Goal: Information Seeking & Learning: Understand process/instructions

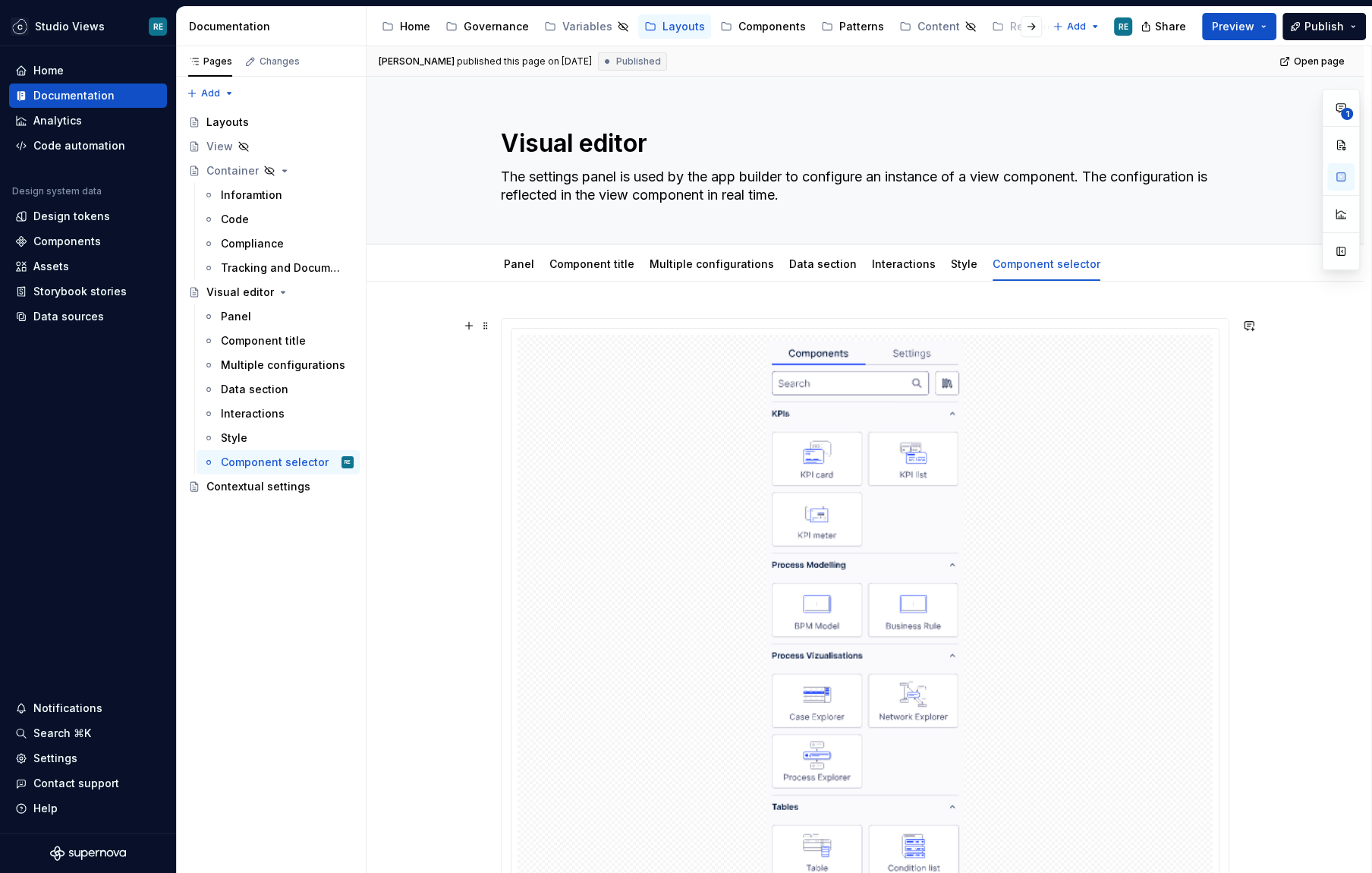
scroll to position [738, 0]
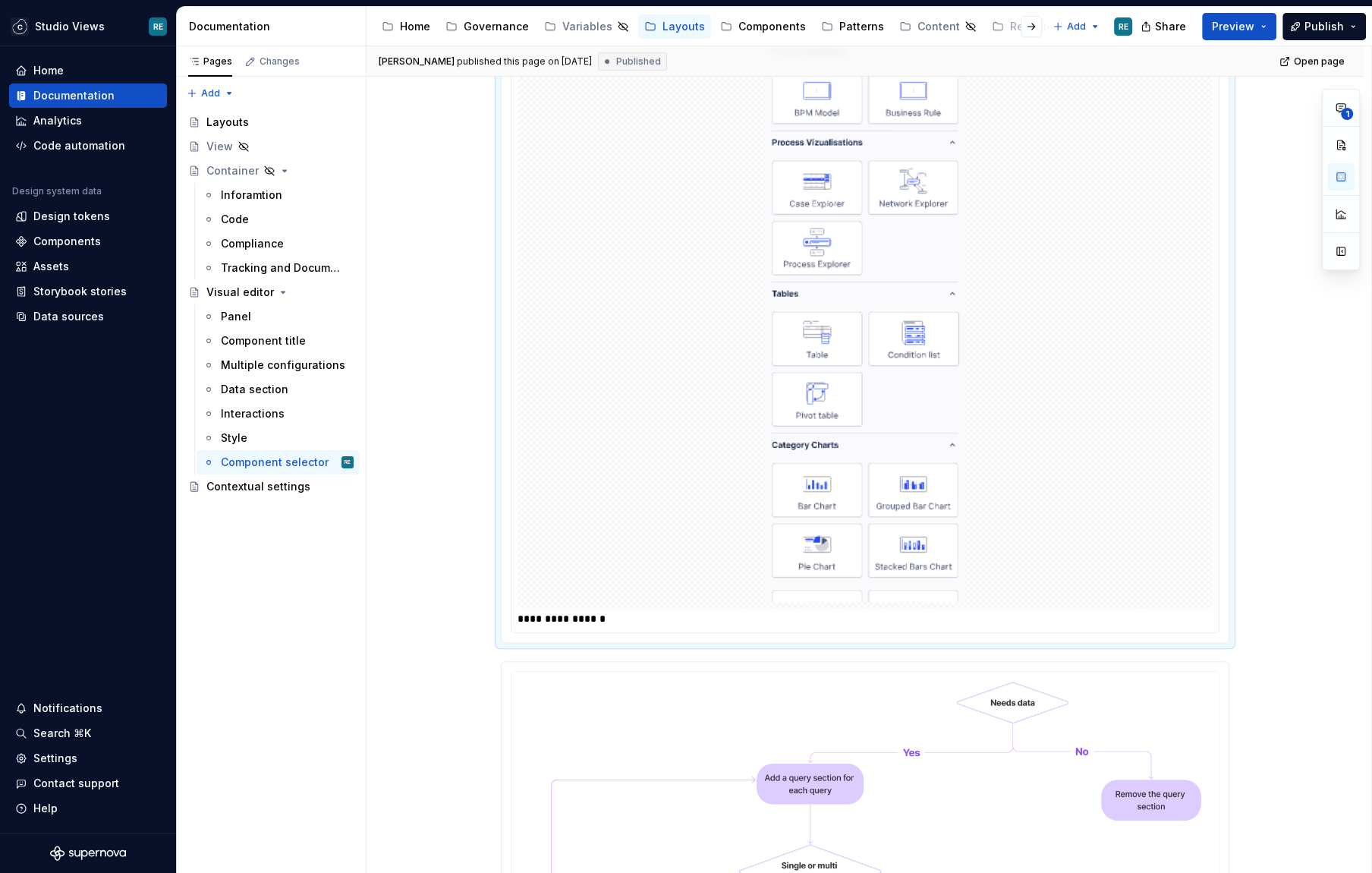
scroll to position [526, 0]
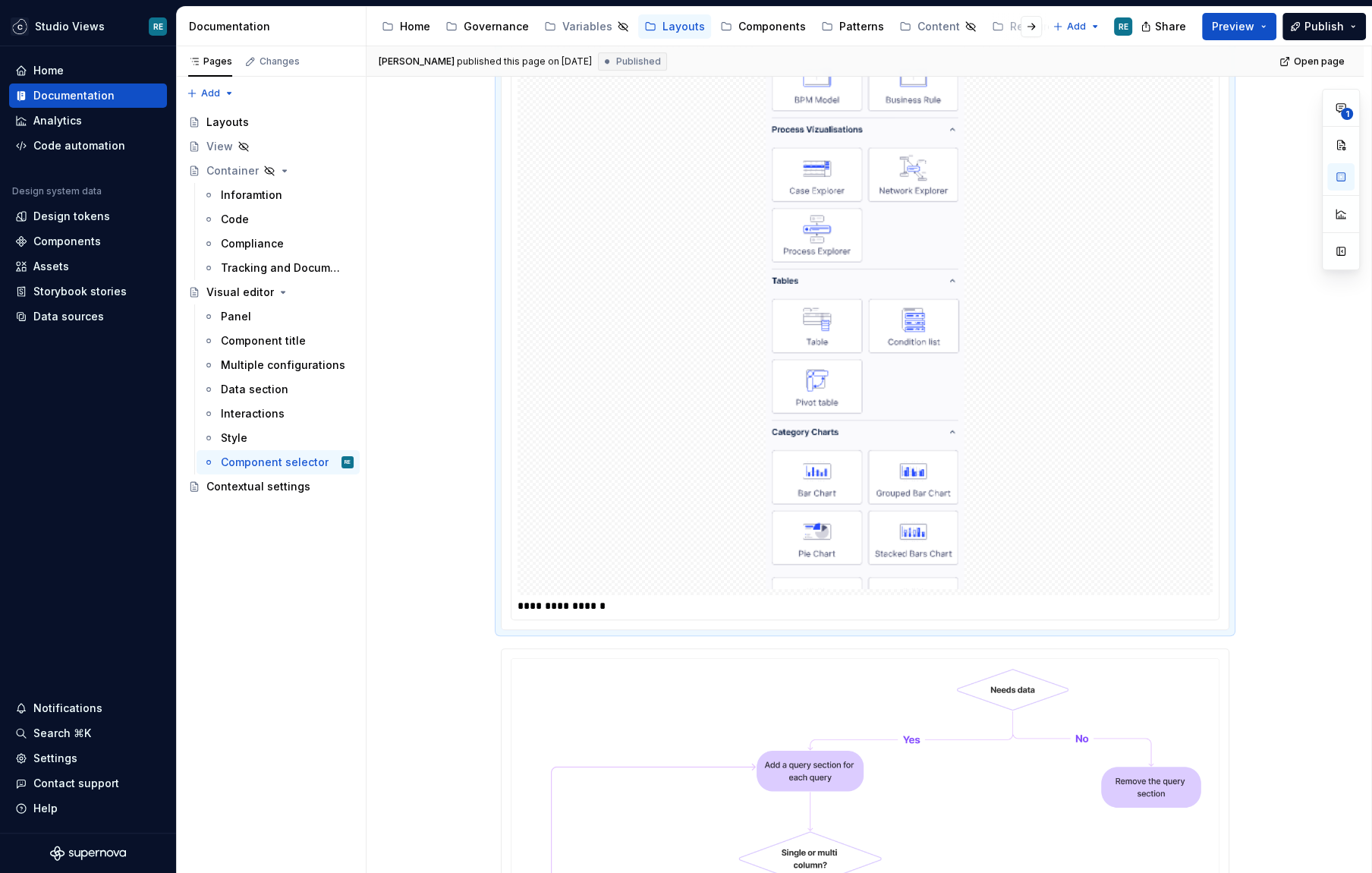
click at [1036, 341] on div at bounding box center [865, 202] width 695 height 787
click at [1347, 109] on span "1" at bounding box center [1347, 113] width 12 height 12
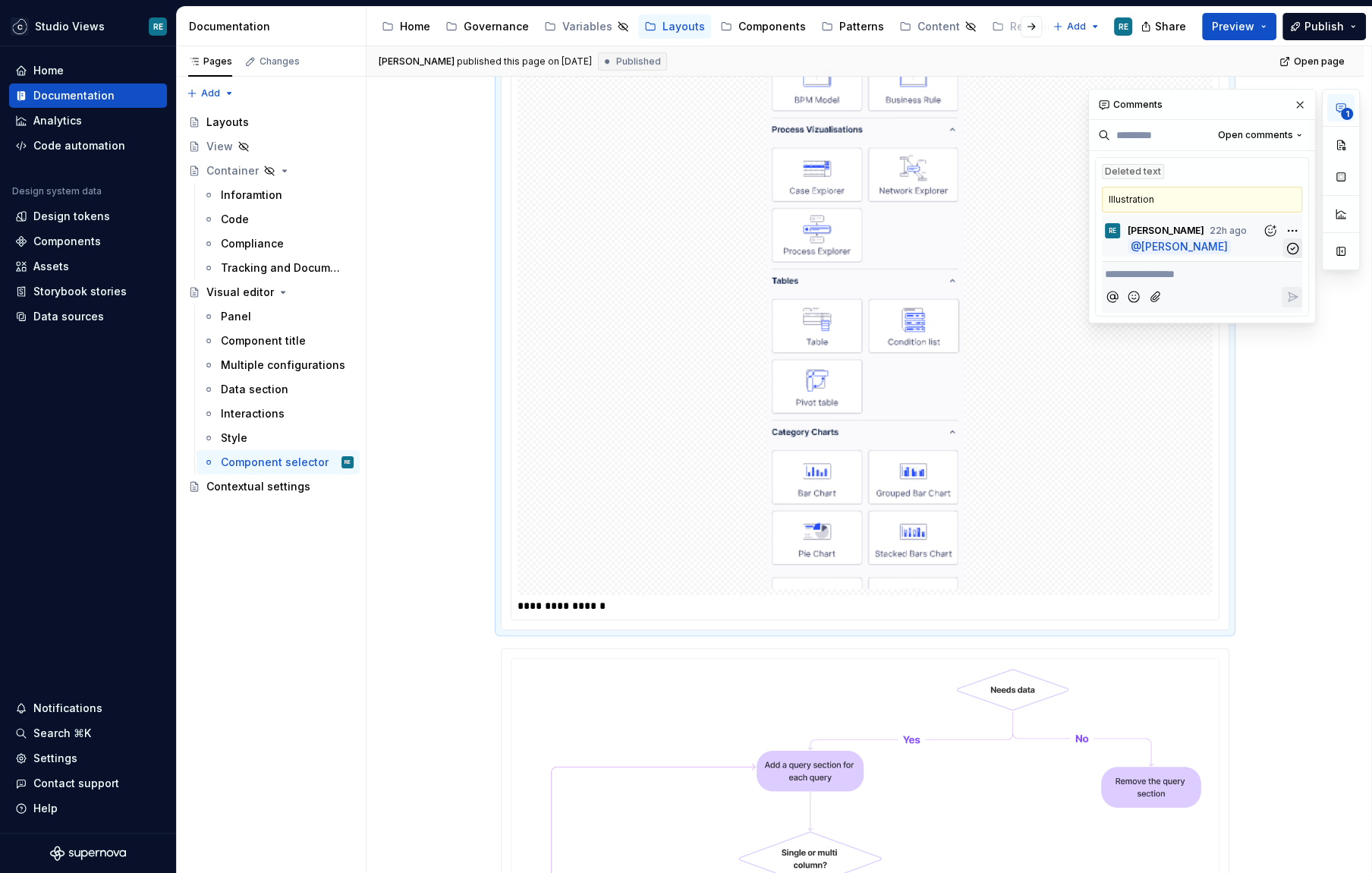
click at [1295, 242] on icon "button" at bounding box center [1293, 249] width 15 height 15
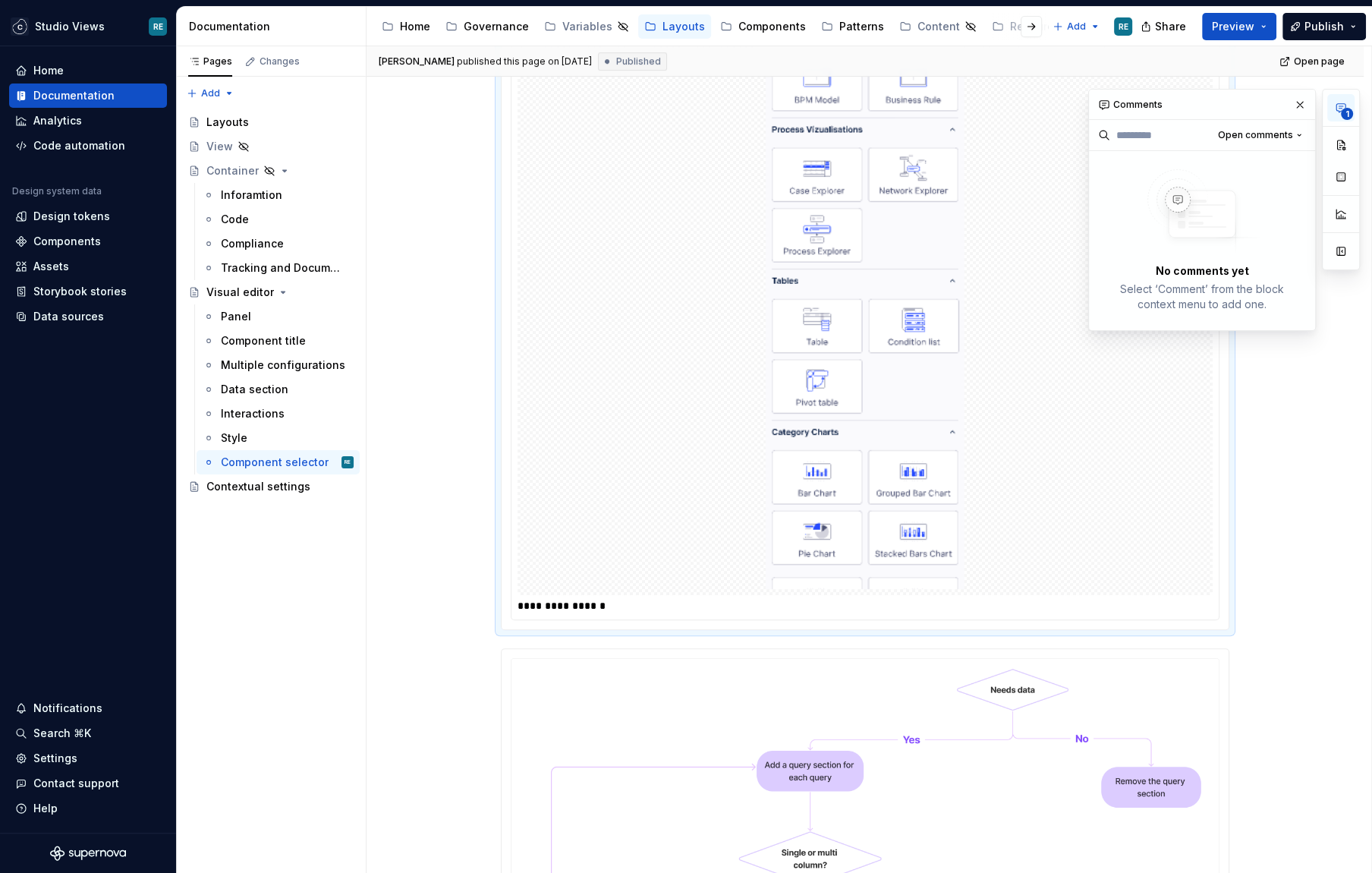
click at [1302, 101] on button "button" at bounding box center [1299, 104] width 21 height 21
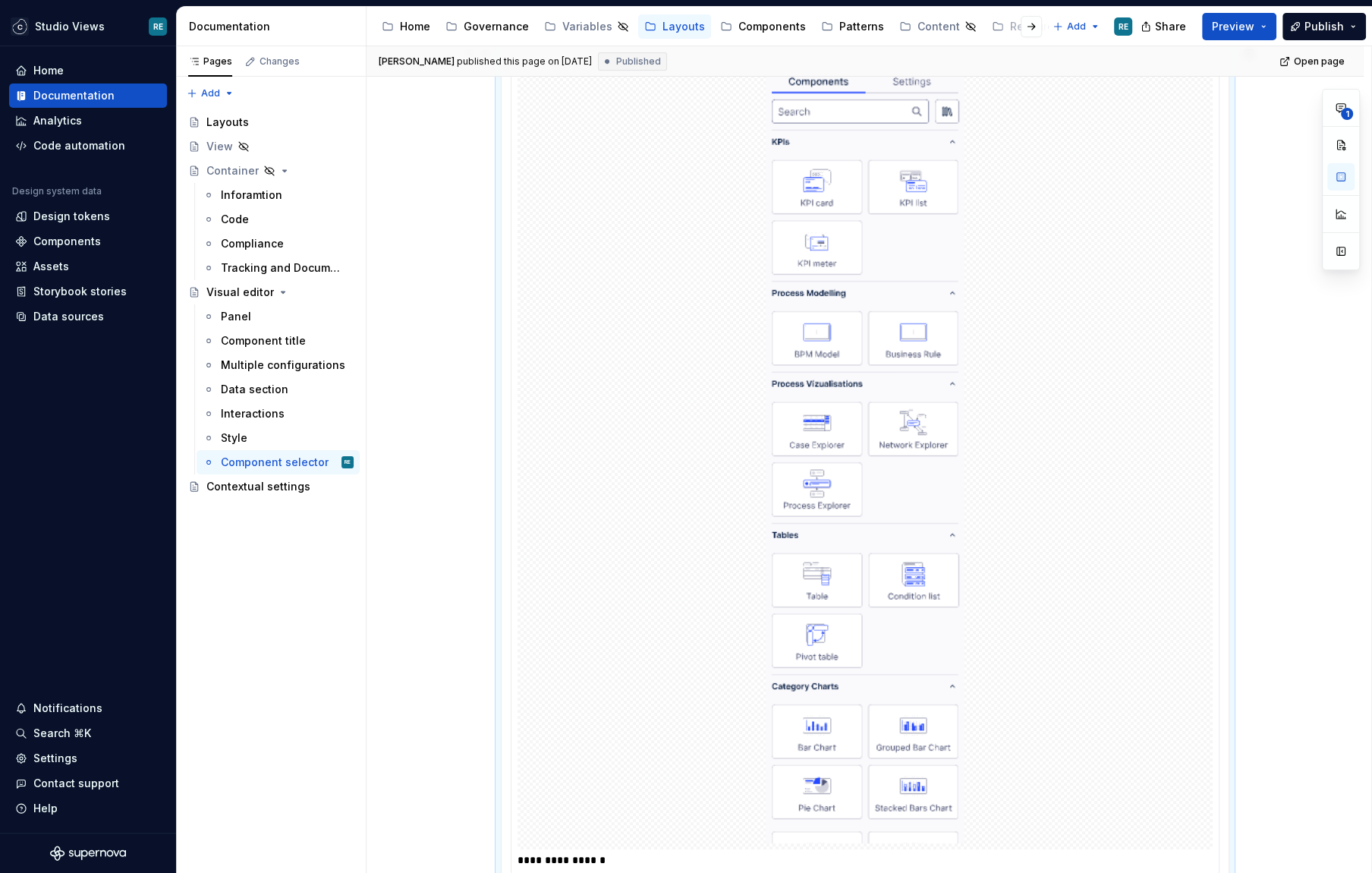
scroll to position [240, 0]
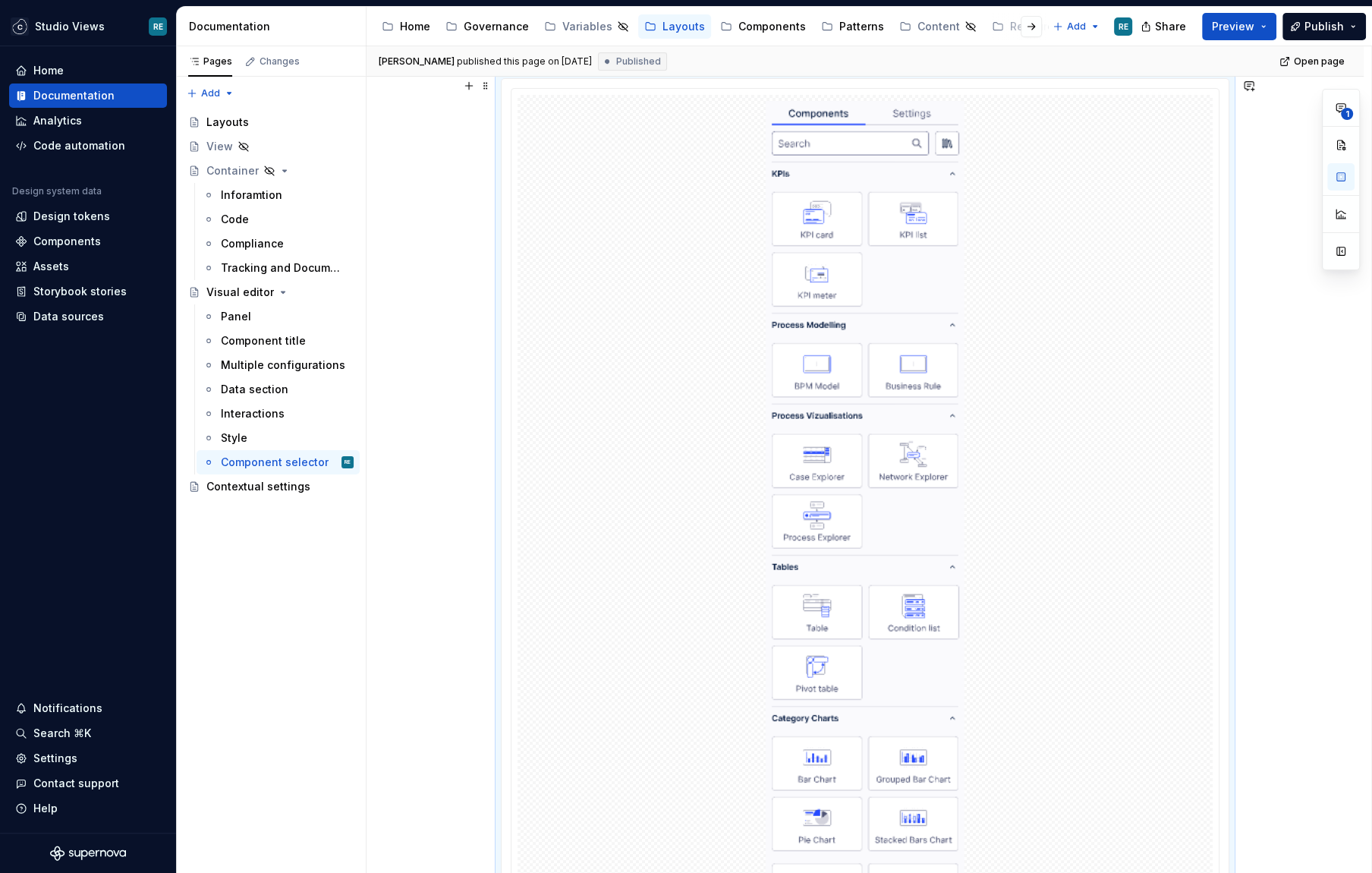
click at [1024, 324] on div at bounding box center [865, 488] width 695 height 787
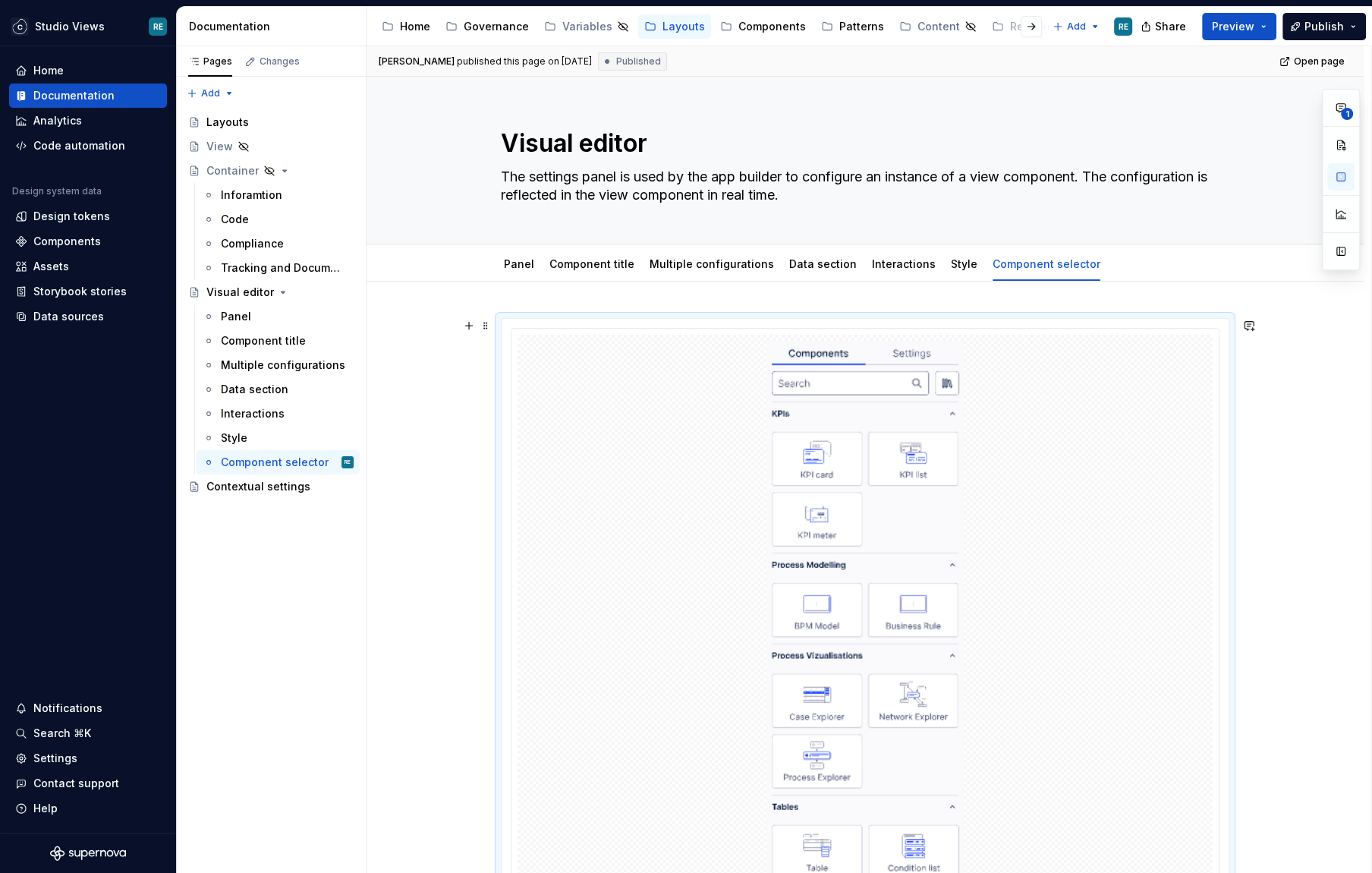
click at [1066, 345] on div at bounding box center [865, 728] width 695 height 787
click at [492, 324] on span at bounding box center [485, 325] width 12 height 21
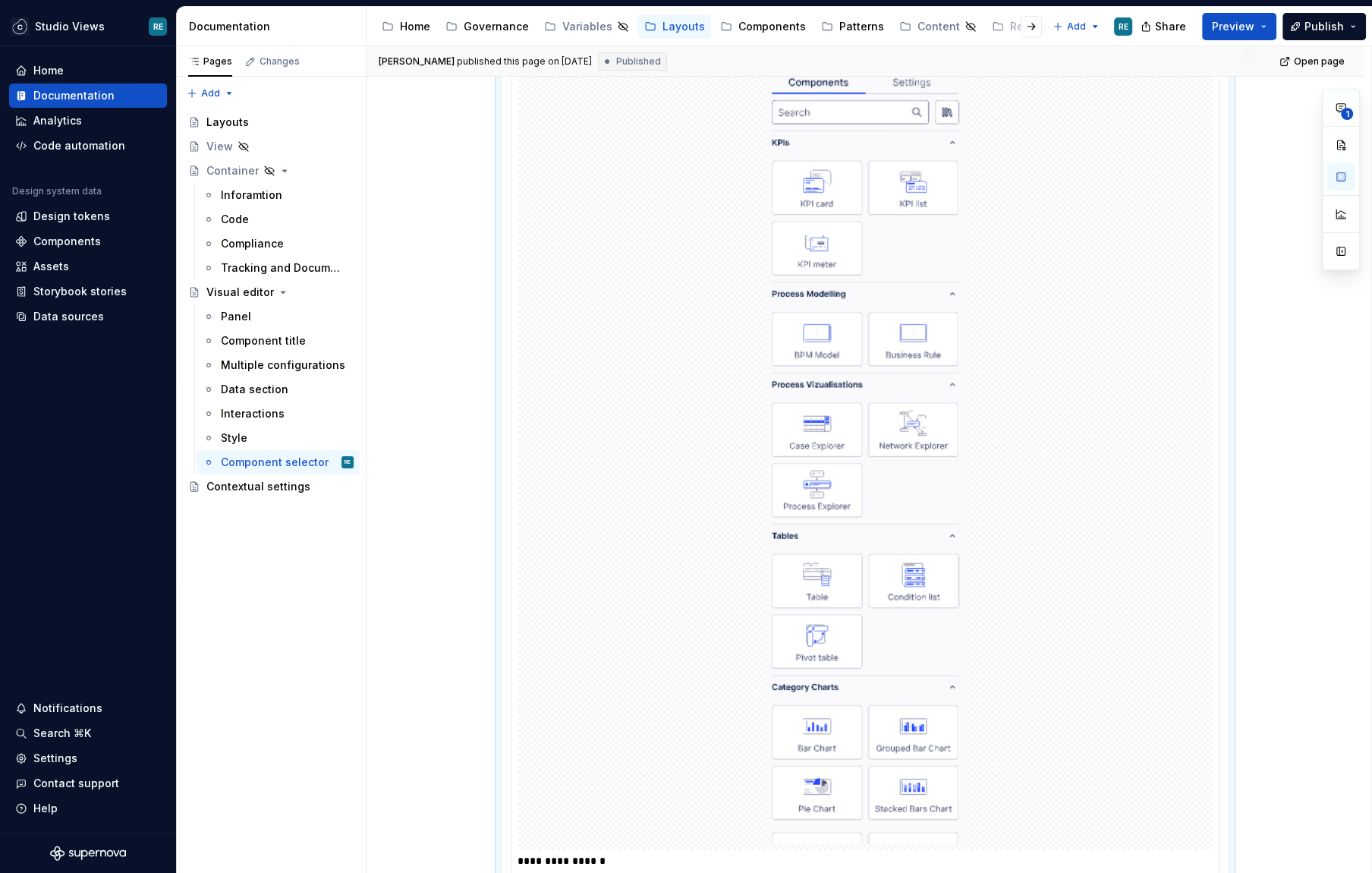
click at [663, 323] on div at bounding box center [865, 457] width 695 height 787
click at [1343, 139] on button "button" at bounding box center [1340, 144] width 27 height 27
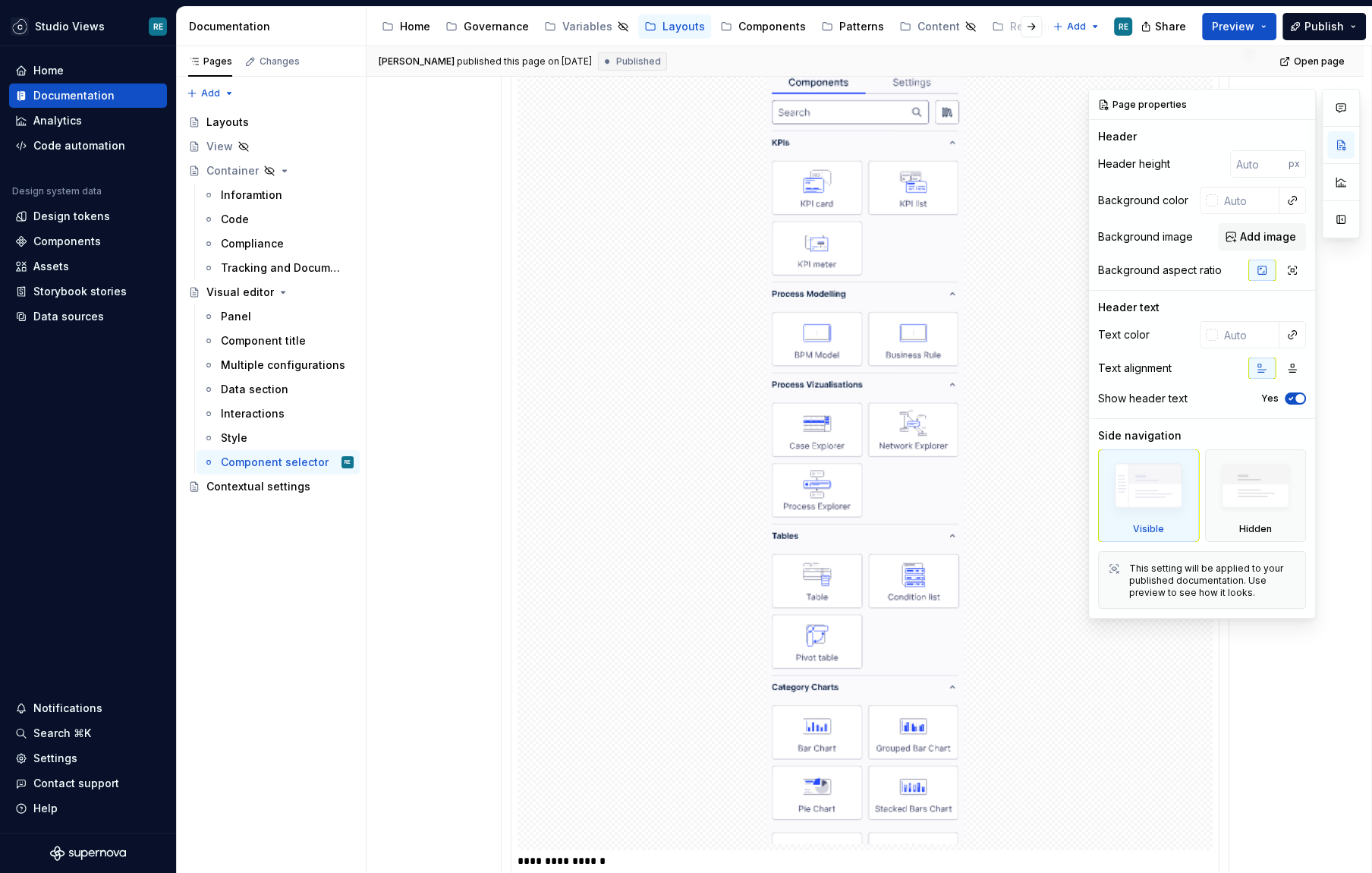
click at [1355, 148] on div at bounding box center [1341, 164] width 38 height 150
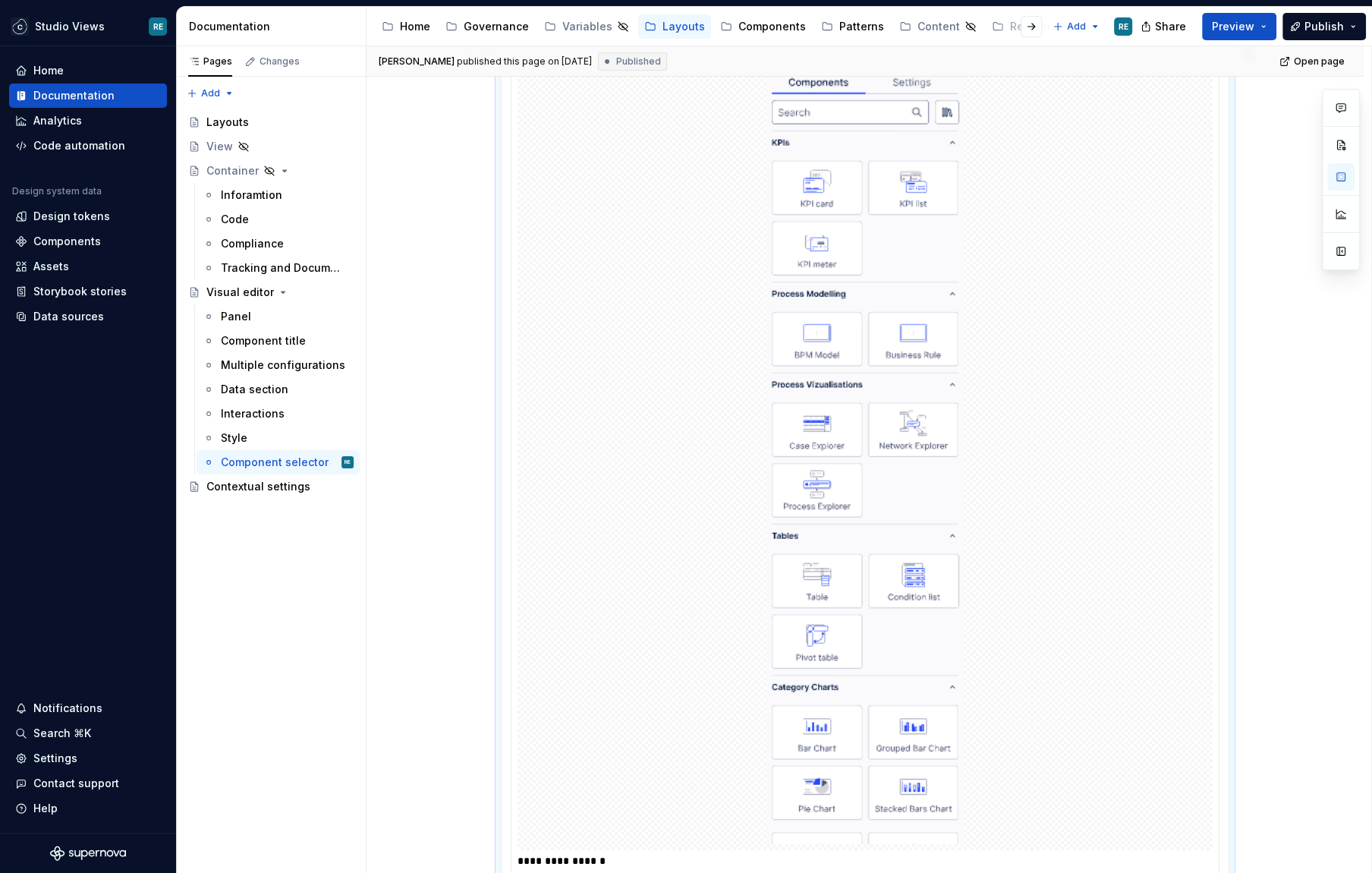
click at [850, 320] on img at bounding box center [865, 456] width 200 height 774
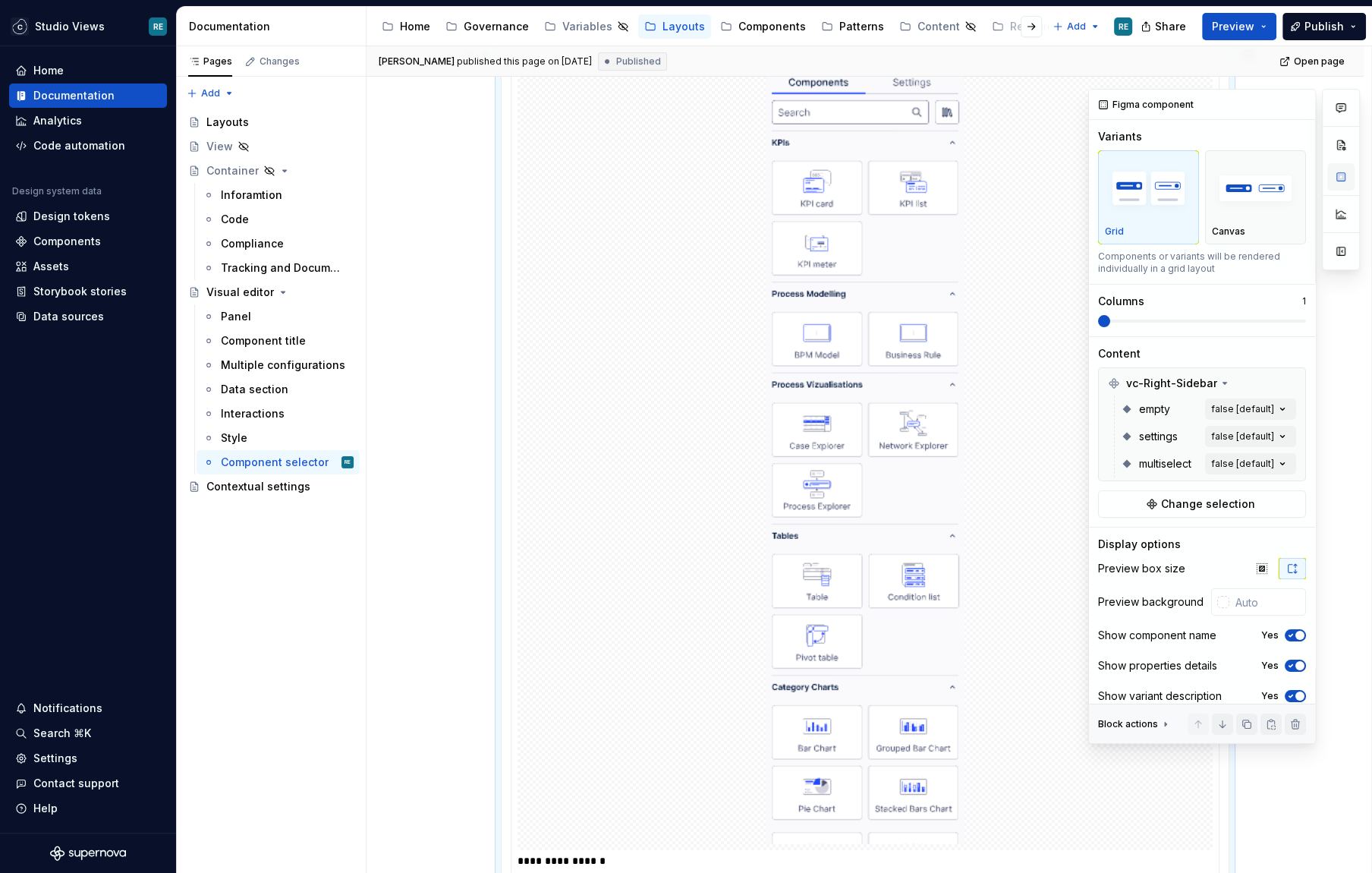
click at [1334, 180] on button "button" at bounding box center [1340, 177] width 27 height 27
click at [1222, 500] on span "Change selection" at bounding box center [1207, 504] width 94 height 15
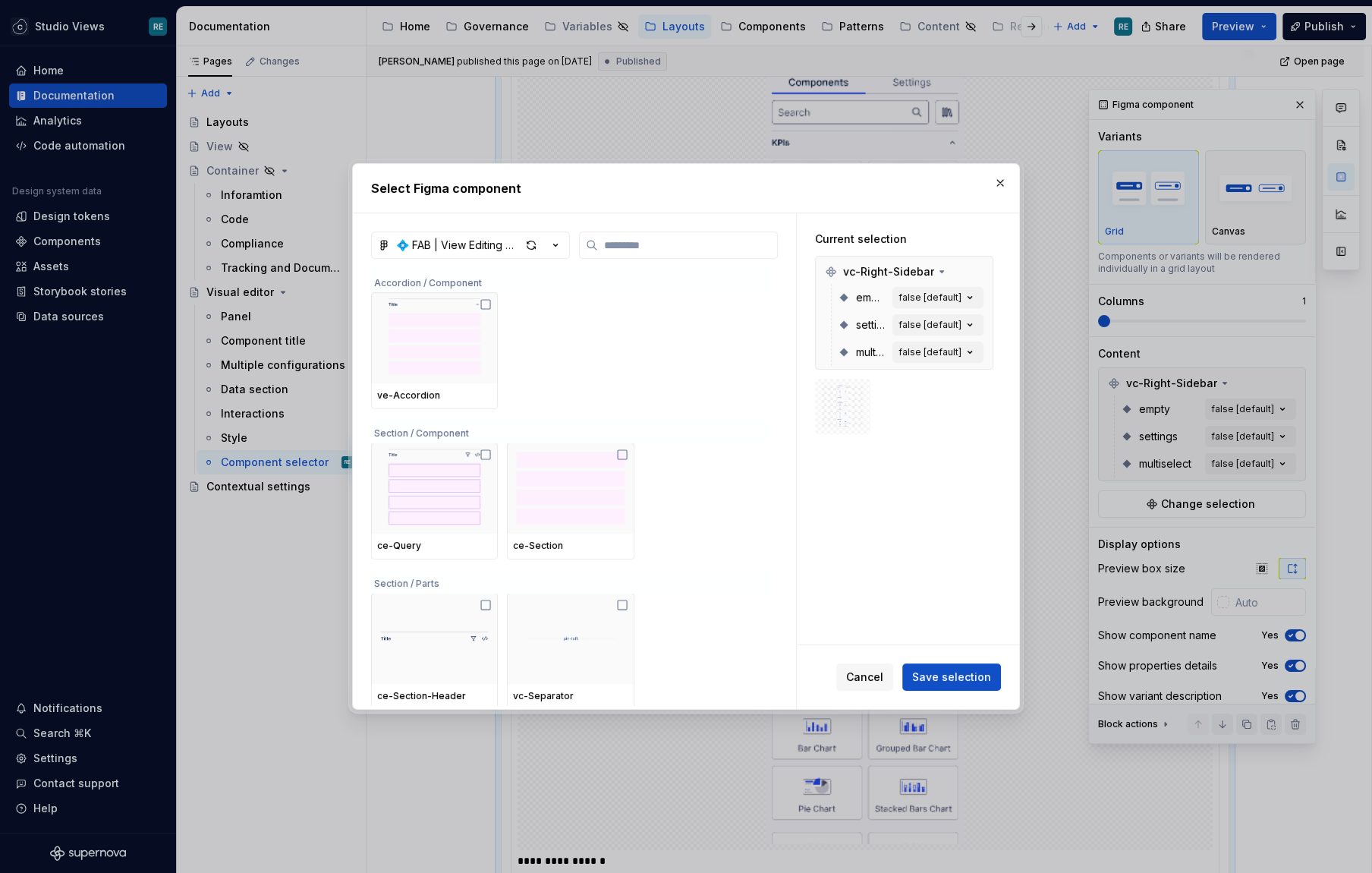
click at [997, 186] on button "button" at bounding box center [1000, 182] width 21 height 21
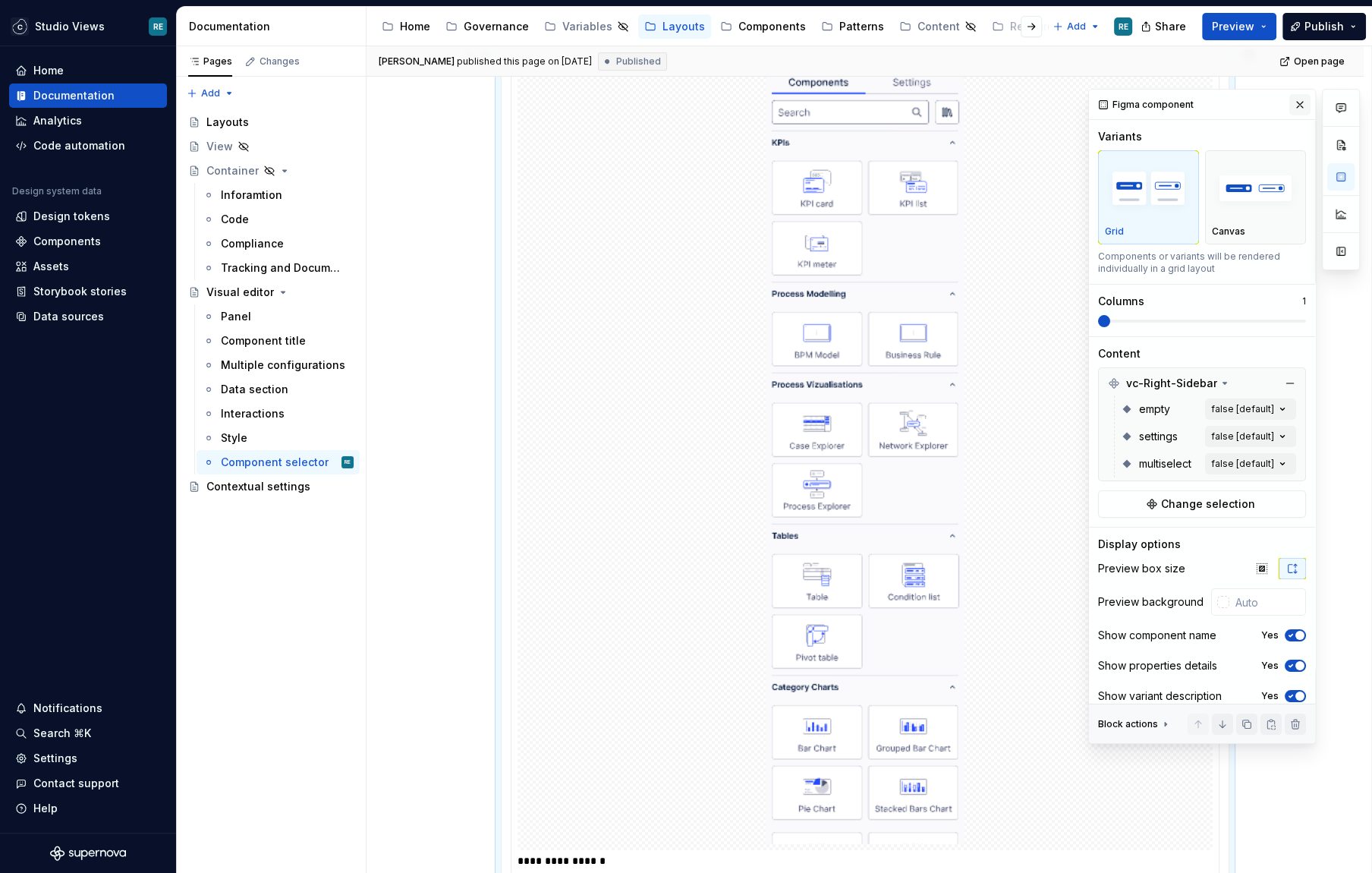
click at [1299, 98] on button "button" at bounding box center [1299, 104] width 21 height 21
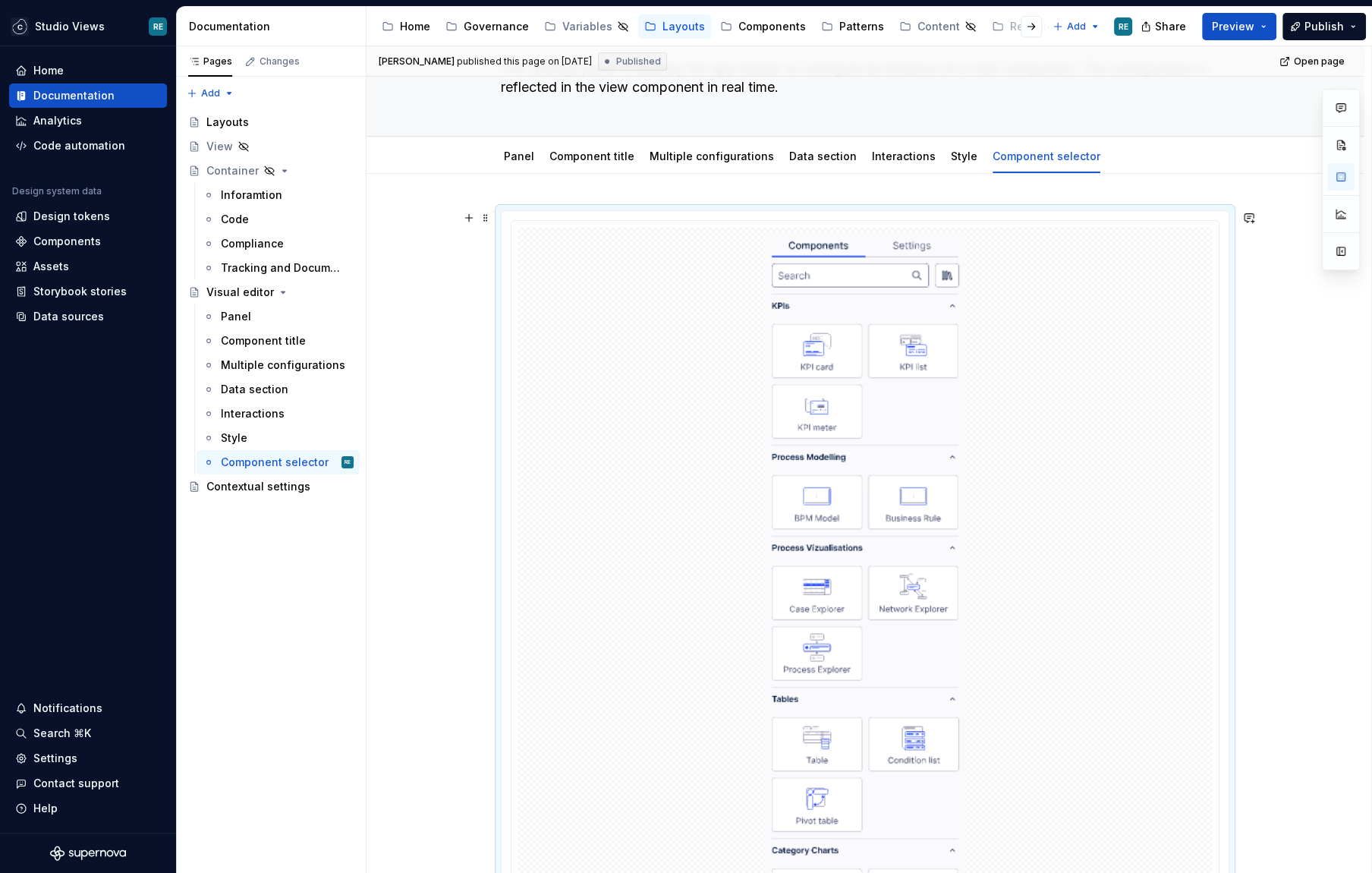
scroll to position [96, 0]
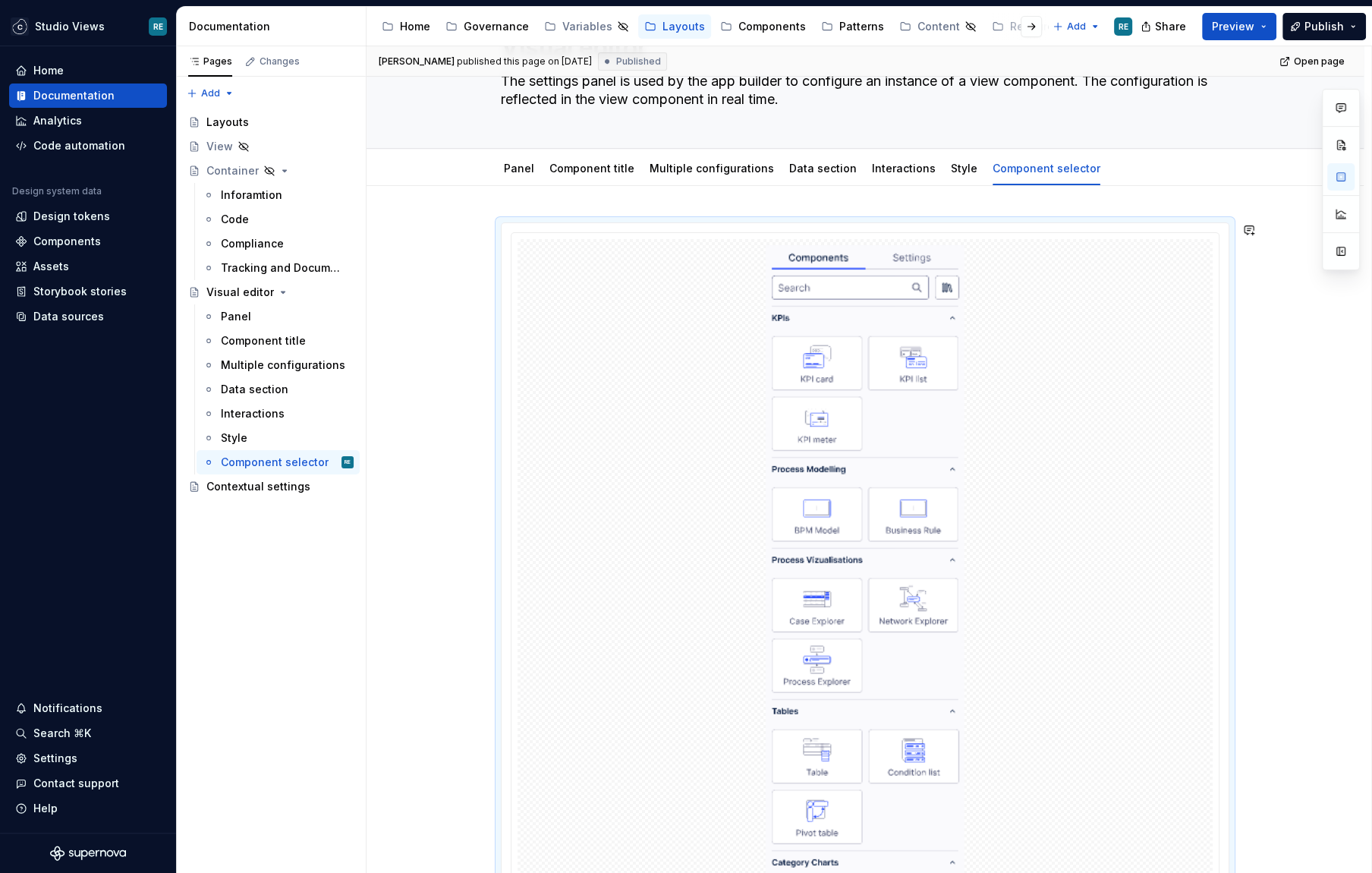
type textarea "*"
click at [666, 197] on div "**********" at bounding box center [868, 460] width 1005 height 827
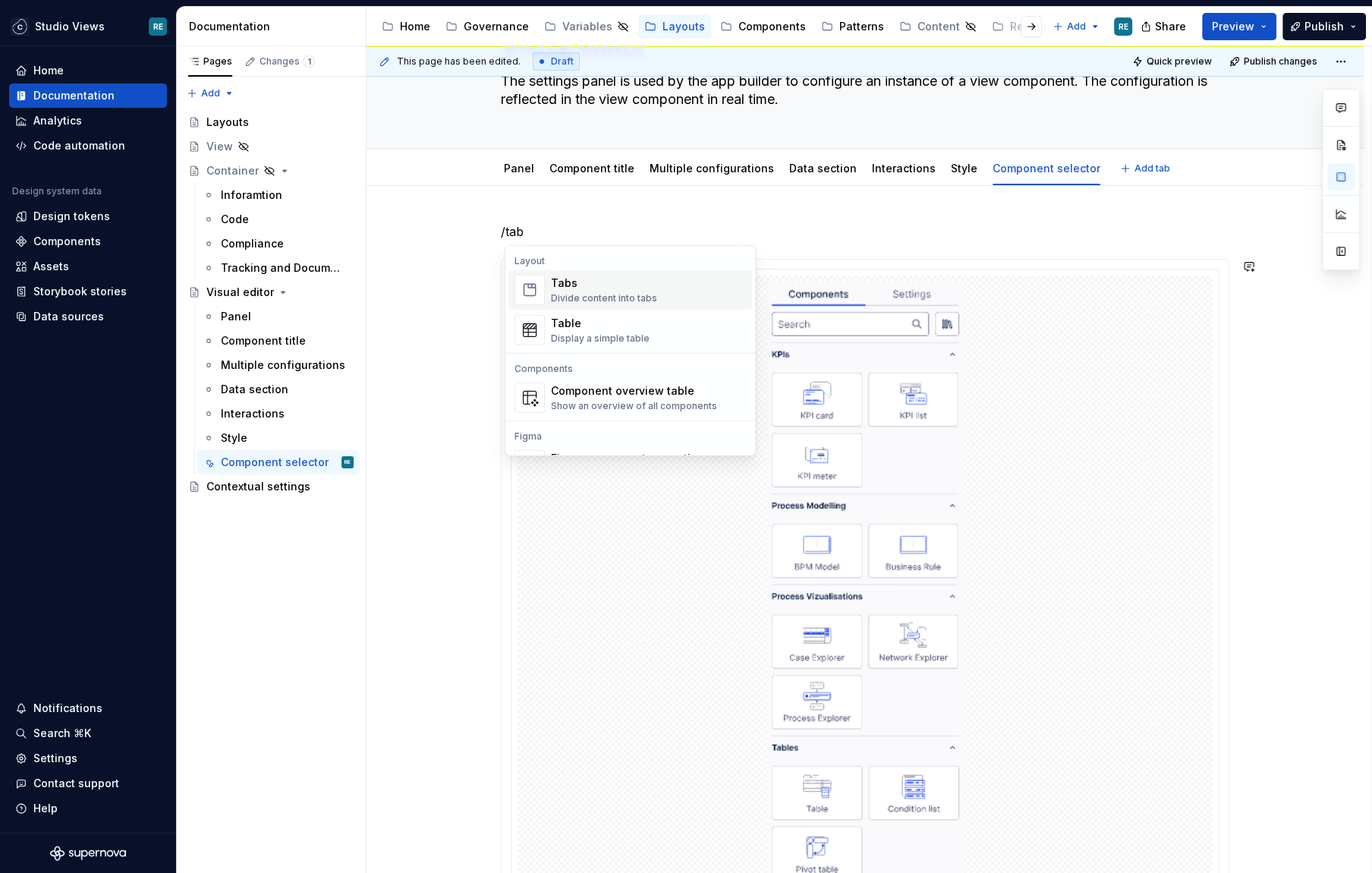
type textarea "*"
click at [534, 279] on img "Suggestions" at bounding box center [529, 289] width 29 height 29
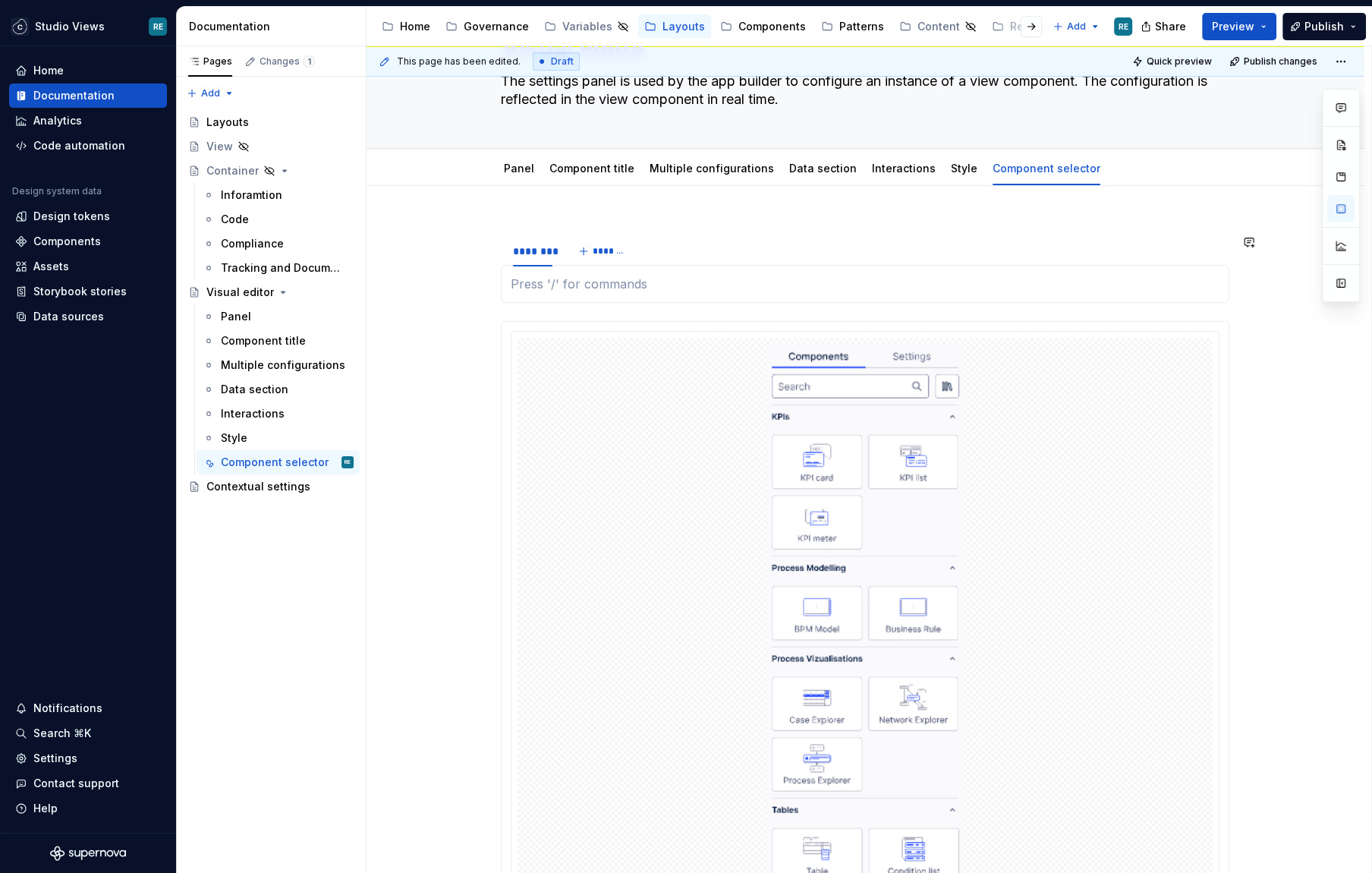
click at [775, 280] on p at bounding box center [865, 284] width 709 height 19
click at [537, 250] on div "********" at bounding box center [533, 251] width 39 height 15
click at [539, 254] on div "********" at bounding box center [533, 251] width 39 height 15
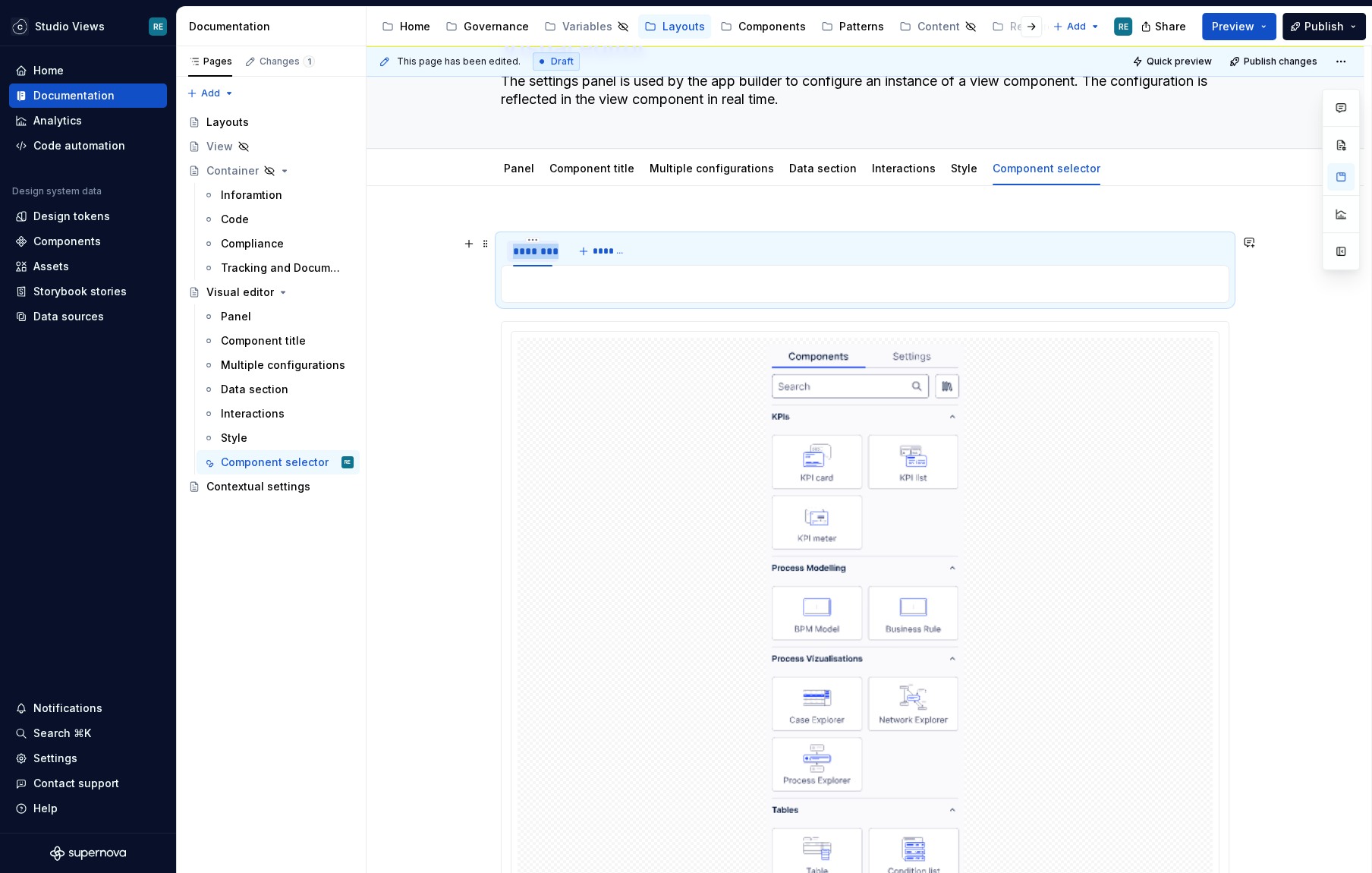
click at [539, 254] on div "********" at bounding box center [533, 251] width 39 height 15
click at [574, 260] on section "*******" at bounding box center [865, 268] width 729 height 68
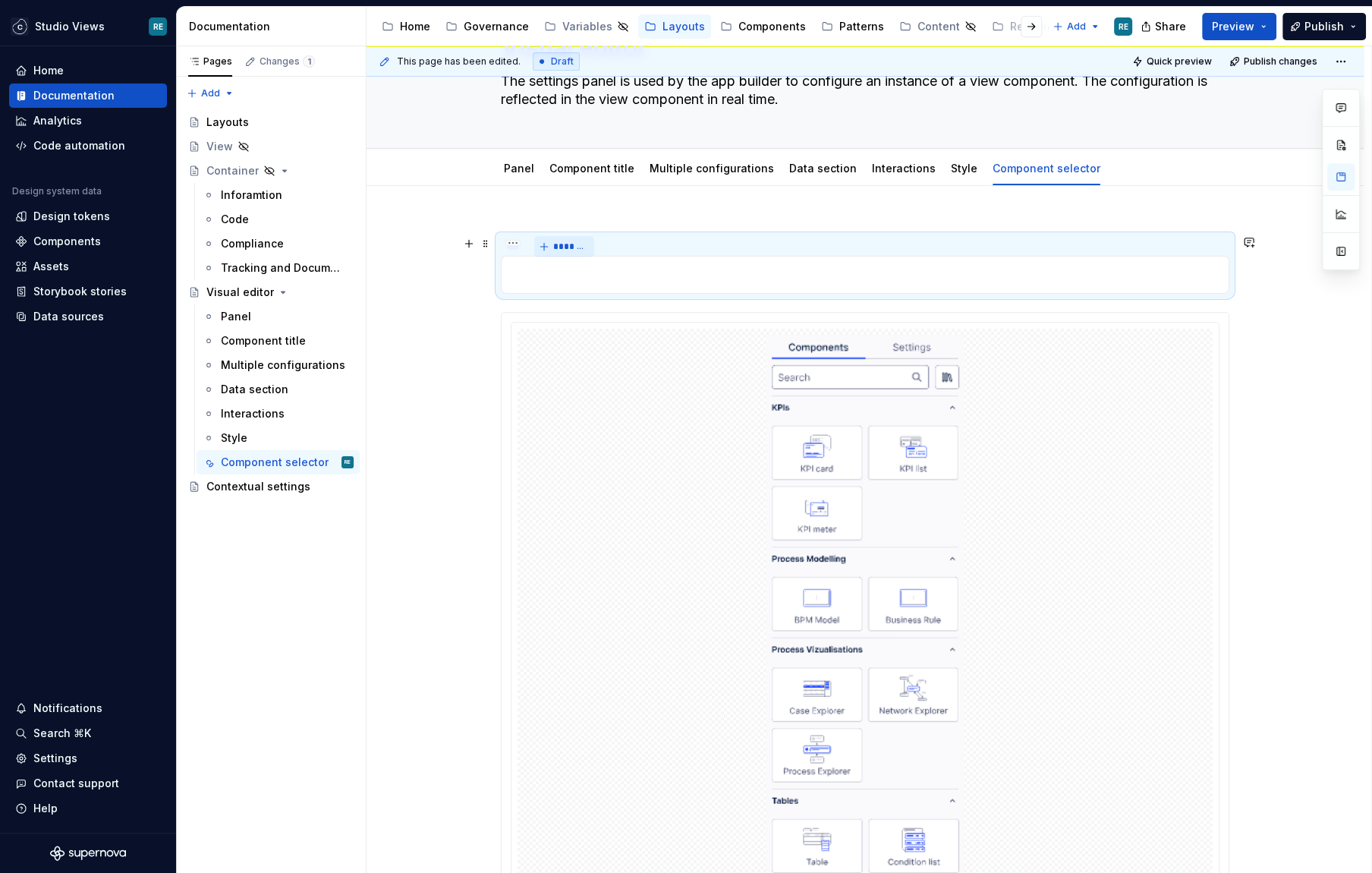
click at [557, 244] on span "*******" at bounding box center [570, 246] width 34 height 12
click at [557, 269] on p at bounding box center [865, 275] width 709 height 19
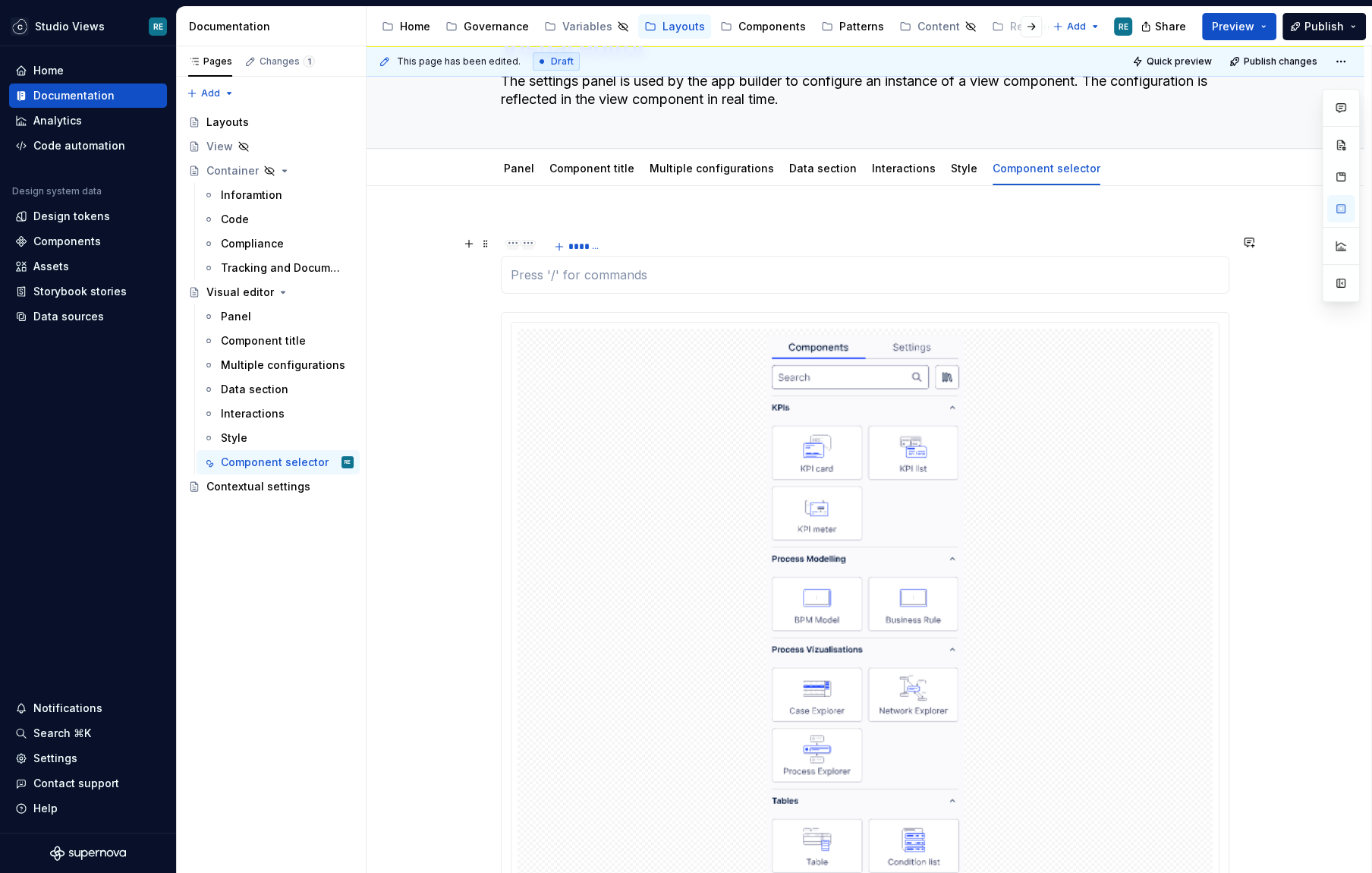
click at [515, 239] on html "Studio Views RE Home Documentation Analytics Code automation Design system data…" at bounding box center [686, 436] width 1372 height 873
click at [506, 245] on html "Studio Views RE Home Documentation Analytics Code automation Design system data…" at bounding box center [686, 436] width 1372 height 873
click at [532, 267] on p at bounding box center [865, 275] width 709 height 19
click at [514, 245] on div at bounding box center [512, 246] width 12 height 7
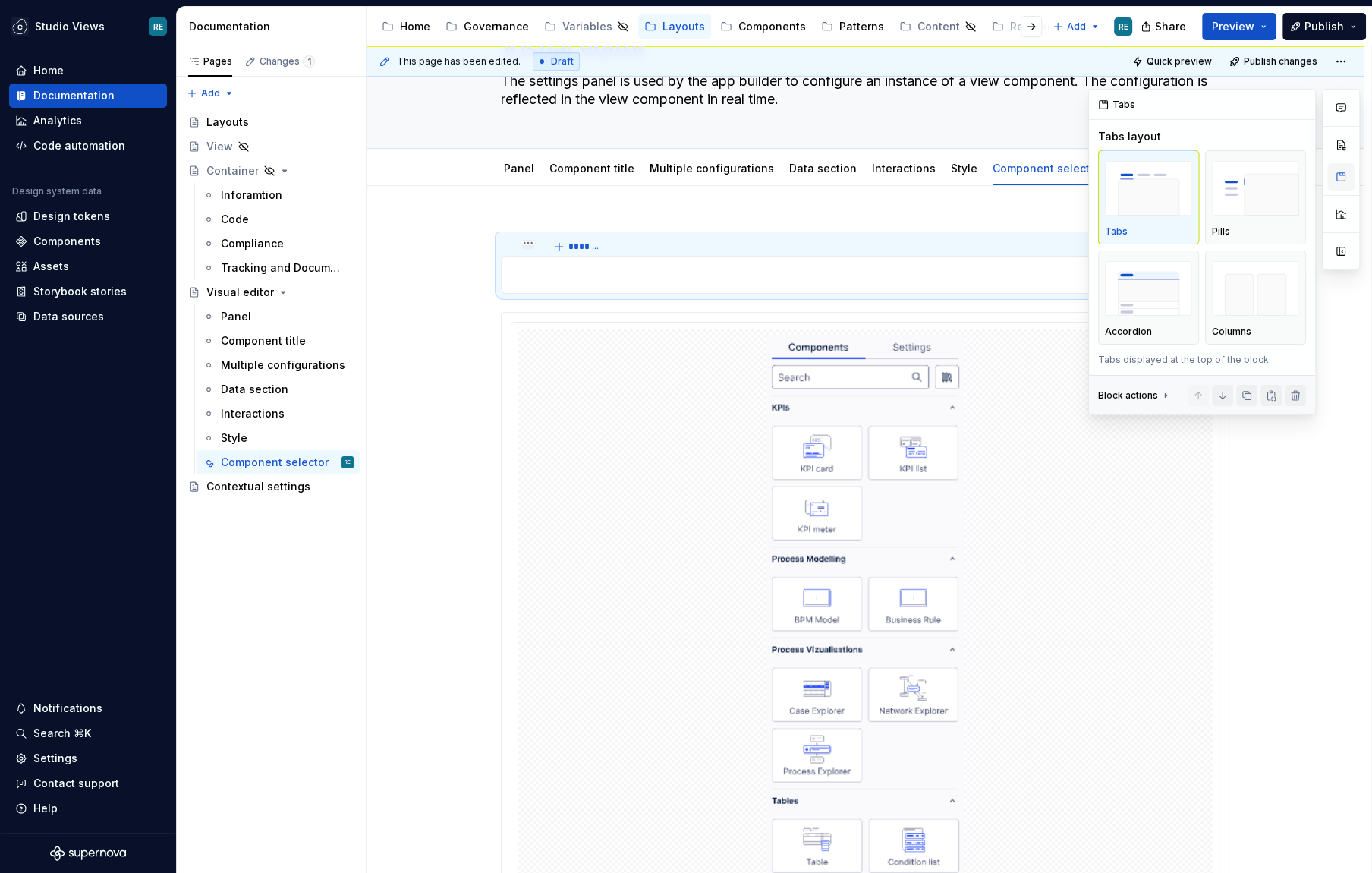
click at [1342, 176] on button "button" at bounding box center [1340, 177] width 27 height 27
type textarea "*"
click at [1247, 305] on img "button" at bounding box center [1256, 289] width 87 height 56
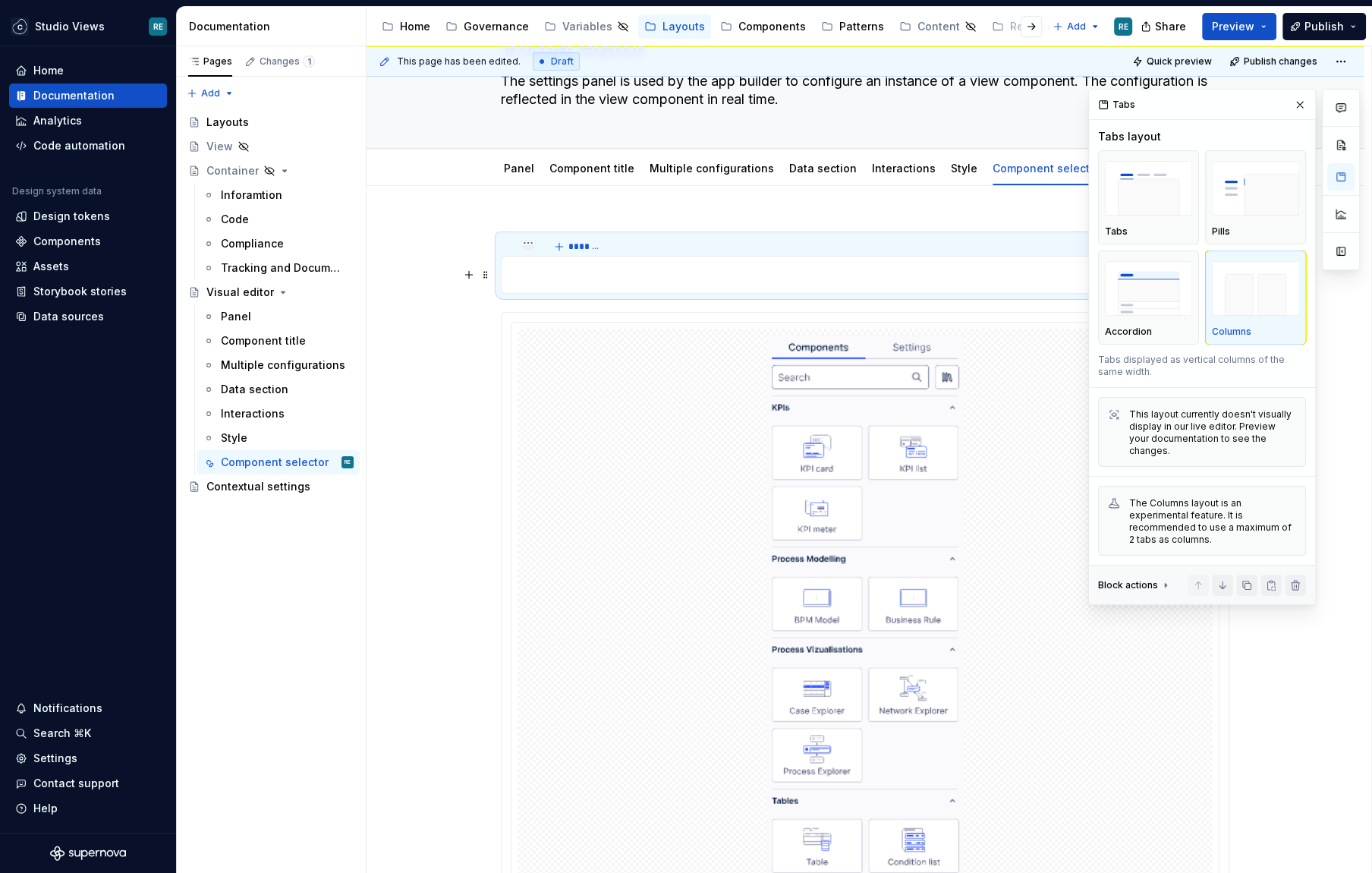
click at [748, 271] on p at bounding box center [865, 275] width 709 height 19
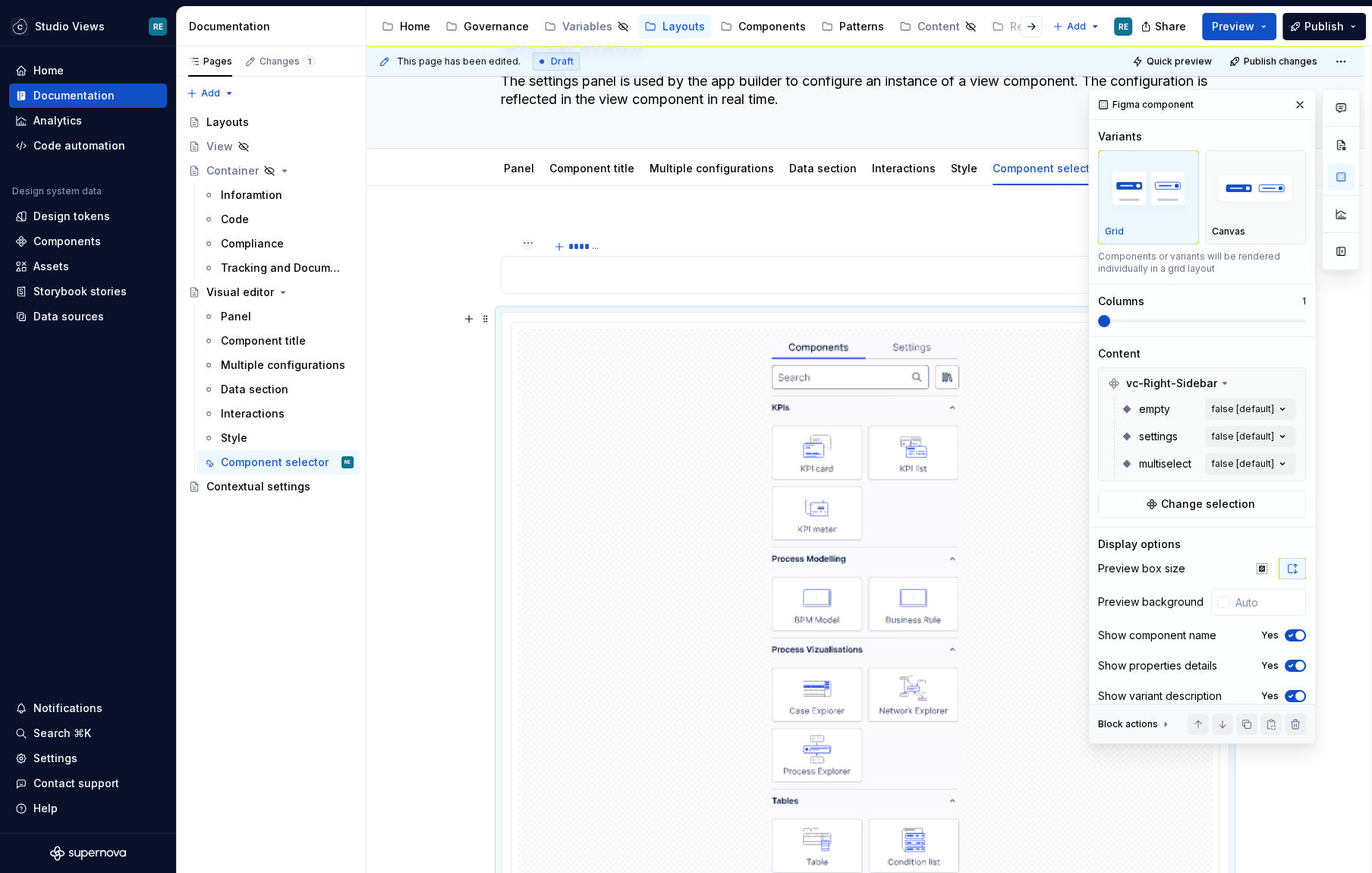
click at [847, 381] on img at bounding box center [865, 721] width 200 height 774
click at [535, 287] on div at bounding box center [865, 274] width 729 height 38
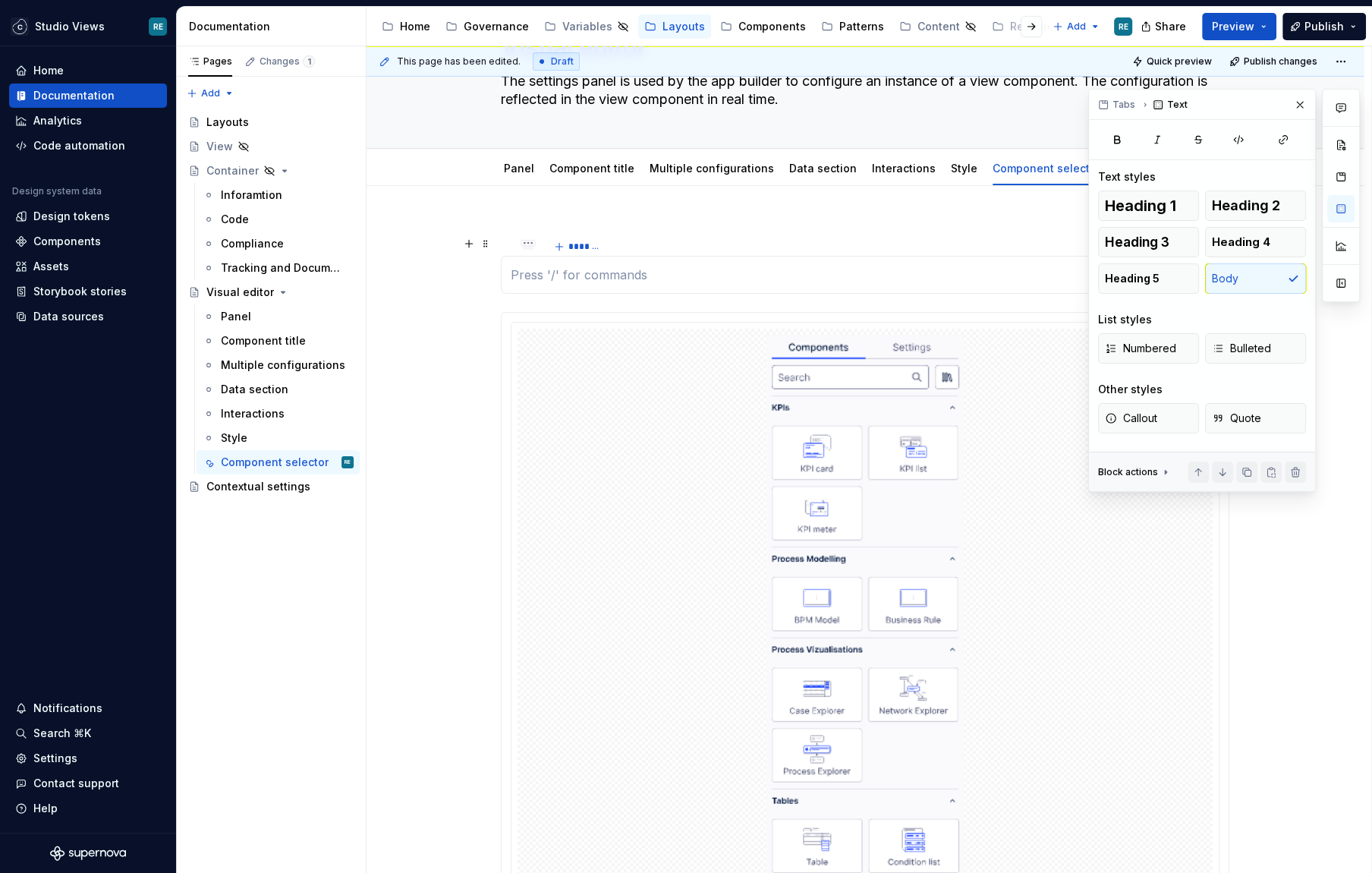
click at [523, 245] on div at bounding box center [521, 250] width 39 height 22
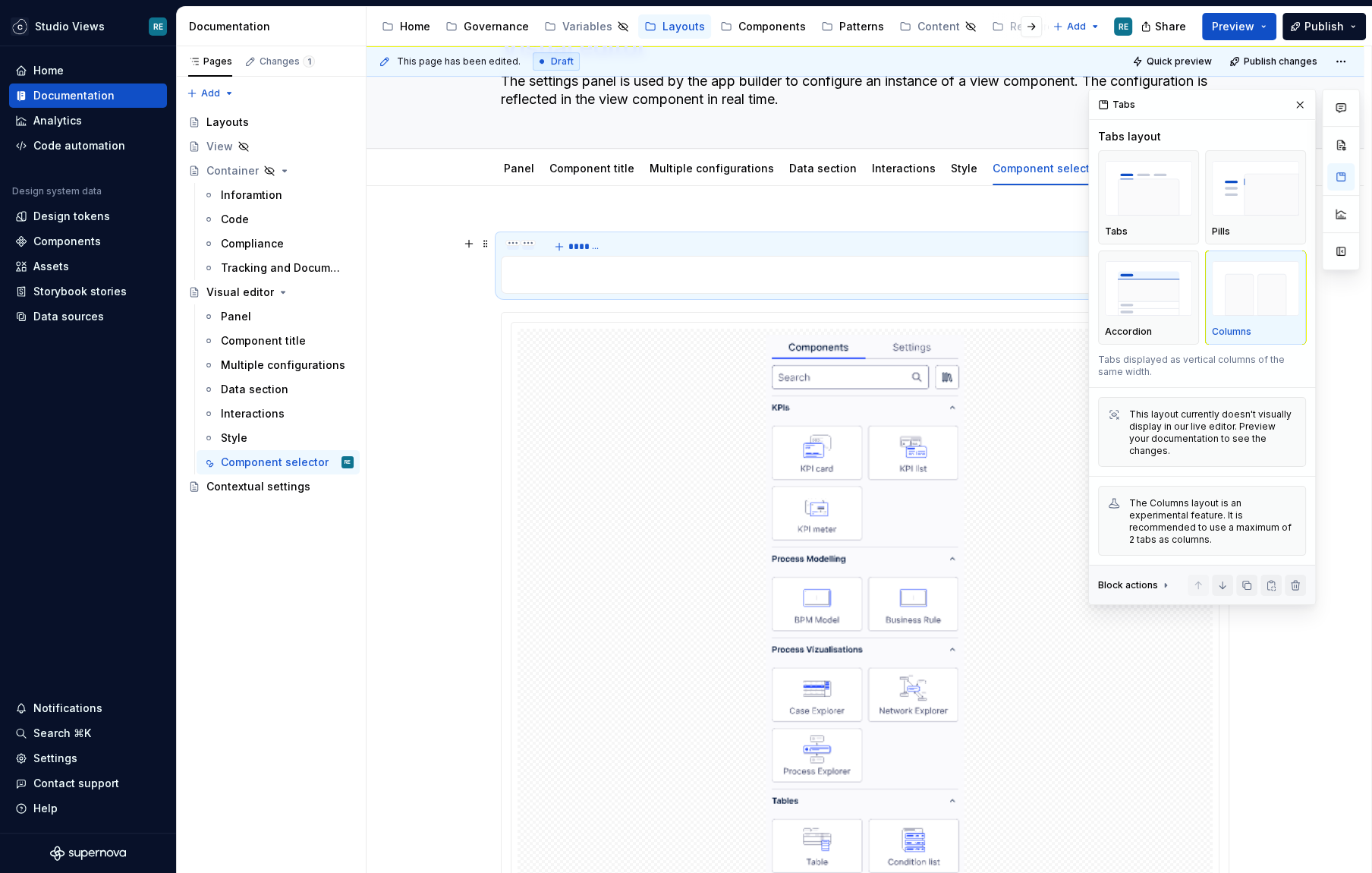
click at [519, 245] on div at bounding box center [512, 246] width 12 height 7
click at [516, 251] on div at bounding box center [512, 252] width 12 height 2
click at [516, 249] on input "text" at bounding box center [514, 250] width 16 height 27
click at [536, 277] on p at bounding box center [865, 284] width 709 height 19
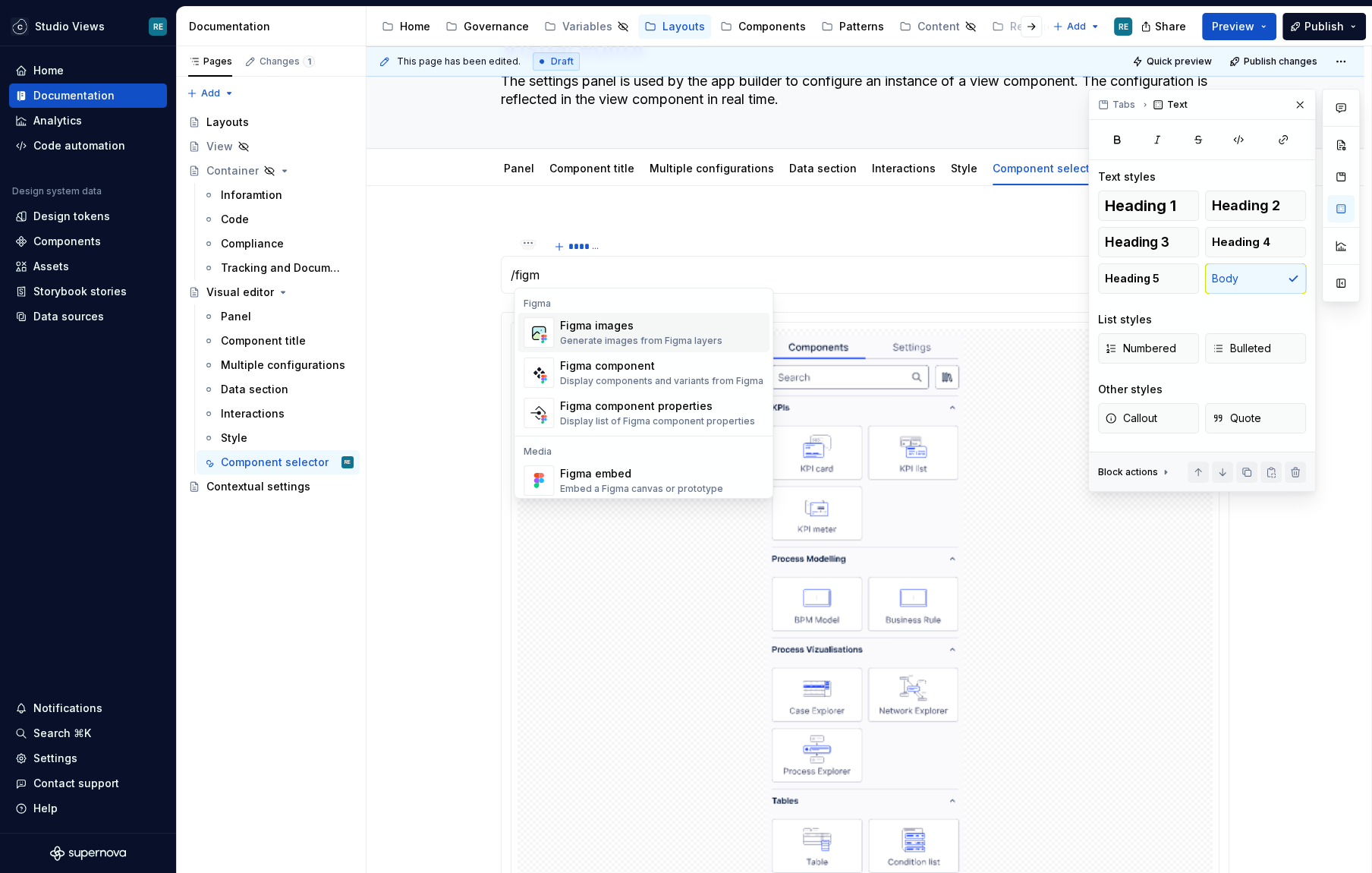
click at [582, 318] on div "Figma images" at bounding box center [641, 325] width 163 height 15
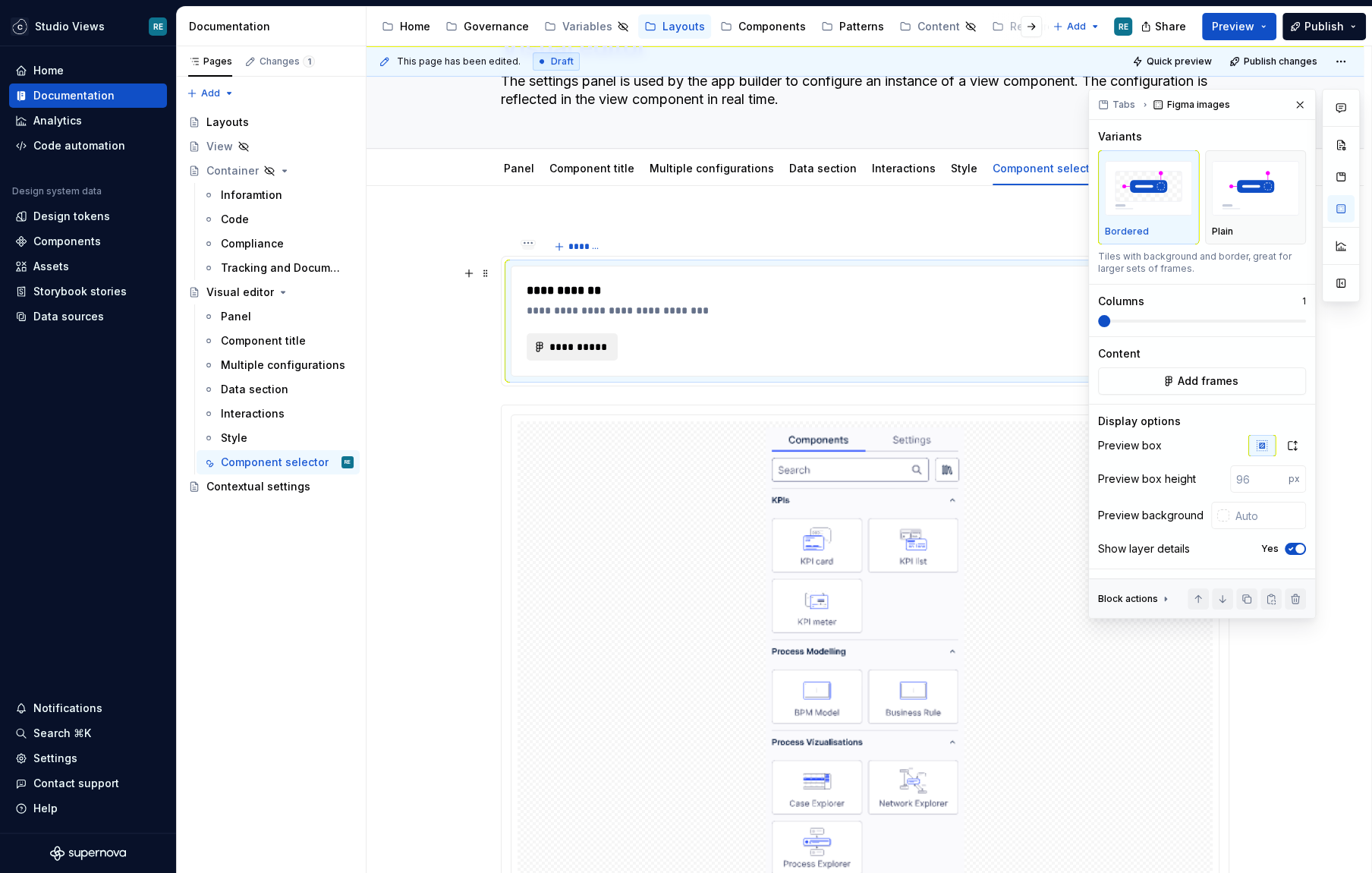
click at [565, 339] on span "**********" at bounding box center [578, 347] width 59 height 15
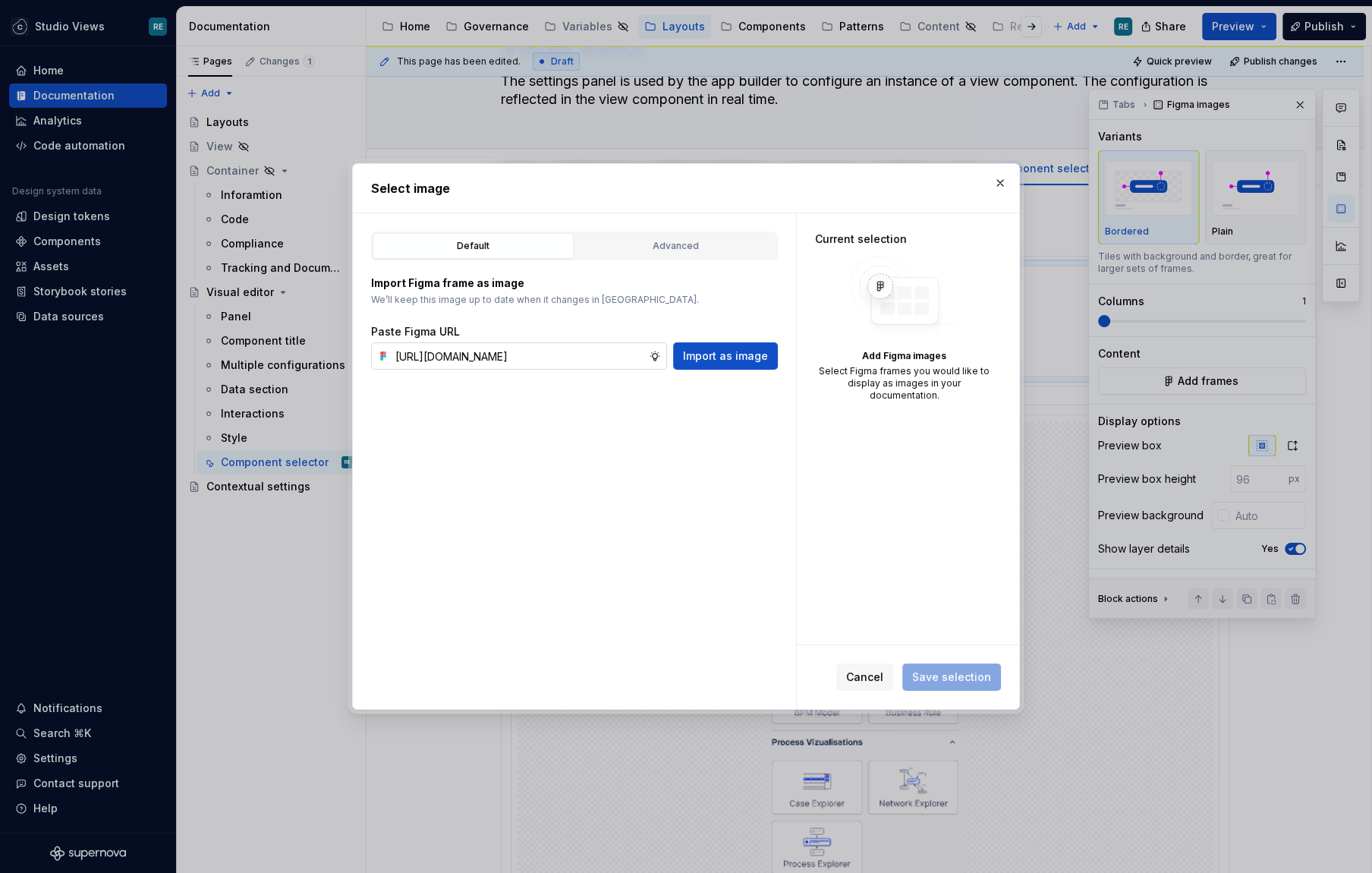
scroll to position [0, 449]
type input "https://www.figma.com/design/OcB2qgU2BKE910QcI9FiX0/Templates-for-UX-Documentat…"
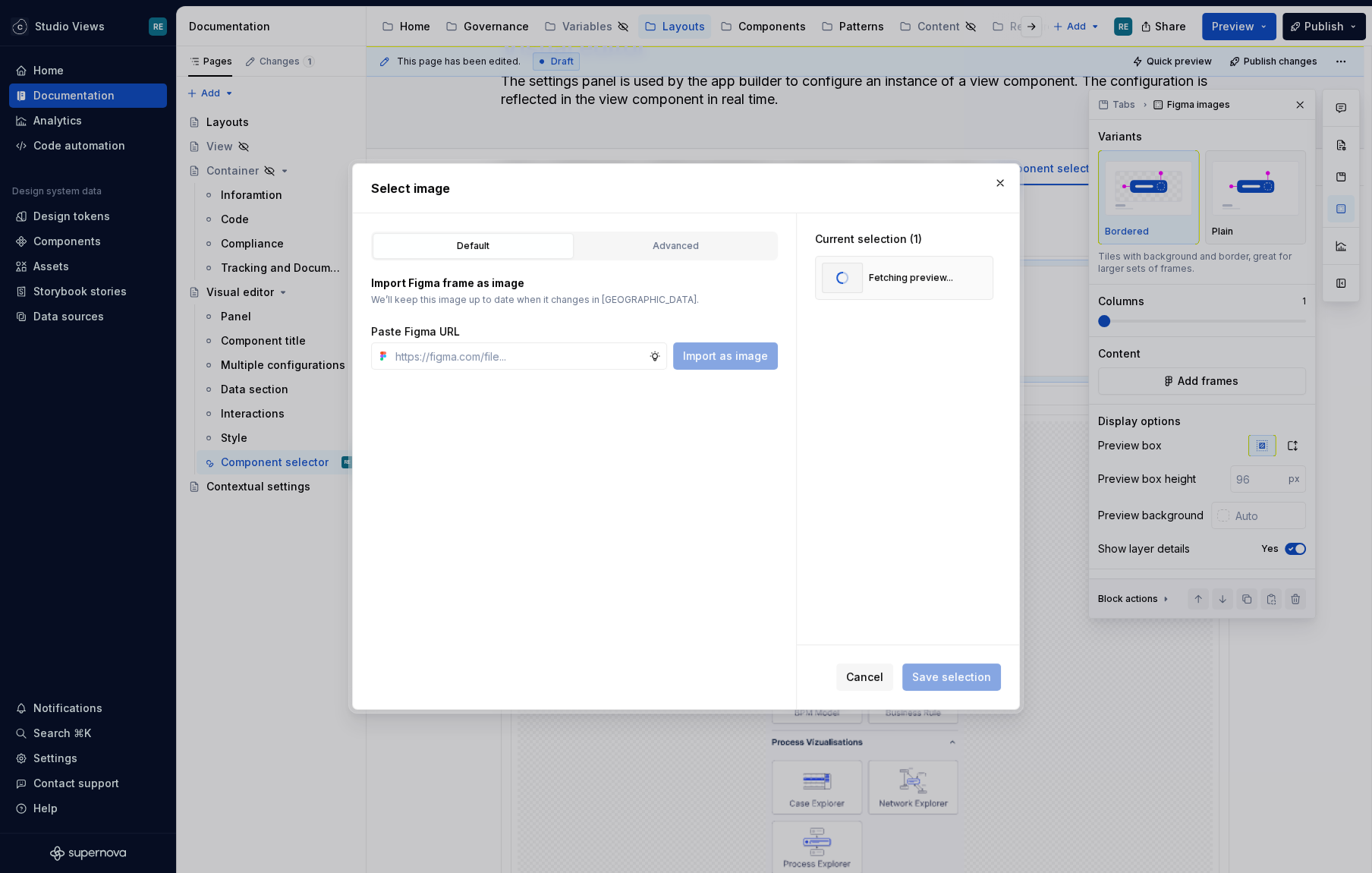
scroll to position [0, 0]
click at [958, 679] on span "Save selection" at bounding box center [952, 677] width 79 height 15
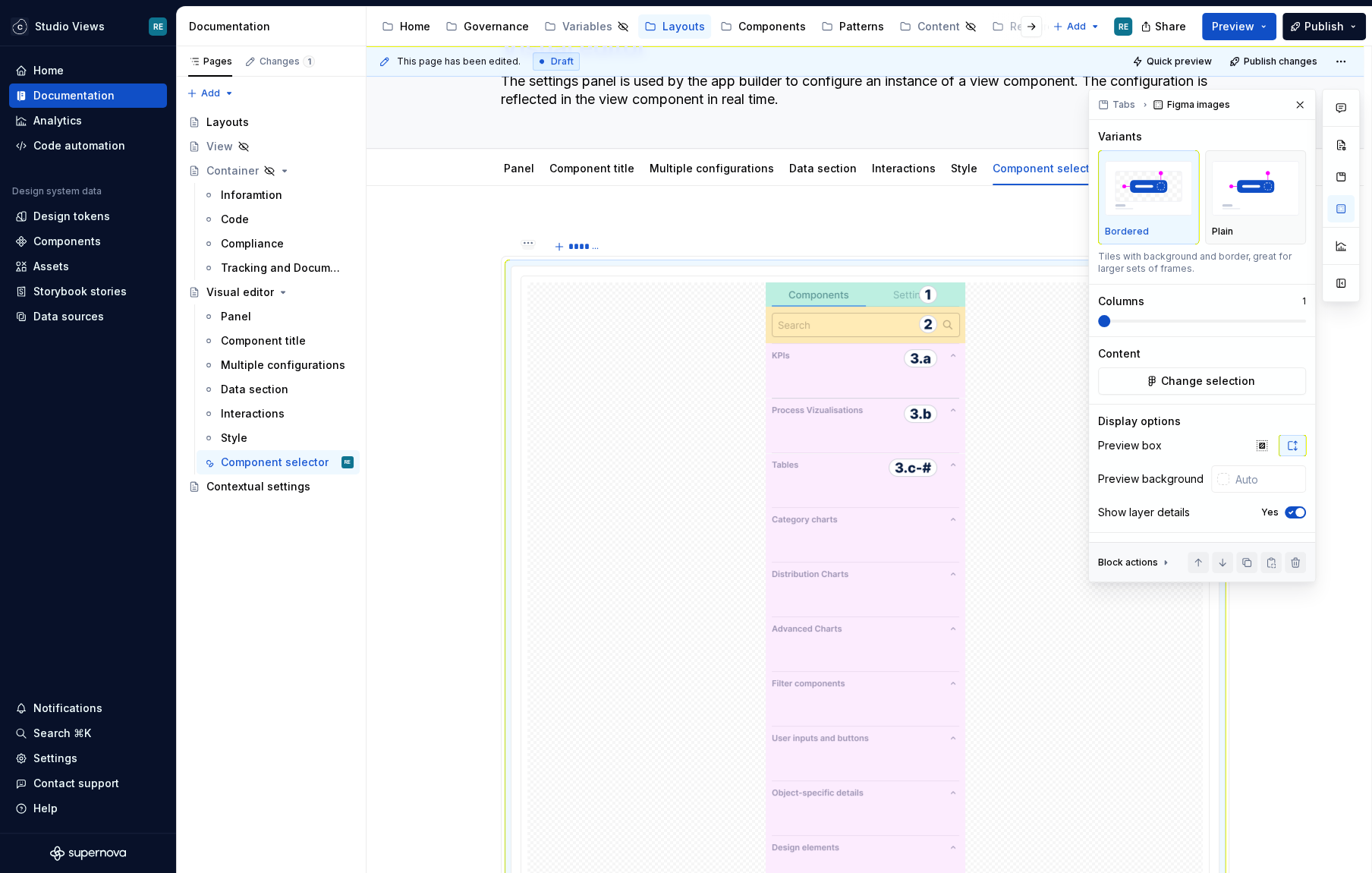
scroll to position [222, 0]
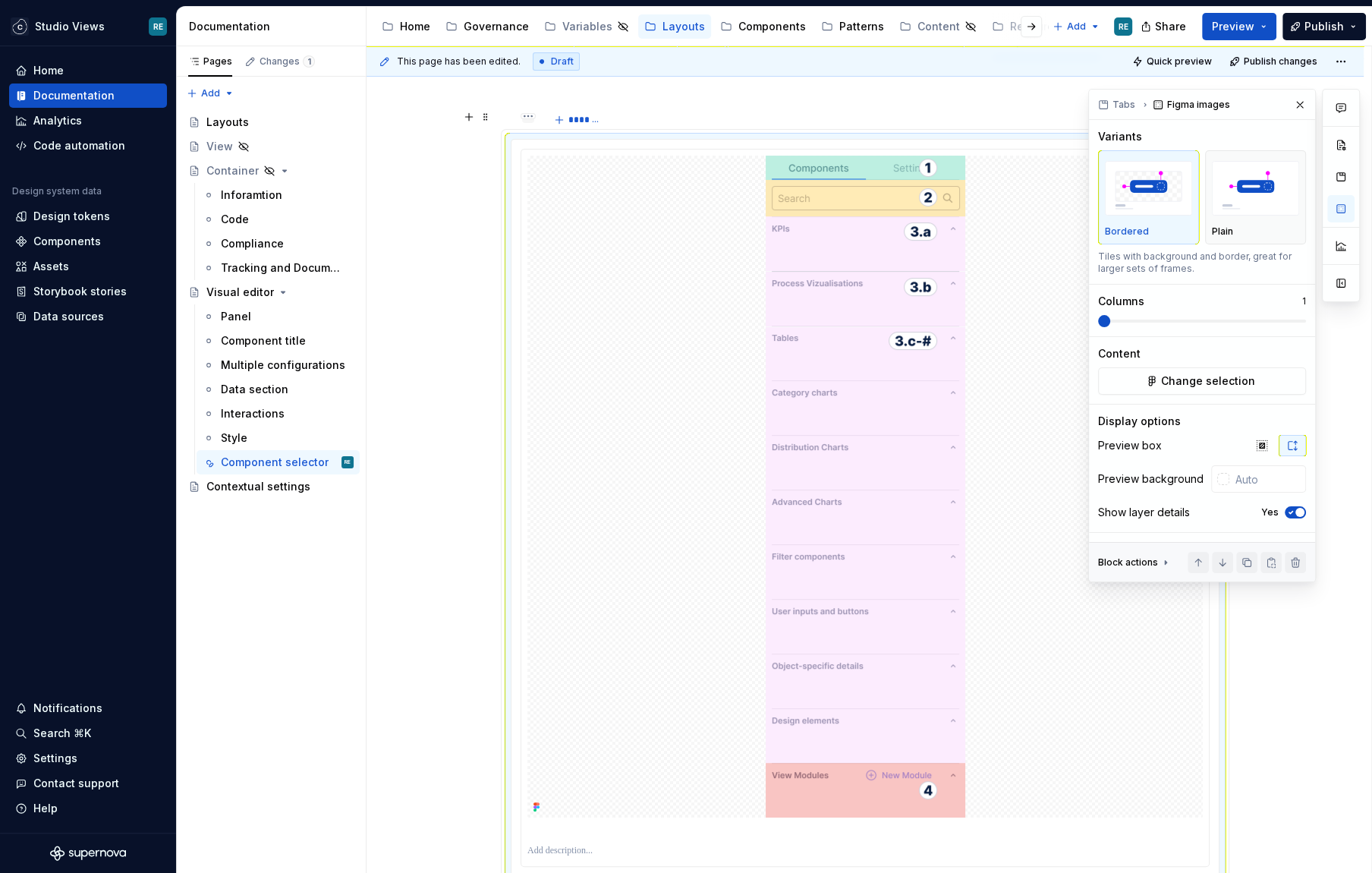
click at [534, 122] on div at bounding box center [528, 120] width 12 height 9
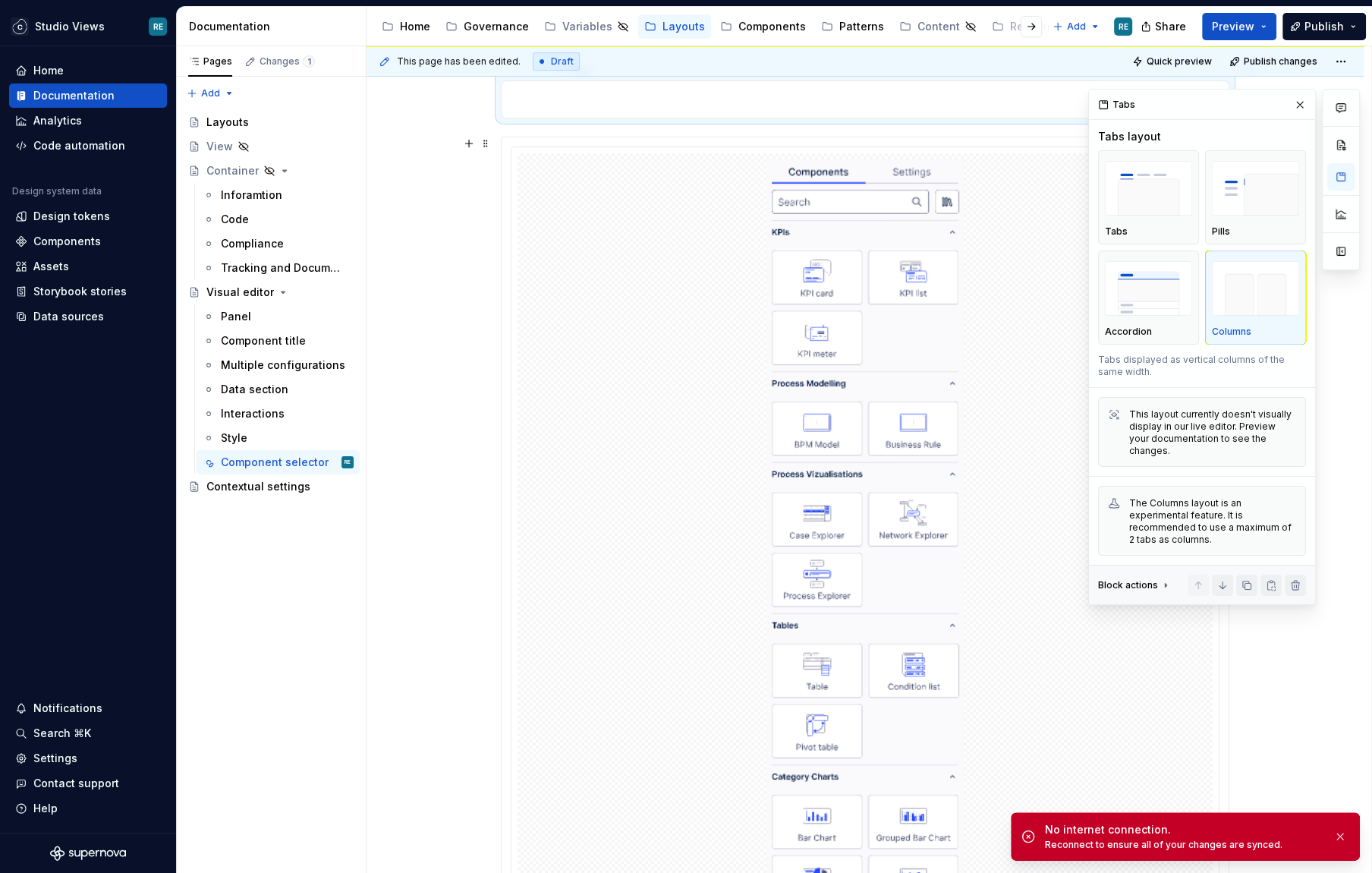
scroll to position [284, 0]
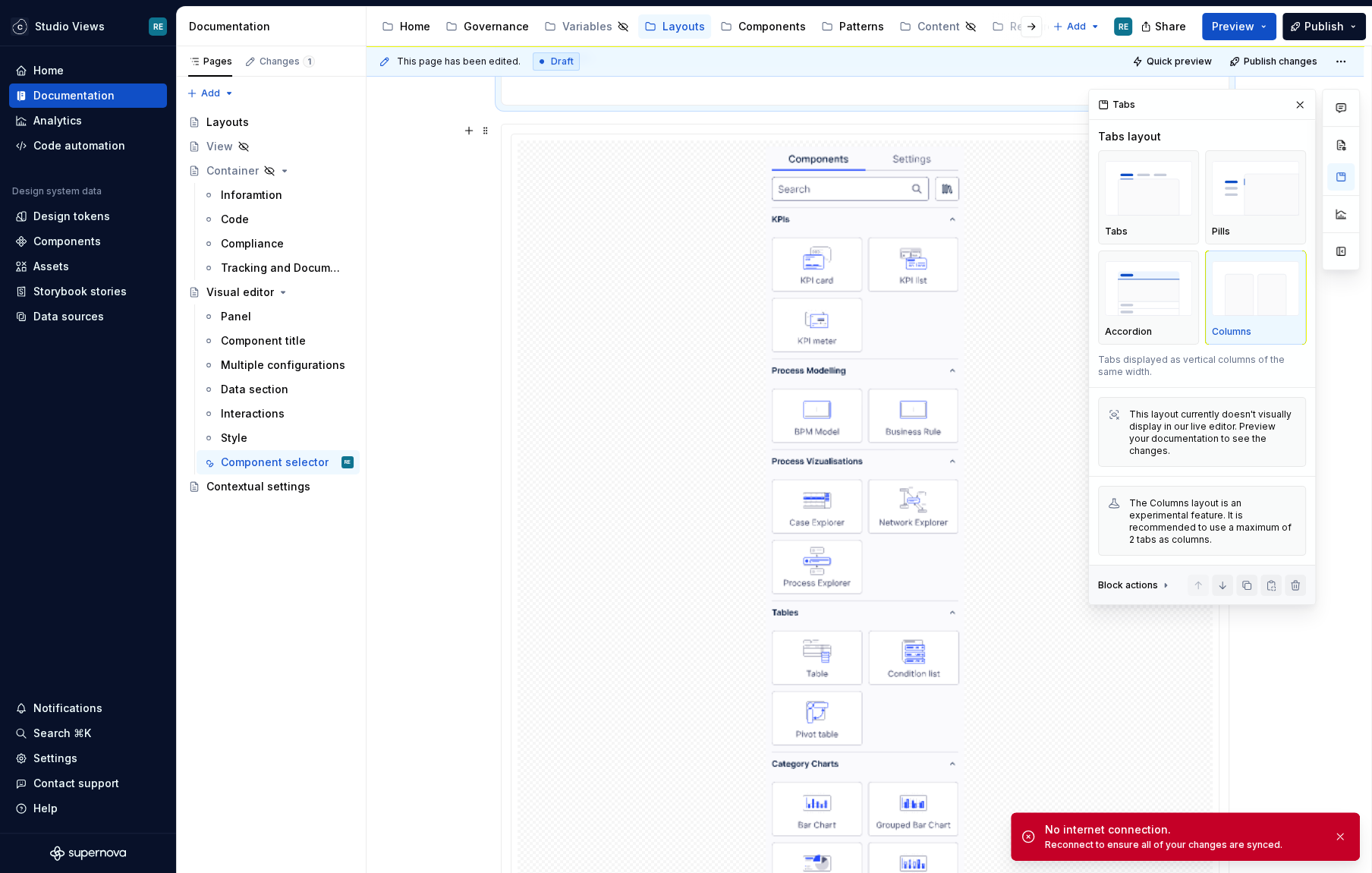
click at [1326, 849] on div "No internet connection. Reconnect to ensure all of your changes are synced." at bounding box center [1197, 836] width 305 height 29
click at [1343, 840] on button "button" at bounding box center [1340, 836] width 20 height 21
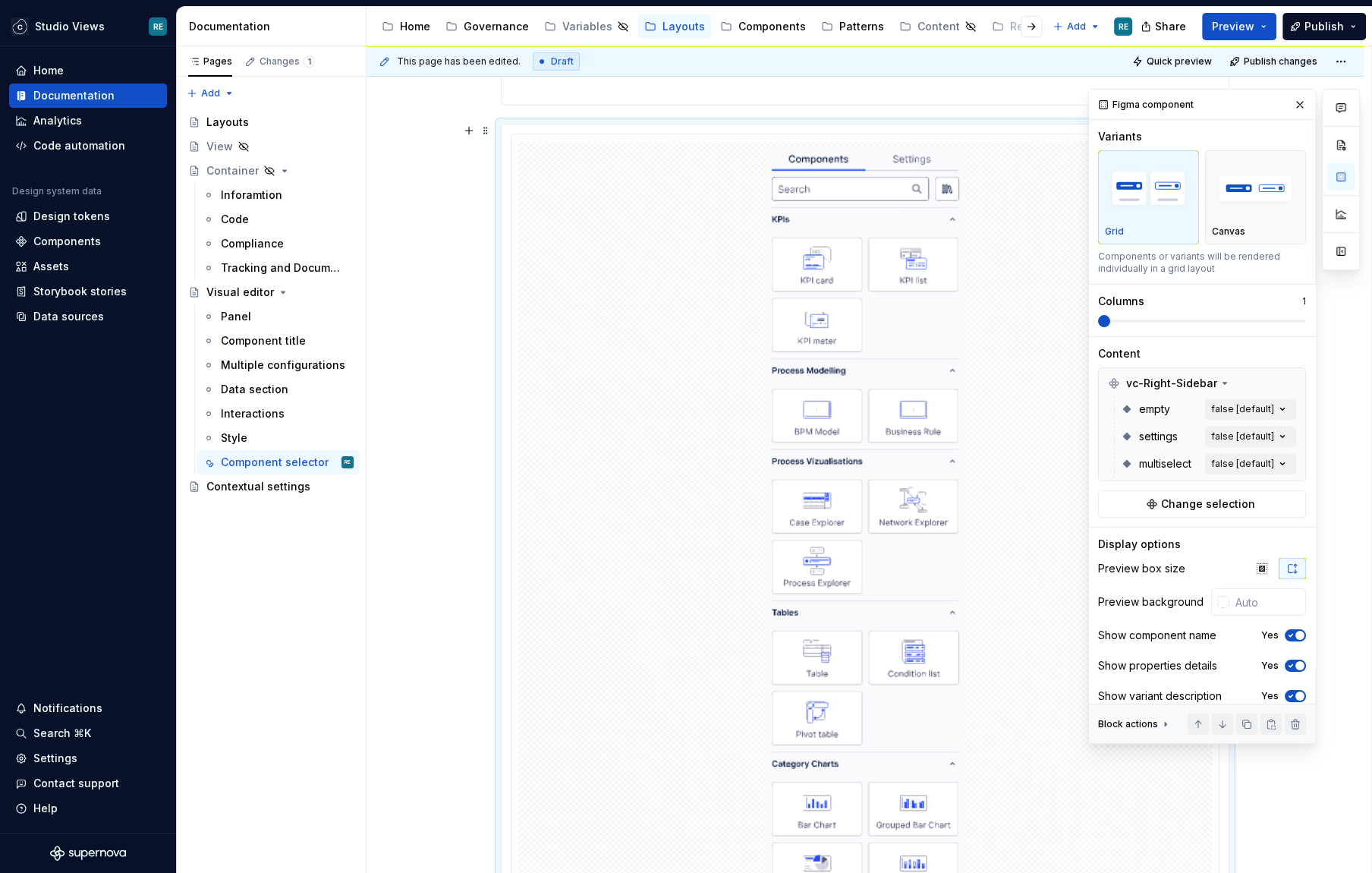
click at [1082, 734] on div at bounding box center [865, 534] width 695 height 787
click at [428, 478] on div "**********" at bounding box center [868, 460] width 1005 height 827
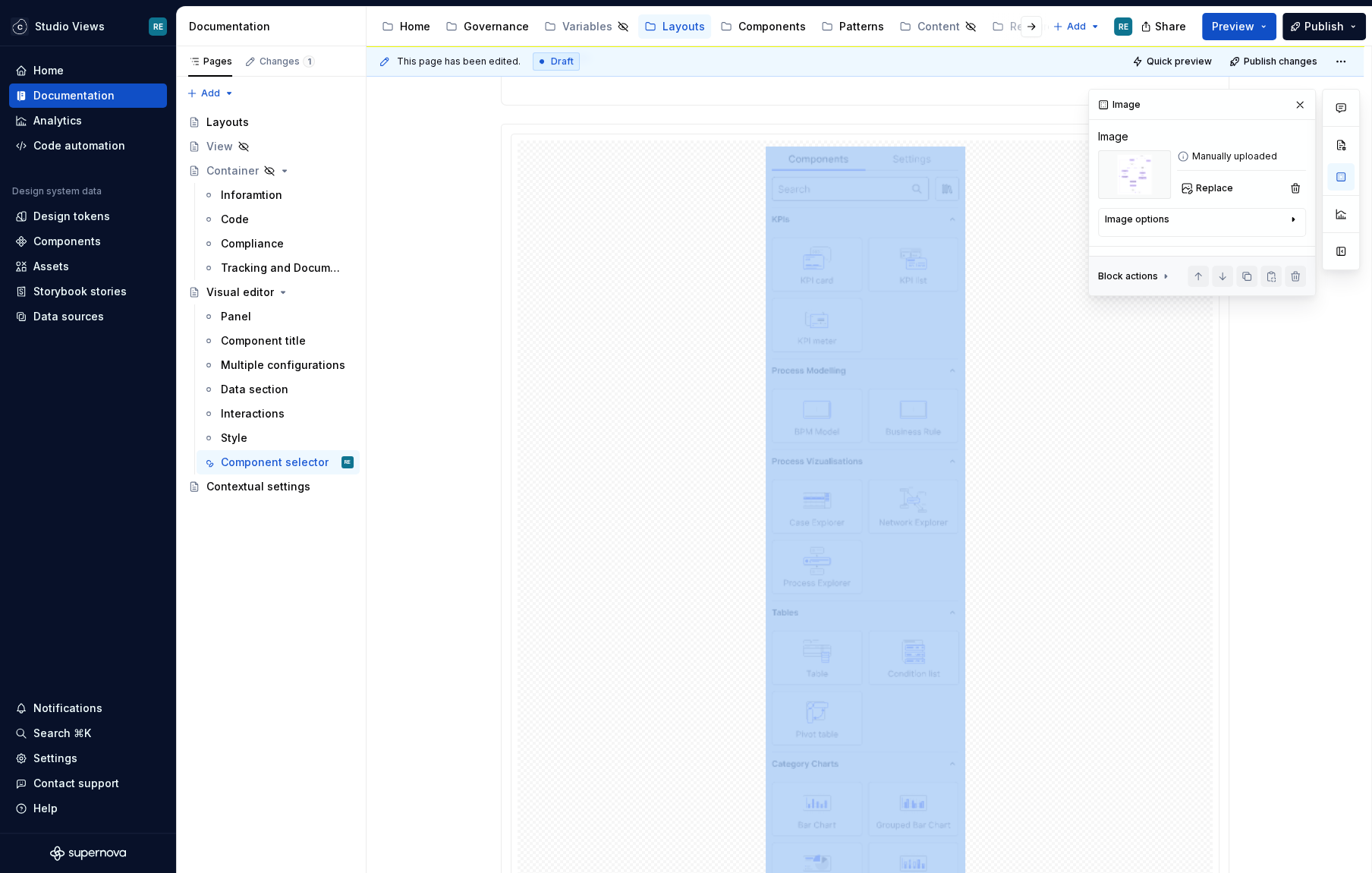
scroll to position [1215, 0]
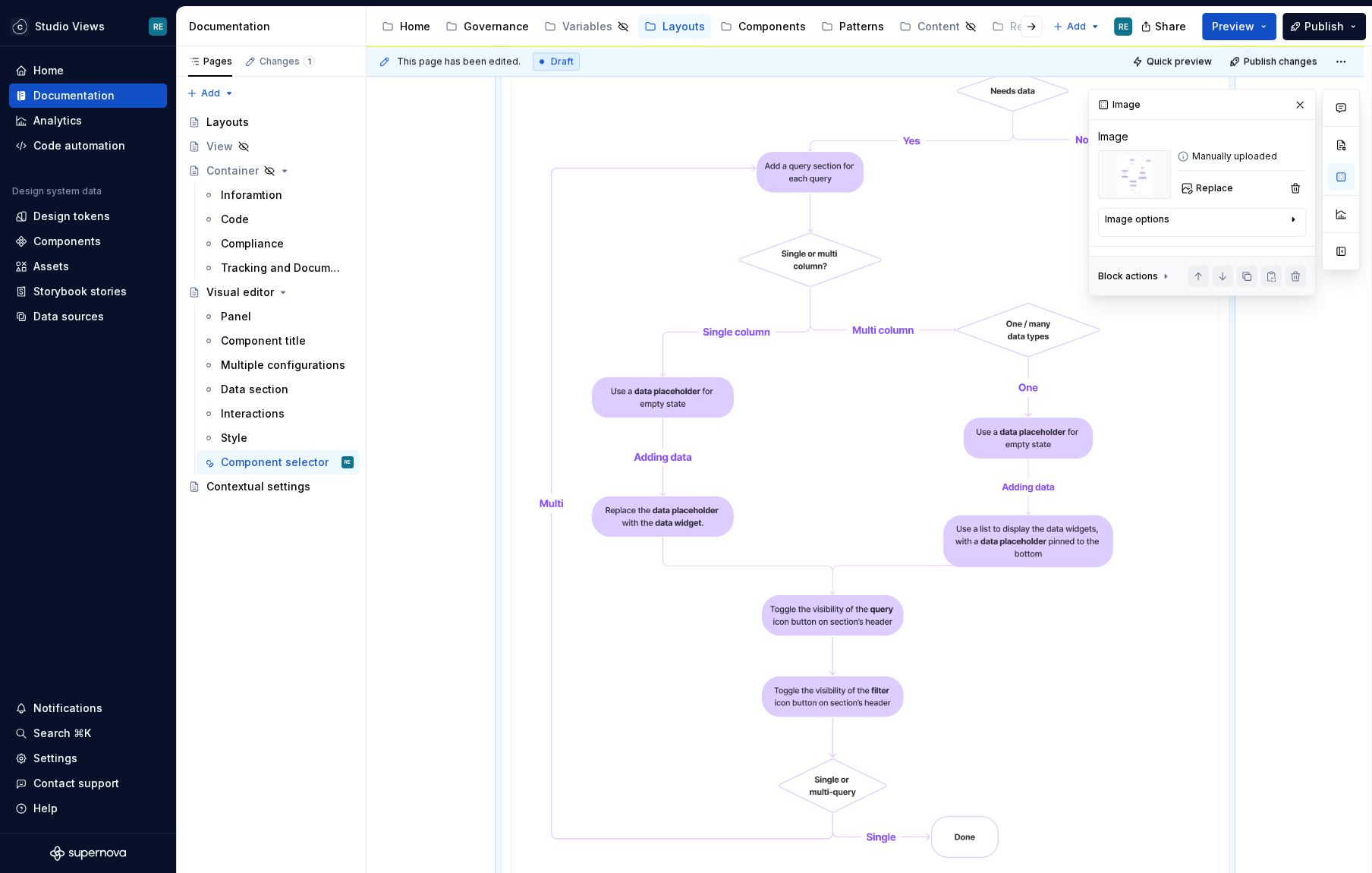
type textarea "*"
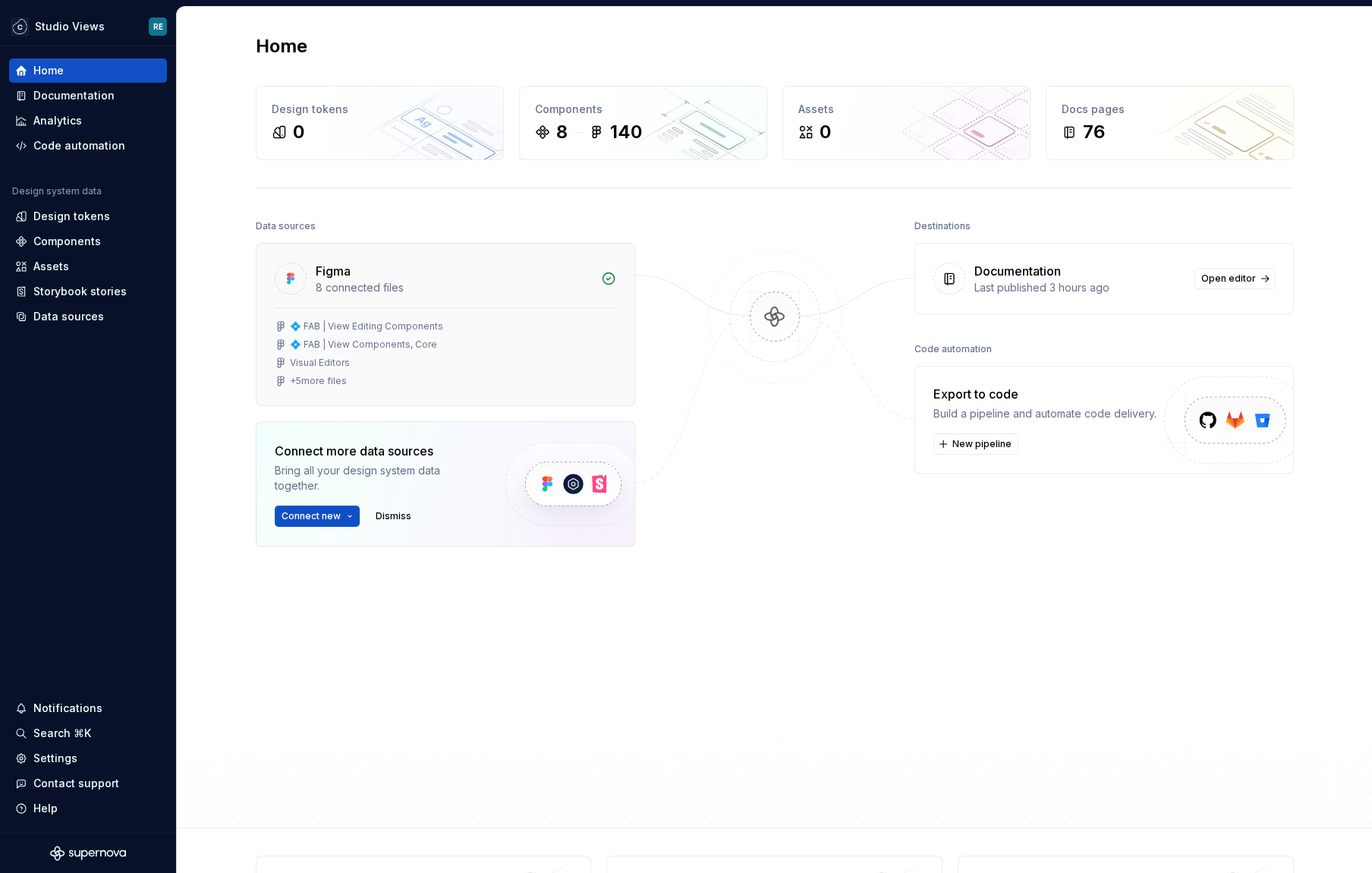
click at [395, 264] on div "Figma" at bounding box center [454, 271] width 276 height 19
click at [425, 328] on div "💠 FAB | View Editing Components" at bounding box center [366, 326] width 153 height 12
click at [95, 314] on div "Data sources" at bounding box center [69, 316] width 71 height 15
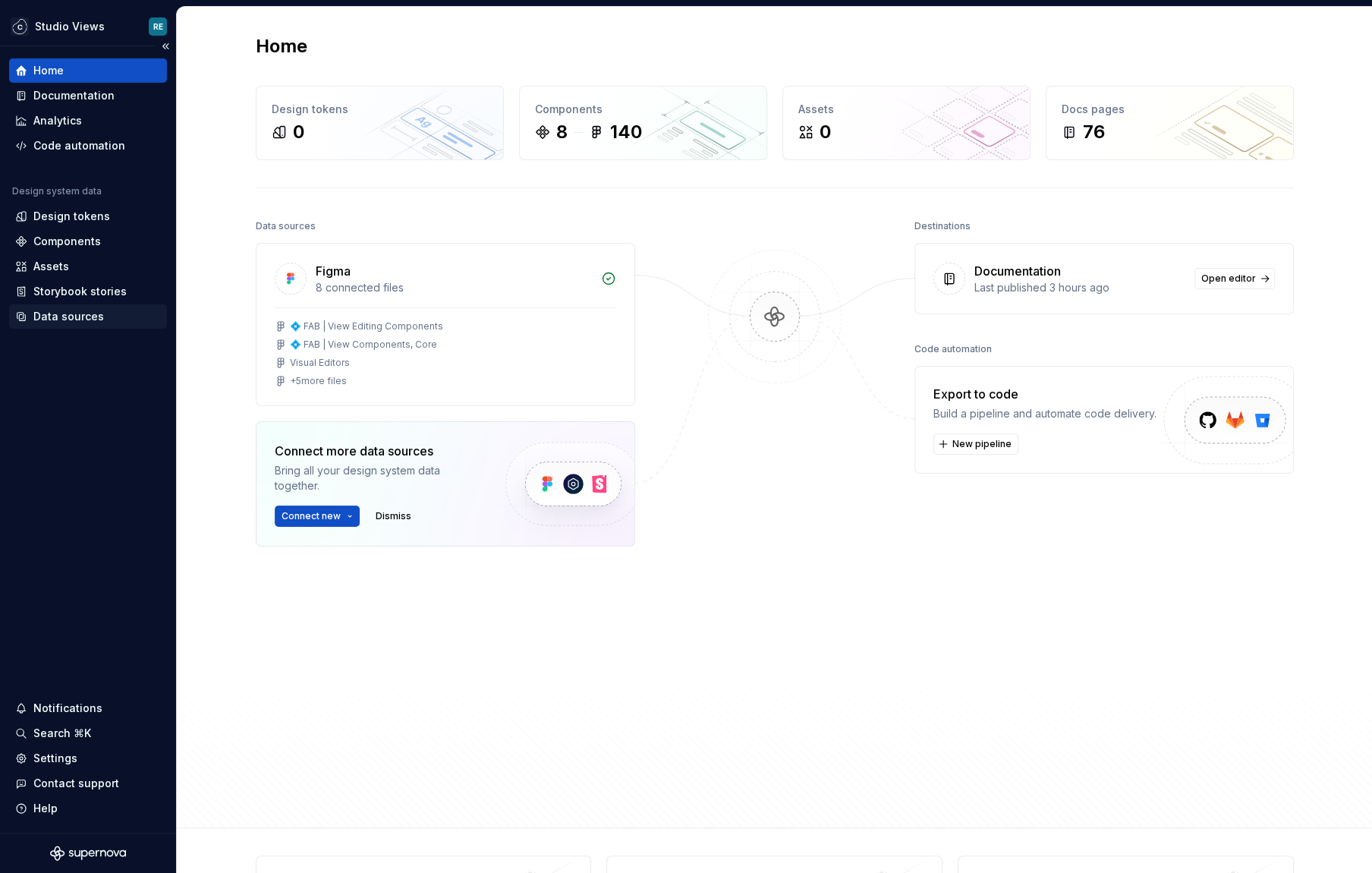
click at [95, 314] on div "Data sources" at bounding box center [69, 316] width 71 height 15
click at [96, 314] on div "Data sources" at bounding box center [69, 316] width 71 height 15
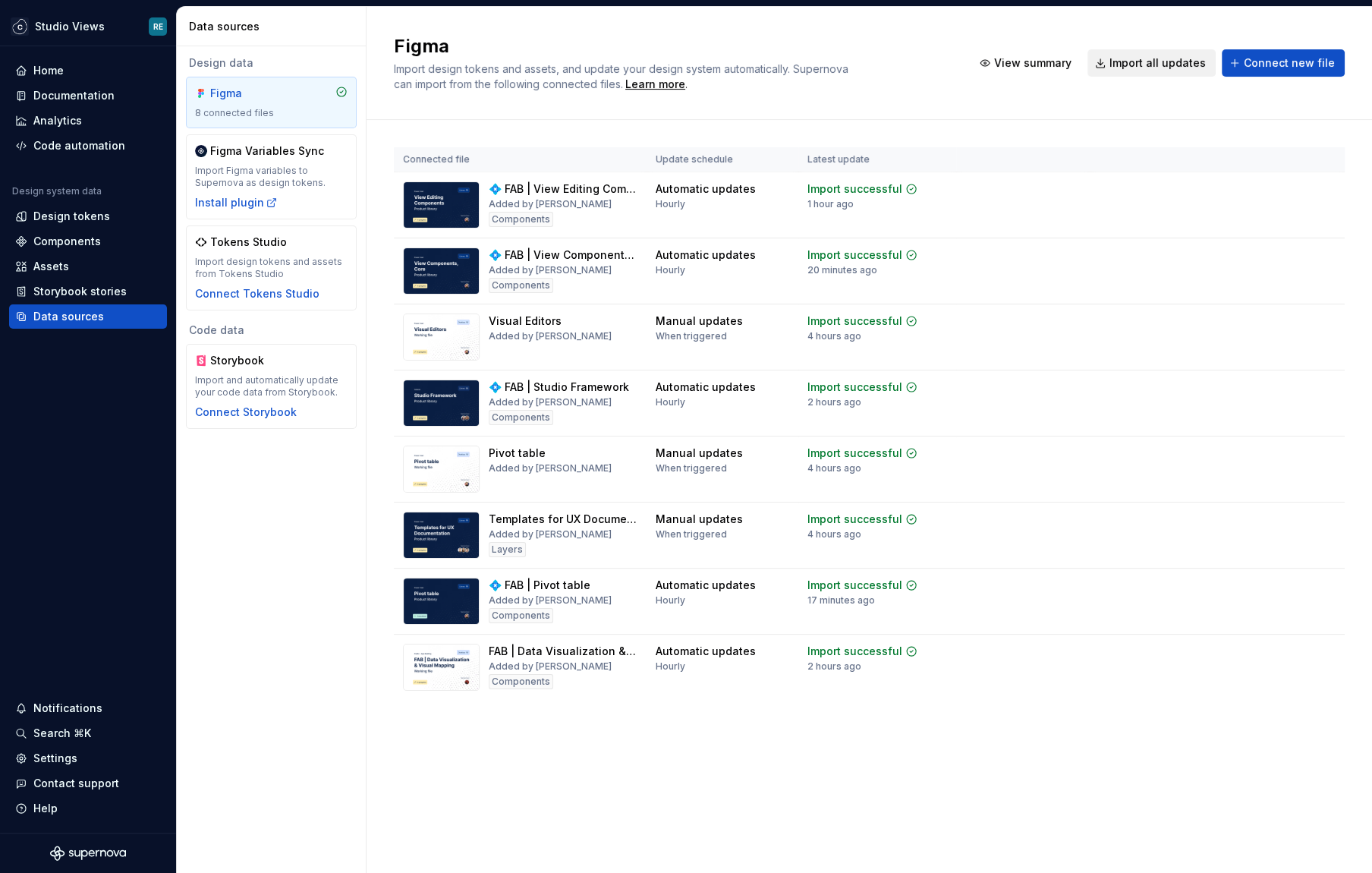
click at [1149, 73] on button "Import all updates" at bounding box center [1152, 62] width 128 height 27
click at [1178, 58] on span "Import all updates" at bounding box center [1158, 63] width 97 height 15
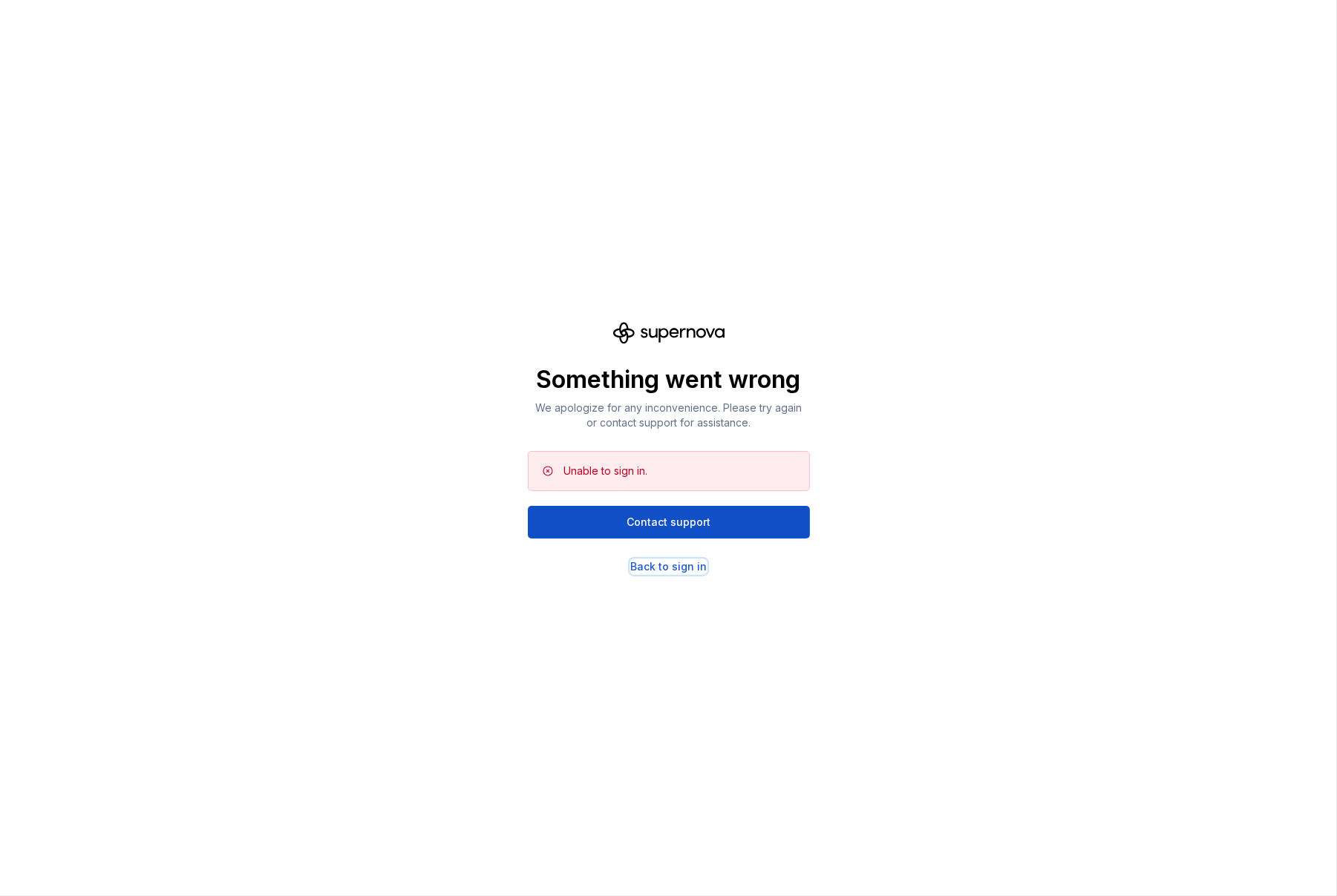
drag, startPoint x: 671, startPoint y: 571, endPoint x: 665, endPoint y: 556, distance: 16.2
click at [671, 571] on div "Back to sign in" at bounding box center [668, 567] width 76 height 15
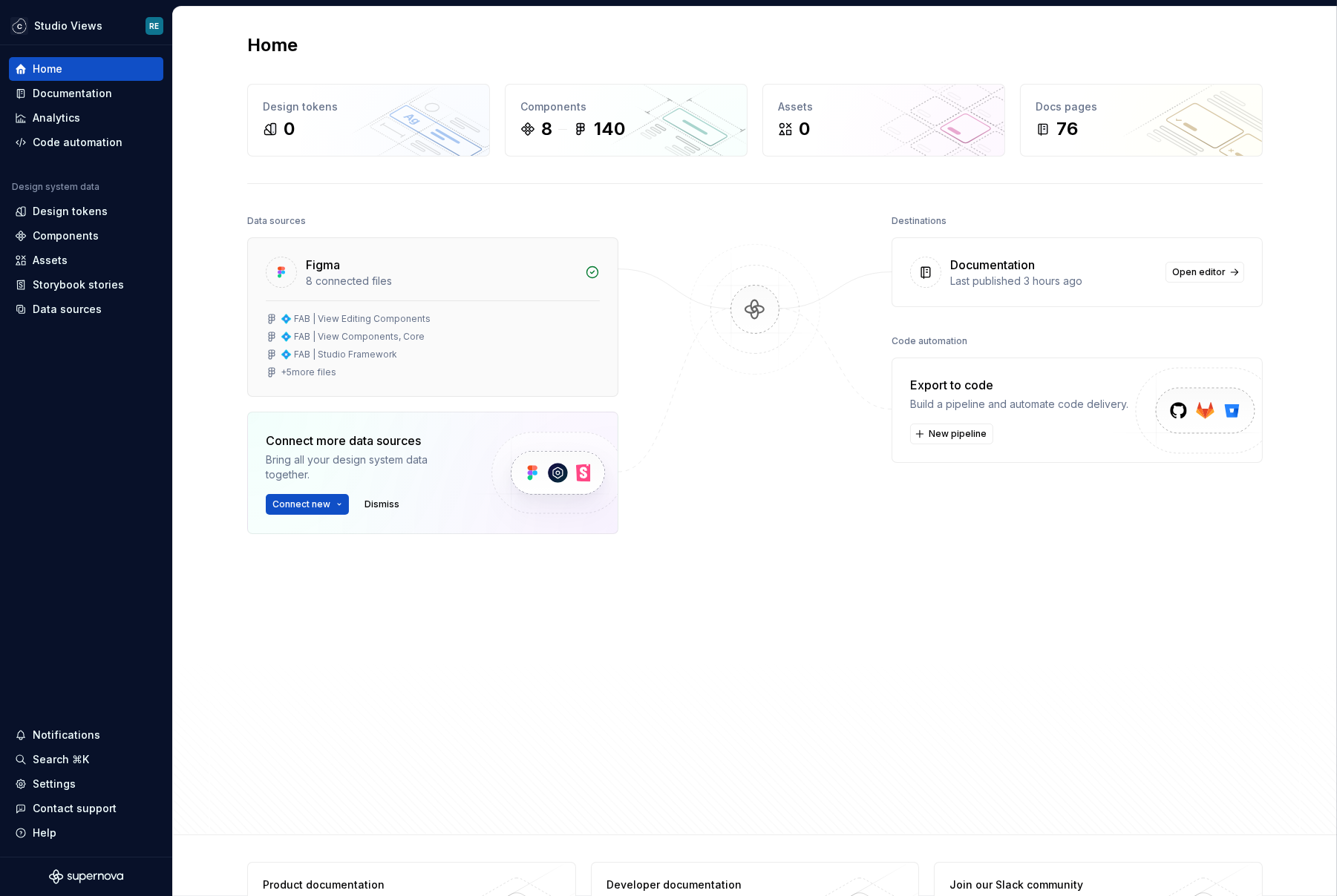
click at [470, 294] on div "Figma 8 connected files" at bounding box center [433, 269] width 370 height 63
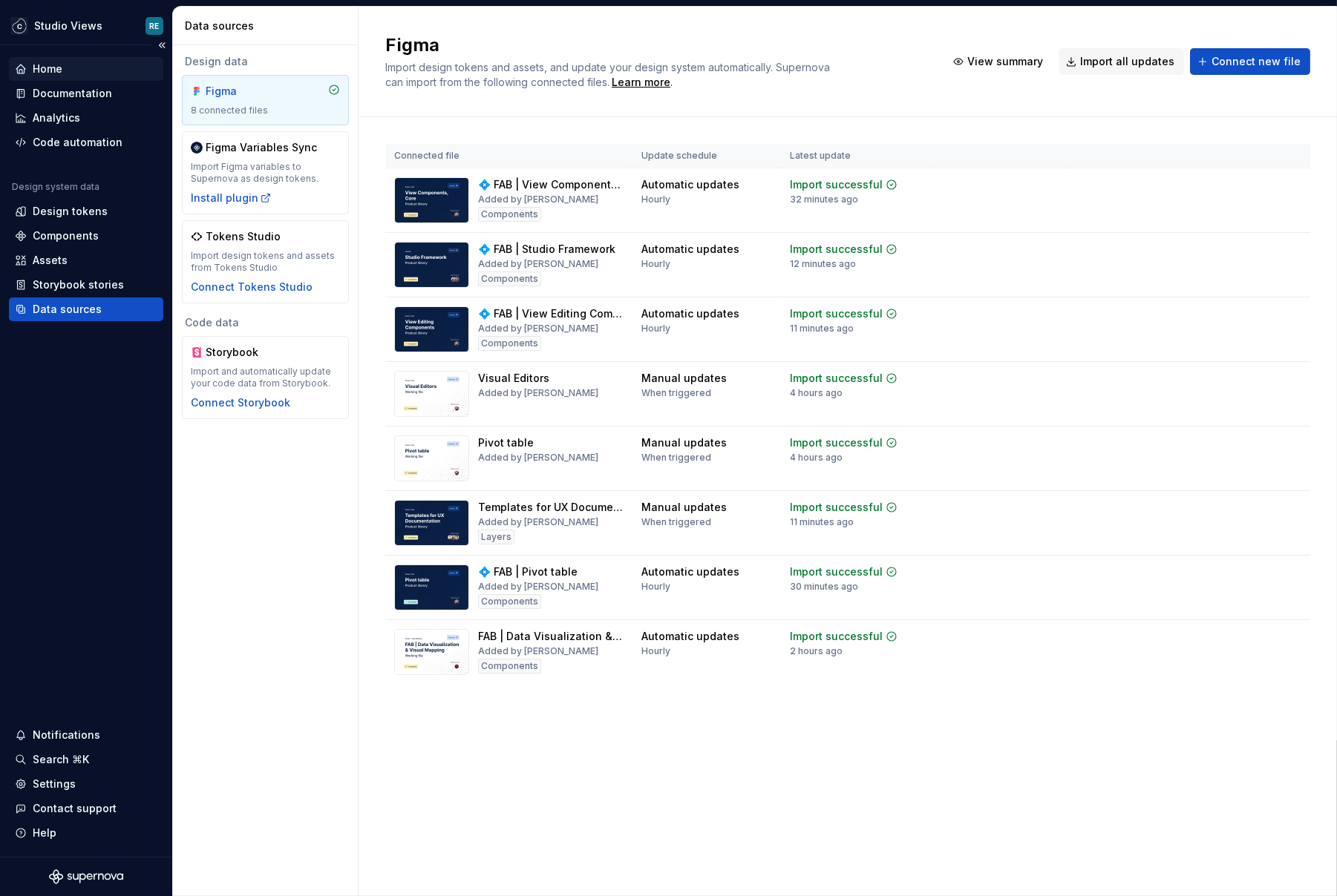
click at [75, 70] on div "Home" at bounding box center [85, 69] width 143 height 15
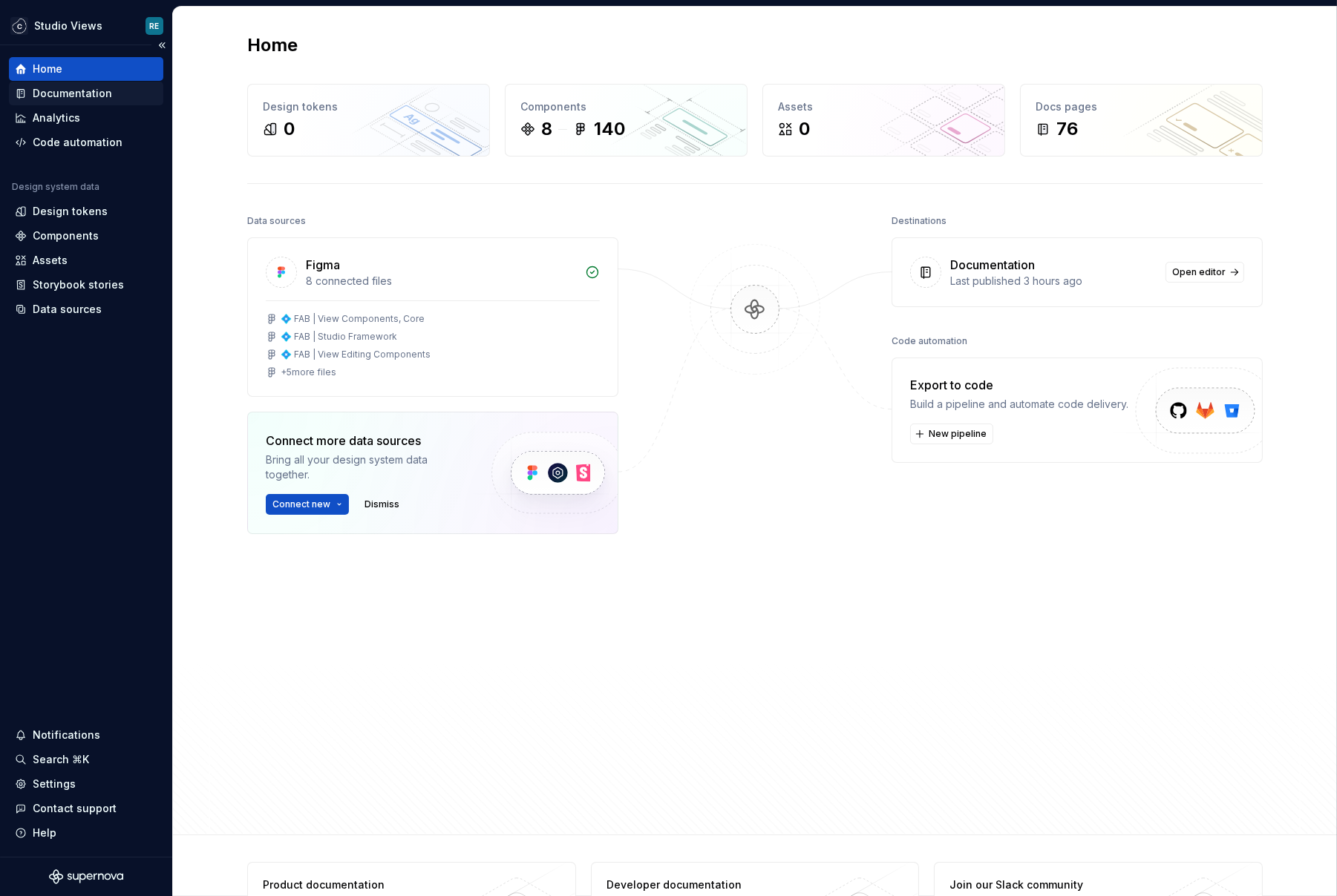
click at [86, 89] on div "Documentation" at bounding box center [72, 94] width 79 height 15
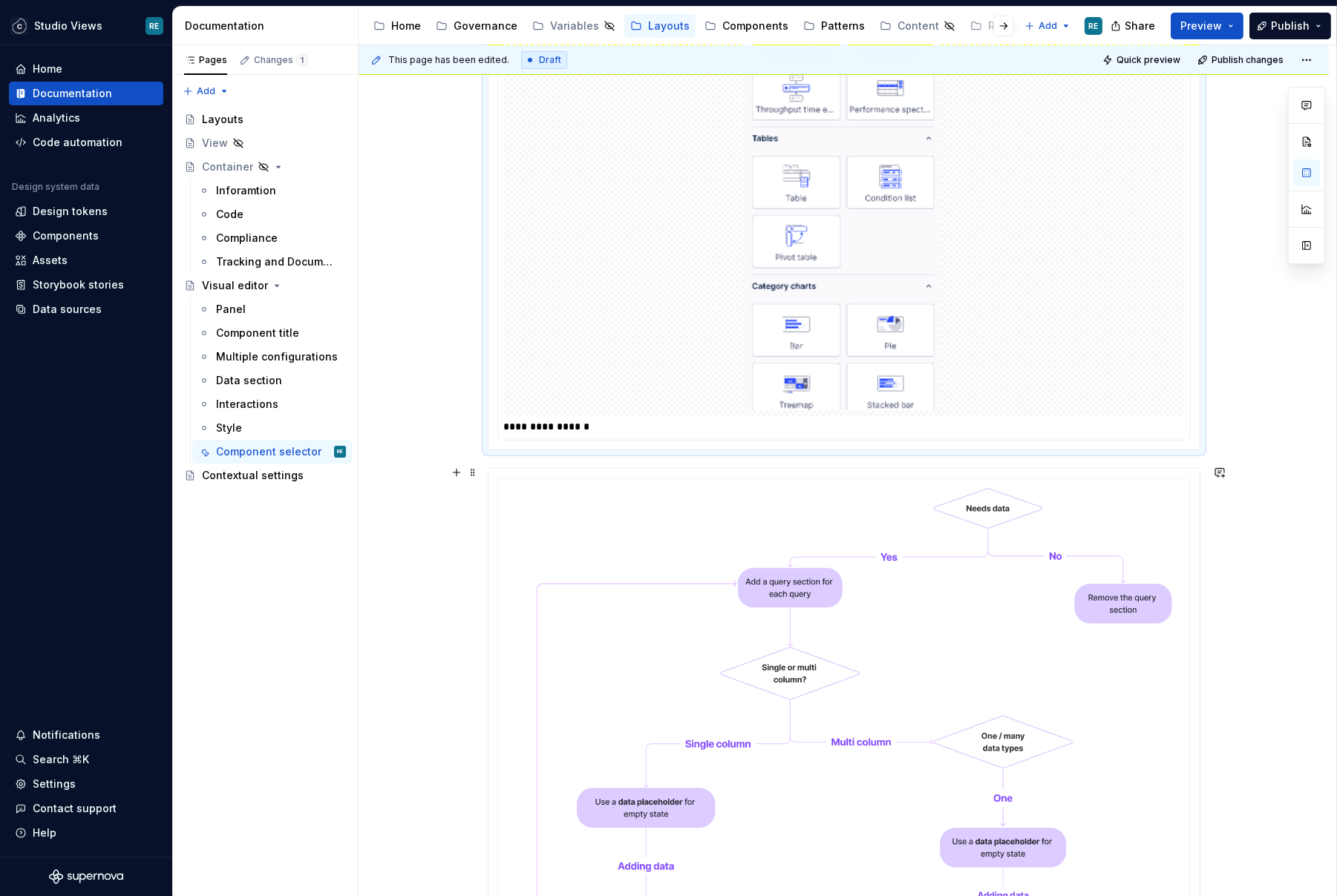
scroll to position [1628, 0]
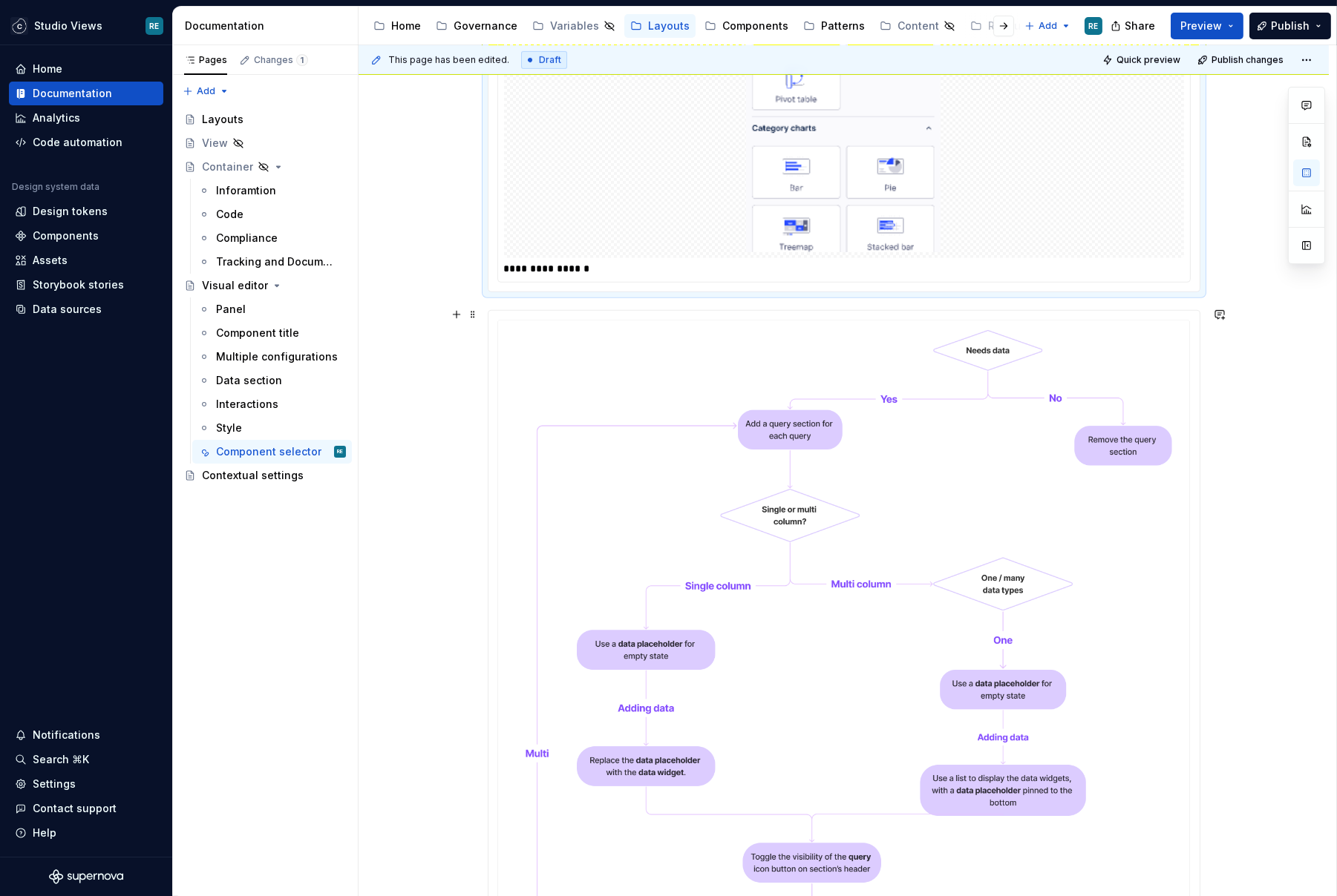
click at [841, 561] on img at bounding box center [843, 724] width 711 height 827
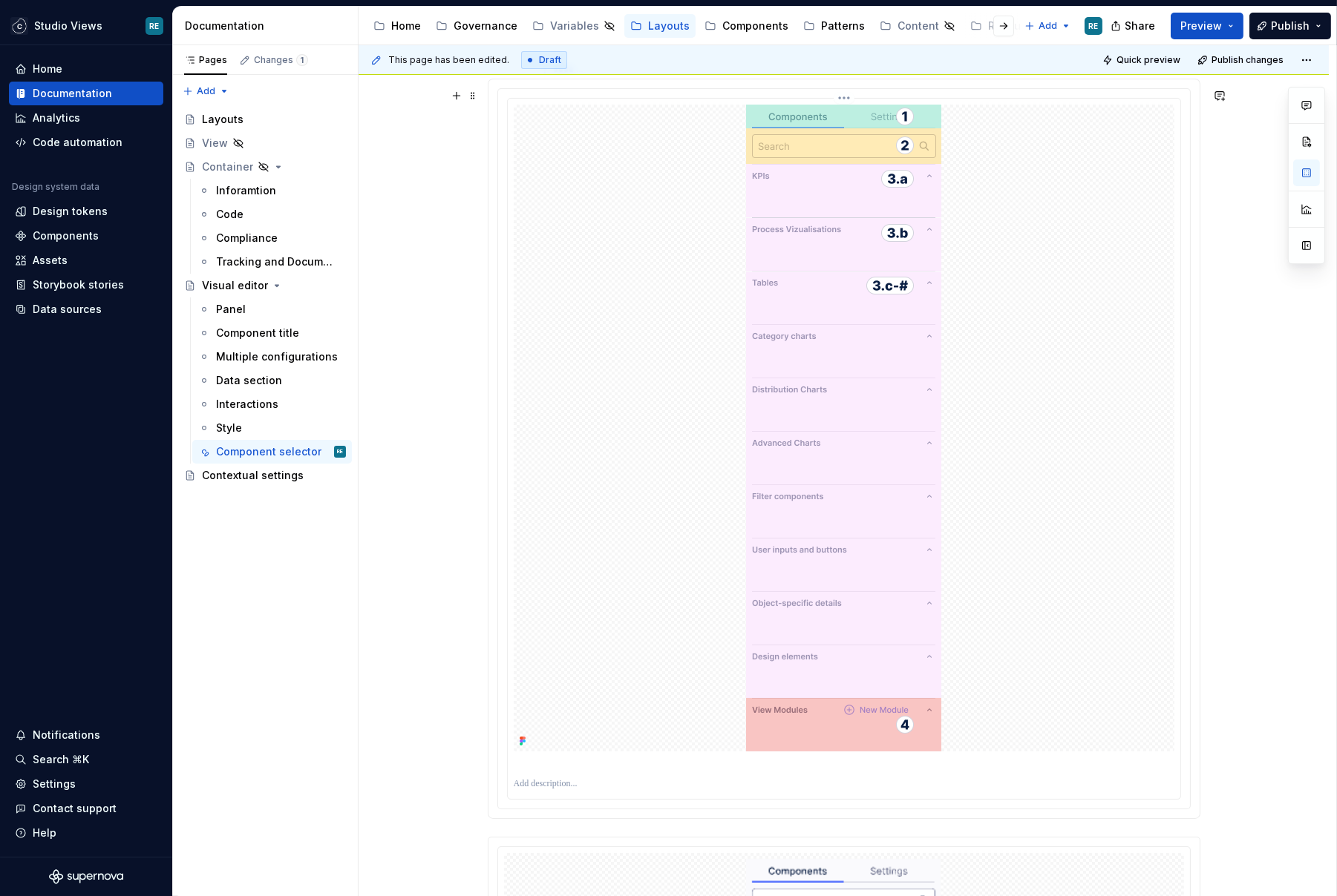
scroll to position [82, 0]
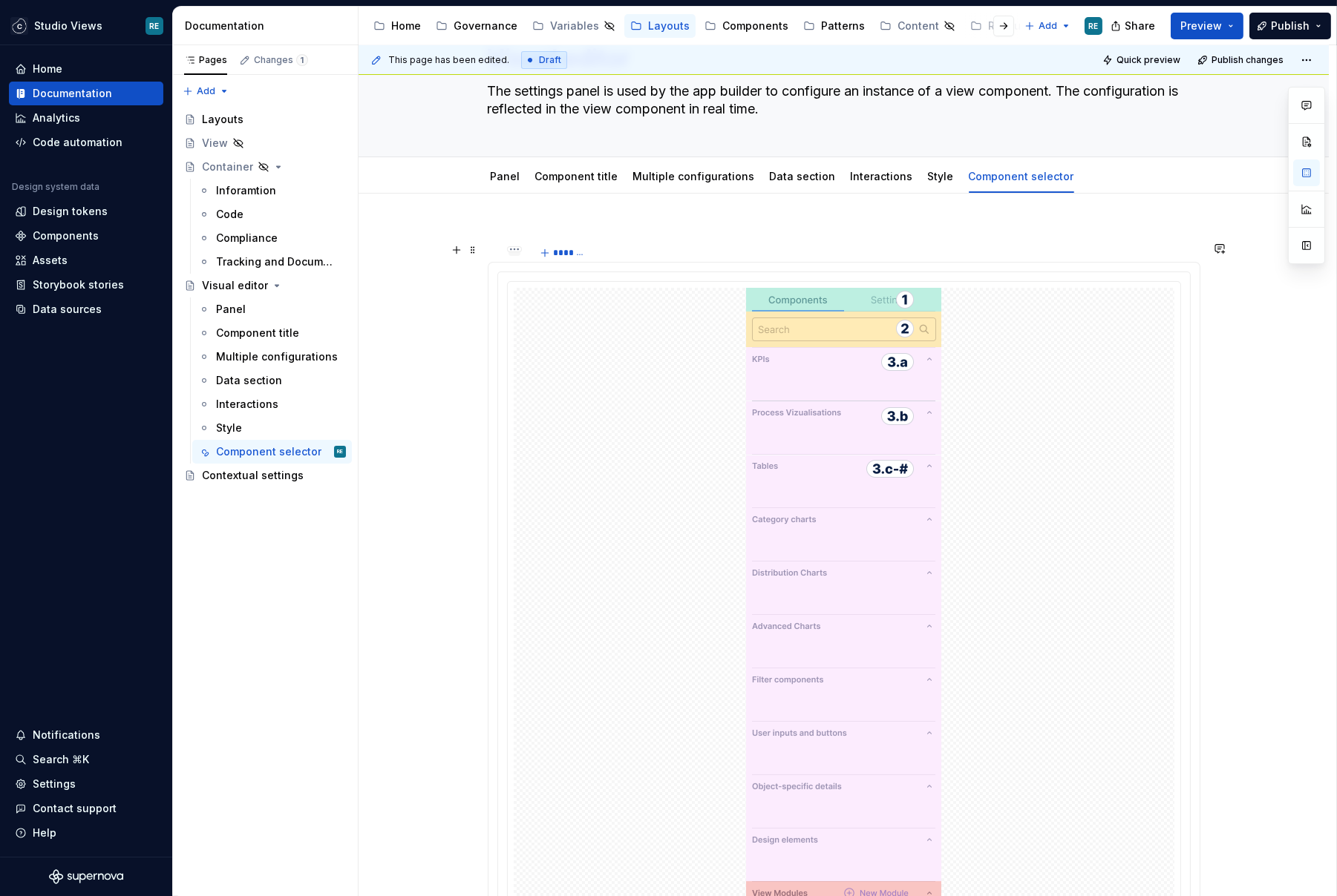
click at [513, 257] on div at bounding box center [514, 258] width 12 height 2
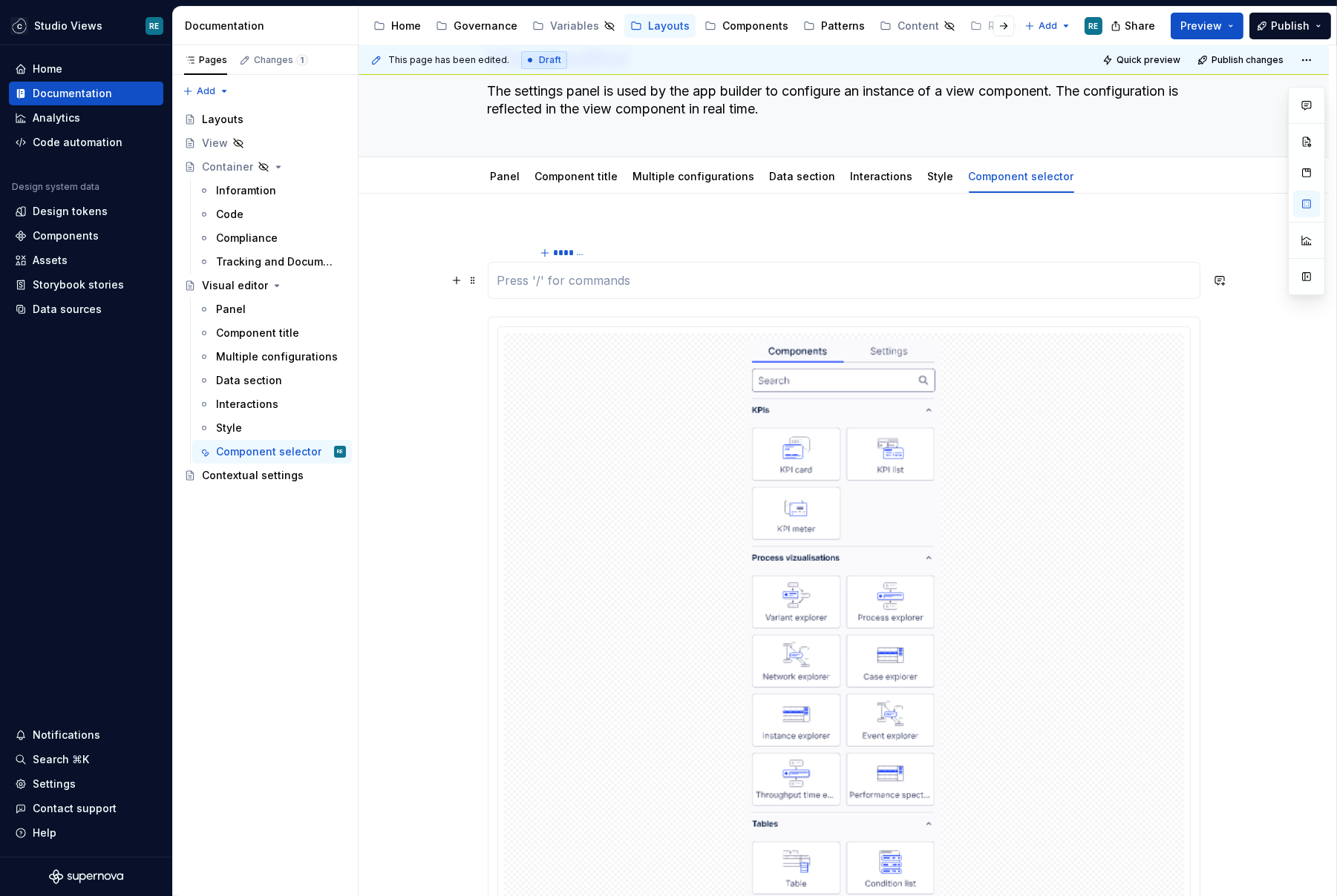
click at [563, 275] on p at bounding box center [843, 281] width 693 height 18
click at [577, 178] on link "Component title" at bounding box center [576, 176] width 83 height 13
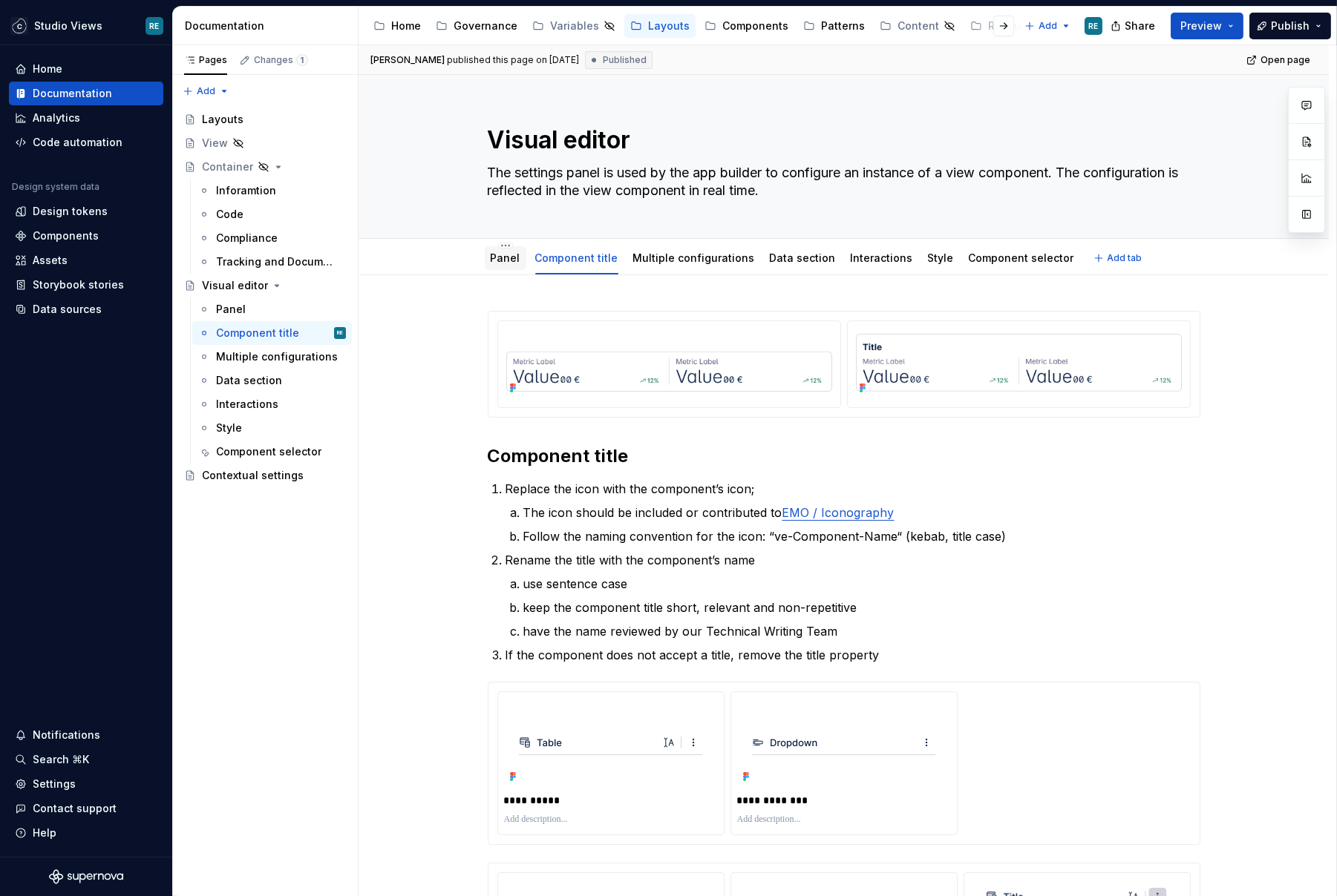
click at [507, 253] on link "Panel" at bounding box center [505, 258] width 30 height 13
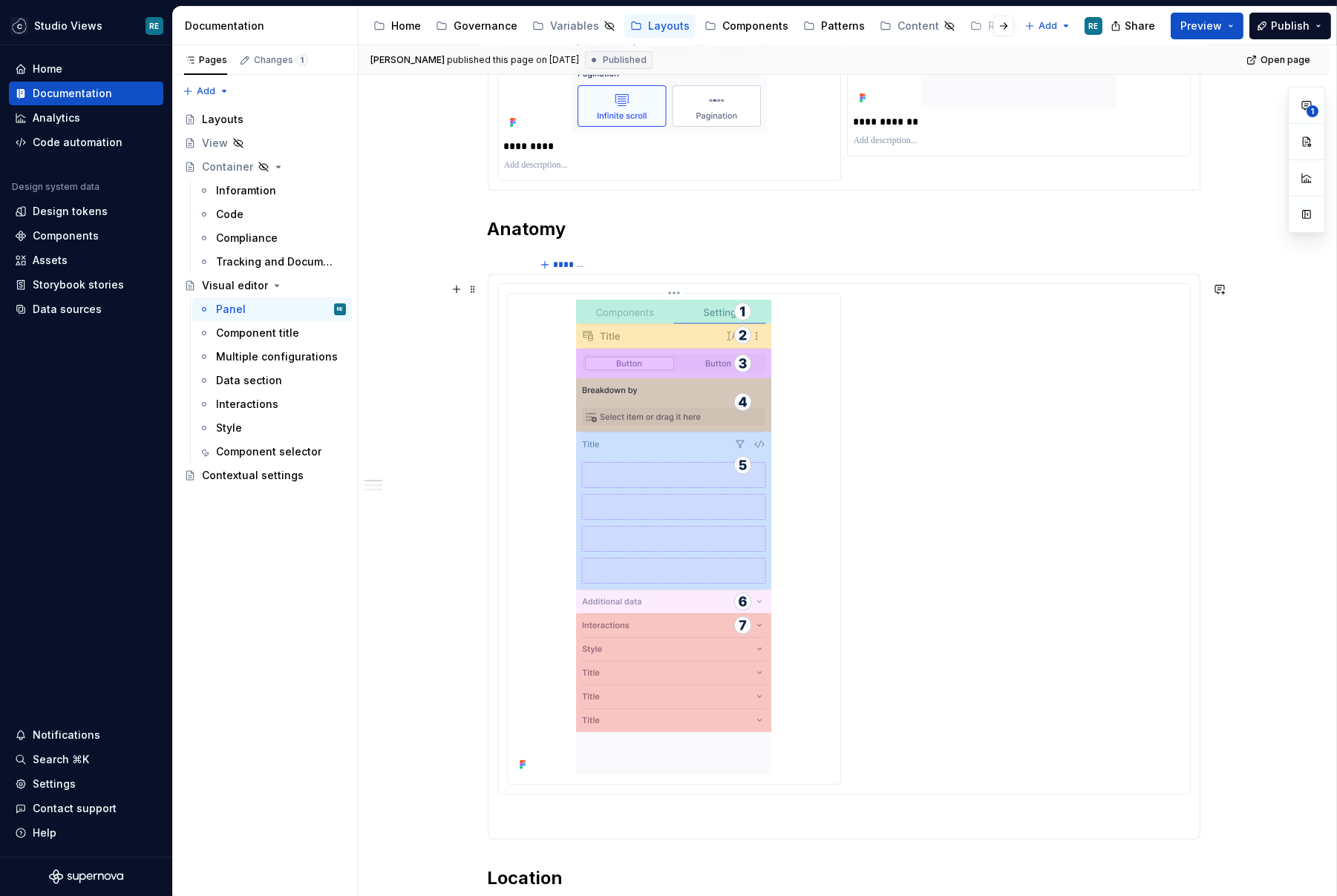
scroll to position [907, 0]
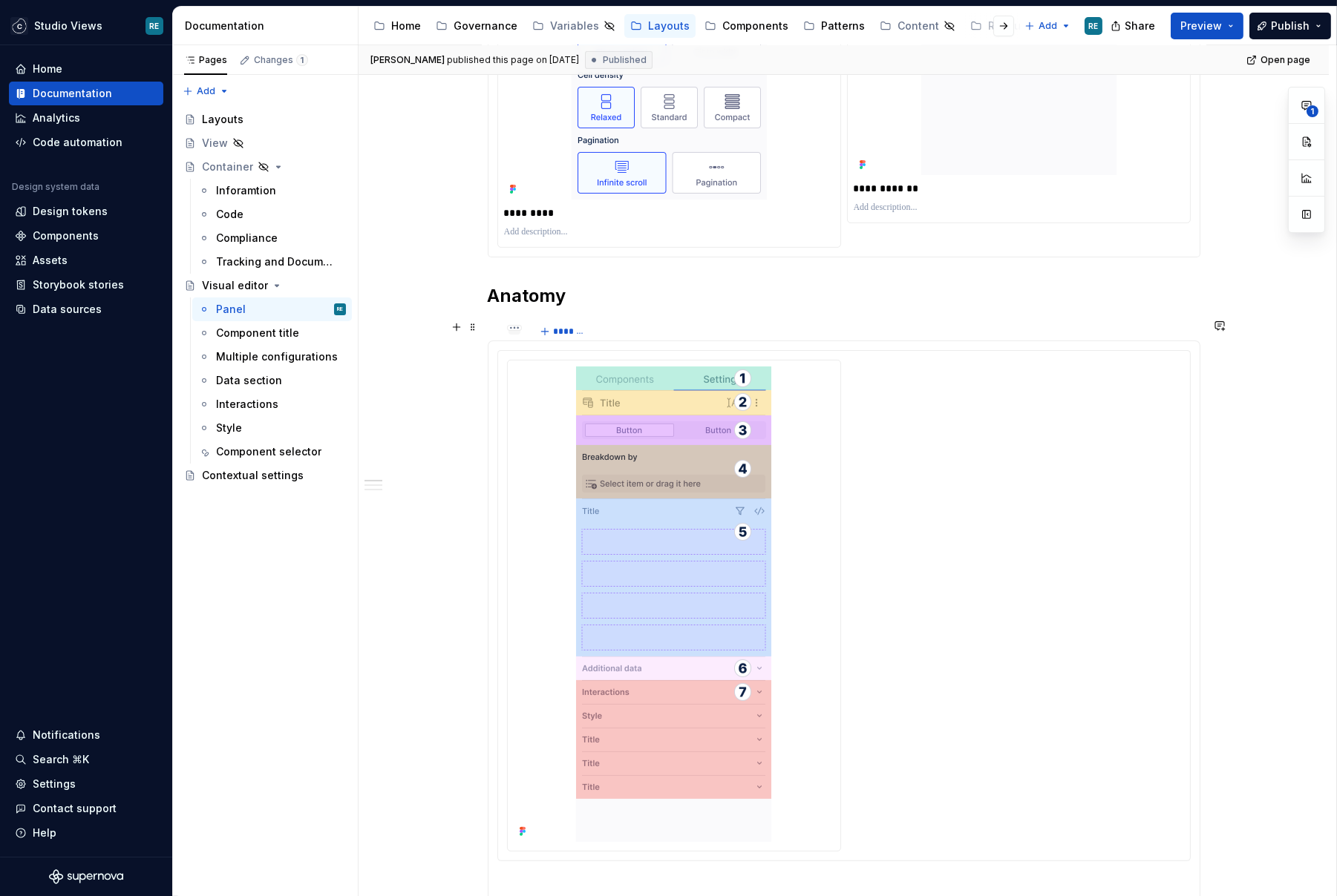
click at [518, 336] on div at bounding box center [514, 337] width 12 height 2
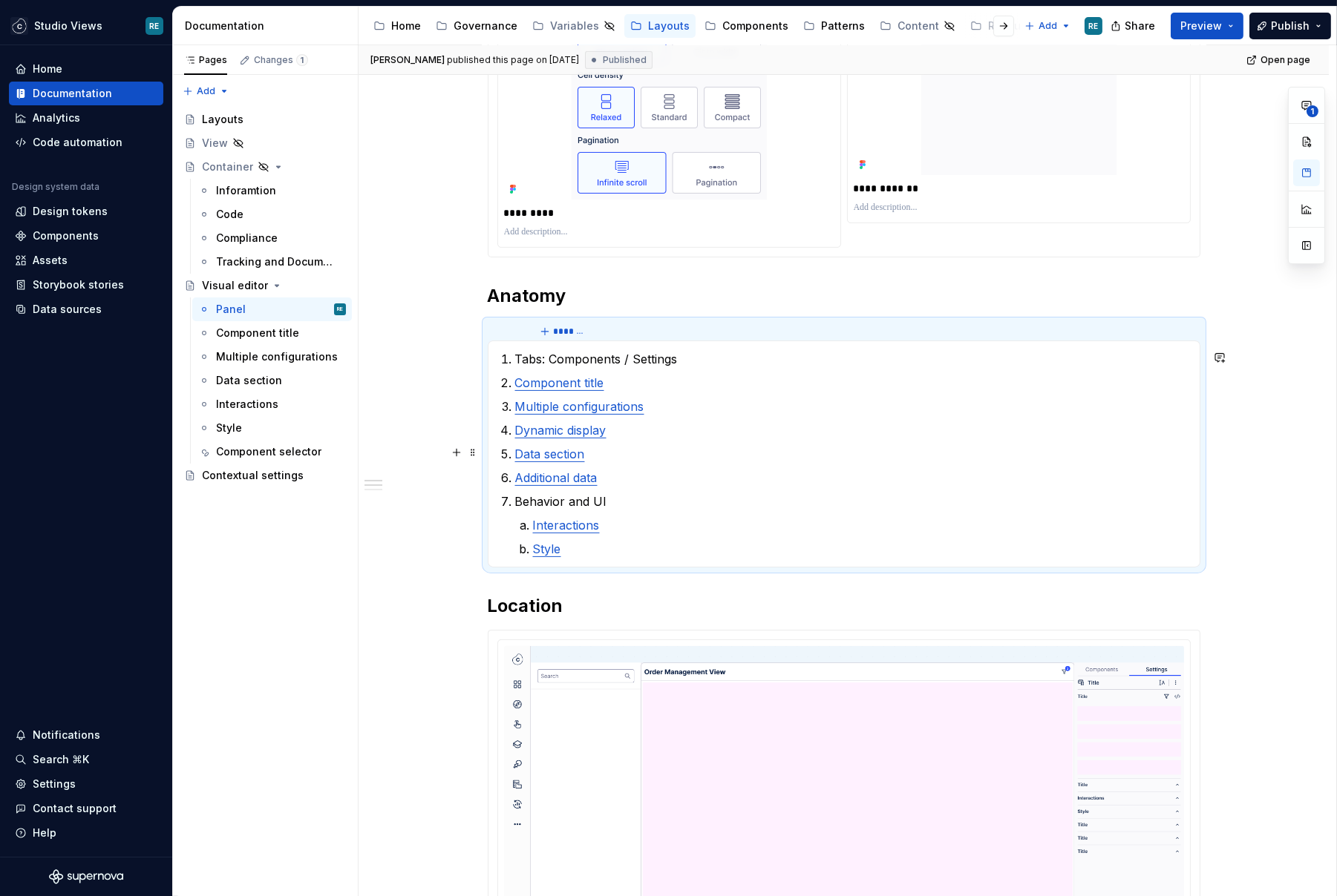
click at [751, 450] on p "Data section" at bounding box center [853, 454] width 675 height 18
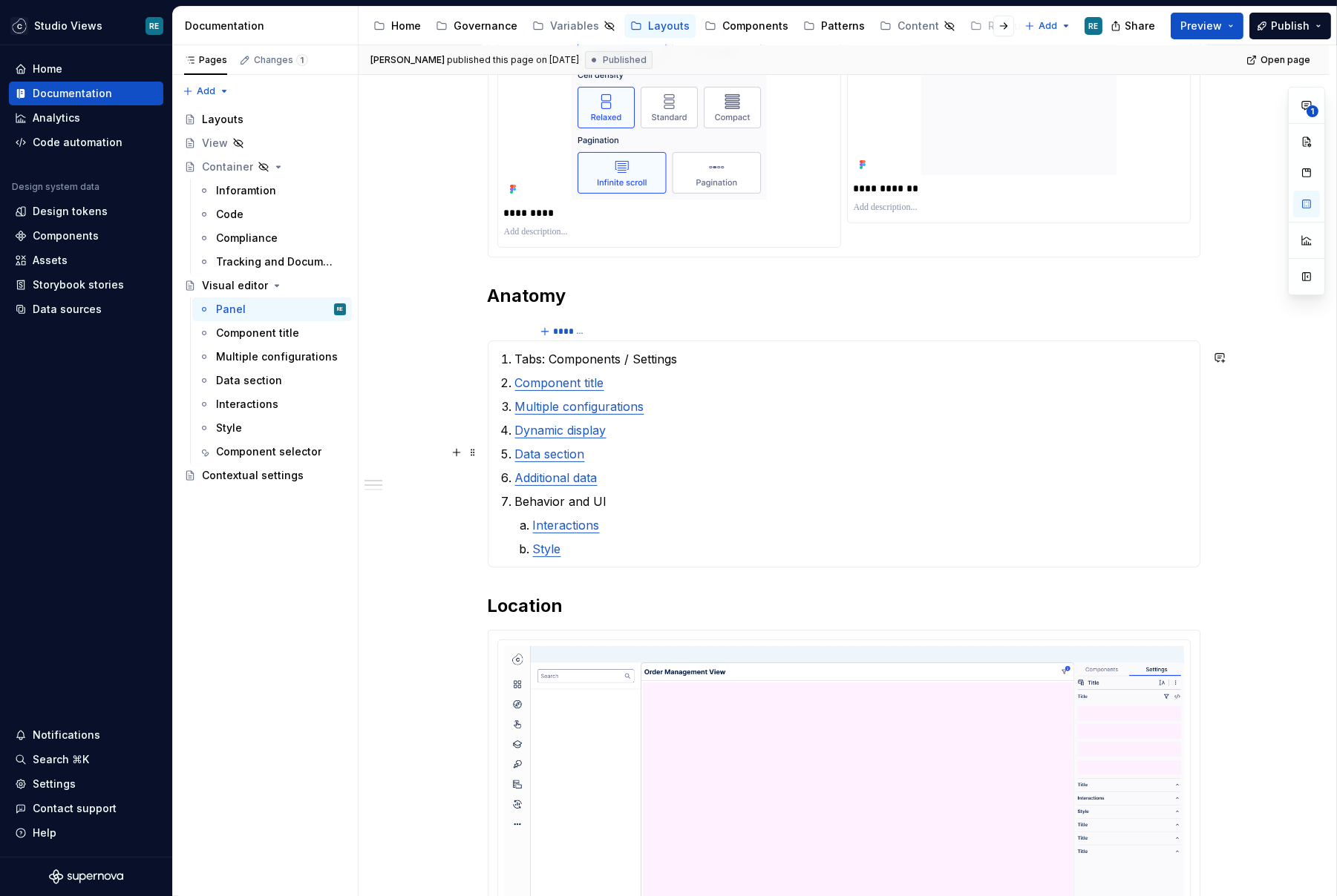
click at [751, 450] on p "Data section" at bounding box center [853, 454] width 675 height 18
click at [770, 516] on p "Interactions" at bounding box center [862, 525] width 658 height 18
click at [638, 553] on p "Style" at bounding box center [862, 549] width 658 height 18
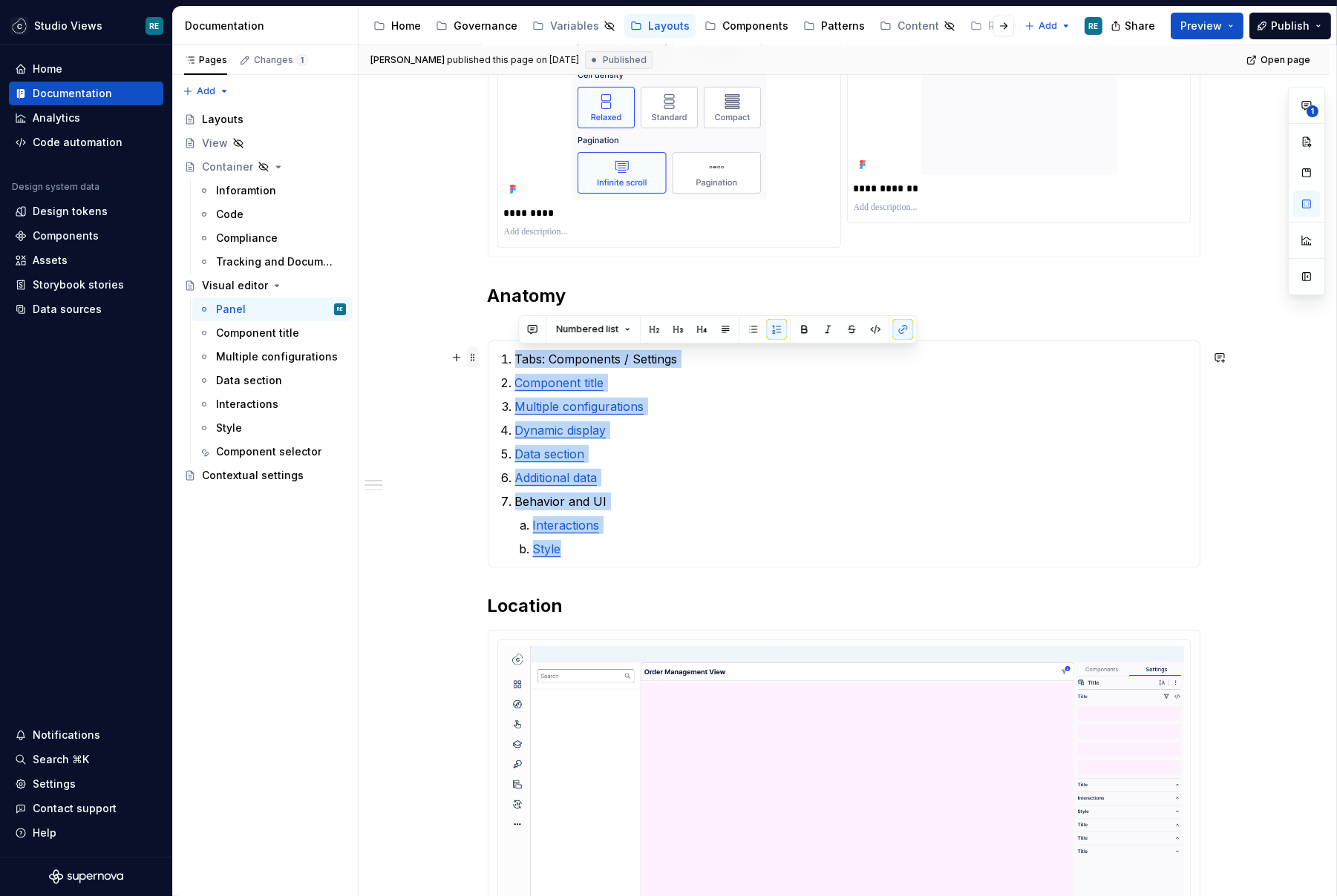
drag, startPoint x: 638, startPoint y: 553, endPoint x: 480, endPoint y: 358, distance: 251.0
copy ol "Tabs: Components / Settings Component title Multiple configurations Dynamic dis…"
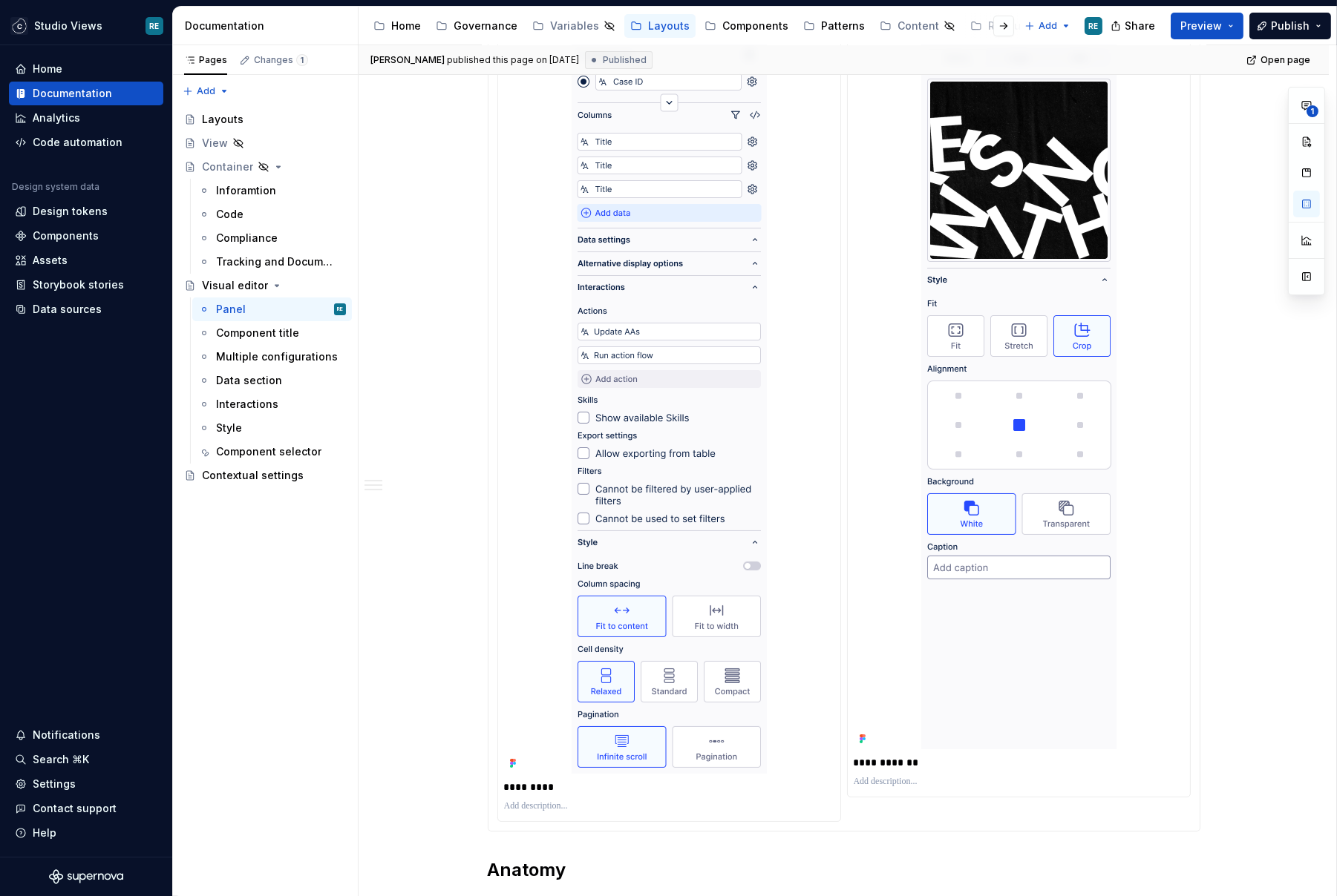
scroll to position [0, 0]
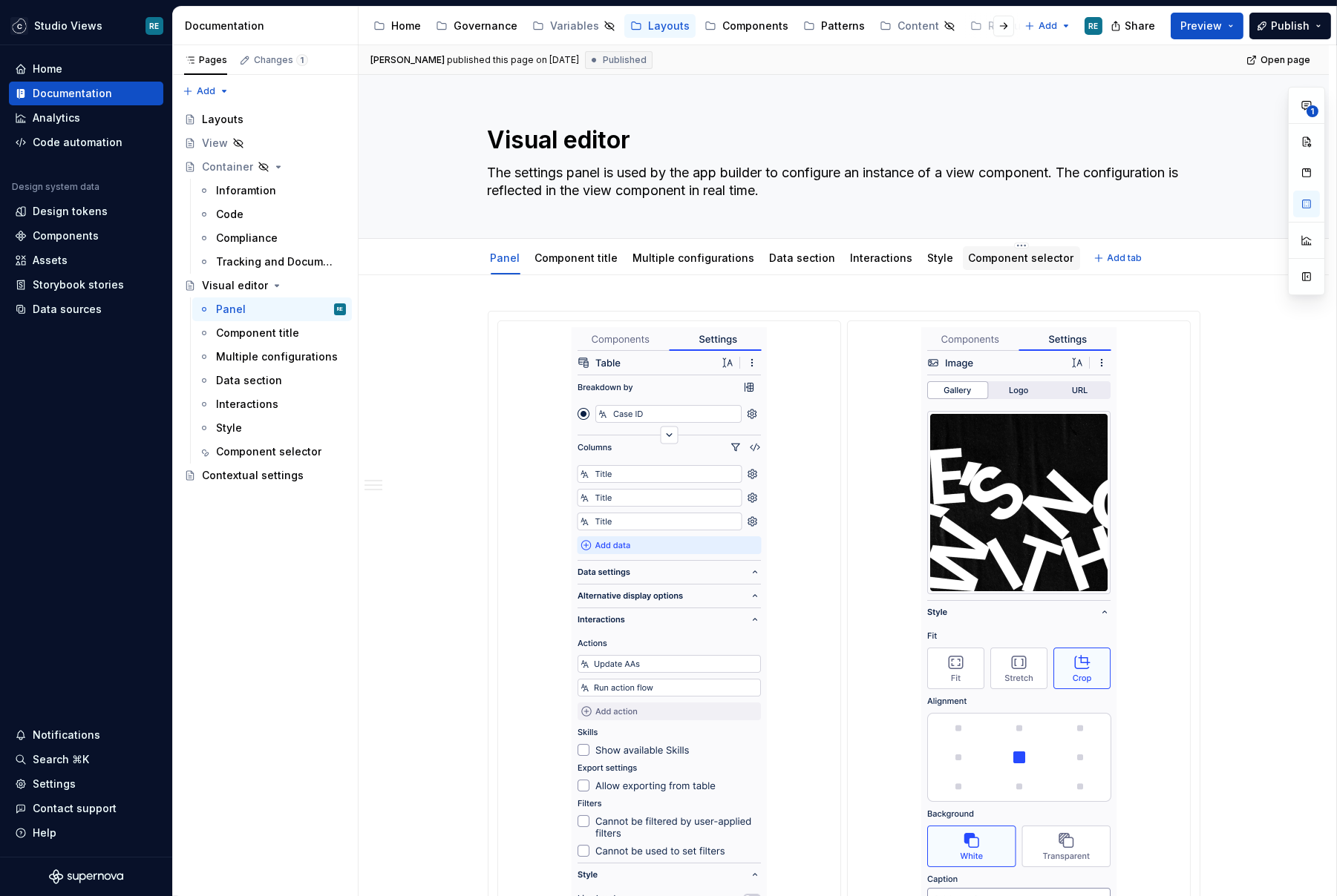
click at [1006, 265] on div "Component selector" at bounding box center [1022, 258] width 105 height 18
click at [993, 264] on link "Component selector" at bounding box center [1022, 258] width 105 height 13
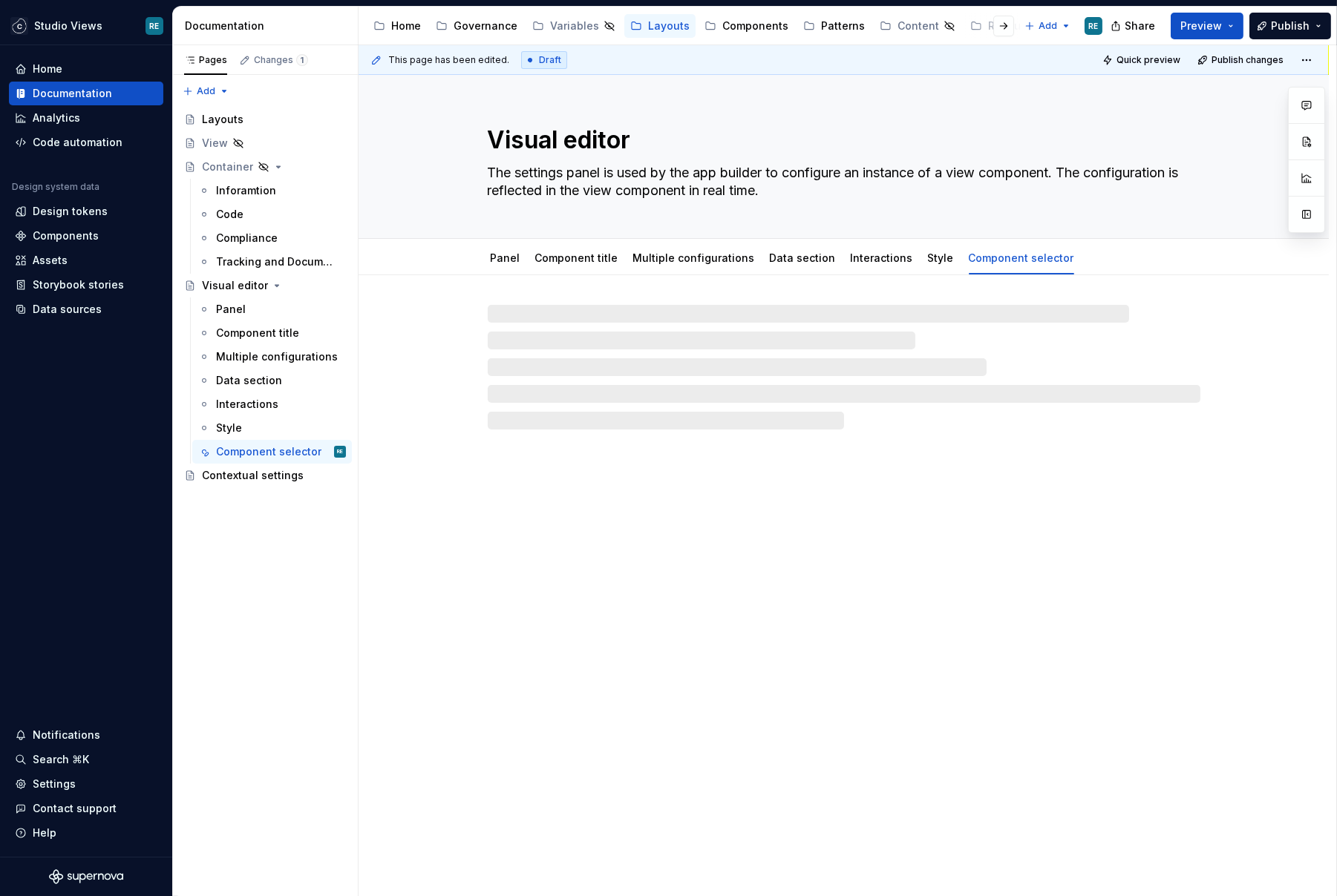
type textarea "*"
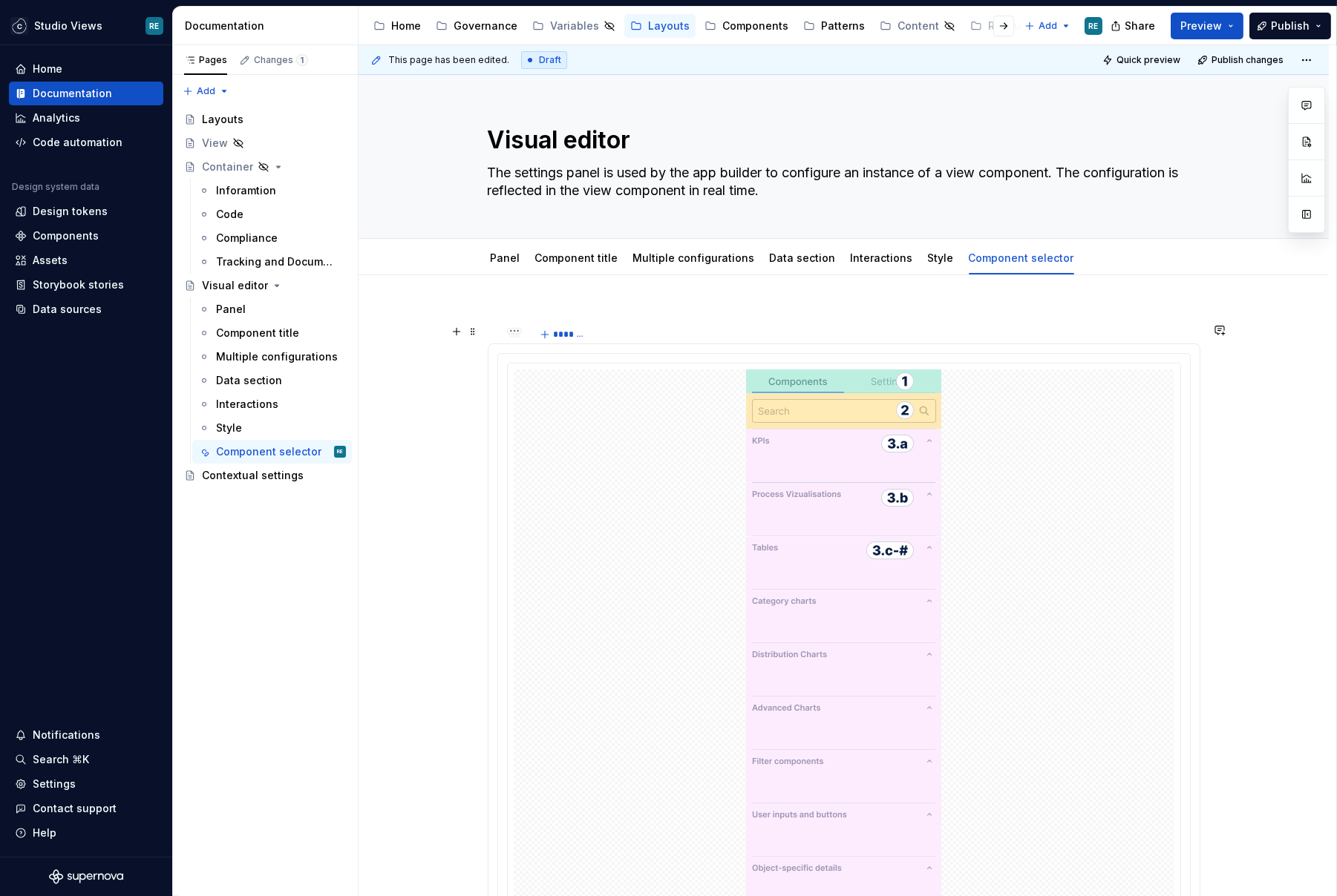
click at [516, 335] on div at bounding box center [514, 334] width 12 height 6
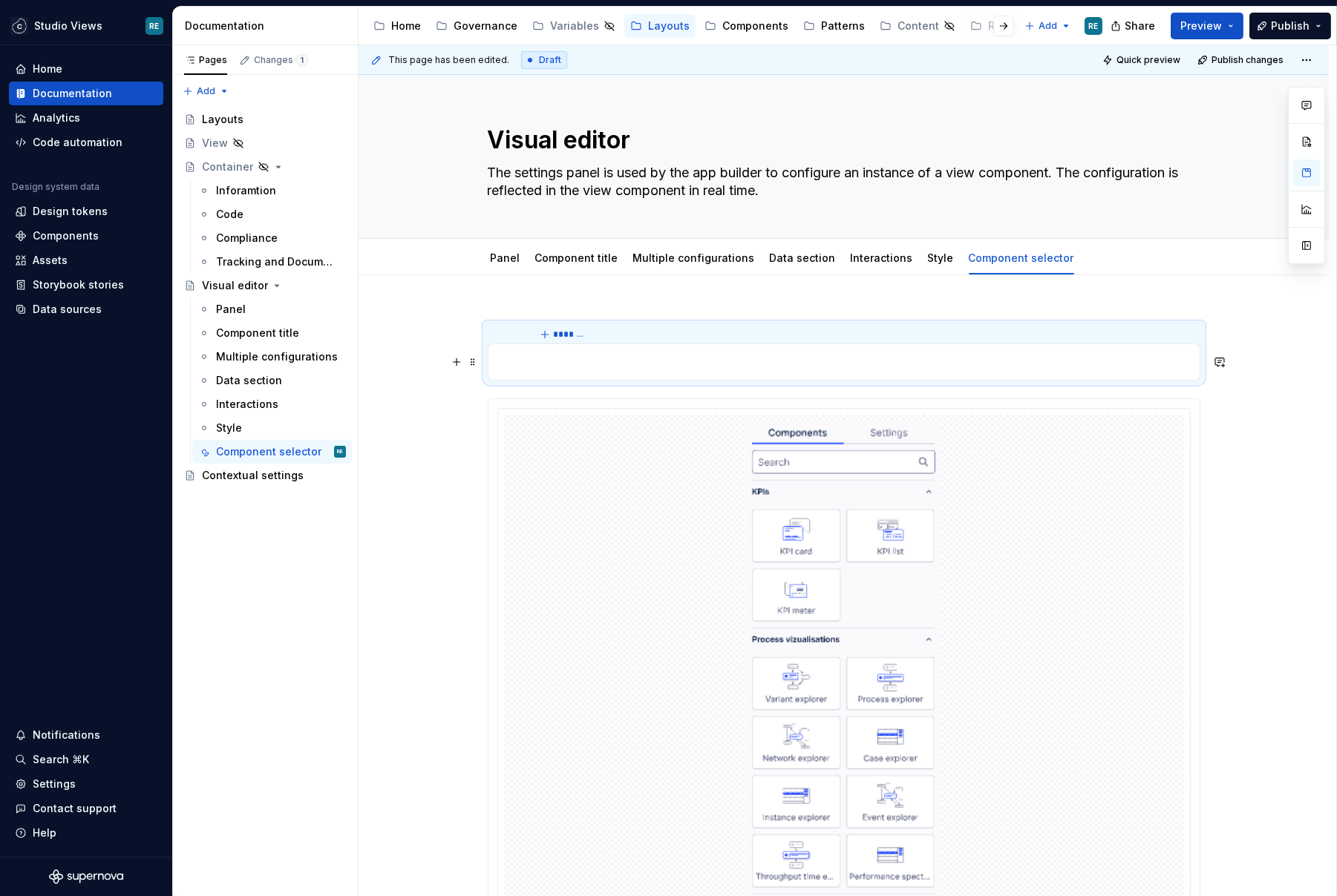
click at [584, 363] on p at bounding box center [843, 363] width 693 height 18
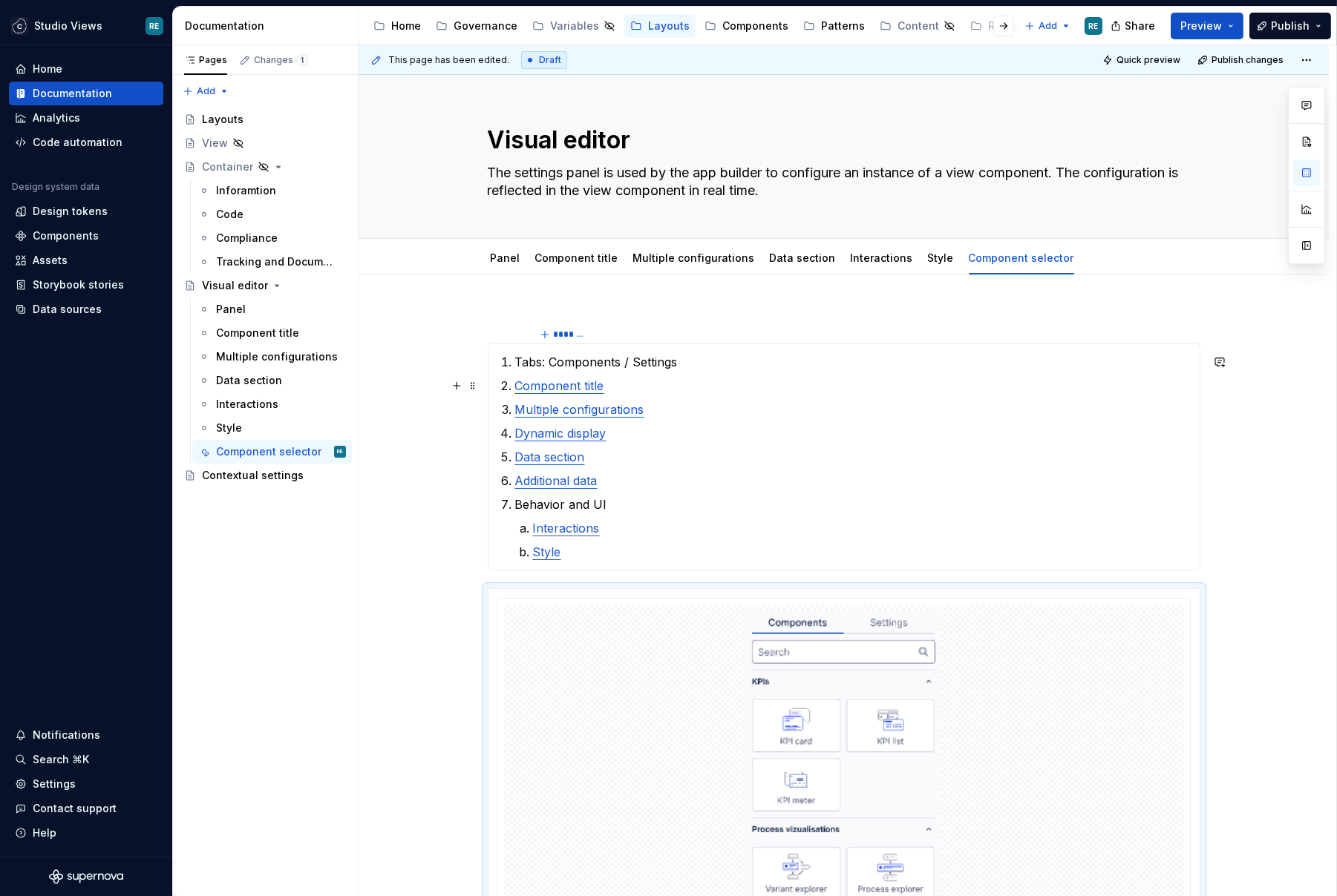
click at [642, 391] on p "Component title" at bounding box center [853, 386] width 675 height 18
click at [668, 411] on p "Multiple configurations" at bounding box center [853, 410] width 675 height 18
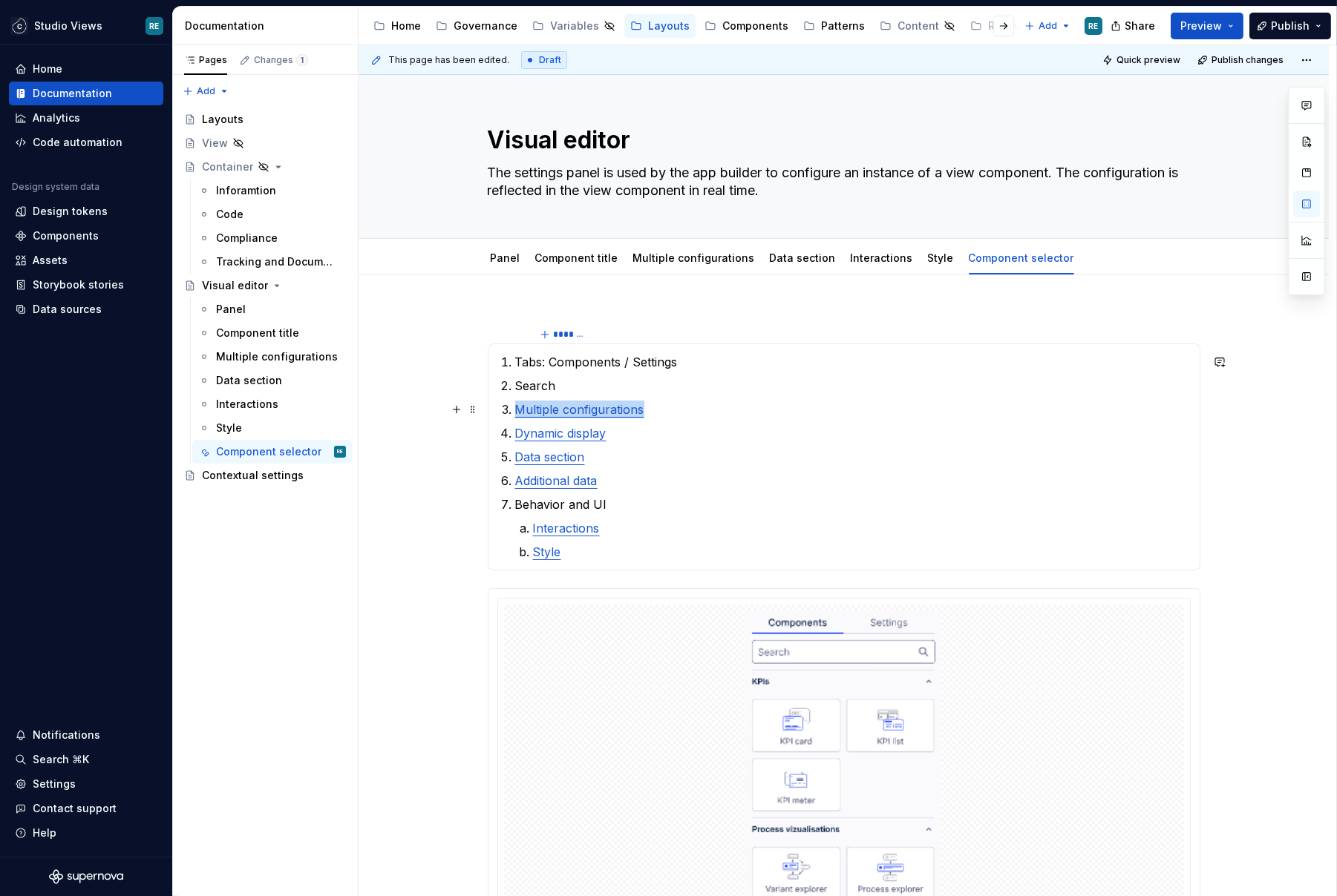
click at [668, 411] on p "Multiple configurations" at bounding box center [853, 410] width 675 height 18
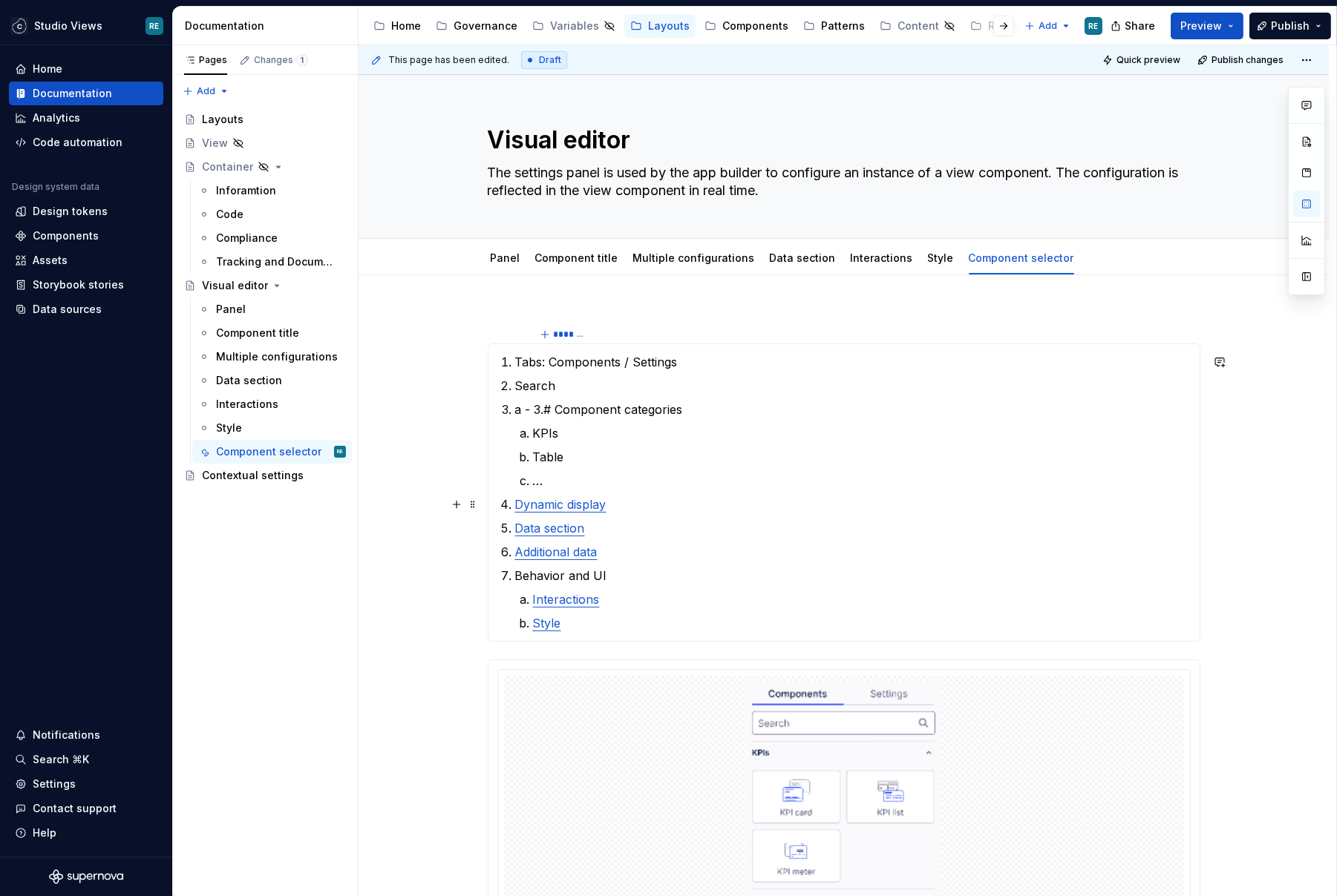
click at [660, 495] on p "Dynamic display" at bounding box center [853, 504] width 675 height 18
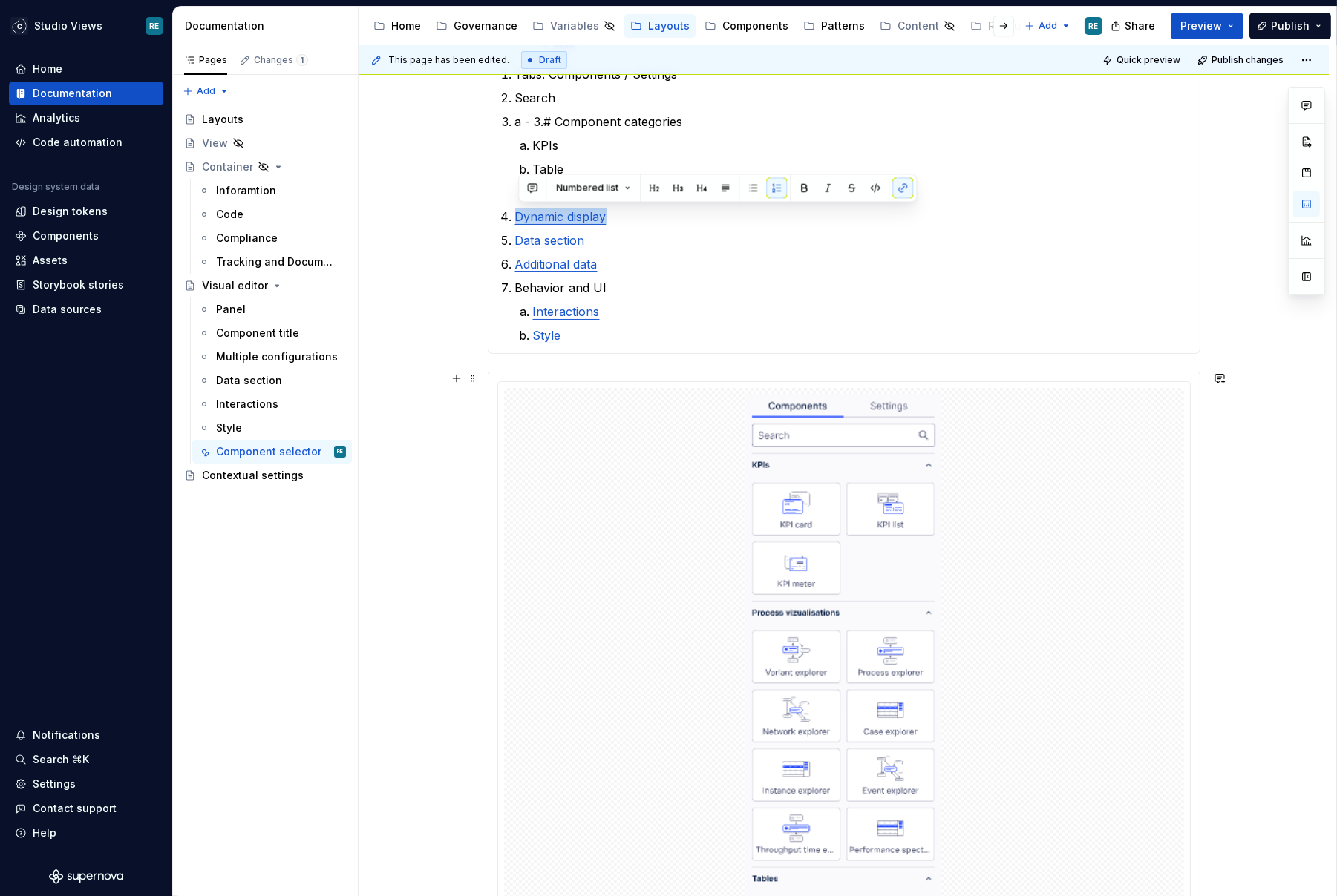
scroll to position [321, 0]
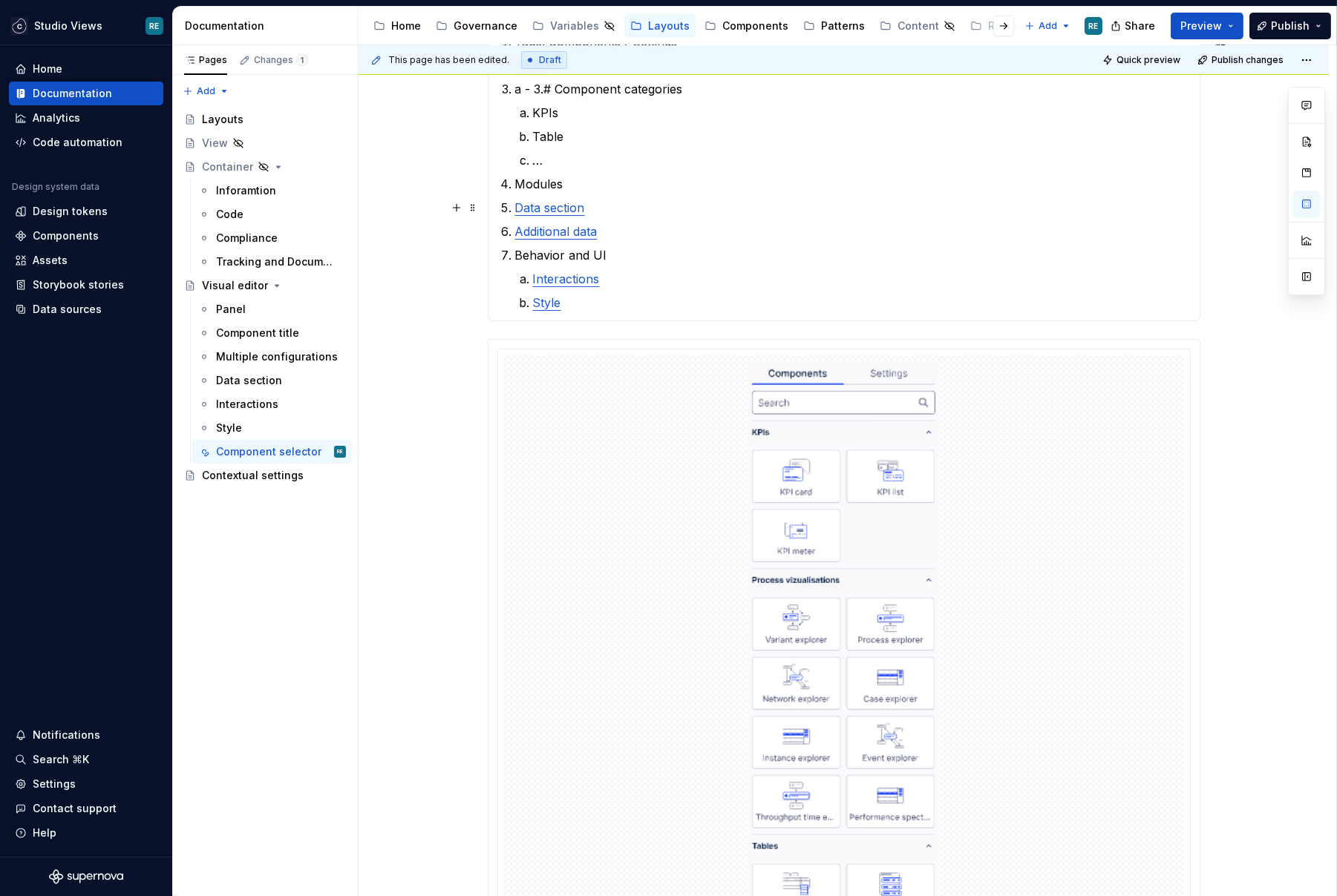
click at [625, 201] on p "Data section" at bounding box center [853, 208] width 675 height 18
drag, startPoint x: 625, startPoint y: 201, endPoint x: 646, endPoint y: 297, distance: 98.3
click at [646, 297] on ol "Tabs: Components / Settings Search a - 3.# Component categories KPIs Table … Mo…" at bounding box center [853, 172] width 675 height 279
click at [623, 302] on p "Style" at bounding box center [862, 303] width 658 height 18
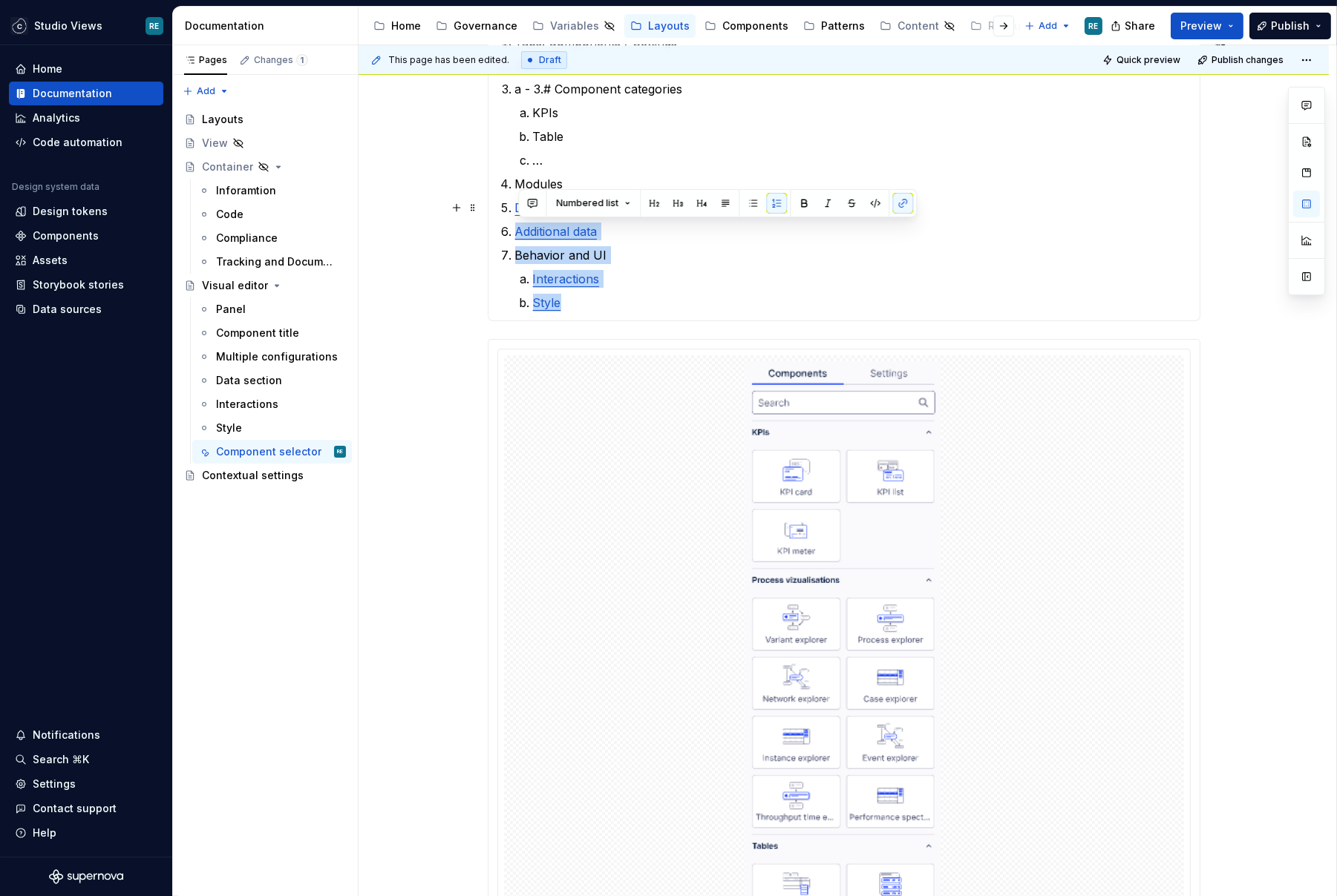
drag, startPoint x: 579, startPoint y: 303, endPoint x: 488, endPoint y: 210, distance: 130.1
click at [488, 210] on section "******* Tabs: Components / Settings Search a - 3.# Component categories KPIs Ta…" at bounding box center [844, 161] width 713 height 319
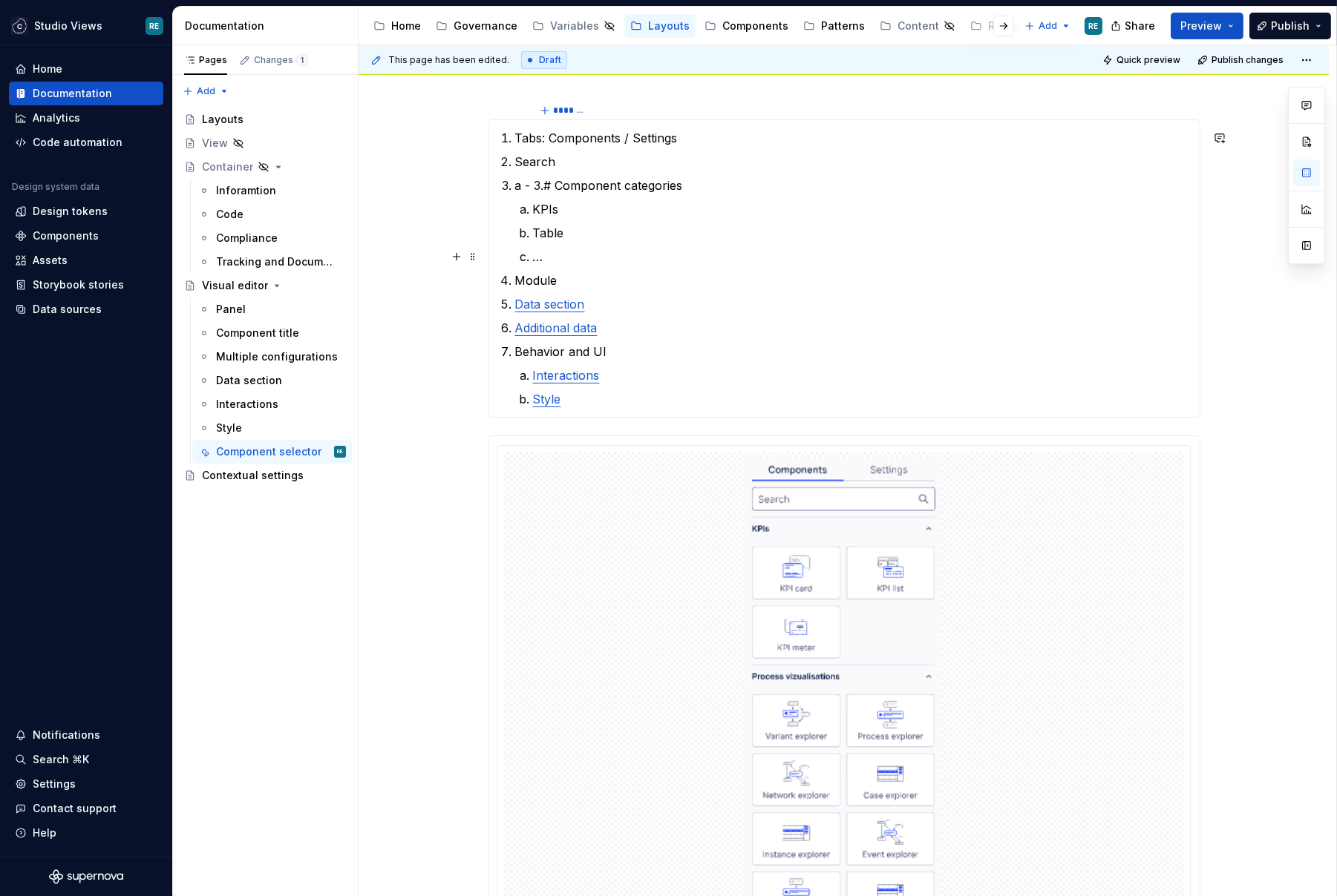
scroll to position [0, 0]
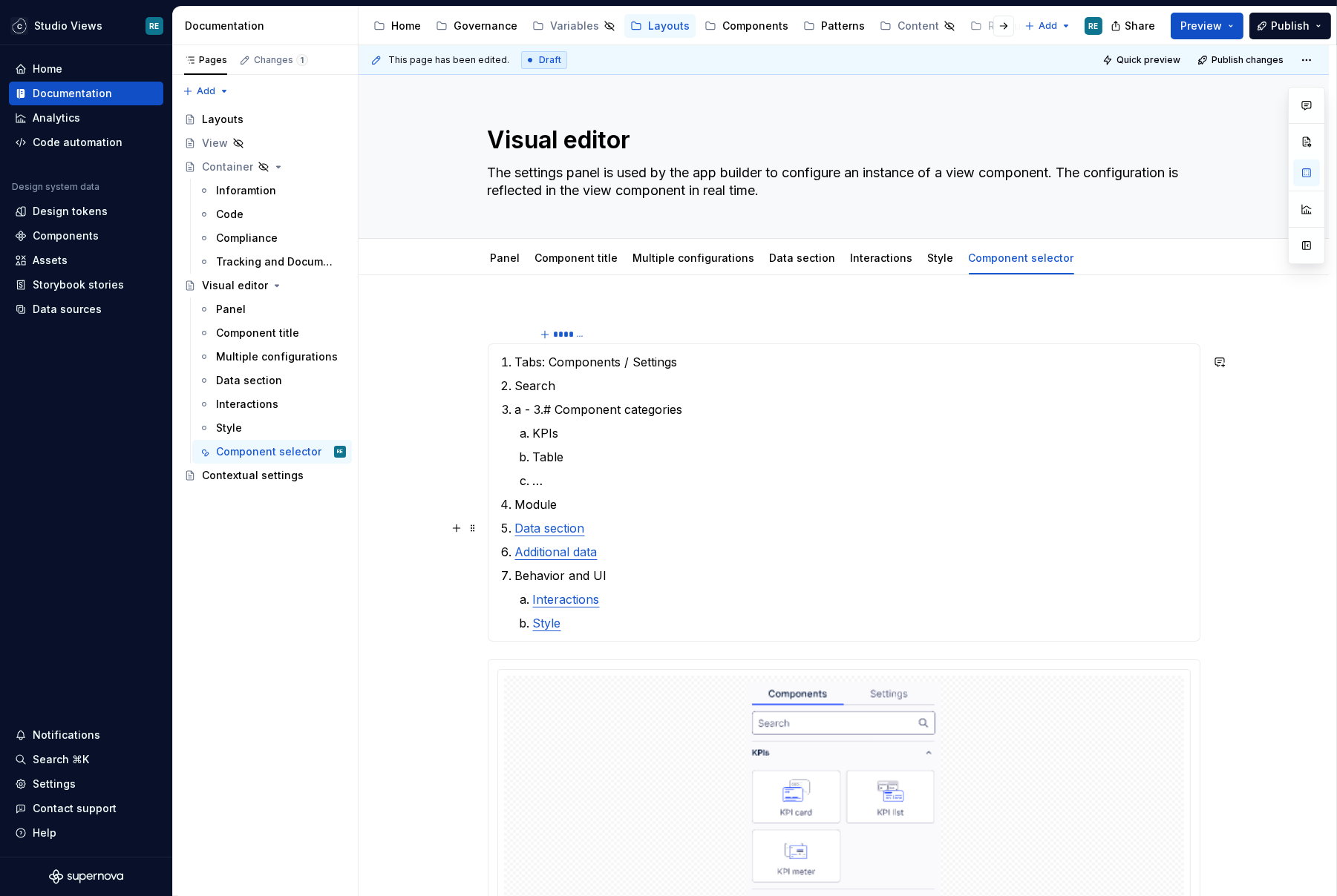
click at [564, 517] on ol "Tabs: Components / Settings Search a - 3.# Component categories KPIs Table … Mo…" at bounding box center [853, 493] width 675 height 279
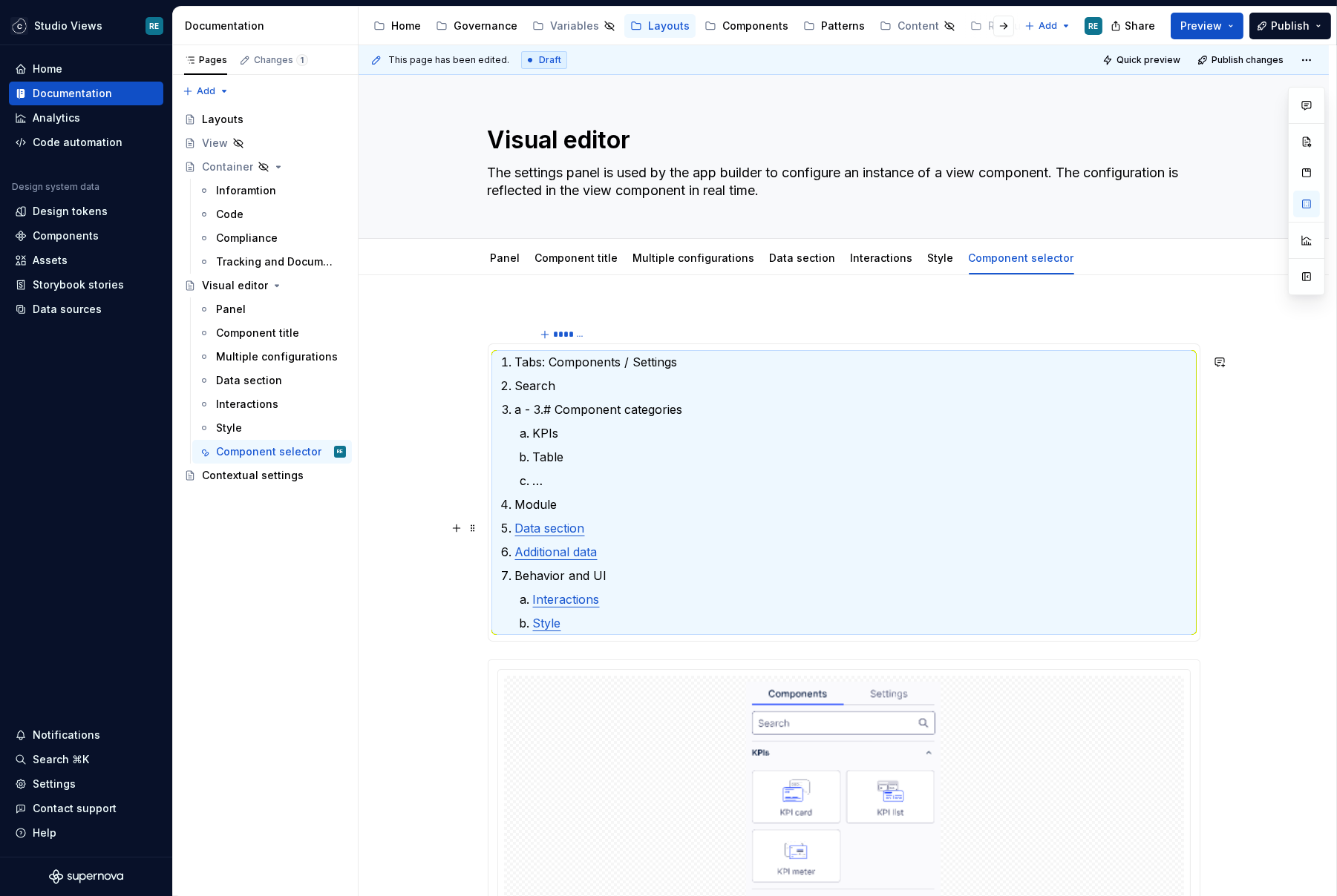
click at [564, 517] on ol "Tabs: Components / Settings Search a - 3.# Component categories KPIs Table … Mo…" at bounding box center [853, 493] width 675 height 279
click at [607, 536] on ol "Tabs: Components / Settings Search a - 3.# Component categories KPIs Table … Mo…" at bounding box center [853, 493] width 675 height 279
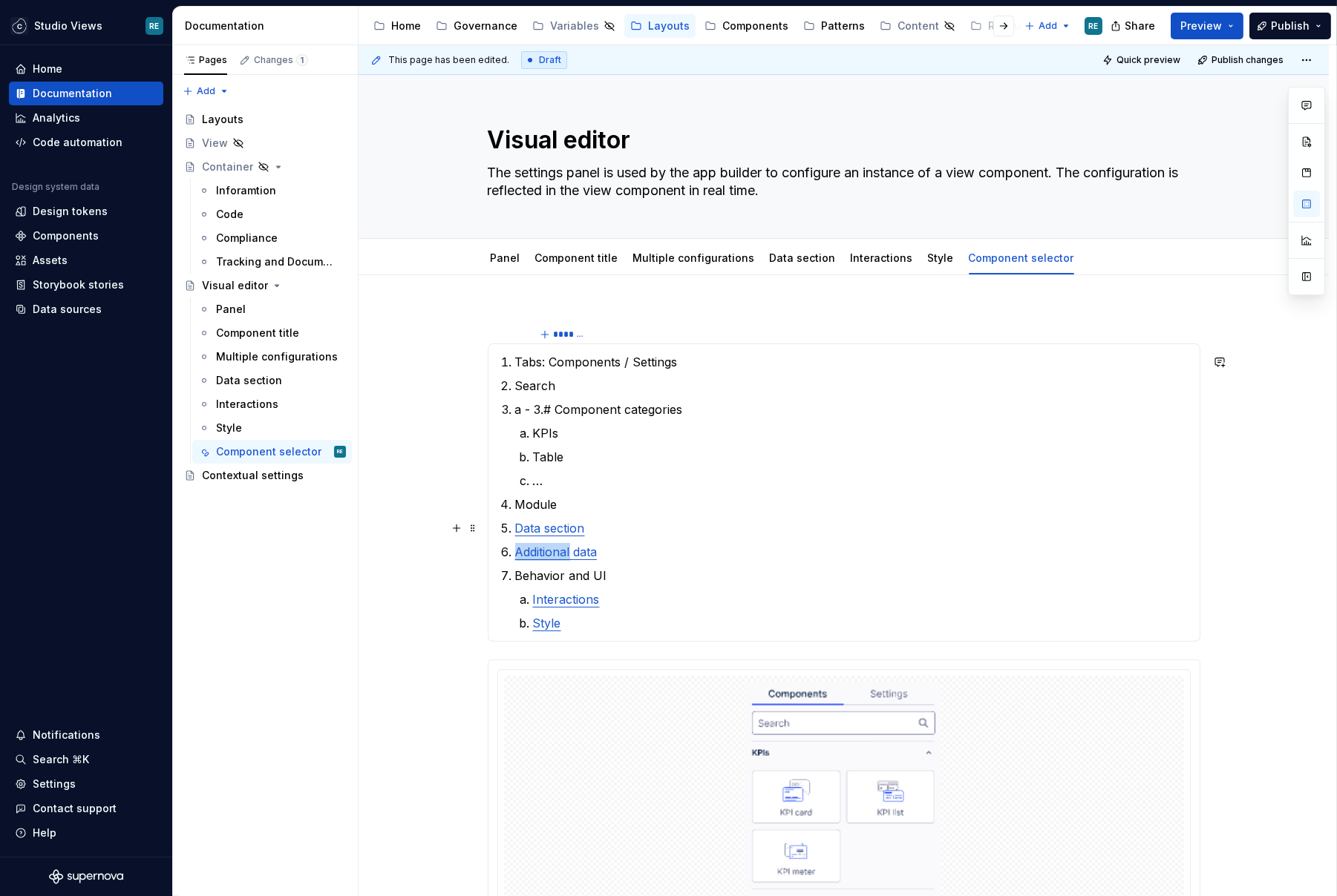
click at [607, 536] on ol "Tabs: Components / Settings Search a - 3.# Component categories KPIs Table … Mo…" at bounding box center [853, 493] width 675 height 279
click at [564, 500] on p "Module" at bounding box center [853, 504] width 675 height 18
click at [622, 534] on p "Data section" at bounding box center [853, 529] width 675 height 18
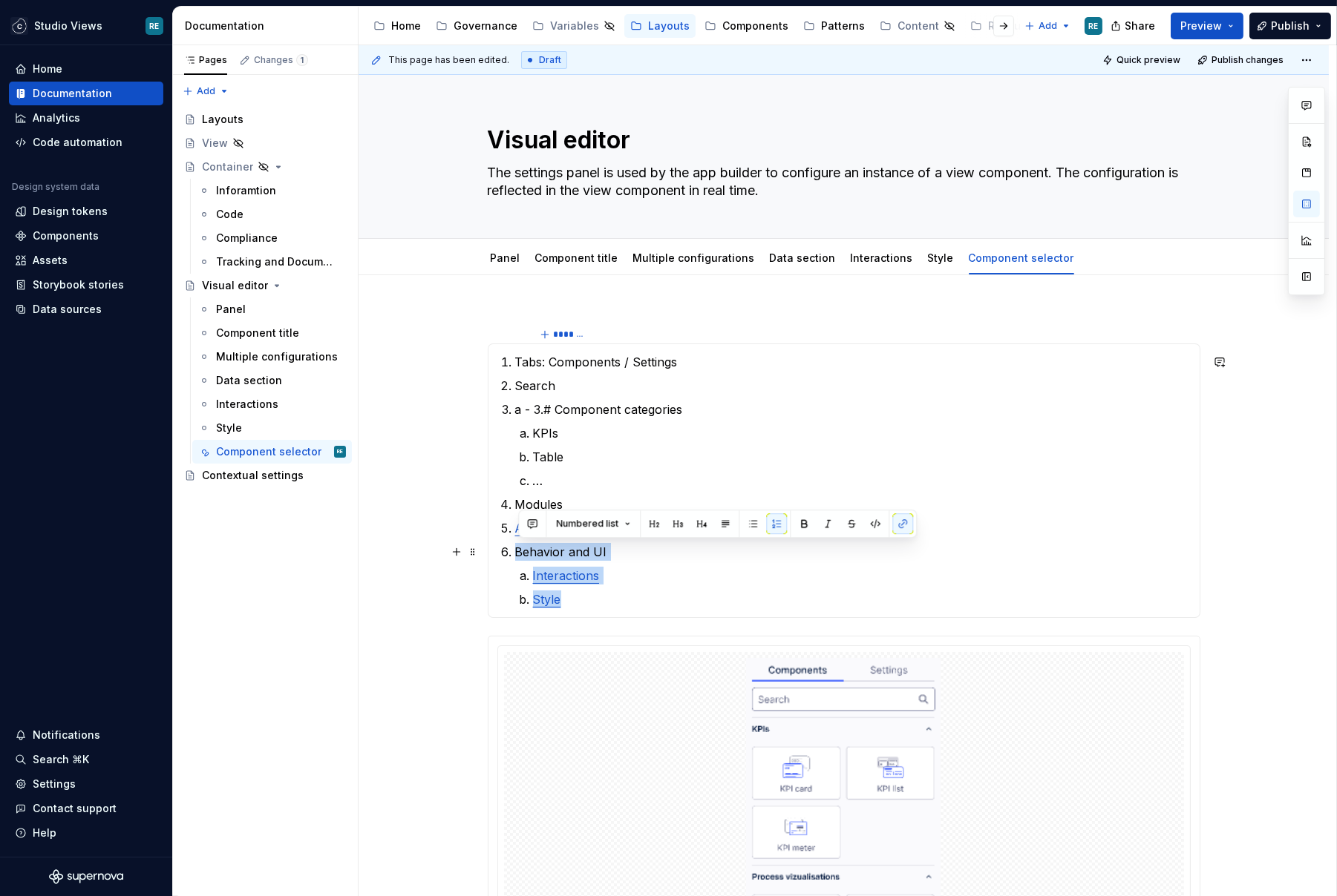
drag, startPoint x: 601, startPoint y: 603, endPoint x: 504, endPoint y: 553, distance: 109.1
click at [515, 553] on li "Behavior and UI Interactions Style" at bounding box center [853, 576] width 675 height 65
click at [658, 561] on li "Behavior and UI Interactions Style" at bounding box center [853, 576] width 675 height 65
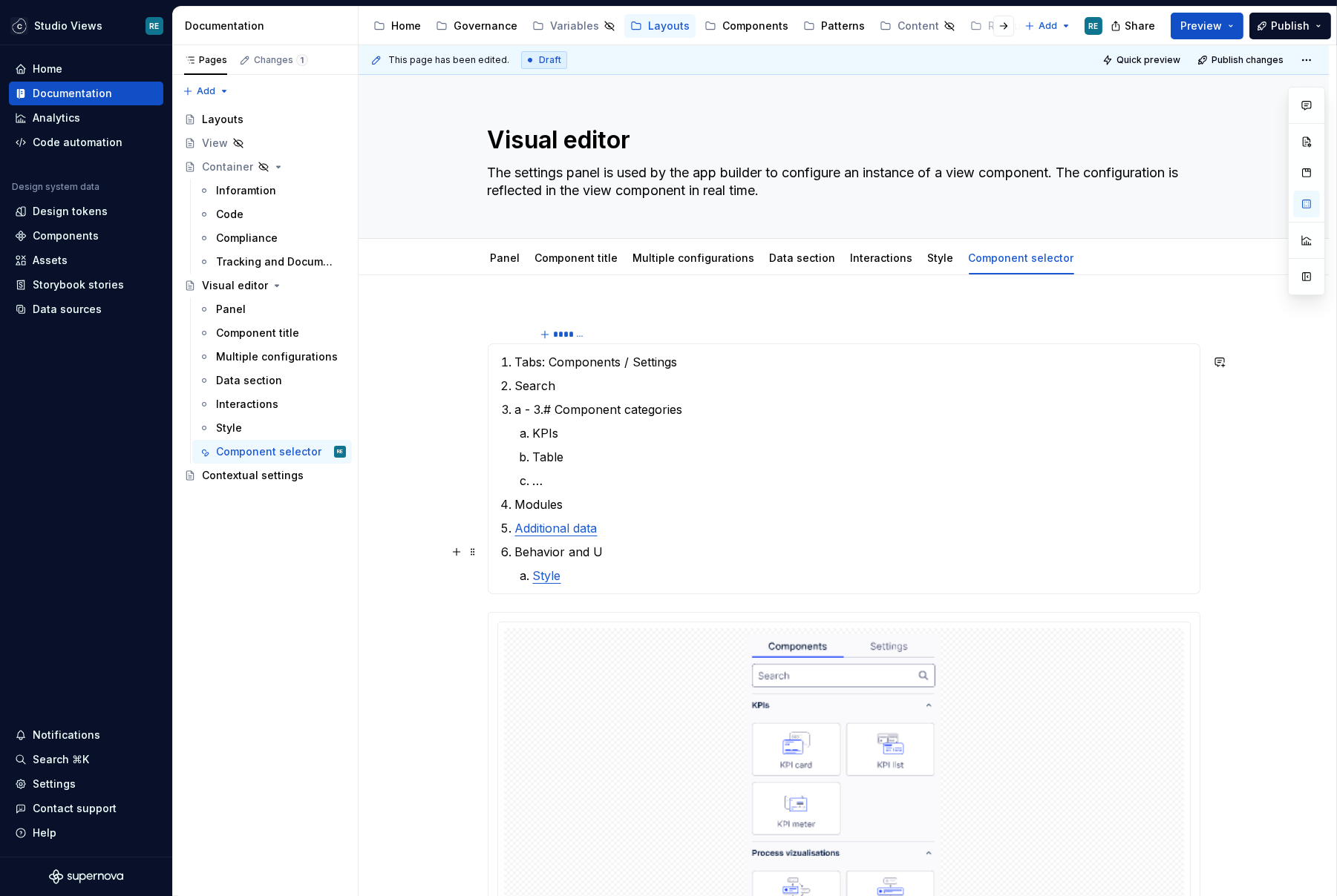
click at [604, 556] on p "Behavior and U" at bounding box center [853, 553] width 675 height 18
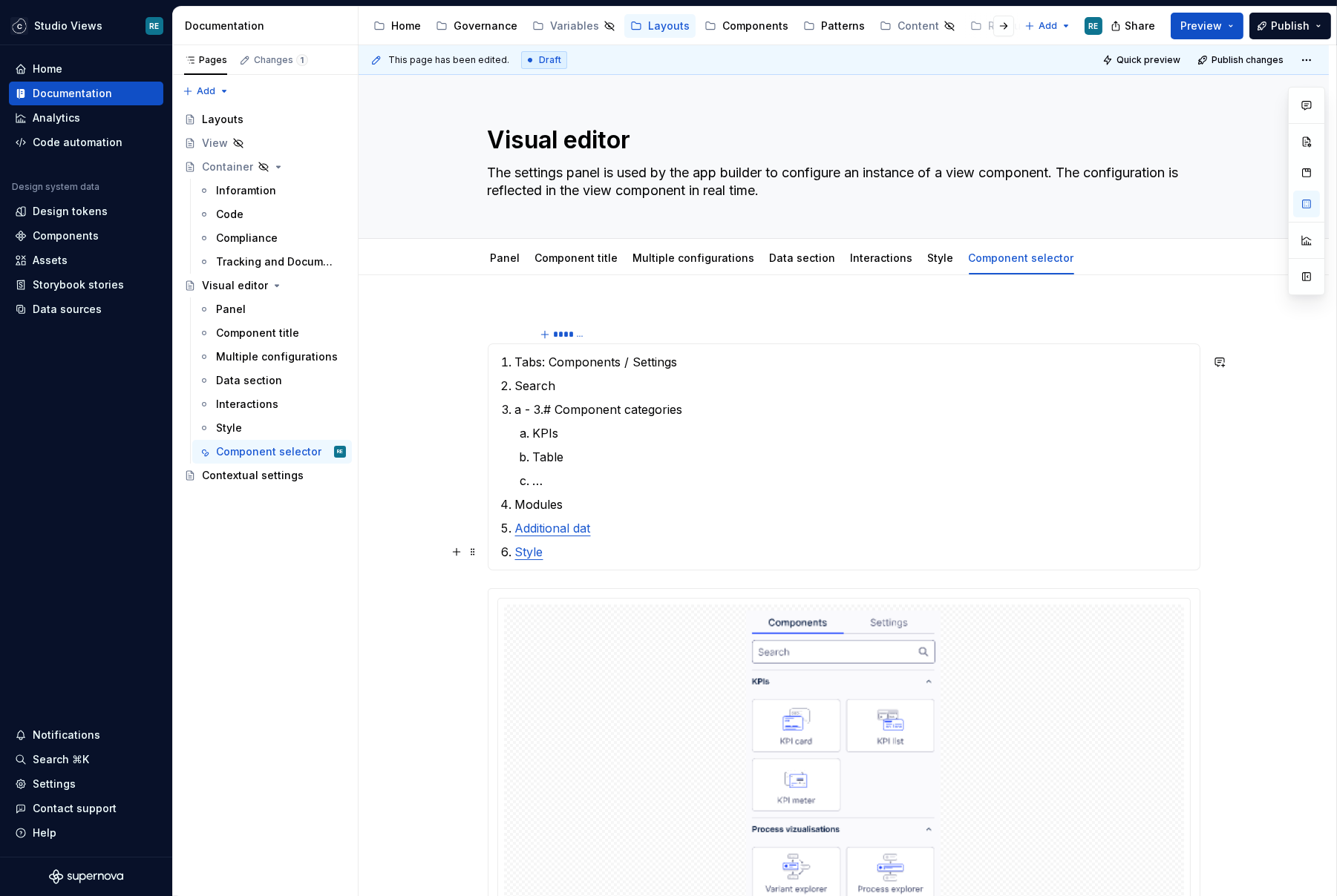
click at [573, 551] on p "Style" at bounding box center [853, 553] width 675 height 18
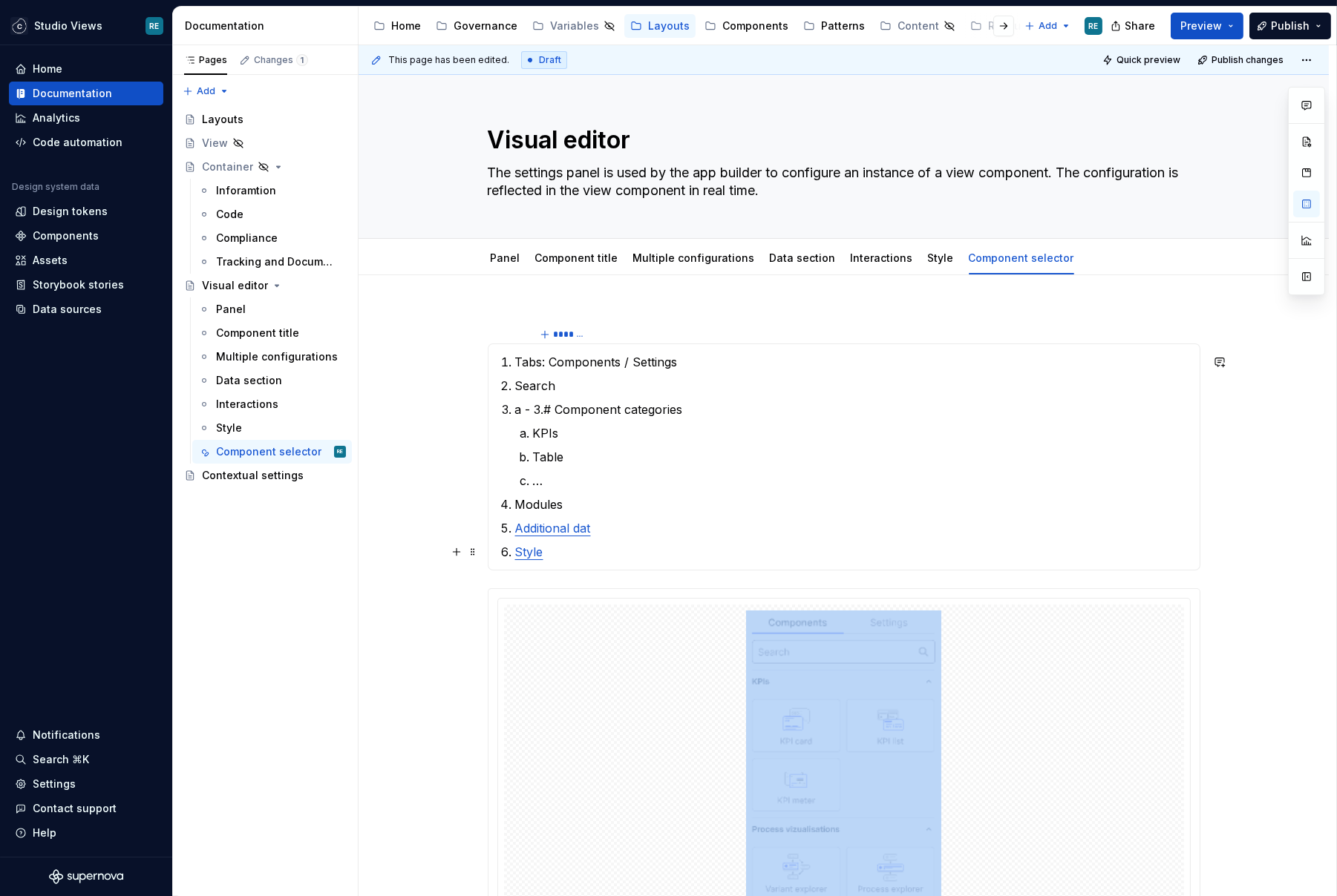
click at [573, 551] on p "Style" at bounding box center [853, 553] width 675 height 18
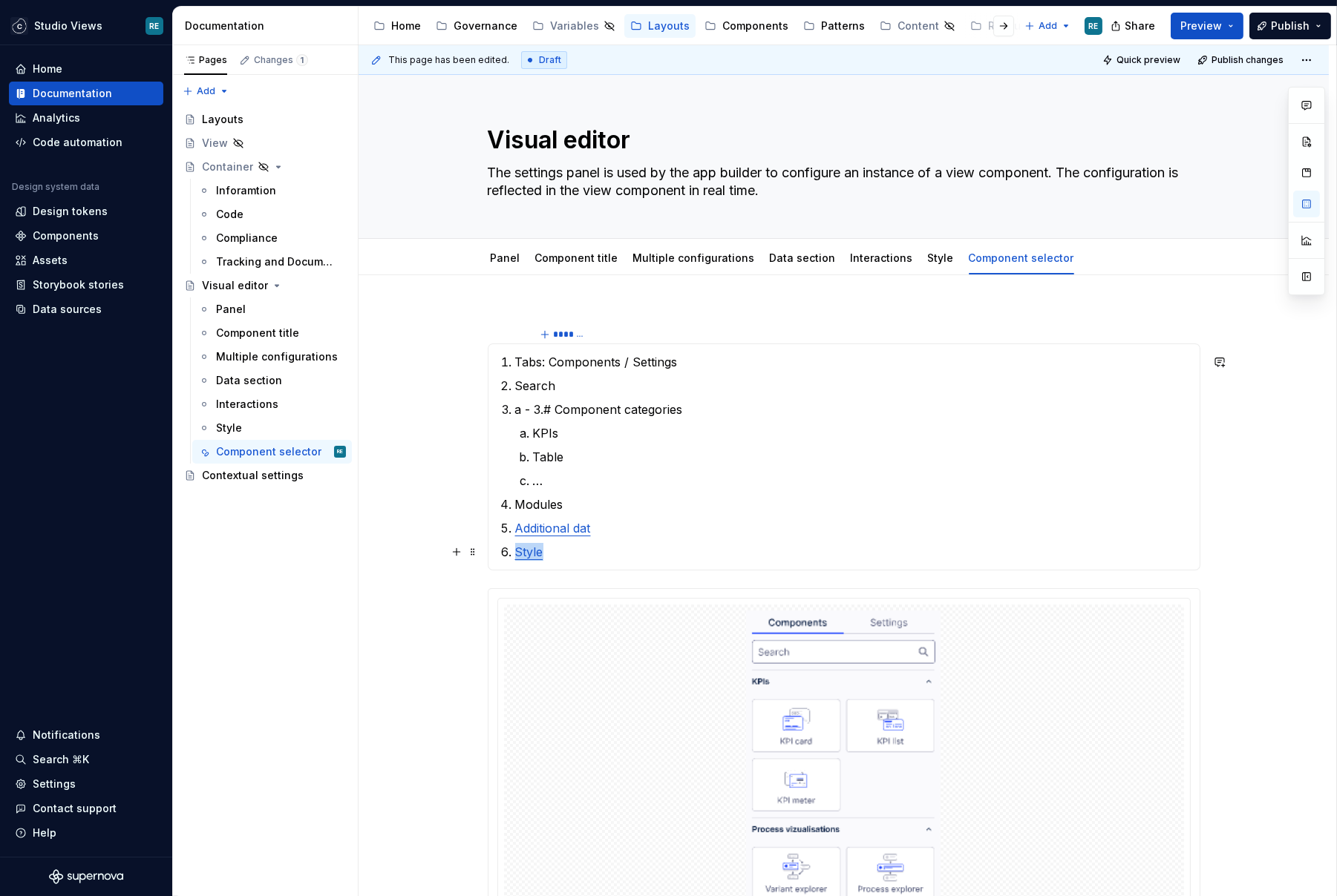
click at [573, 551] on p "Style" at bounding box center [853, 553] width 675 height 18
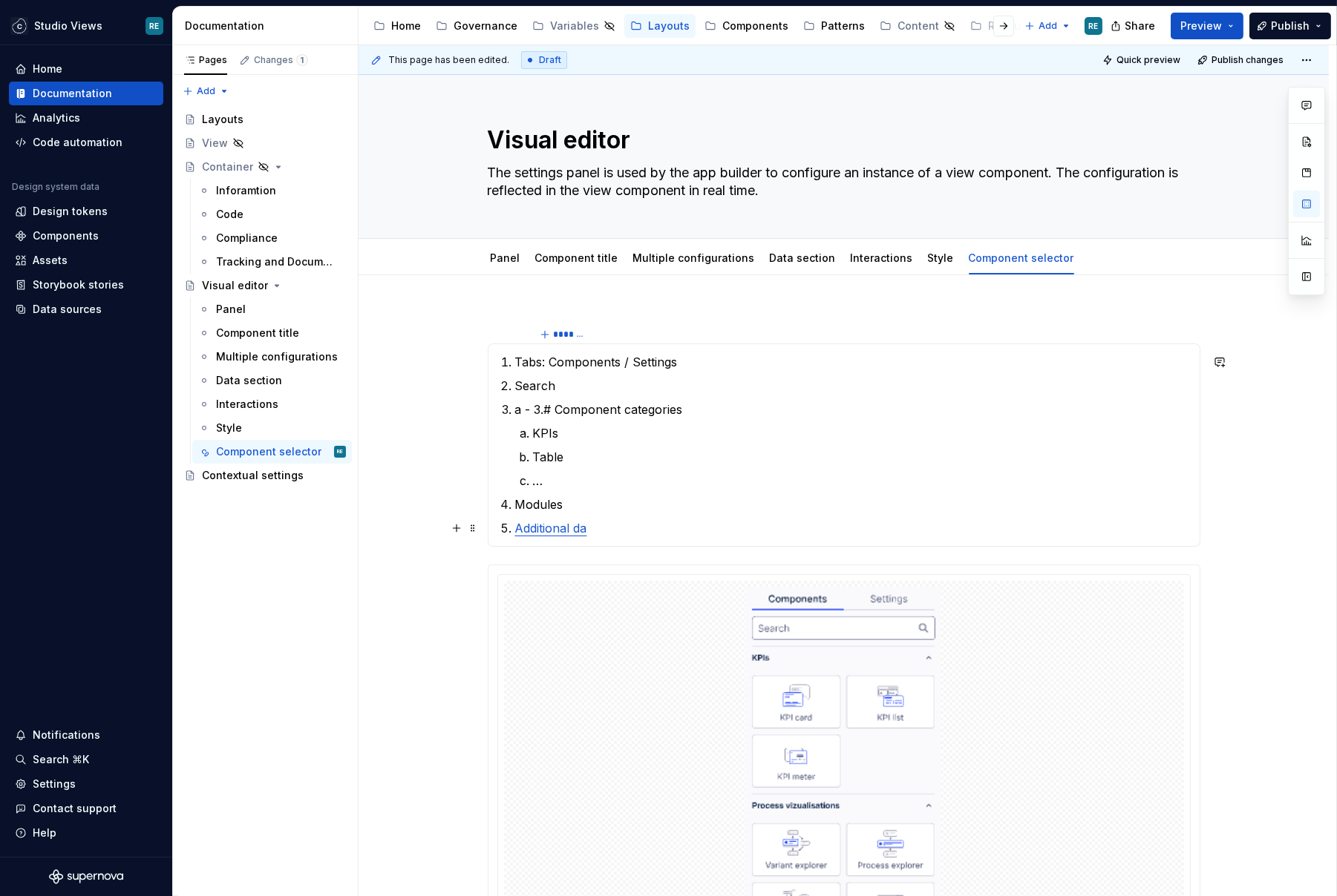
click at [561, 524] on link "Additional da" at bounding box center [551, 528] width 72 height 15
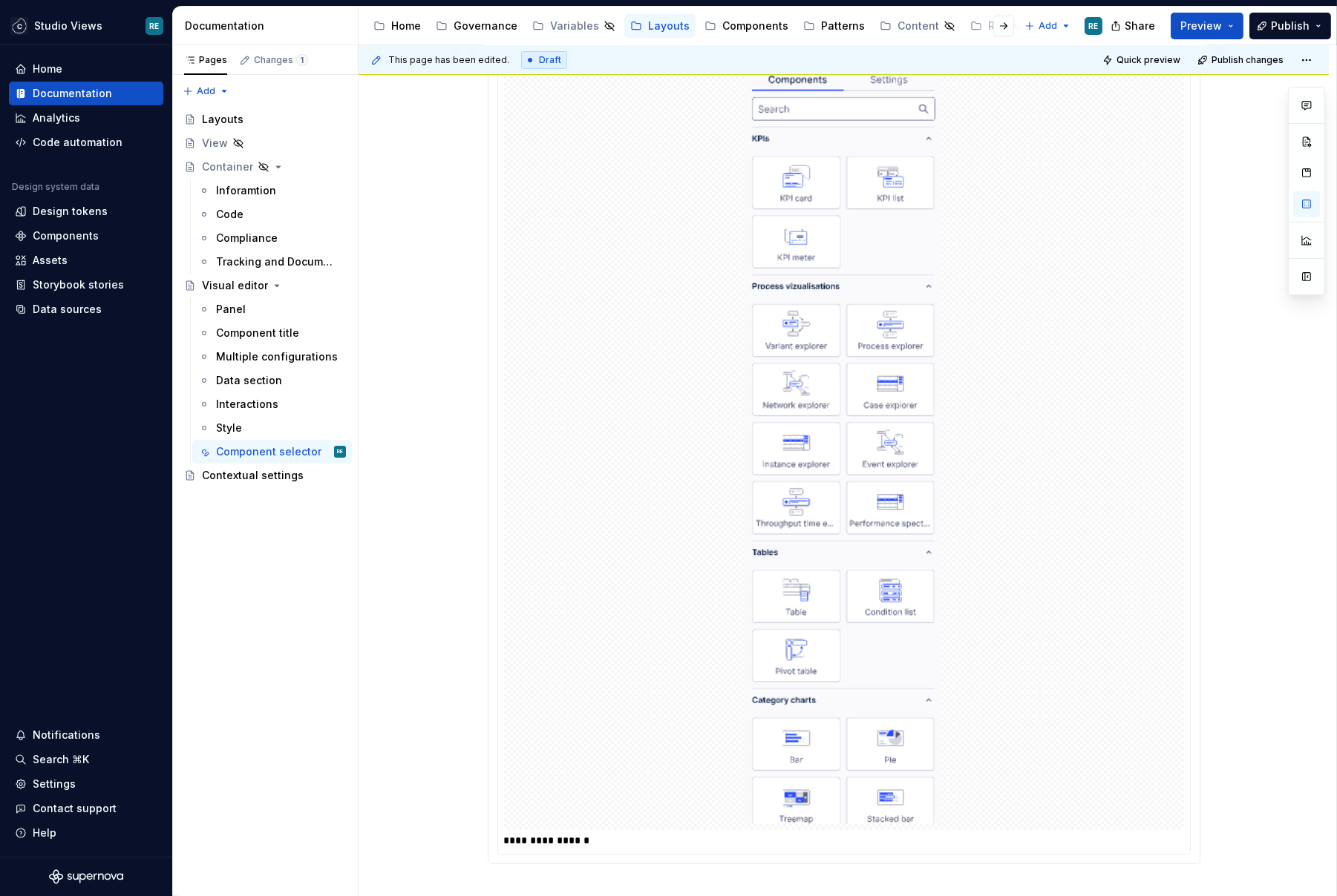
click at [710, 450] on div at bounding box center [843, 446] width 680 height 769
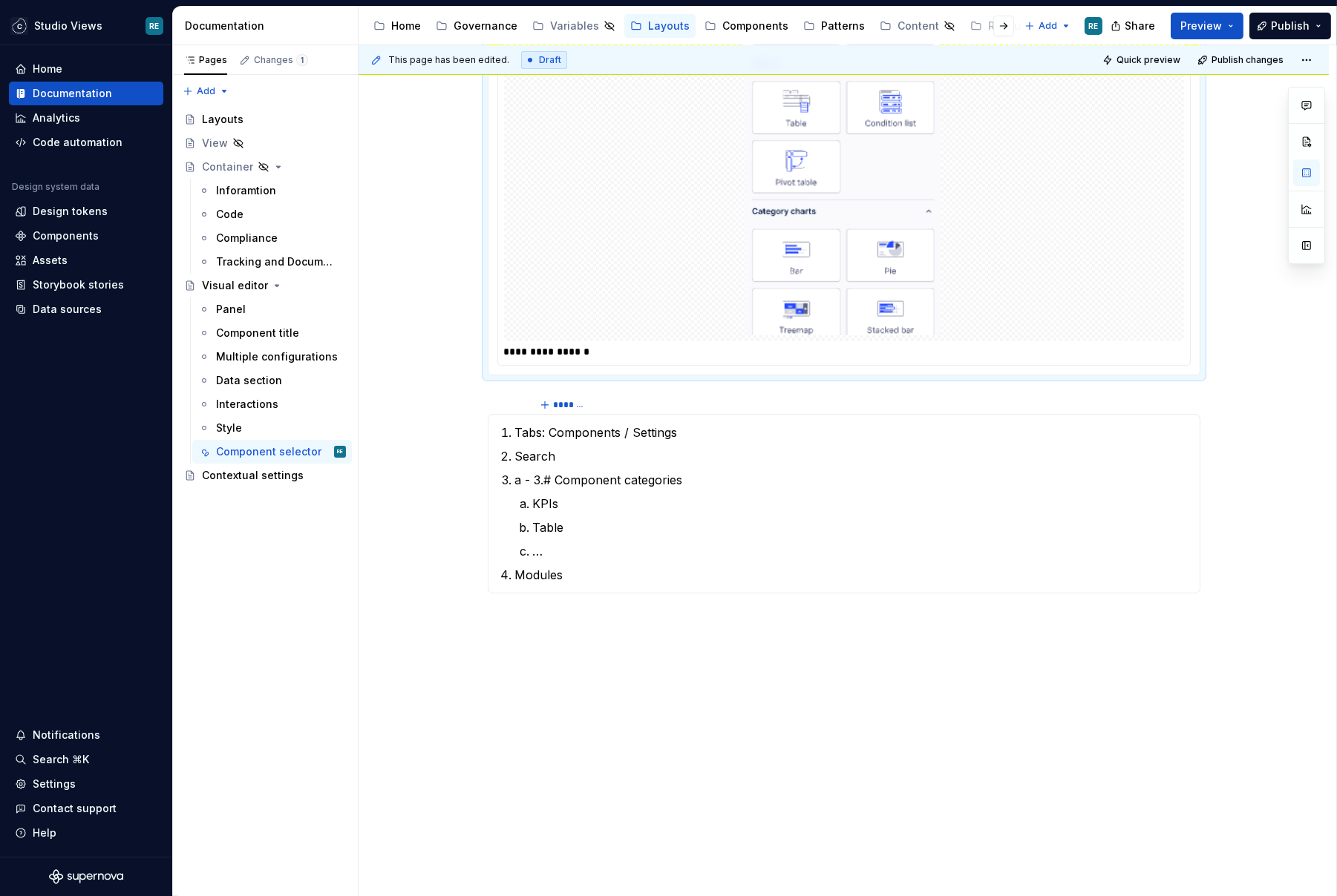
scroll to position [798, 0]
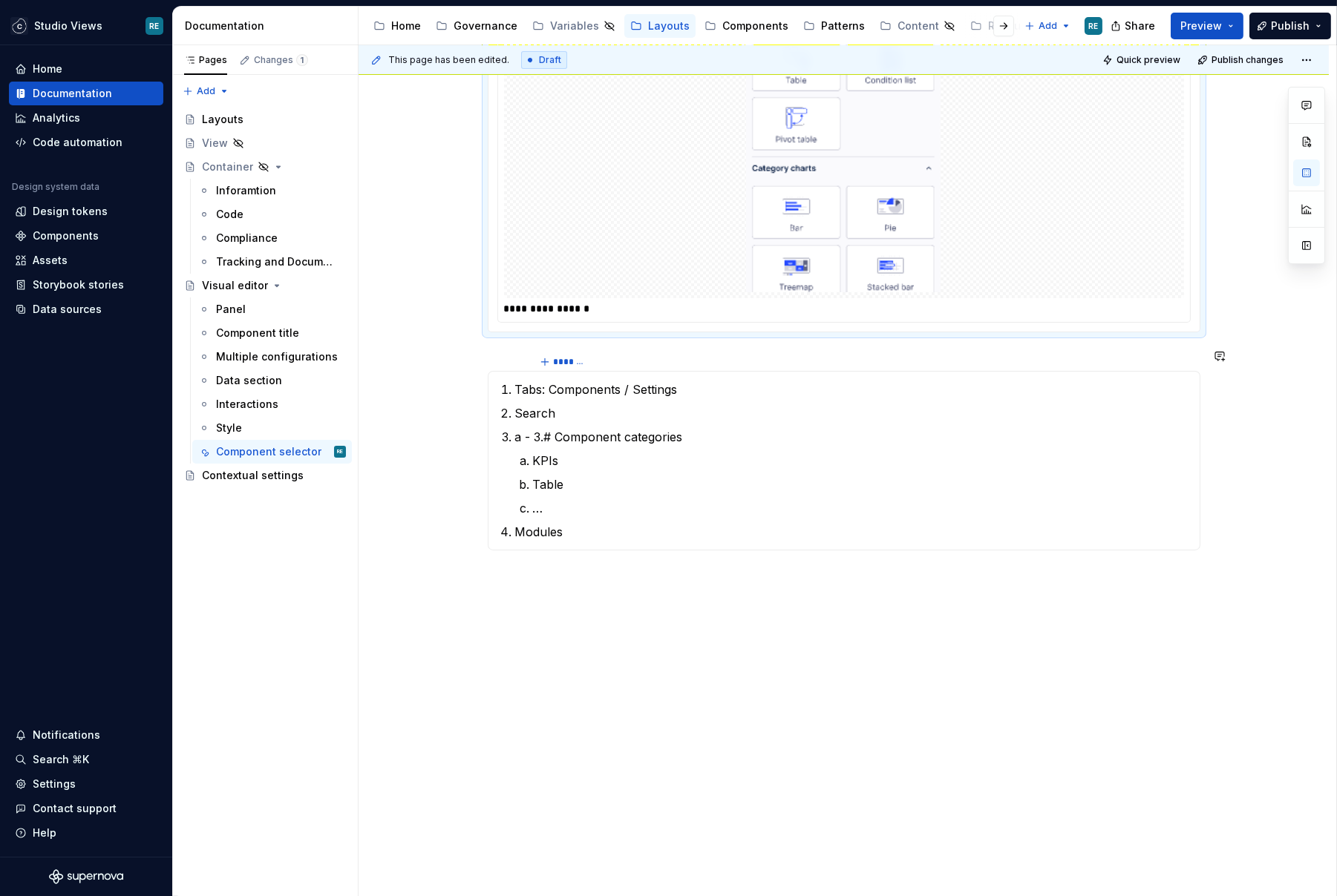
click at [643, 631] on div "**********" at bounding box center [843, 188] width 970 height 1422
click at [529, 616] on div "**********" at bounding box center [844, 72] width 713 height 1118
click at [512, 573] on p "Guidelines" at bounding box center [844, 578] width 713 height 18
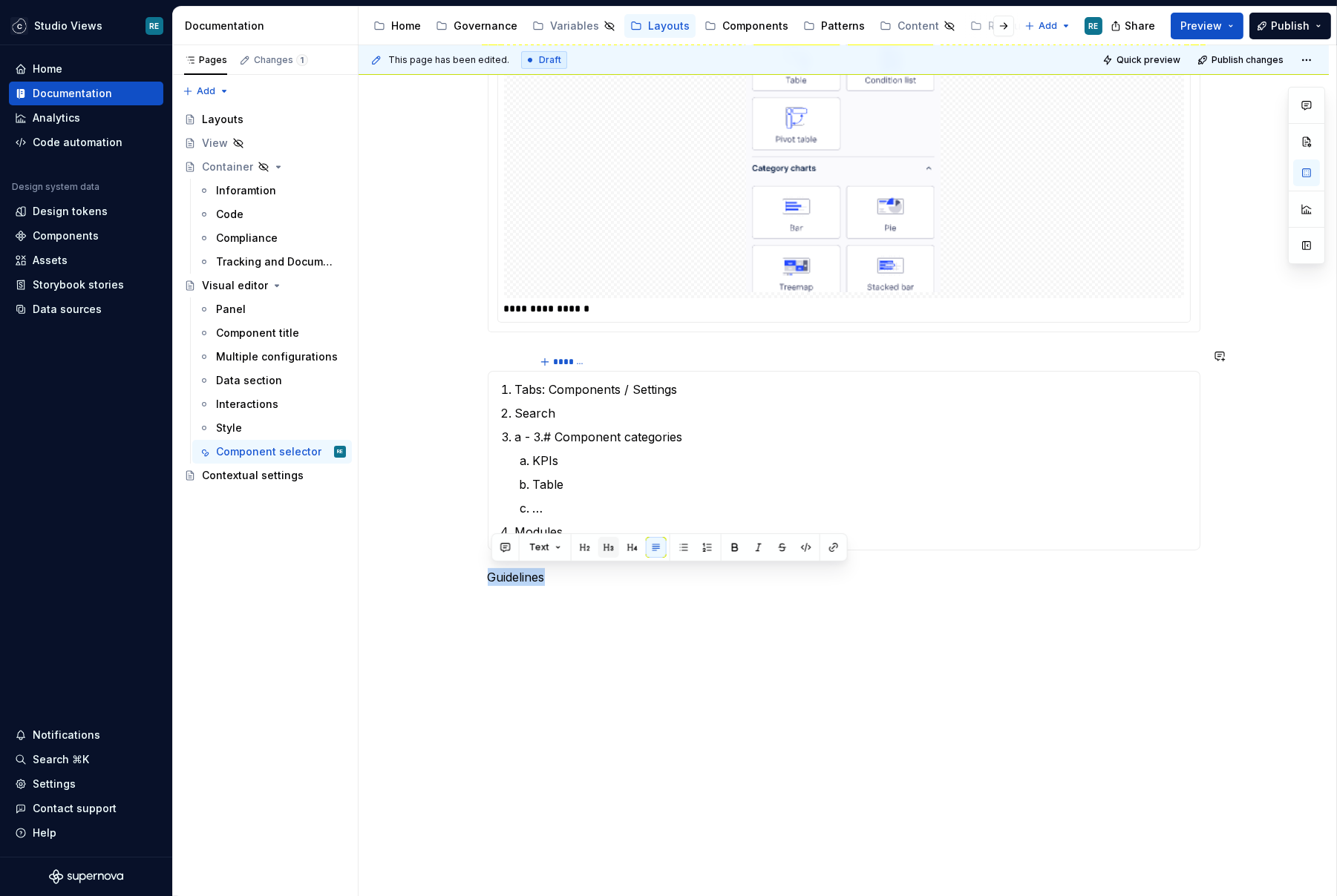
click at [607, 548] on button "button" at bounding box center [608, 547] width 21 height 21
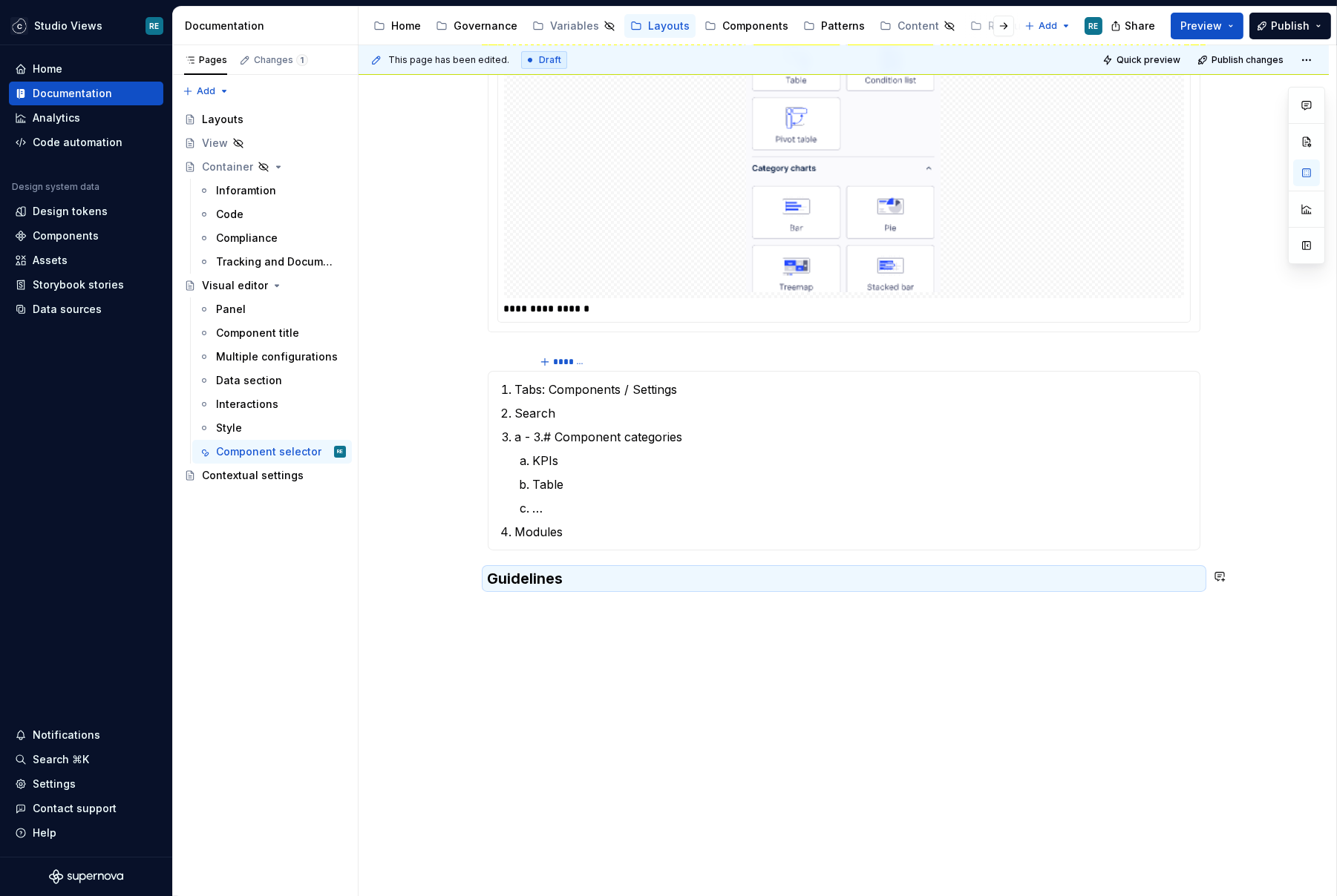
click at [617, 603] on p at bounding box center [844, 610] width 713 height 18
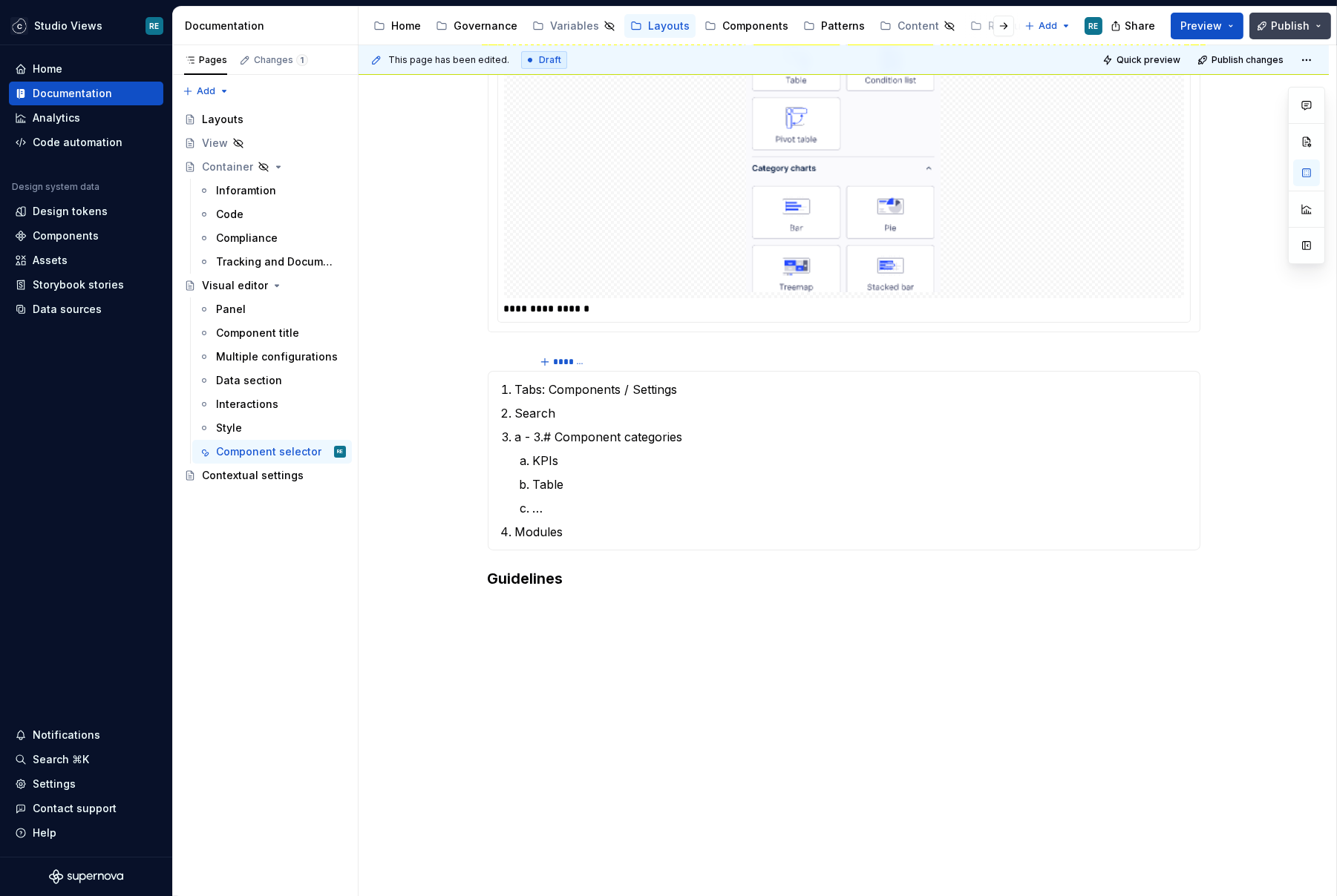
click at [1281, 26] on span "Publish" at bounding box center [1290, 25] width 38 height 15
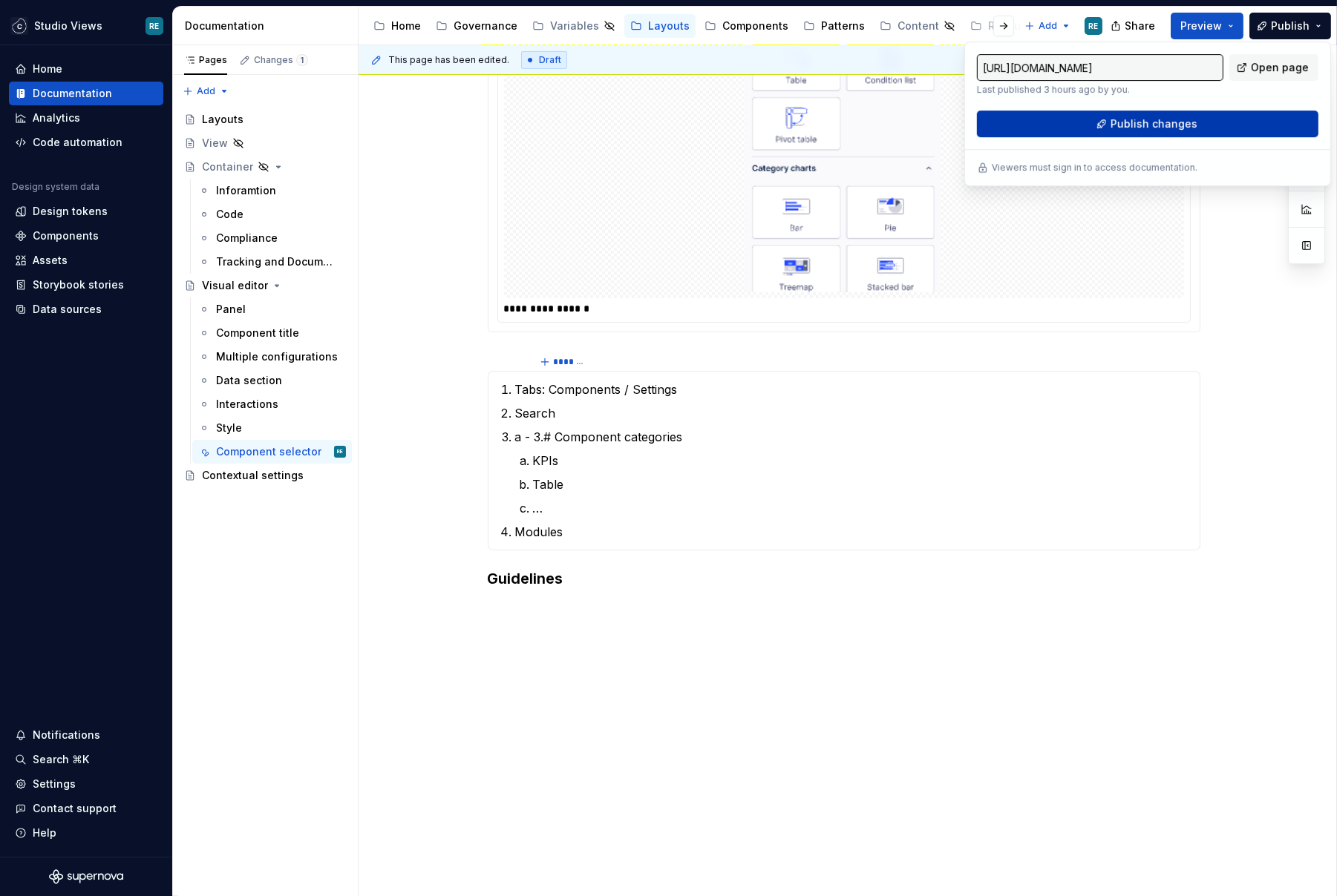
click at [1213, 119] on button "Publish changes" at bounding box center [1148, 124] width 342 height 26
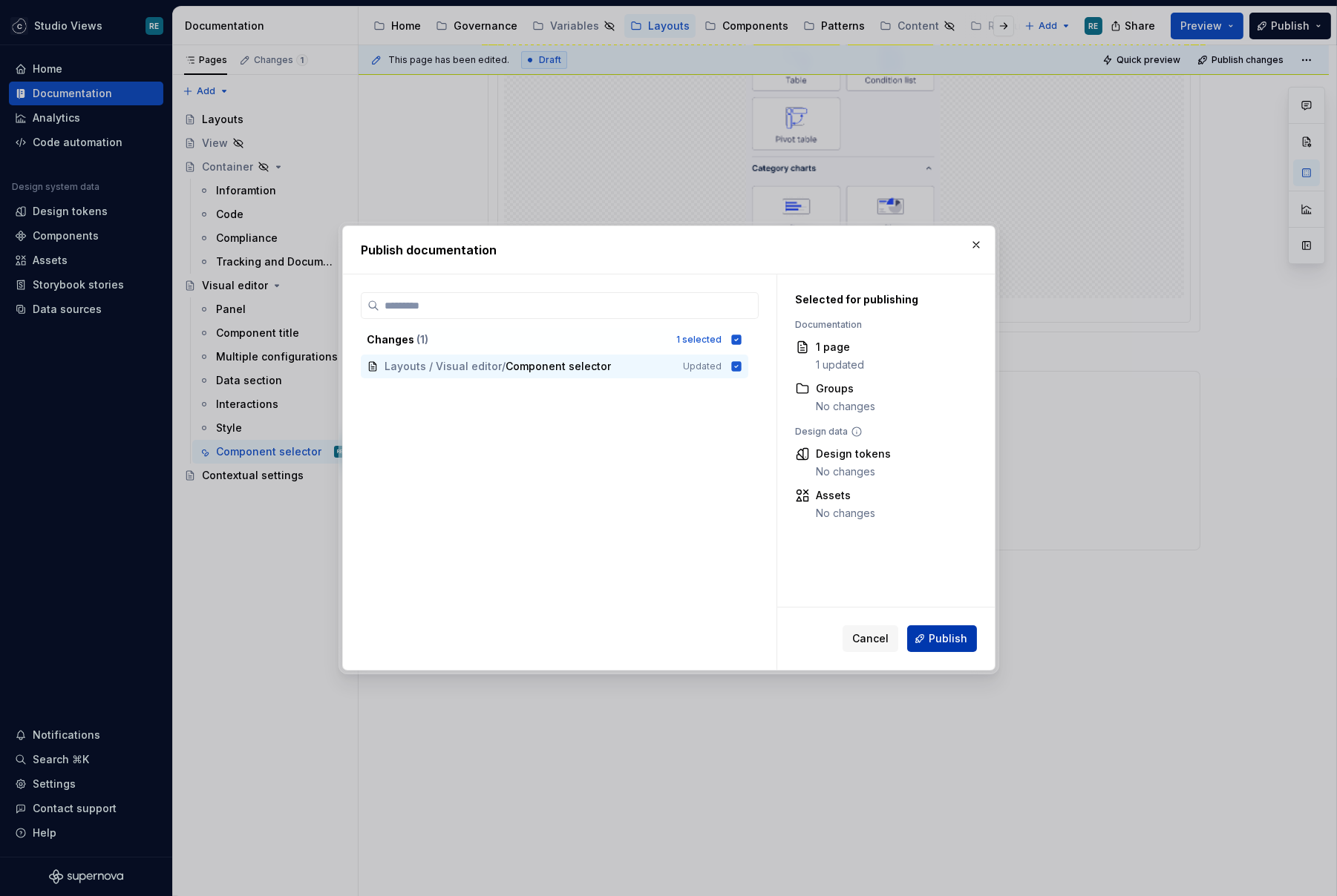
click at [951, 636] on span "Publish" at bounding box center [948, 639] width 38 height 15
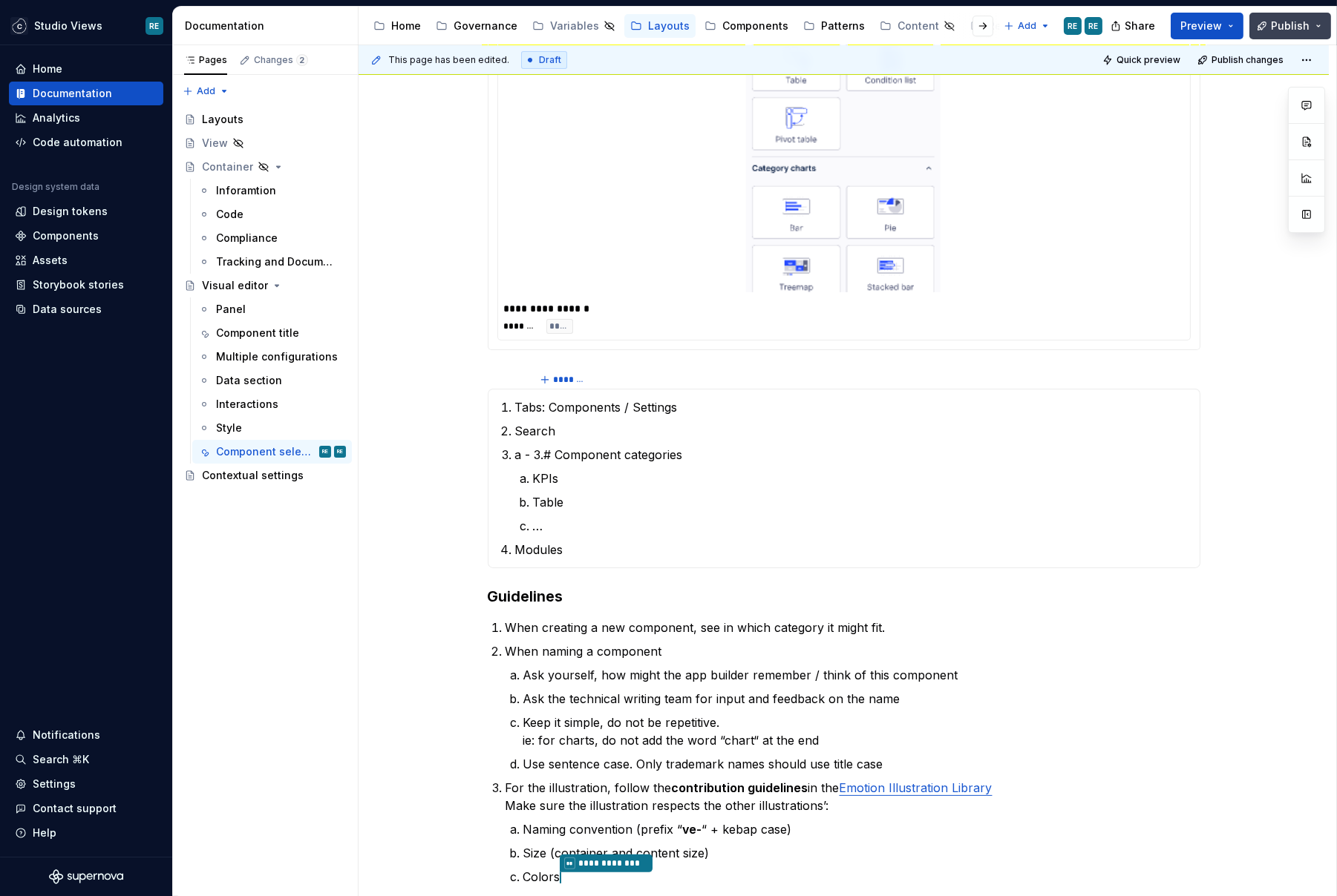
click at [1292, 33] on button "Publish" at bounding box center [1290, 25] width 82 height 26
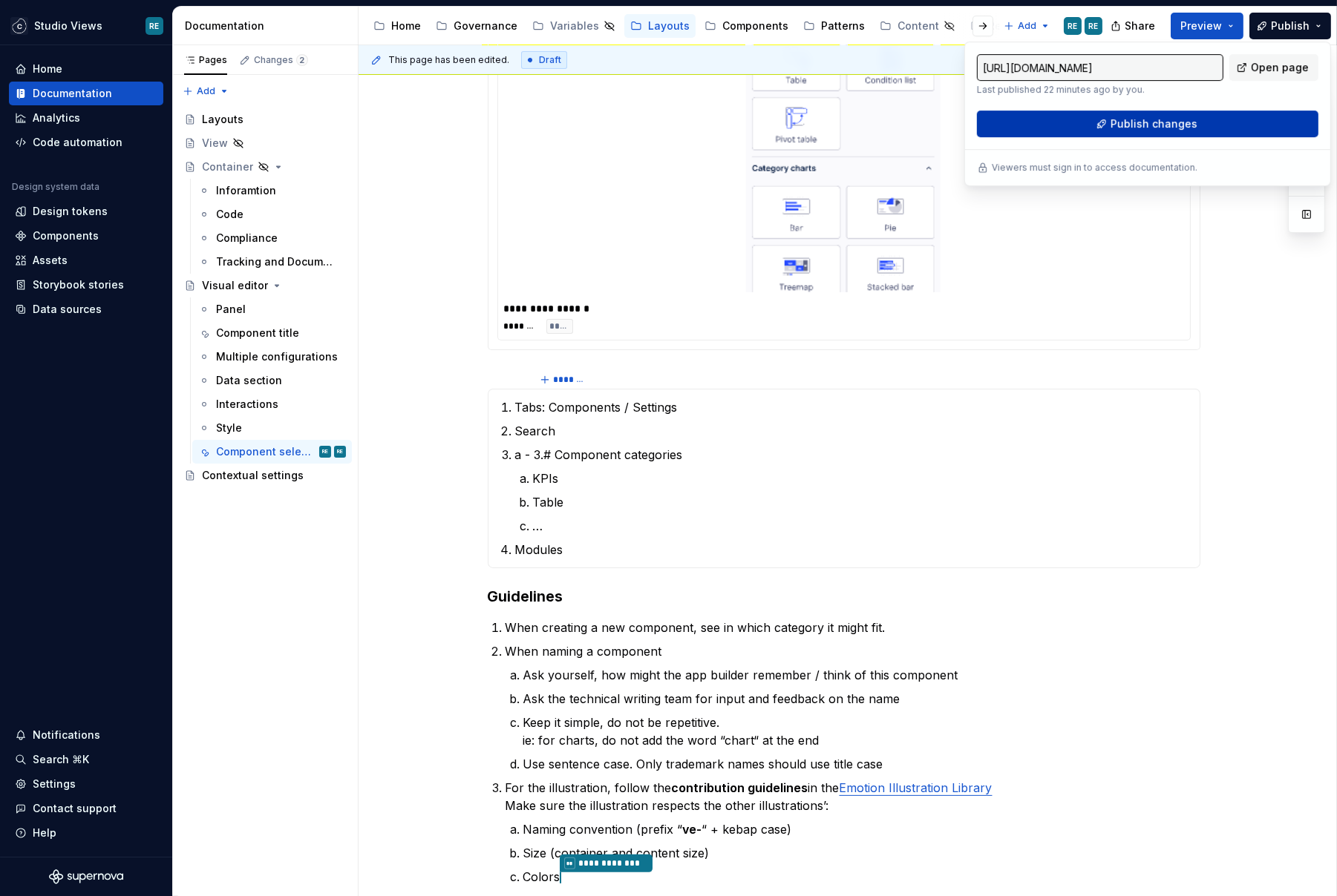
type textarea "*"
click at [1134, 324] on div "******** *****" at bounding box center [843, 326] width 680 height 15
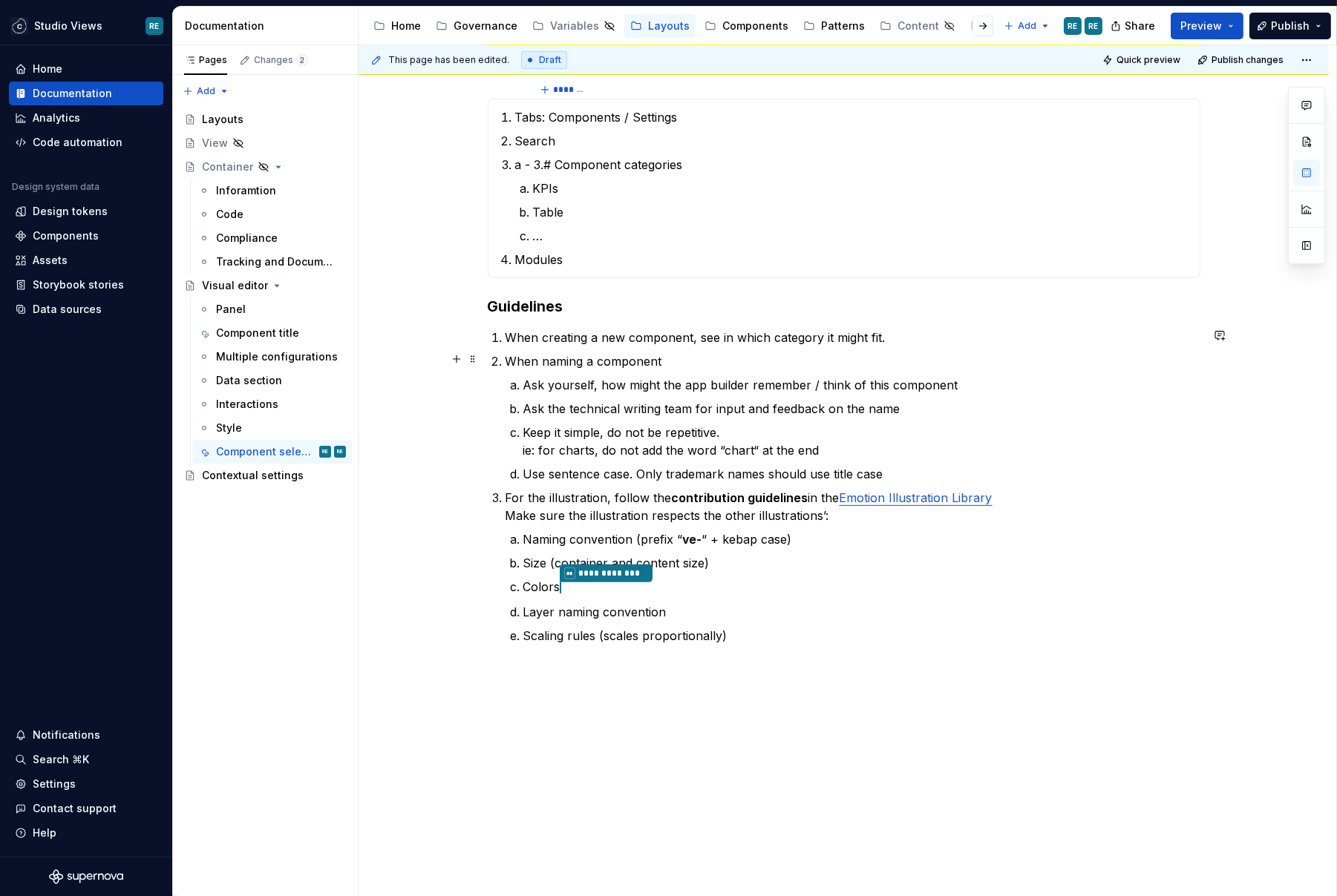
scroll to position [1118, 0]
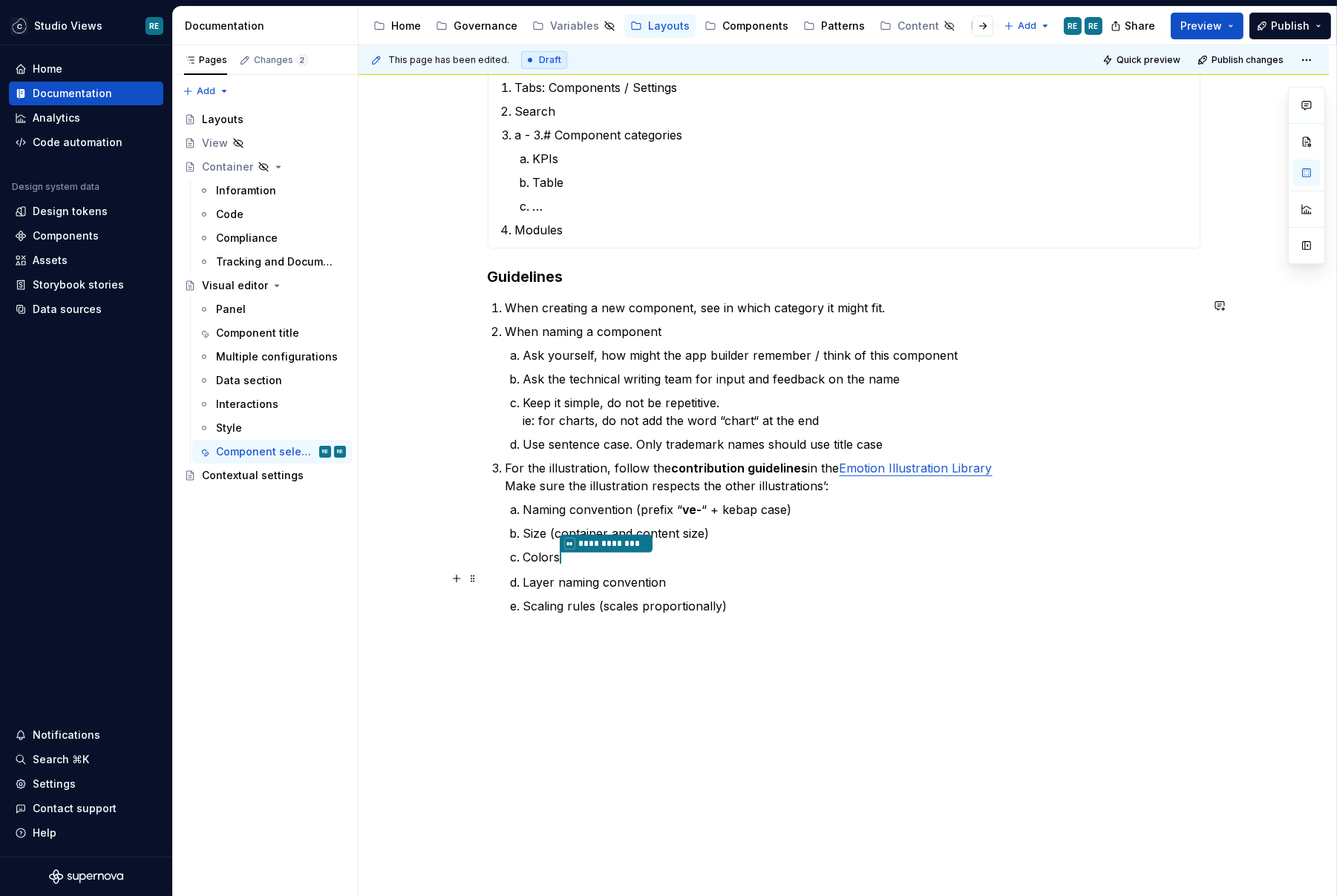
click at [768, 573] on p "Layer naming convention" at bounding box center [862, 582] width 677 height 18
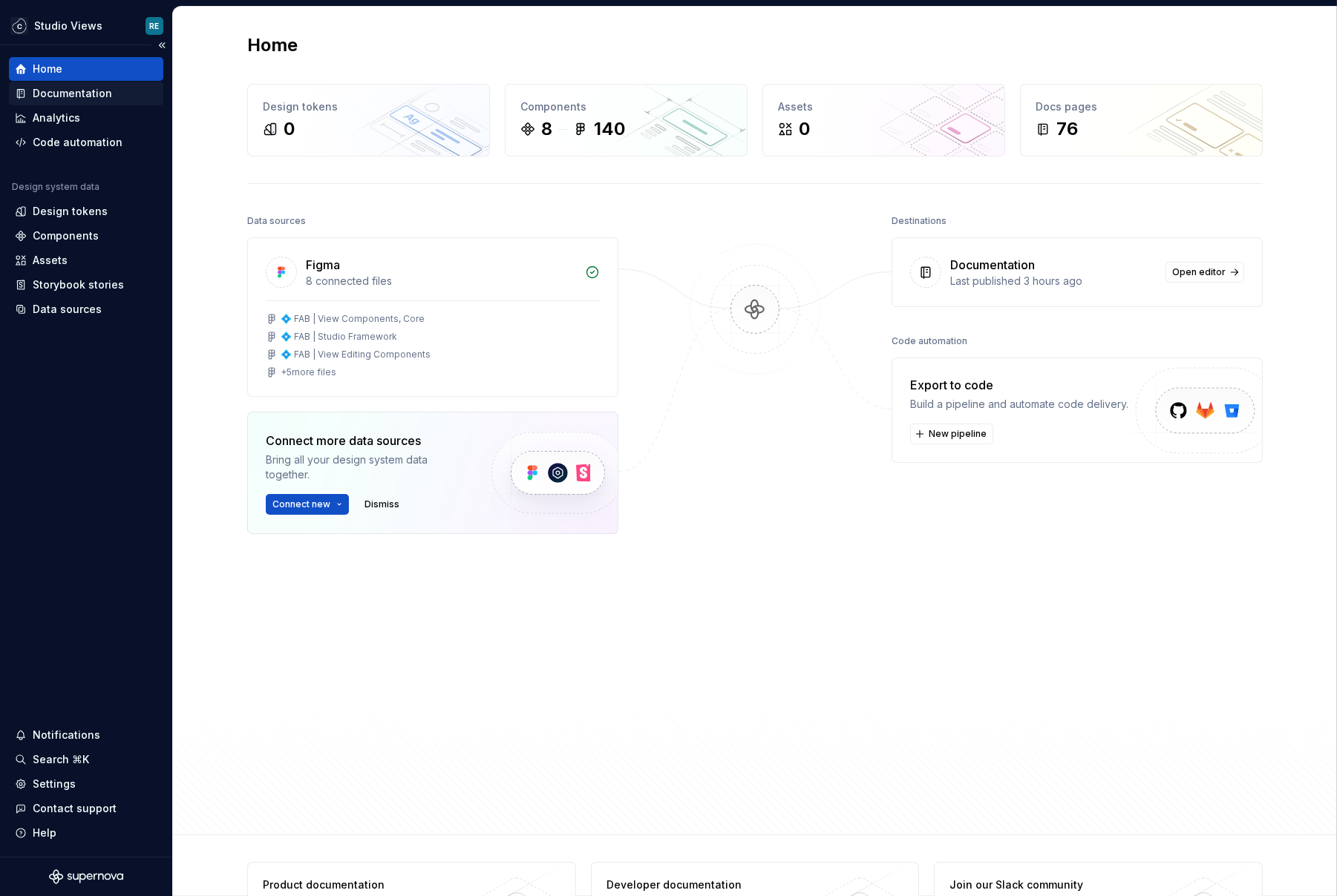
click at [100, 91] on div "Documentation" at bounding box center [72, 94] width 79 height 15
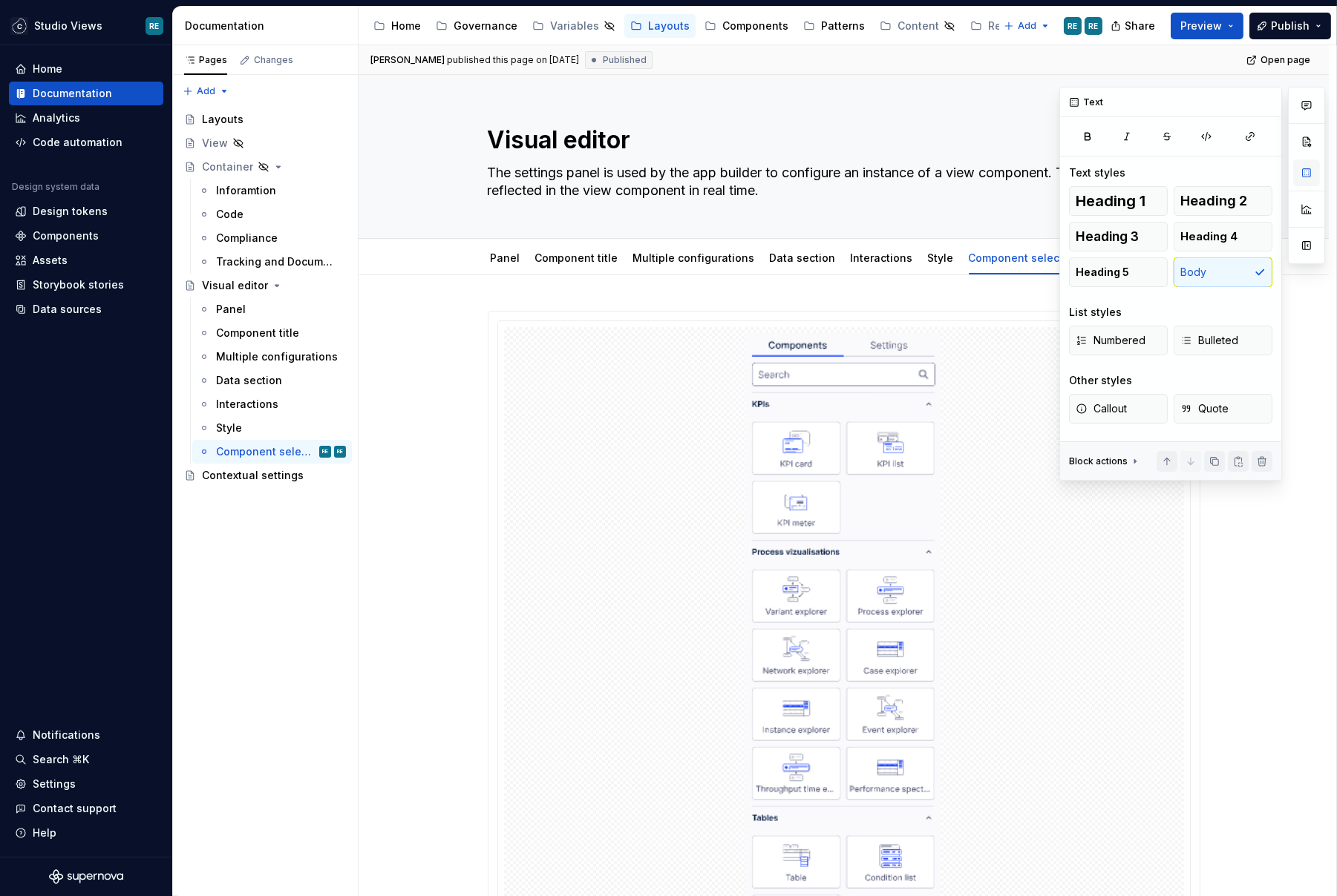
click at [1305, 174] on button "button" at bounding box center [1306, 173] width 26 height 26
click at [1272, 103] on button "button" at bounding box center [1266, 102] width 21 height 21
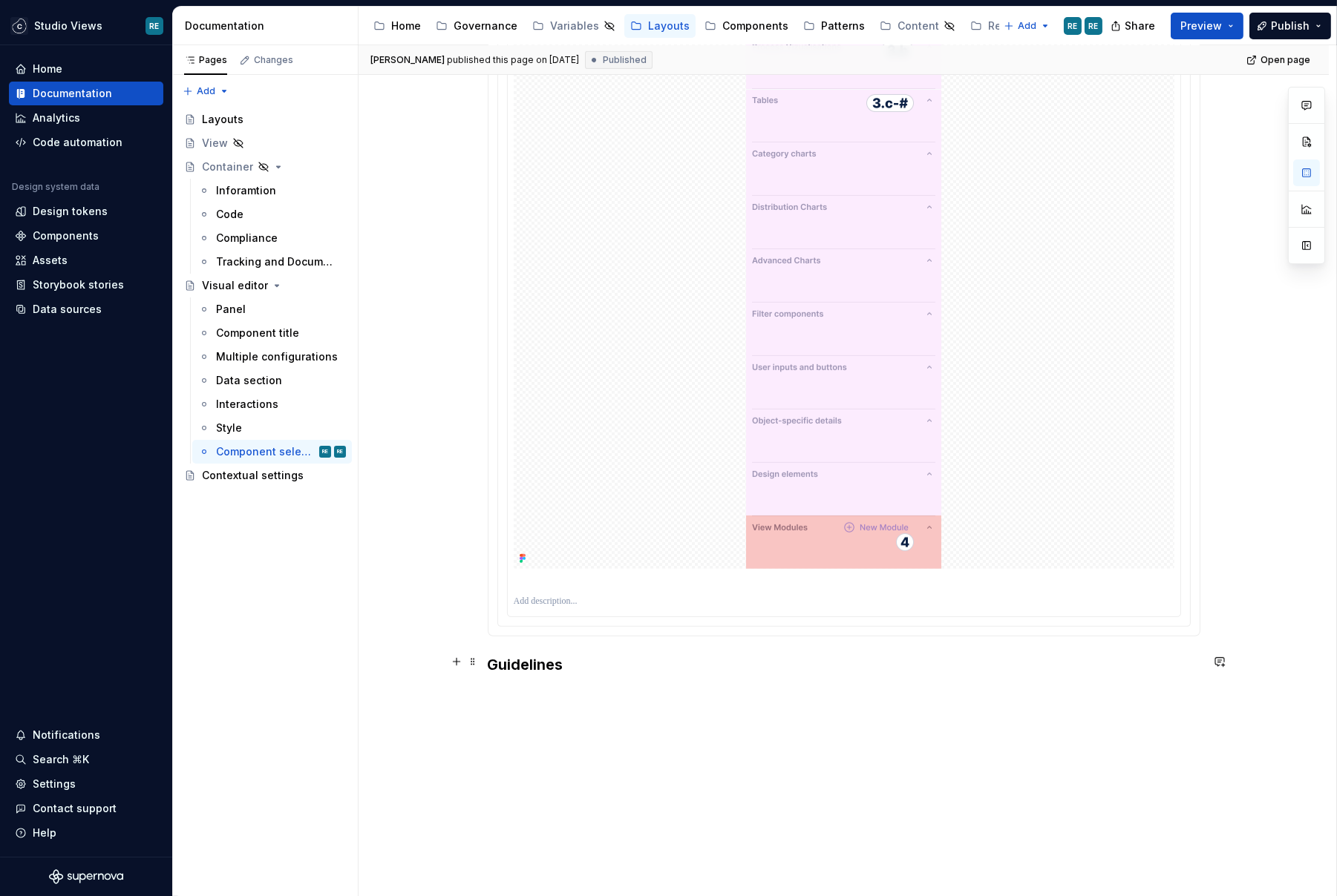
scroll to position [1237, 0]
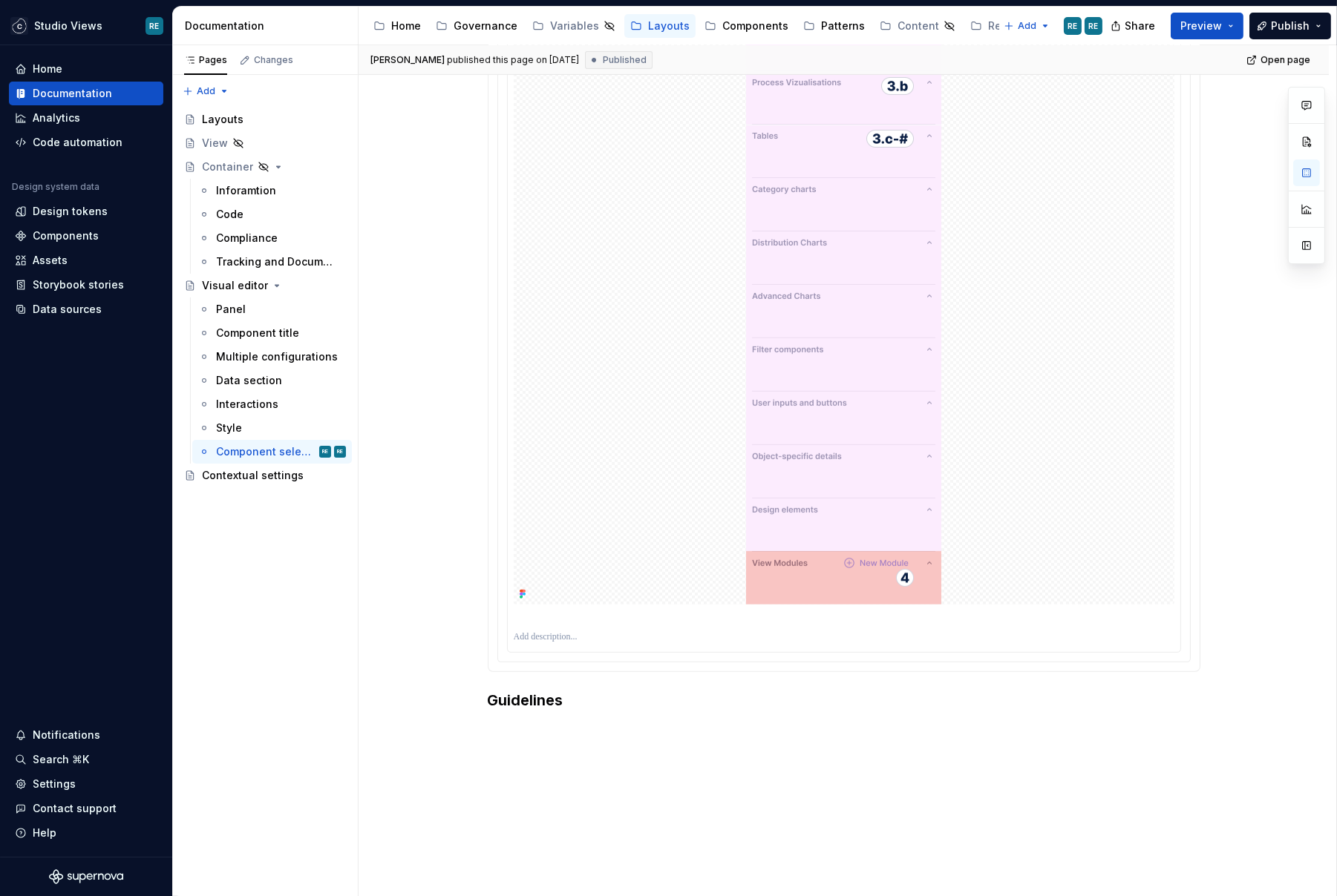
click at [909, 590] on img at bounding box center [843, 281] width 195 height 647
click at [888, 546] on img at bounding box center [843, 281] width 195 height 647
click at [1306, 201] on button "button" at bounding box center [1306, 204] width 26 height 26
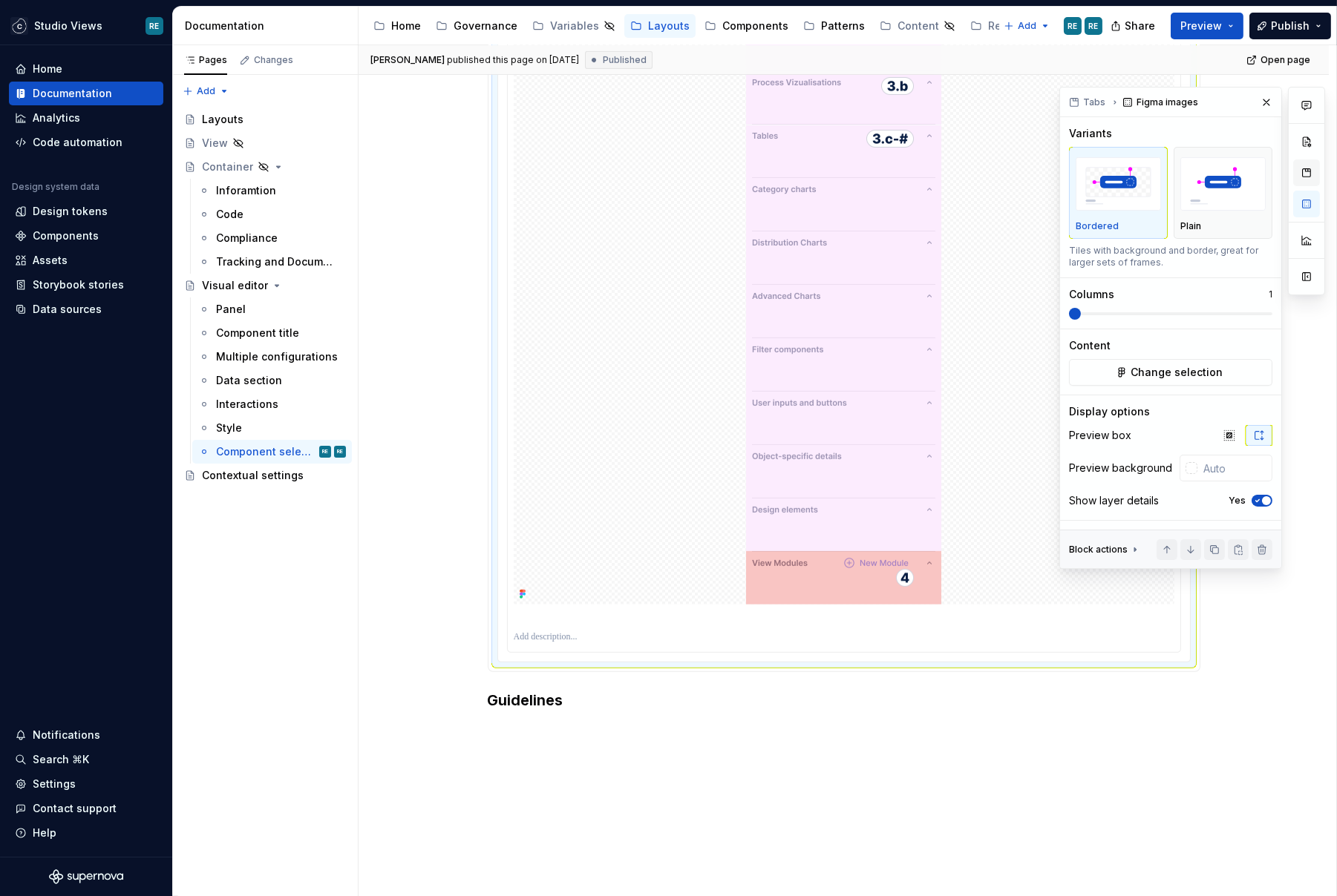
click at [1307, 172] on button "button" at bounding box center [1306, 173] width 26 height 26
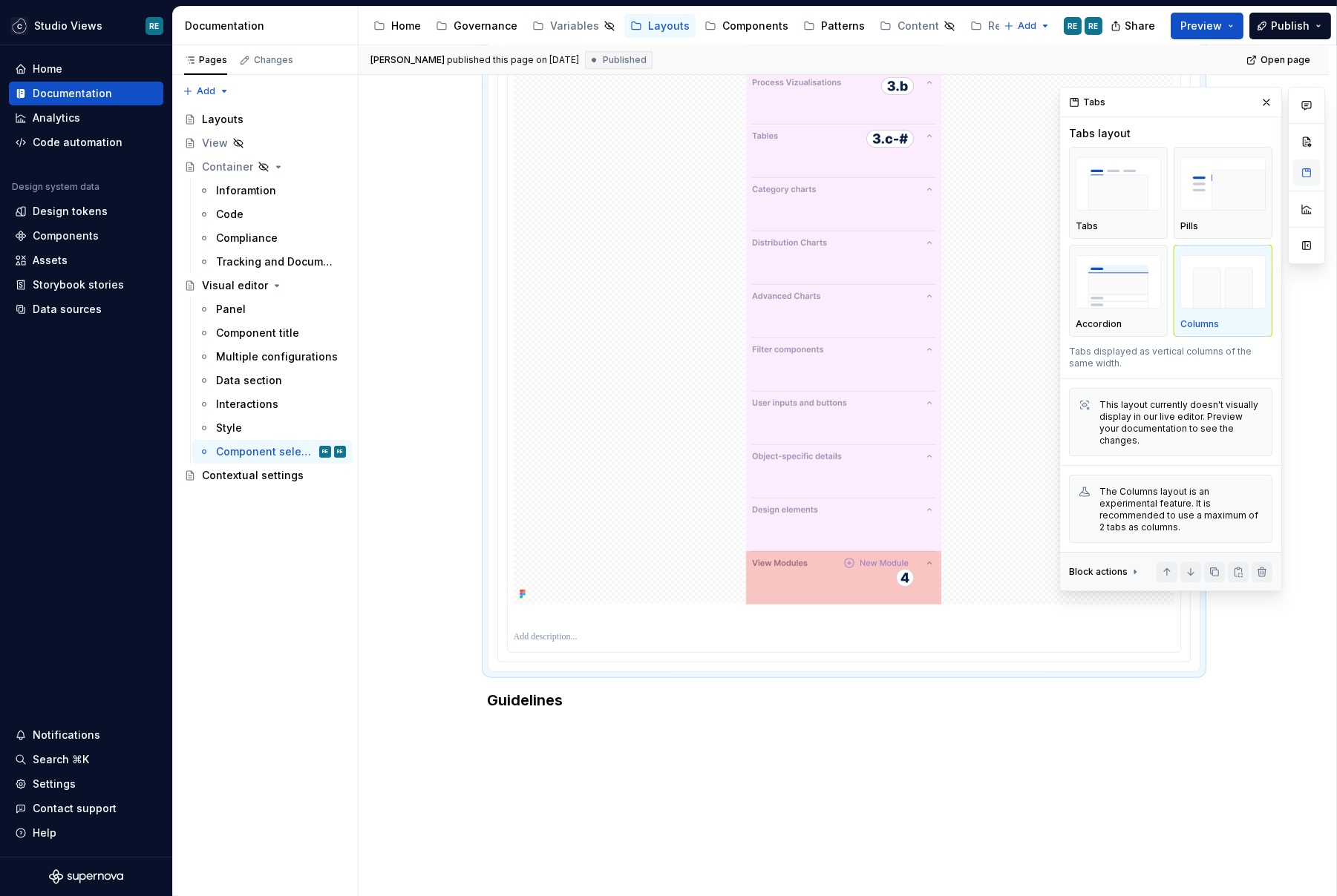
scroll to position [1100, 0]
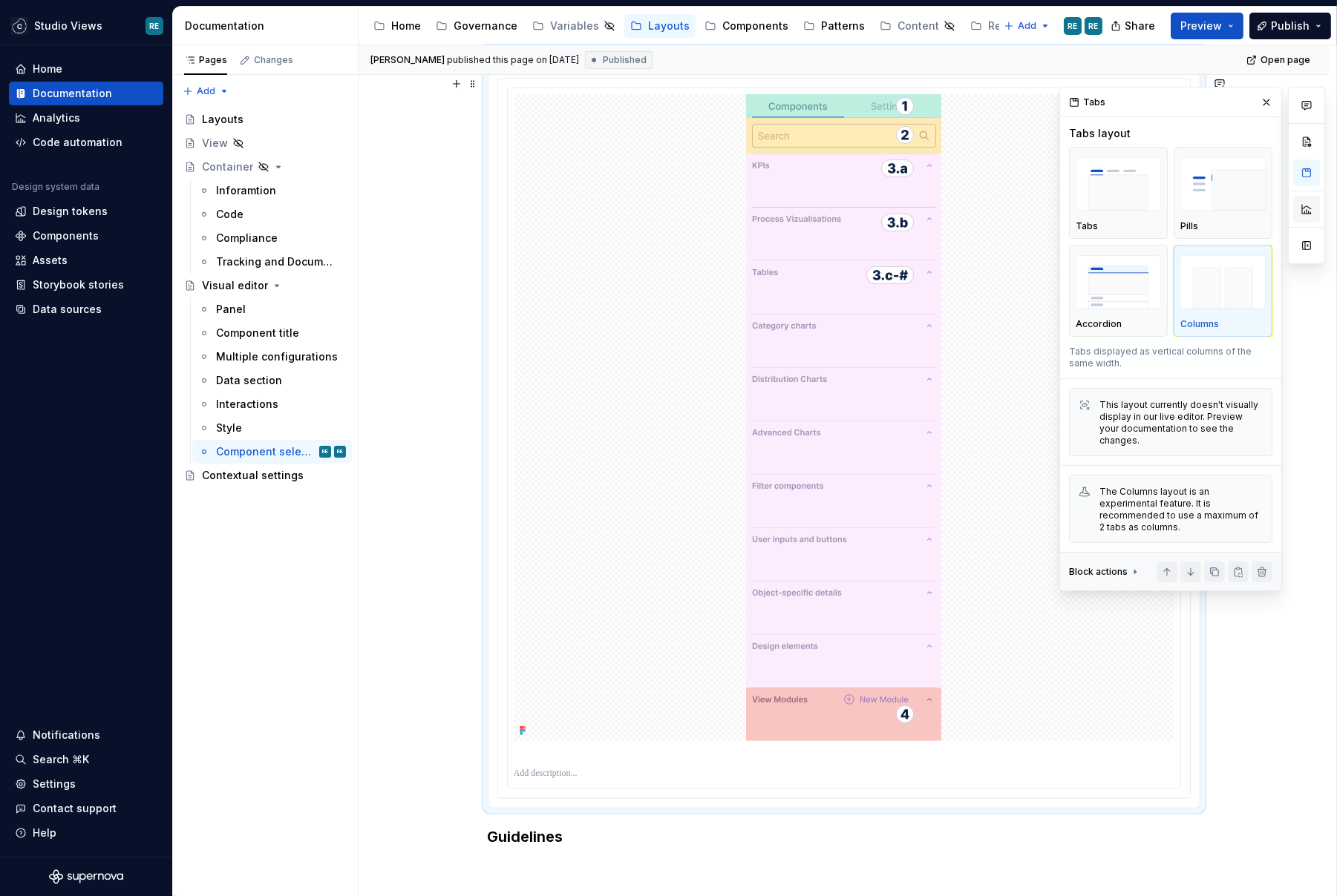
click at [1313, 202] on button "button" at bounding box center [1306, 209] width 26 height 26
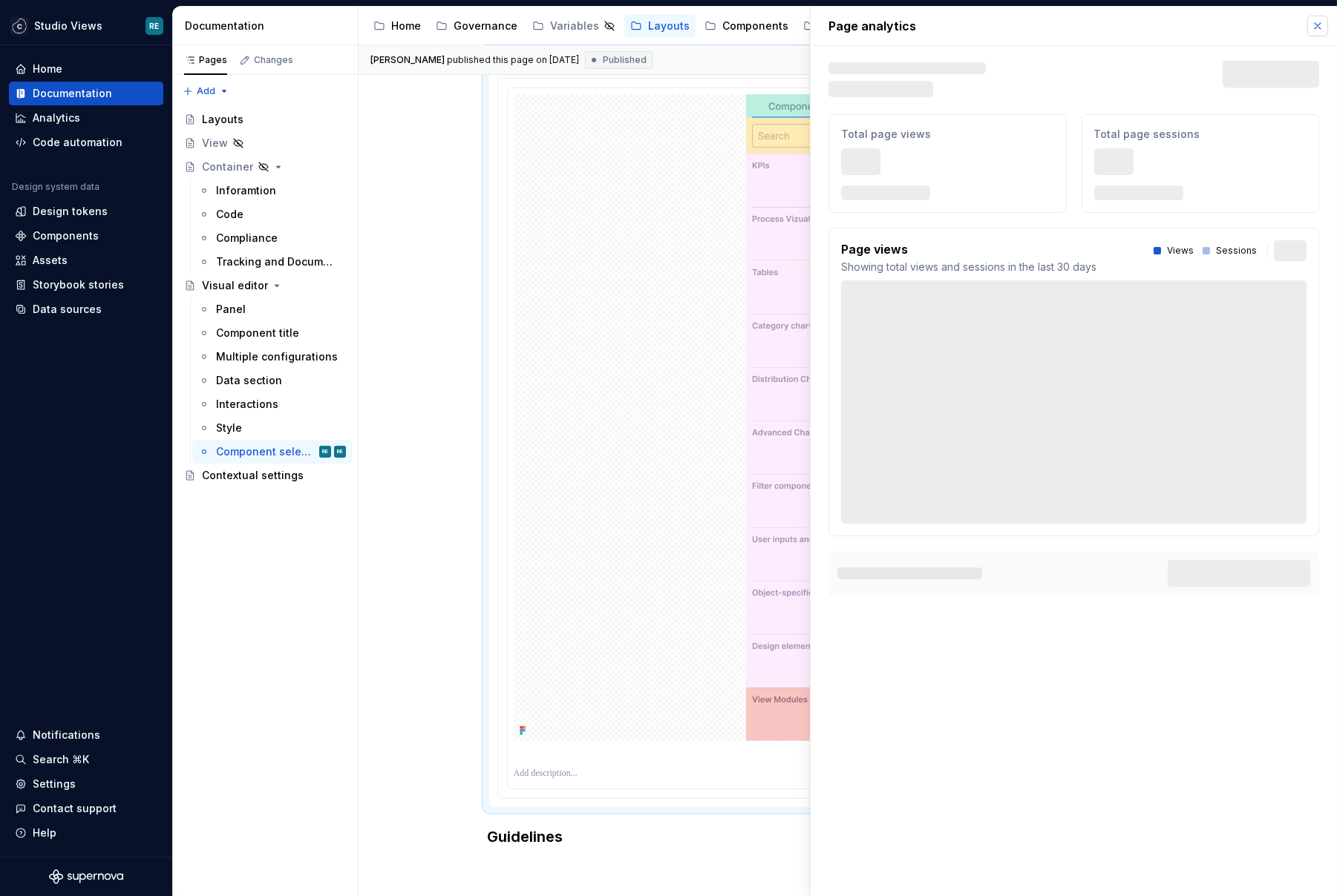
click at [1313, 32] on button "button" at bounding box center [1317, 25] width 21 height 21
type textarea "*"
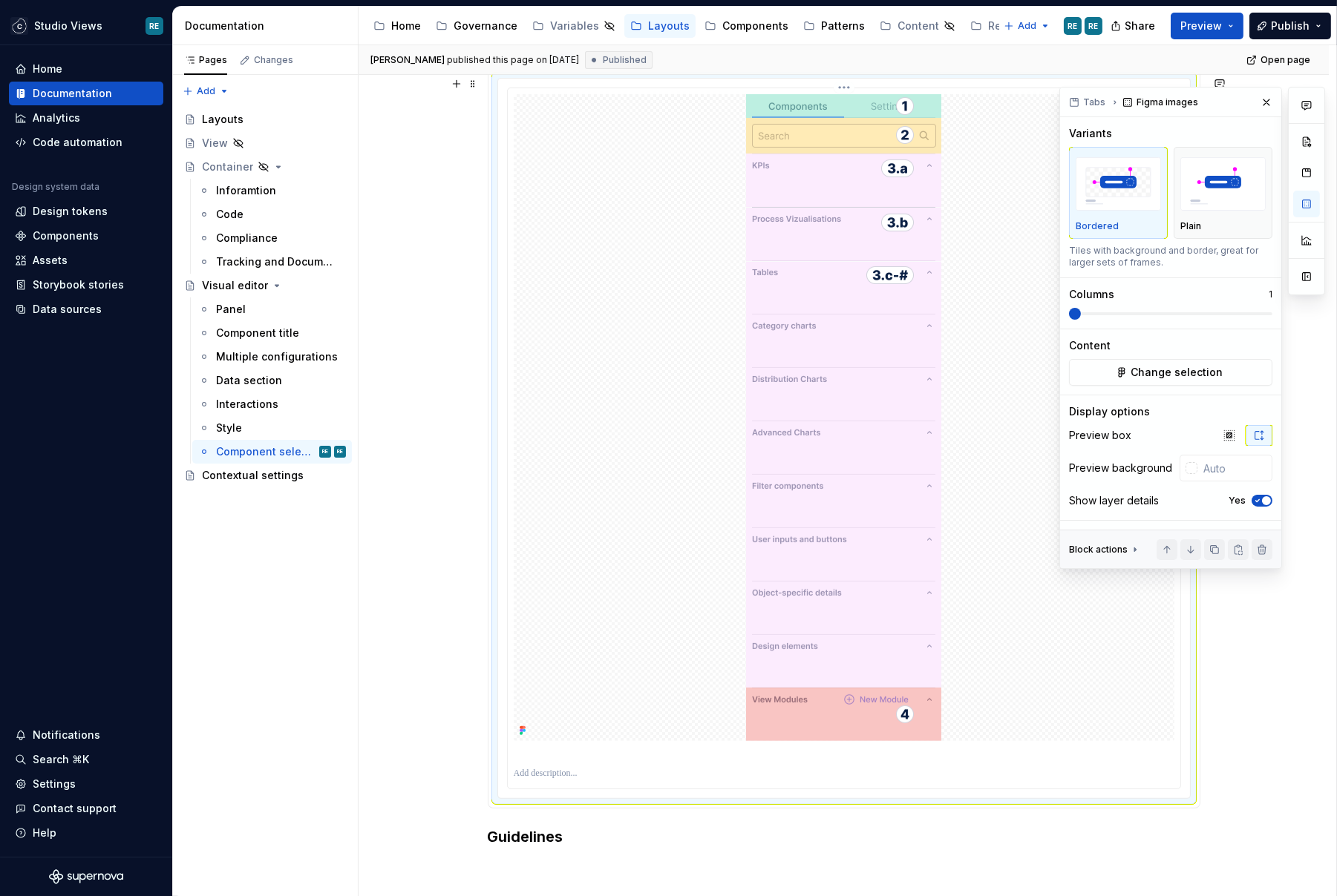
click at [803, 385] on img at bounding box center [843, 418] width 195 height 647
click at [1254, 498] on icon "button" at bounding box center [1257, 501] width 12 height 9
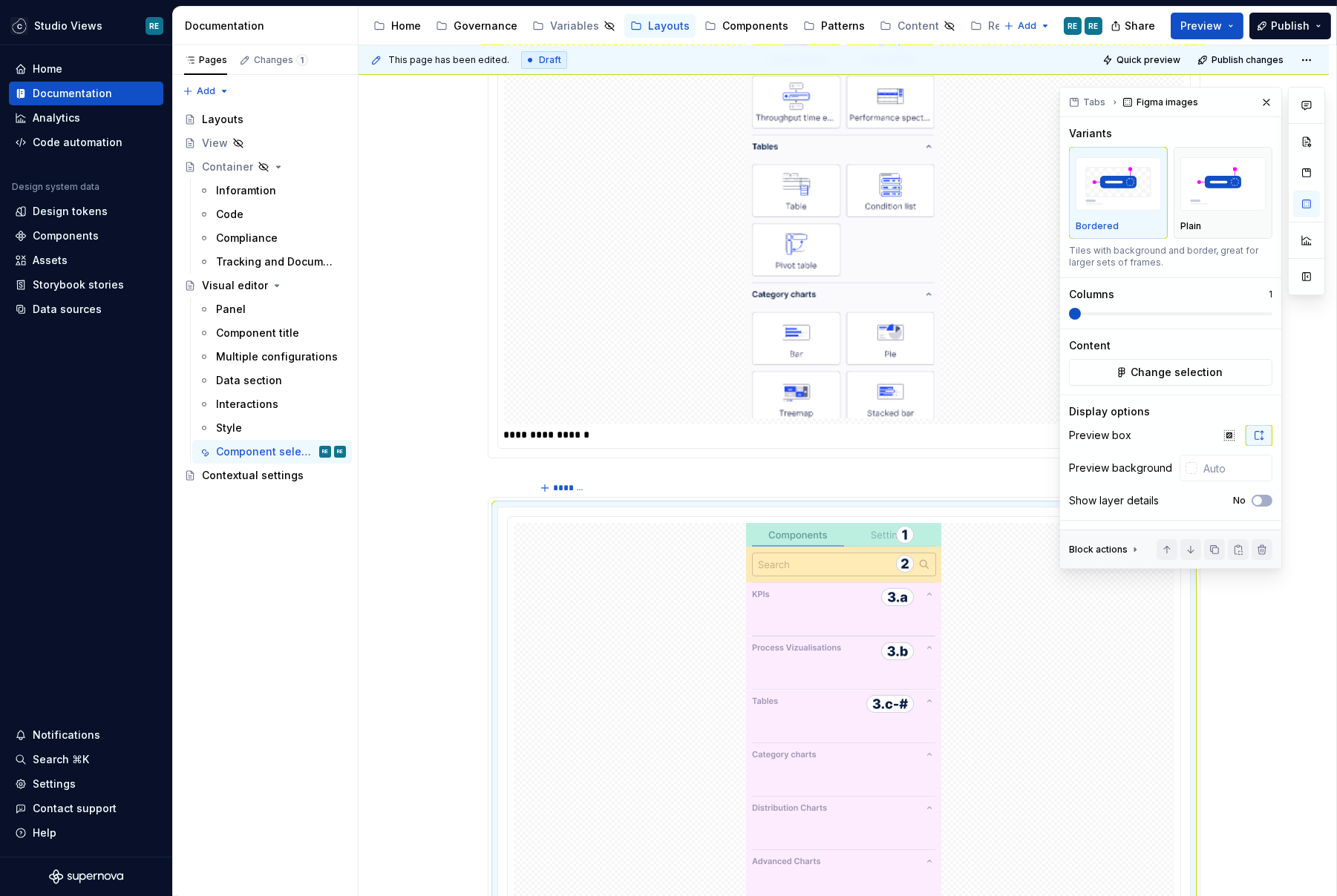
scroll to position [629, 0]
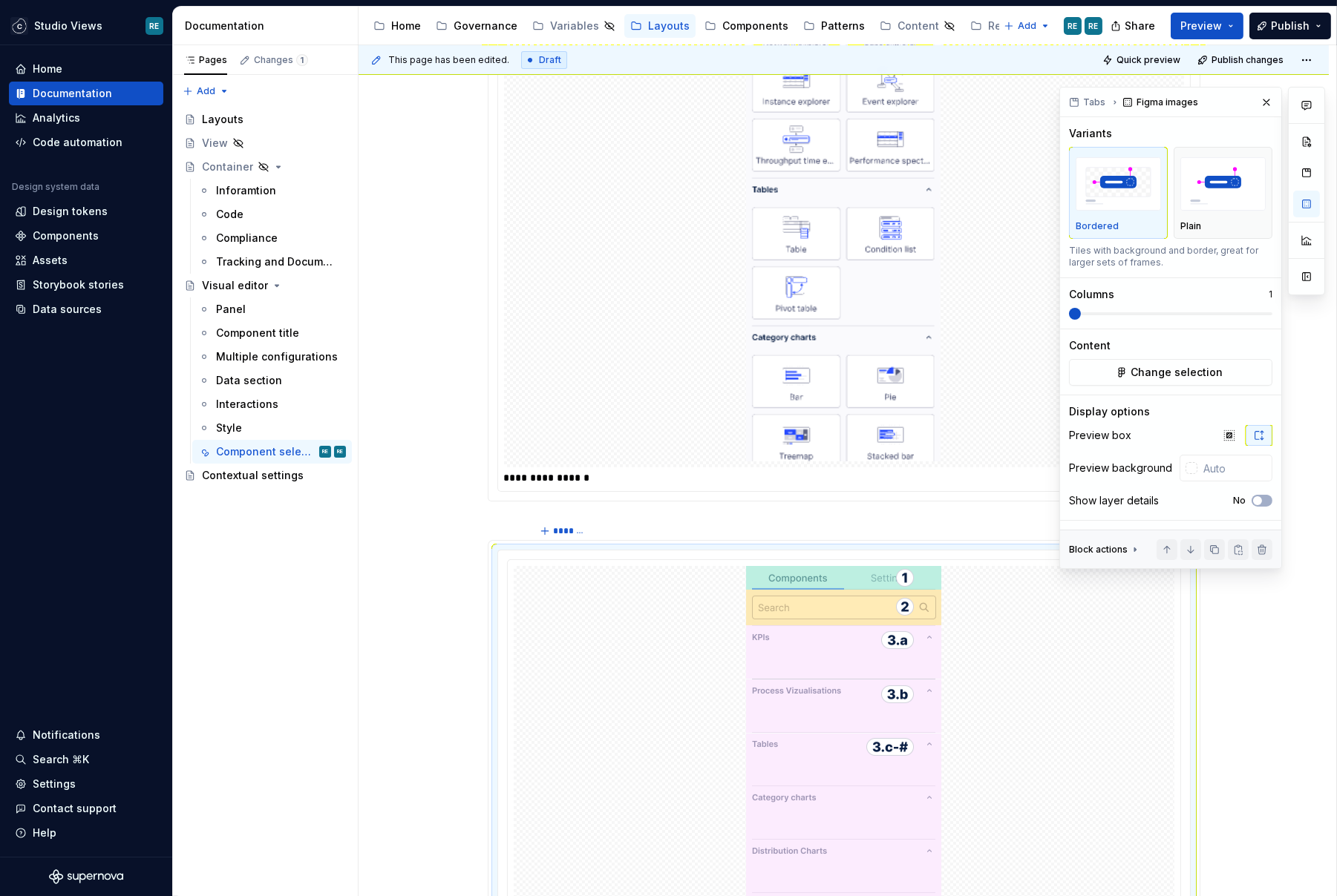
click at [848, 332] on img at bounding box center [843, 83] width 195 height 757
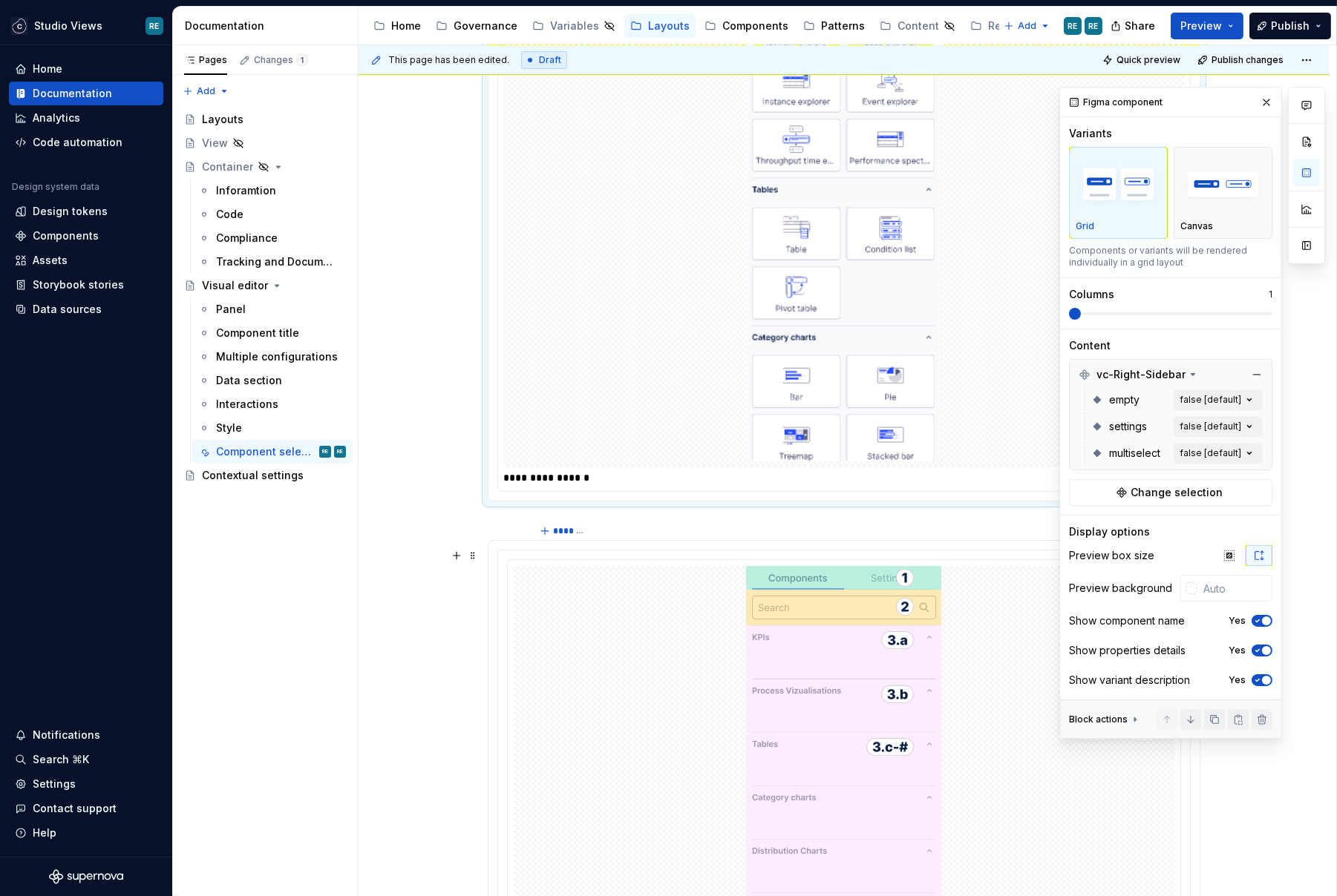
click at [1259, 680] on icon "button" at bounding box center [1258, 681] width 4 height 2
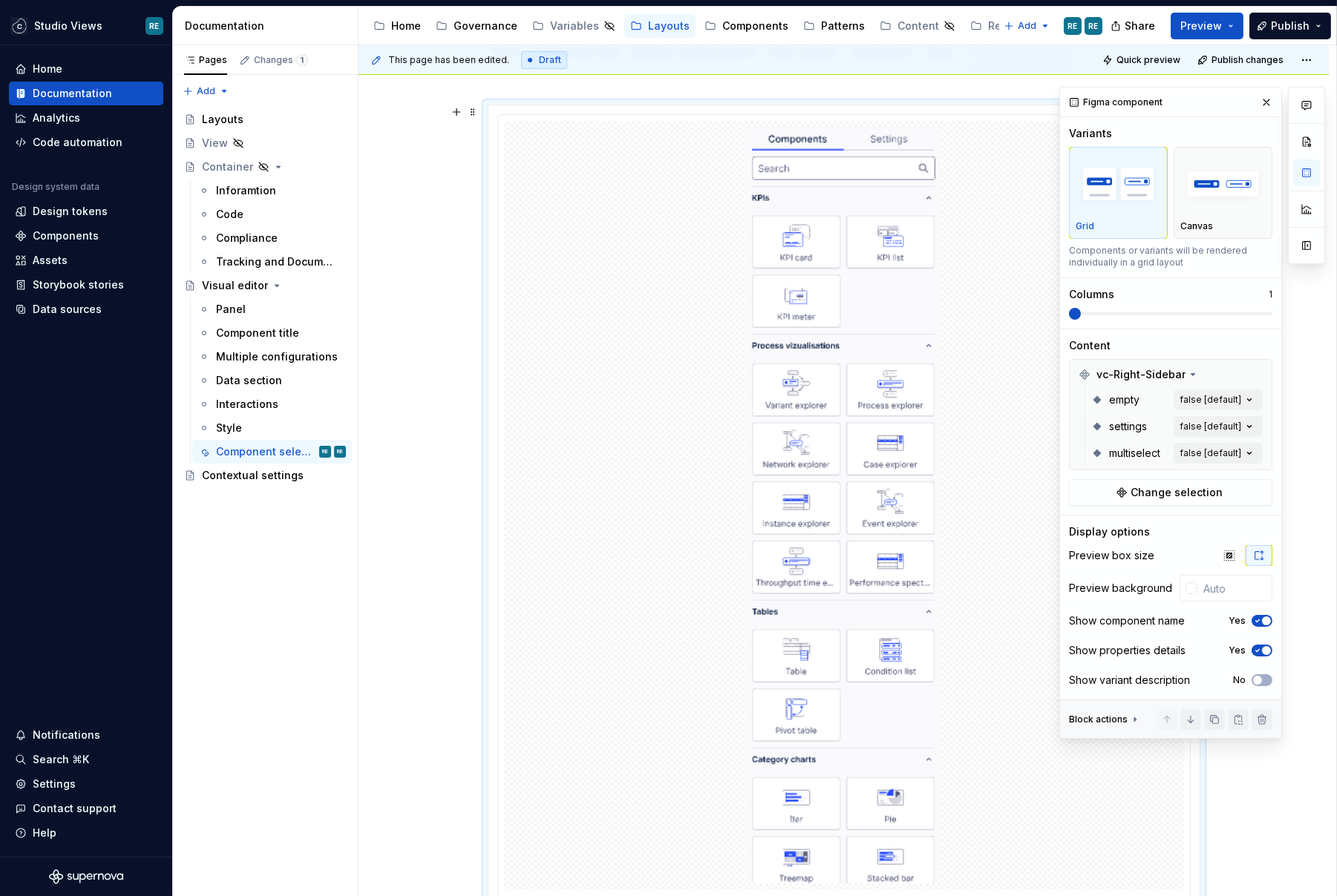
scroll to position [338, 0]
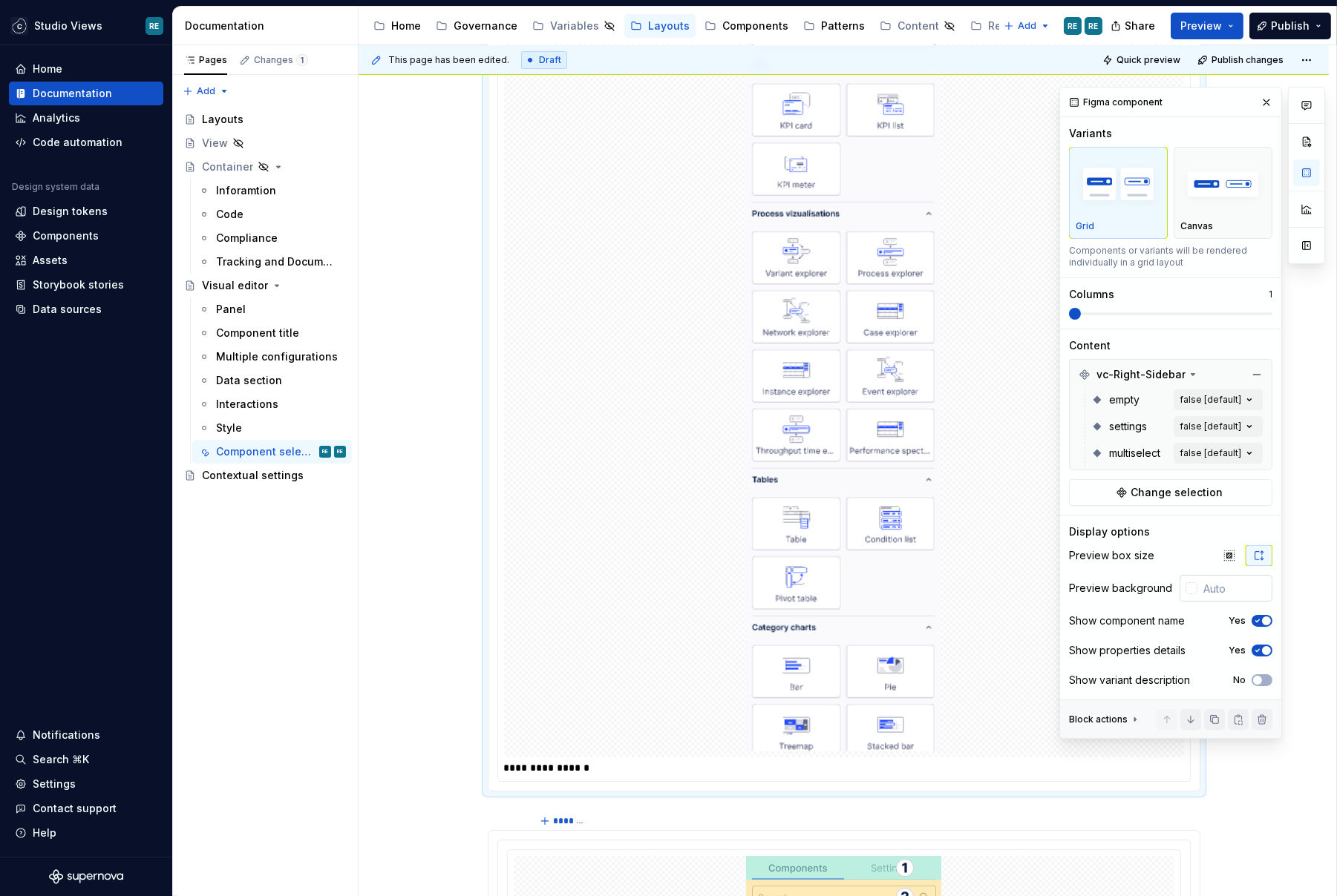
click at [1232, 589] on input "text" at bounding box center [1234, 588] width 75 height 26
type input "#FFFFFF"
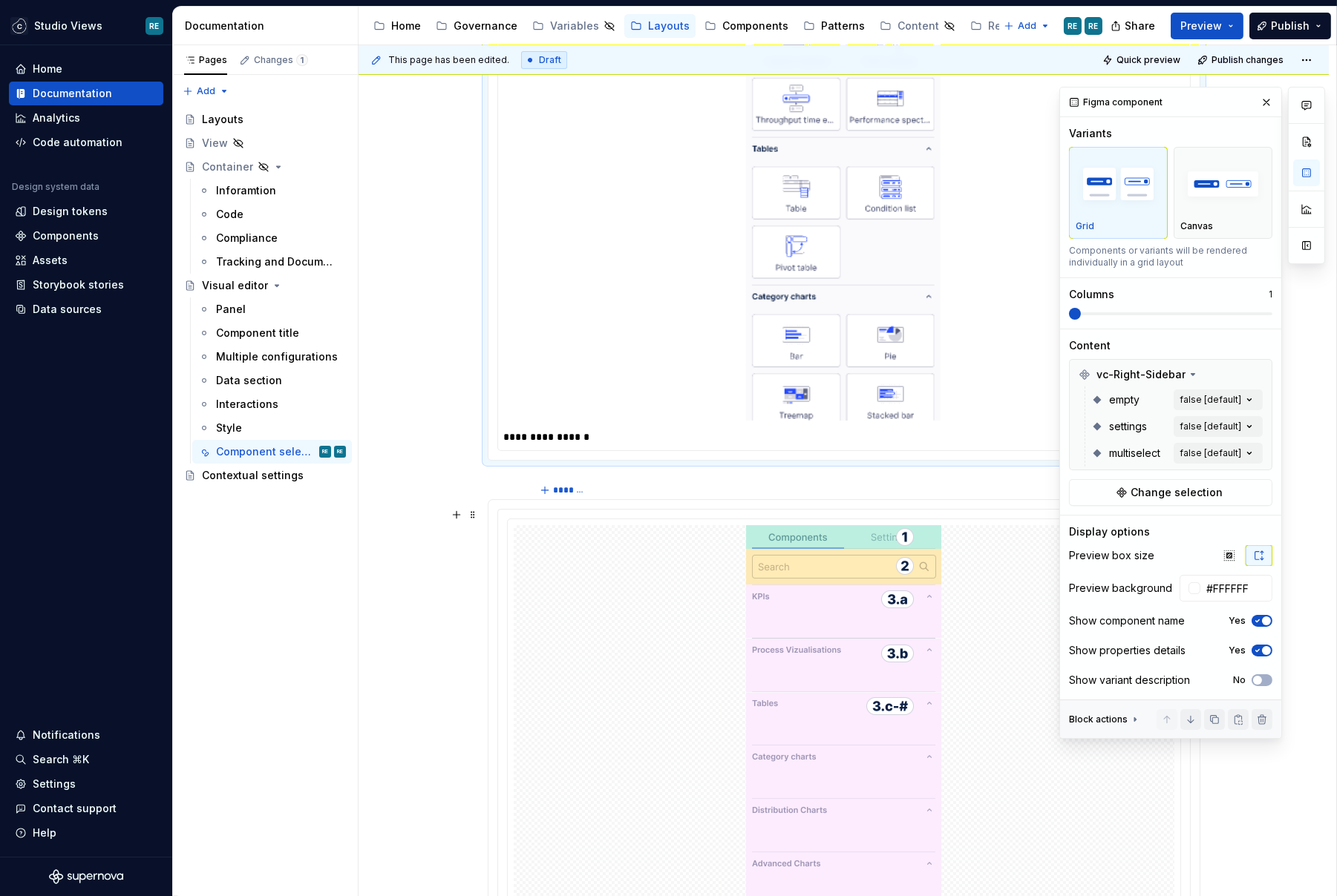
scroll to position [670, 0]
click at [1208, 428] on div "Comments Open comments No comments yet Select ‘Comment’ from the block context …" at bounding box center [1192, 413] width 265 height 652
click at [1149, 519] on div "false Default" at bounding box center [1164, 520] width 181 height 15
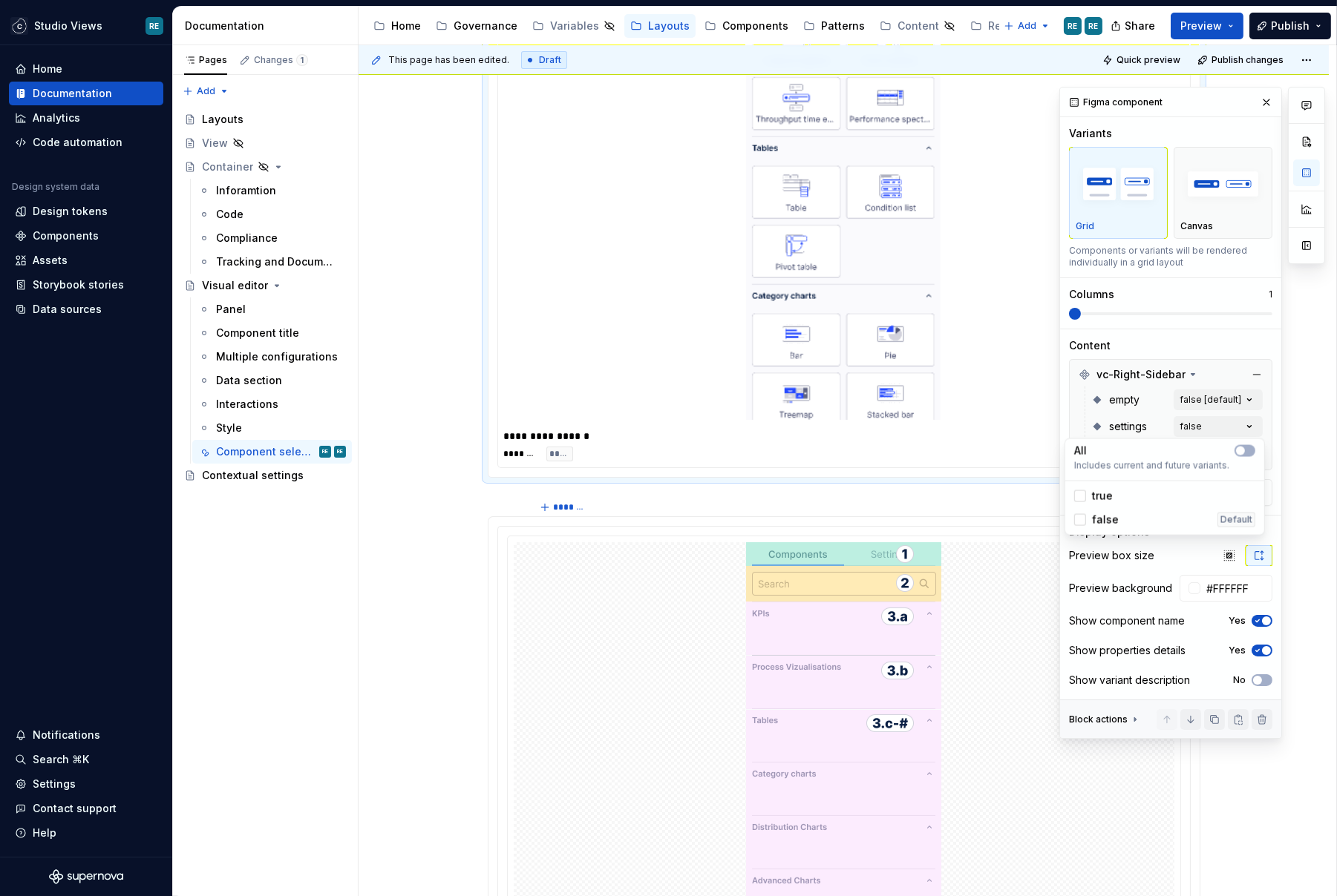
click at [1137, 421] on div "Comments Open comments No comments yet Select ‘Comment’ from the block context …" at bounding box center [1192, 413] width 265 height 652
click at [1220, 404] on div "Comments Open comments No comments yet Select ‘Comment’ from the block context …" at bounding box center [1192, 413] width 265 height 652
click at [1132, 391] on div "Comments Open comments No comments yet Select ‘Comment’ from the block context …" at bounding box center [1192, 413] width 265 height 652
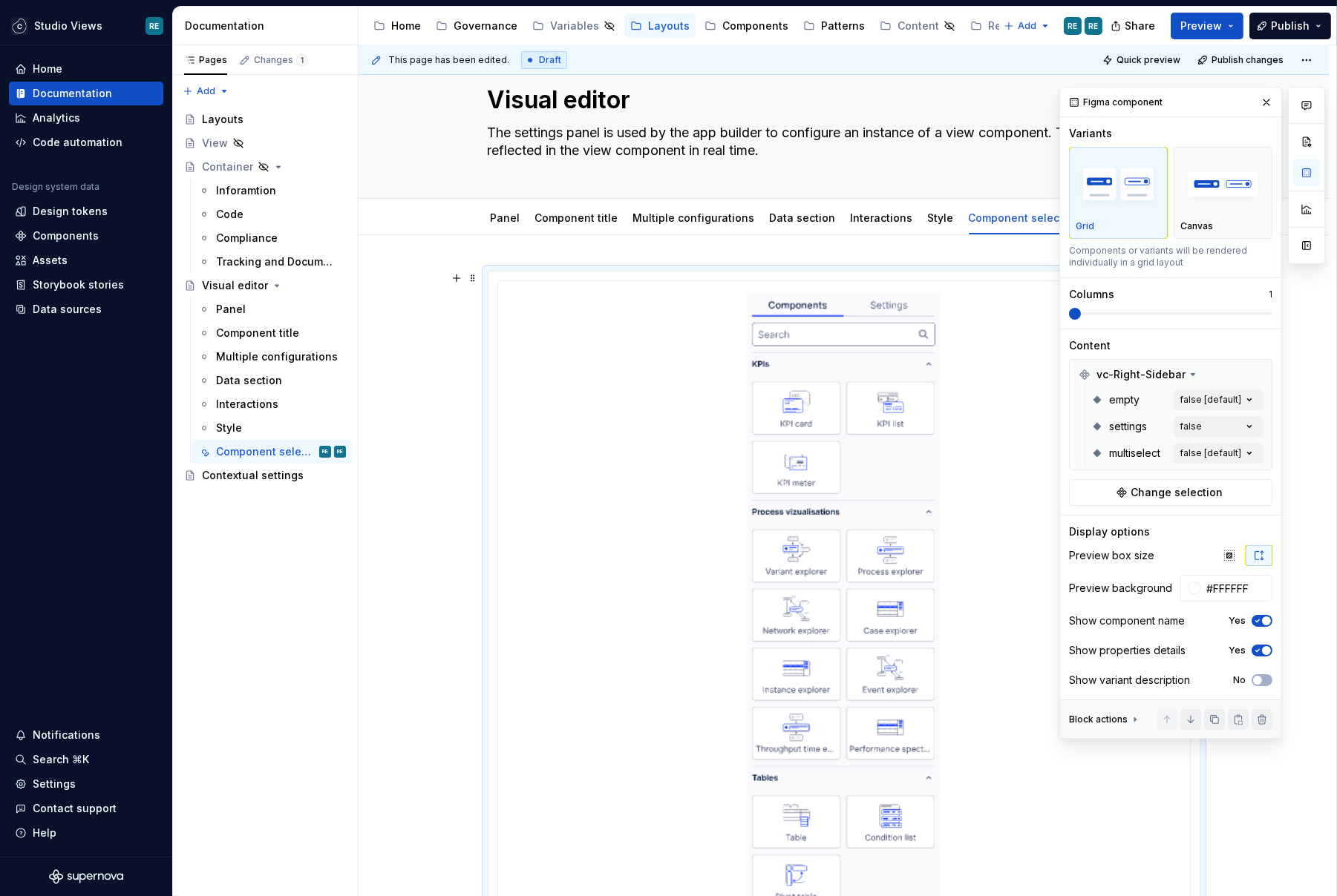
scroll to position [0, 0]
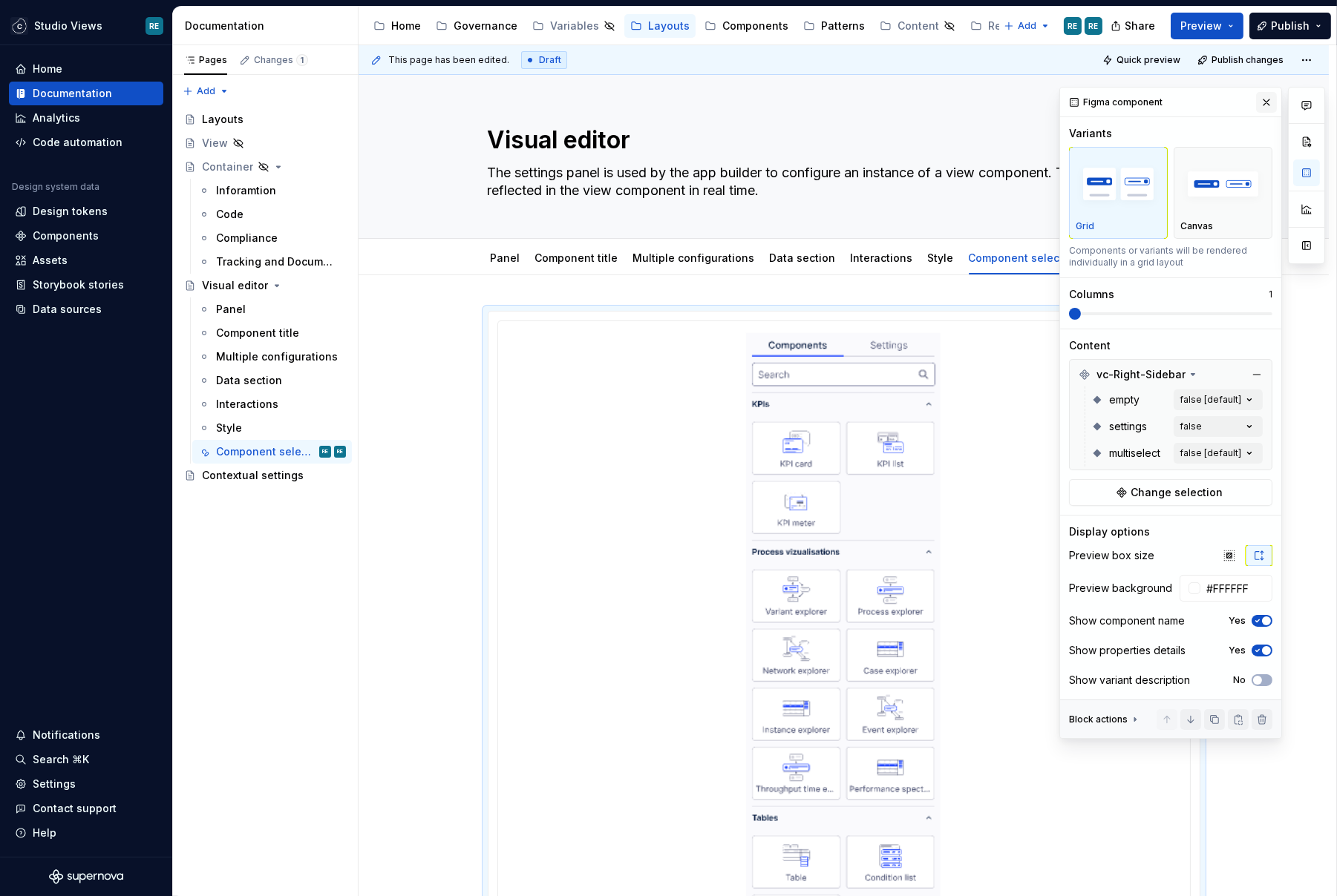
click at [1264, 105] on button "button" at bounding box center [1266, 102] width 21 height 21
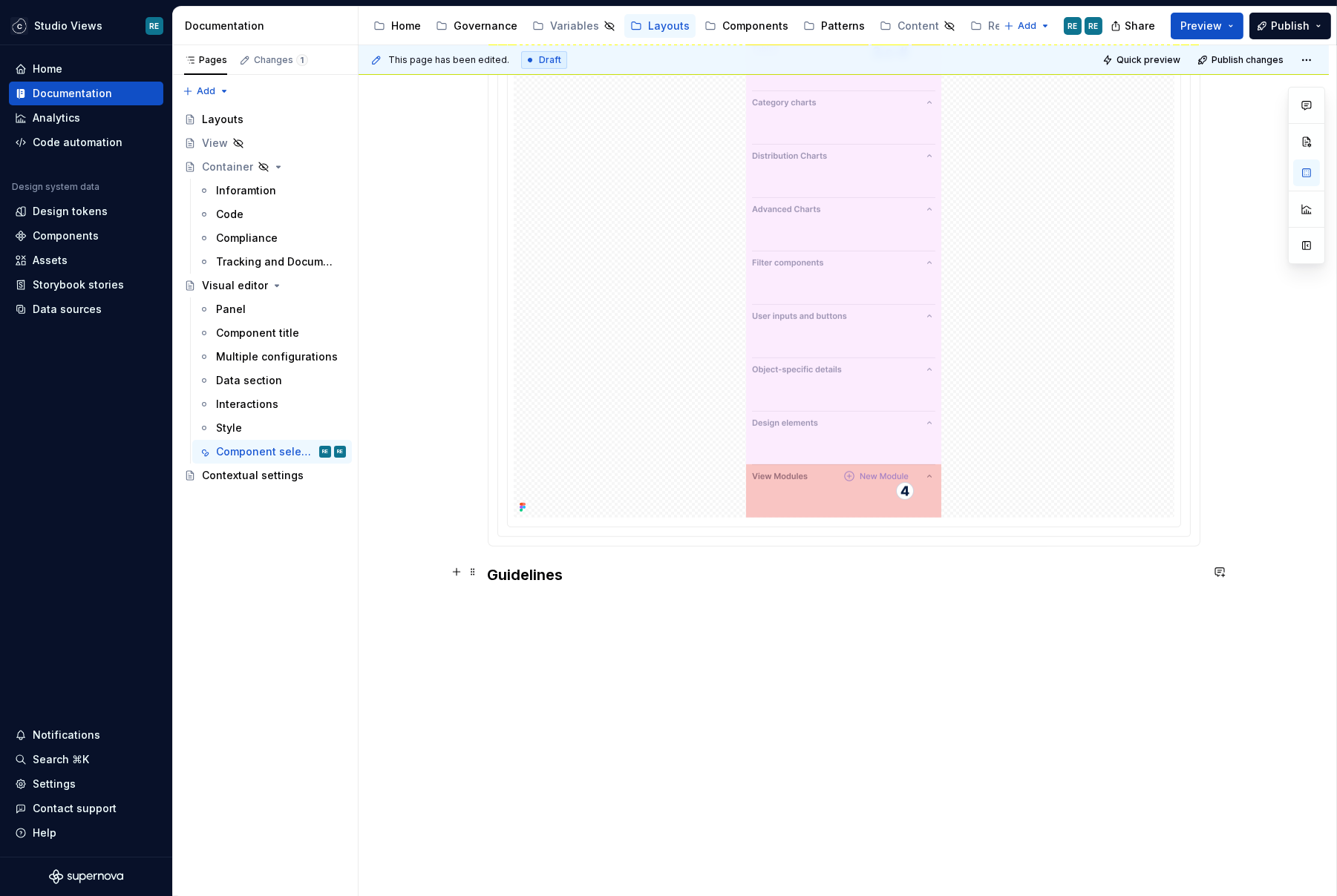
click at [576, 573] on h3 "Guidelines" at bounding box center [844, 574] width 713 height 21
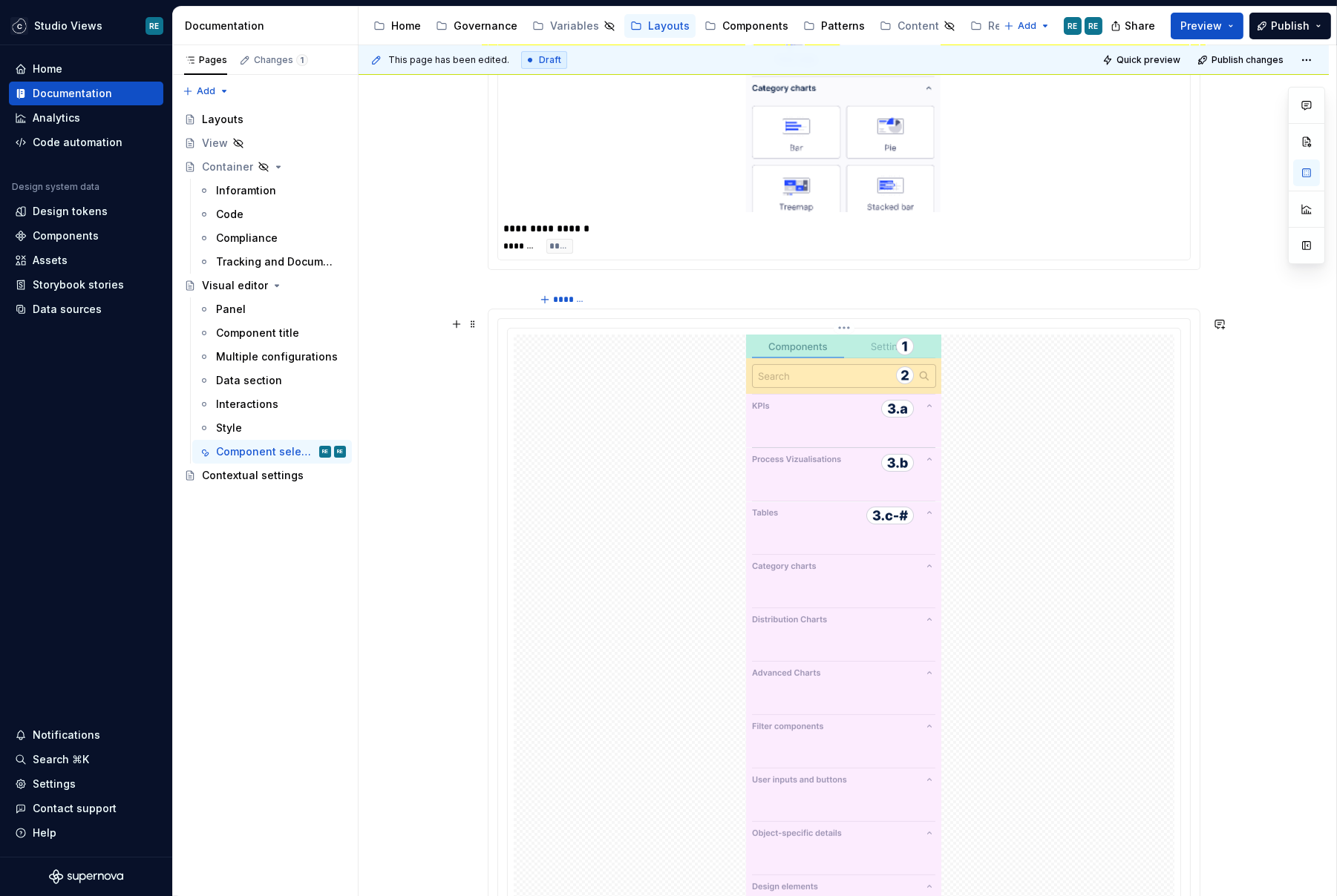
click at [726, 589] on div at bounding box center [843, 658] width 661 height 647
type textarea "*"
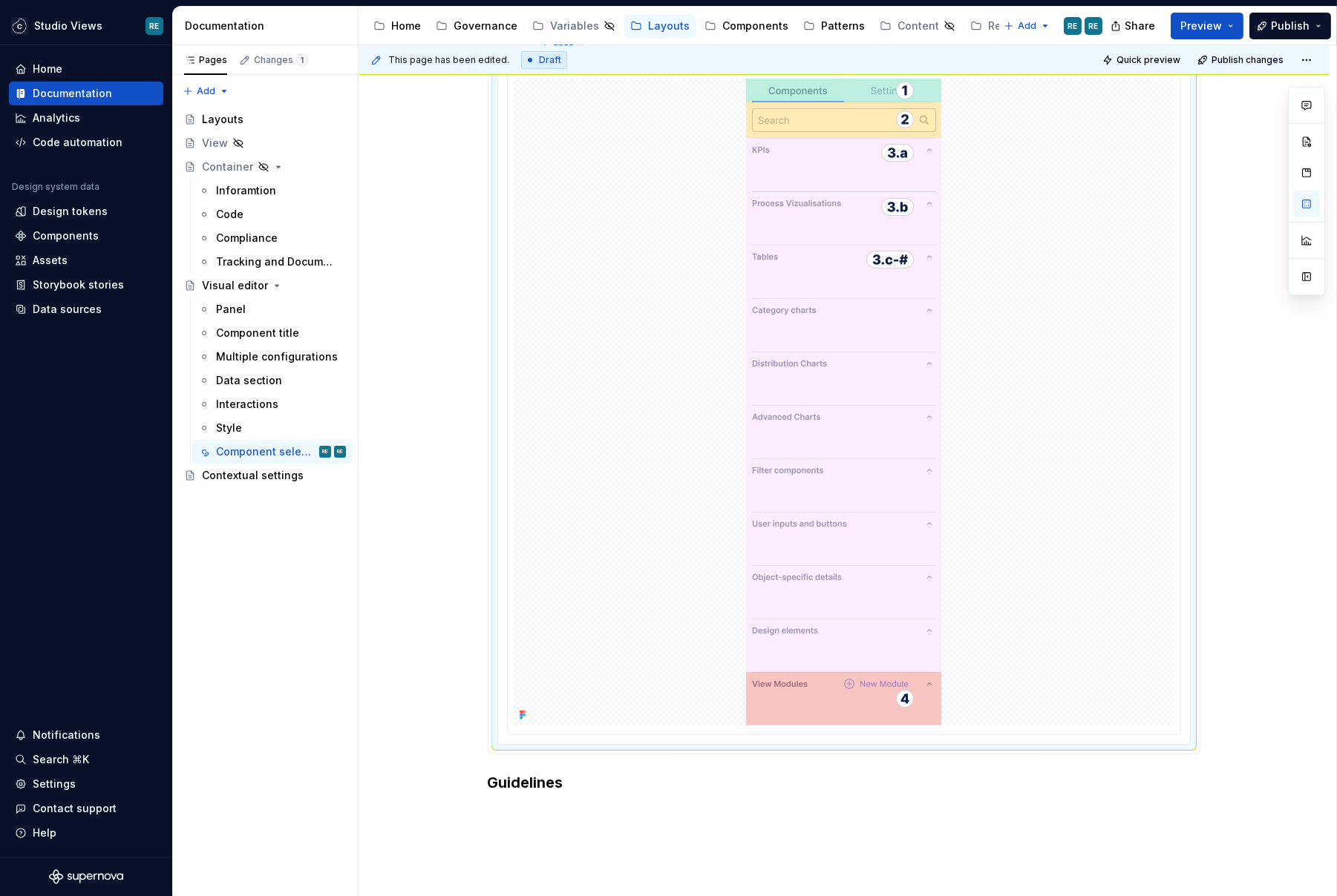
scroll to position [1183, 0]
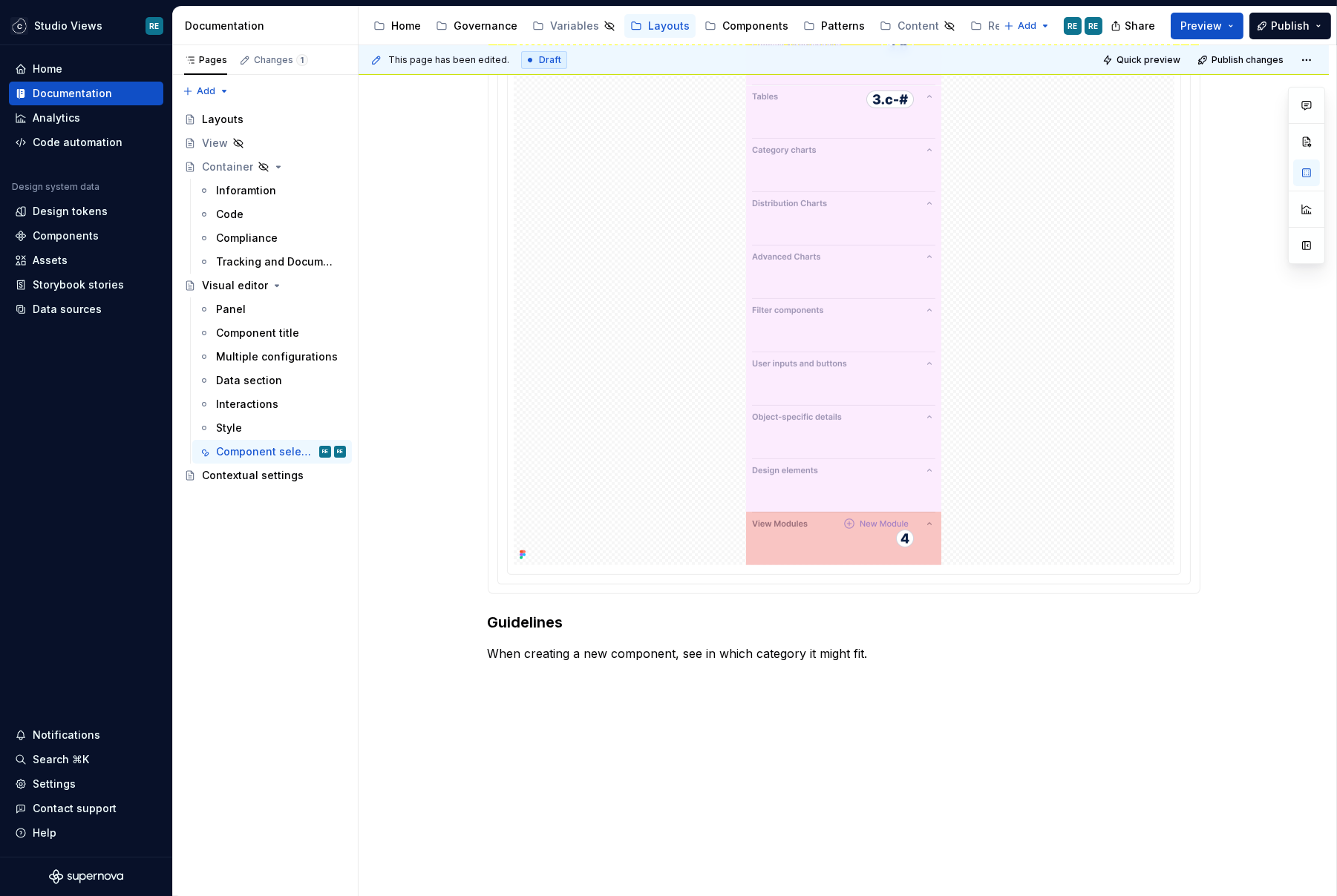
scroll to position [1341, 0]
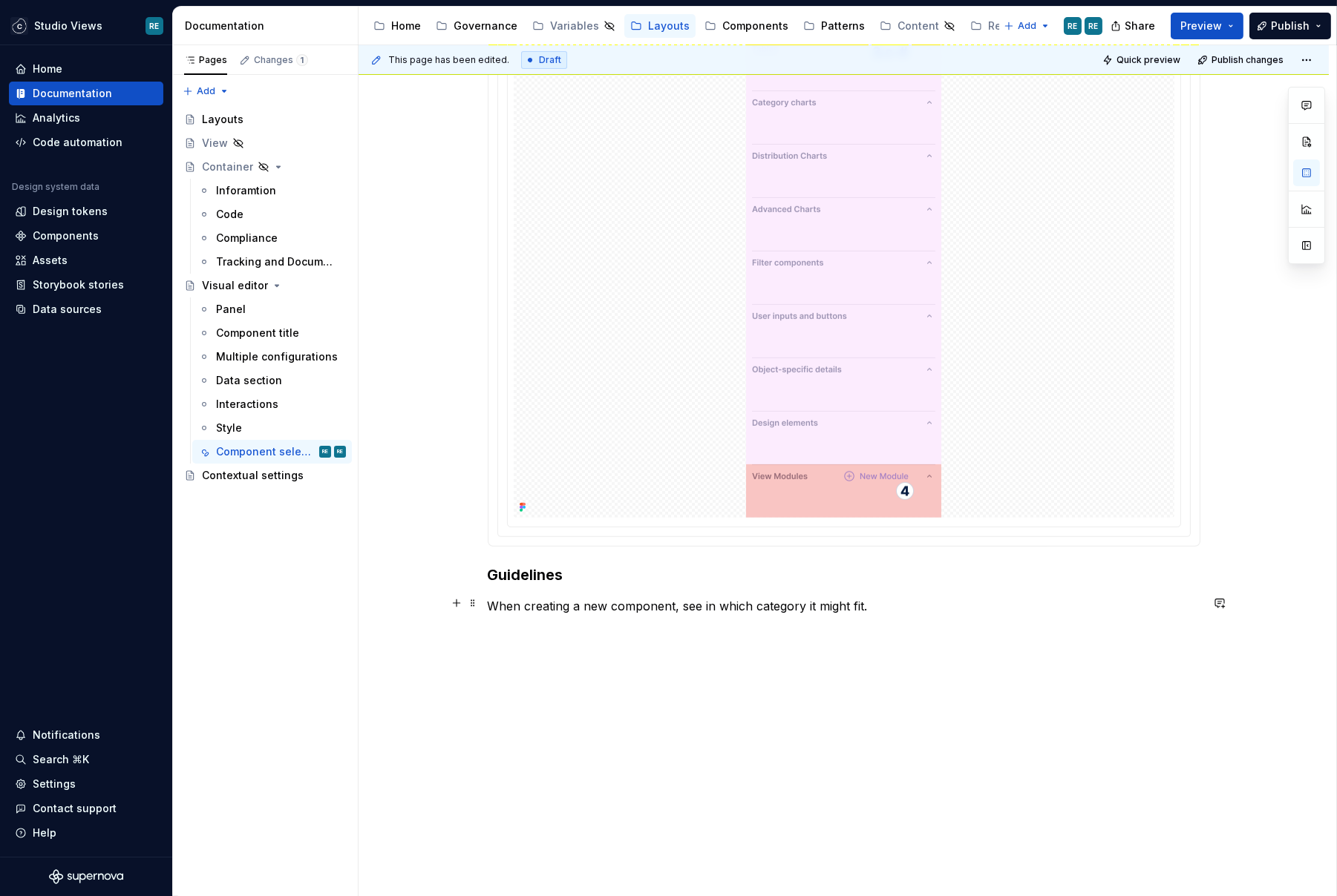
click at [496, 597] on p "When creating a new component, see in which category it might fit." at bounding box center [844, 606] width 713 height 18
click at [894, 597] on p "When creating a new component, see in which category it might fit." at bounding box center [853, 606] width 694 height 18
click at [721, 632] on p "When naming a component" at bounding box center [853, 631] width 694 height 18
click at [625, 652] on p "Keep it simple" at bounding box center [862, 654] width 677 height 18
click at [548, 645] on p "Keep it simple" at bounding box center [862, 654] width 677 height 18
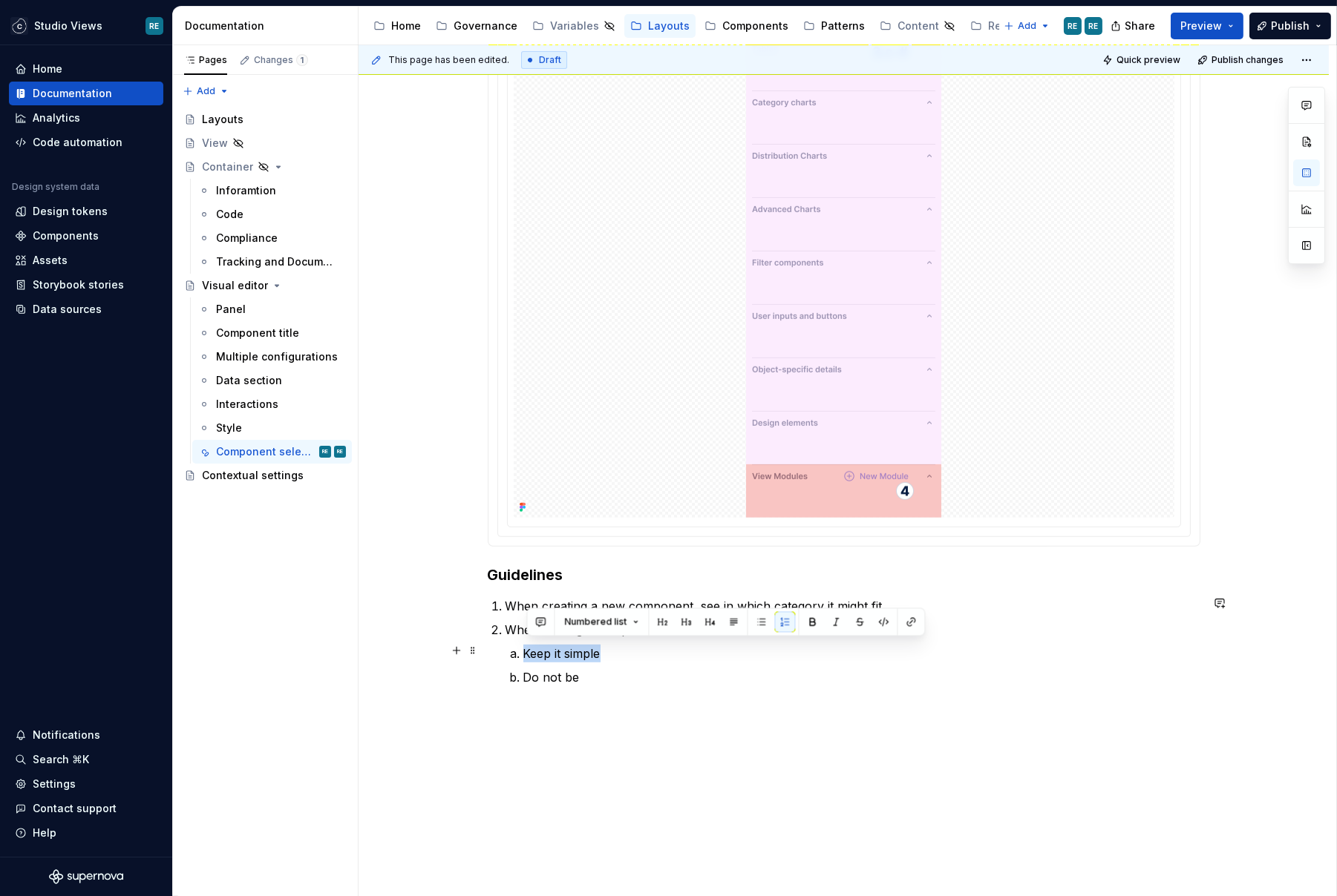
drag, startPoint x: 548, startPoint y: 645, endPoint x: 592, endPoint y: 645, distance: 44.0
click at [592, 645] on p "Keep it simple" at bounding box center [862, 654] width 677 height 18
copy p "Keep it simple"
click at [525, 674] on li "Do not be" at bounding box center [862, 678] width 677 height 18
click at [667, 670] on p "Keep it simple, do not be" at bounding box center [862, 678] width 677 height 18
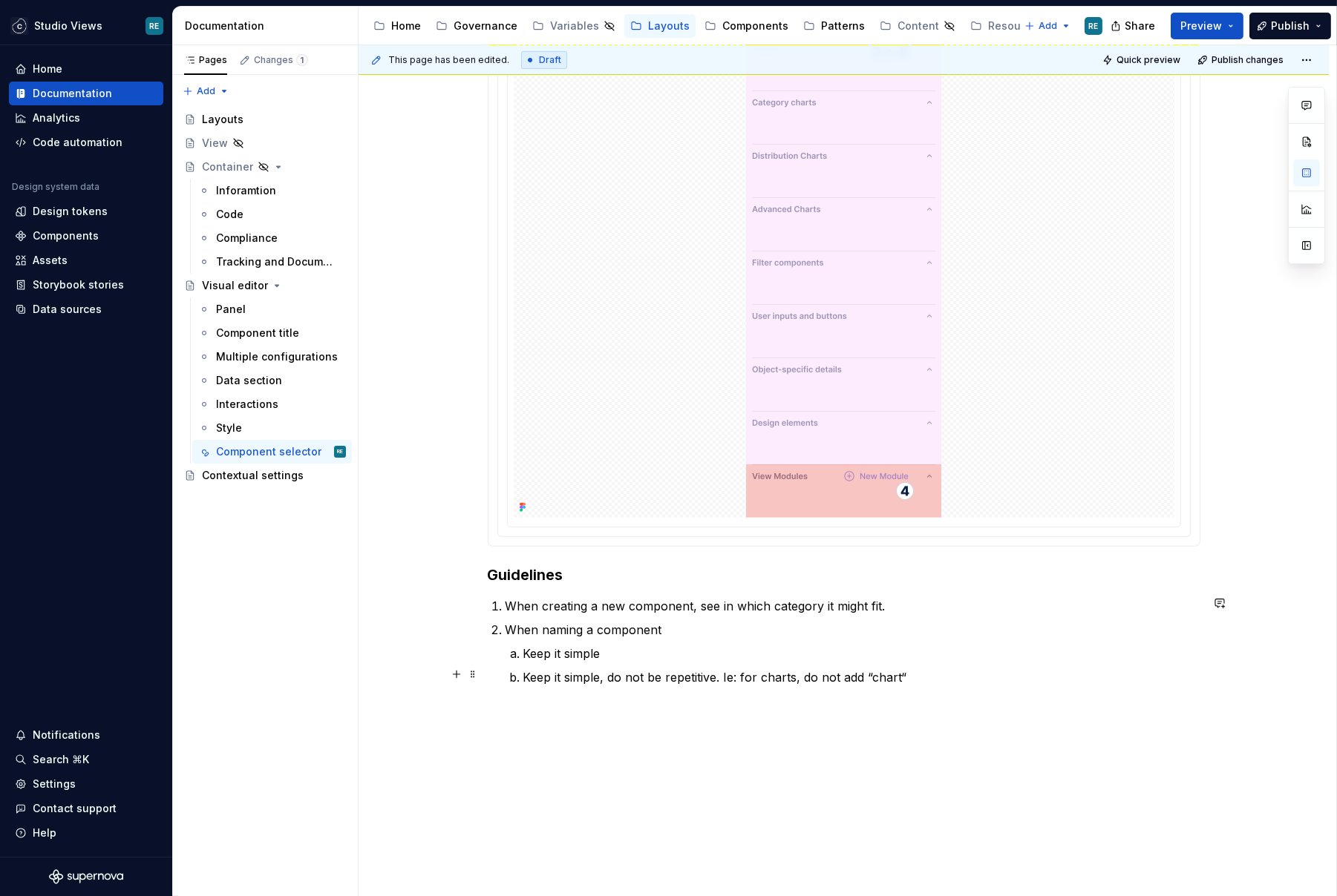
click at [868, 669] on p "Keep it simple, do not be repetitive. Ie: for charts, do not add “chart“" at bounding box center [862, 678] width 677 height 18
click at [983, 673] on p "Keep it simple, do not be repetitive. Ie: for charts, do not add the word “char…" at bounding box center [862, 678] width 677 height 18
click at [778, 654] on p "Keep it simple" at bounding box center [862, 654] width 677 height 18
click at [564, 650] on p "Keep it simple" at bounding box center [862, 654] width 677 height 18
click at [544, 650] on p "Keep it simple" at bounding box center [862, 654] width 677 height 18
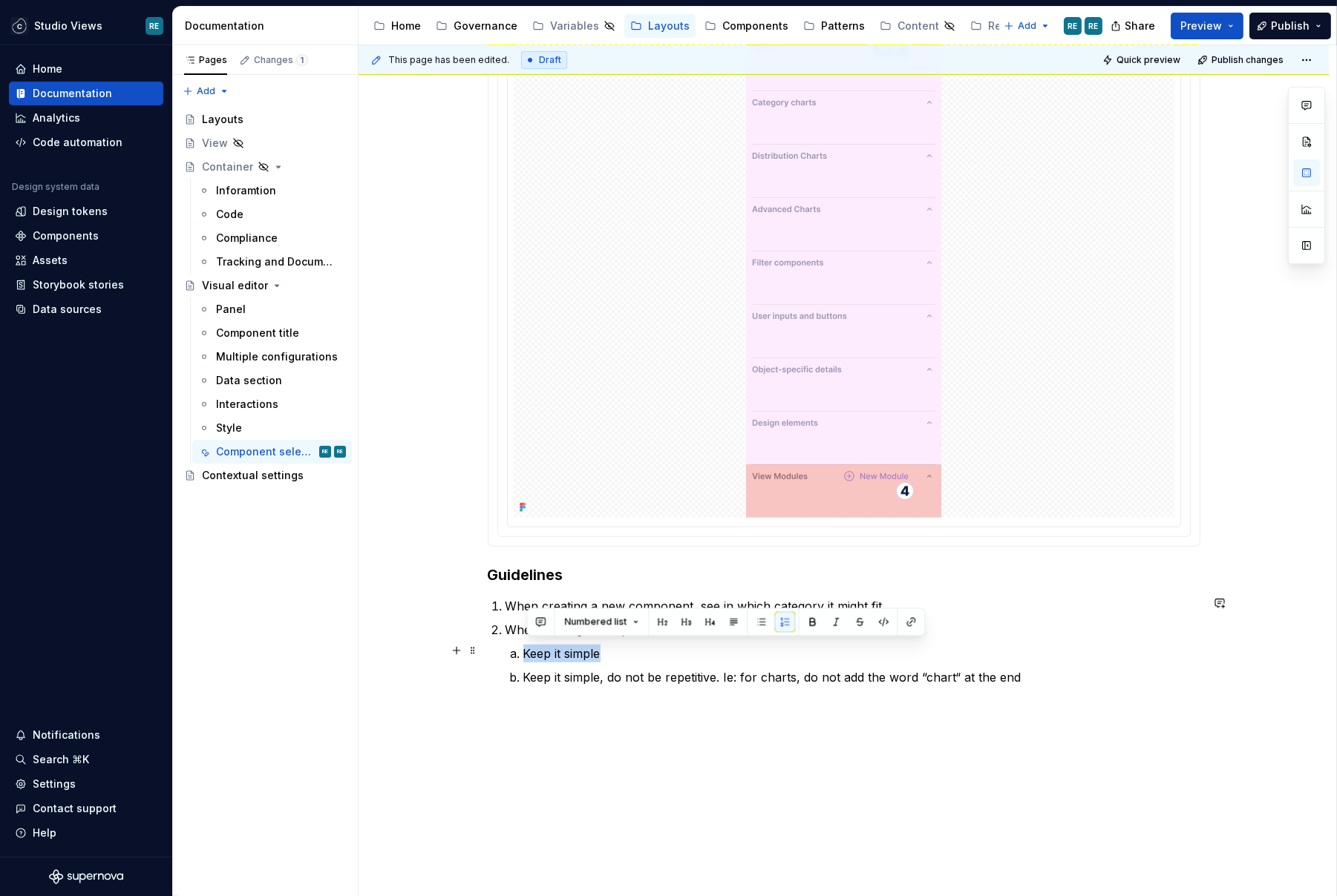
drag, startPoint x: 544, startPoint y: 650, endPoint x: 596, endPoint y: 650, distance: 52.0
click at [596, 650] on p "Keep it simple" at bounding box center [862, 654] width 677 height 18
click at [622, 645] on p "Focus on the functionalit" at bounding box center [862, 654] width 677 height 18
click at [633, 652] on p "Focus on the functionality" at bounding box center [862, 654] width 677 height 18
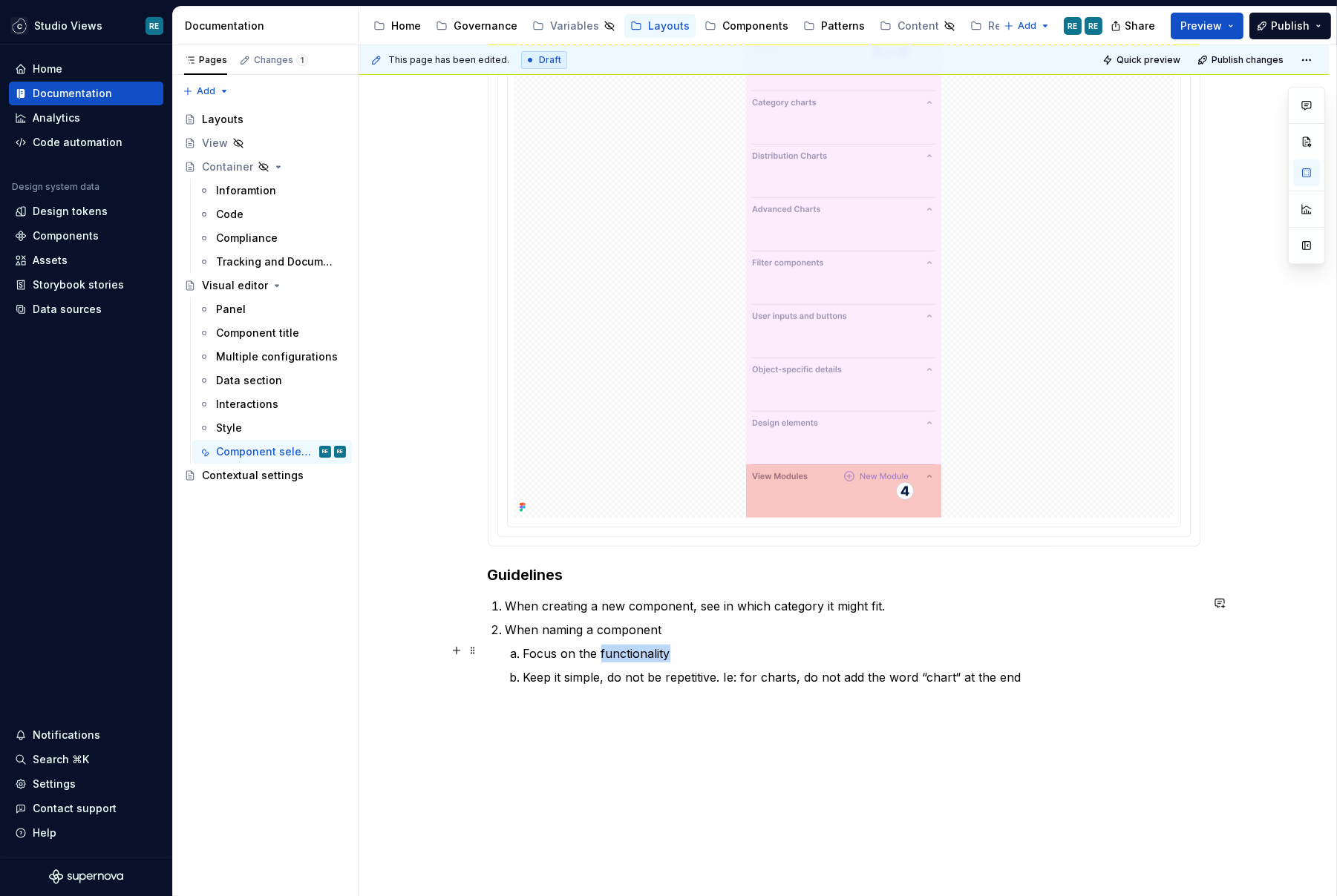
click at [633, 652] on p "Focus on the functionality" at bounding box center [862, 654] width 677 height 18
click at [555, 649] on p "Focus on the use case it represents for the app builder" at bounding box center [862, 654] width 677 height 18
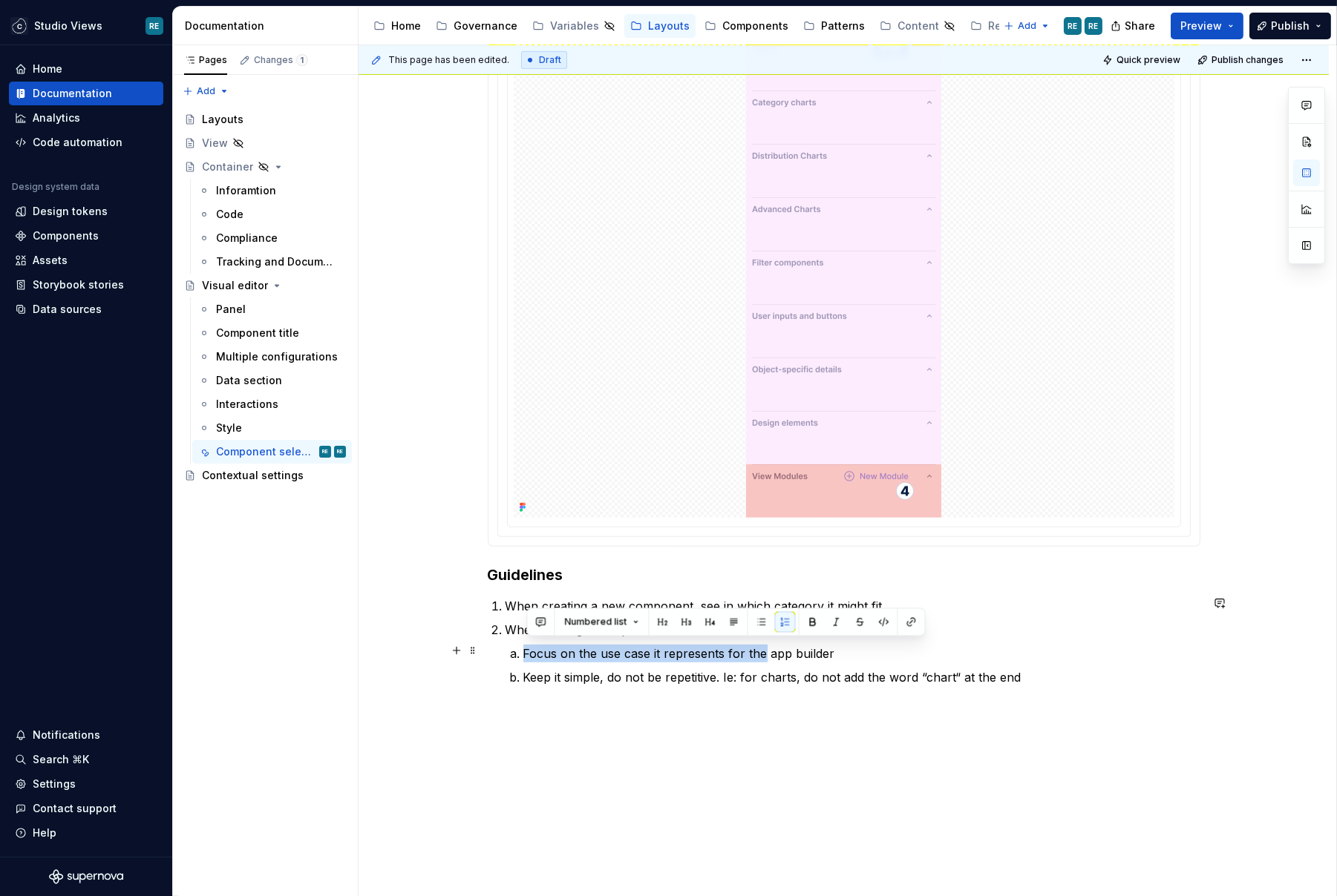
drag, startPoint x: 555, startPoint y: 649, endPoint x: 756, endPoint y: 645, distance: 201.0
click at [759, 646] on p "Focus on the use case it represents for the app builder" at bounding box center [862, 654] width 677 height 18
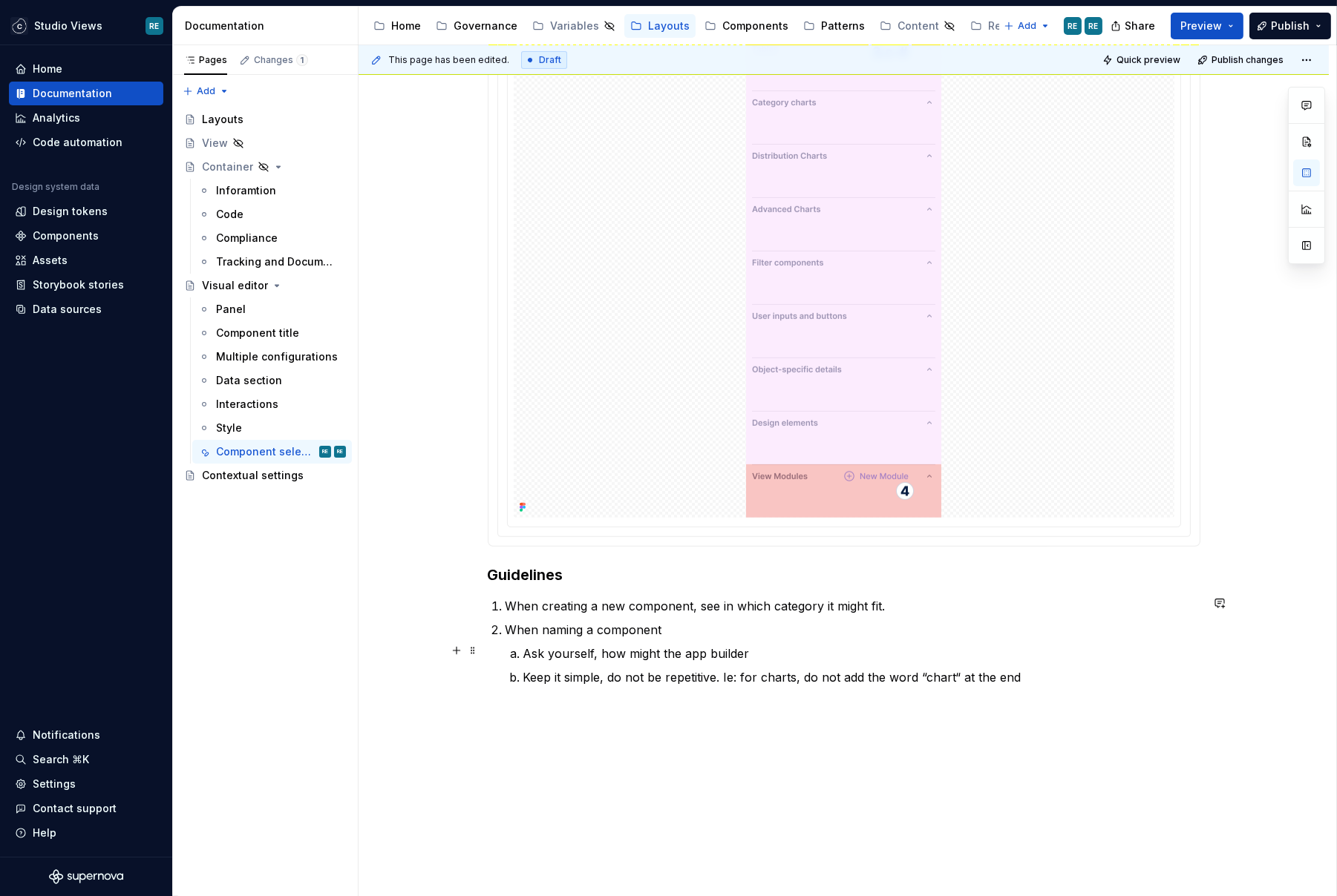
click at [763, 656] on p "Ask yourself, how might the app builder" at bounding box center [862, 654] width 677 height 18
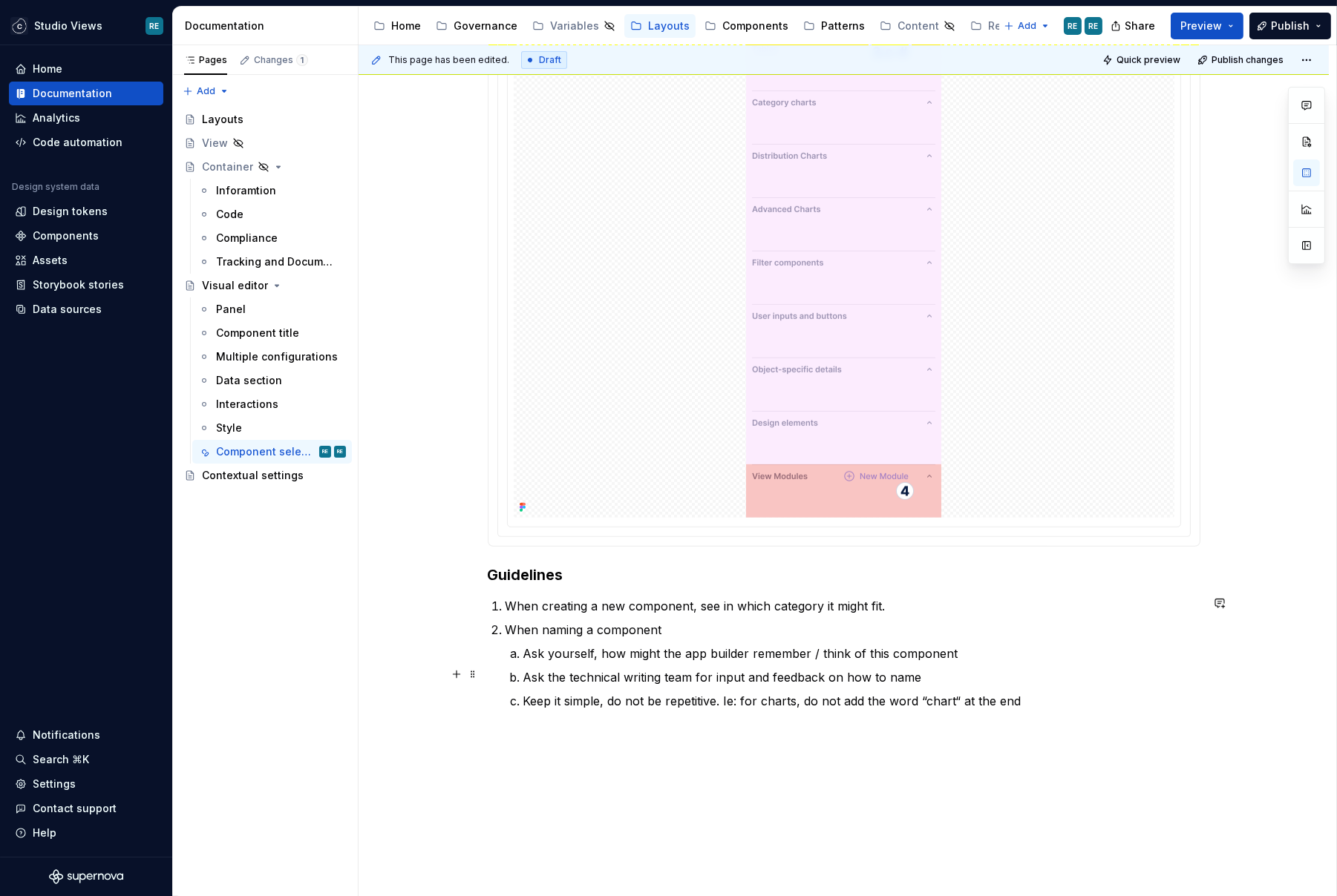
click at [849, 669] on p "Ask the technical writing team for input and feedback on how to name" at bounding box center [862, 678] width 677 height 18
drag, startPoint x: 849, startPoint y: 668, endPoint x: 873, endPoint y: 670, distance: 24.1
click at [873, 670] on p "Ask the technical writing team for input and feedback on how to name" at bounding box center [862, 678] width 677 height 18
click at [921, 671] on p "Ask the technical writing team for input and feedback on the name" at bounding box center [862, 678] width 677 height 18
click at [734, 702] on p "Keep it simple, do not be repetitive. Ie: for charts, do not add the word “char…" at bounding box center [862, 702] width 677 height 18
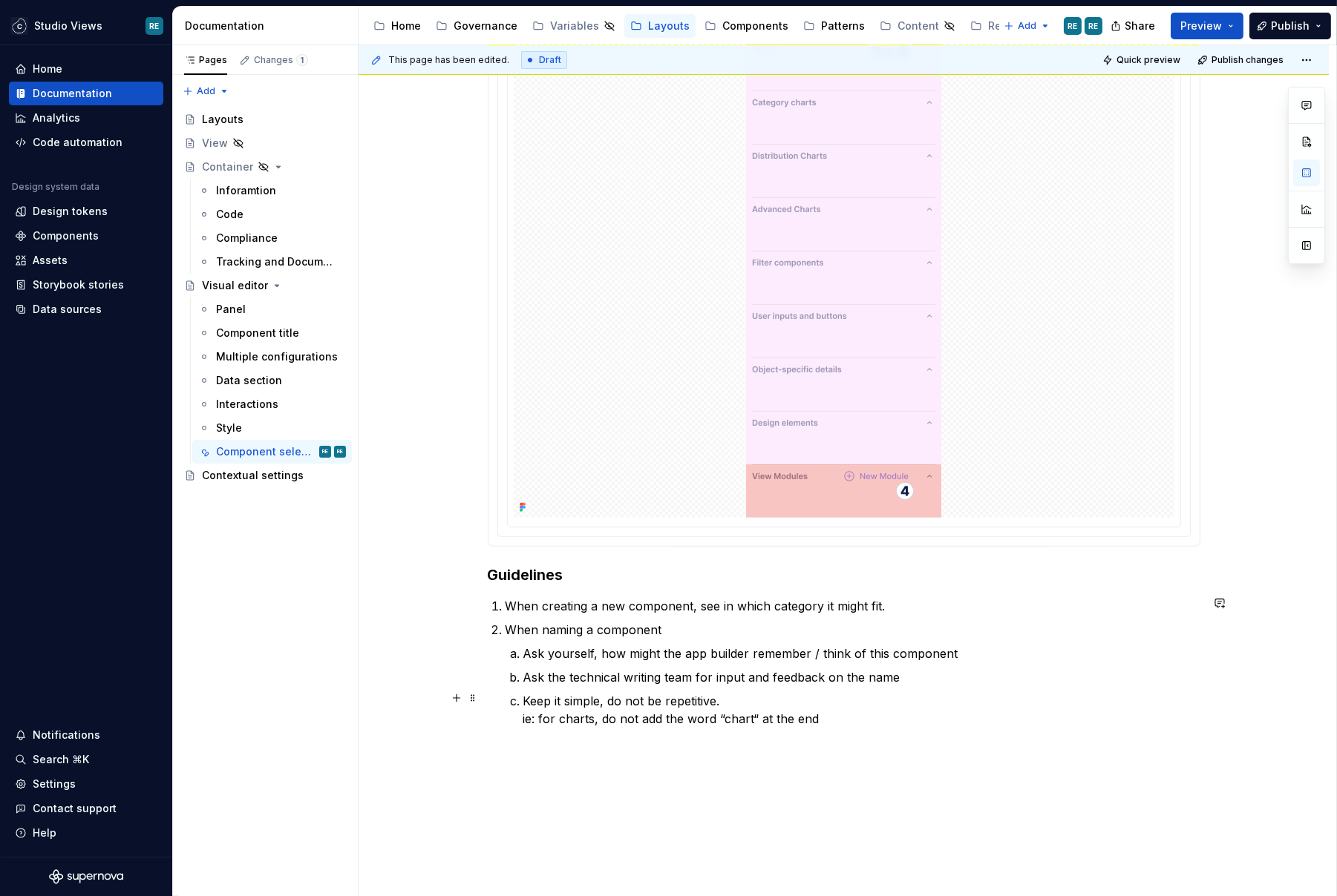
click at [867, 710] on p "Keep it simple, do not be repetitive. ie: for charts, do not add the word “char…" at bounding box center [862, 710] width 677 height 35
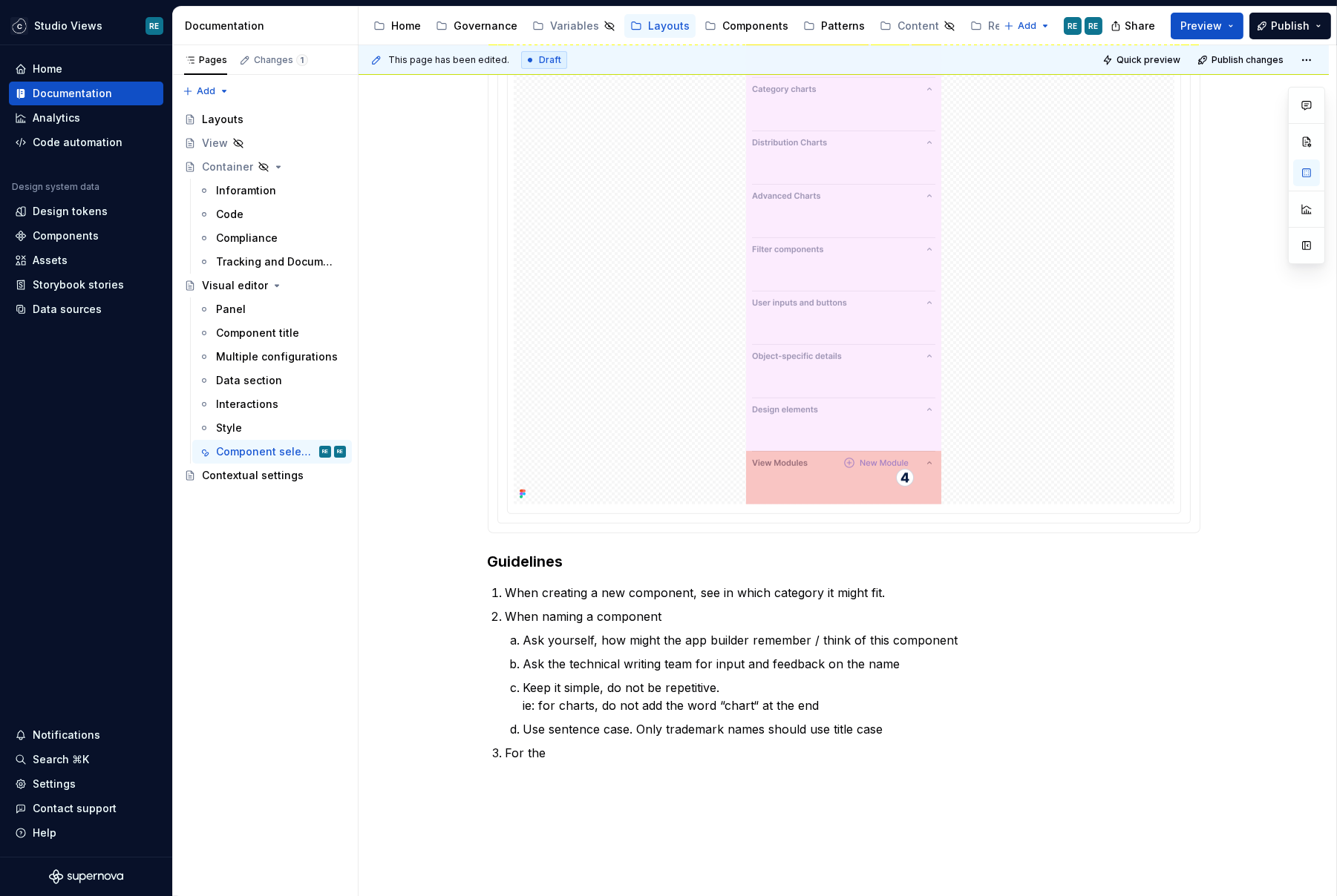
scroll to position [1428, 0]
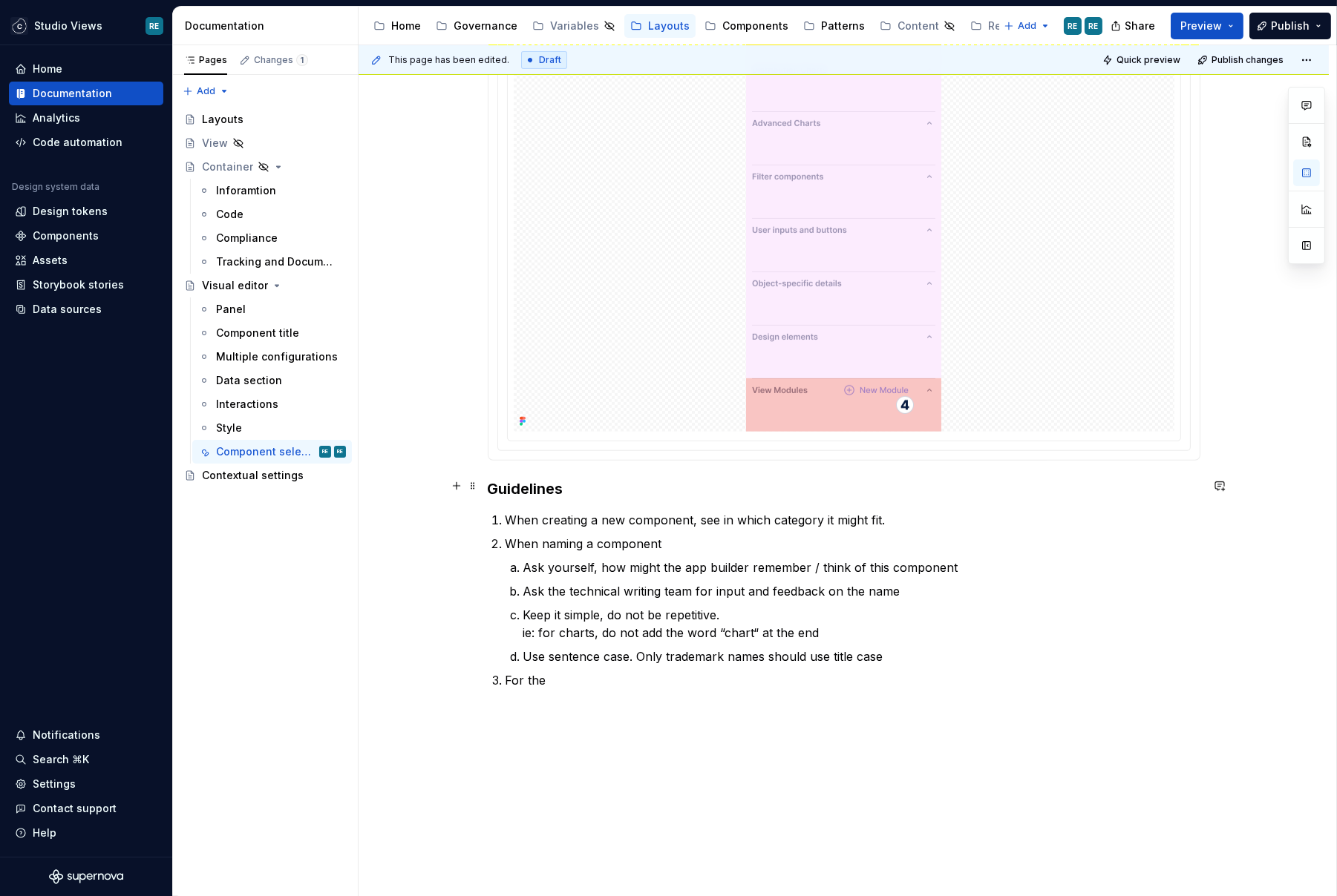
click at [539, 480] on h3 "Guidelines" at bounding box center [844, 489] width 713 height 21
click at [666, 559] on p "Ask yourself, how might the app builder remember / think of this component" at bounding box center [862, 568] width 677 height 18
click at [649, 548] on p "When naming a component" at bounding box center [853, 544] width 694 height 18
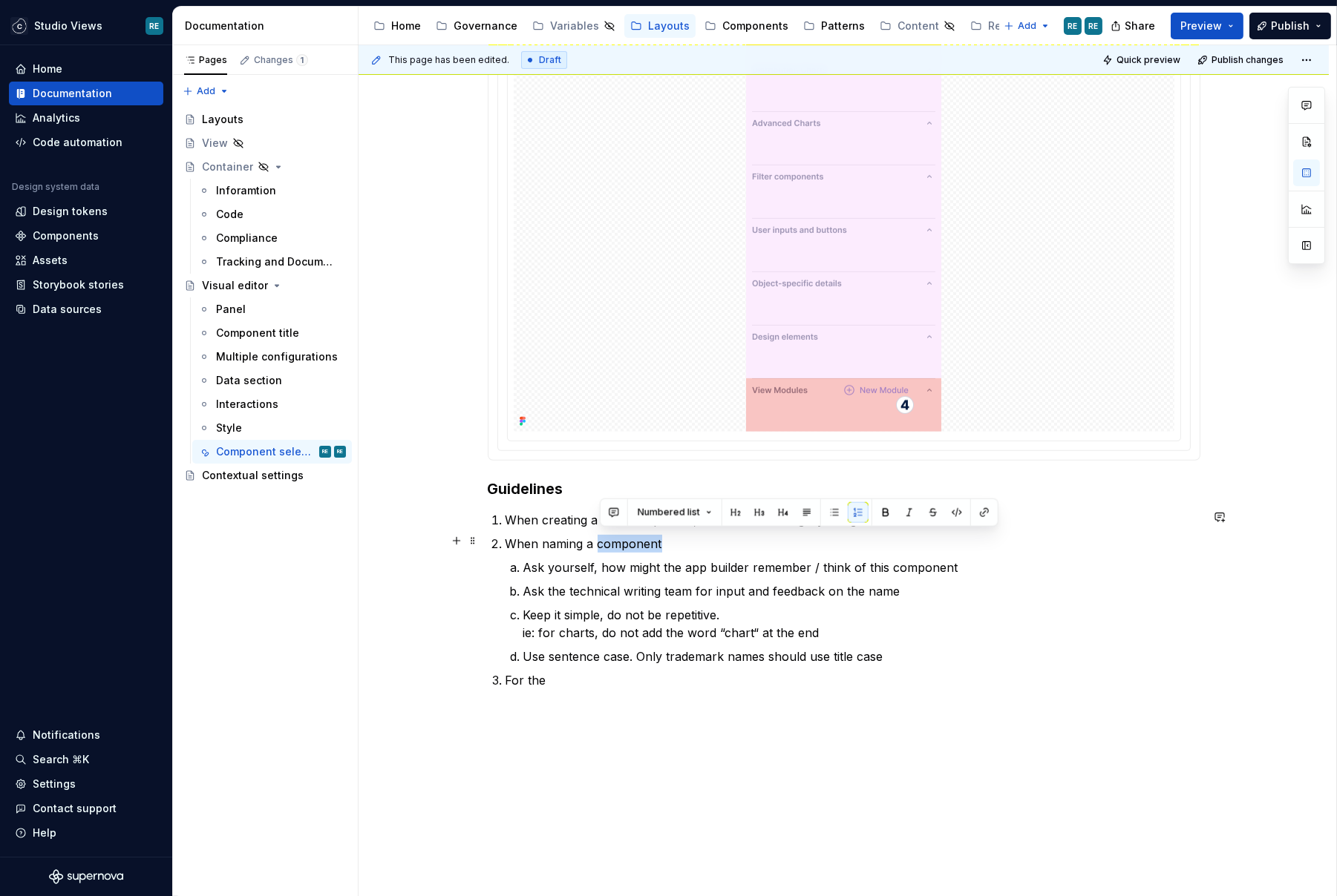
click at [649, 548] on p "When naming a component" at bounding box center [853, 544] width 694 height 18
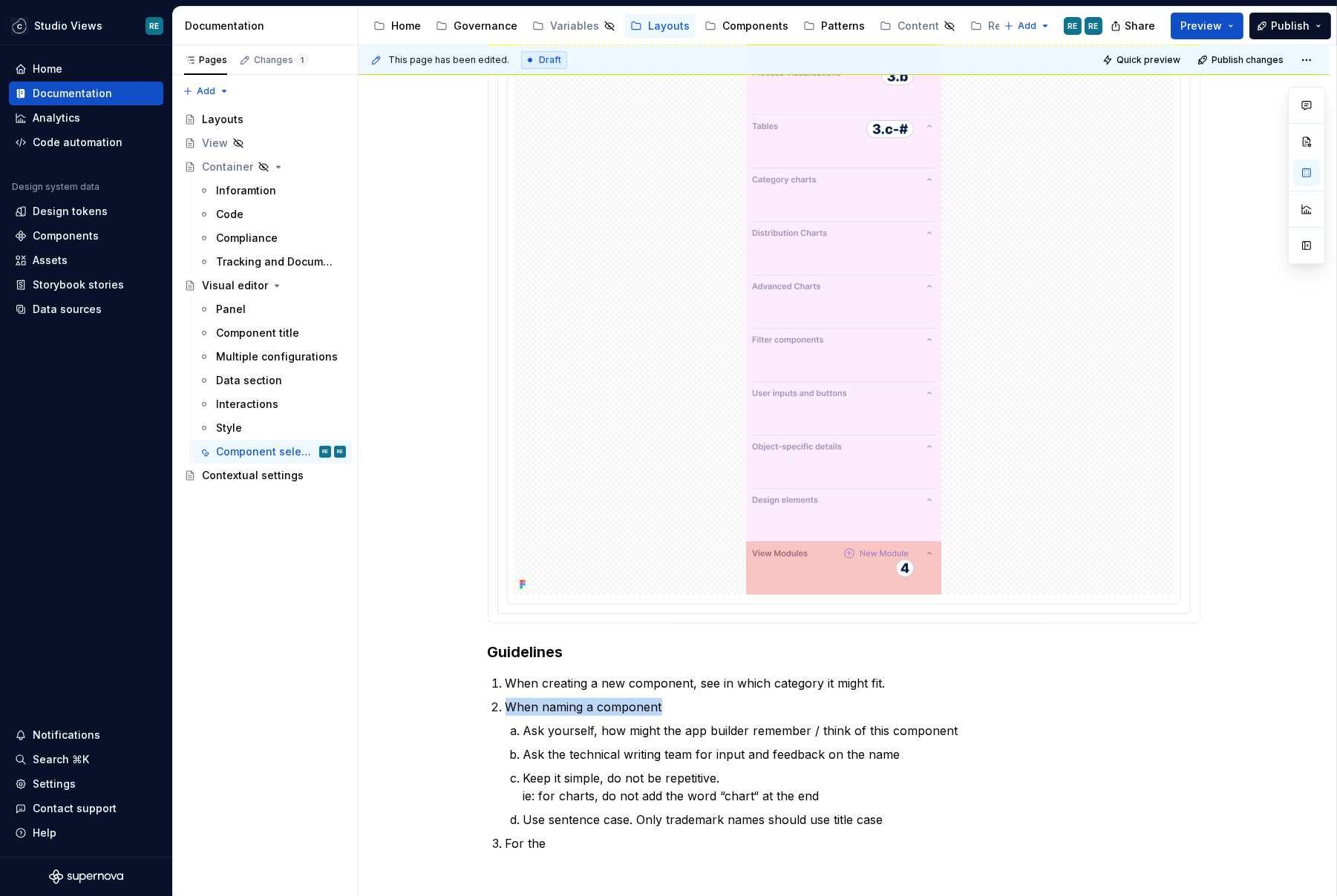
scroll to position [1503, 0]
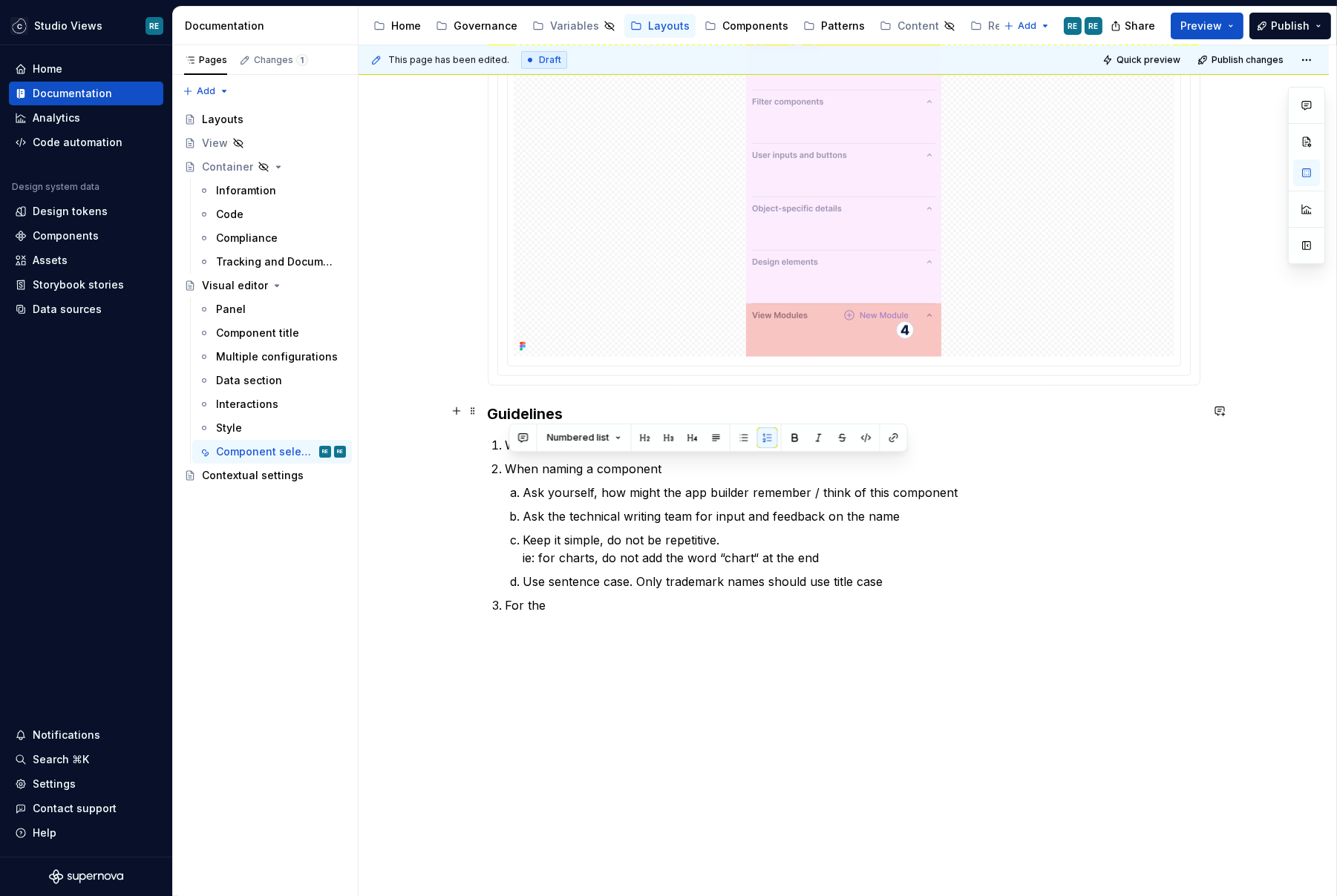
click at [533, 403] on h3 "Guidelines" at bounding box center [844, 413] width 713 height 21
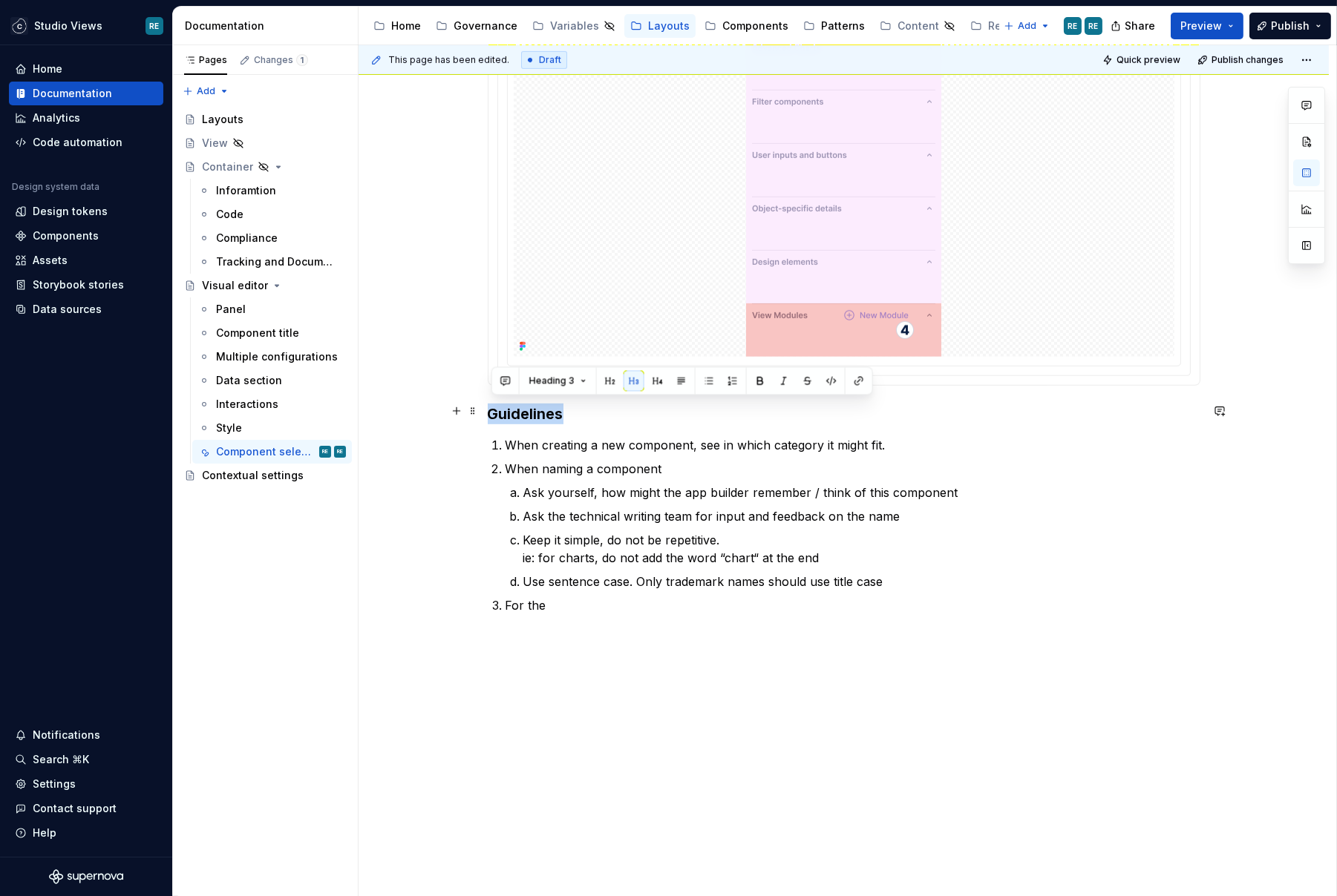
click at [533, 403] on h3 "Guidelines" at bounding box center [844, 413] width 713 height 21
click at [477, 411] on span at bounding box center [473, 411] width 12 height 21
click at [911, 419] on h3 "Guidelines" at bounding box center [844, 413] width 713 height 21
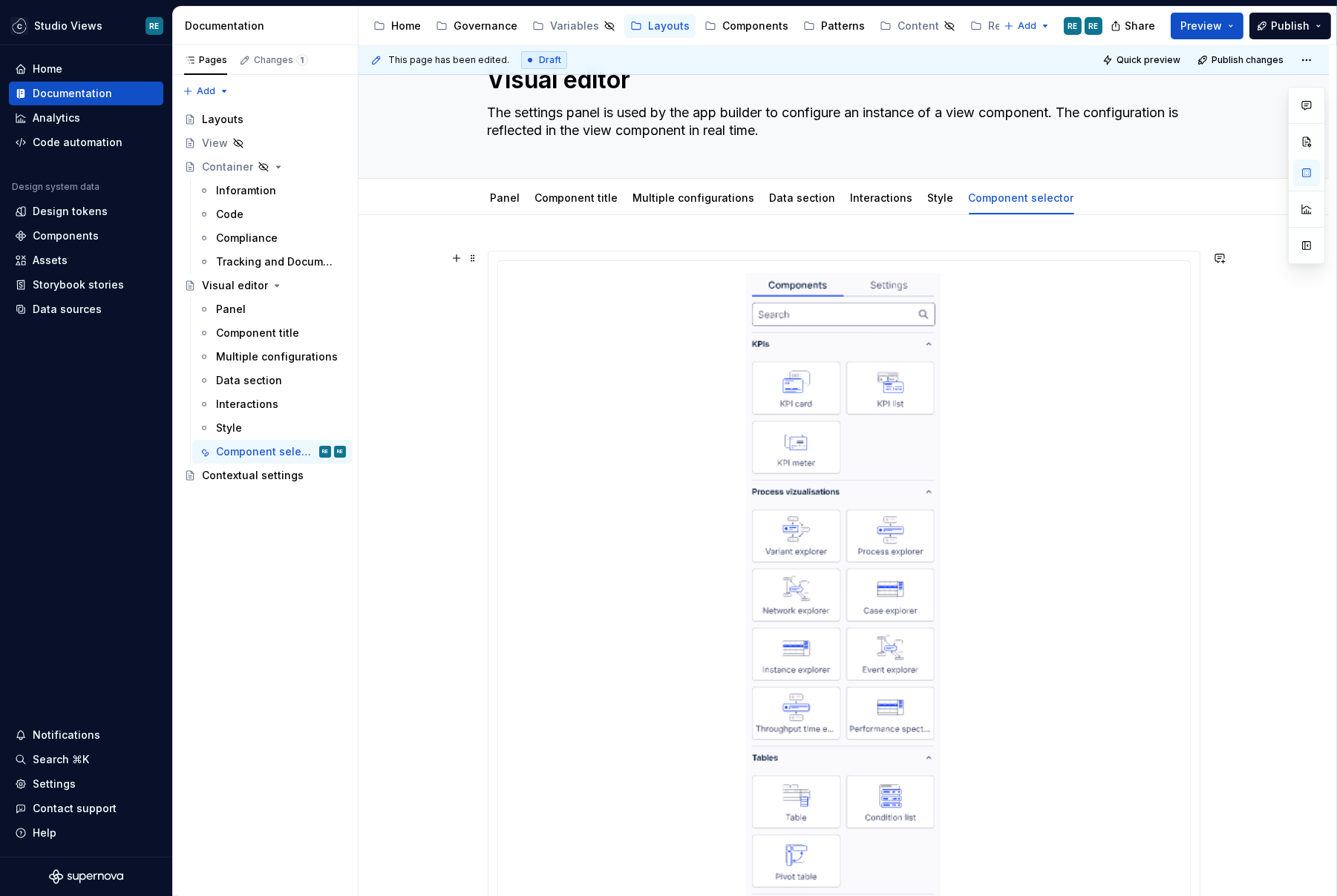
scroll to position [0, 0]
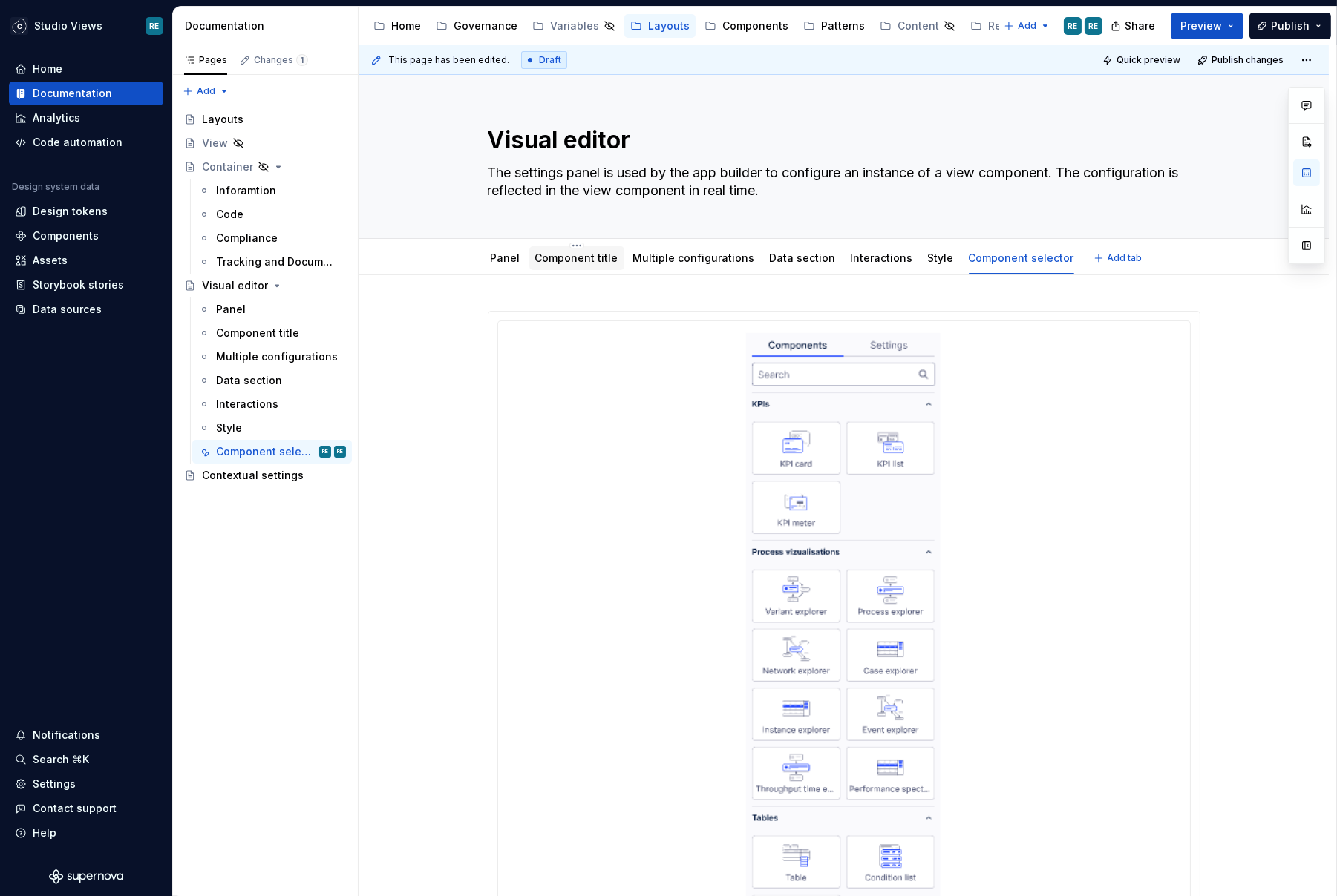
click at [607, 261] on link "Component title" at bounding box center [576, 258] width 83 height 13
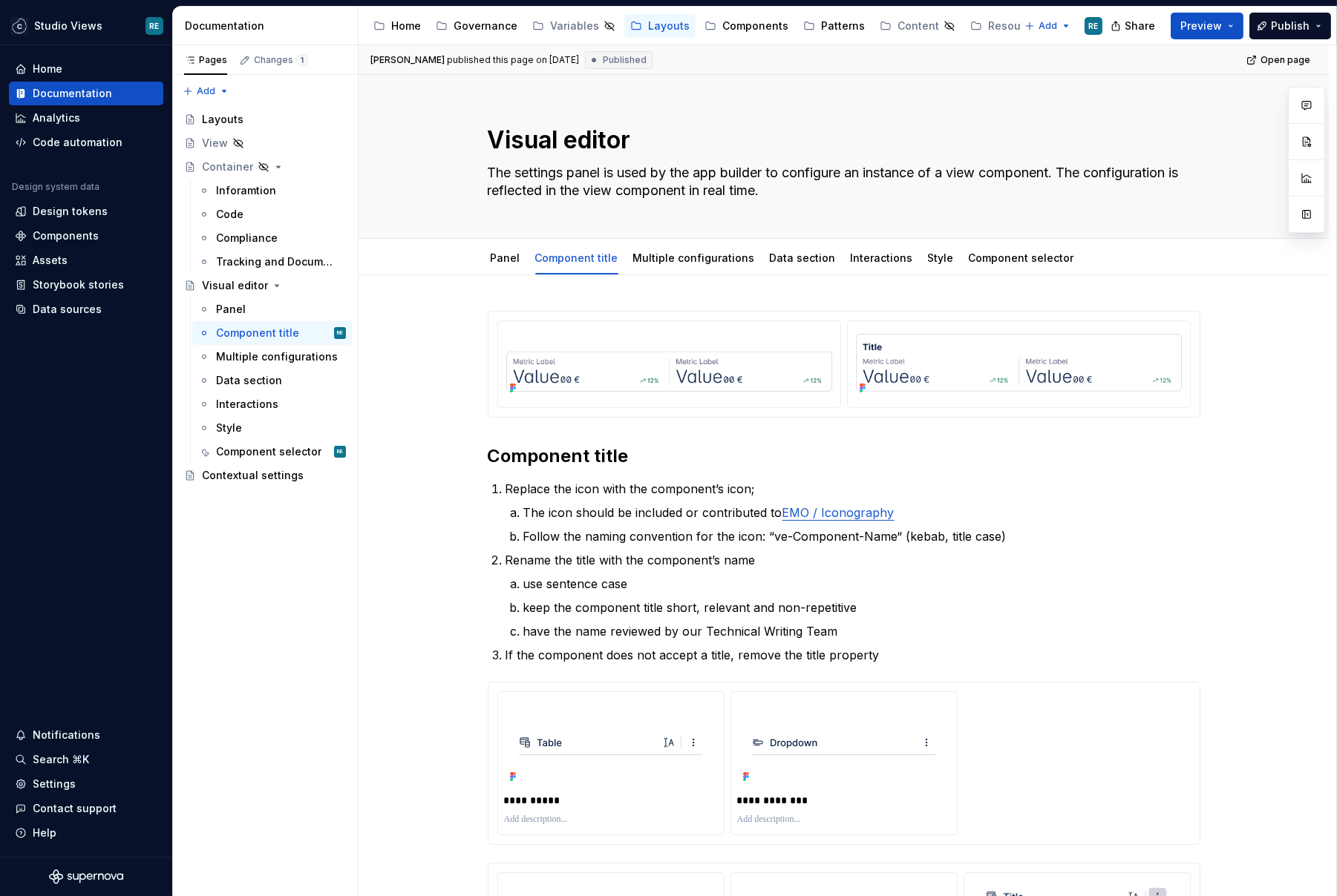
type textarea "*"
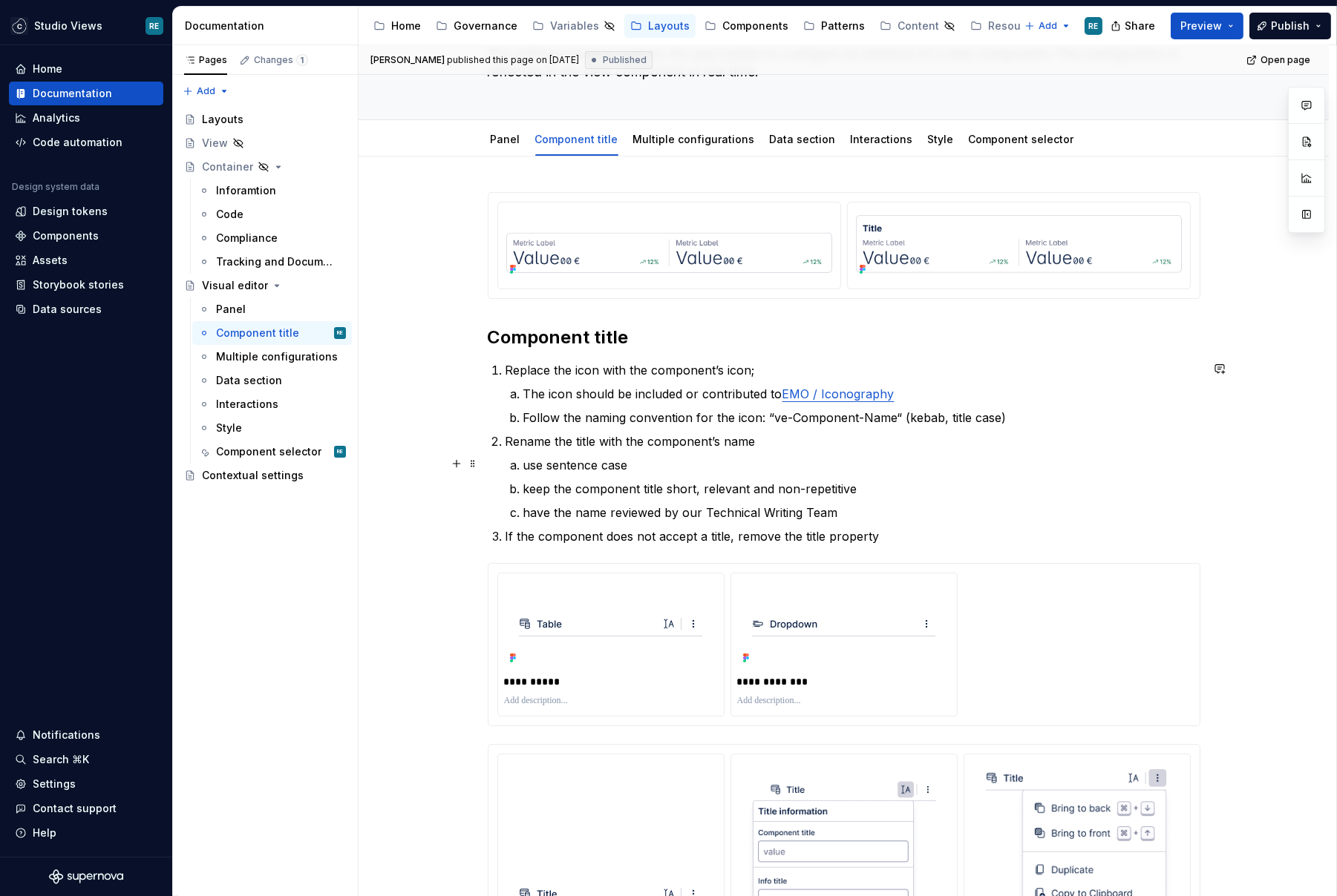
scroll to position [127, 0]
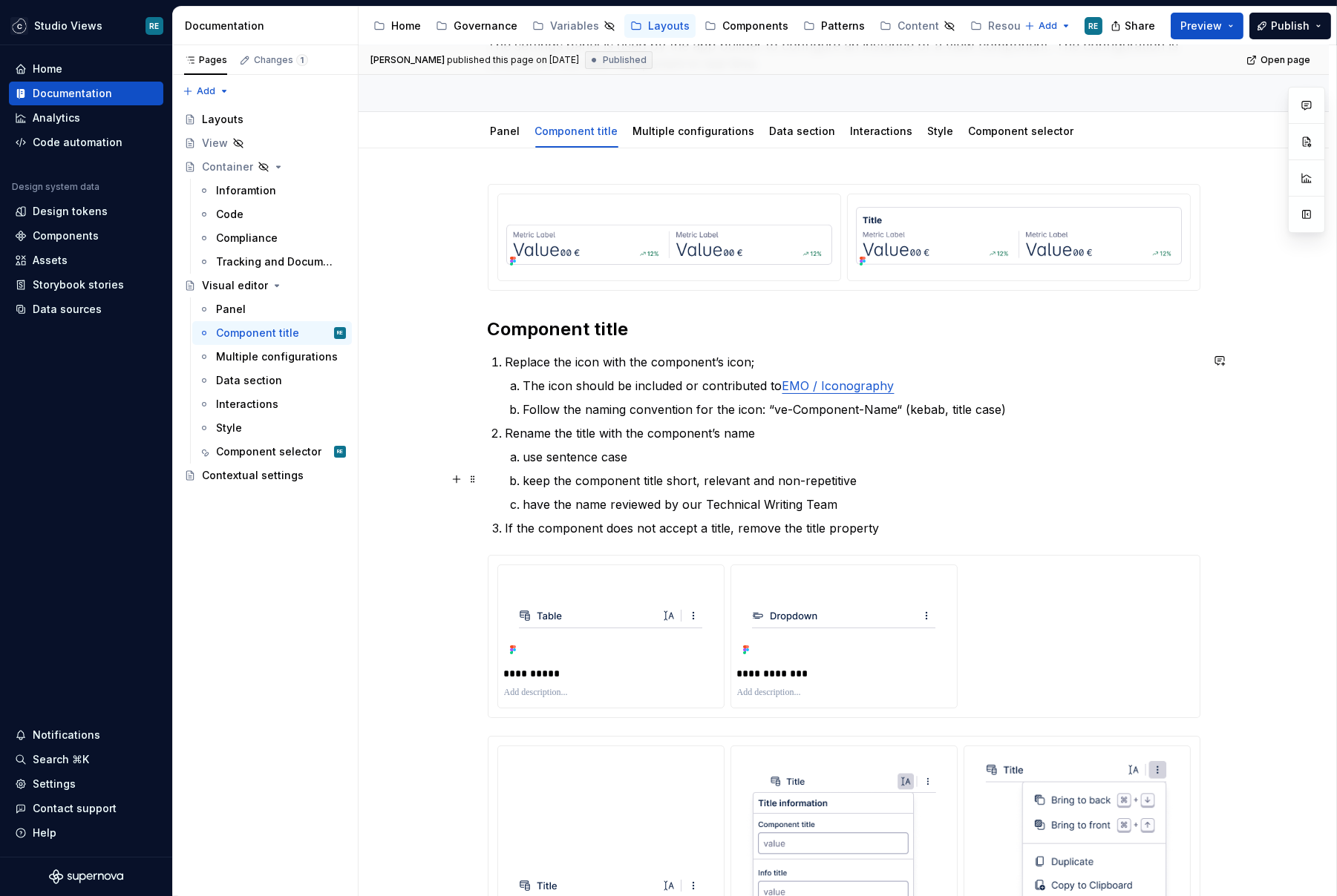
click at [821, 474] on p "keep the component title short, relevant and non-repetitive" at bounding box center [862, 481] width 677 height 18
click at [799, 509] on p "have the name reviewed by our Technical Writing Team" at bounding box center [862, 504] width 677 height 18
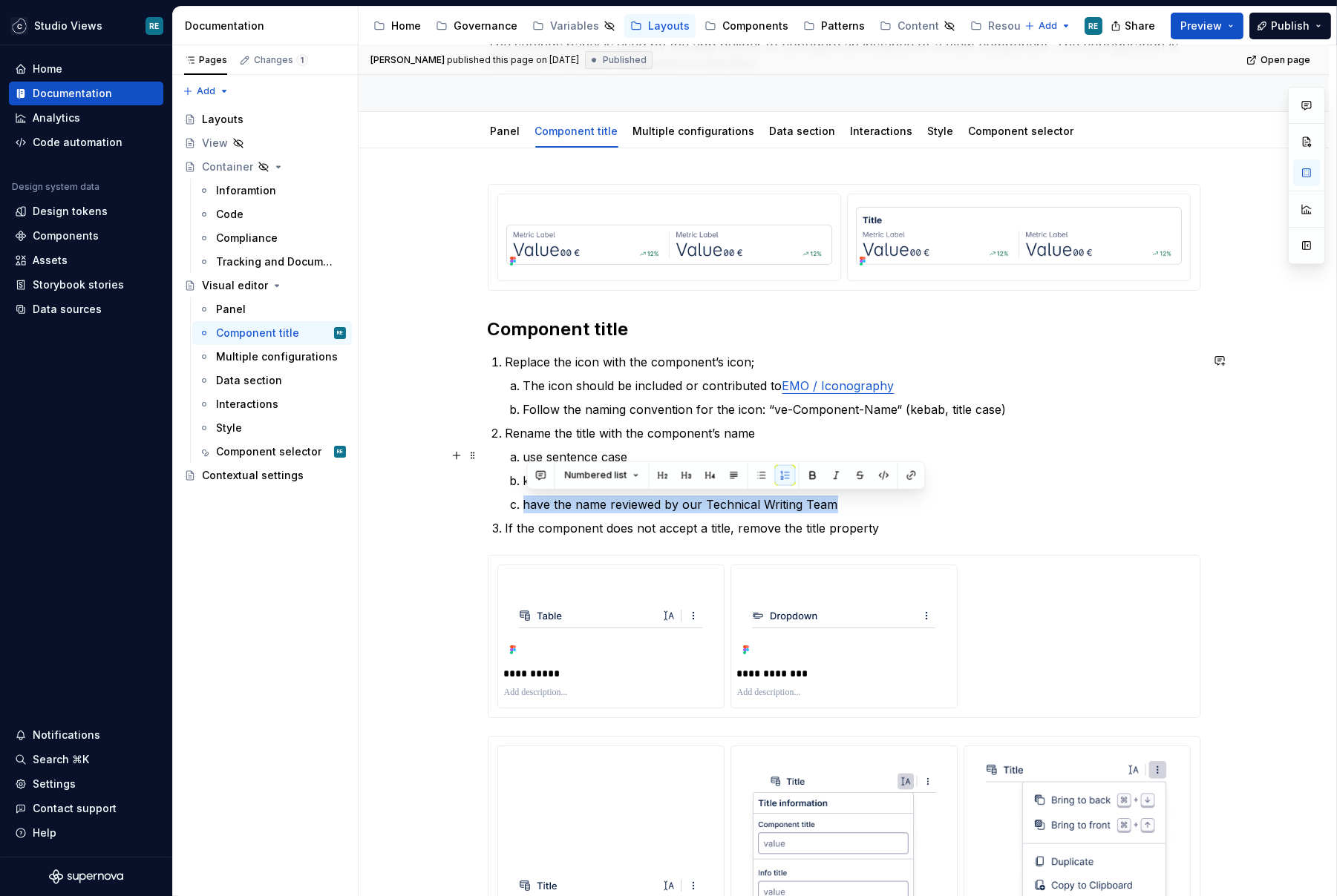
drag, startPoint x: 799, startPoint y: 509, endPoint x: 574, endPoint y: 447, distance: 233.4
click at [574, 448] on ol "use sentence case keep the component title short, relevant and non-repetitive h…" at bounding box center [862, 481] width 677 height 65
click at [536, 450] on p "use sentence case" at bounding box center [862, 457] width 677 height 18
click at [532, 452] on p "use sentence case" at bounding box center [862, 457] width 677 height 18
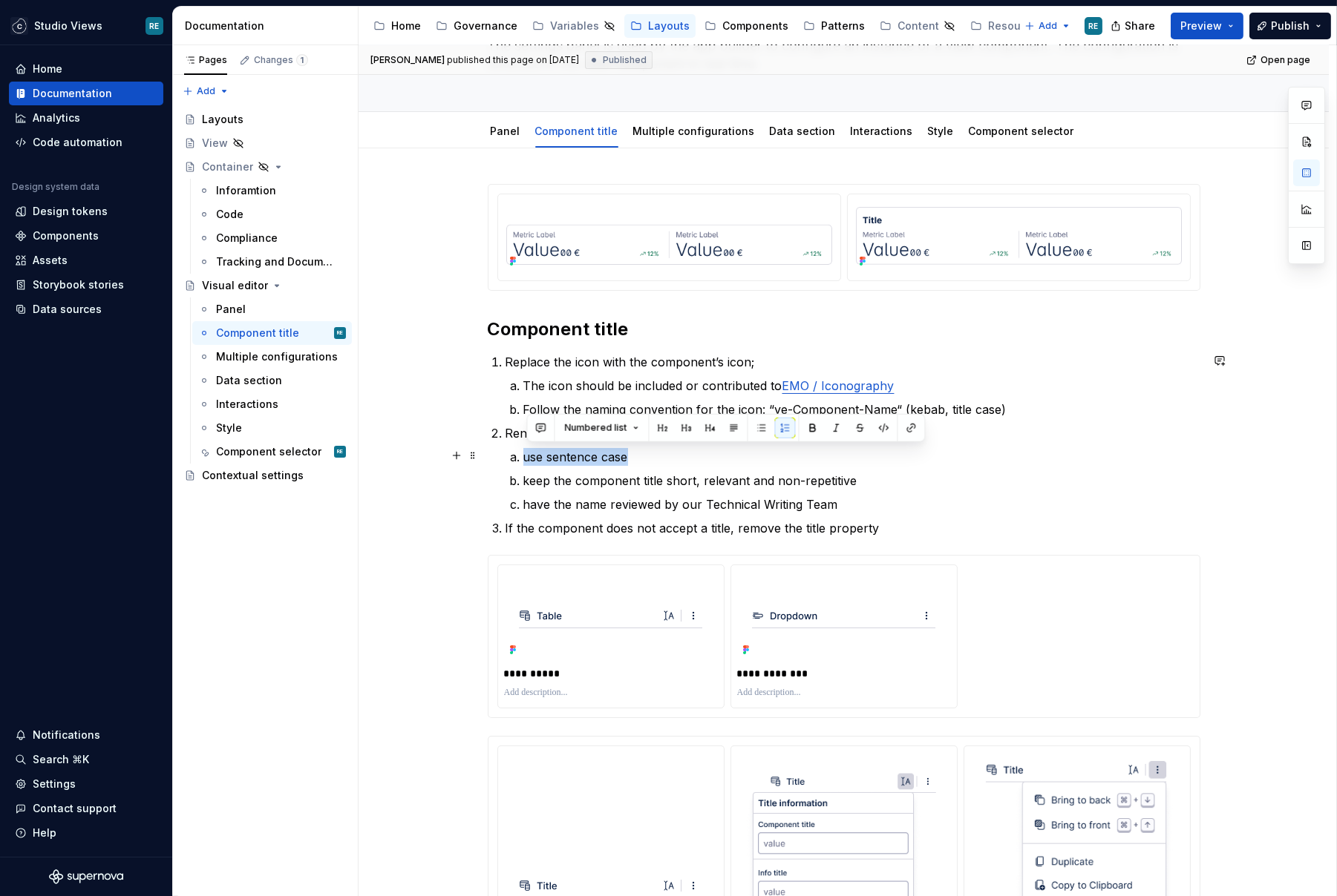
drag, startPoint x: 532, startPoint y: 452, endPoint x: 675, endPoint y: 452, distance: 143.0
click at [675, 452] on p "use sentence case" at bounding box center [862, 457] width 677 height 18
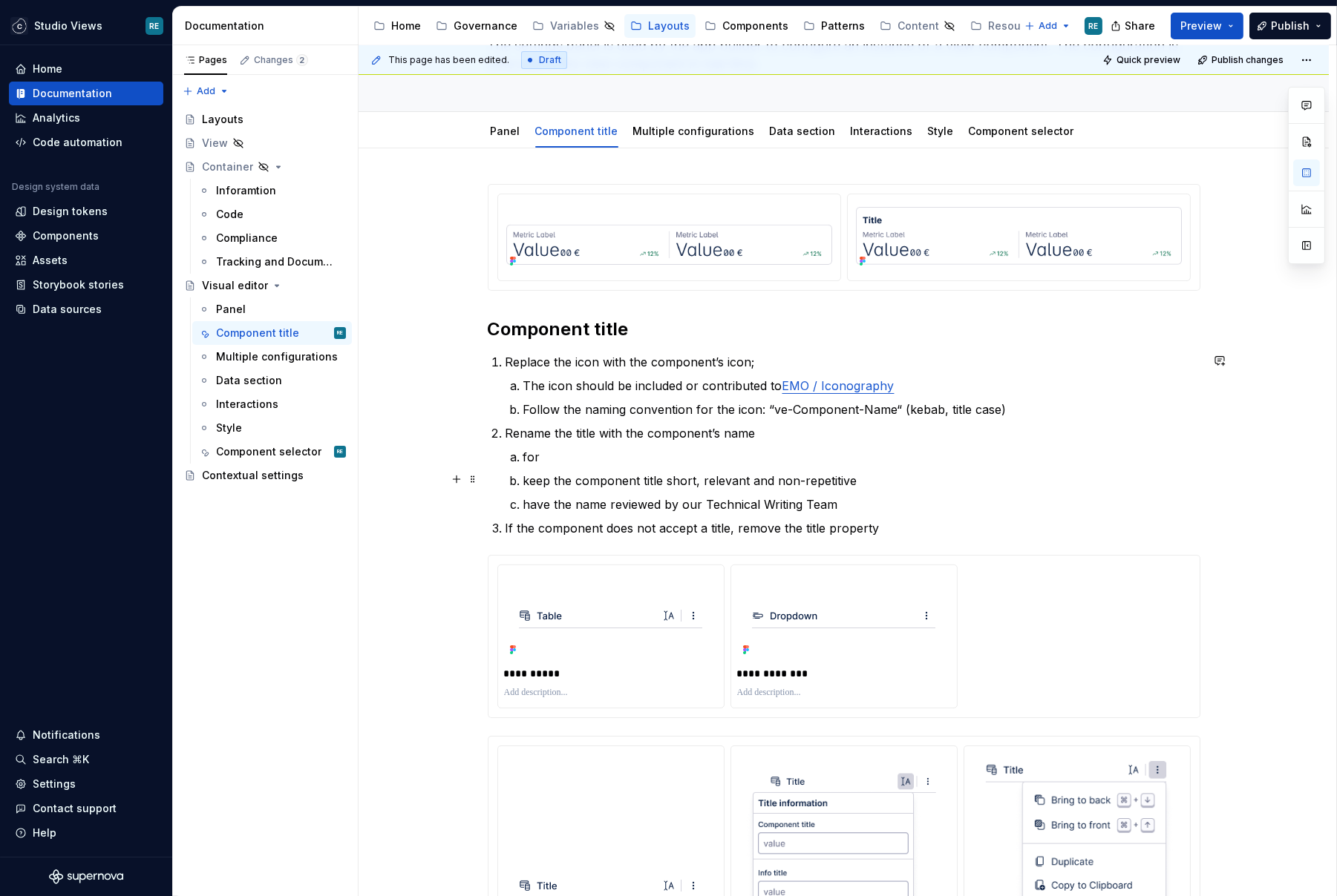
click at [666, 475] on p "keep the component title short, relevant and non-repetitive" at bounding box center [862, 481] width 677 height 18
drag, startPoint x: 666, startPoint y: 475, endPoint x: 761, endPoint y: 503, distance: 99.0
click at [760, 503] on ol "for keep the component title short, relevant and non-repetitive have the name r…" at bounding box center [862, 481] width 677 height 65
click at [761, 503] on p "have the name reviewed by our Technical Writing Team" at bounding box center [862, 504] width 677 height 18
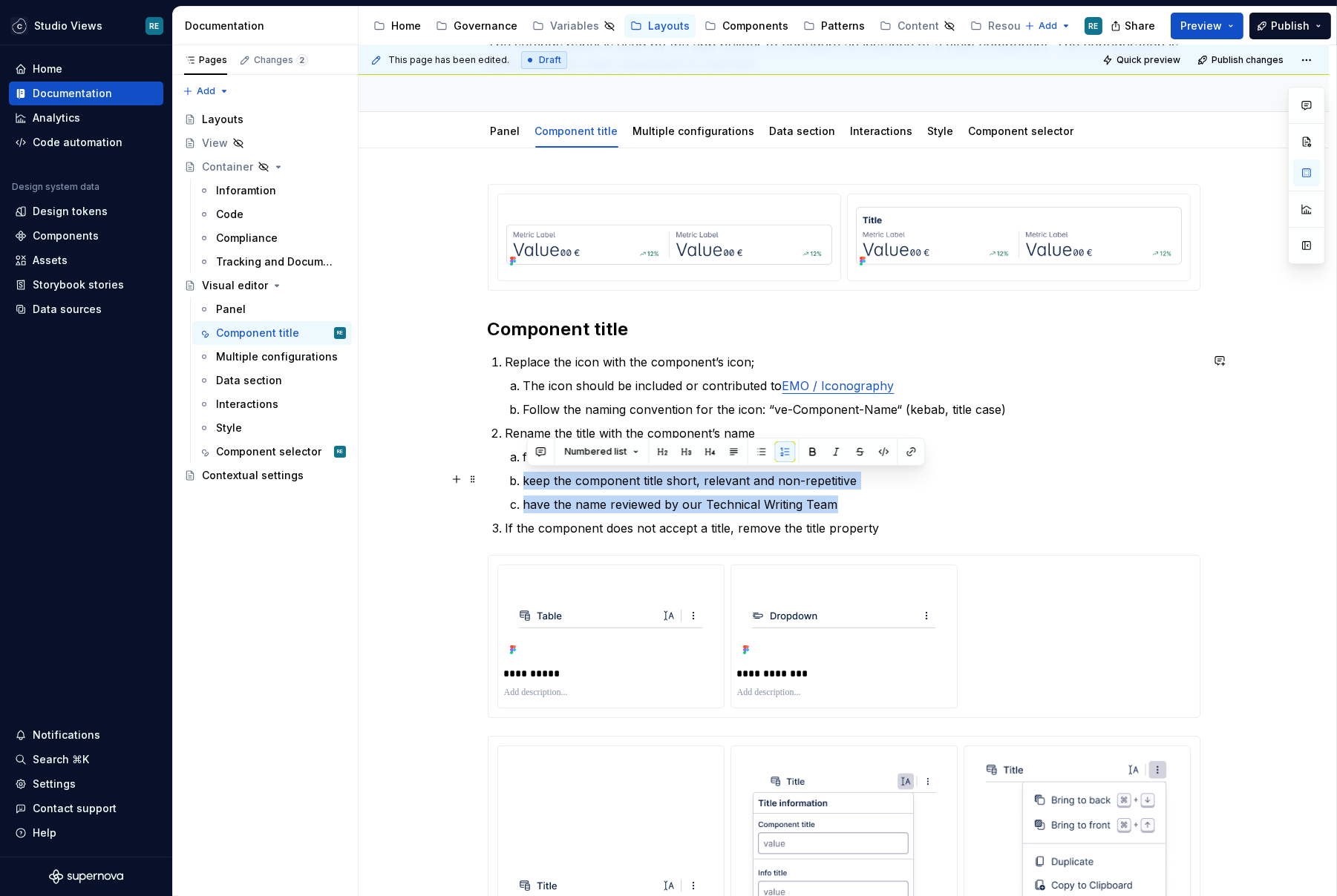
drag, startPoint x: 872, startPoint y: 502, endPoint x: 516, endPoint y: 473, distance: 357.2
click at [524, 473] on ol "for keep the component title short, relevant and non-repetitive have the name r…" at bounding box center [862, 481] width 677 height 65
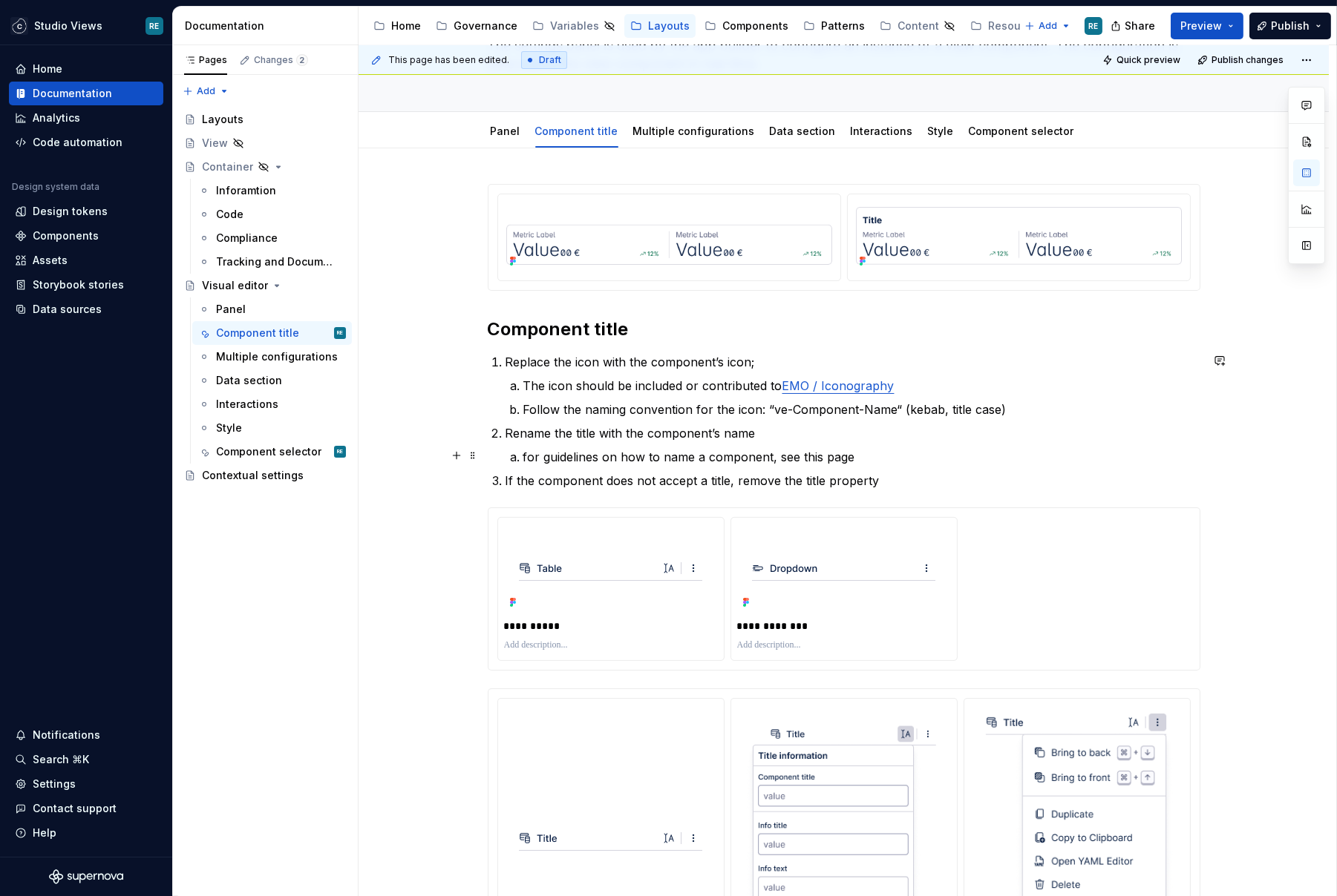
click at [813, 453] on p "for guidelines on how to name a component, see this page" at bounding box center [862, 457] width 677 height 18
drag, startPoint x: 813, startPoint y: 453, endPoint x: 842, endPoint y: 453, distance: 29.0
click at [842, 453] on p "for guidelines on how to name a component, see this page" at bounding box center [862, 457] width 677 height 18
click at [829, 455] on p "for guidelines on how to name a component, see the component selector, guidelin…" at bounding box center [862, 457] width 677 height 18
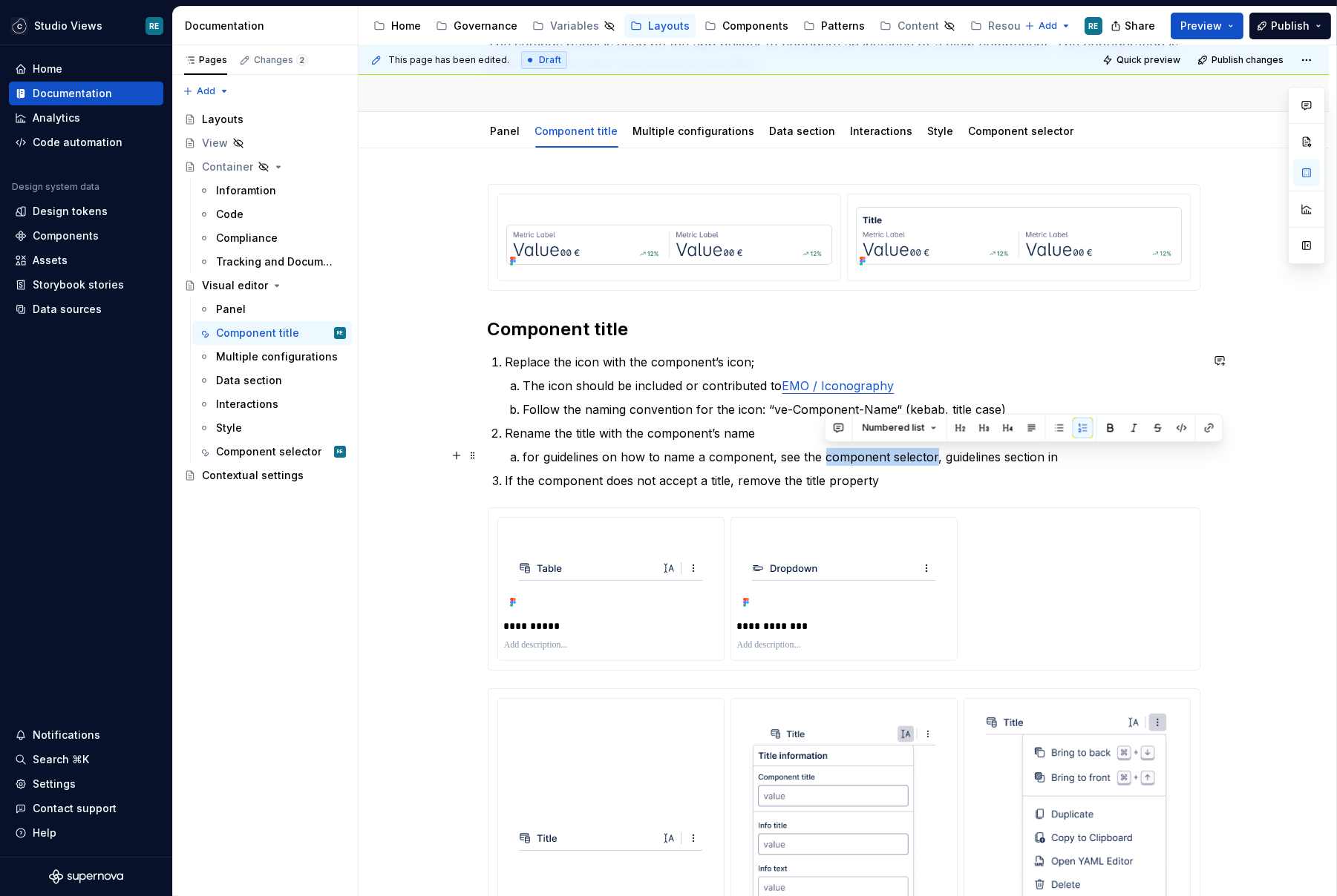
drag, startPoint x: 829, startPoint y: 455, endPoint x: 914, endPoint y: 453, distance: 85.0
click at [914, 453] on p "for guidelines on how to name a component, see the component selector, guidelin…" at bounding box center [862, 457] width 677 height 18
click at [992, 453] on p "for guidelines on how to name a component, see the guidelines section in" at bounding box center [862, 457] width 677 height 18
click at [937, 452] on p "for guidelines on how to name a component, see the guidelines section in compon…" at bounding box center [862, 457] width 677 height 18
click at [634, 455] on p "for guidelines on how to name a component, see the guidelines section in the co…" at bounding box center [862, 457] width 677 height 18
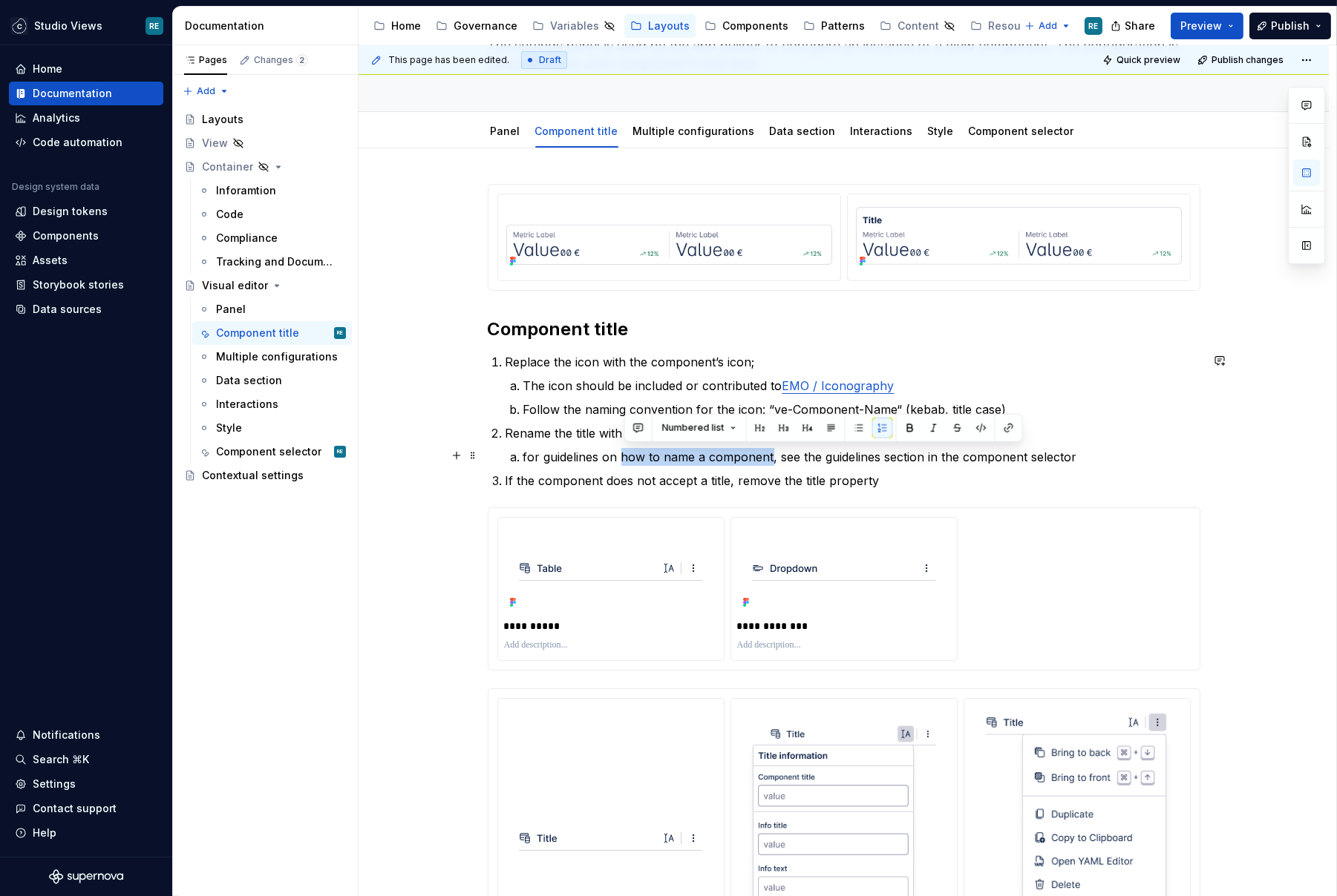
drag, startPoint x: 634, startPoint y: 455, endPoint x: 760, endPoint y: 453, distance: 126.0
click at [760, 453] on p "for guidelines on how to name a component, see the guidelines section in the co…" at bounding box center [862, 457] width 677 height 18
click at [863, 478] on p "If the component does not accept a title, remove the title property" at bounding box center [853, 481] width 694 height 18
click at [778, 453] on p "for guidelines on how to name a component , see the guidelines section in the c…" at bounding box center [862, 457] width 677 height 18
click at [562, 452] on p "for guidelines on how to name a component see the guidelines section in the com…" at bounding box center [862, 457] width 677 height 18
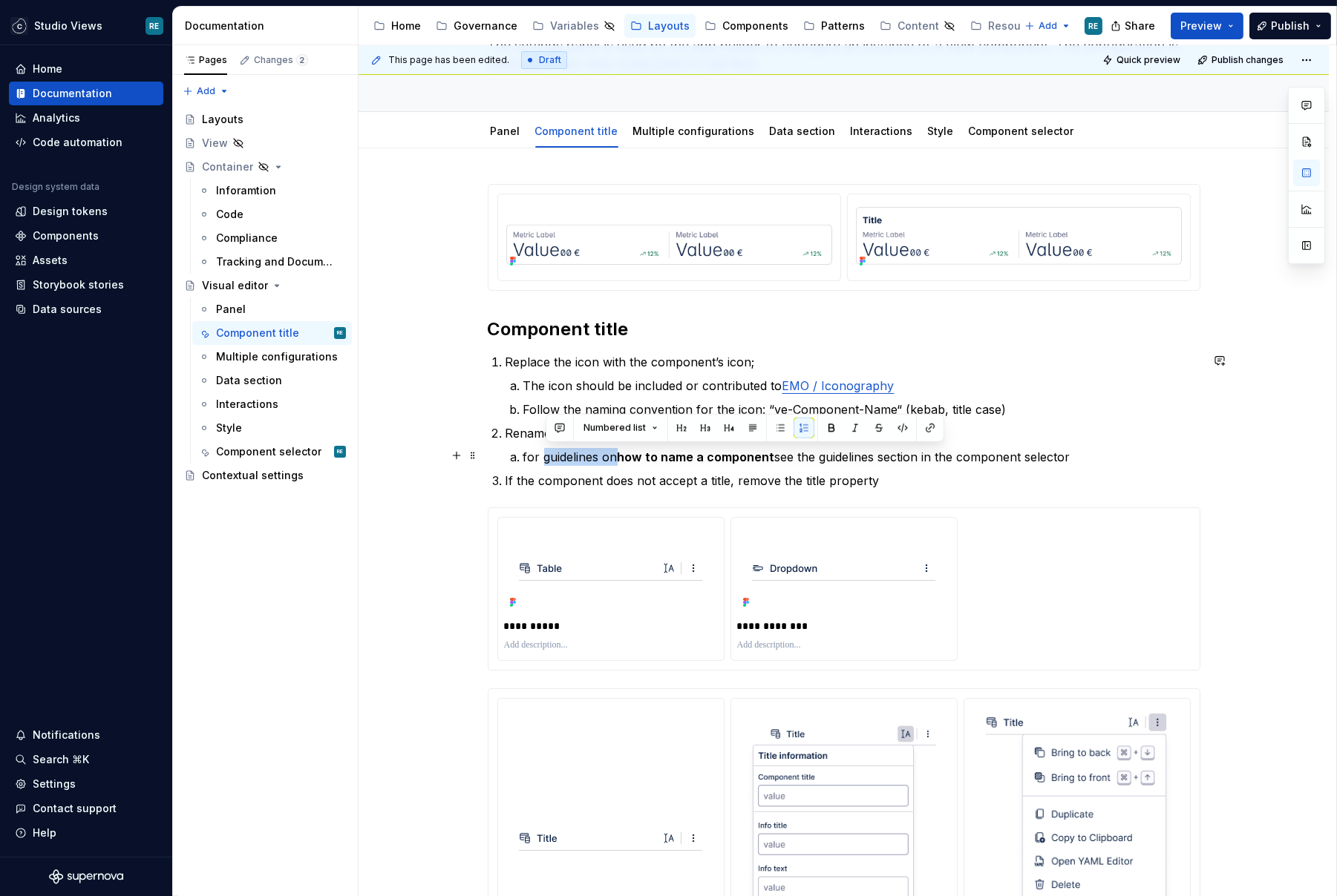
drag, startPoint x: 562, startPoint y: 452, endPoint x: 607, endPoint y: 455, distance: 45.1
click at [607, 455] on p "for guidelines on how to name a component see the guidelines section in the com…" at bounding box center [862, 457] width 677 height 18
click at [607, 455] on strong "how to name a component" at bounding box center [618, 457] width 157 height 15
click at [542, 453] on p "for how to name a component see the guidelines section in the component selector" at bounding box center [862, 457] width 677 height 18
click at [817, 454] on p "for how to name a component see the guidelines section in the component selector" at bounding box center [862, 457] width 677 height 18
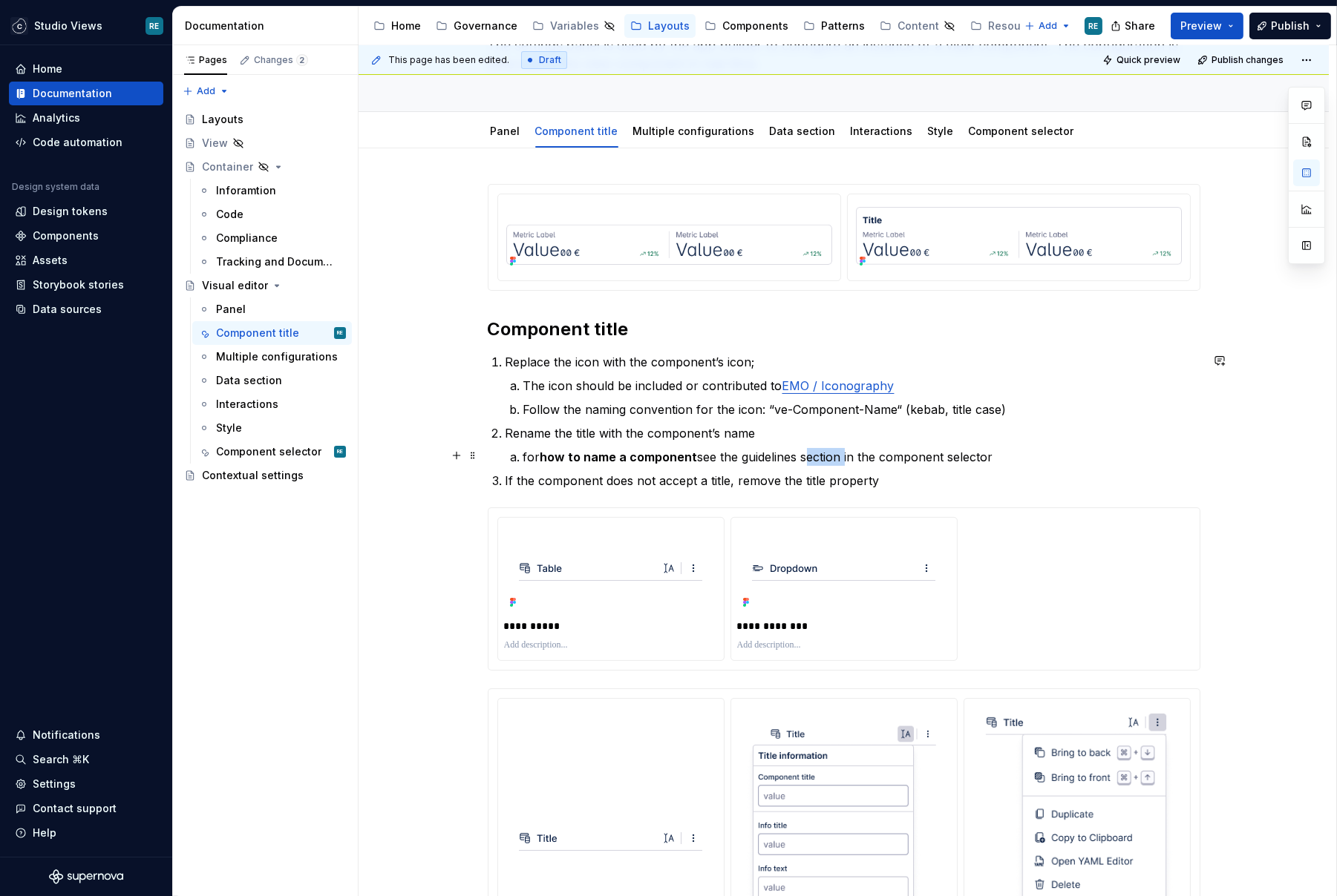
click at [817, 454] on p "for how to name a component see the guidelines section in the component selector" at bounding box center [862, 457] width 677 height 18
click at [973, 463] on ol "Replace the icon with the component’s icon; The icon should be included or cont…" at bounding box center [853, 422] width 694 height 136
click at [767, 453] on p "for how to name a component see the guidelines section in the component selector" at bounding box center [862, 457] width 677 height 18
drag, startPoint x: 767, startPoint y: 453, endPoint x: 836, endPoint y: 453, distance: 69.0
click at [836, 453] on p "for how to name a component see the guidelines section in the component selector" at bounding box center [862, 457] width 677 height 18
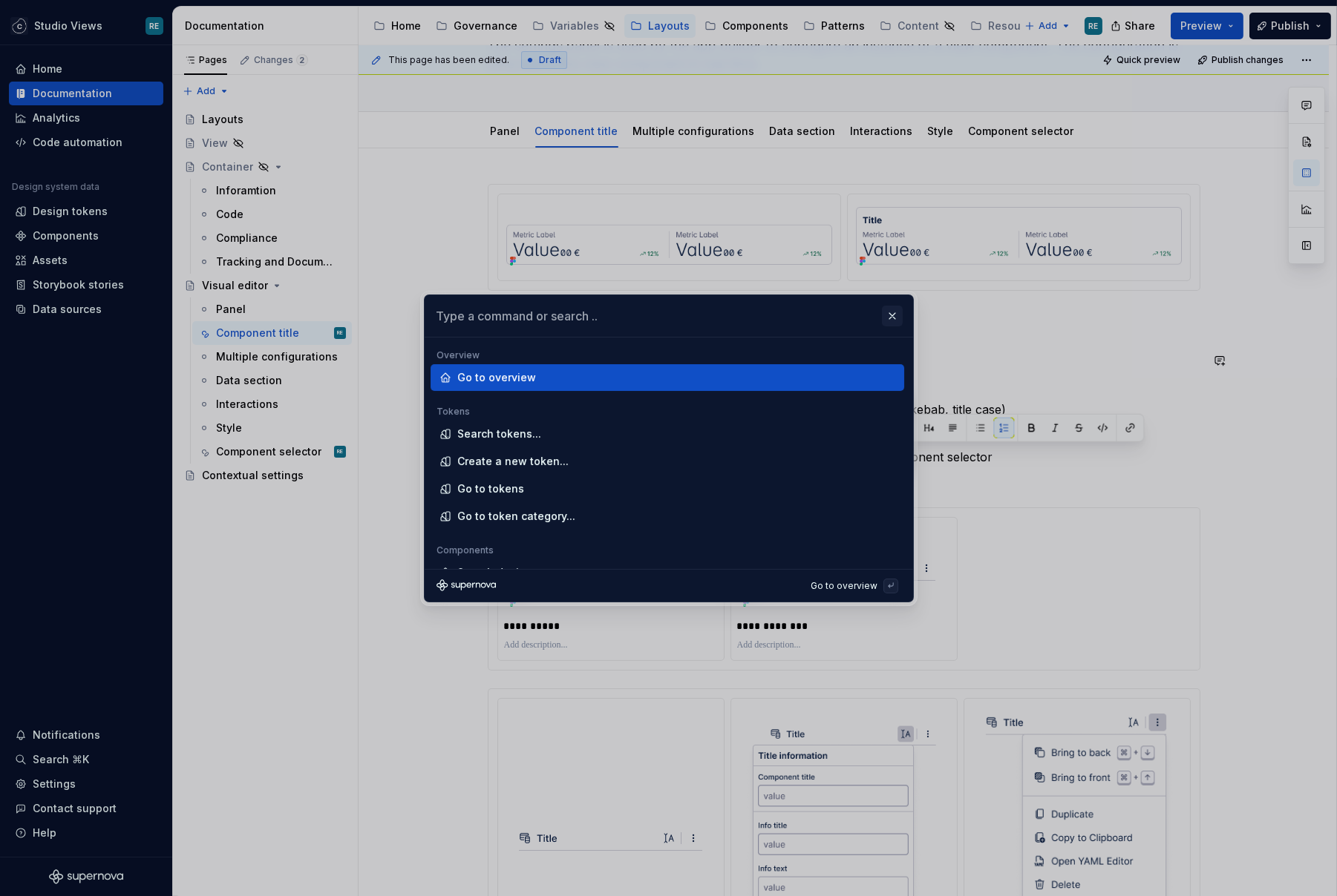
click at [896, 310] on button "button" at bounding box center [892, 315] width 21 height 21
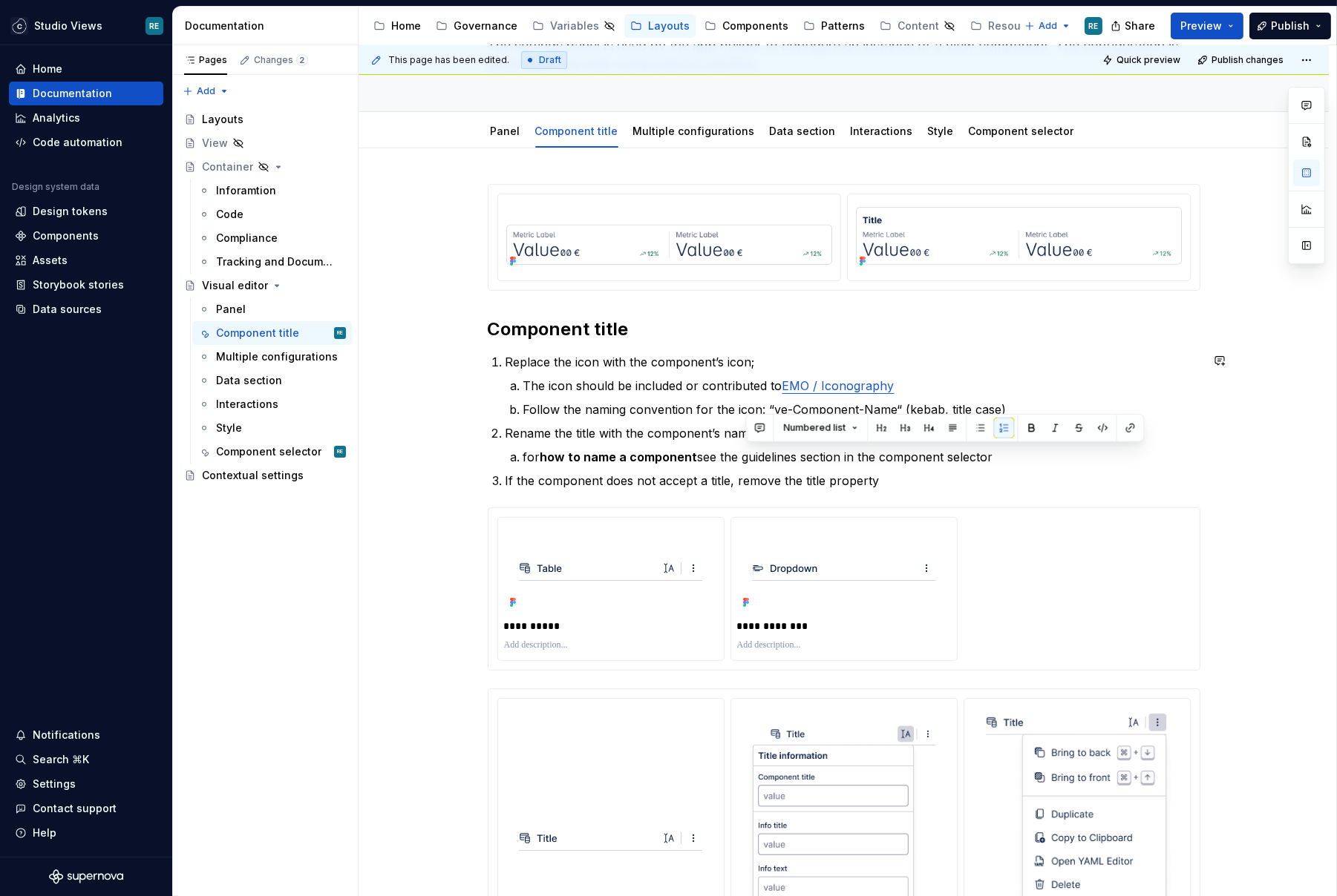
type textarea "*"
click at [751, 459] on p "for how to name a component see the guidelines section in the component selector" at bounding box center [862, 457] width 677 height 18
drag, startPoint x: 751, startPoint y: 459, endPoint x: 859, endPoint y: 454, distance: 108.1
click at [830, 459] on p "for how to name a component see the guidelines section in the component selector" at bounding box center [862, 457] width 677 height 18
click at [1120, 428] on button "button" at bounding box center [1129, 428] width 21 height 21
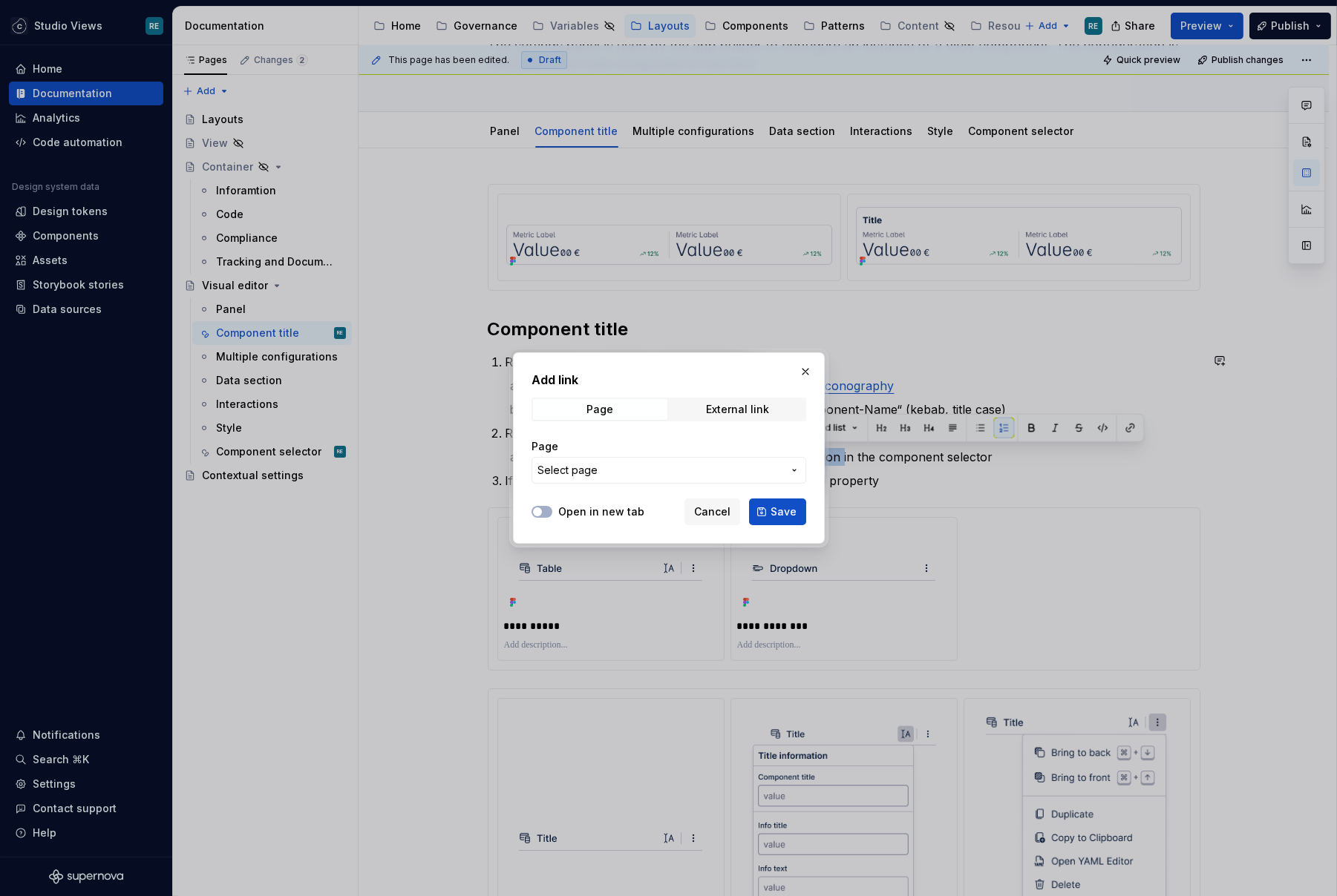
click at [658, 475] on span "Select page" at bounding box center [659, 471] width 244 height 15
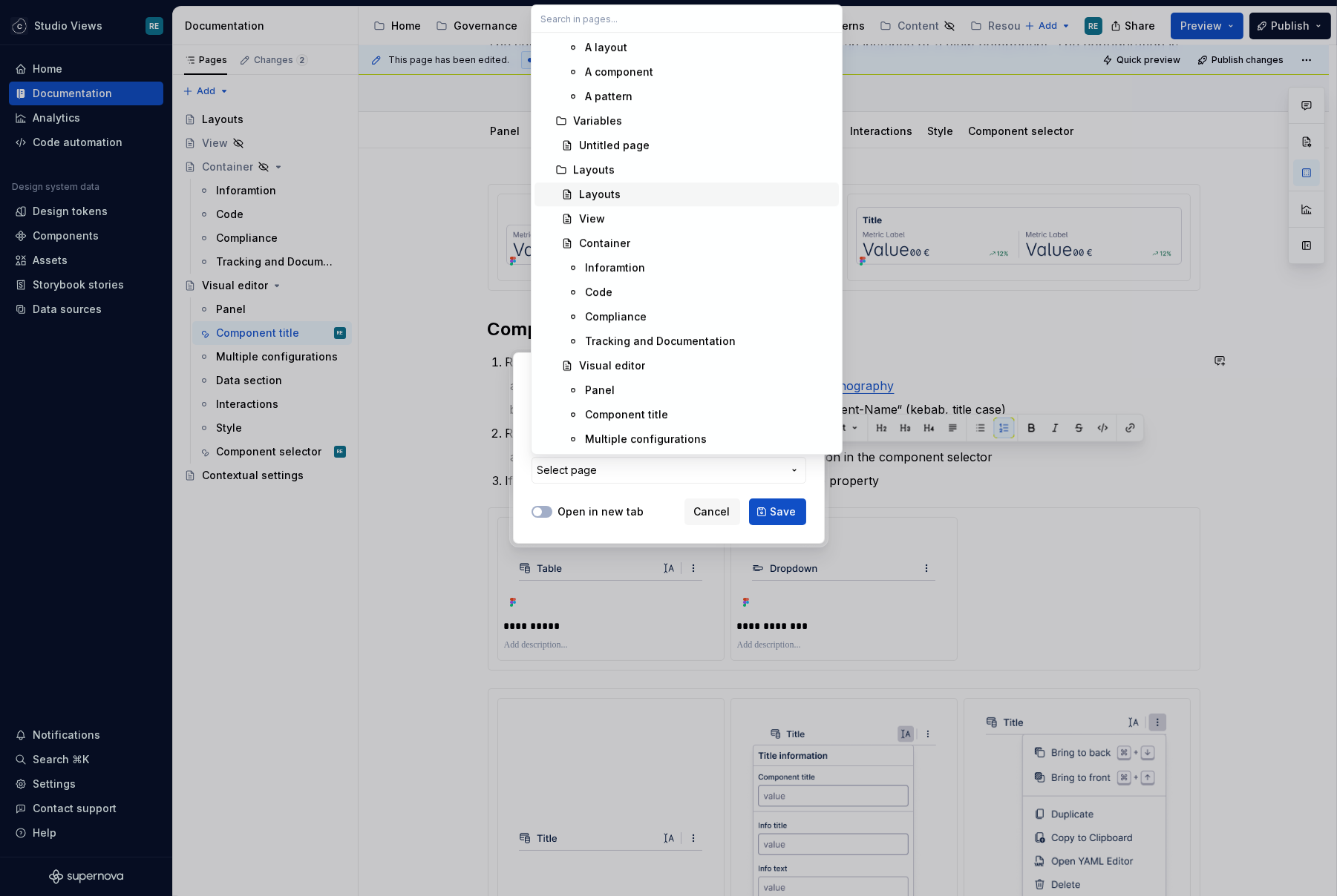
scroll to position [0, 0]
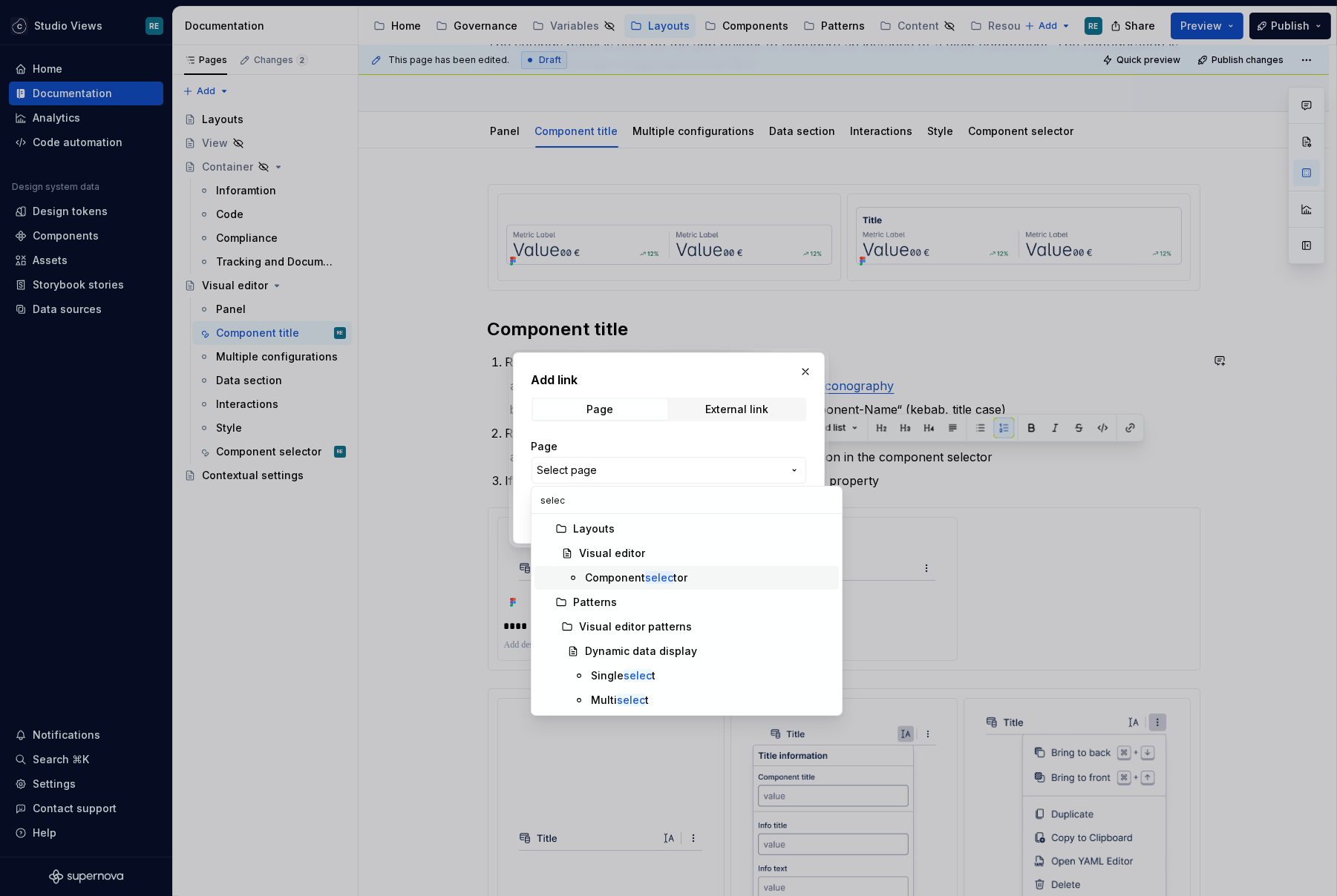
type input "selec"
click at [631, 581] on div "Component selec tor" at bounding box center [635, 578] width 103 height 15
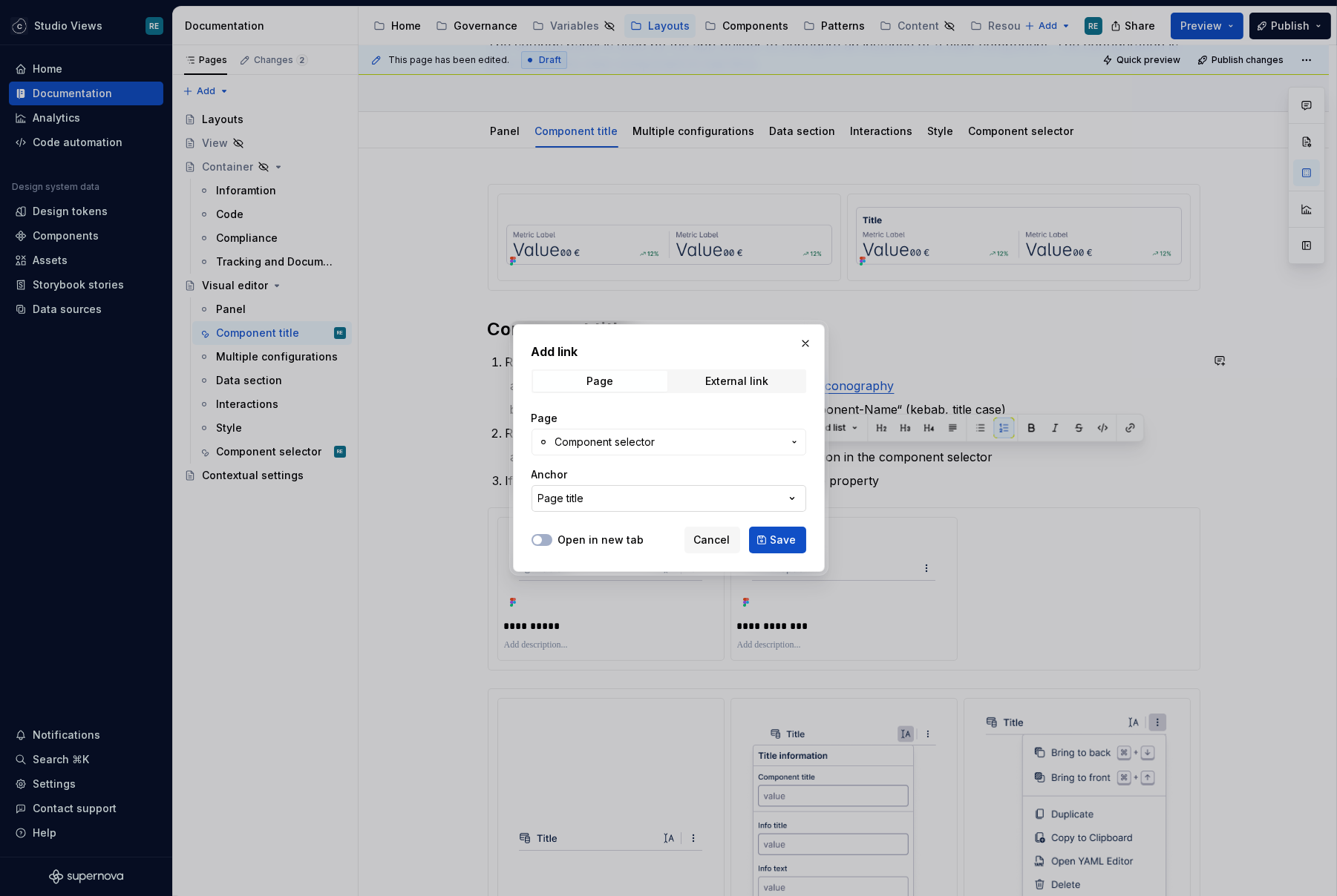
click at [649, 493] on button "Page title" at bounding box center [669, 498] width 274 height 26
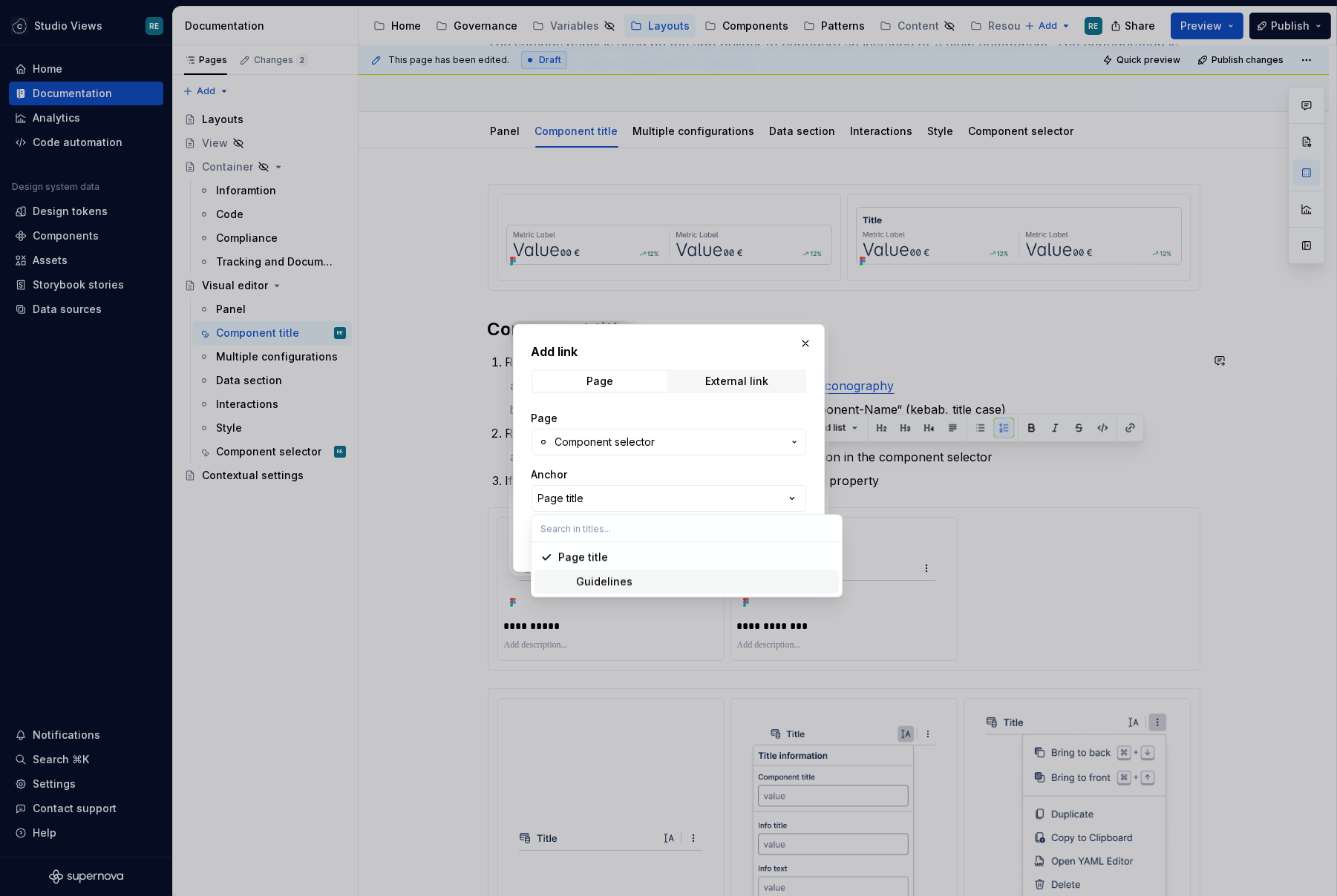
click at [647, 575] on div "Guidelines" at bounding box center [695, 582] width 274 height 15
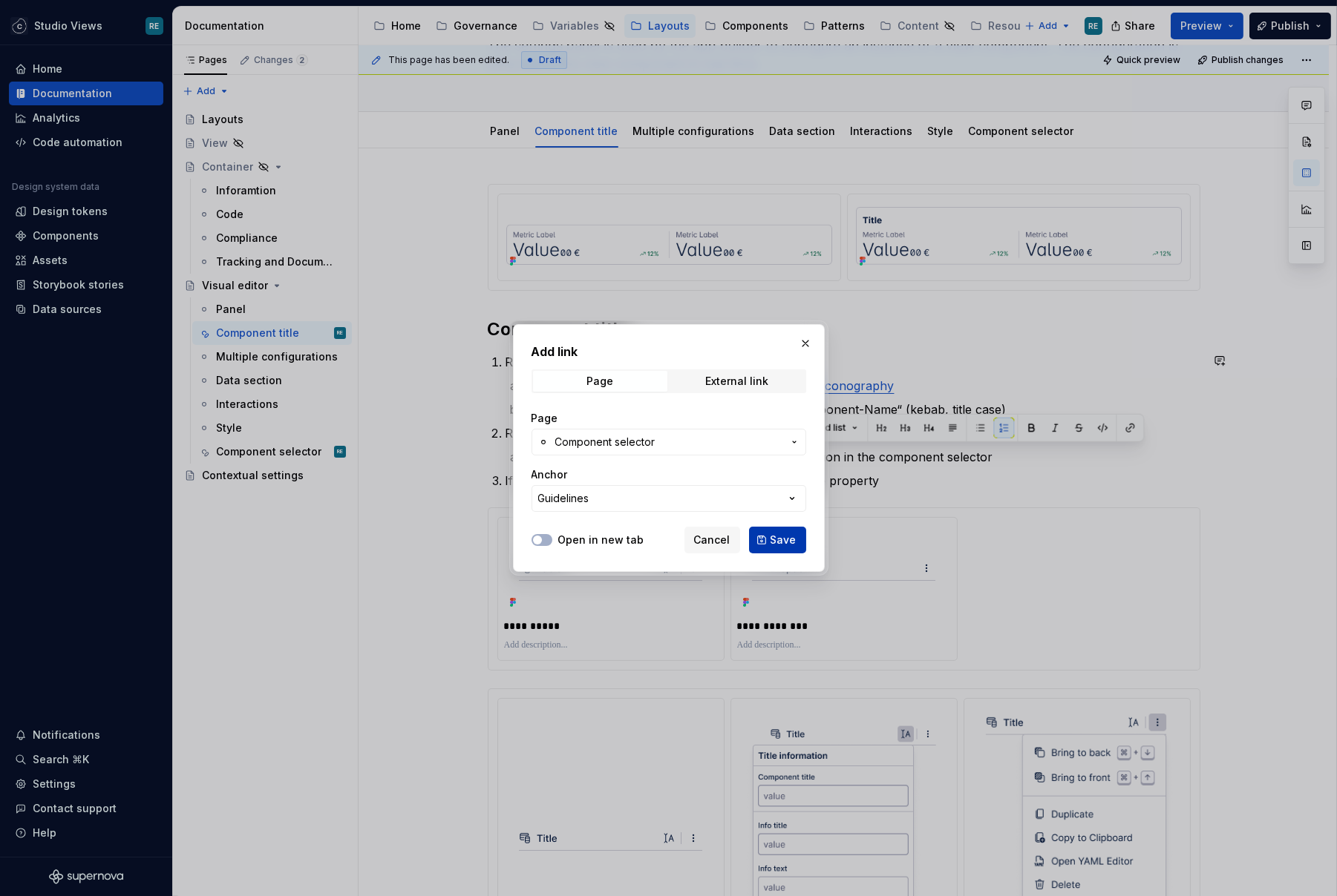
click at [776, 540] on span "Save" at bounding box center [783, 540] width 26 height 15
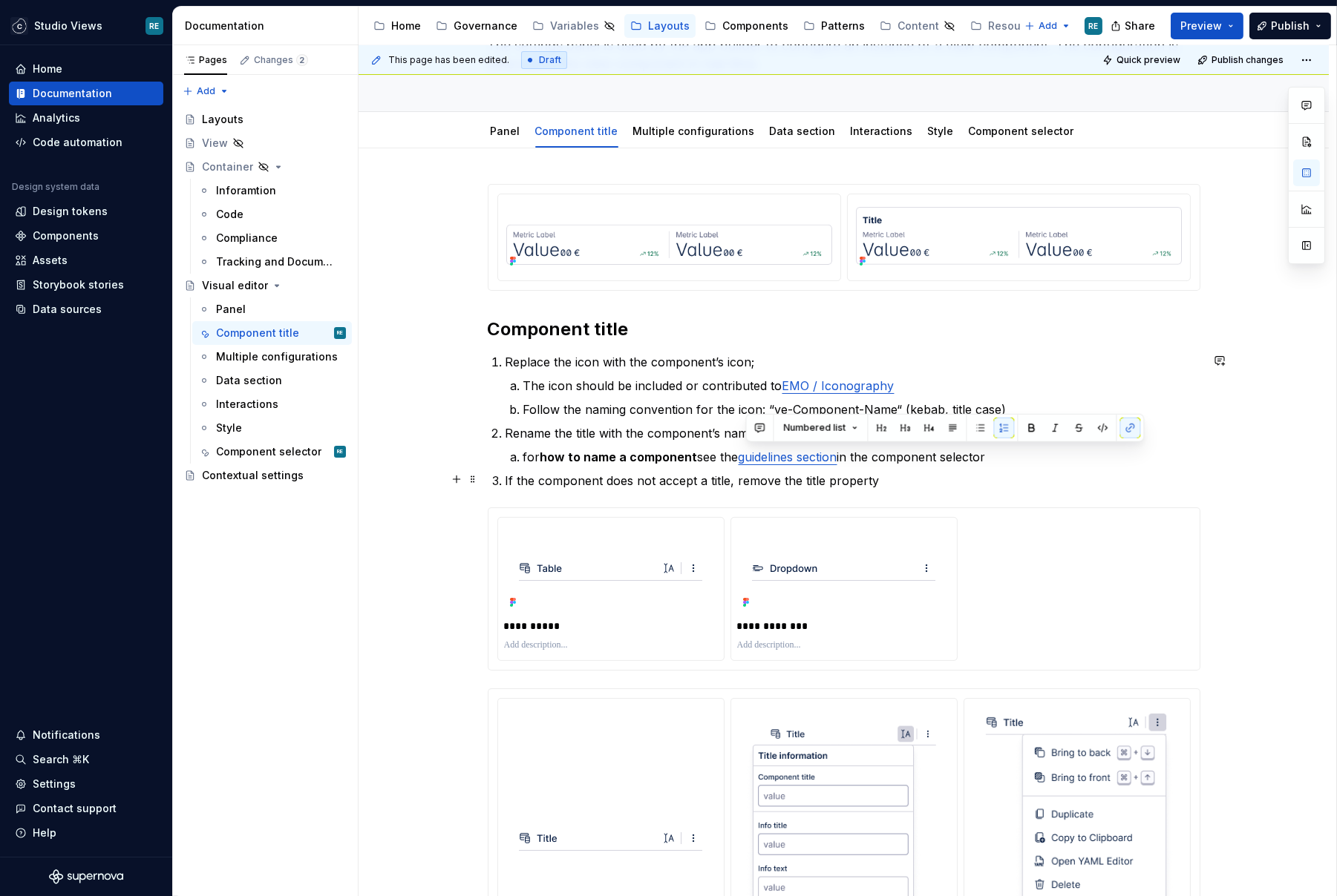
click at [1119, 480] on p "If the component does not accept a title, remove the title property" at bounding box center [853, 481] width 694 height 18
click at [979, 132] on link "Component selector" at bounding box center [1022, 131] width 105 height 13
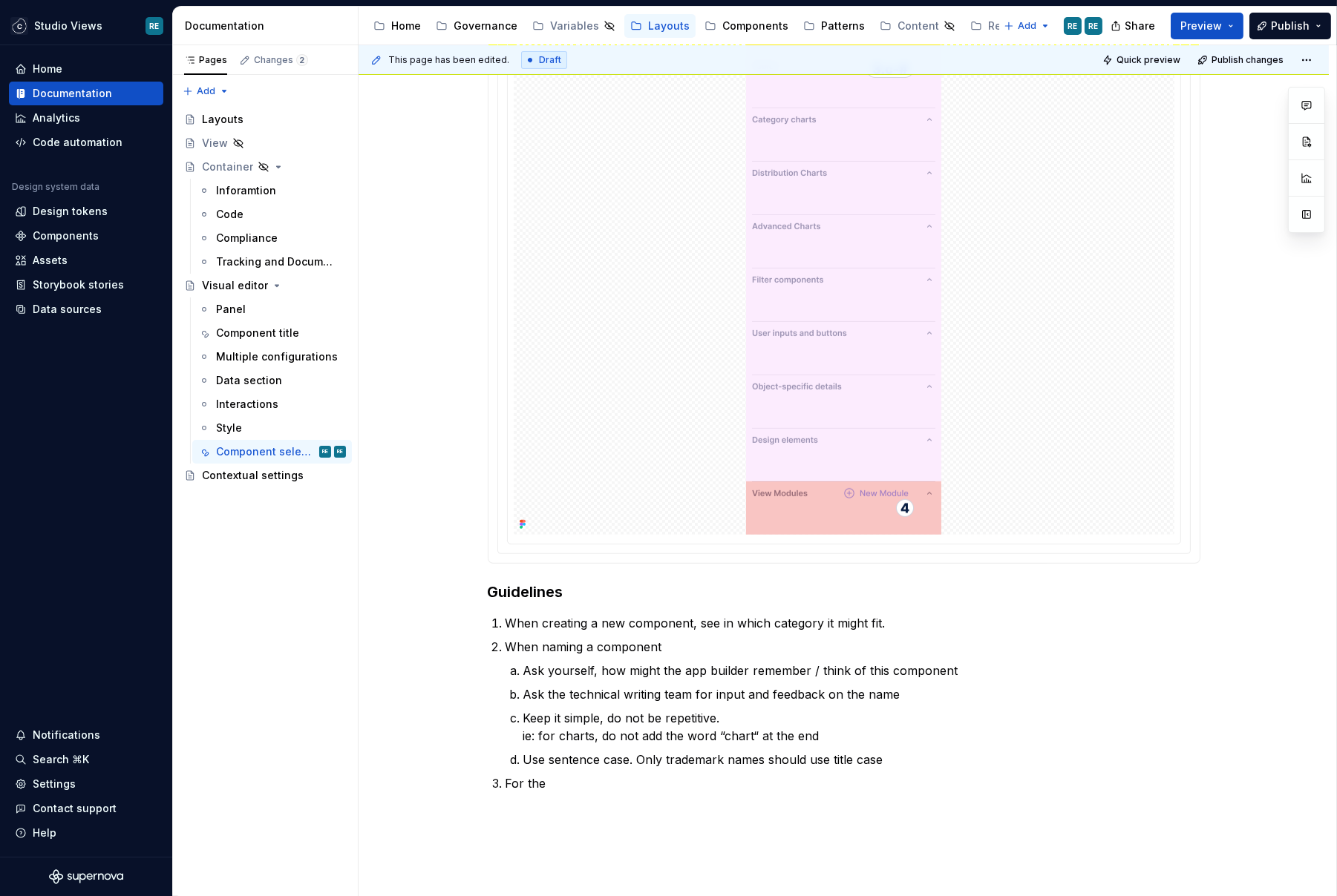
scroll to position [1503, 0]
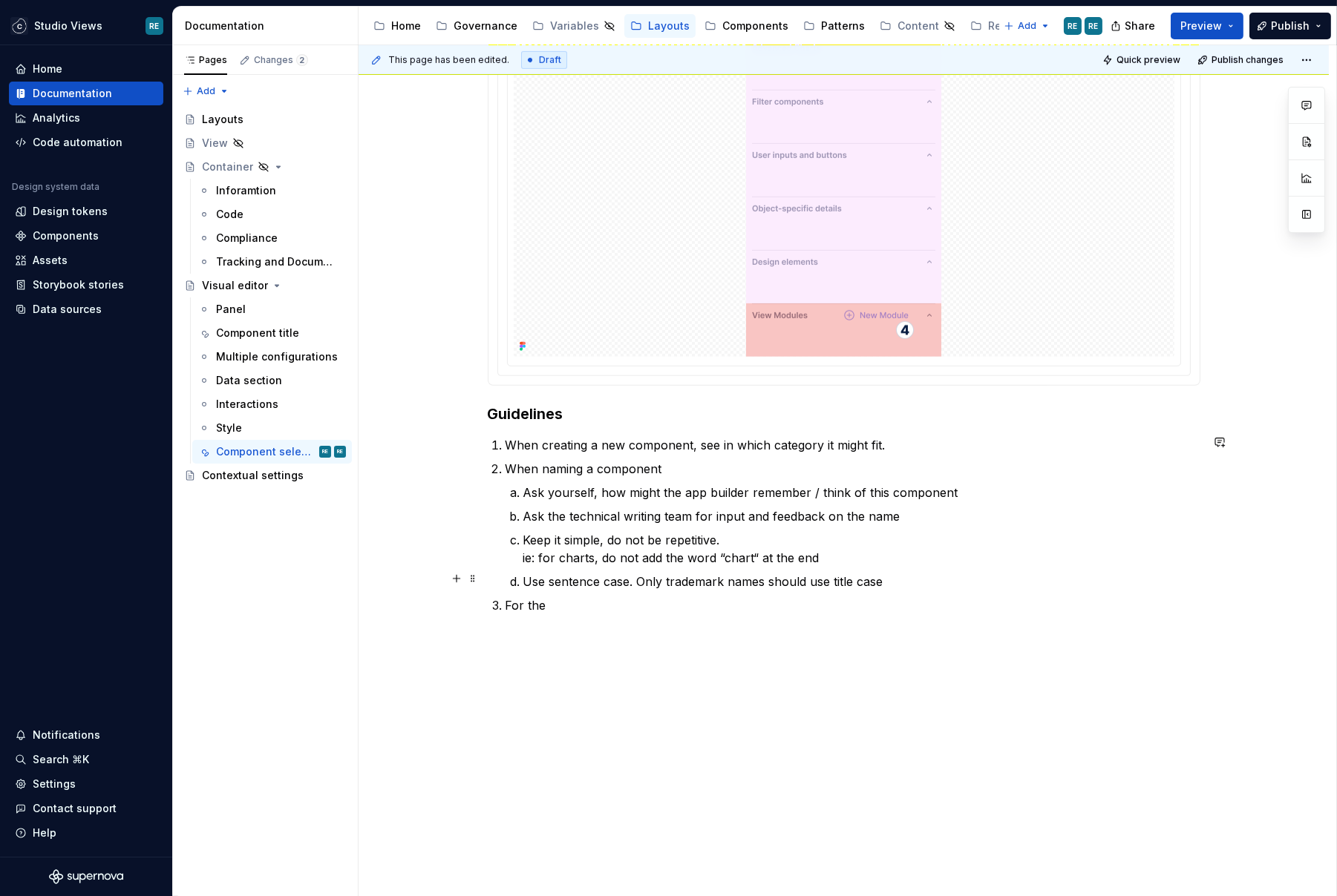
click at [913, 578] on p "Use sentence case. Only trademark names should use title case" at bounding box center [862, 582] width 677 height 18
click at [807, 591] on ol "When creating a new component, see in which category it might fit. When naming …" at bounding box center [853, 525] width 694 height 178
click at [803, 597] on p "For the" at bounding box center [853, 606] width 694 height 18
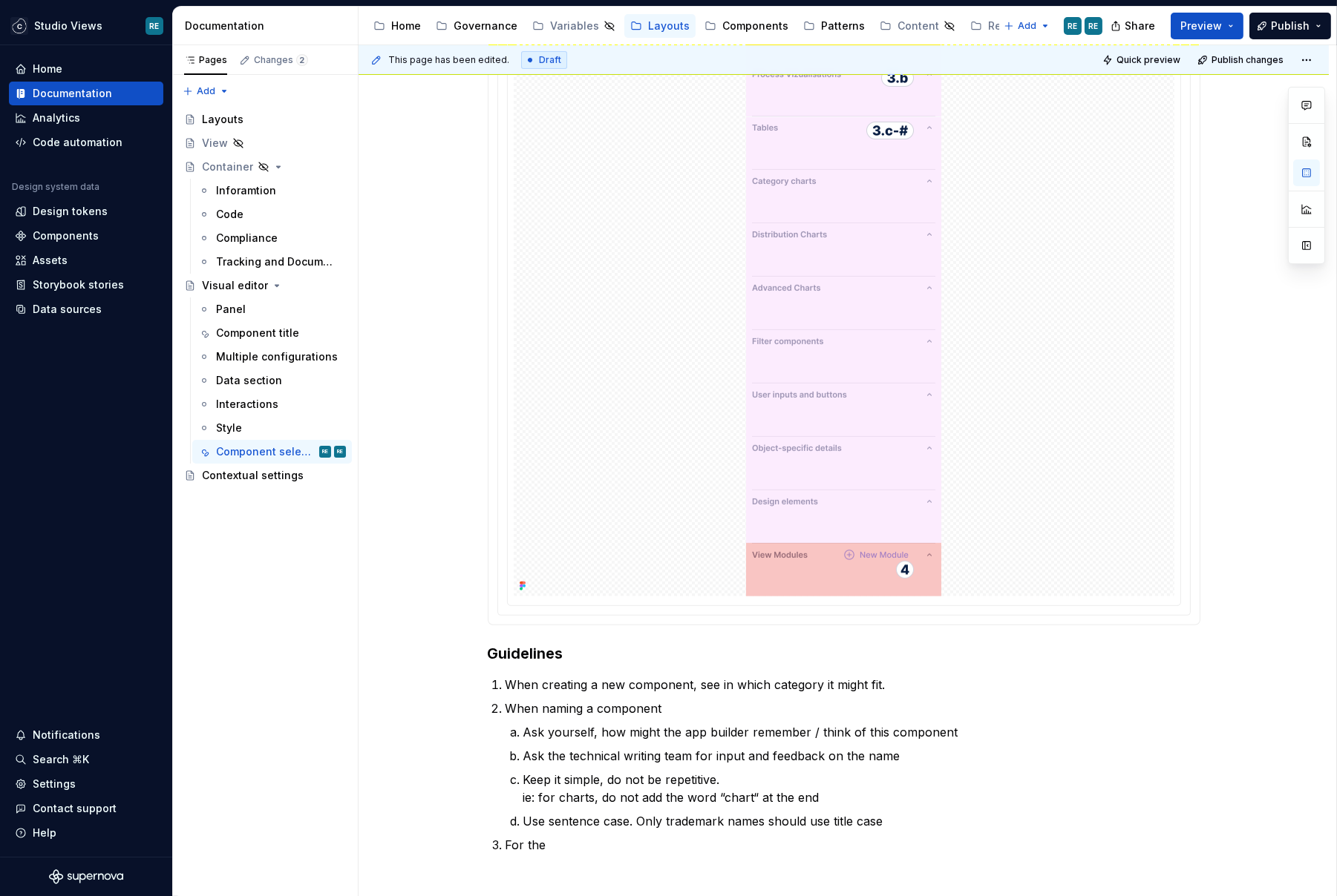
click at [1092, 411] on div at bounding box center [843, 273] width 661 height 647
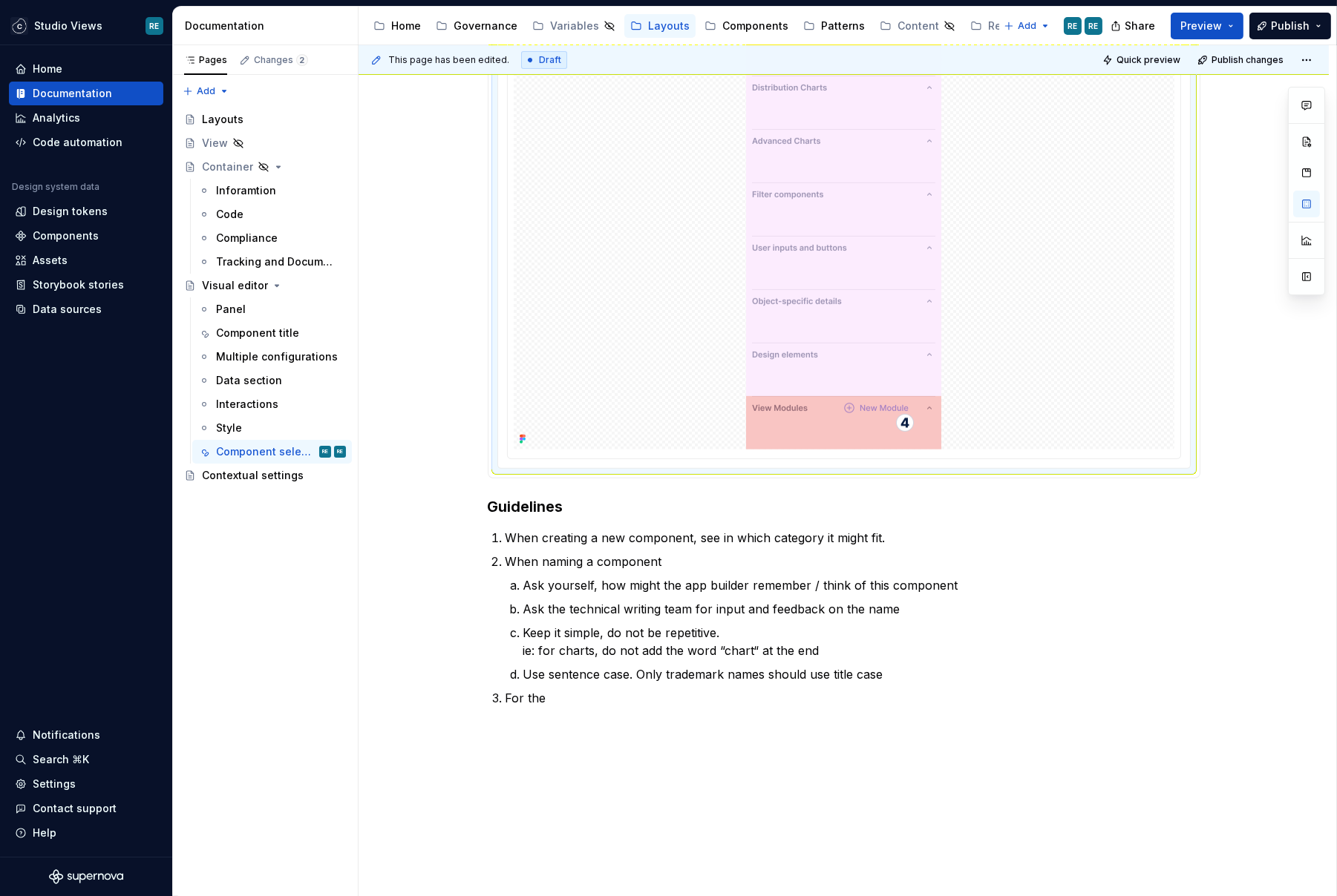
scroll to position [1427, 0]
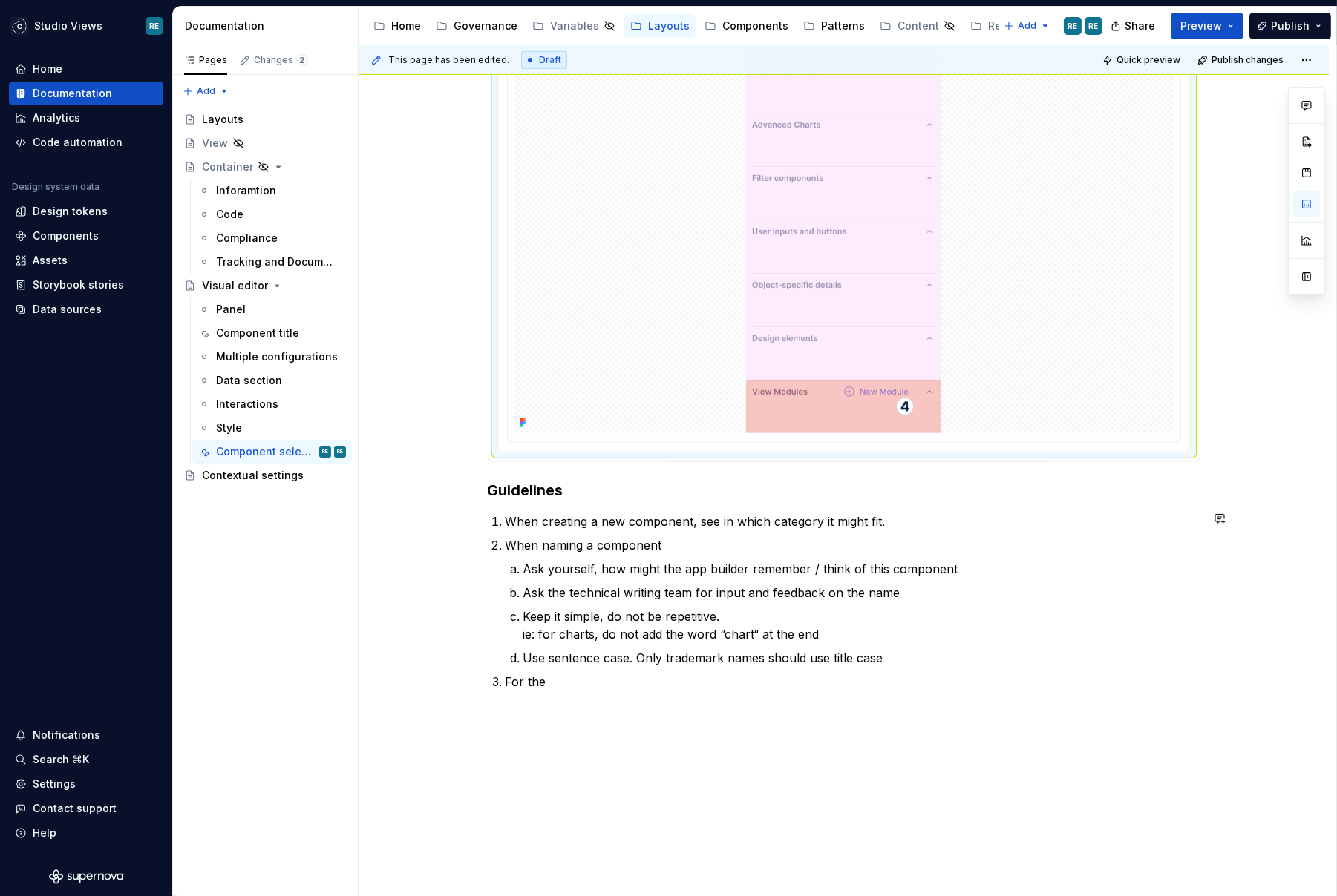
type textarea "*"
click at [584, 682] on p "For the" at bounding box center [853, 682] width 694 height 18
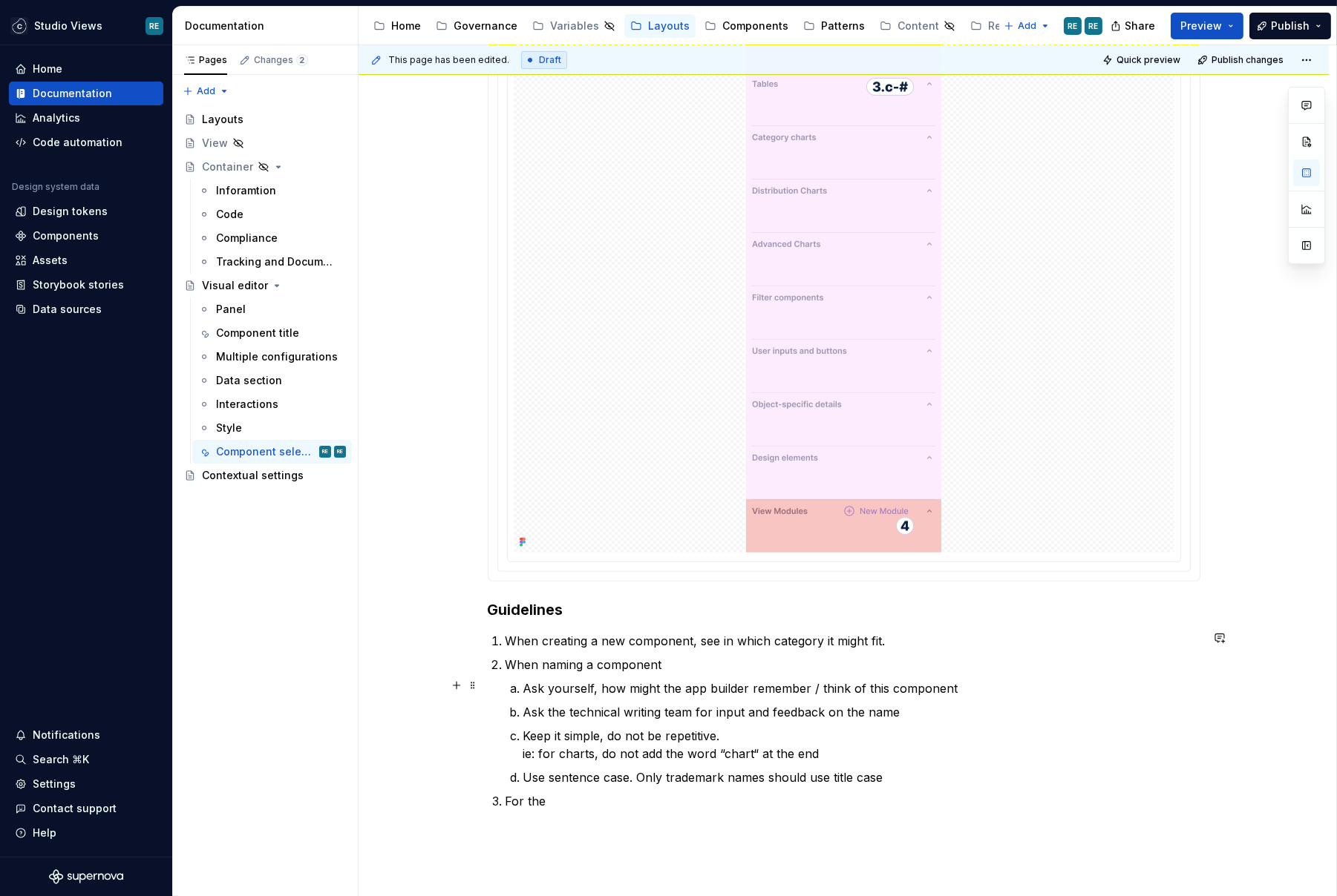
scroll to position [1311, 0]
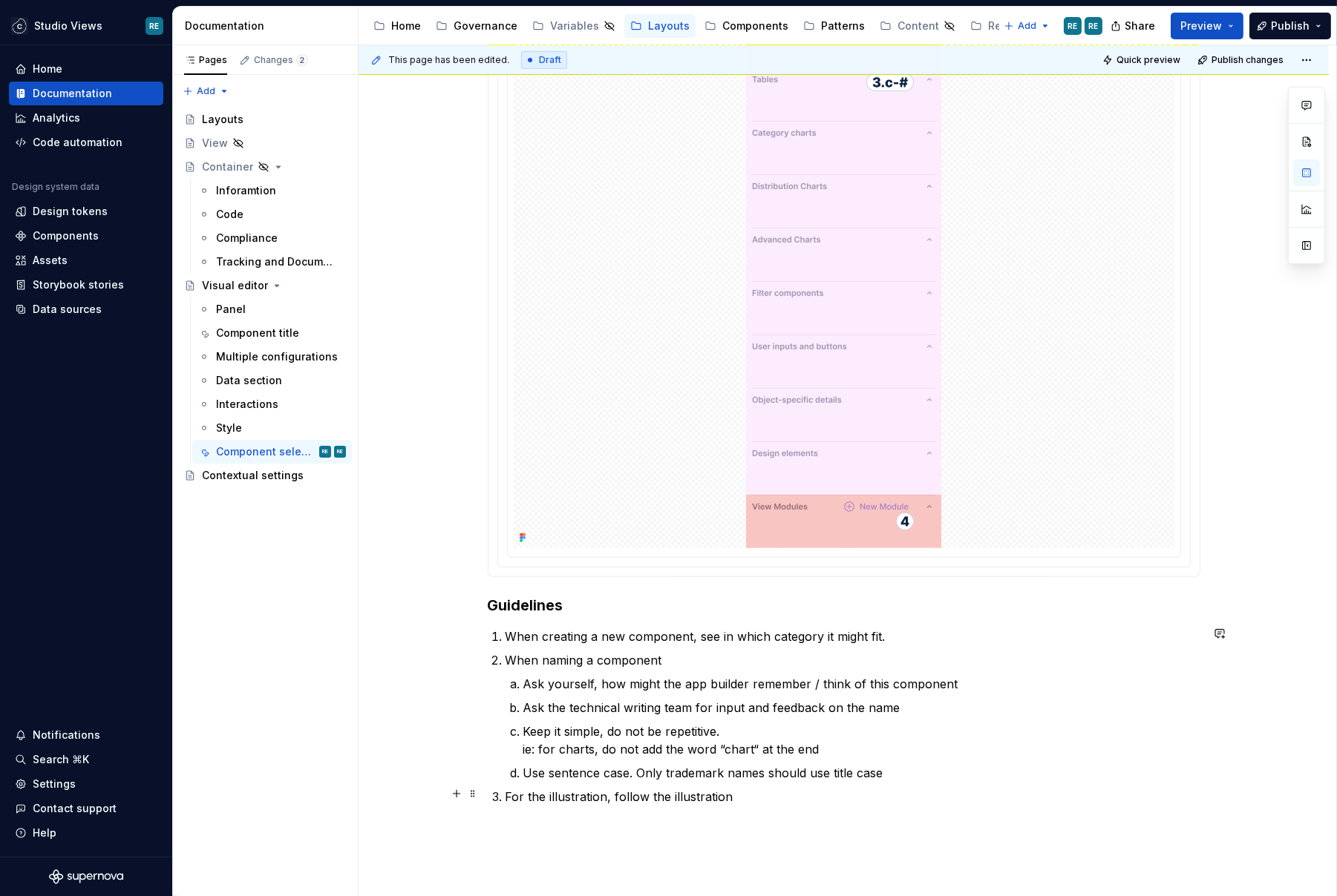
click at [669, 788] on p "For the illustration, follow the illustration" at bounding box center [853, 797] width 694 height 18
click at [908, 795] on p "For the illustration, follow the contribution guidelines in the illustration" at bounding box center [853, 797] width 694 height 18
click at [843, 793] on p "For the illustration, follow the contribution guidelines in the illustration li…" at bounding box center [853, 797] width 694 height 18
click at [964, 797] on p "For the illustration, follow the contribution guidelines in the Emotion Illustr…" at bounding box center [853, 797] width 694 height 18
click at [707, 794] on p "For the illustration, follow the contribution guidelines in the Emotion Illustr…" at bounding box center [853, 797] width 694 height 18
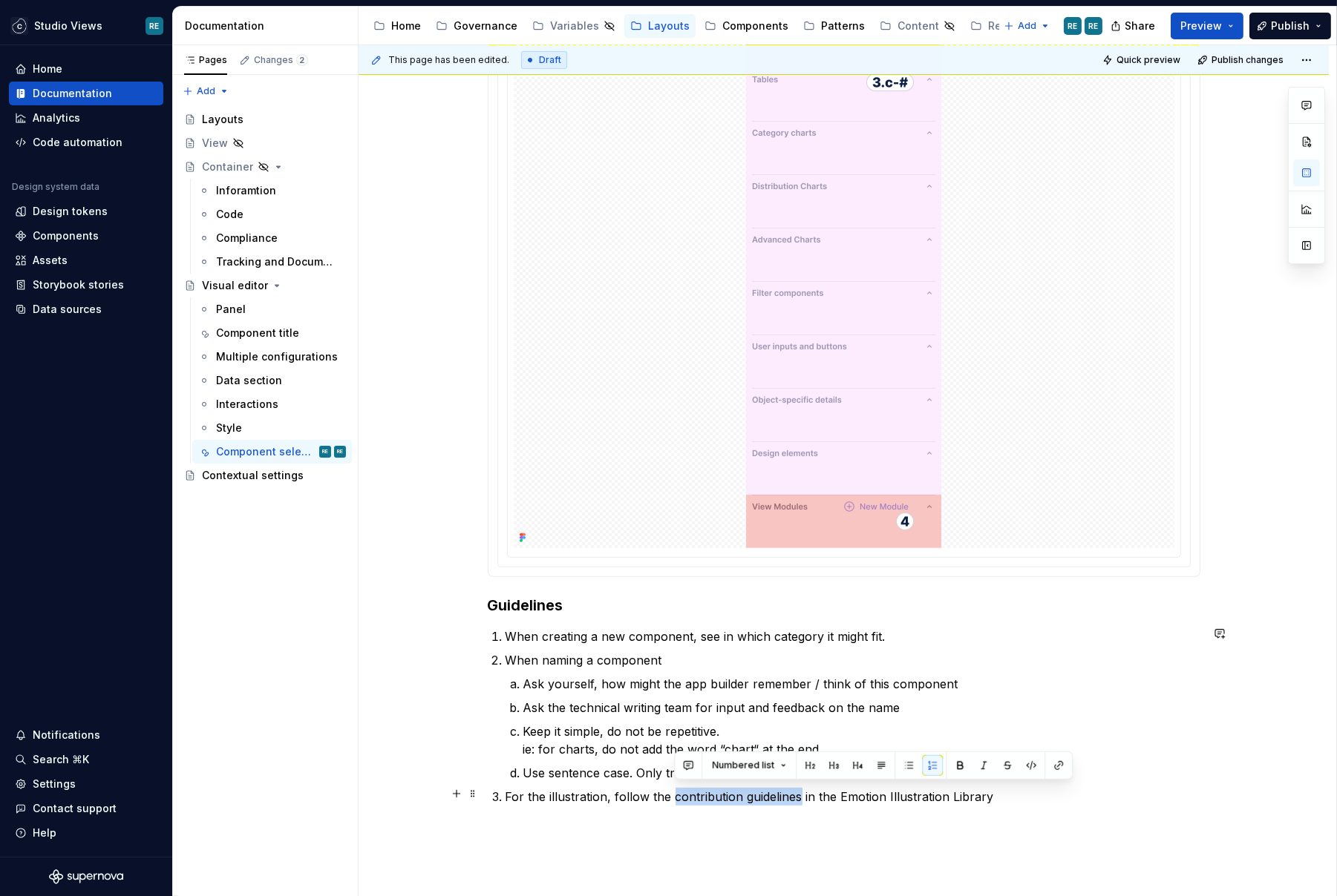
drag, startPoint x: 707, startPoint y: 794, endPoint x: 763, endPoint y: 794, distance: 56.0
click at [763, 794] on p "For the illustration, follow the contribution guidelines in the Emotion Illustr…" at bounding box center [853, 797] width 694 height 18
click at [876, 790] on p "For the illustration, follow the contribution guidelines in the Emotion Illustr…" at bounding box center [853, 797] width 694 height 18
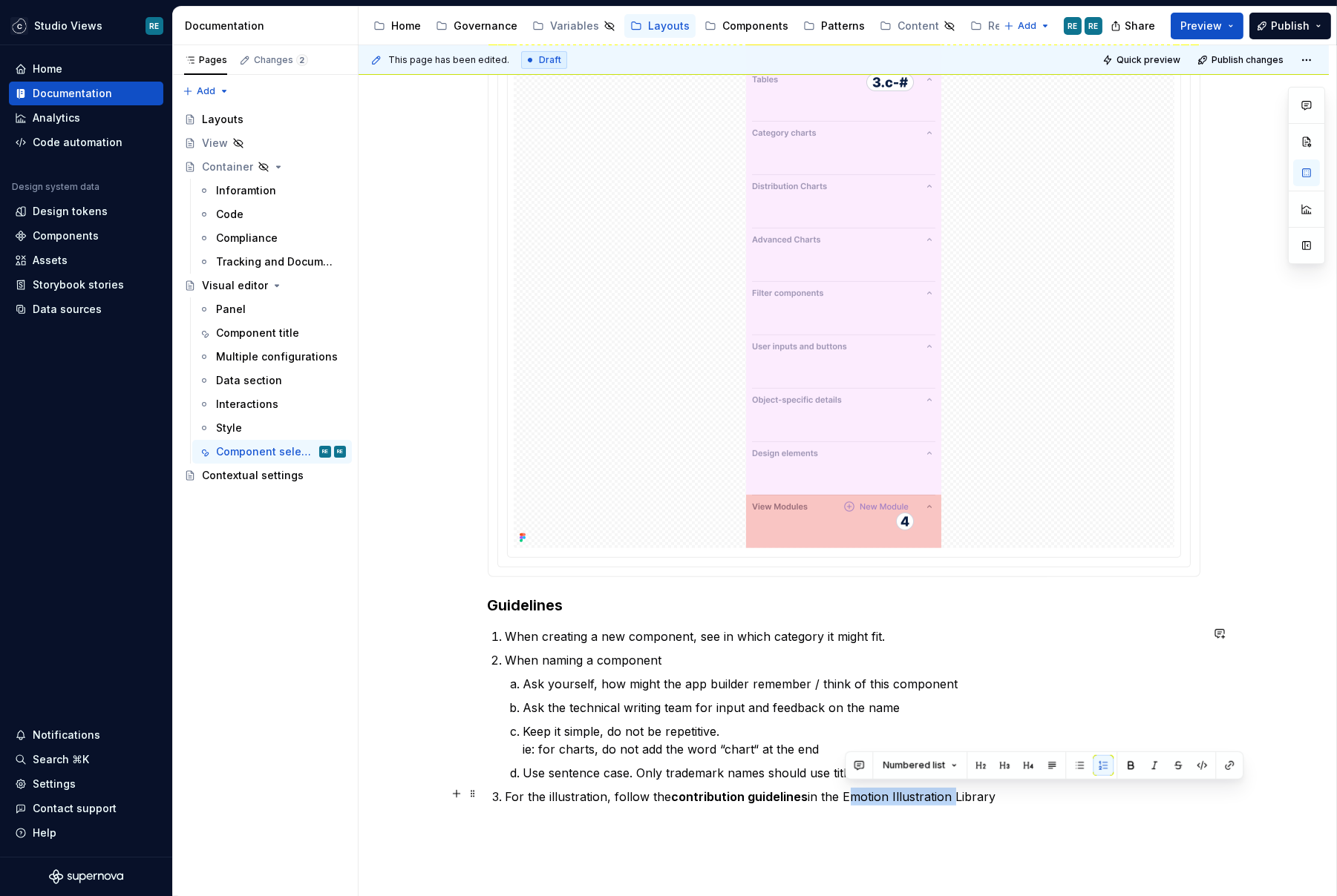
drag, startPoint x: 876, startPoint y: 790, endPoint x: 917, endPoint y: 787, distance: 41.1
click at [917, 788] on p "For the illustration, follow the contribution guidelines in the Emotion Illustr…" at bounding box center [853, 797] width 694 height 18
click at [1038, 795] on p "For the illustration, follow the contribution guidelines in the Emotion Illustr…" at bounding box center [853, 797] width 694 height 18
click at [526, 811] on p "Make sure the" at bounding box center [862, 821] width 677 height 18
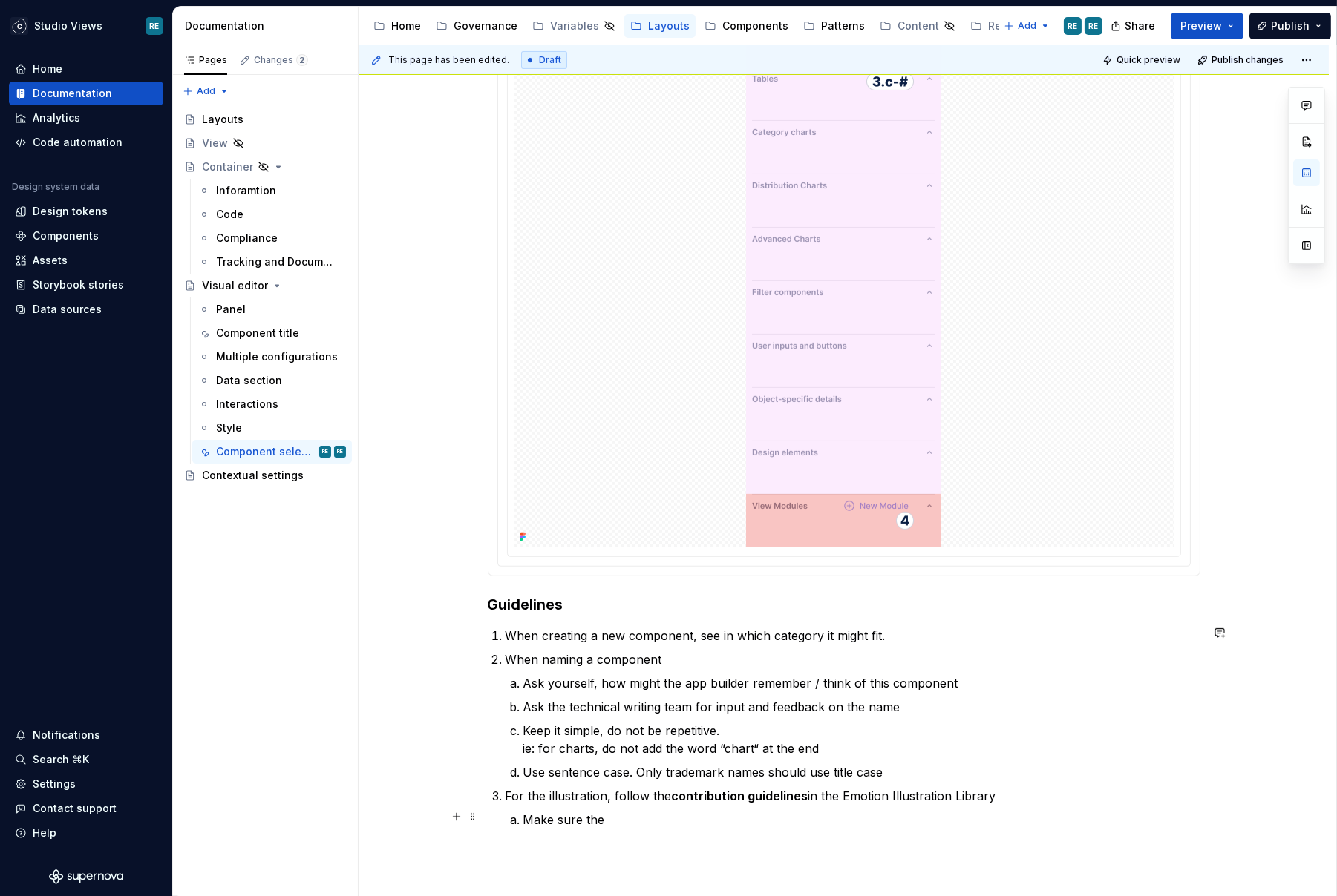
click at [528, 816] on p "Make sure the" at bounding box center [862, 821] width 677 height 18
click at [605, 805] on p "For the illustration, follow the contribution guidelines in the Emotion Illustr…" at bounding box center [853, 804] width 694 height 35
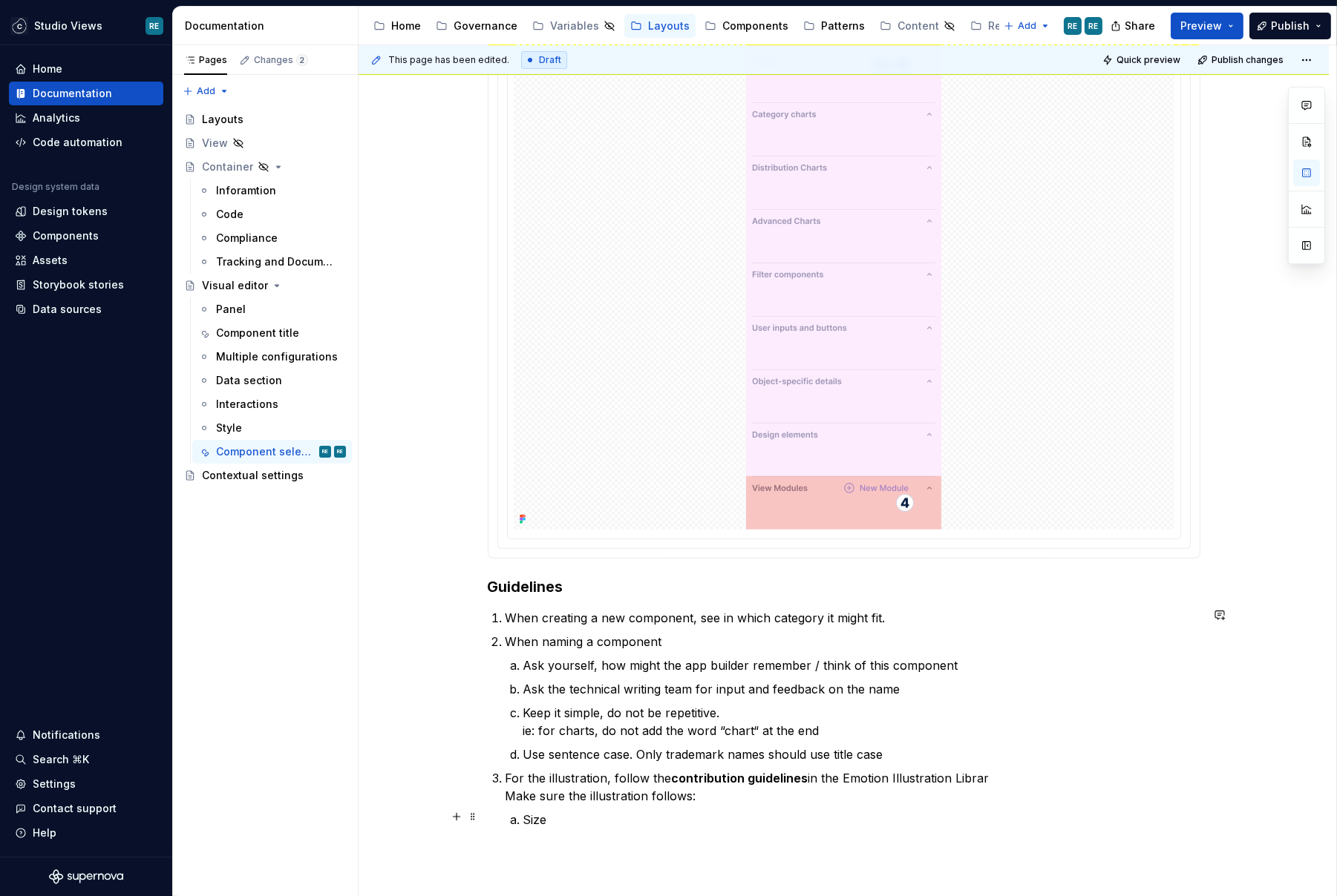
click at [658, 804] on li "For the illustration, follow the contribution guidelines in the Emotion Illustr…" at bounding box center [853, 799] width 694 height 59
click at [661, 799] on p "For the illustration, follow the contribution guidelines in the Emotion Illustr…" at bounding box center [853, 787] width 694 height 35
click at [733, 788] on p "For the illustration, follow the contribution guidelines in the Emotion Illustr…" at bounding box center [853, 787] width 694 height 35
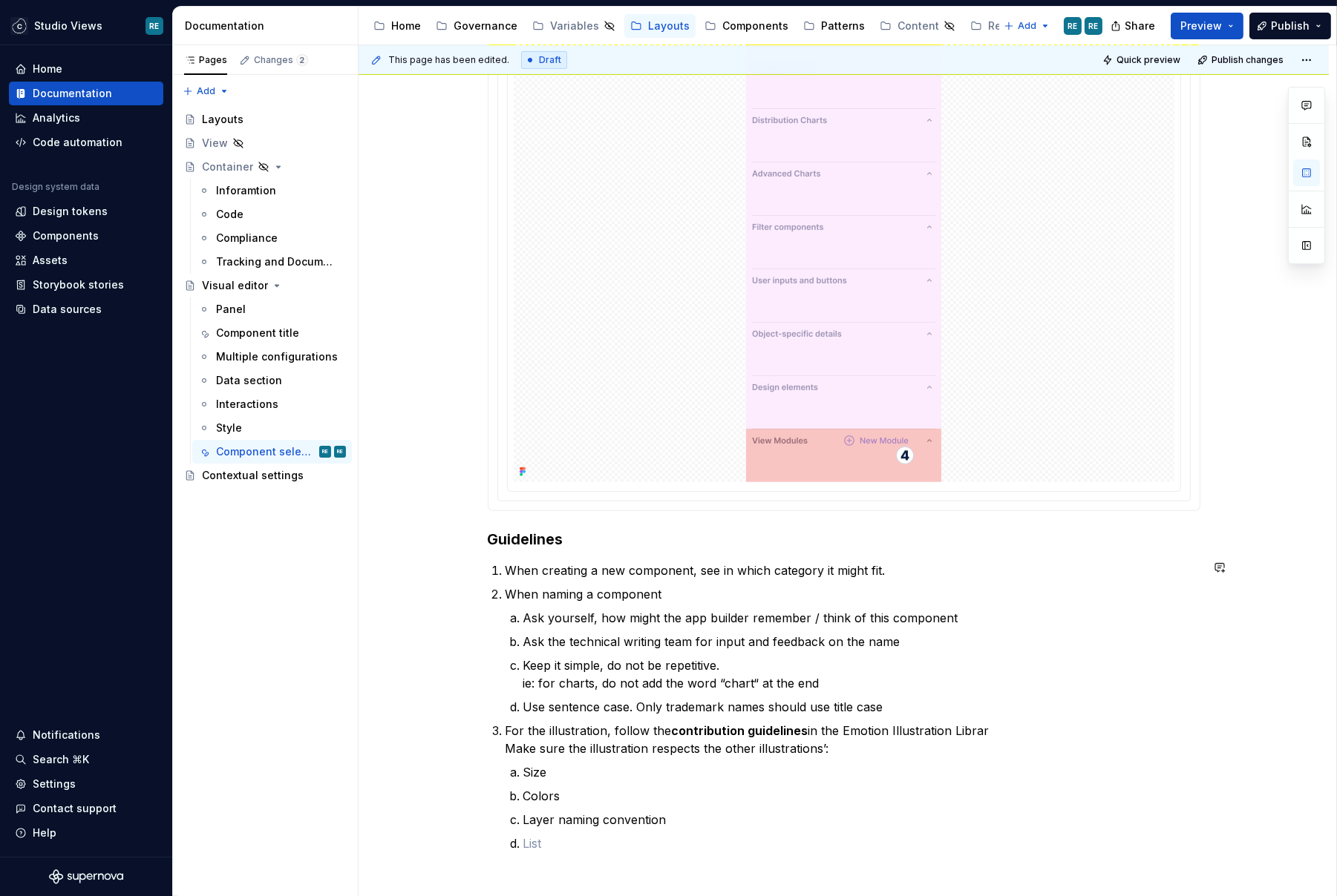
scroll to position [1401, 0]
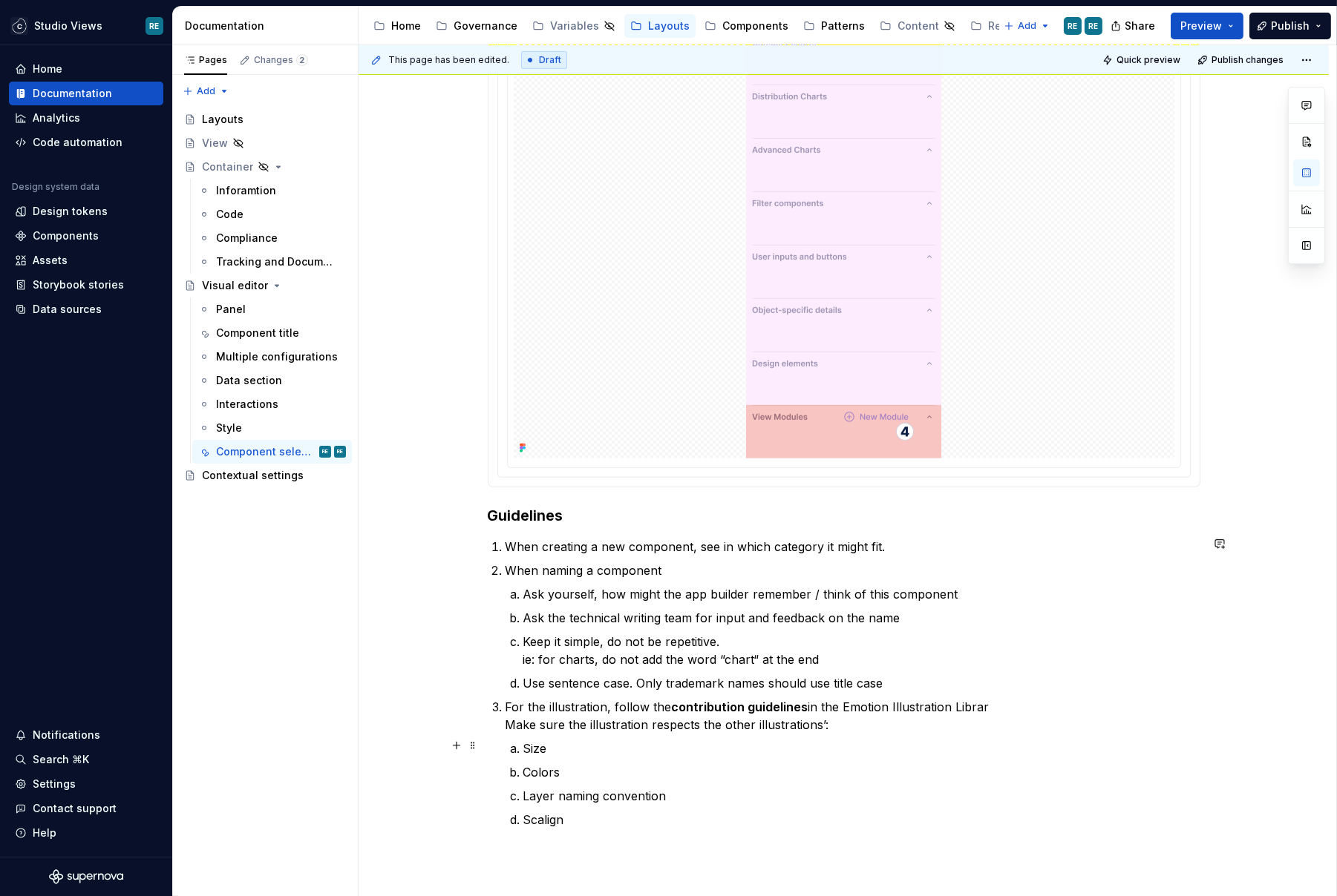
click at [620, 741] on p "Size" at bounding box center [862, 749] width 677 height 18
click at [584, 752] on p "Size (total and graphics size)" at bounding box center [862, 749] width 677 height 18
click at [573, 742] on p "Size (total and graphics size)" at bounding box center [862, 749] width 677 height 18
click at [665, 746] on p "Size (container and graphics size)" at bounding box center [862, 749] width 677 height 18
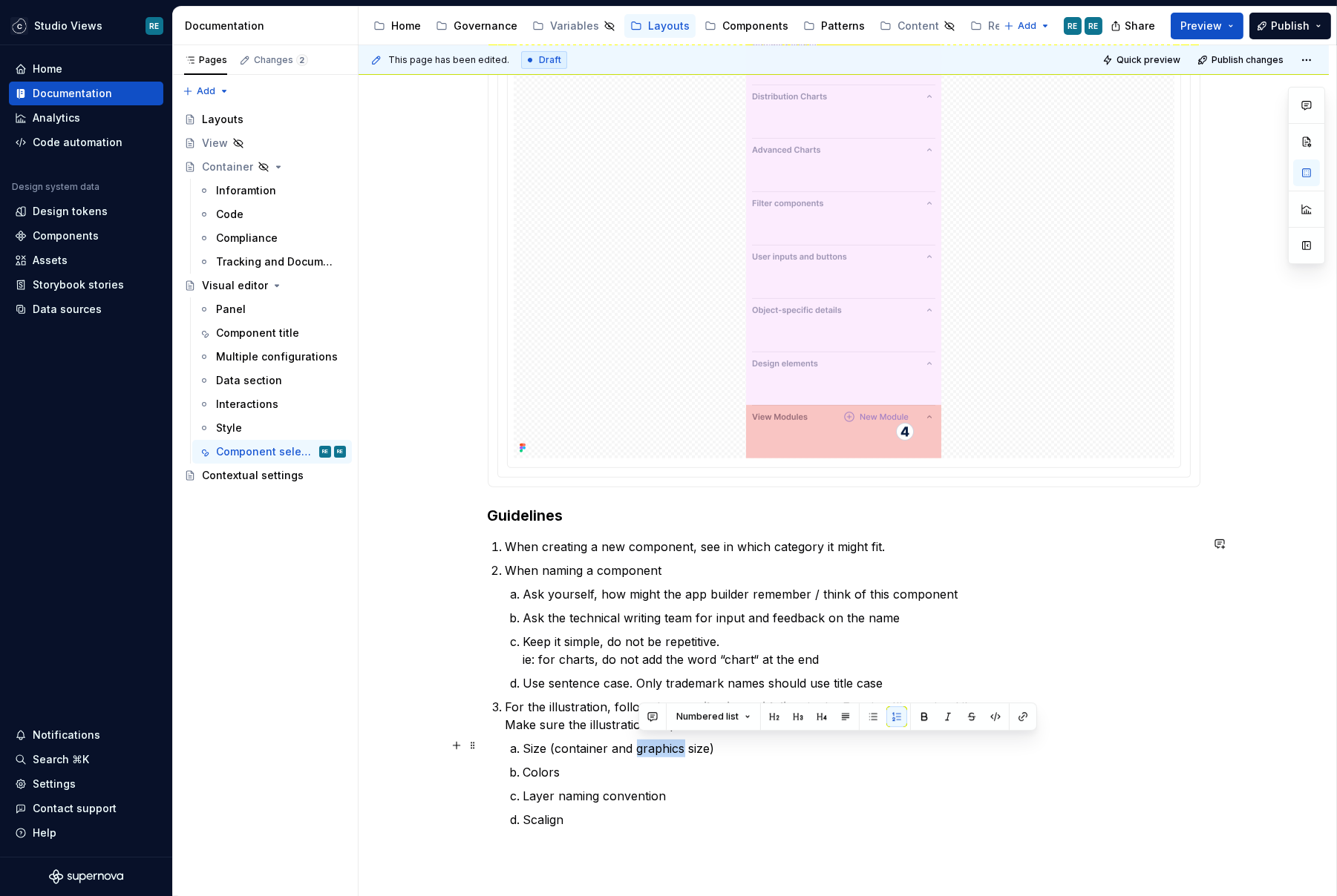
click at [665, 746] on p "Size (container and graphics size)" at bounding box center [862, 749] width 677 height 18
click at [760, 740] on p "Size (container and content size)" at bounding box center [862, 749] width 677 height 18
click at [524, 740] on li "Size (container and content size)" at bounding box center [862, 749] width 677 height 18
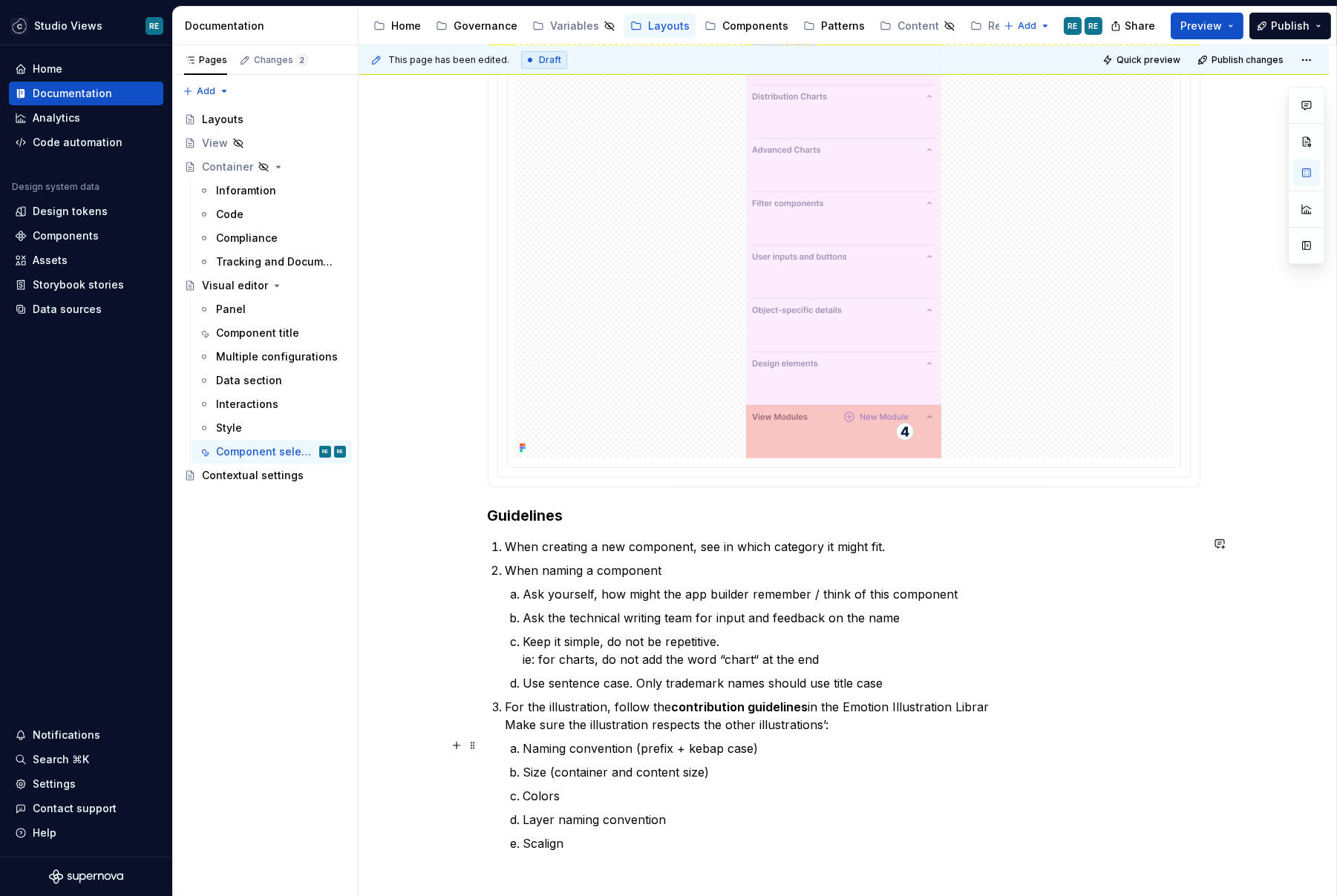
click at [677, 742] on p "Naming convention (prefix + kebap case)" at bounding box center [862, 749] width 677 height 18
click at [713, 747] on p "Naming convention (prefix + kebap case)" at bounding box center [862, 749] width 677 height 18
type textarea "*"
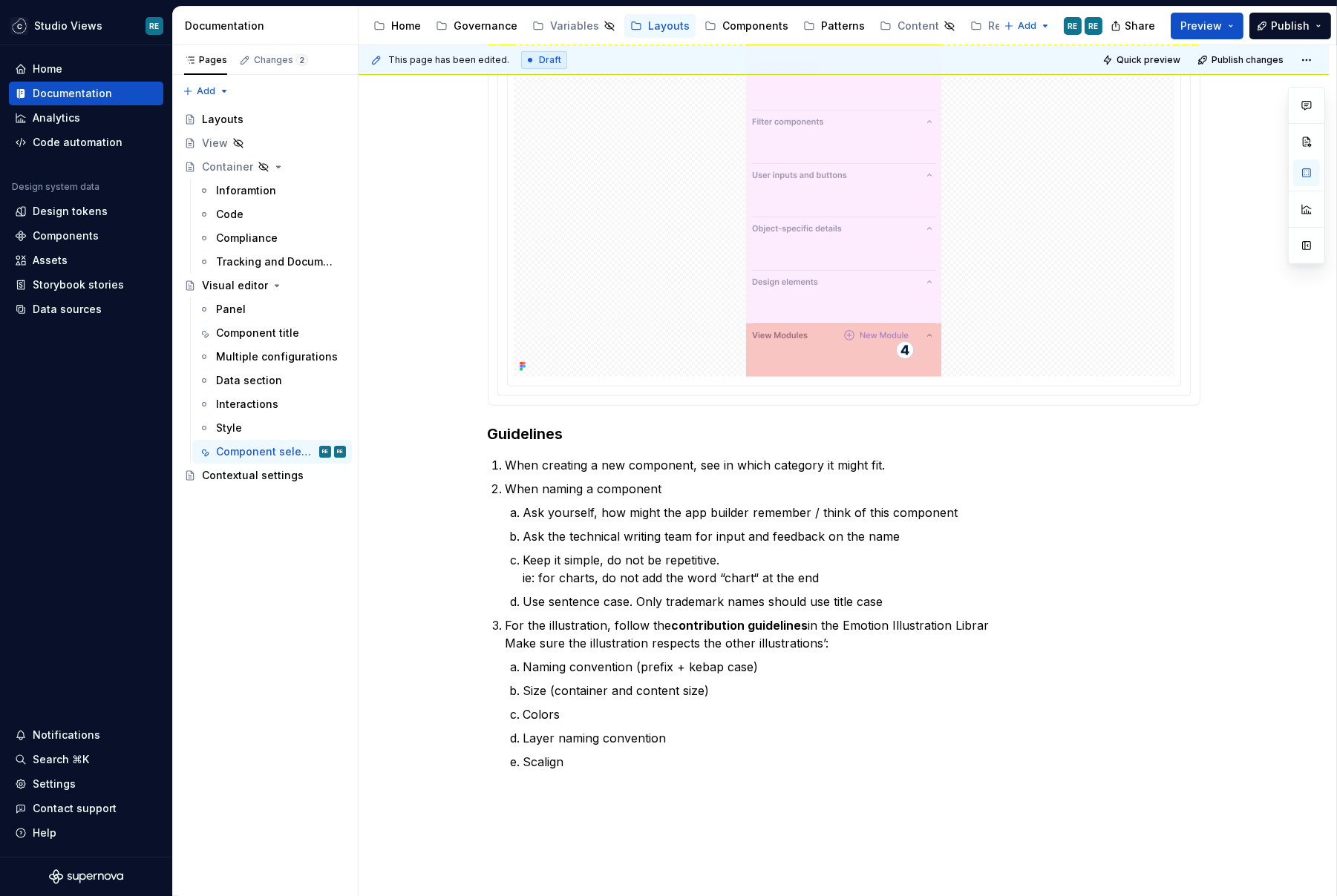
scroll to position [1531, 0]
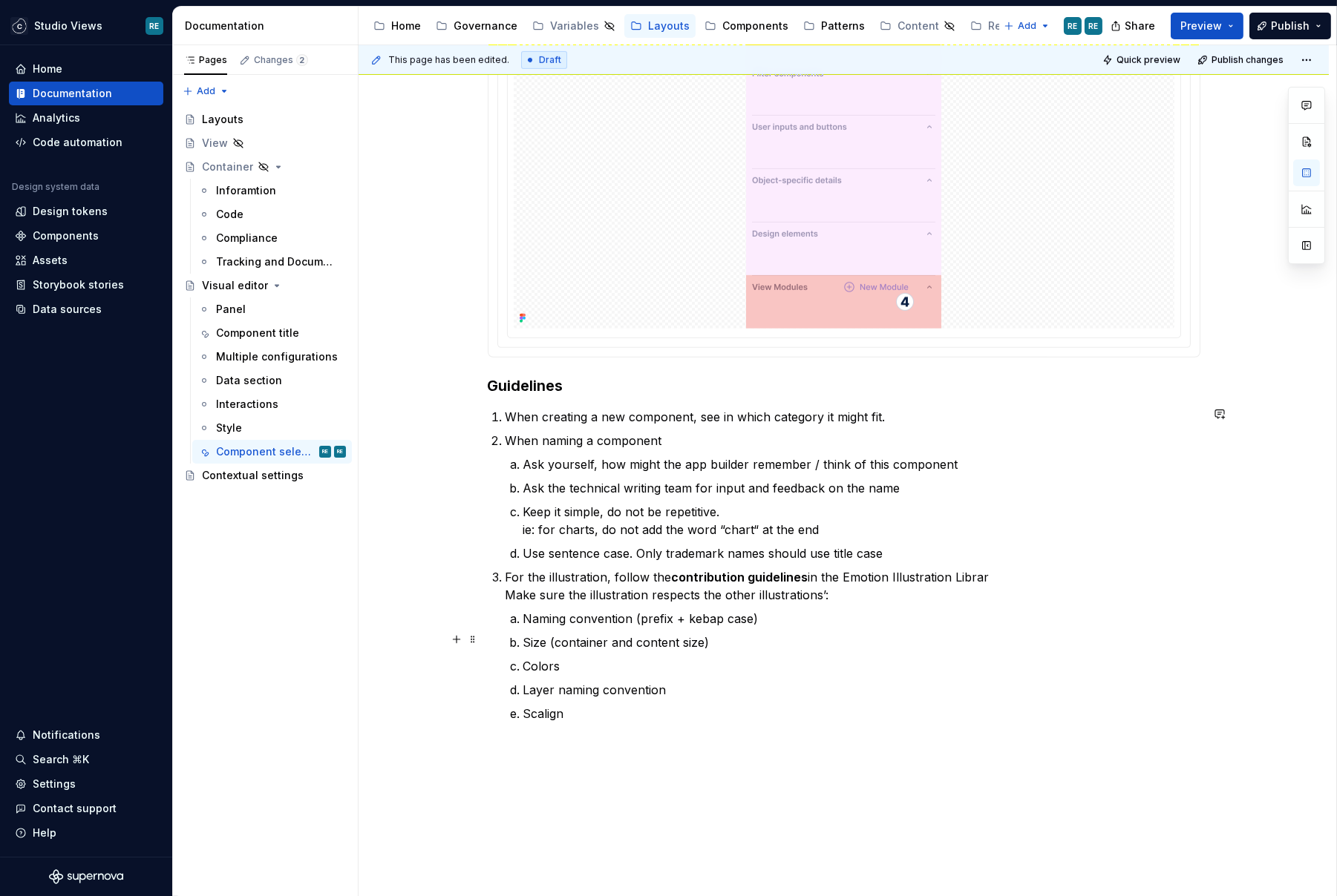
click at [653, 627] on ol "Naming convention (prefix + kebap case) Size (container and content size) Color…" at bounding box center [862, 666] width 677 height 113
click at [653, 622] on p "Naming convention (prefix + kebap case)" at bounding box center [862, 619] width 677 height 18
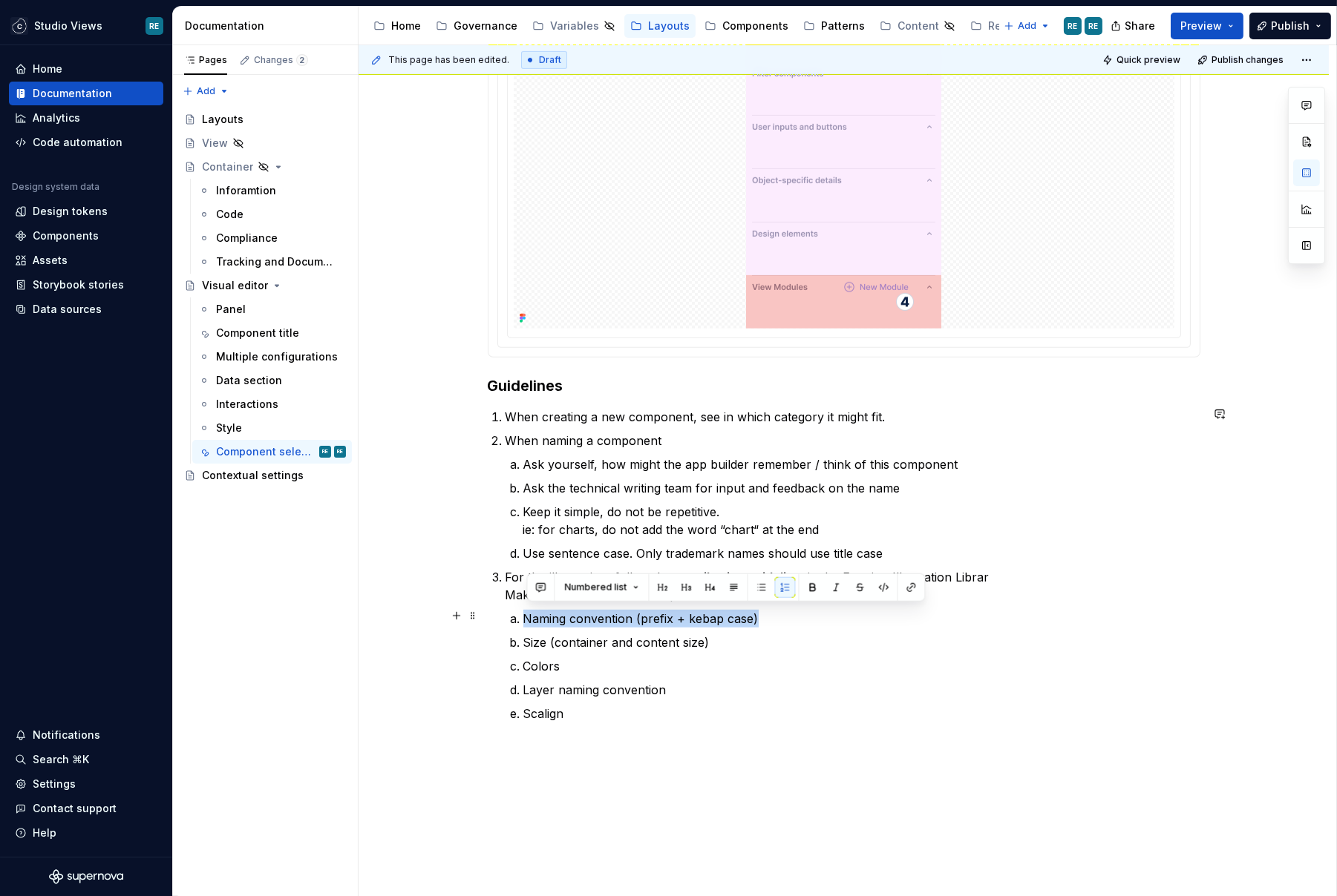
click at [653, 622] on p "Naming convention (prefix + kebap case)" at bounding box center [862, 619] width 677 height 18
click at [557, 705] on p "Scalign" at bounding box center [862, 714] width 677 height 18
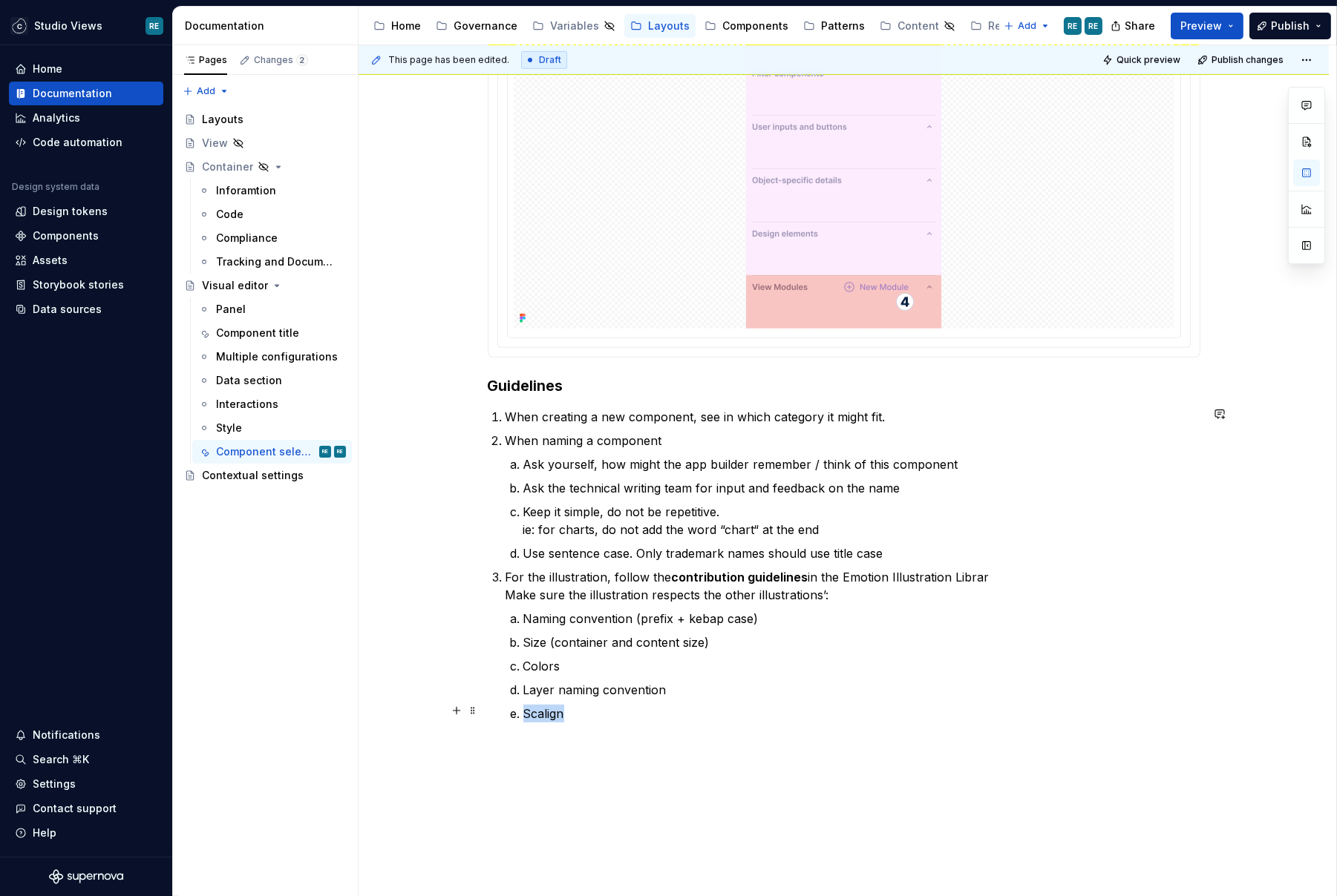
click at [557, 705] on p "Scalign" at bounding box center [862, 714] width 677 height 18
click at [709, 690] on p "Layer naming convention" at bounding box center [862, 691] width 677 height 18
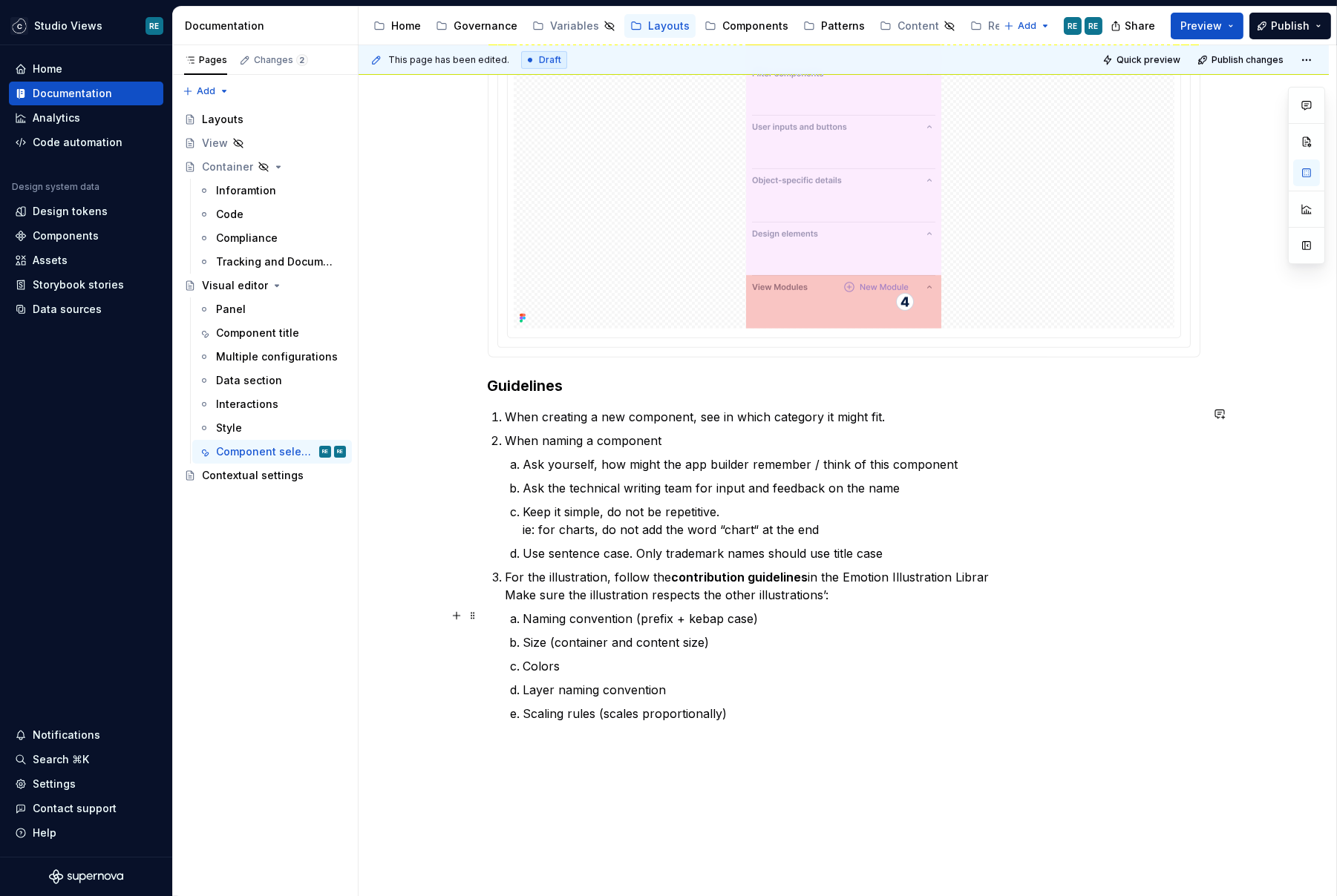
click at [673, 612] on p "Naming convention (prefix + kebap case)" at bounding box center [862, 619] width 677 height 18
click at [688, 617] on p "Naming convention (prefix “ve-“ + kebap case)" at bounding box center [862, 619] width 677 height 18
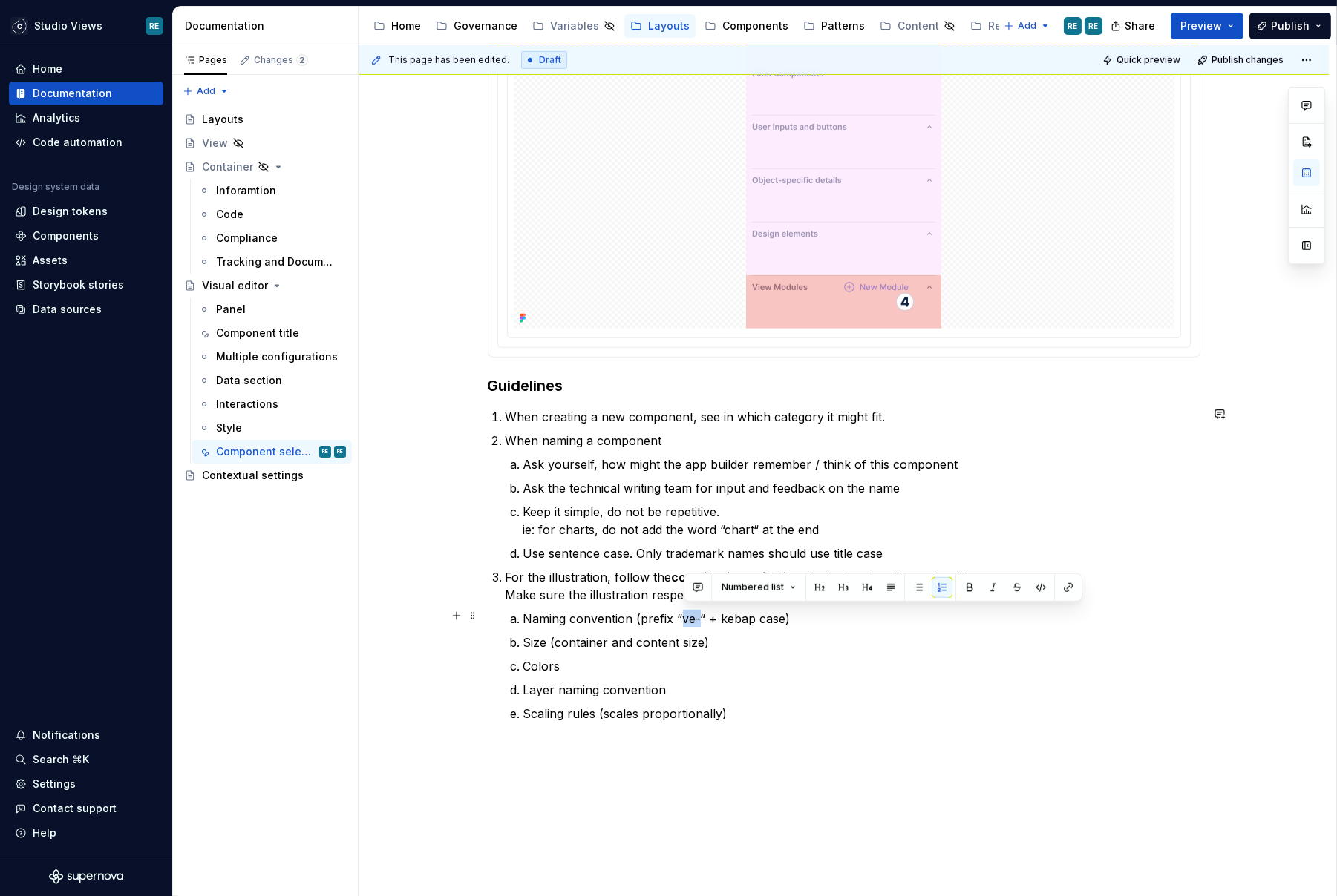
drag, startPoint x: 688, startPoint y: 617, endPoint x: 696, endPoint y: 618, distance: 8.1
click at [696, 618] on p "Naming convention (prefix “ve-“ + kebap case)" at bounding box center [862, 619] width 677 height 18
click at [734, 627] on ol "Naming convention (prefix “ ve- “ + kebap case) Size (container and content siz…" at bounding box center [862, 666] width 677 height 113
click at [860, 571] on p "For the illustration, follow the contribution guidelines in the Emotion Illustr…" at bounding box center [853, 586] width 694 height 35
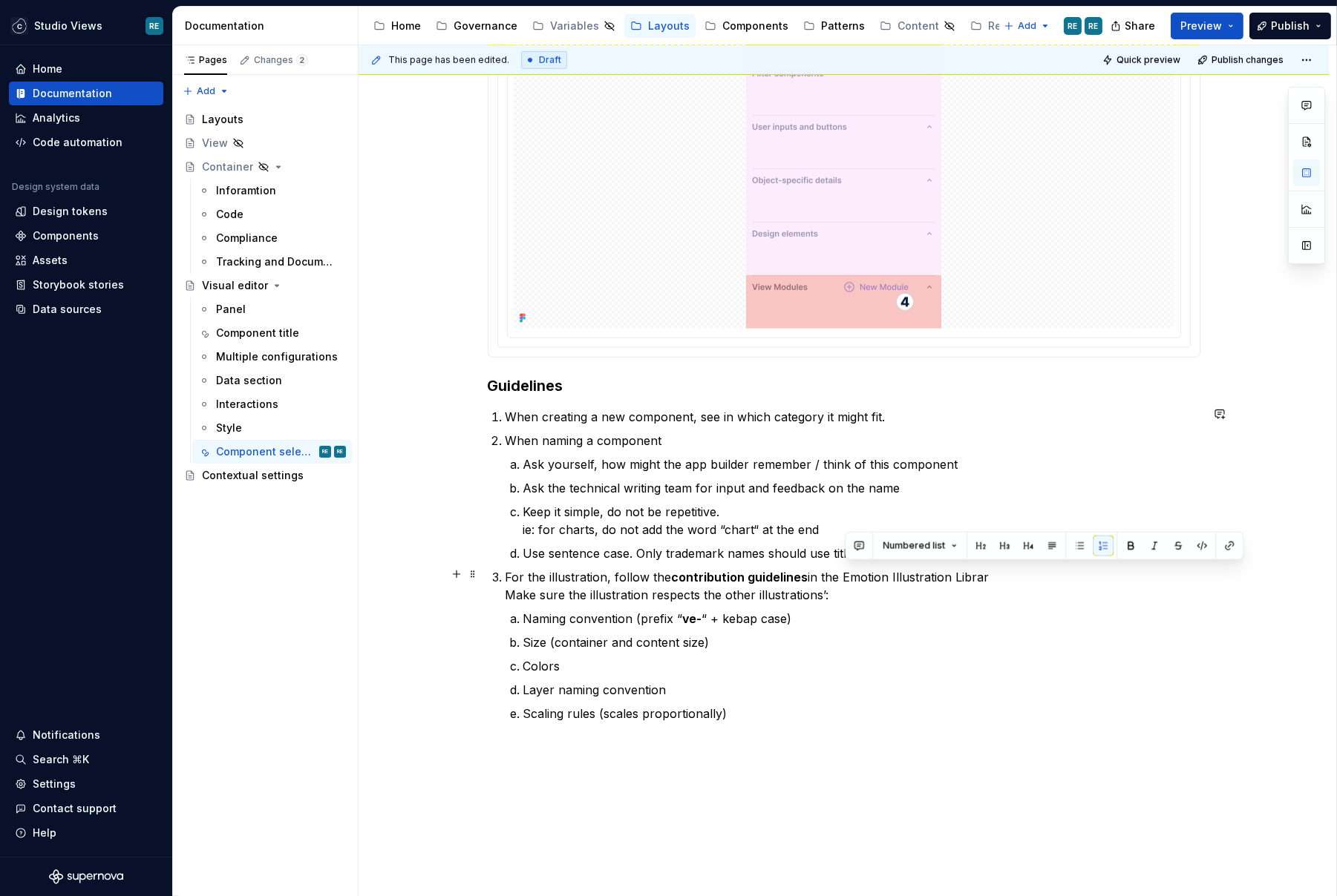
drag, startPoint x: 860, startPoint y: 571, endPoint x: 962, endPoint y: 569, distance: 102.0
click at [962, 570] on p "For the illustration, follow the contribution guidelines in the Emotion Illustr…" at bounding box center [853, 586] width 694 height 35
click at [991, 577] on p "For the illustration, follow the contribution guidelines in the Emotion Illustr…" at bounding box center [853, 586] width 694 height 35
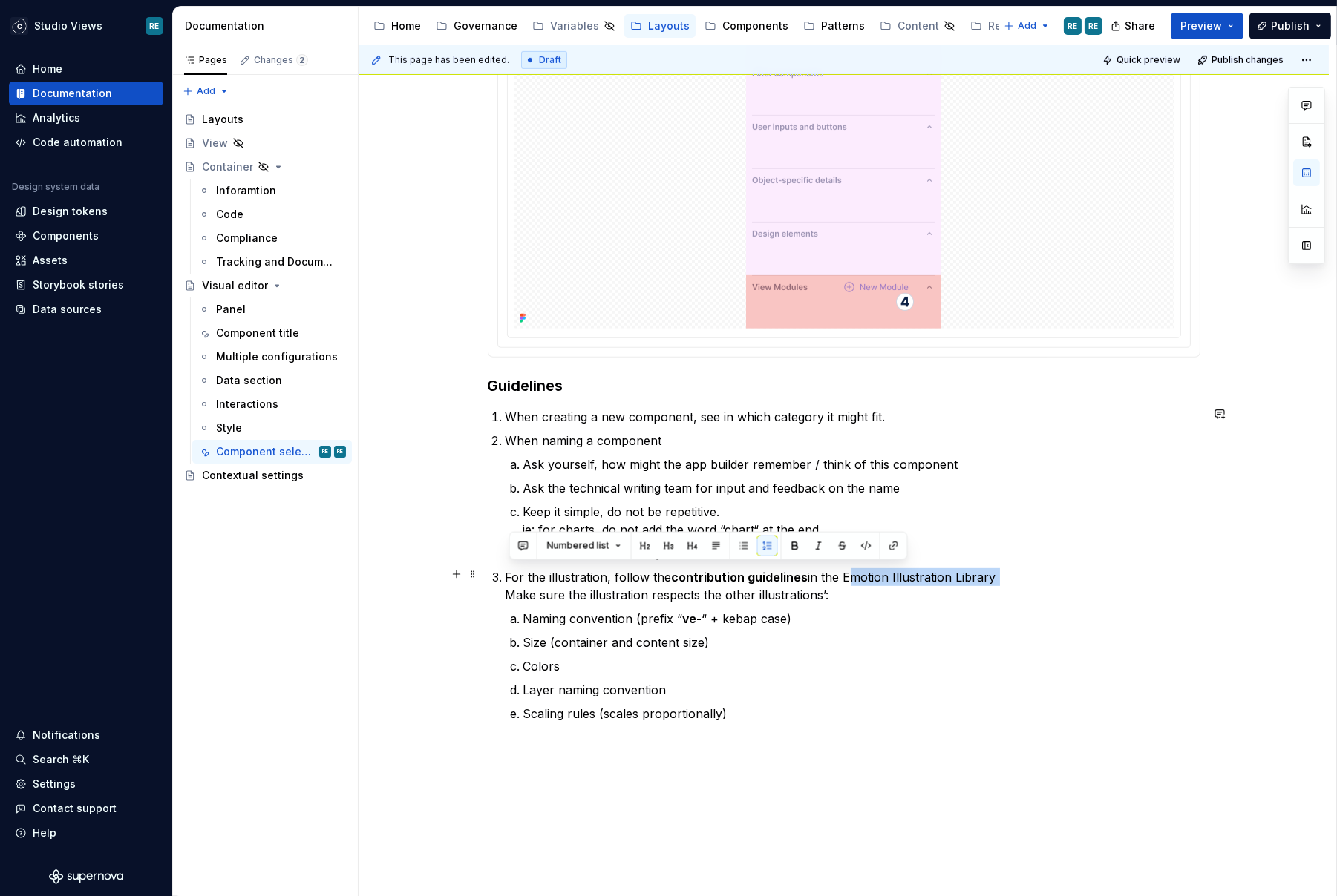
drag, startPoint x: 991, startPoint y: 577, endPoint x: 855, endPoint y: 577, distance: 136.0
click at [855, 577] on p "For the illustration, follow the contribution guidelines in the Emotion Illustr…" at bounding box center [853, 586] width 694 height 35
click at [886, 553] on button "button" at bounding box center [893, 546] width 21 height 21
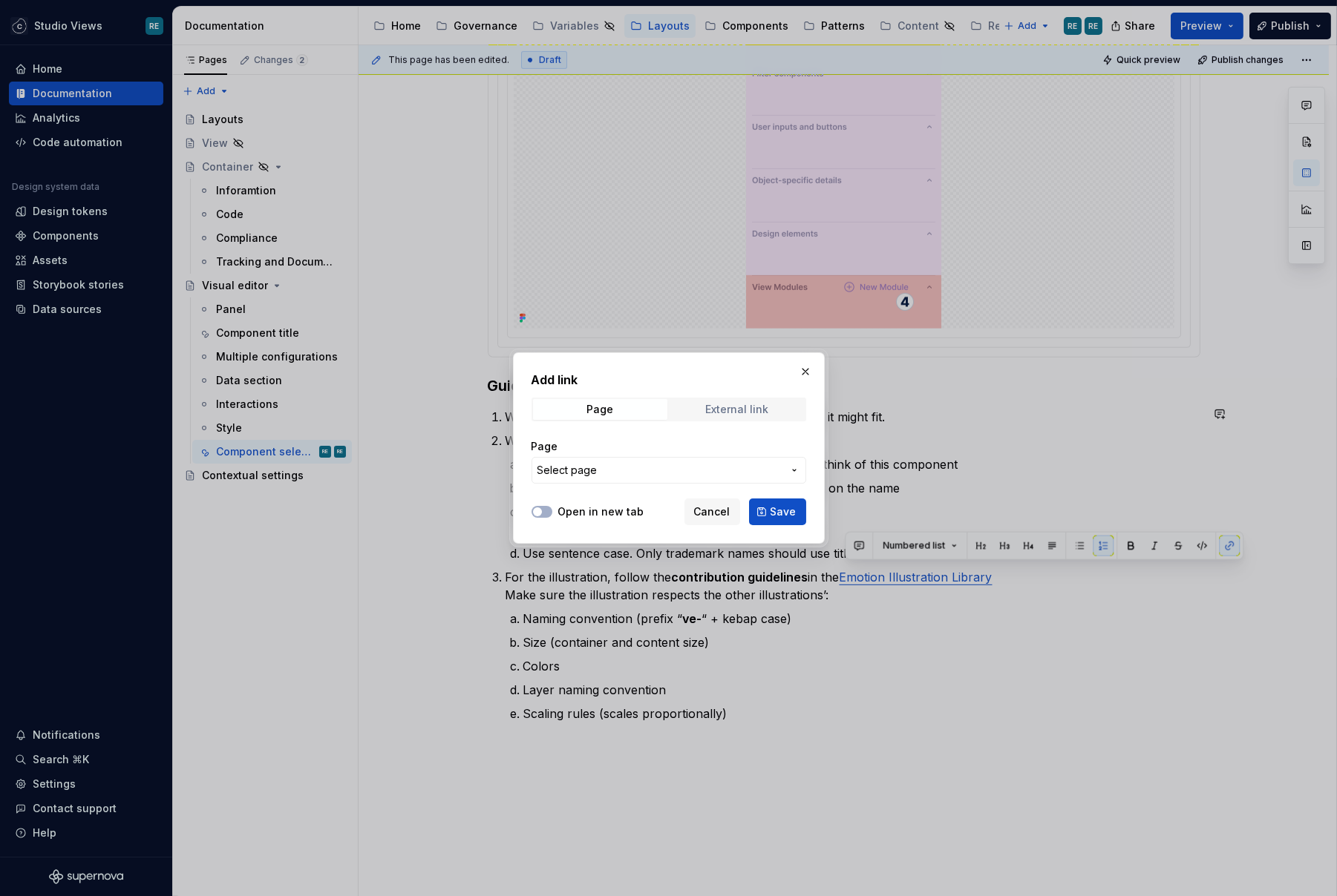
click at [747, 407] on div "External link" at bounding box center [737, 409] width 63 height 12
click at [805, 370] on button "button" at bounding box center [805, 372] width 21 height 21
type textarea "*"
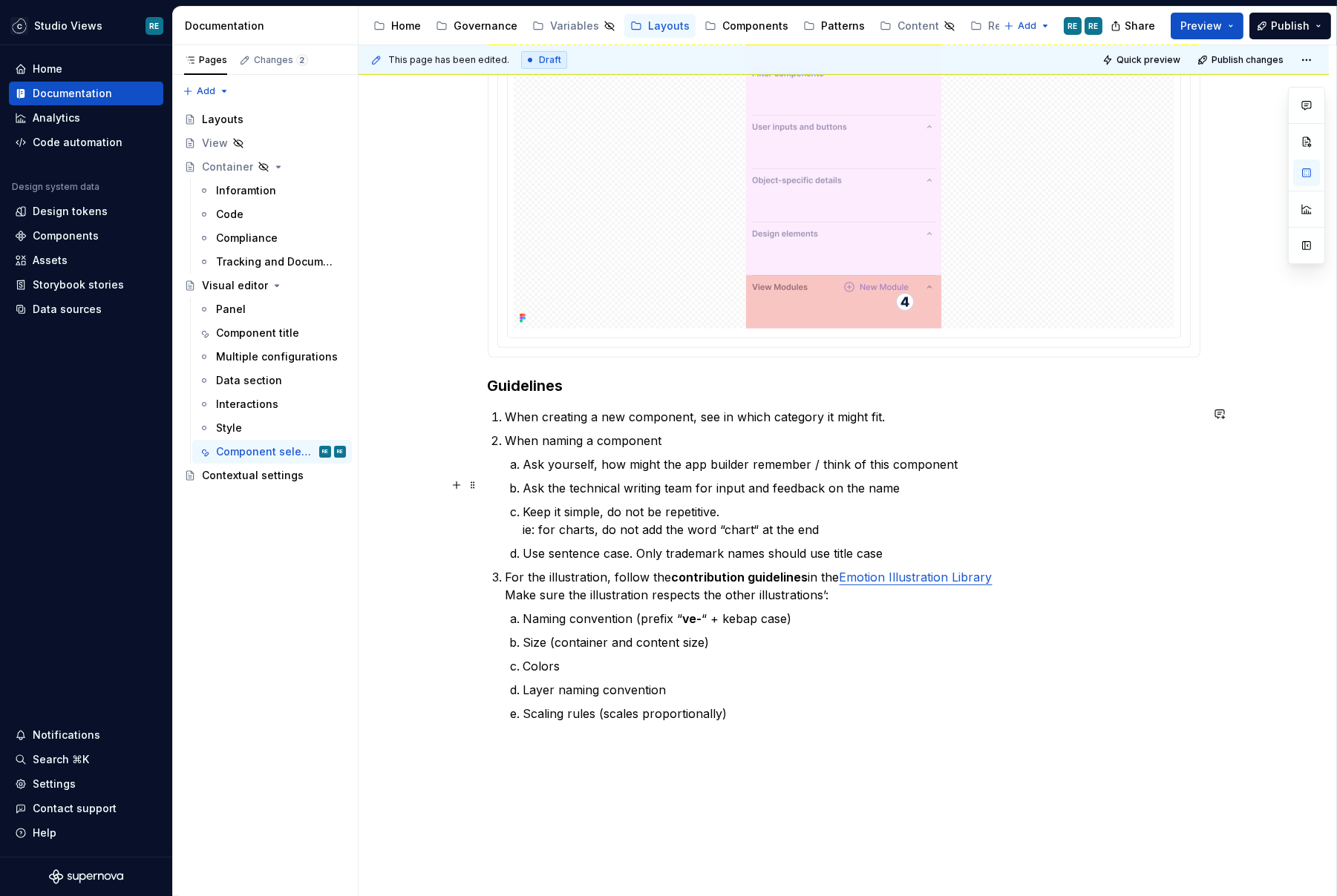
click at [959, 480] on p "Ask the technical writing team for input and feedback on the name" at bounding box center [862, 489] width 677 height 18
click at [862, 572] on p "For the illustration, follow the contribution guidelines in the Emotion Illustr…" at bounding box center [853, 586] width 694 height 35
drag, startPoint x: 862, startPoint y: 572, endPoint x: 966, endPoint y: 572, distance: 104.0
click at [966, 572] on p "For the illustration, follow the contribution guidelines in the Emotion Illustr…" at bounding box center [853, 586] width 694 height 35
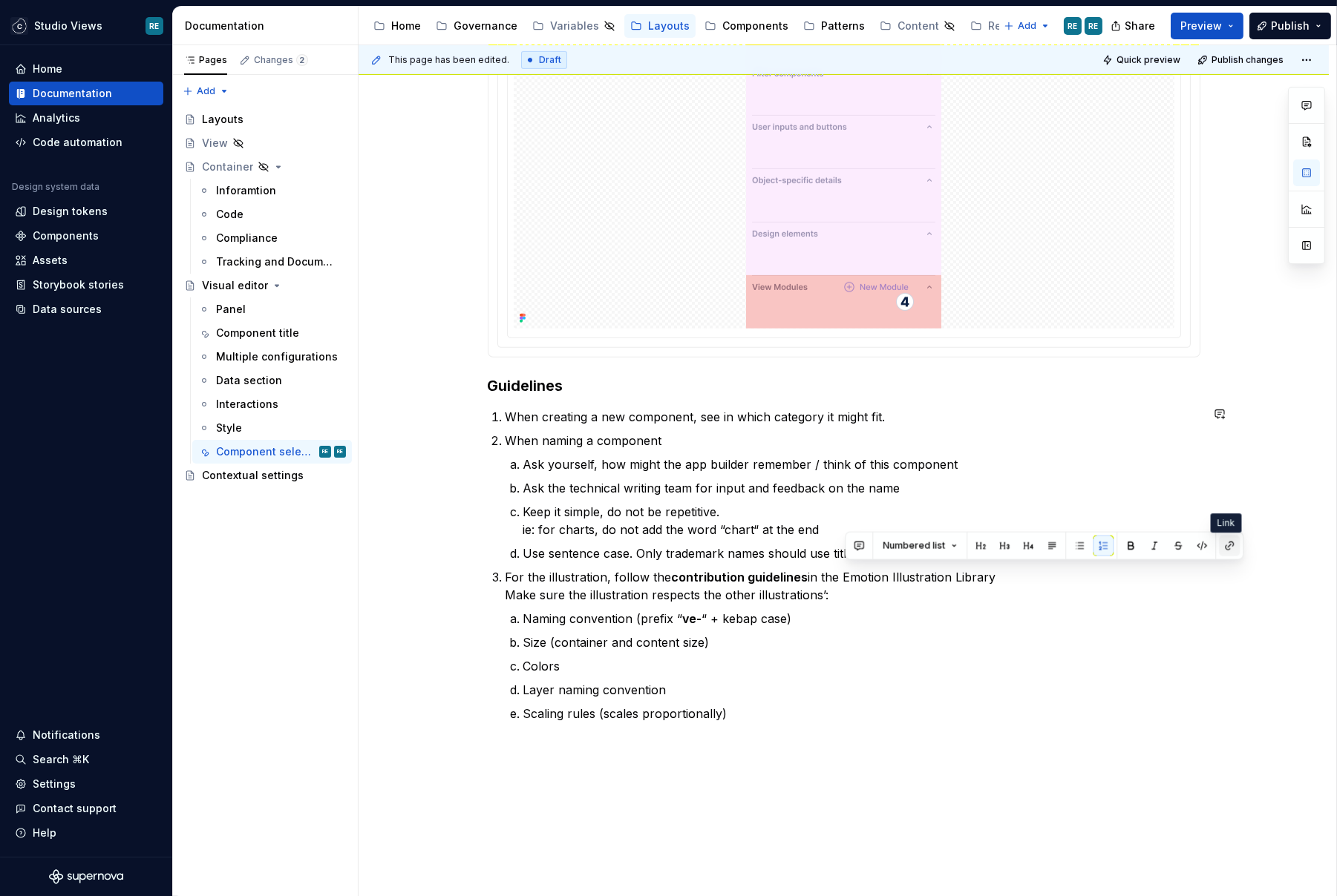
click at [1225, 548] on button "button" at bounding box center [1229, 546] width 21 height 21
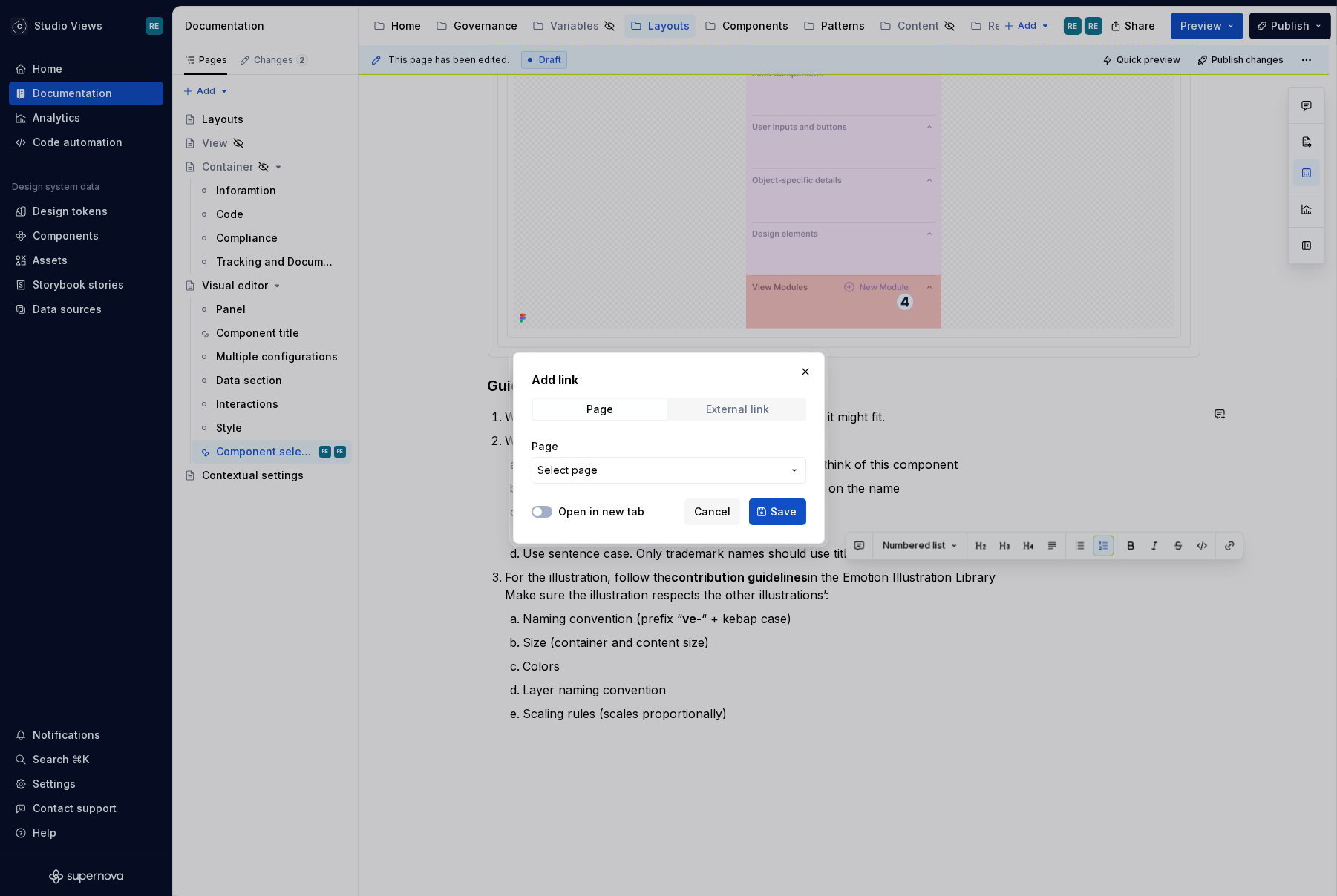
click at [721, 419] on span "External link" at bounding box center [737, 409] width 135 height 21
click at [617, 471] on input "URL" at bounding box center [669, 470] width 274 height 26
paste input "[URL][DOMAIN_NAME]"
type input "[URL][DOMAIN_NAME]"
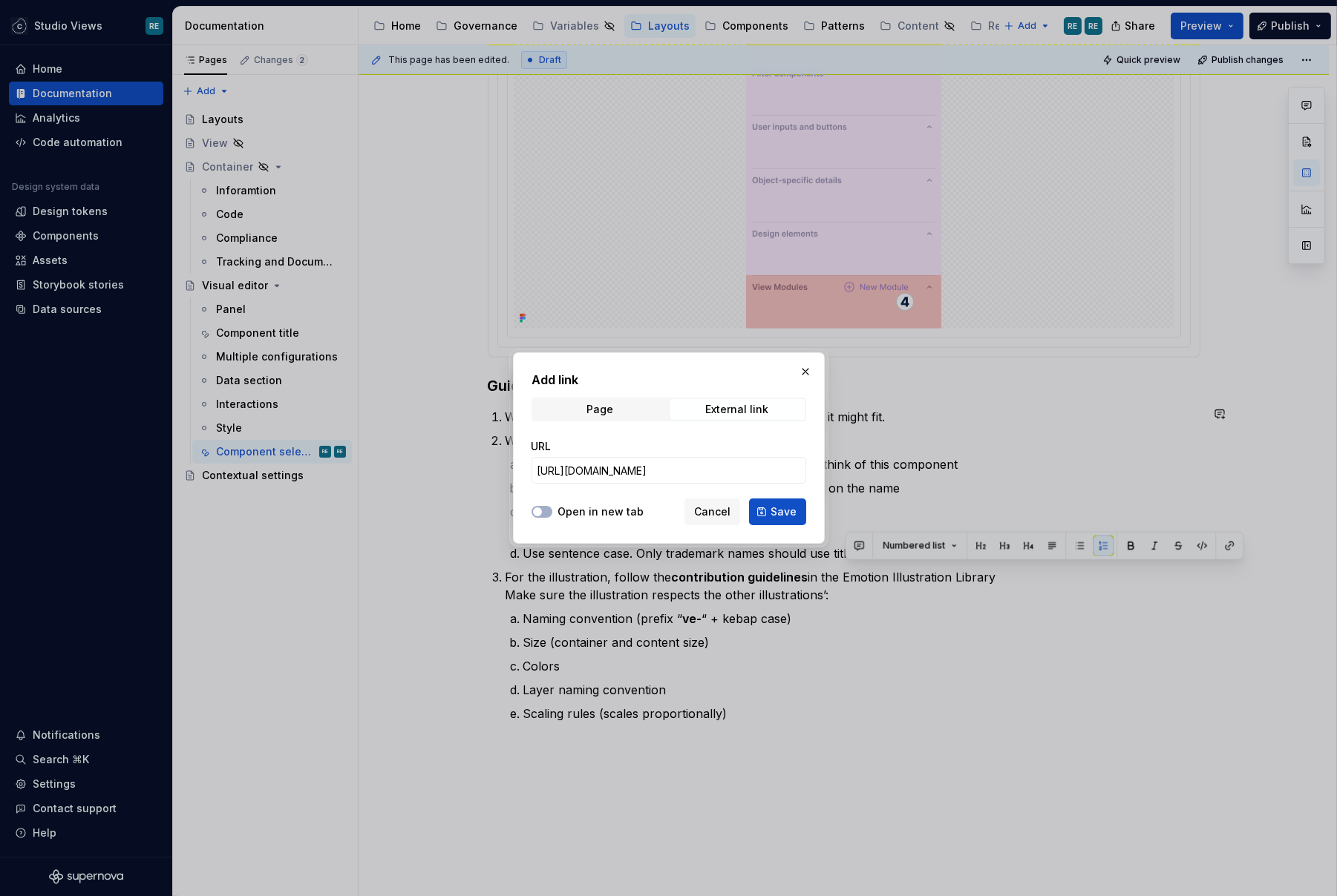
scroll to position [0, 0]
click at [556, 509] on div "Open in new tab" at bounding box center [588, 512] width 113 height 15
click at [582, 508] on label "Open in new tab" at bounding box center [601, 512] width 86 height 15
click at [553, 508] on button "Open in new tab" at bounding box center [542, 512] width 21 height 12
click at [775, 508] on span "Save" at bounding box center [783, 512] width 26 height 15
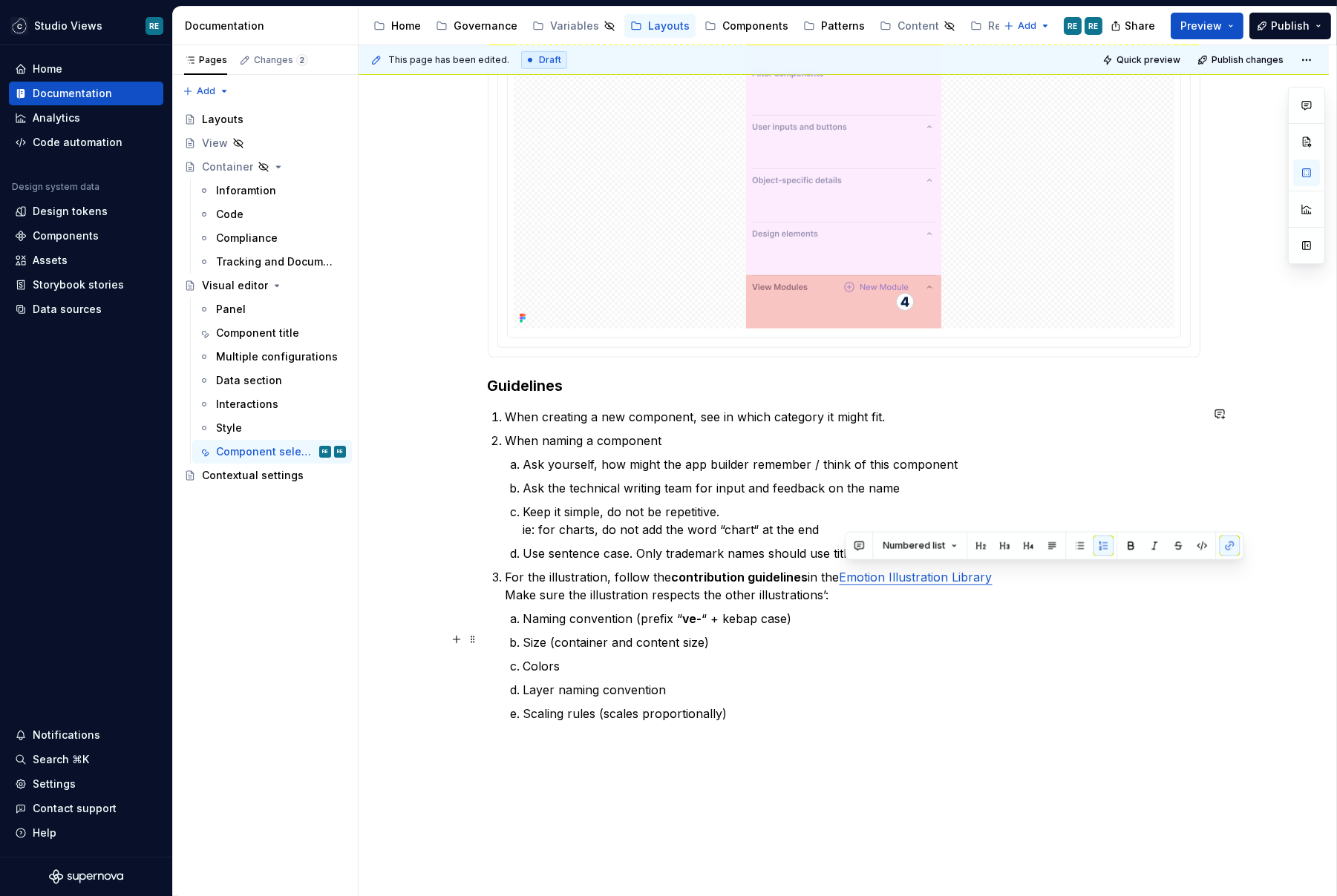
click at [904, 658] on p "Colors" at bounding box center [862, 667] width 677 height 18
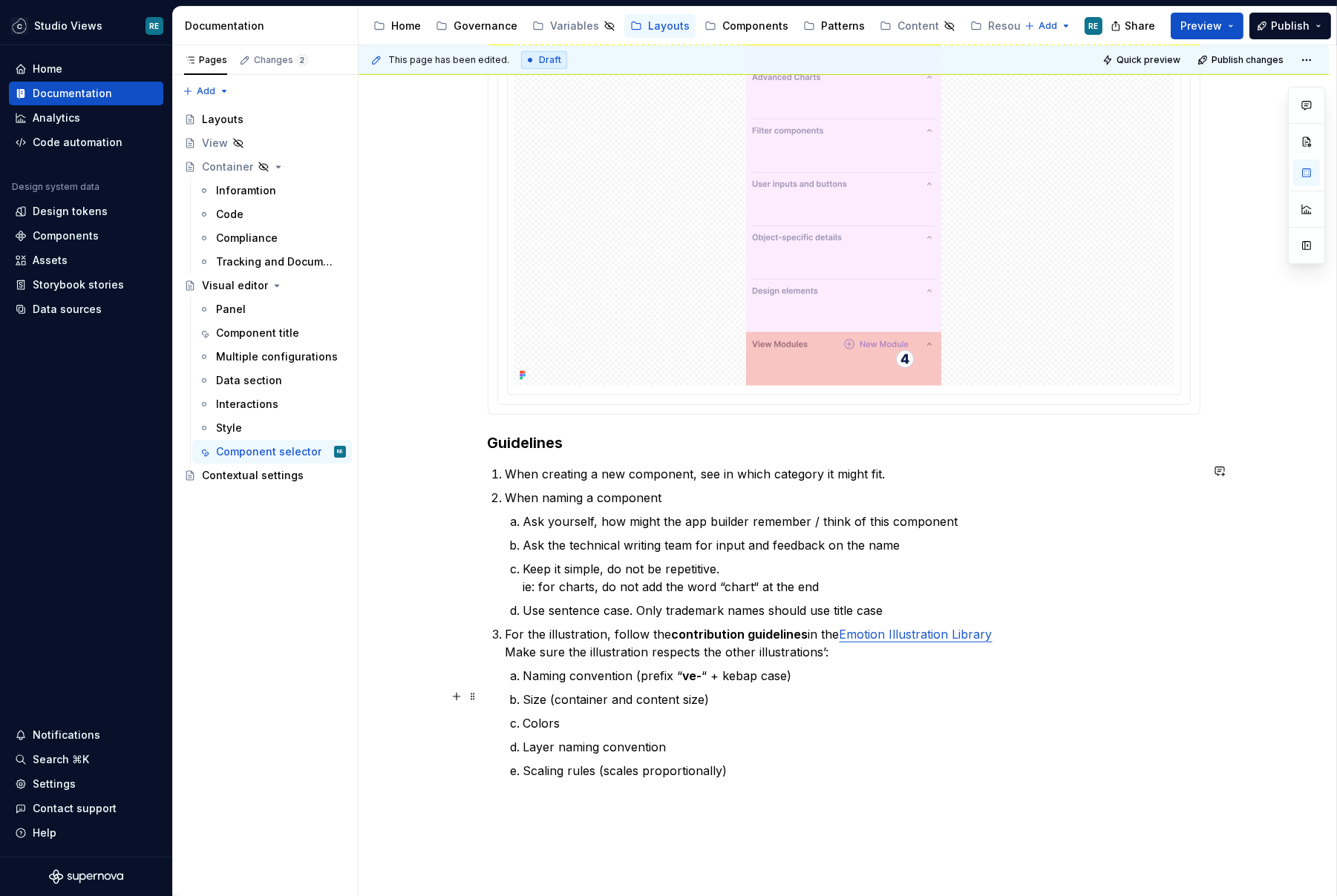
scroll to position [1475, 0]
click at [825, 763] on p "Scaling rules (scales proportionally)" at bounding box center [862, 770] width 677 height 18
click at [694, 737] on p "Layer naming convention" at bounding box center [862, 746] width 677 height 18
click at [781, 666] on p "Naming convention (prefix “ ve- “ + kebap case)" at bounding box center [862, 675] width 677 height 18
click at [723, 666] on p "Naming convention (prefix “ ve- “ + kebap case)" at bounding box center [862, 675] width 677 height 18
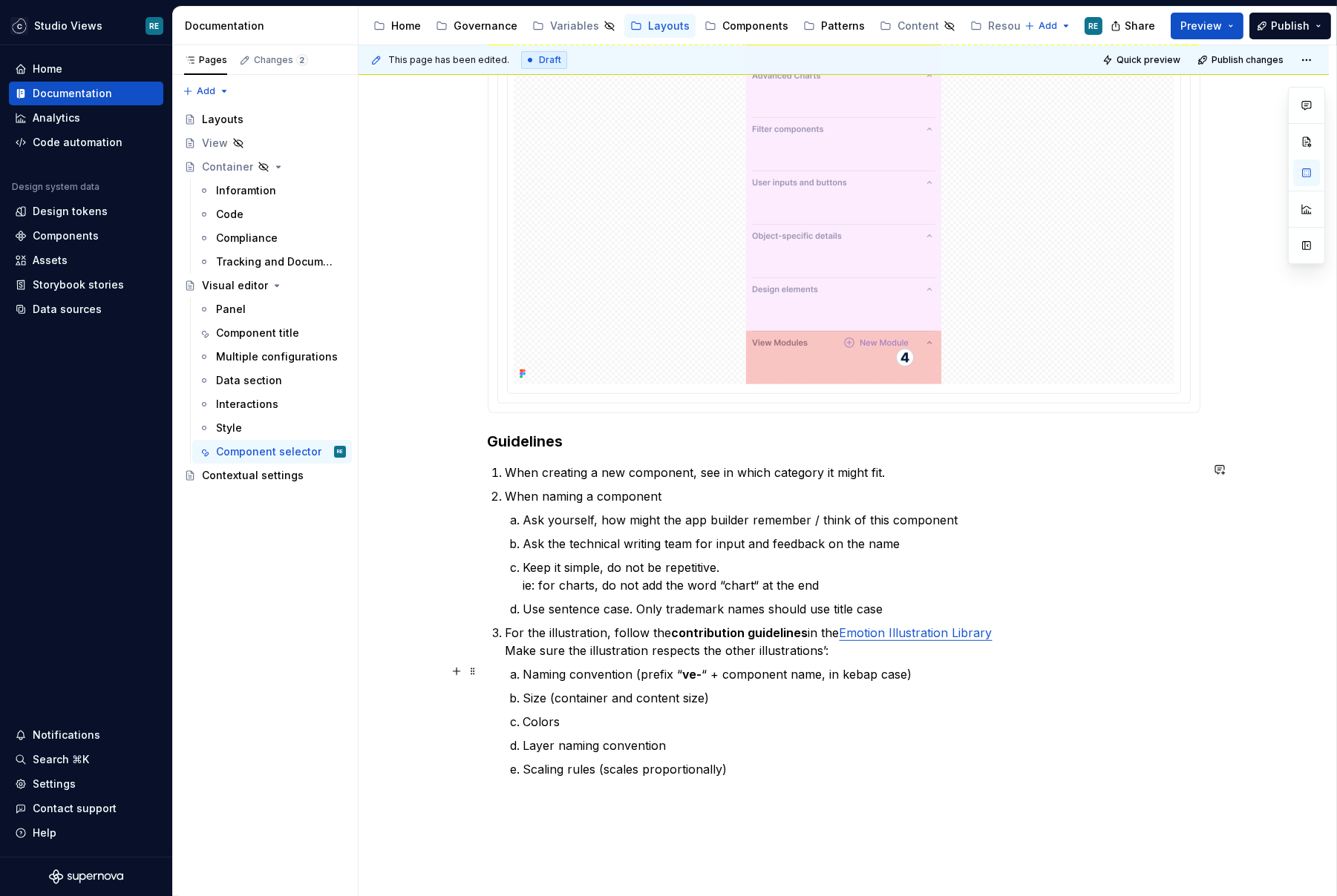
click at [728, 670] on p "Naming convention (prefix “ ve- “ + component name, in kebap case)" at bounding box center [862, 675] width 677 height 18
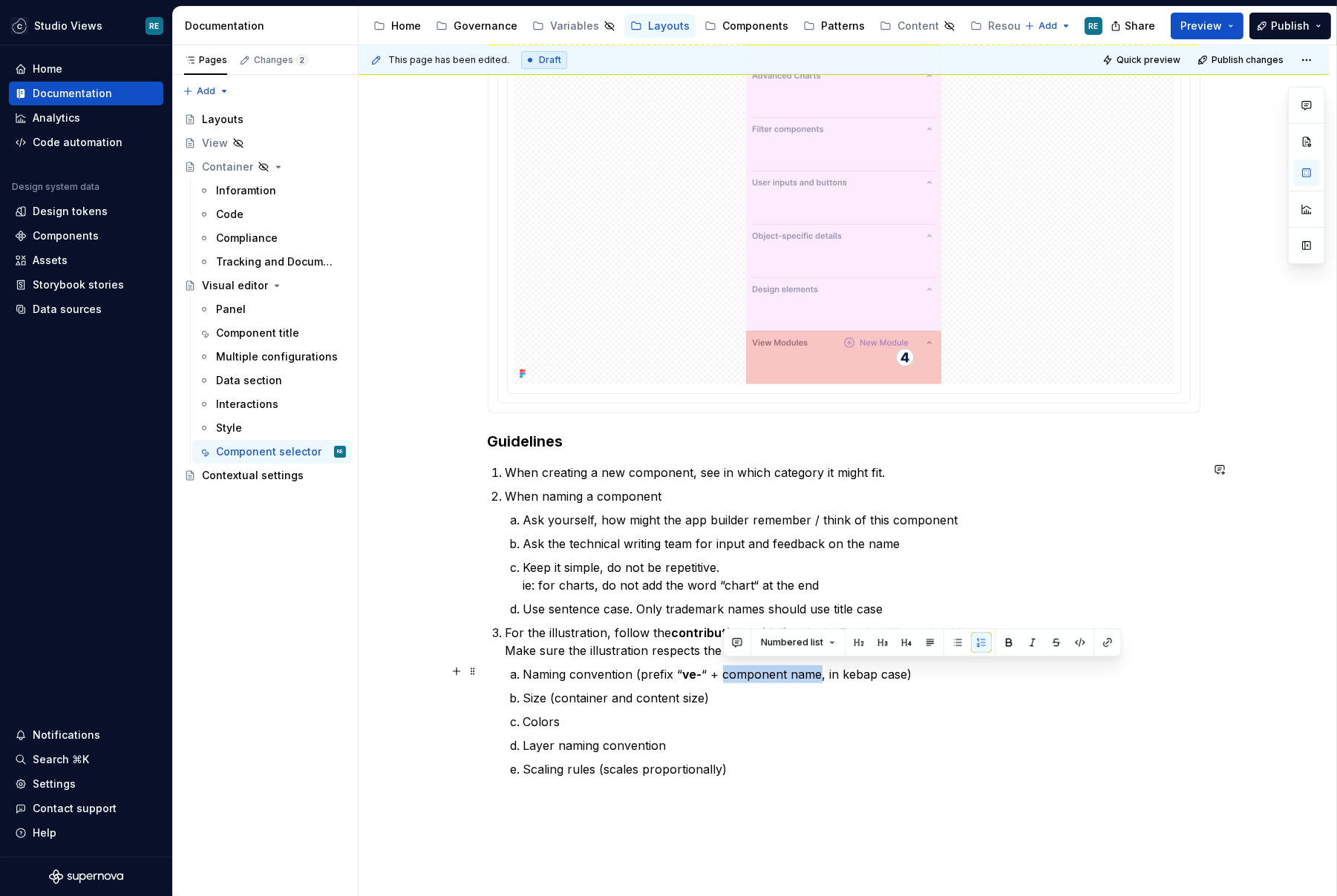
drag, startPoint x: 779, startPoint y: 670, endPoint x: 799, endPoint y: 670, distance: 20.0
click at [799, 670] on p "Naming convention (prefix “ ve- “ + component name, in kebap case)" at bounding box center [862, 675] width 677 height 18
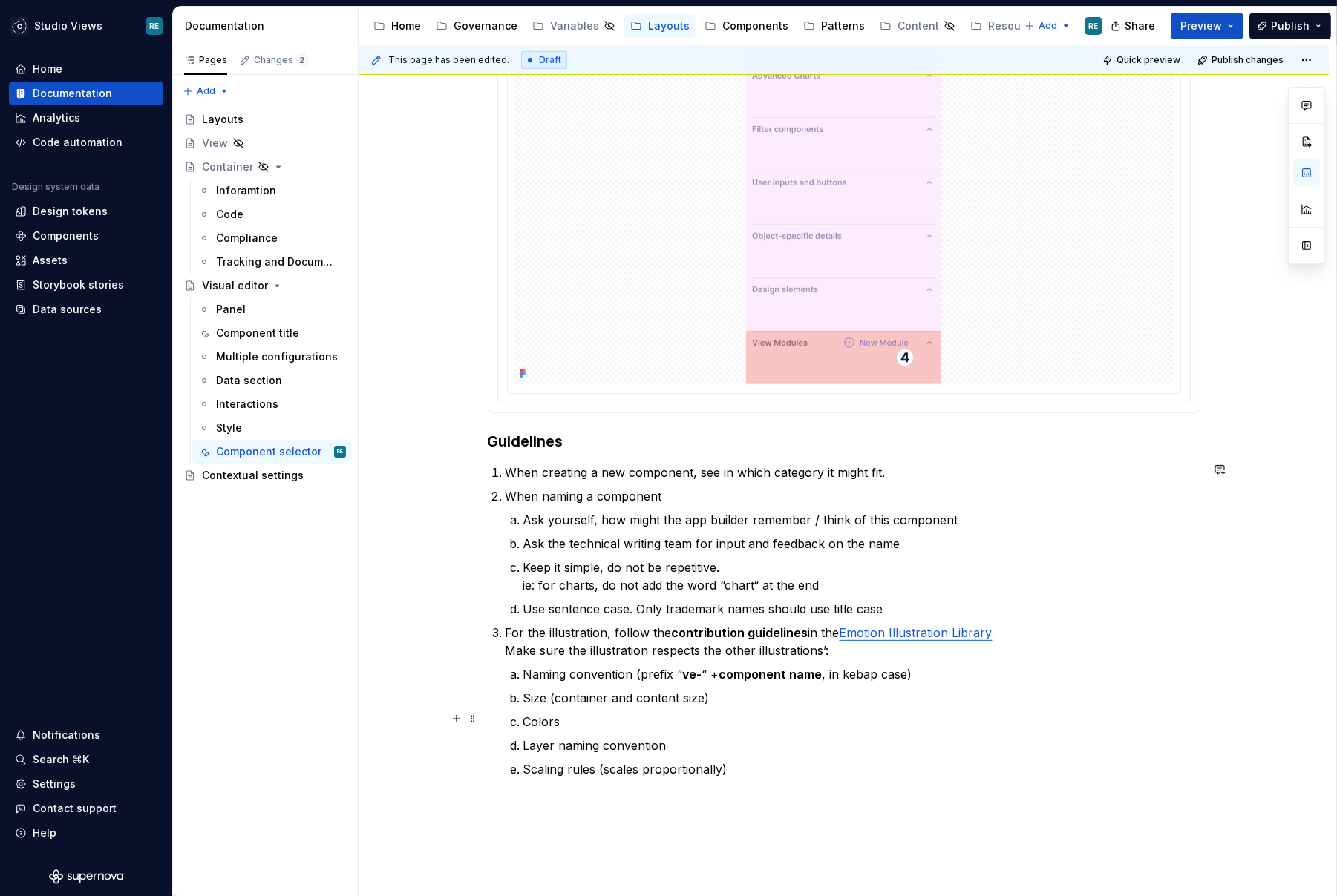
click at [864, 703] on ol "Naming convention (prefix “ ve- “ + component name , in kebap case) Size (conta…" at bounding box center [862, 722] width 677 height 113
click at [725, 668] on strong "component name" at bounding box center [771, 674] width 104 height 15
click at [819, 667] on strong "component name" at bounding box center [779, 674] width 104 height 15
click at [728, 667] on strong "component name" at bounding box center [779, 674] width 104 height 15
click at [803, 670] on p "Naming convention (prefix “ ve-component name , in kebap case)" at bounding box center [862, 675] width 677 height 18
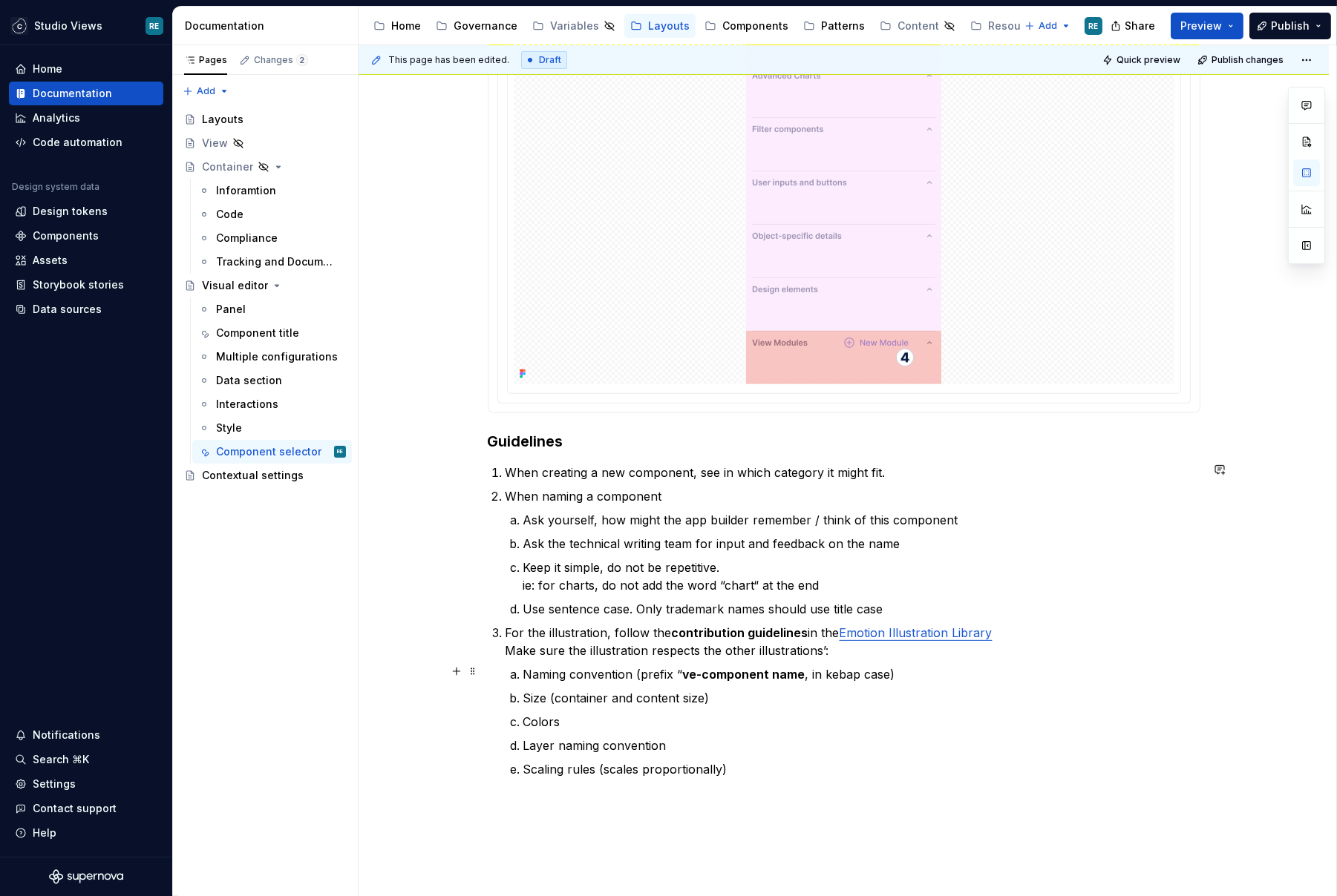
click at [773, 667] on strong "ve-component name" at bounding box center [743, 674] width 123 height 15
click at [800, 667] on strong "ve-component-name" at bounding box center [744, 674] width 125 height 15
click at [811, 667] on strong "ve-component-name”" at bounding box center [748, 674] width 131 height 15
click at [869, 713] on p "Colors" at bounding box center [862, 722] width 677 height 18
click at [734, 696] on p "Size (container and content size)" at bounding box center [862, 699] width 677 height 18
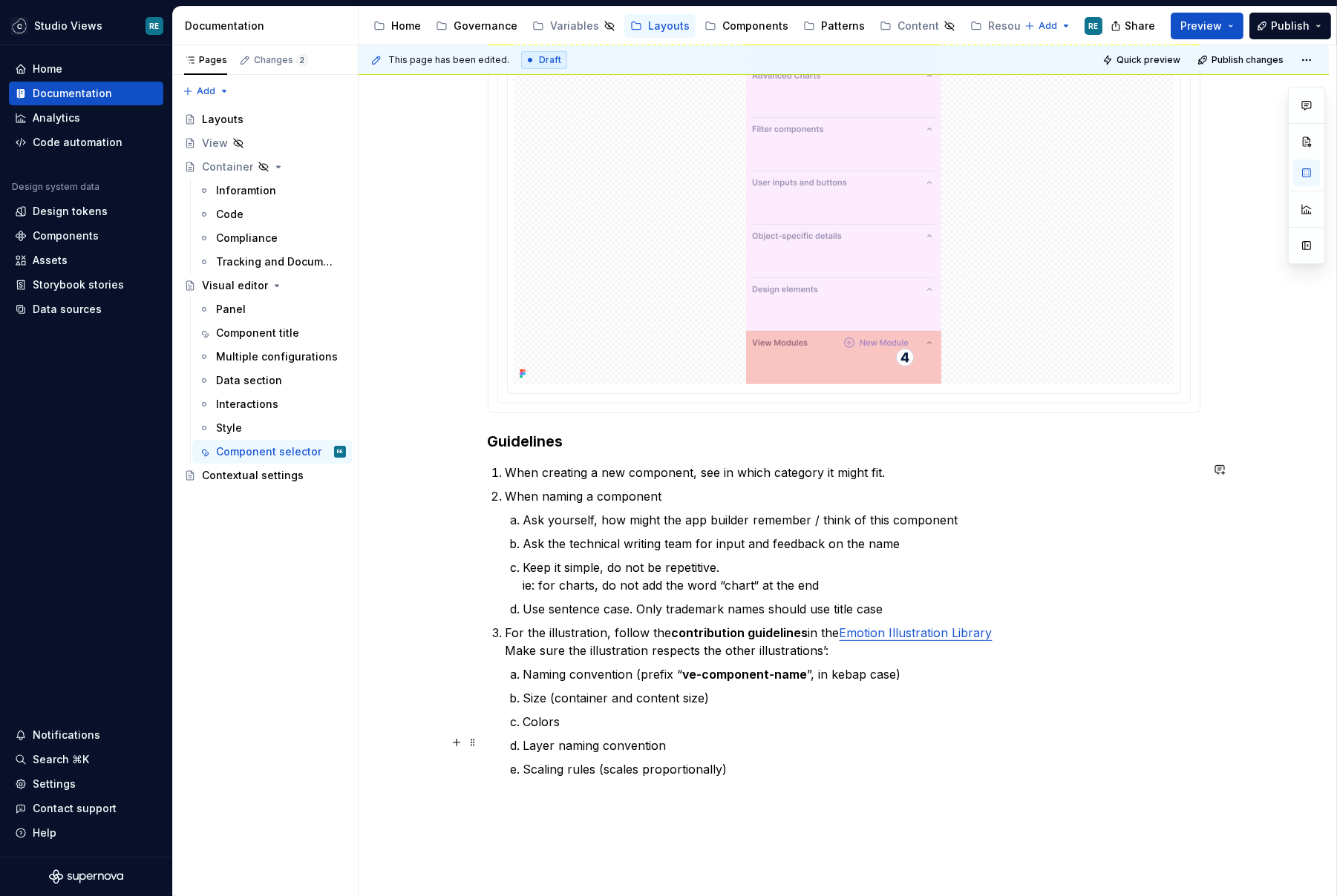
click at [720, 737] on p "Layer naming convention" at bounding box center [862, 746] width 677 height 18
click at [765, 771] on p "Scaling rules (scales proportionally)" at bounding box center [862, 770] width 677 height 18
click at [644, 706] on ol "Naming convention (prefix “ ve-component-name ”, in kebap case) Size (container…" at bounding box center [862, 722] width 677 height 113
click at [641, 716] on p "Colors" at bounding box center [862, 722] width 677 height 18
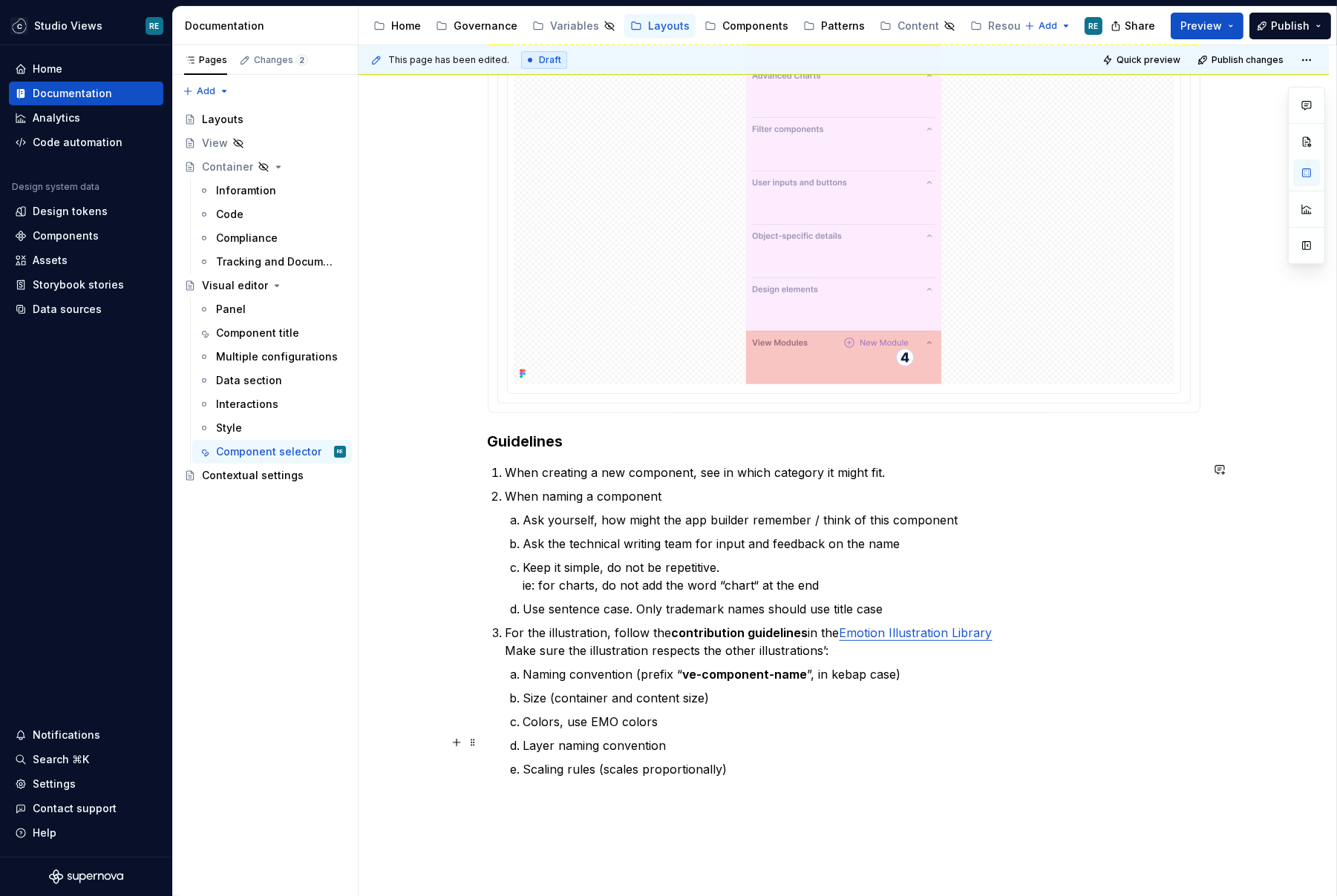
click at [701, 725] on p "Colors, use EMO colors" at bounding box center [862, 722] width 677 height 18
click at [700, 747] on p "Layer naming convention" at bounding box center [862, 746] width 677 height 18
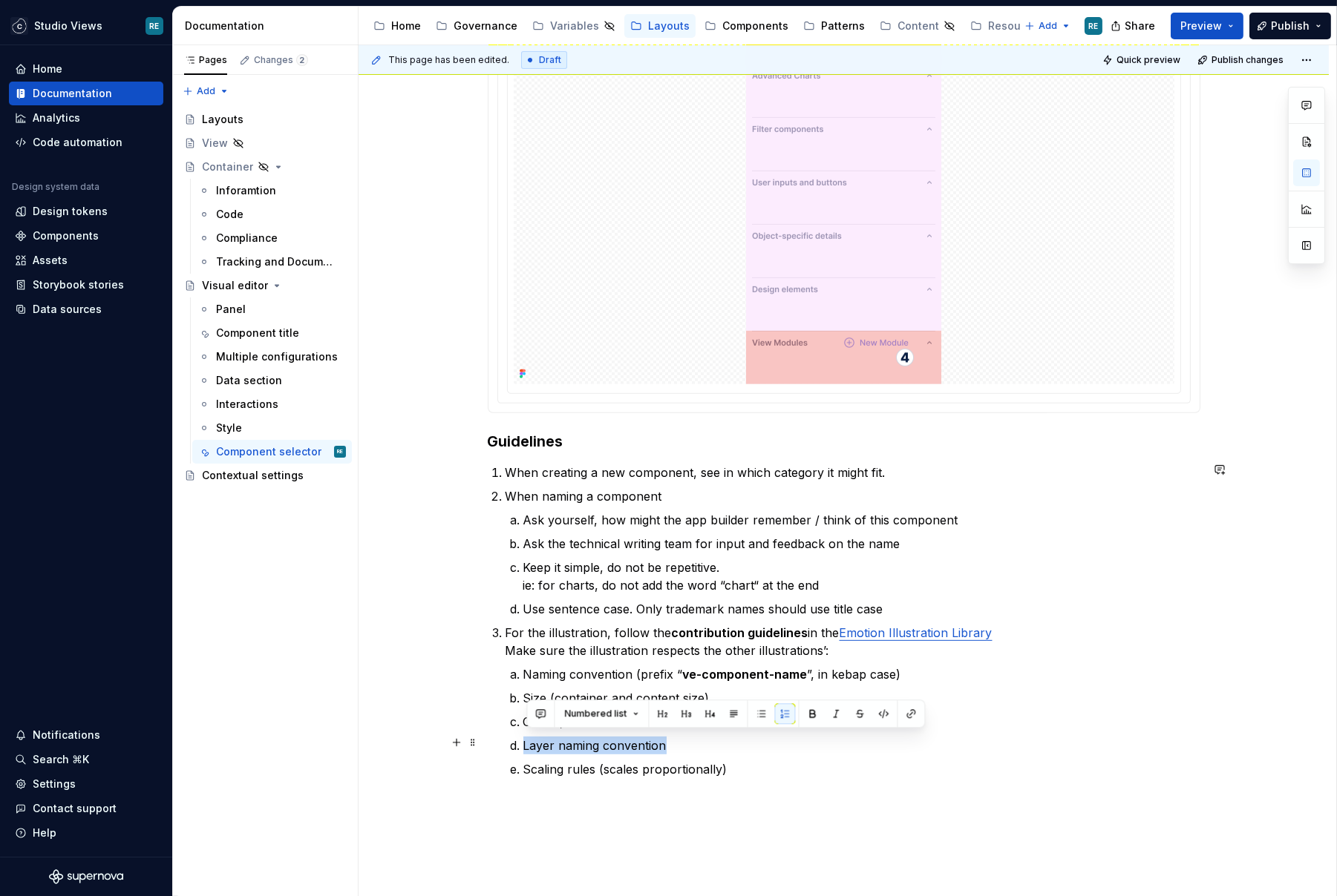
click at [700, 747] on p "Layer naming convention" at bounding box center [862, 746] width 677 height 18
click at [760, 750] on ol "Naming convention (prefix “ ve-component-name ”, in kebap case) Size (container…" at bounding box center [862, 722] width 677 height 113
click at [640, 742] on p "Layer naming convention" at bounding box center [862, 746] width 677 height 18
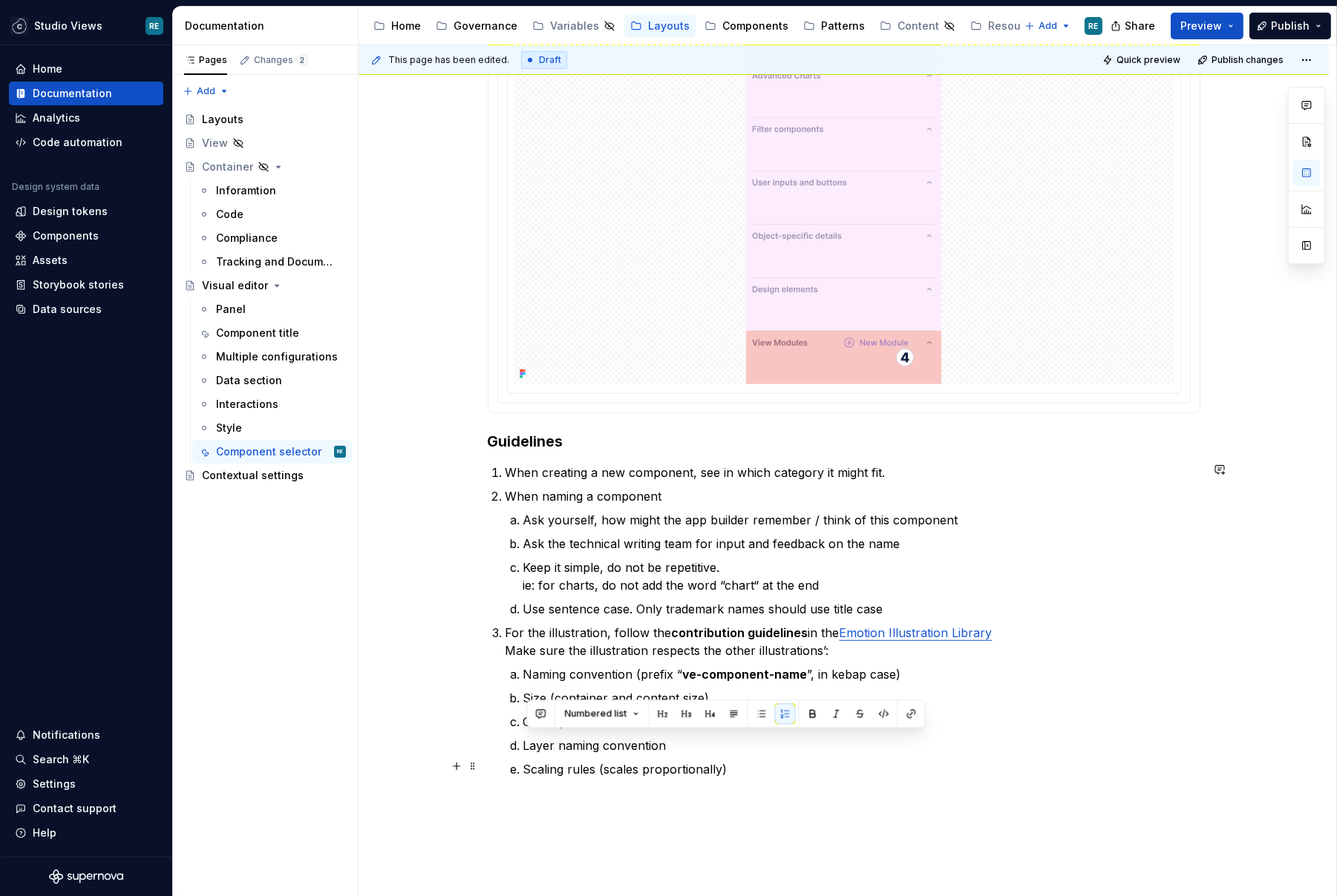
click at [710, 761] on p "Scaling rules (scales proportionally)" at bounding box center [862, 770] width 677 height 18
click at [746, 749] on p "Layer naming convention" at bounding box center [862, 746] width 677 height 18
click at [609, 763] on p "Scaling rules (scales proportionally)" at bounding box center [862, 770] width 677 height 18
click at [748, 761] on p "Scaling rules: scales proportionally)" at bounding box center [862, 770] width 677 height 18
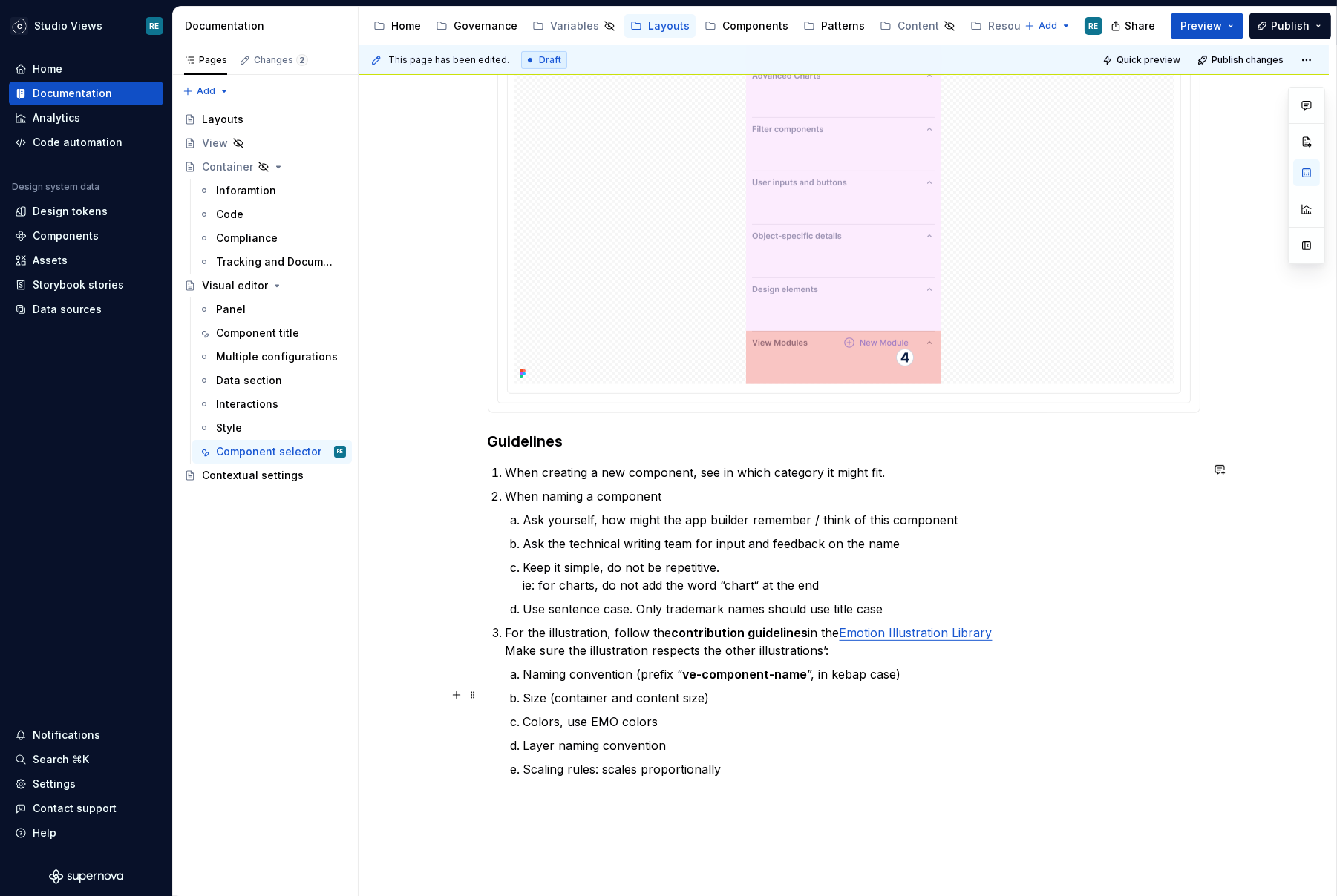
click at [560, 694] on p "Size (container and content size)" at bounding box center [862, 699] width 677 height 18
click at [713, 698] on p "Size: container and content size)" at bounding box center [862, 699] width 677 height 18
click at [639, 670] on p "Naming convention (prefix “ ve-component-name ”, in kebap case)" at bounding box center [862, 675] width 677 height 18
click at [911, 666] on p "Naming convention: prefix “ ve-component-name ”, in kebap case)" at bounding box center [862, 675] width 677 height 18
click at [1023, 731] on ol "Naming convention: prefix “ ve-component-name ”, in kebap case Size: container …" at bounding box center [862, 722] width 677 height 113
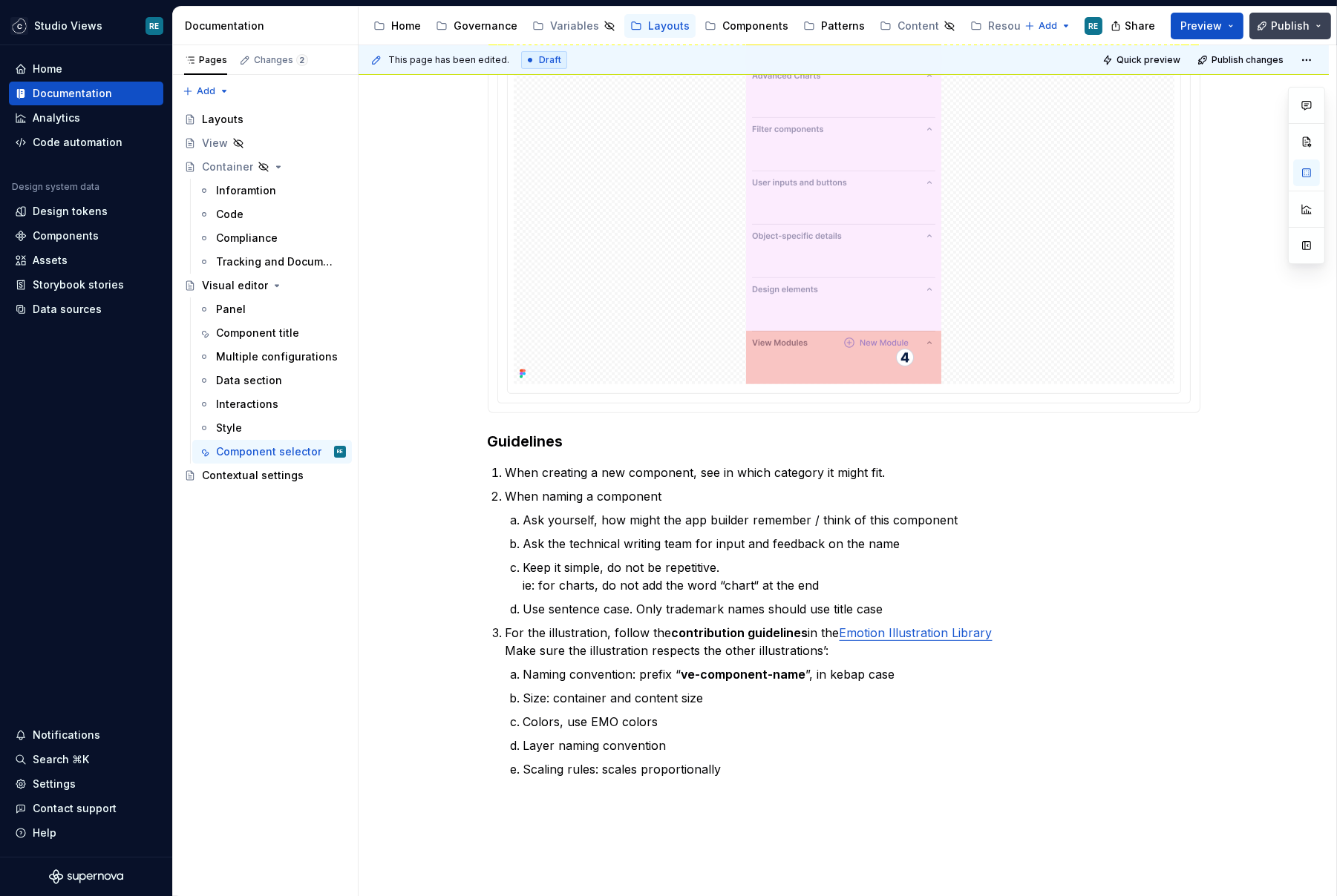
click at [1285, 30] on span "Publish" at bounding box center [1290, 25] width 38 height 15
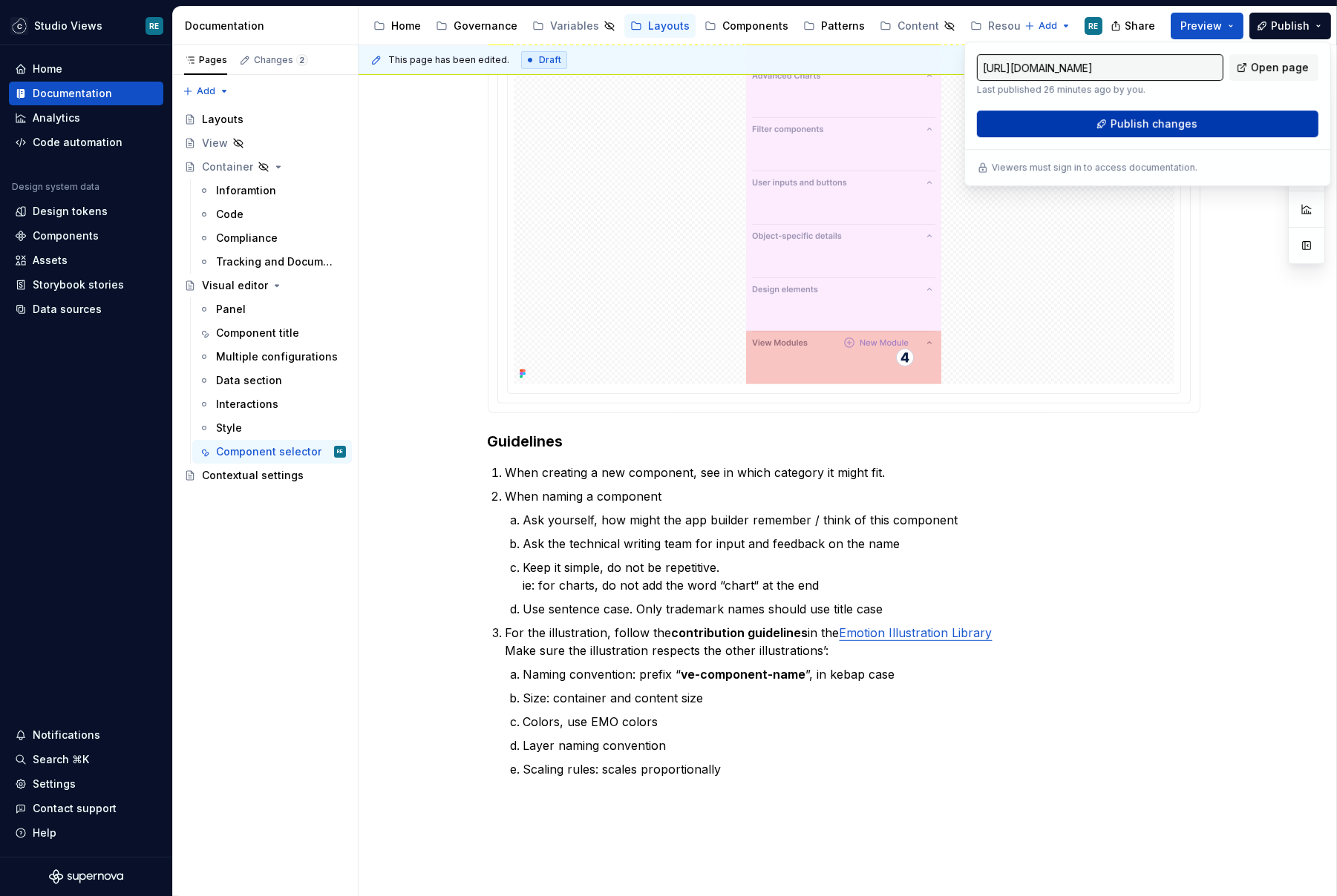
click at [1223, 127] on button "Publish changes" at bounding box center [1148, 124] width 342 height 26
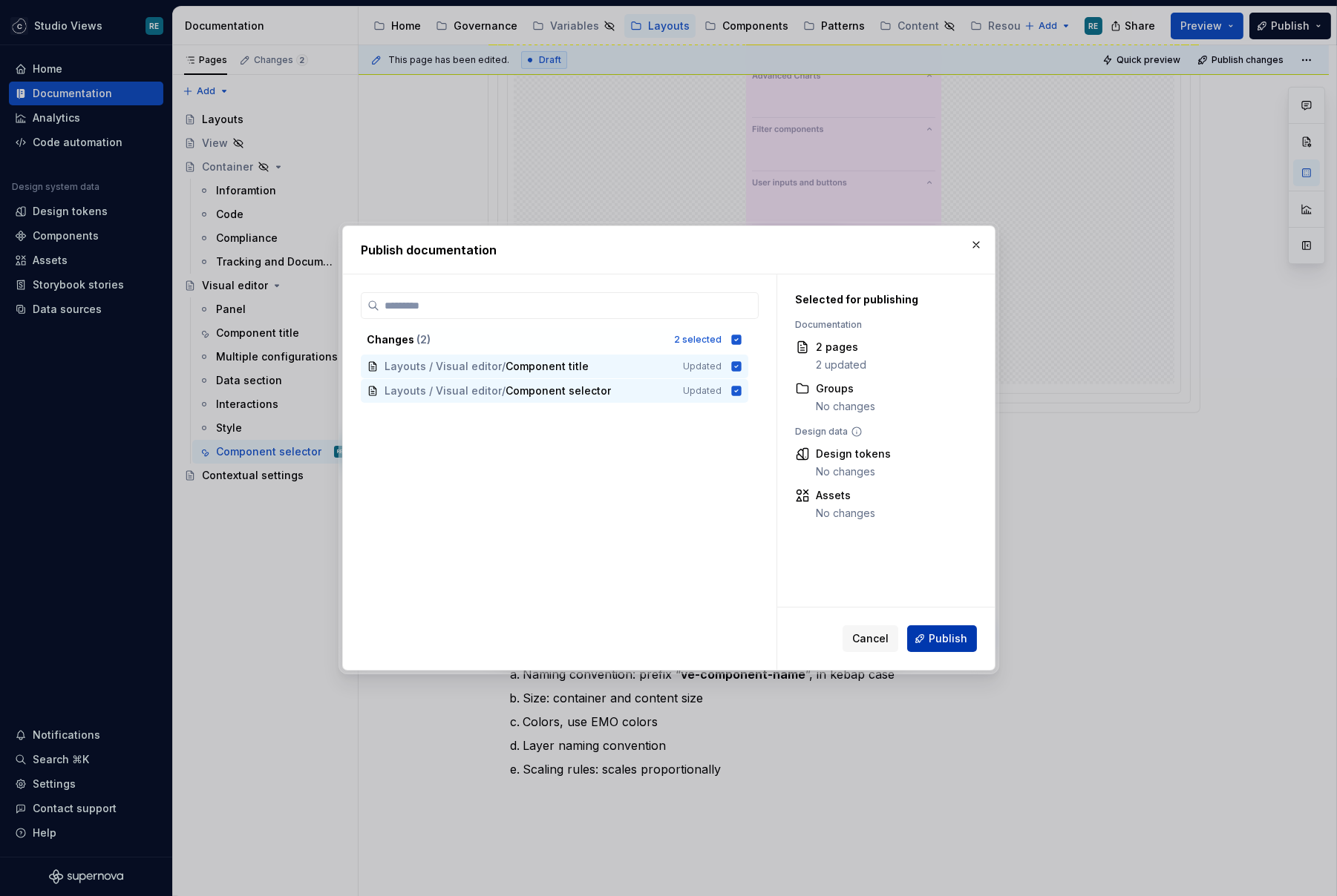
click at [943, 650] on button "Publish" at bounding box center [942, 638] width 70 height 26
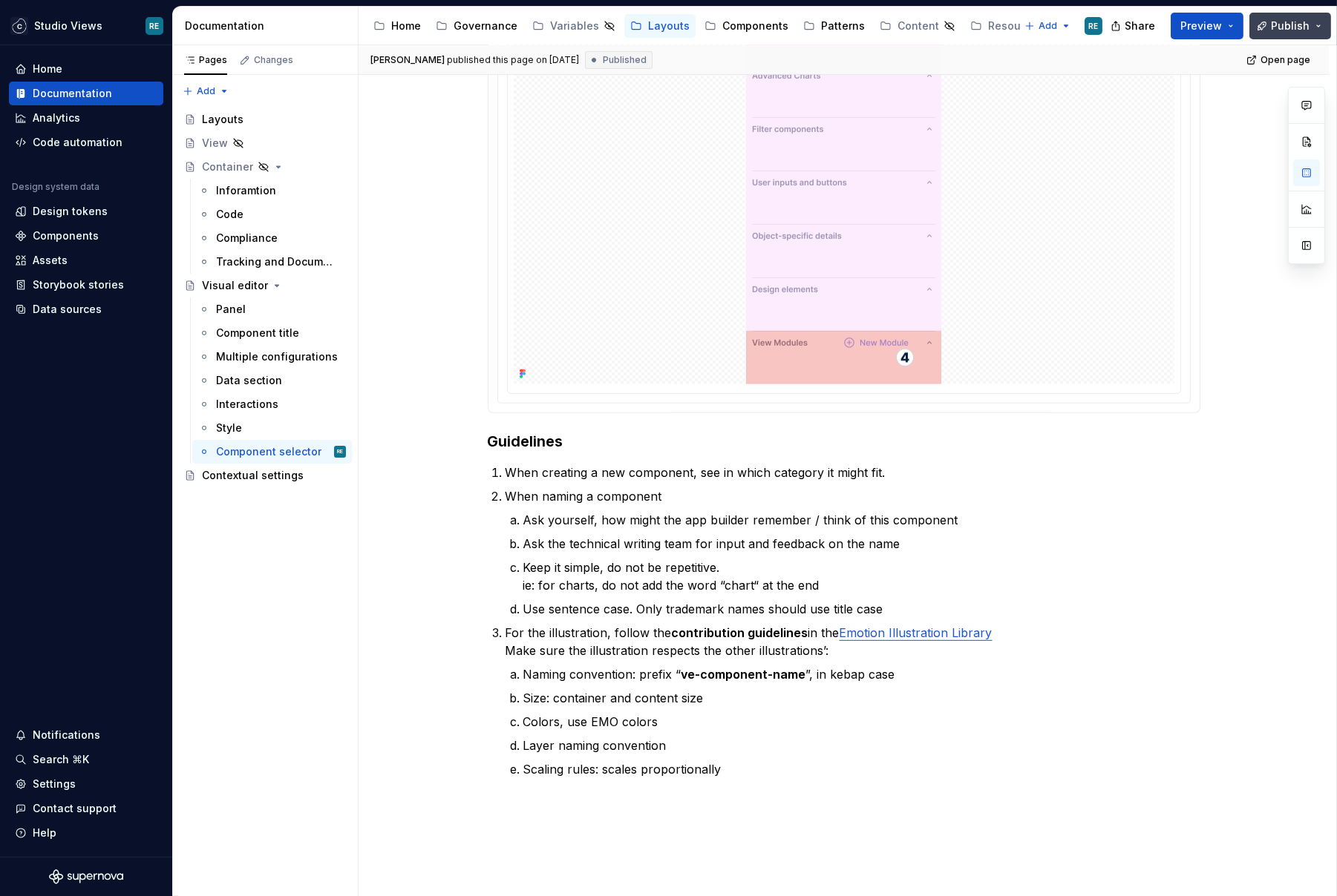
click at [1324, 25] on button "Publish" at bounding box center [1290, 25] width 82 height 26
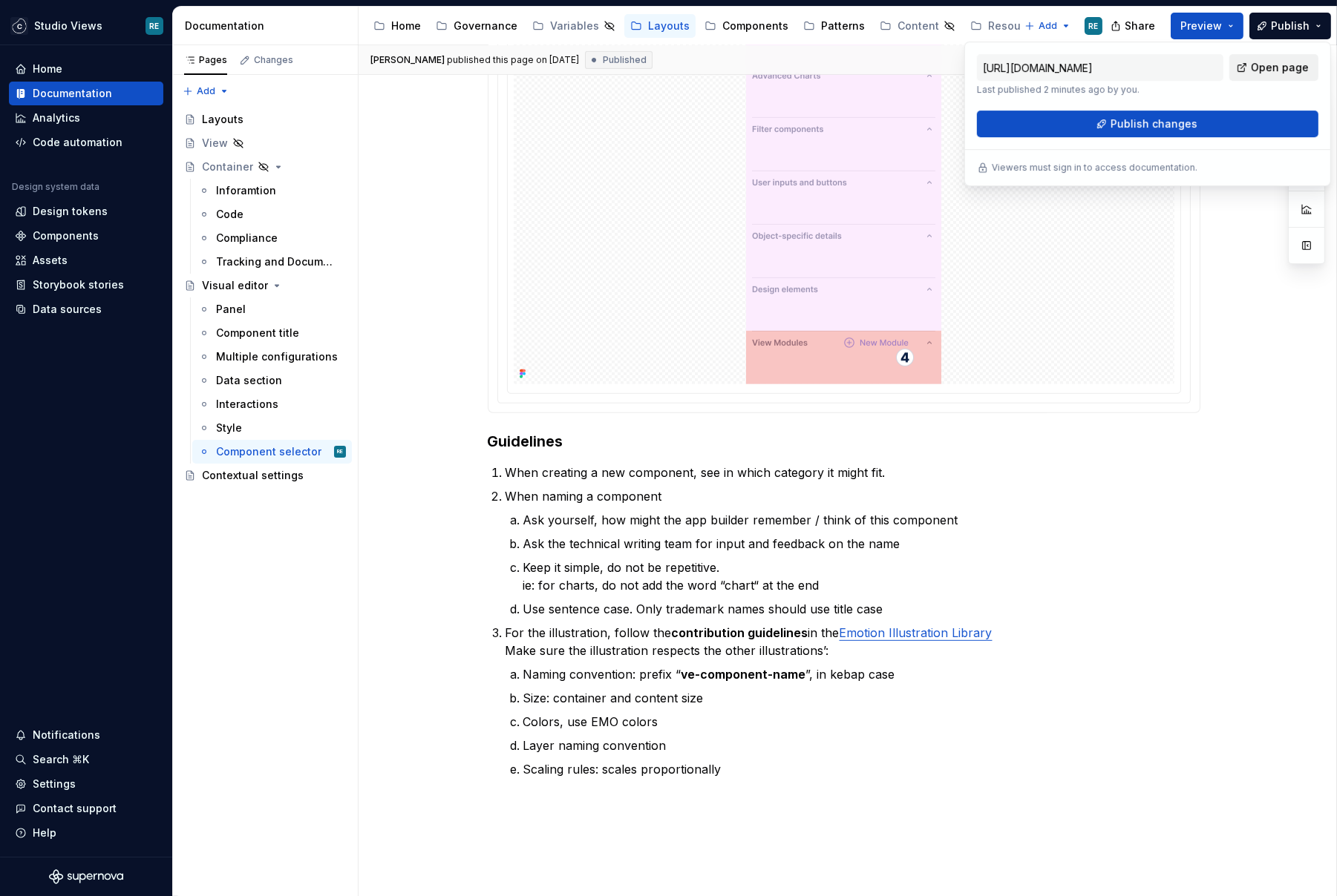
click at [1292, 65] on span "Open page" at bounding box center [1280, 67] width 58 height 15
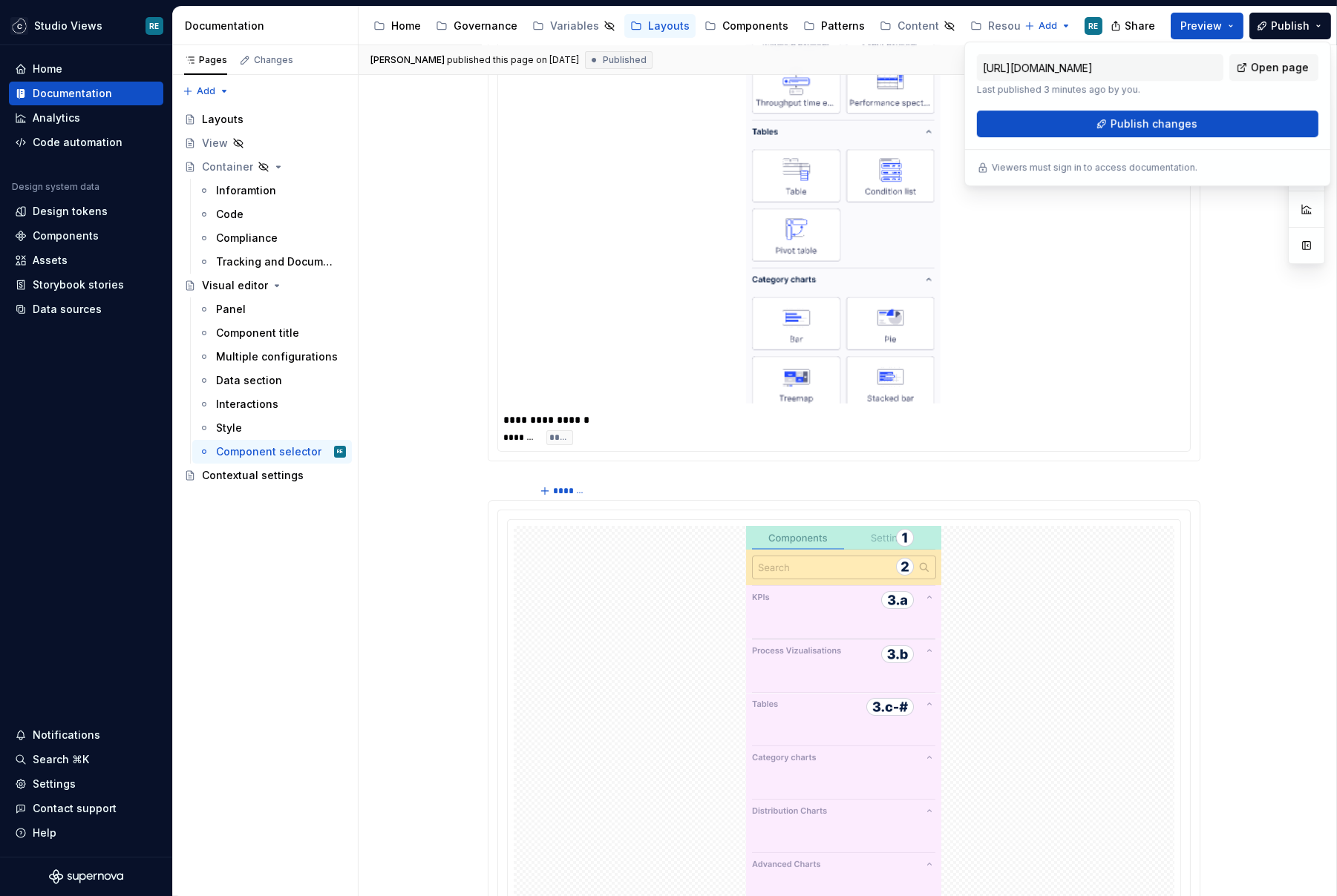
scroll to position [0, 0]
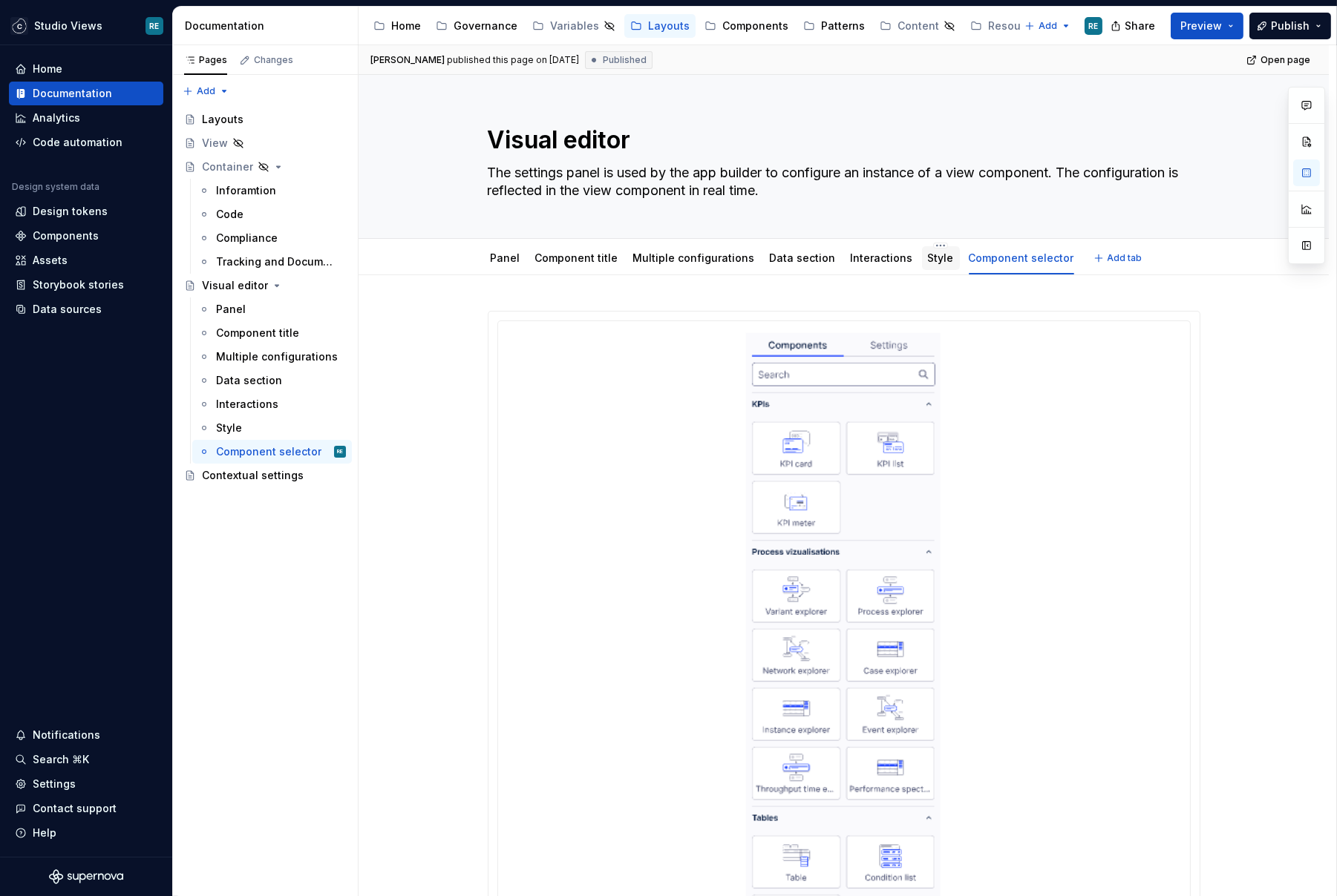
click at [928, 253] on link "Style" at bounding box center [941, 258] width 26 height 13
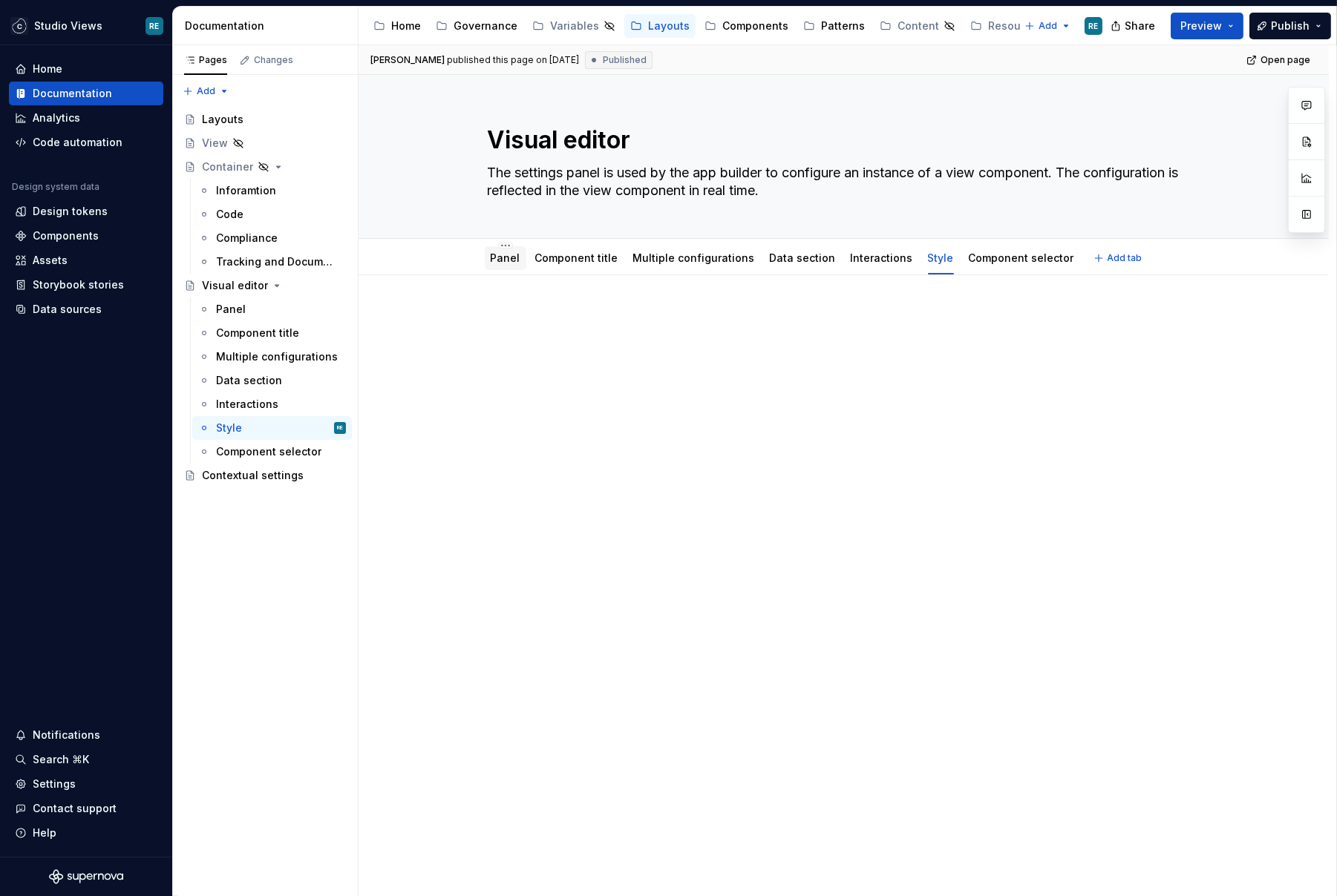
click at [511, 264] on div "Panel" at bounding box center [505, 258] width 30 height 15
click at [513, 262] on link "Panel" at bounding box center [505, 258] width 30 height 13
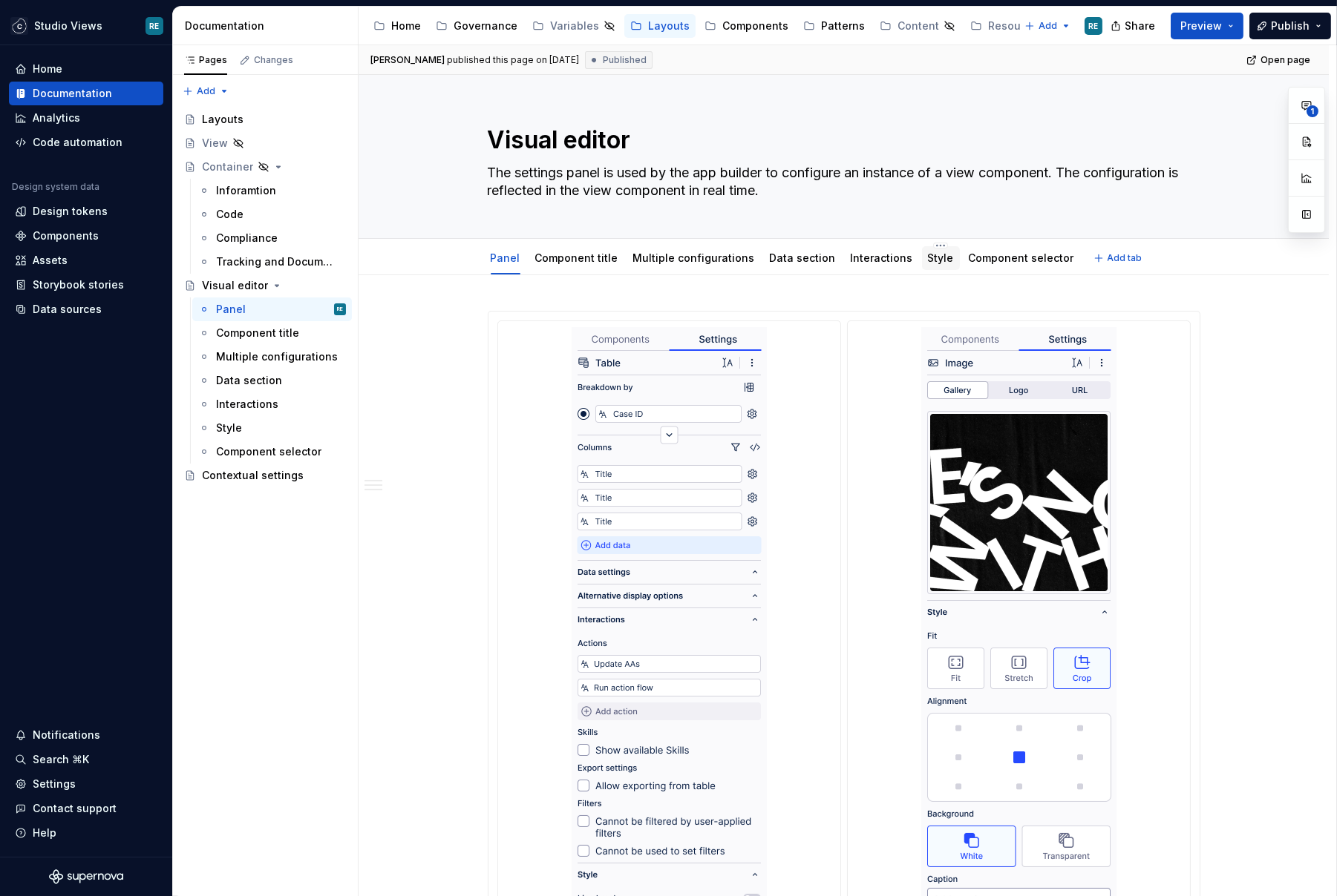
click at [929, 257] on link "Style" at bounding box center [941, 258] width 26 height 13
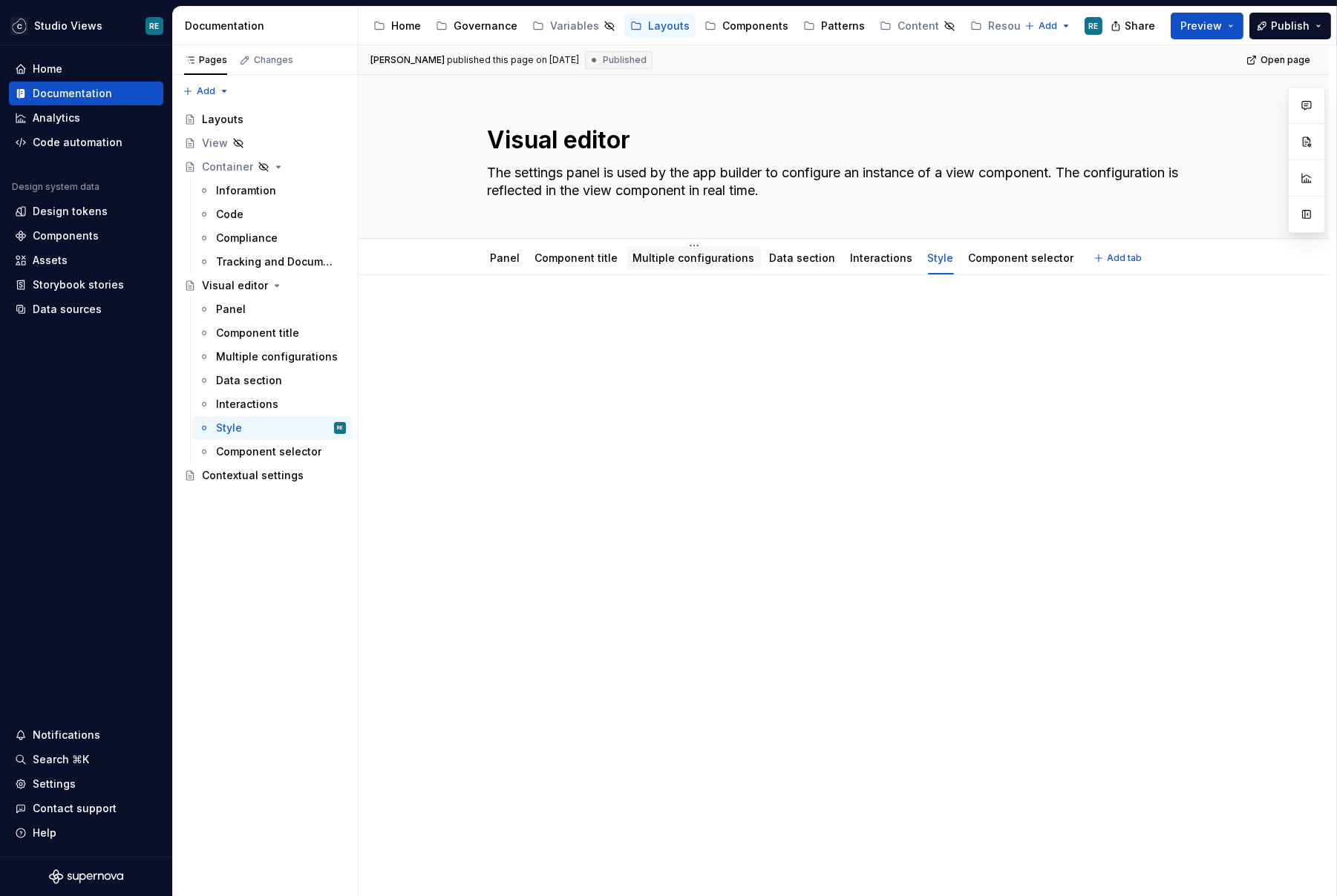
click at [701, 260] on link "Multiple configurations" at bounding box center [694, 258] width 122 height 13
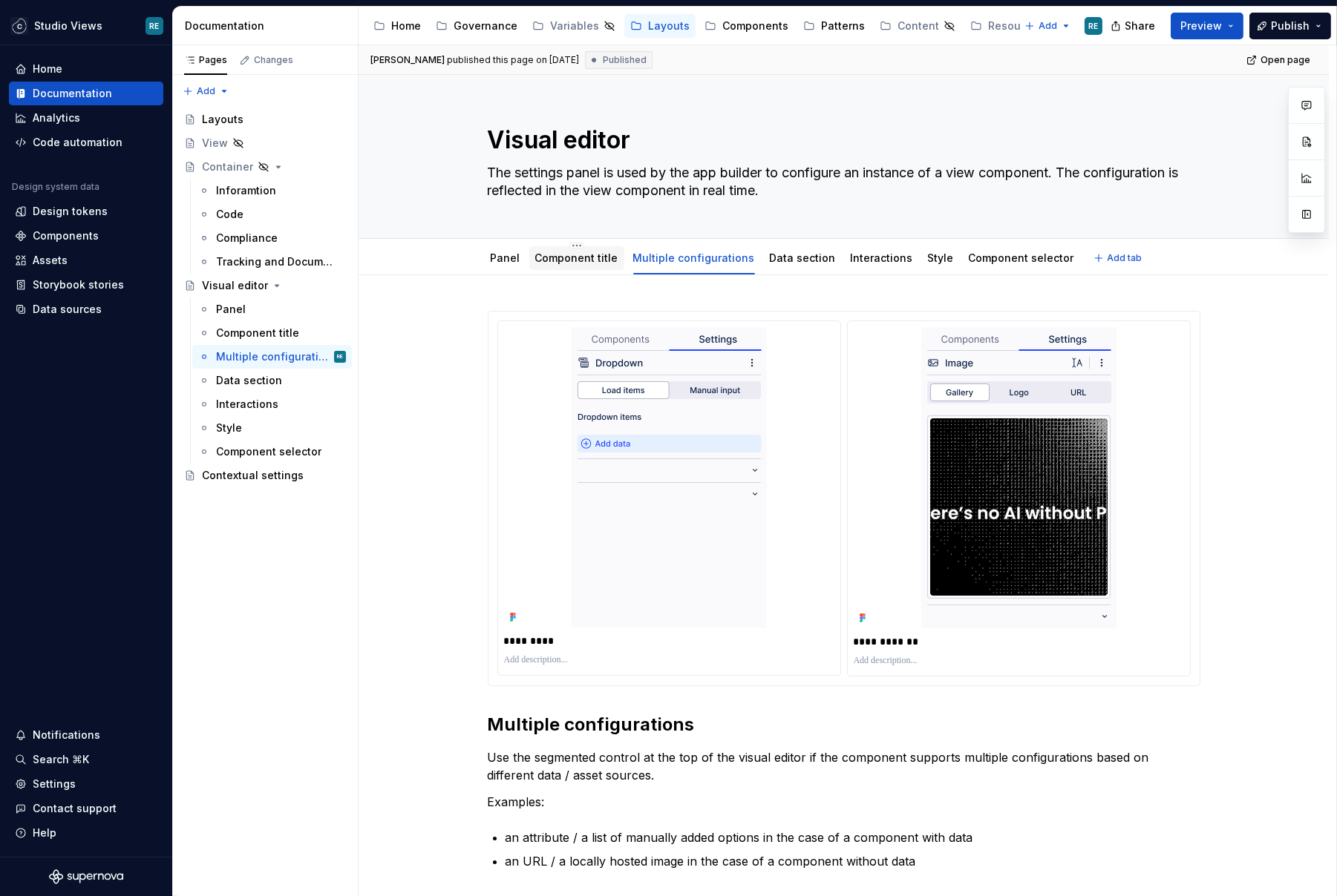
click at [571, 260] on link "Component title" at bounding box center [576, 258] width 83 height 13
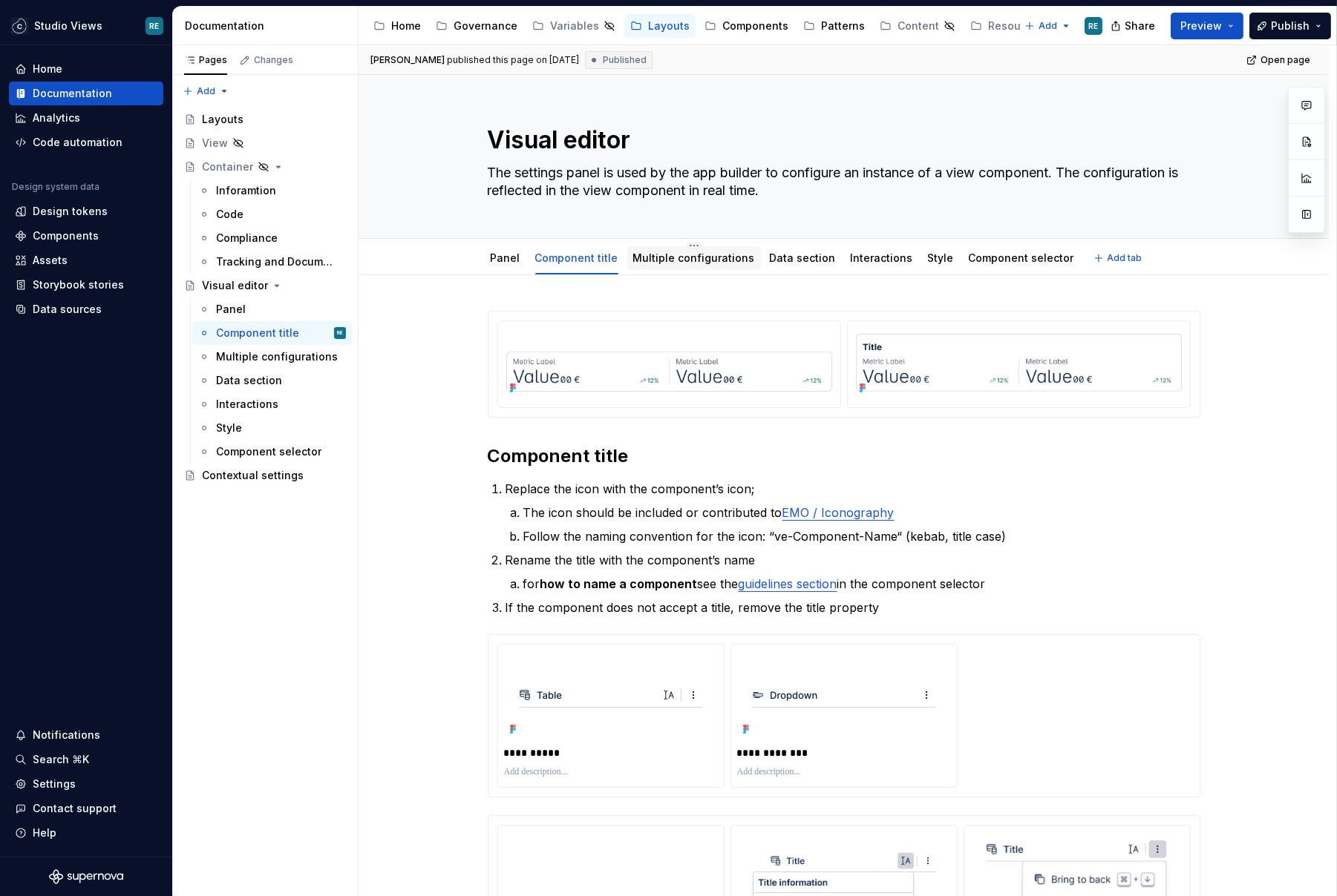
click at [666, 258] on link "Multiple configurations" at bounding box center [694, 258] width 122 height 13
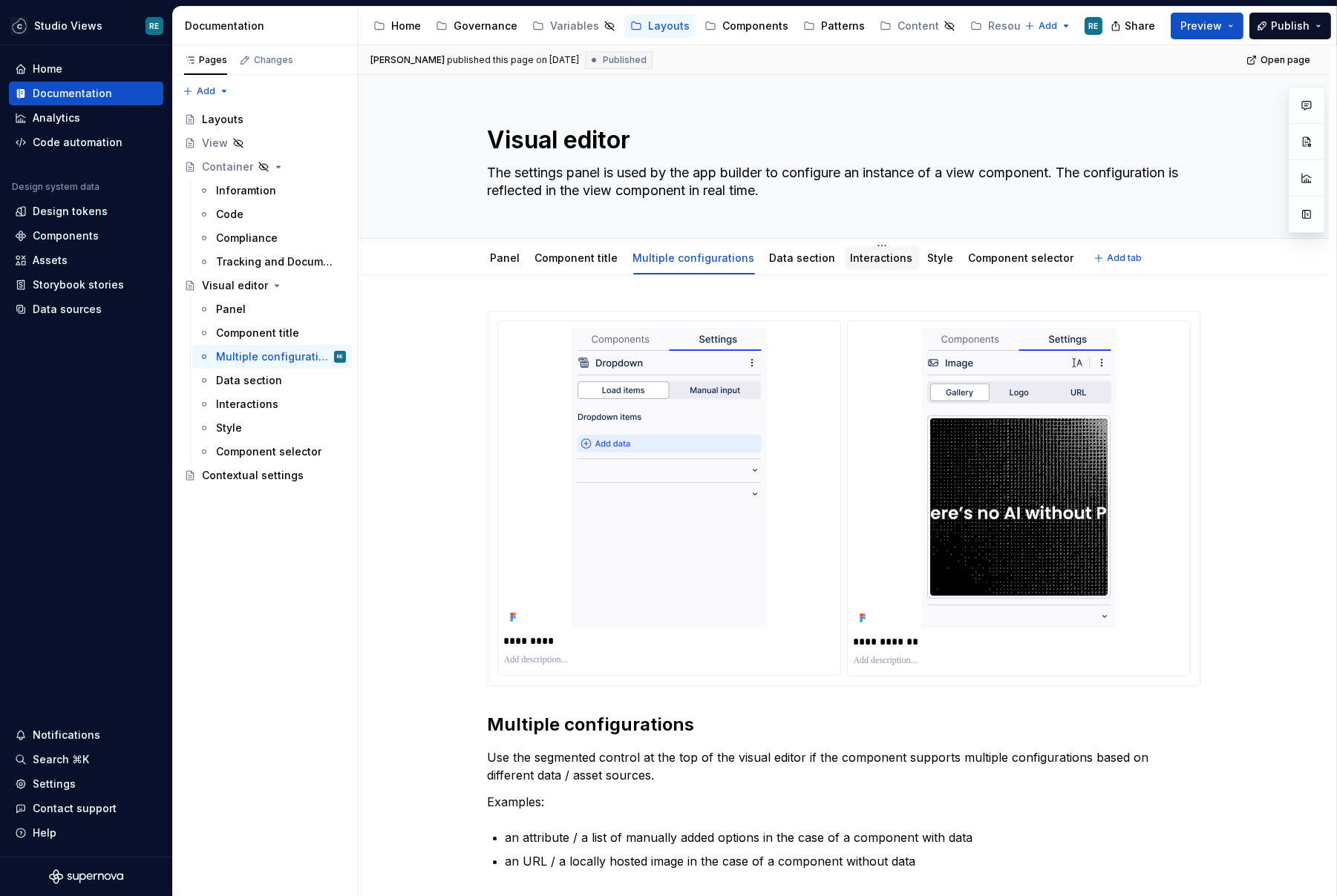
click at [862, 260] on link "Interactions" at bounding box center [882, 258] width 63 height 13
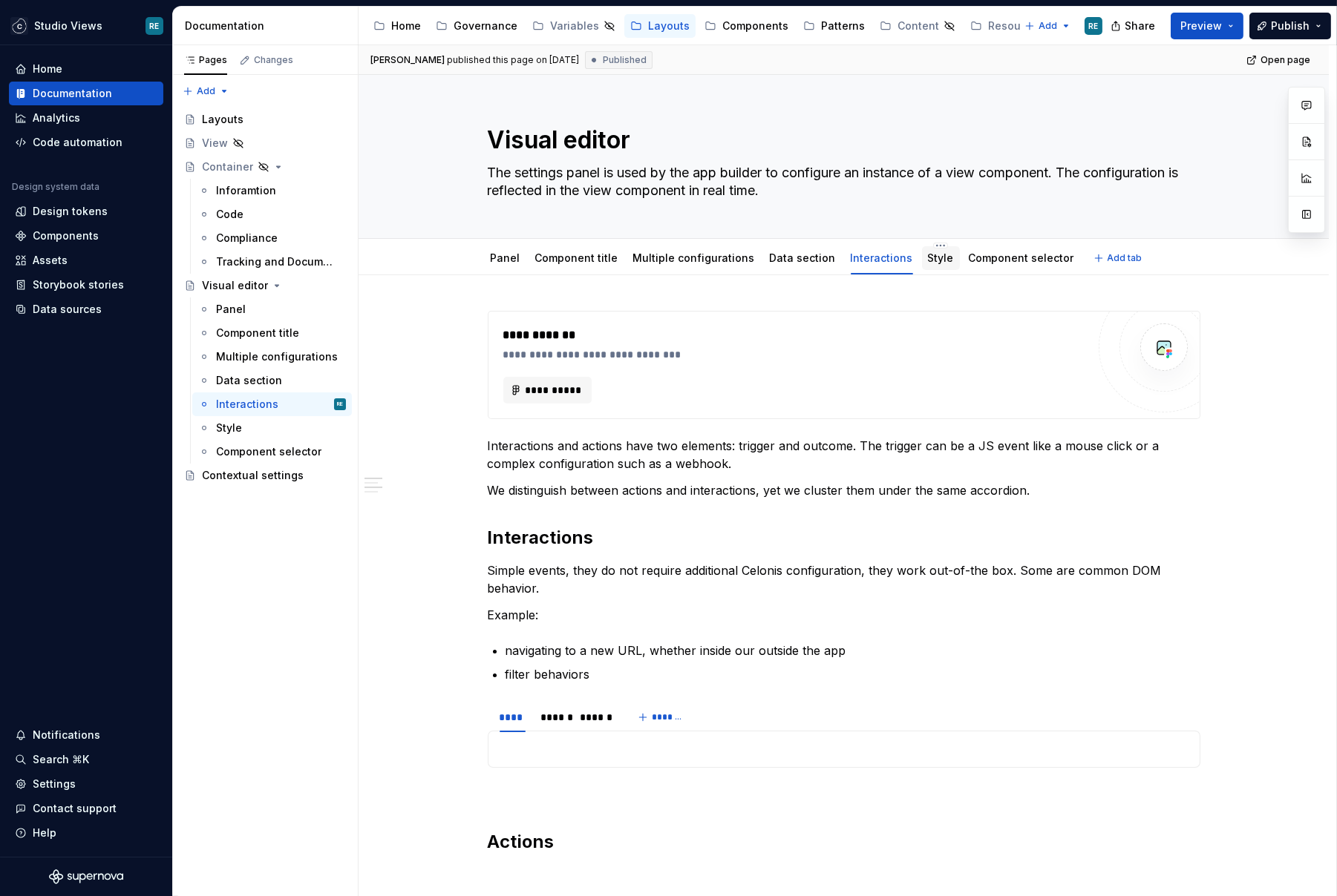
click at [928, 255] on link "Style" at bounding box center [941, 258] width 26 height 13
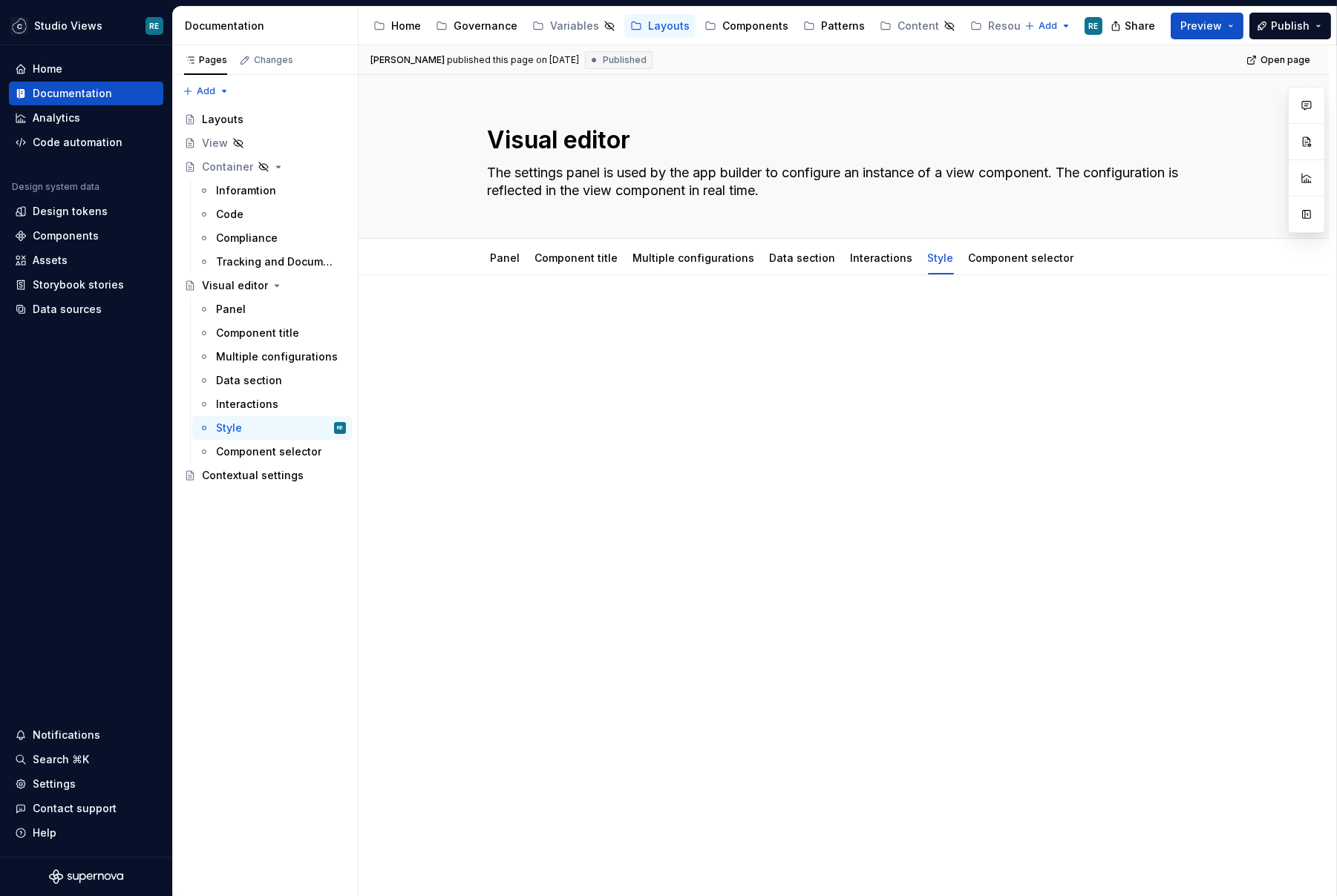
click at [827, 347] on div at bounding box center [844, 339] width 713 height 56
click at [925, 242] on html "Studio Views RE Home Documentation Analytics Code automation Design system data…" at bounding box center [668, 448] width 1337 height 896
type textarea "*"
click at [945, 263] on div "Rename tab" at bounding box center [991, 266] width 96 height 15
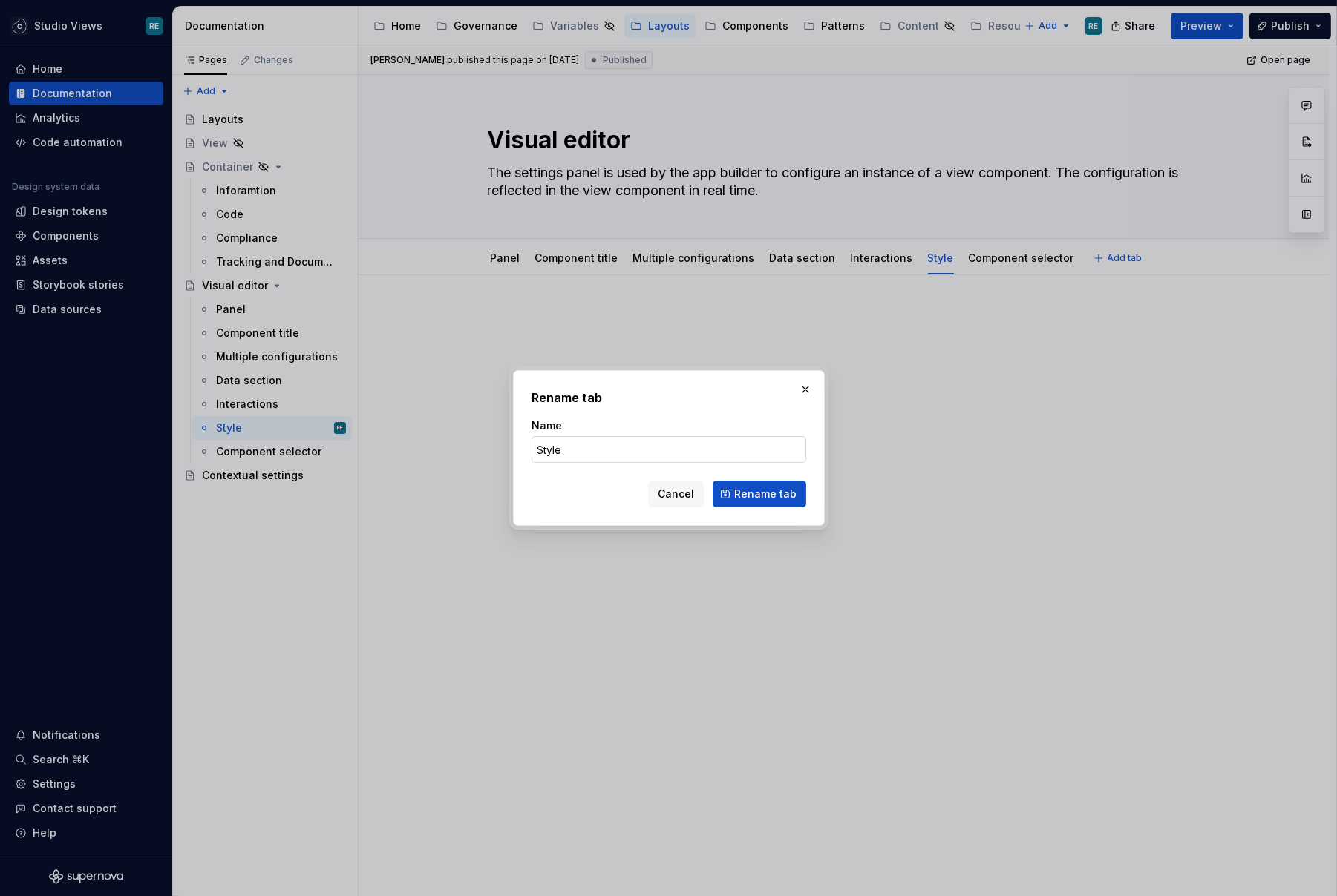
click at [623, 445] on input "Style" at bounding box center [669, 449] width 274 height 26
type input "Other"
click button "Rename tab" at bounding box center [759, 493] width 94 height 26
type textarea "*"
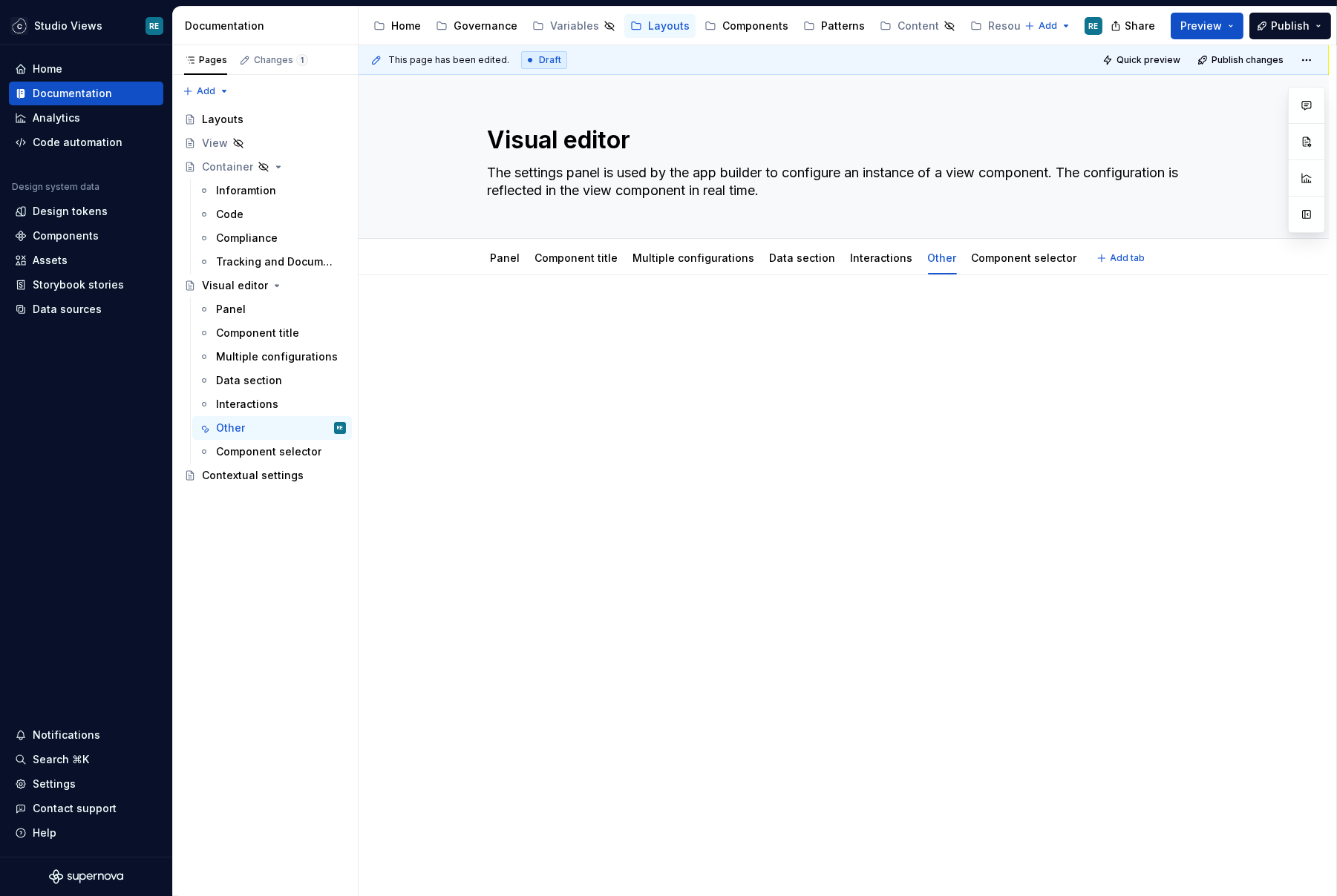
click at [634, 363] on div at bounding box center [844, 339] width 713 height 56
click at [510, 322] on p "Style" at bounding box center [844, 320] width 713 height 18
click at [603, 290] on button "button" at bounding box center [608, 291] width 21 height 21
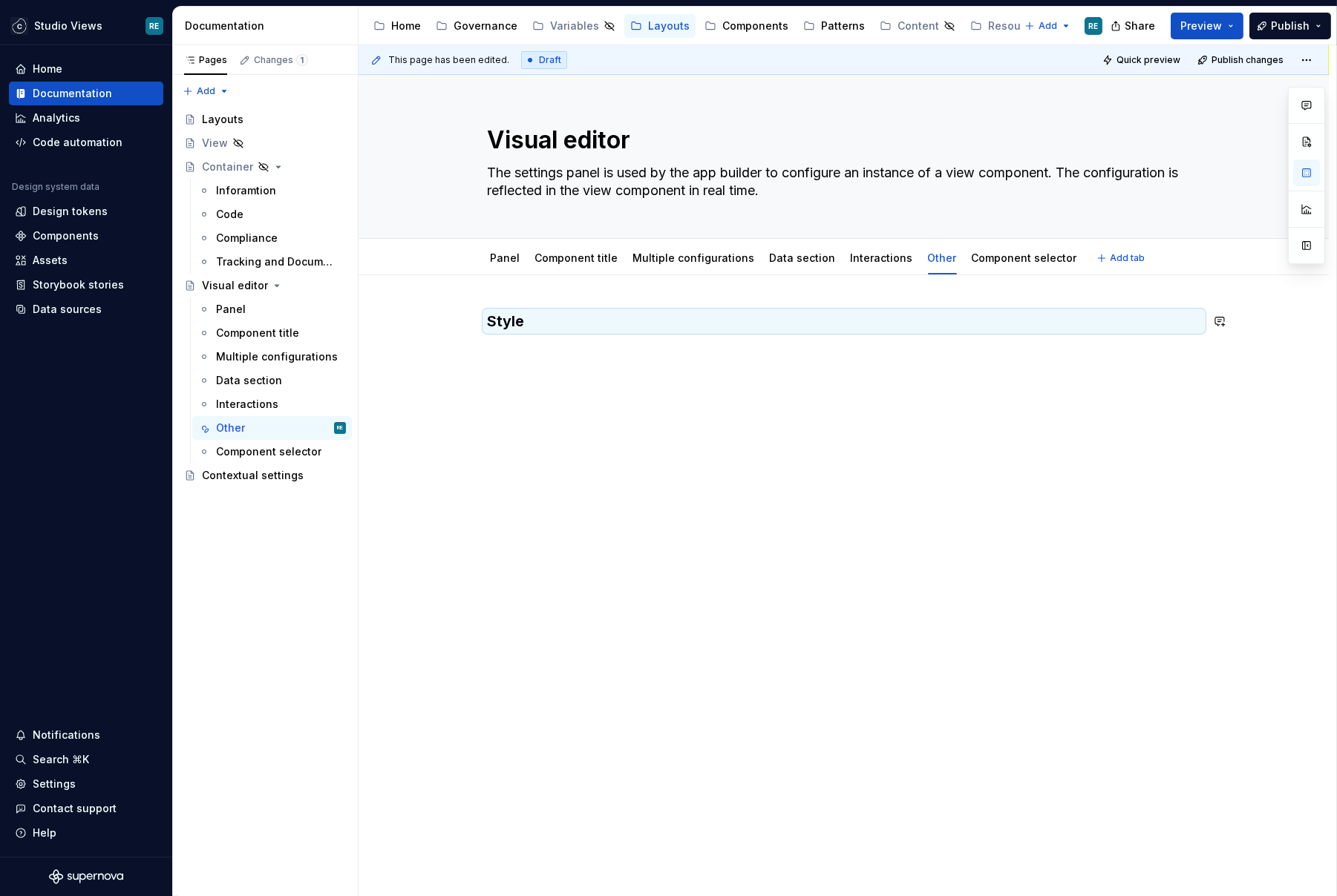
click at [603, 290] on div "Style" at bounding box center [843, 464] width 970 height 378
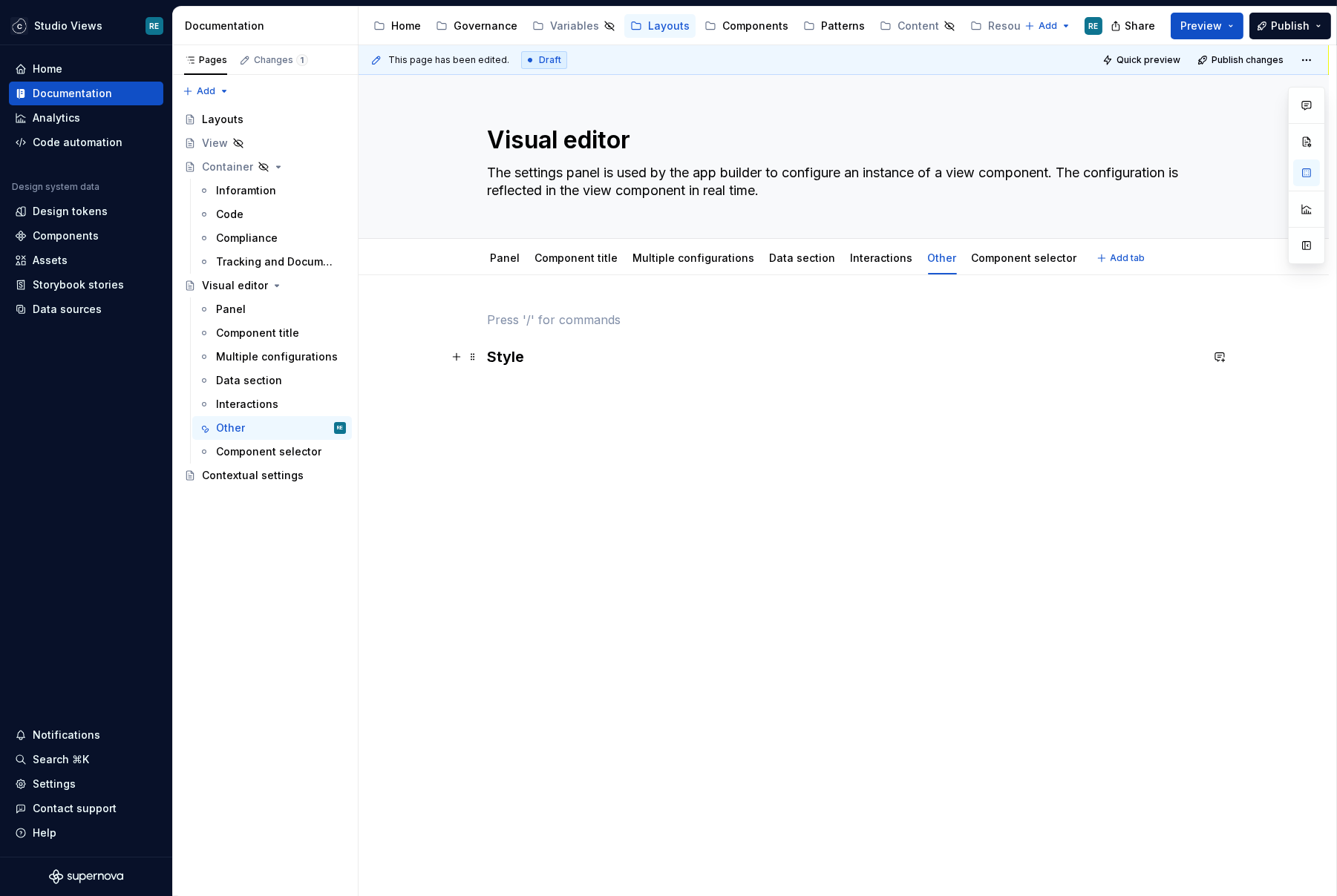
click at [533, 358] on h3 "Style" at bounding box center [844, 356] width 713 height 21
click at [490, 354] on div "Style" at bounding box center [843, 464] width 970 height 378
click at [584, 321] on h3 "Style" at bounding box center [844, 321] width 713 height 21
click at [553, 356] on p "Style sectio refers to settings" at bounding box center [844, 353] width 713 height 18
click at [751, 354] on p "Style sectionn refers to settings" at bounding box center [844, 353] width 713 height 18
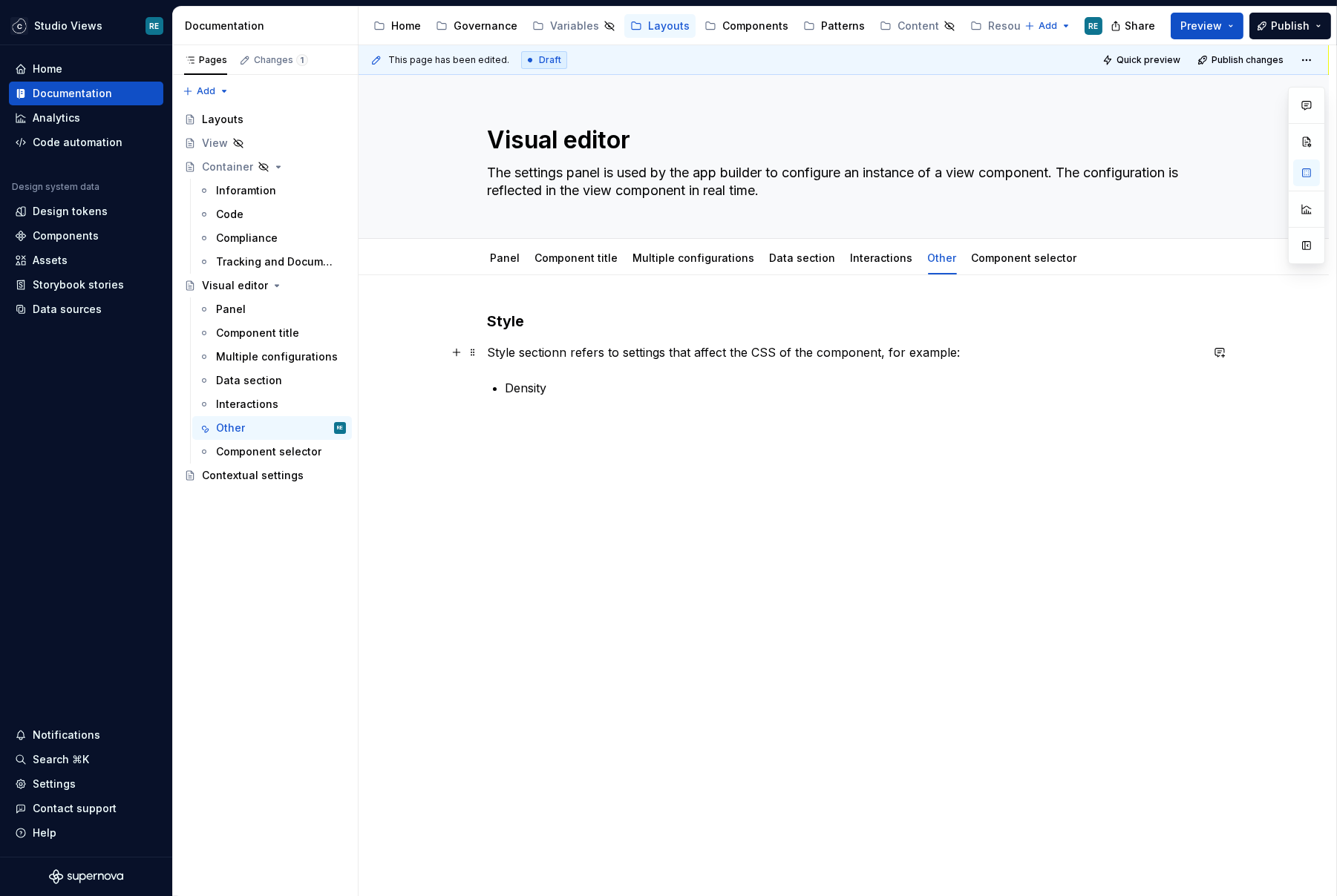
click at [569, 351] on p "Style sectionn refers to settings that affect the CSS of the component, for exa…" at bounding box center [844, 353] width 713 height 18
click at [671, 402] on div "Style Style section refers to settings that affect the CSS of the component, fo…" at bounding box center [844, 363] width 713 height 104
click at [742, 349] on p "Style section refers to settings that affect the CSS of the component, for exam…" at bounding box center [844, 353] width 713 height 18
click at [570, 348] on p "Style section refers to settings that affect the HTML/CSS of the component, for…" at bounding box center [844, 353] width 713 height 18
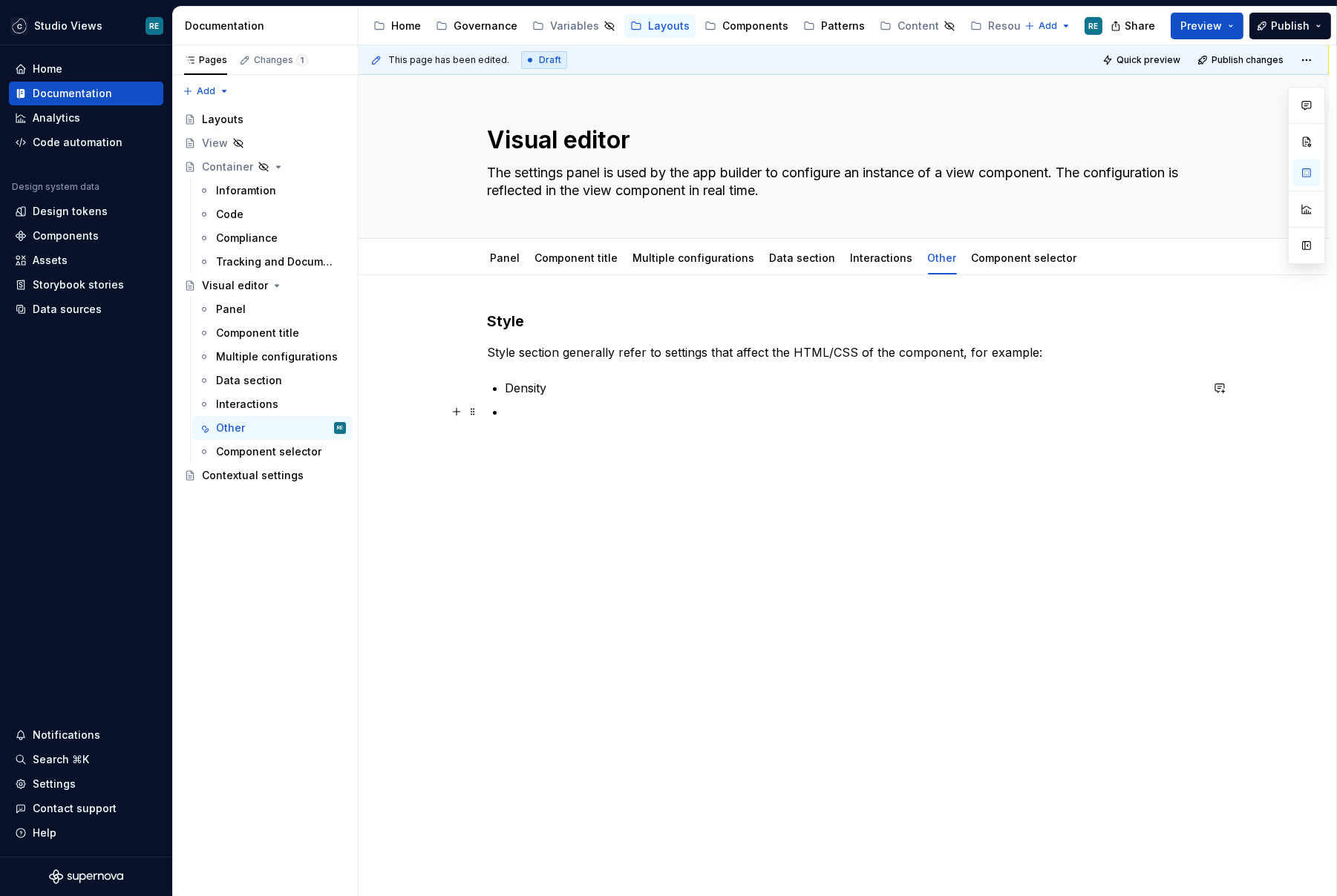
click at [597, 410] on p at bounding box center [853, 412] width 694 height 18
click at [573, 386] on p "Density" at bounding box center [853, 388] width 694 height 18
click at [553, 404] on p at bounding box center [853, 412] width 694 height 18
click at [542, 433] on p "Backgorund" at bounding box center [853, 436] width 694 height 18
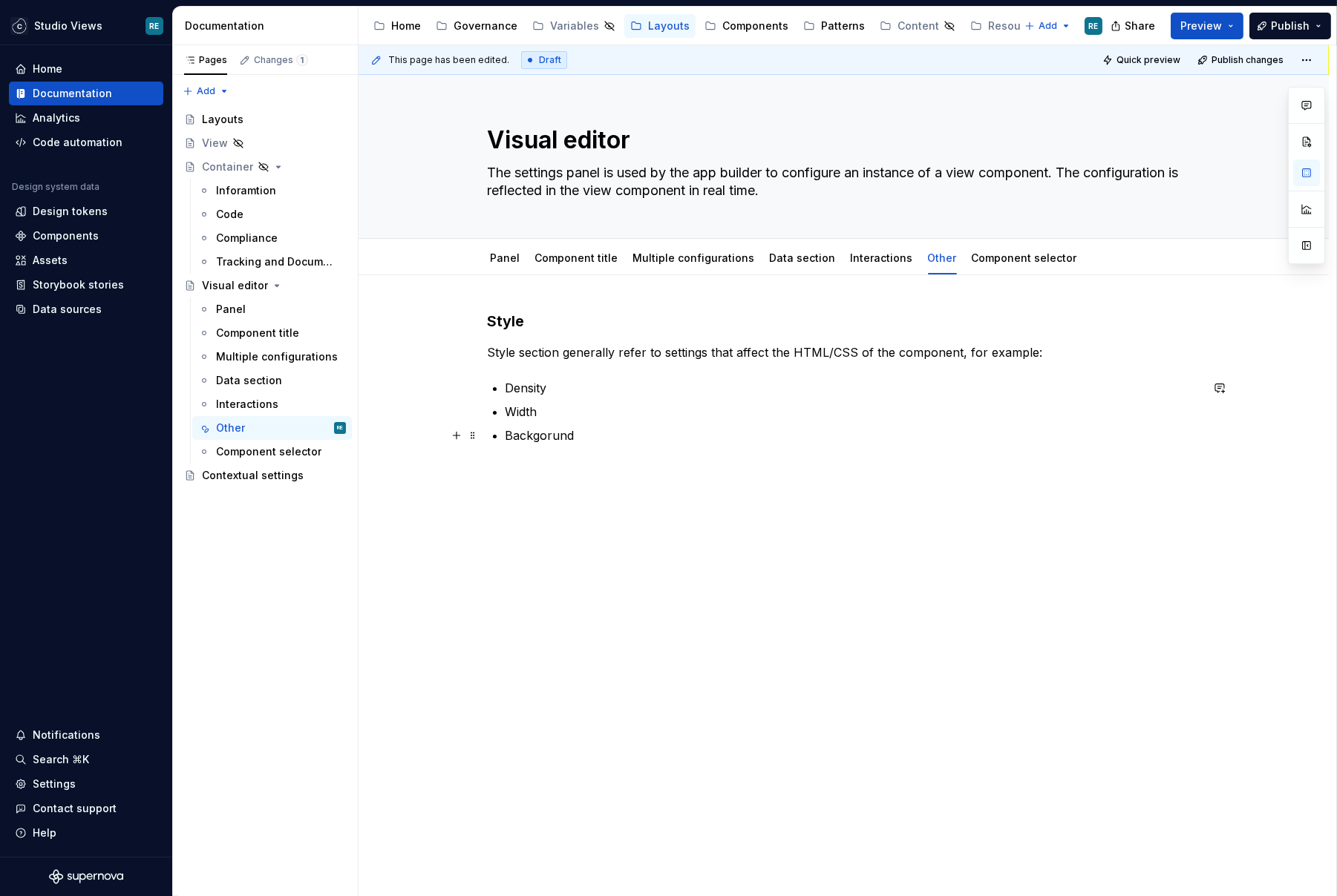
click at [550, 438] on p "Backgorund" at bounding box center [853, 436] width 694 height 18
click at [650, 376] on div "Style Style section generally refer to settings that affect the HTML/CSS of the…" at bounding box center [844, 389] width 713 height 157
click at [990, 353] on p "Style section generally refer to settings that affect the HTML/CSS of the compo…" at bounding box center [844, 353] width 713 height 18
drag, startPoint x: 990, startPoint y: 353, endPoint x: 1034, endPoint y: 351, distance: 44.0
click at [1036, 353] on p "Style section generally refer to settings that affect the HTML/CSS of the compo…" at bounding box center [844, 353] width 713 height 18
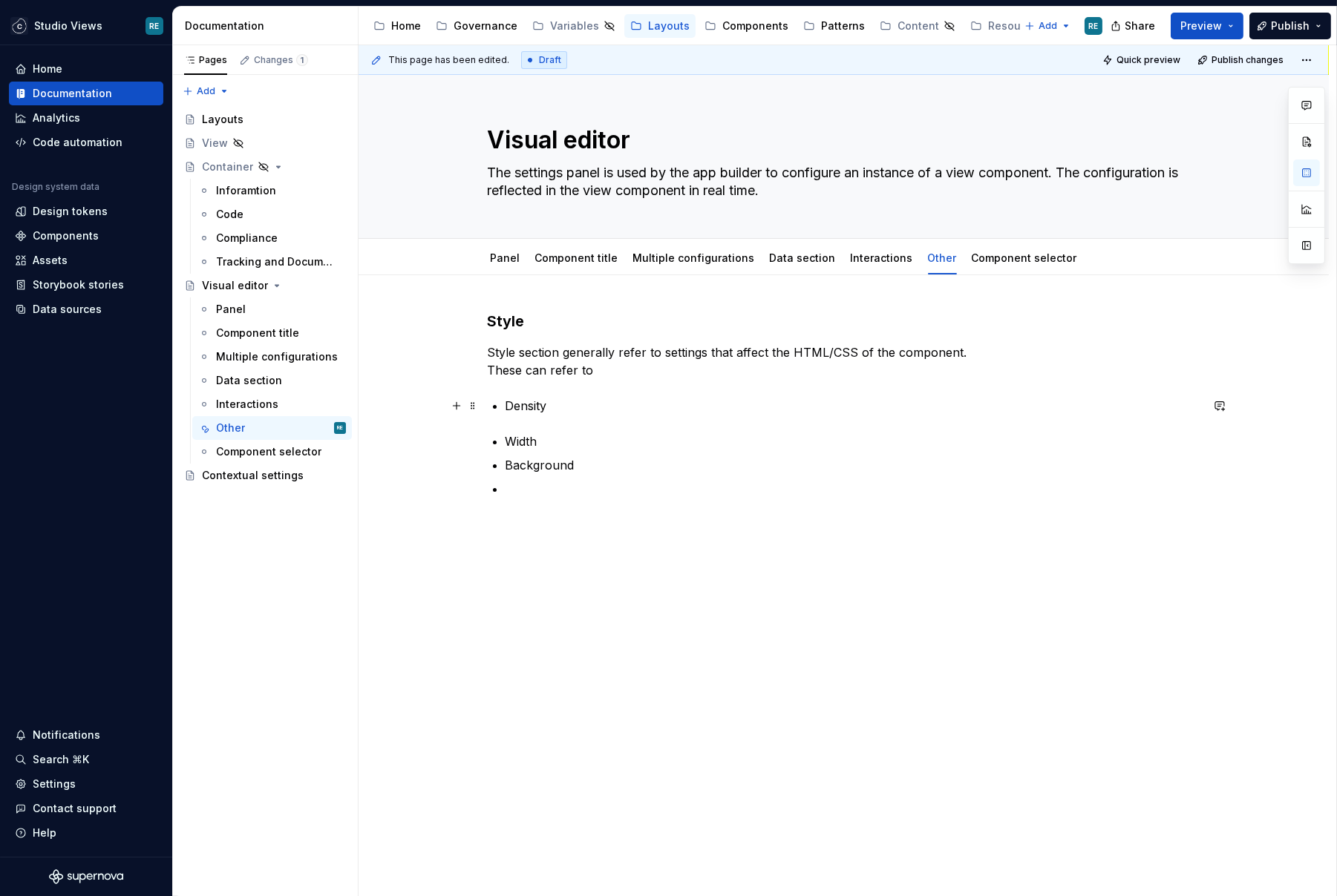
click at [508, 403] on div "Style Style section generally refer to settings that affect the HTML/CSS of the…" at bounding box center [844, 404] width 713 height 187
click at [554, 403] on p "Sizing: Density" at bounding box center [853, 406] width 694 height 18
click at [607, 413] on p "Sizing: density" at bounding box center [853, 406] width 694 height 18
click at [604, 427] on p "Layout: alignment, position of" at bounding box center [853, 430] width 694 height 18
click at [828, 424] on p "Layout: alignment, label position of" at bounding box center [853, 430] width 694 height 18
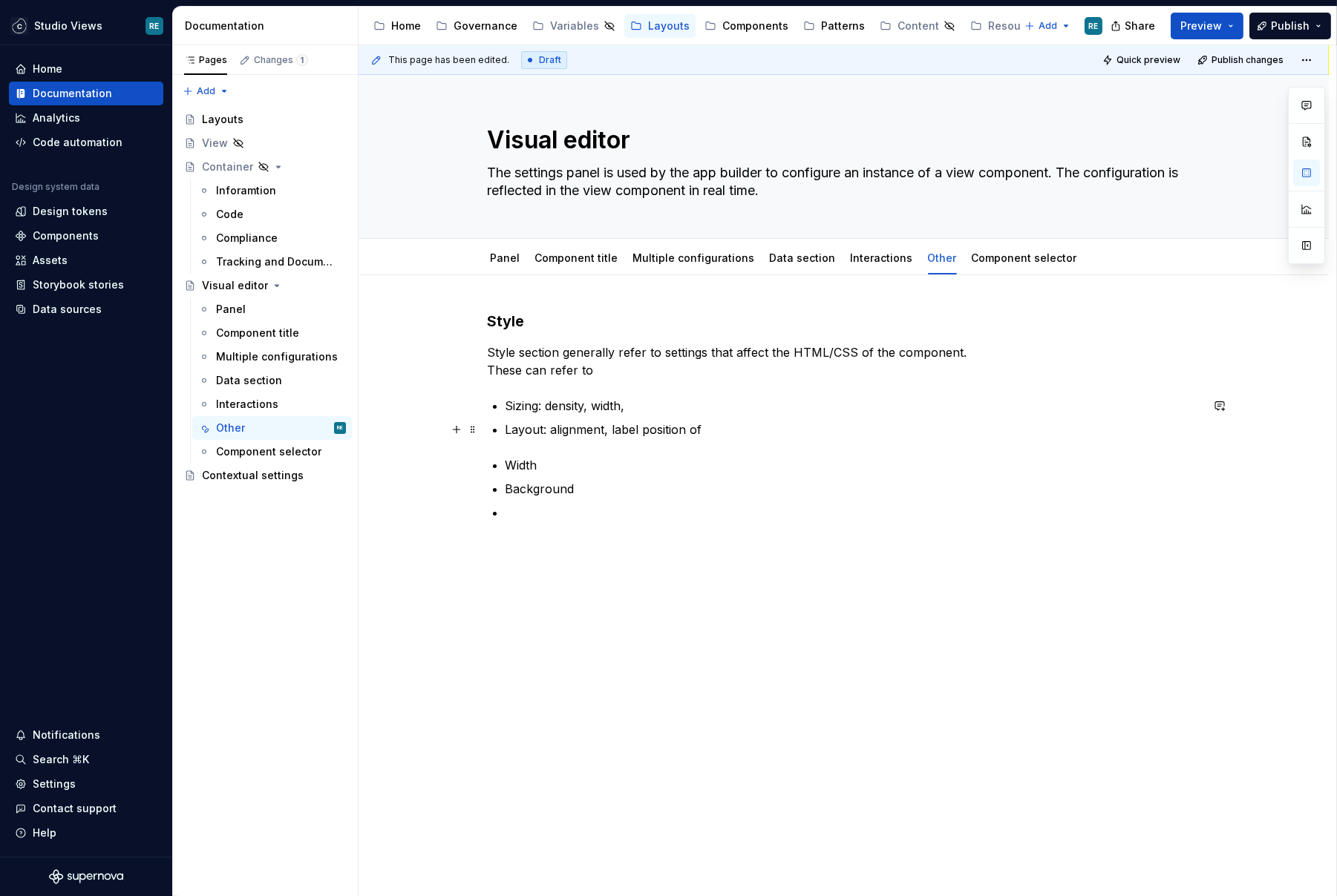
click at [579, 432] on p "Layout: alignment, label position of" at bounding box center [853, 430] width 694 height 18
click at [578, 432] on p "Layout: alignment, label position of" at bounding box center [853, 430] width 694 height 18
click at [739, 425] on p "Layout: alignment, label position of" at bounding box center [853, 430] width 694 height 18
click at [653, 404] on p "Sizing: density, width," at bounding box center [853, 406] width 694 height 18
click at [553, 454] on div "Style Style section generally refer to settings that affect the HTML/CSS of the…" at bounding box center [844, 416] width 713 height 211
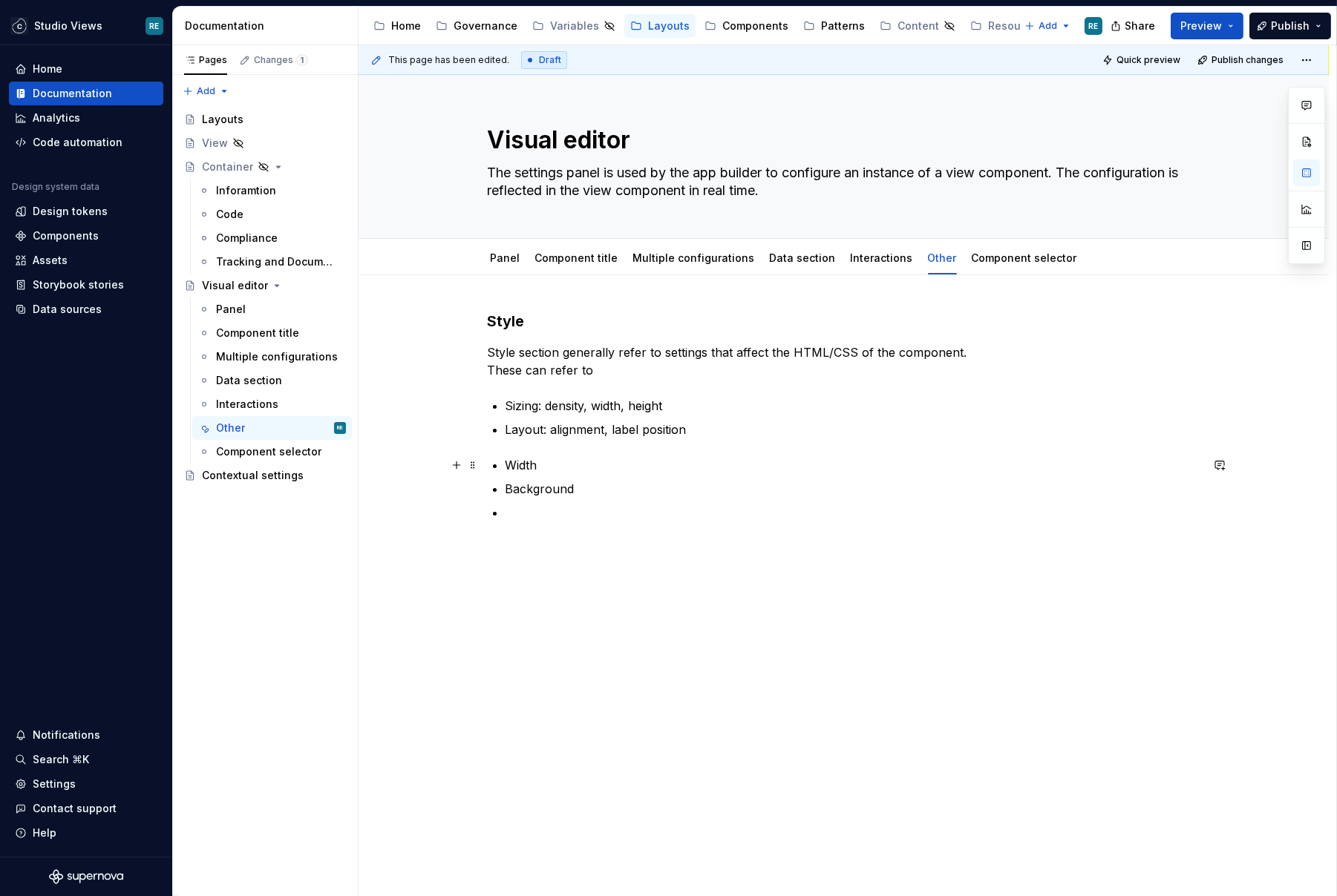
click at [528, 463] on p "Width" at bounding box center [853, 465] width 694 height 18
click at [527, 452] on p "Backround" at bounding box center [853, 453] width 694 height 18
click at [587, 448] on p "Background" at bounding box center [853, 453] width 694 height 18
click at [683, 409] on p "Sizing: density, width, height" at bounding box center [853, 406] width 694 height 18
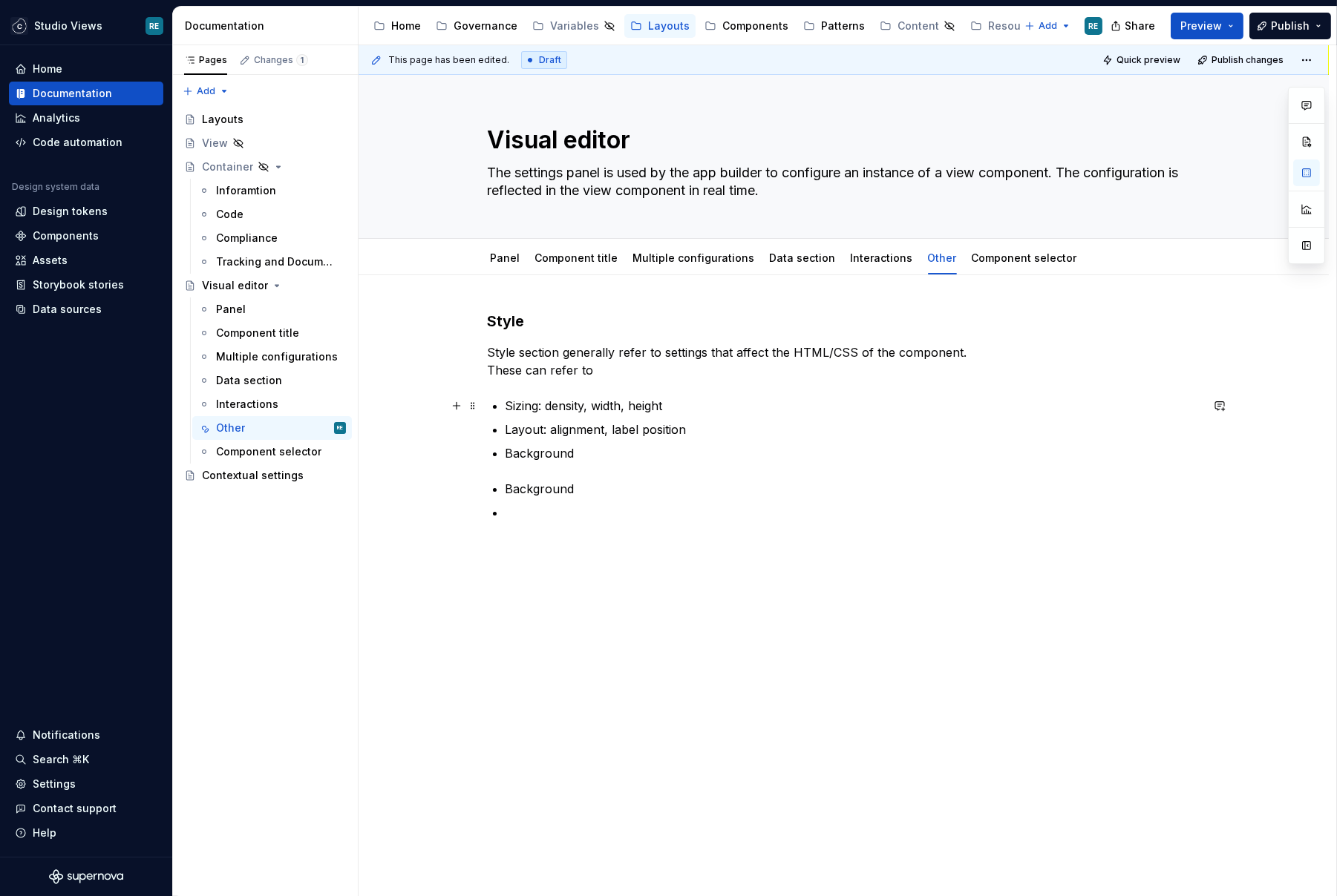
click at [544, 406] on p "Sizing: density, width, height" at bounding box center [853, 406] width 694 height 18
click at [584, 453] on p "Background" at bounding box center [853, 453] width 694 height 18
click at [536, 452] on p "Background" at bounding box center [853, 453] width 694 height 18
click at [517, 462] on div "Style Style section generally refer to settings that affect the HTML/CSS of the…" at bounding box center [844, 416] width 713 height 211
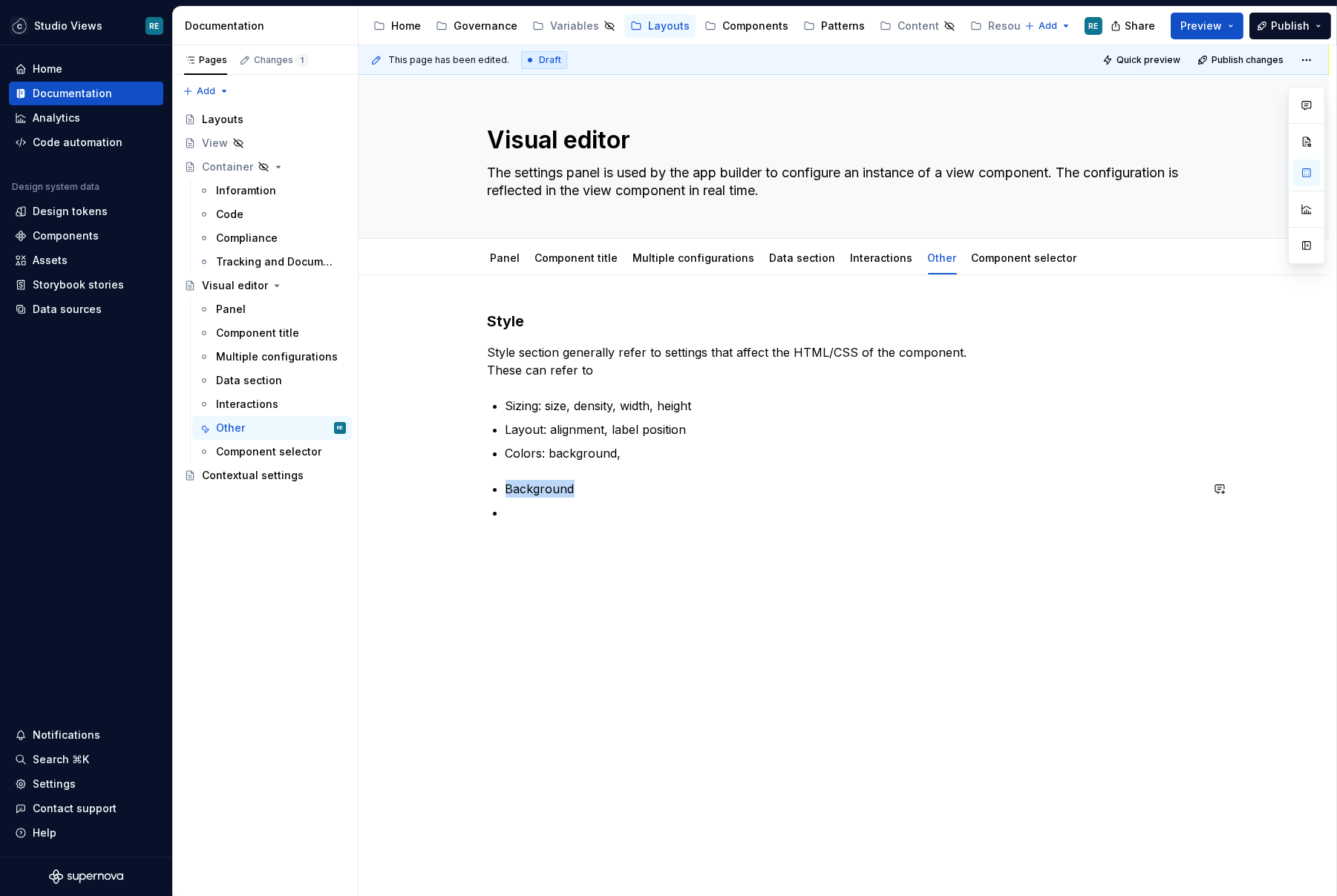
click at [517, 462] on div "Style Style section generally refer to settings that affect the HTML/CSS of the…" at bounding box center [844, 416] width 713 height 211
click at [528, 515] on p at bounding box center [853, 513] width 694 height 18
click at [528, 483] on p "Background" at bounding box center [853, 489] width 694 height 18
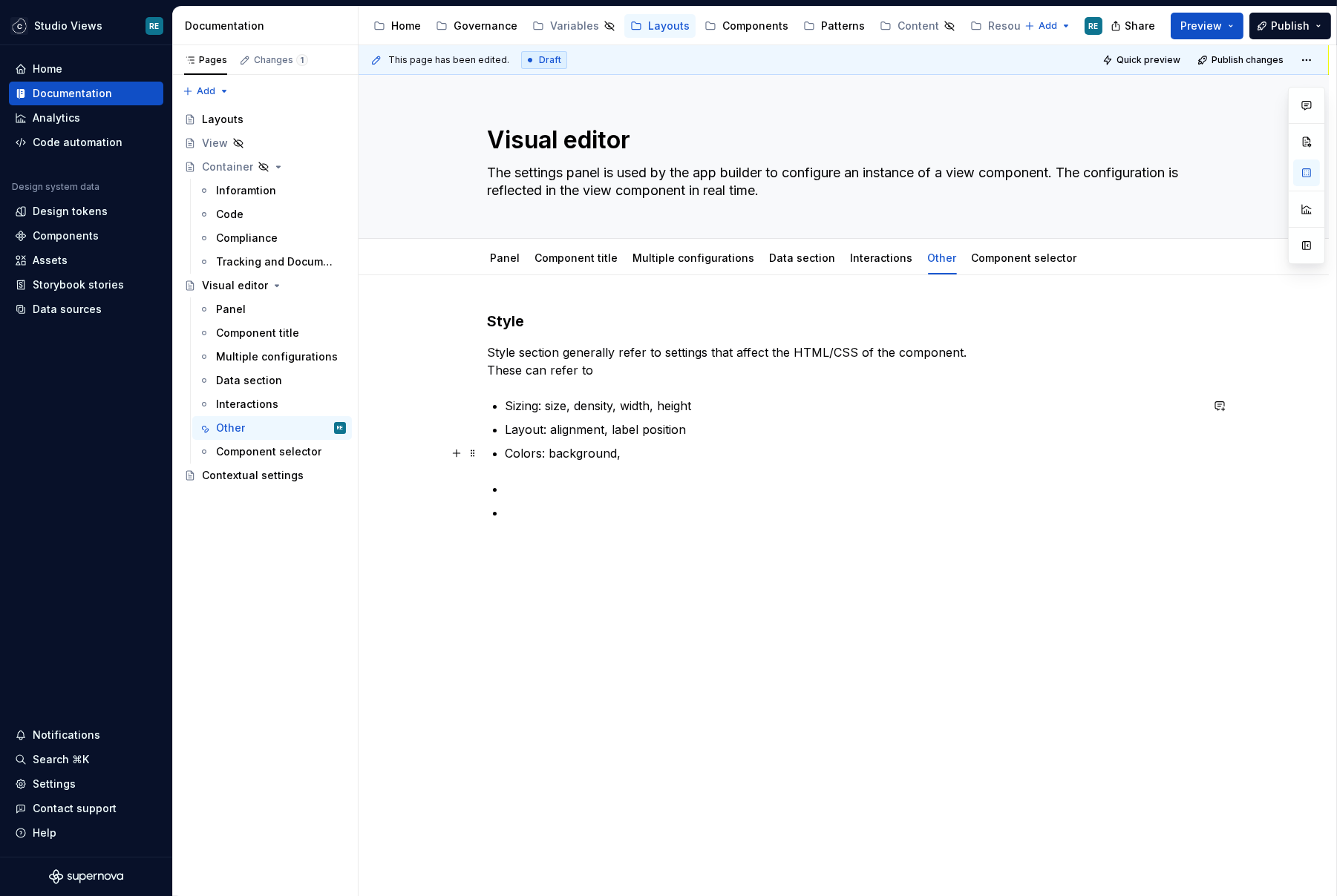
click at [544, 447] on p "Colors: background," at bounding box center [853, 453] width 694 height 18
click at [549, 453] on p "Color, but not color rules: background," at bounding box center [853, 453] width 694 height 18
click at [550, 453] on p "Color, but not color rules: background," at bounding box center [853, 453] width 694 height 18
drag, startPoint x: 550, startPoint y: 453, endPoint x: 594, endPoint y: 453, distance: 44.0
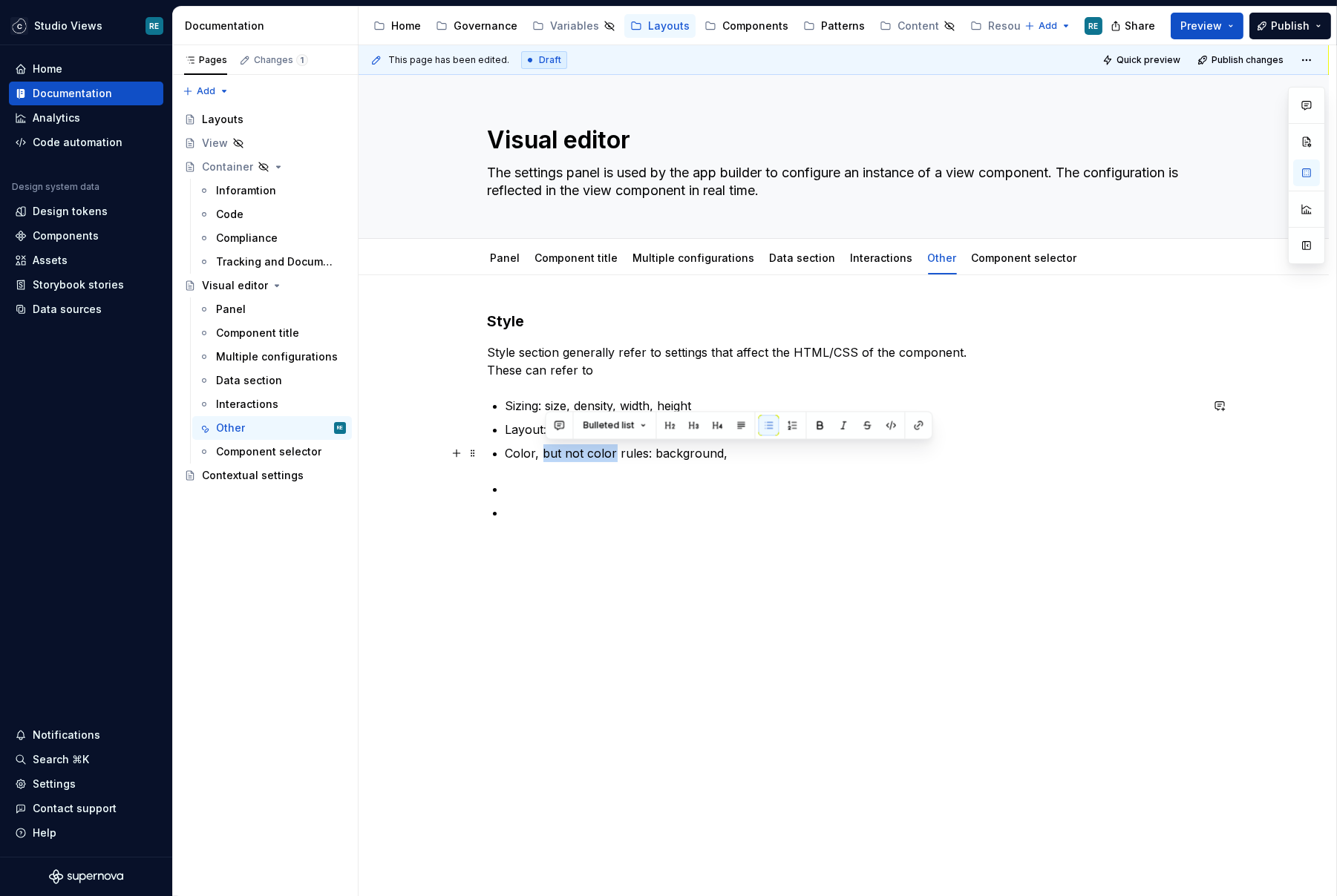
click at [594, 453] on p "Color, but not color rules: background," at bounding box center [853, 453] width 694 height 18
click at [550, 453] on p "Color, but not color rules: background," at bounding box center [853, 453] width 694 height 18
drag, startPoint x: 550, startPoint y: 453, endPoint x: 631, endPoint y: 453, distance: 81.0
click at [631, 453] on p "Color, but not color rules: background," at bounding box center [853, 453] width 694 height 18
click at [645, 452] on p "Color: background," at bounding box center [853, 453] width 694 height 18
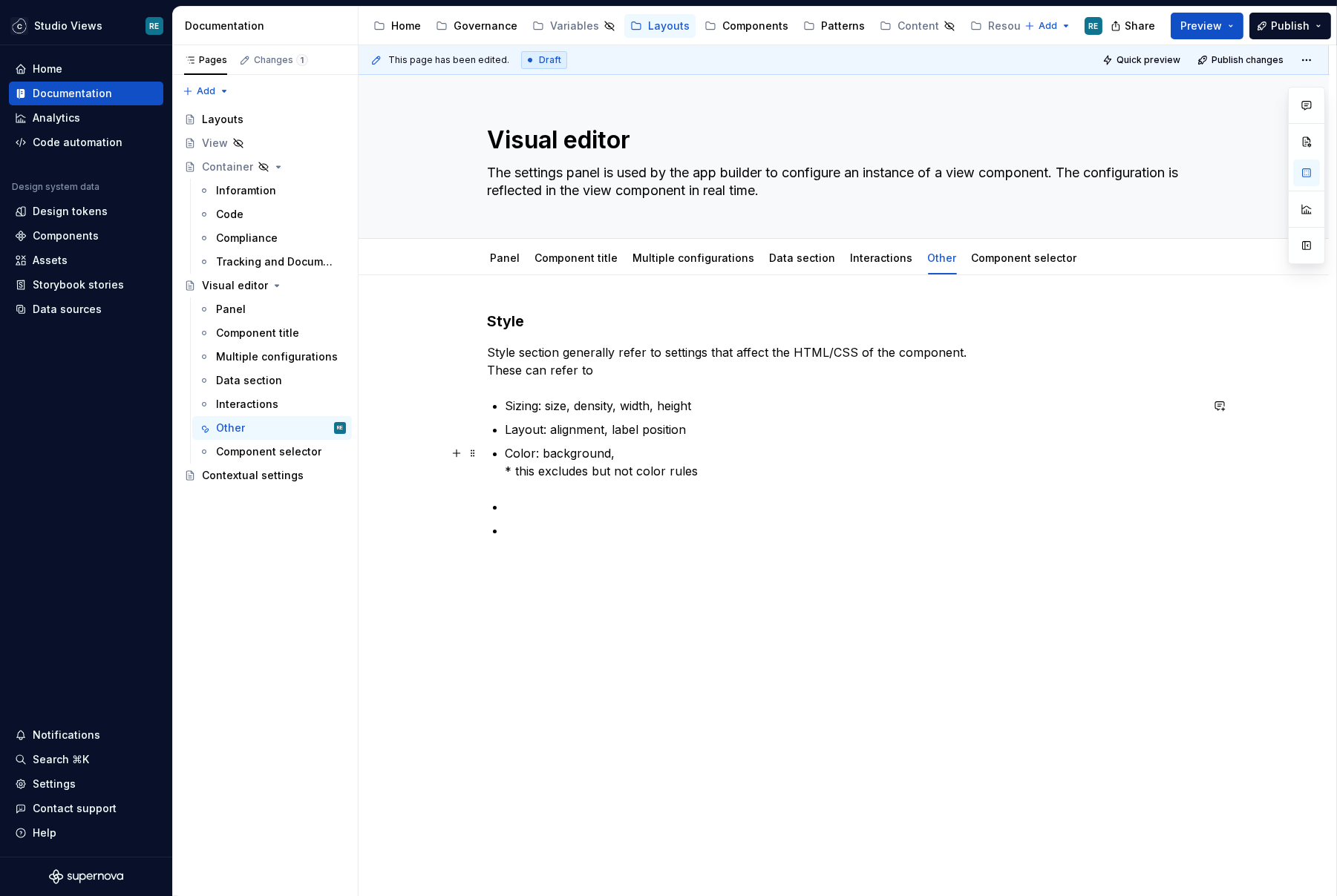
click at [597, 473] on p "Color: background, * this excludes but not color rules" at bounding box center [853, 462] width 694 height 35
drag, startPoint x: 597, startPoint y: 473, endPoint x: 628, endPoint y: 473, distance: 31.0
click at [628, 473] on p "Color: background, * this excludes but not color rules" at bounding box center [853, 462] width 694 height 35
click at [602, 475] on p "Color: background, * this excludes color rules" at bounding box center [853, 462] width 694 height 35
drag, startPoint x: 602, startPoint y: 475, endPoint x: 664, endPoint y: 475, distance: 62.0
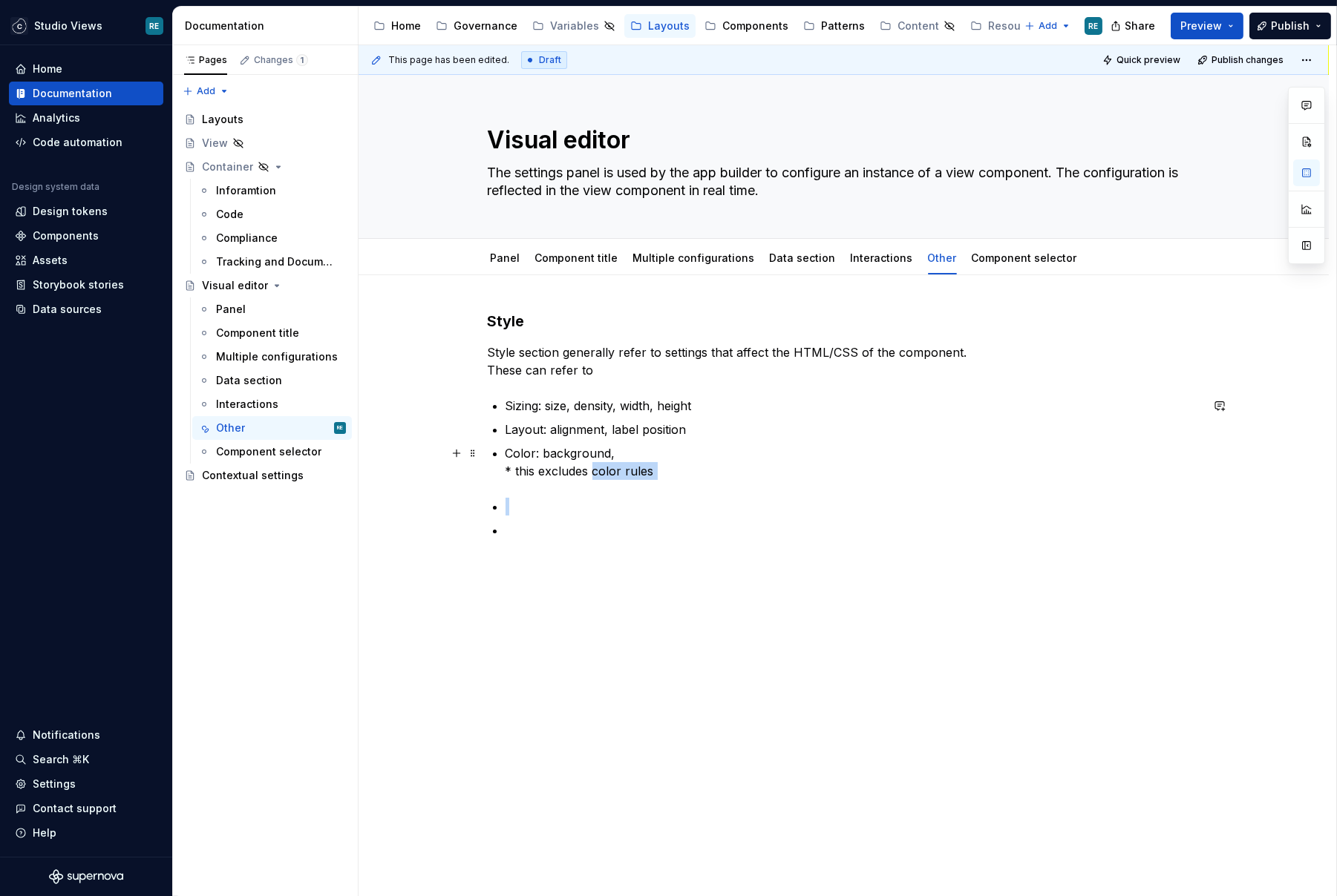
click at [664, 475] on p "Color: background, * this excludes color rules" at bounding box center [853, 462] width 694 height 35
click at [570, 469] on p "Color: background, * this excludes color rules" at bounding box center [853, 462] width 694 height 35
click at [644, 469] on p "Color: background, * this excludes color rules" at bounding box center [853, 462] width 694 height 35
drag, startPoint x: 644, startPoint y: 469, endPoint x: 601, endPoint y: 469, distance: 43.0
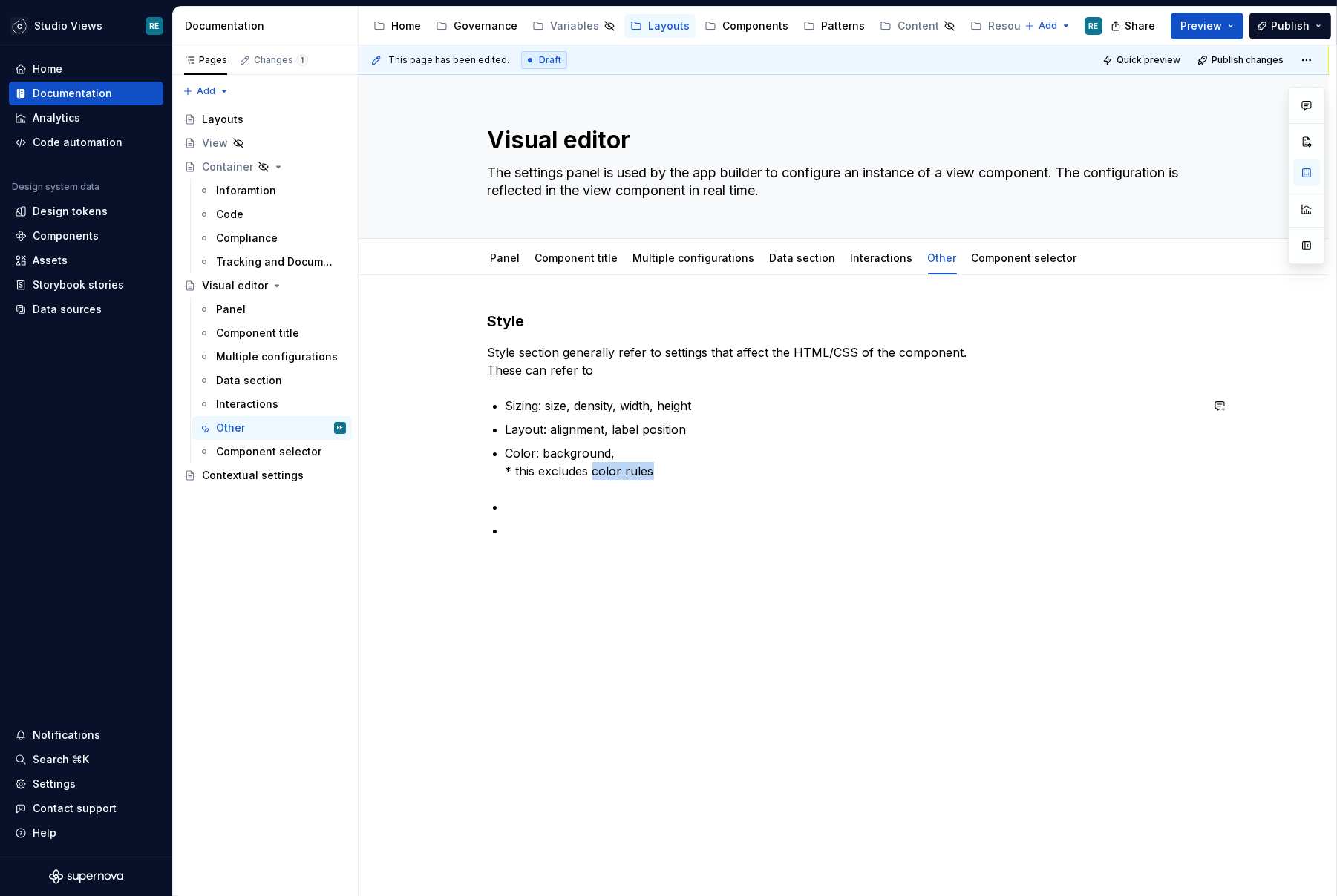
click at [601, 469] on p "Color: background, * this excludes color rules" at bounding box center [853, 462] width 694 height 35
click at [671, 483] on div "Style Style section generally refer to settings that affect the HTML/CSS of the…" at bounding box center [844, 425] width 713 height 229
click at [648, 447] on p "Color: background, * this excludes color rules" at bounding box center [853, 462] width 694 height 35
click at [515, 446] on p "Color: background, * this excludes color rules" at bounding box center [853, 462] width 694 height 35
click at [574, 452] on p "Static color: background, * this excludes color rules" at bounding box center [853, 462] width 694 height 35
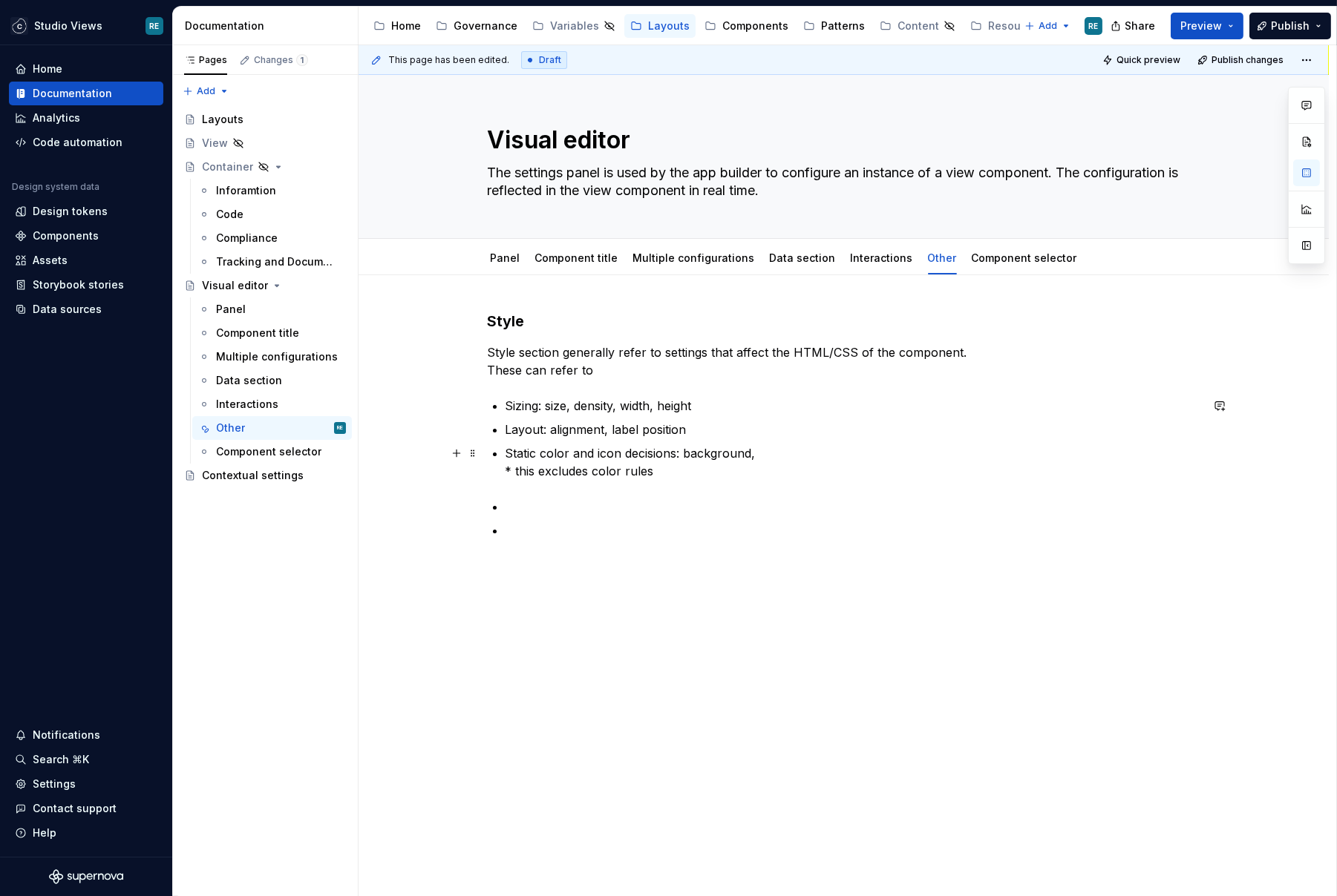
click at [801, 459] on p "Static color and icon decisions: background, * this excludes color rules" at bounding box center [853, 462] width 694 height 35
click at [765, 457] on p "Static color and icon decisions: background, type of * this excludes color rules" at bounding box center [853, 462] width 694 height 35
drag, startPoint x: 765, startPoint y: 457, endPoint x: 795, endPoint y: 457, distance: 30.0
click at [795, 457] on p "Static color and icon decisions: background, type of * this excludes color rules" at bounding box center [853, 462] width 694 height 35
click at [806, 457] on p "Static color and icon decisions: background, type of * this excludes color rules" at bounding box center [853, 462] width 694 height 35
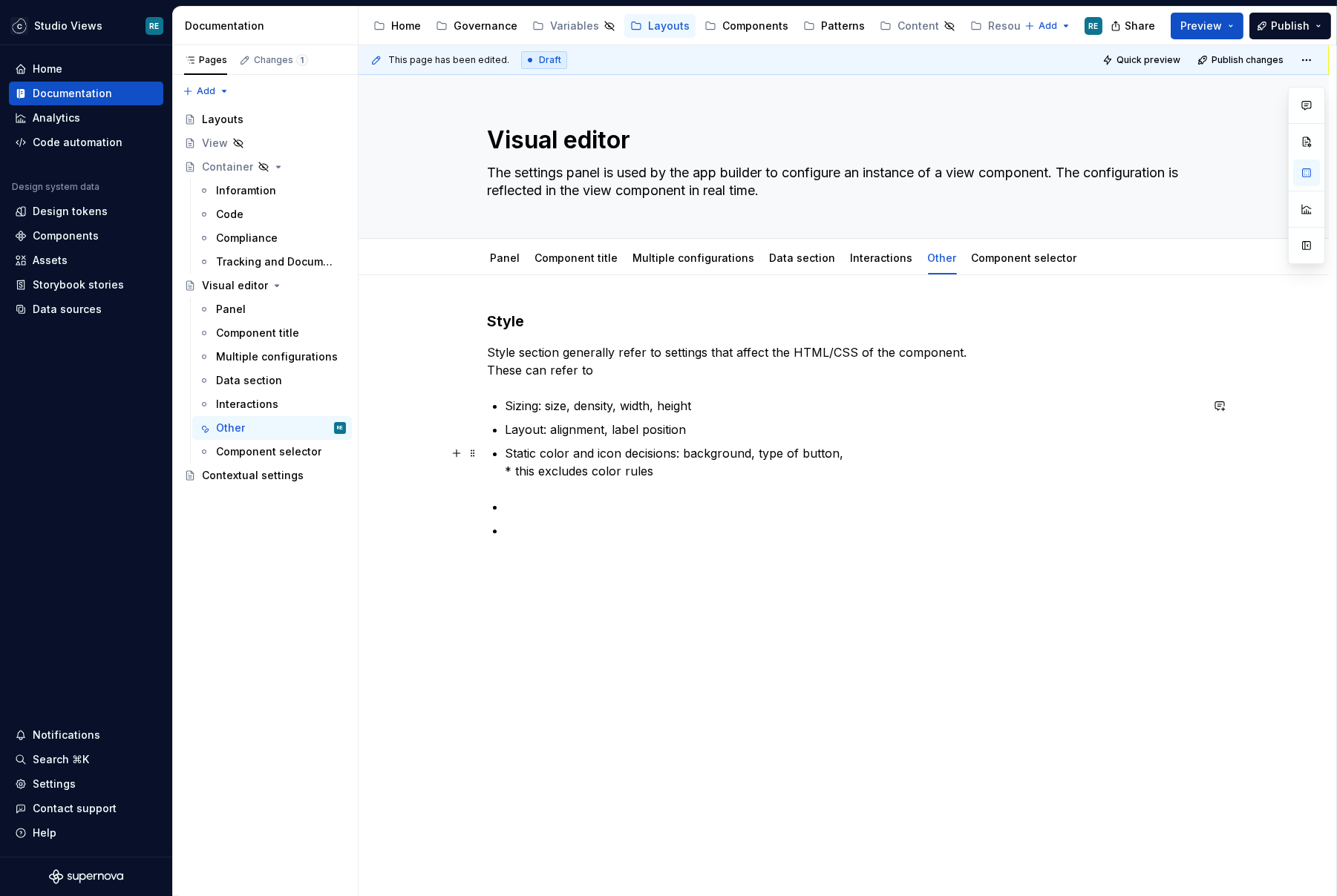
click at [768, 480] on div "Style Style section generally refer to settings that affect the HTML/CSS of the…" at bounding box center [844, 425] width 713 height 229
click at [768, 480] on div "Bulleted list" at bounding box center [703, 479] width 380 height 21
click at [716, 569] on div "Style Style section generally refer to settings that affect the HTML/CSS of the…" at bounding box center [843, 551] width 970 height 551
click at [652, 475] on p "Static color and icon decisions: background, type of button, * this excludes co…" at bounding box center [853, 462] width 694 height 35
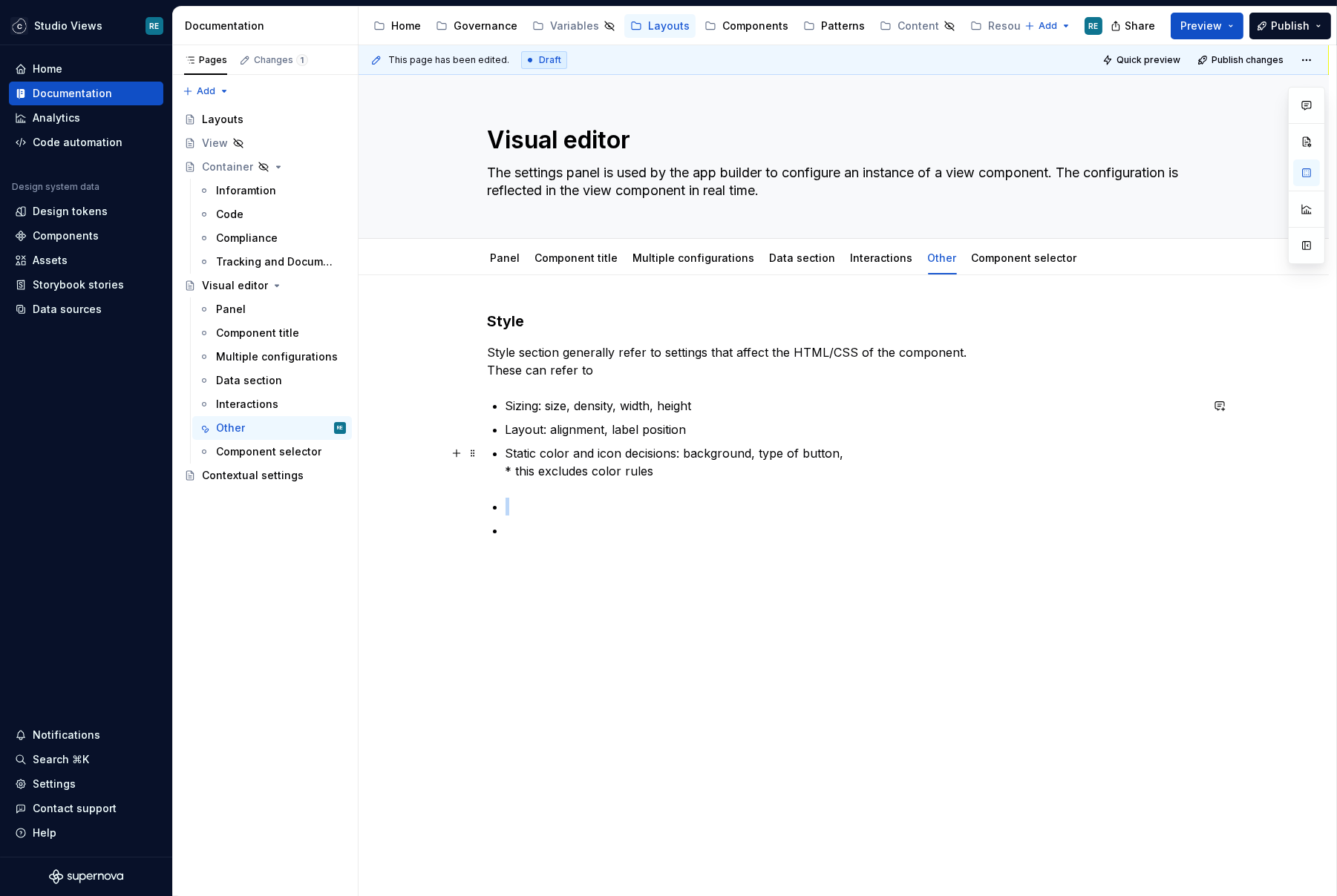
click at [652, 475] on p "Static color and icon decisions: background, type of button, * this excludes co…" at bounding box center [853, 462] width 694 height 35
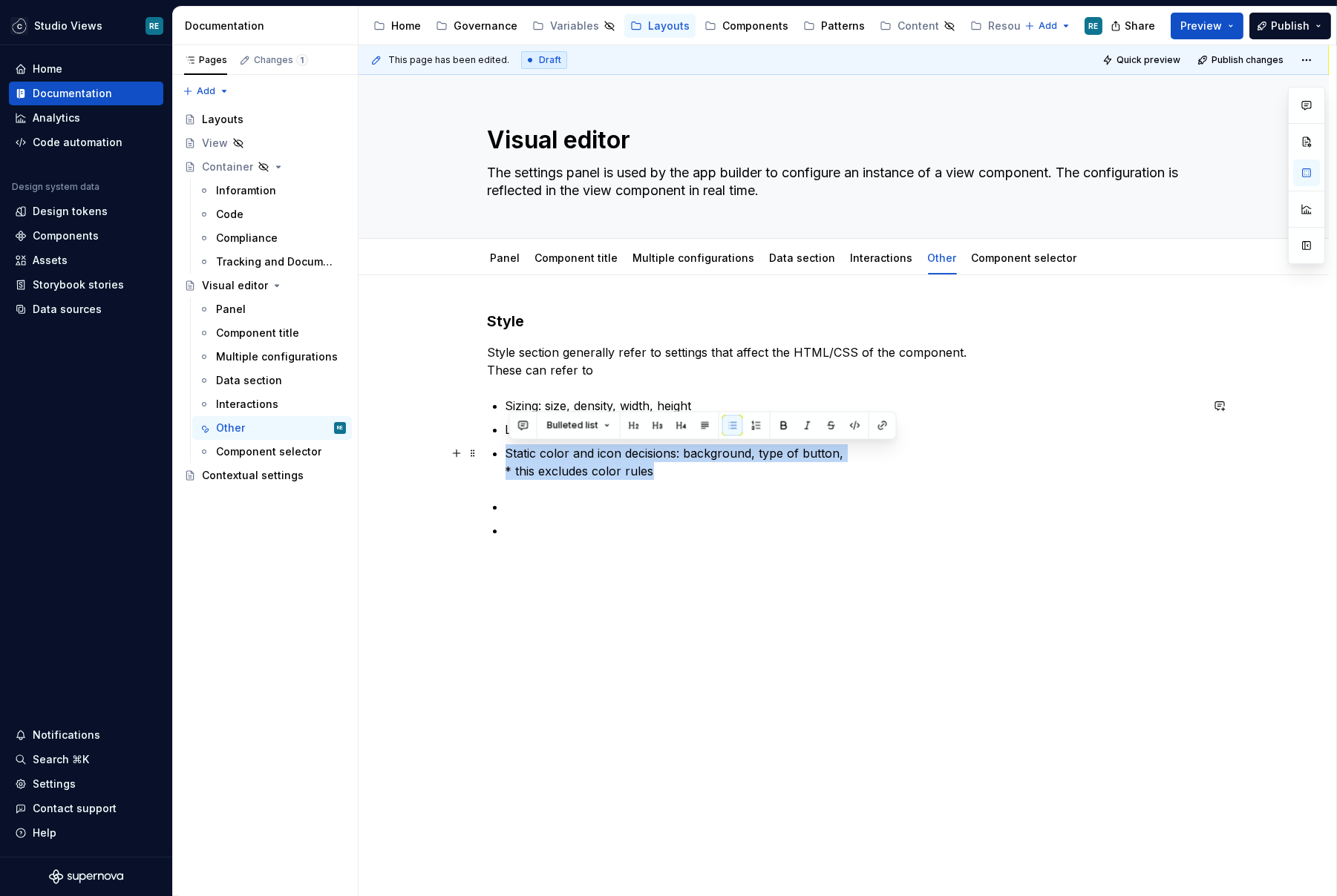
click at [653, 475] on p "Static color and icon decisions: background, type of button, * this excludes co…" at bounding box center [853, 462] width 694 height 35
drag, startPoint x: 671, startPoint y: 475, endPoint x: 500, endPoint y: 475, distance: 171.0
click at [500, 475] on div "Style Style section generally refer to settings that affect the HTML/CSS of the…" at bounding box center [844, 443] width 713 height 264
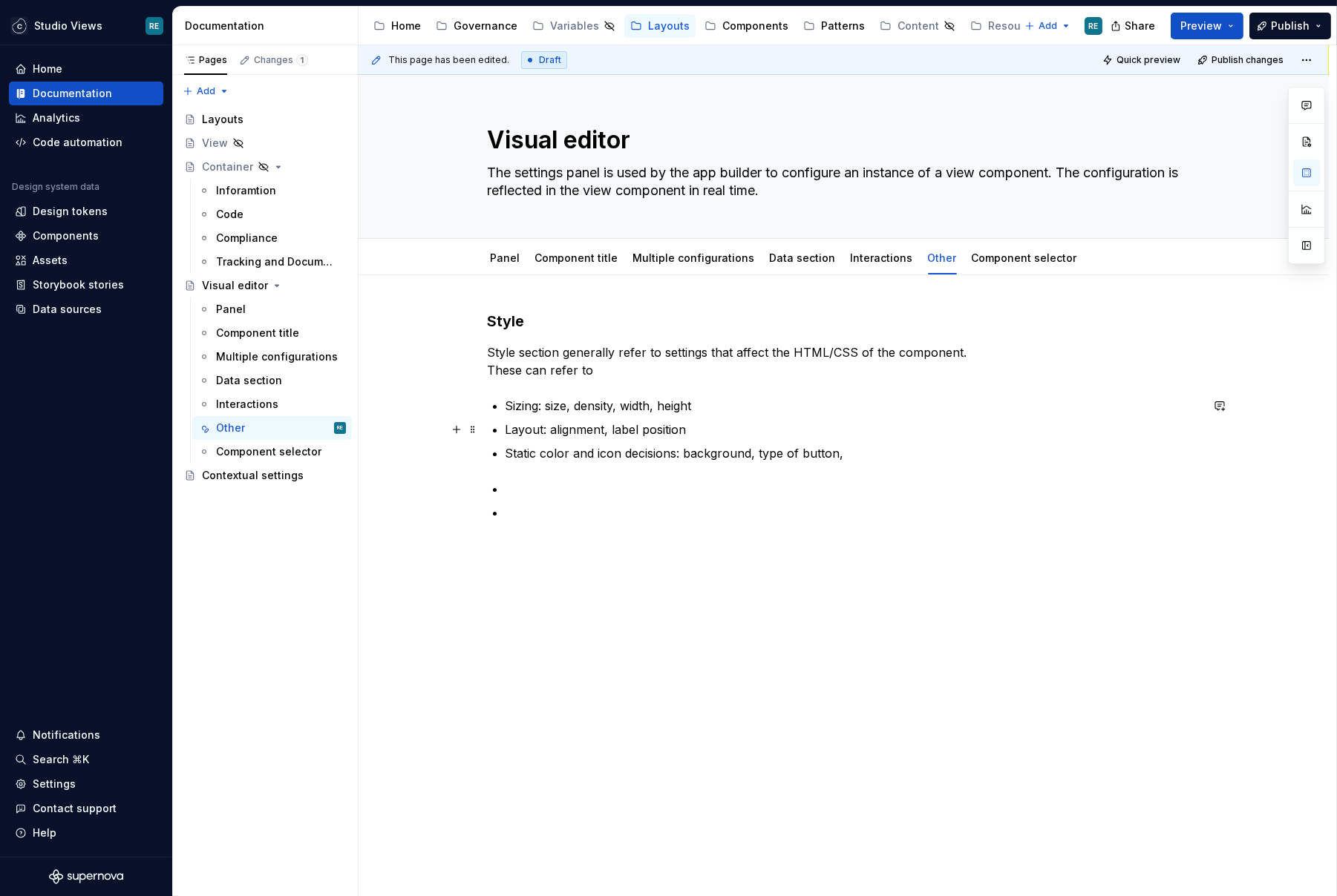
click at [699, 433] on p "Layout: alignment, label position" at bounding box center [853, 430] width 694 height 18
click at [589, 453] on p "Static color and icon decisions: background, type of button," at bounding box center [853, 453] width 694 height 18
click at [595, 453] on p "Static color and icon decisions: background, type of button," at bounding box center [853, 453] width 694 height 18
click at [548, 447] on p "Static color and icon decisions: background, type of button," at bounding box center [853, 453] width 694 height 18
drag, startPoint x: 548, startPoint y: 447, endPoint x: 658, endPoint y: 453, distance: 110.2
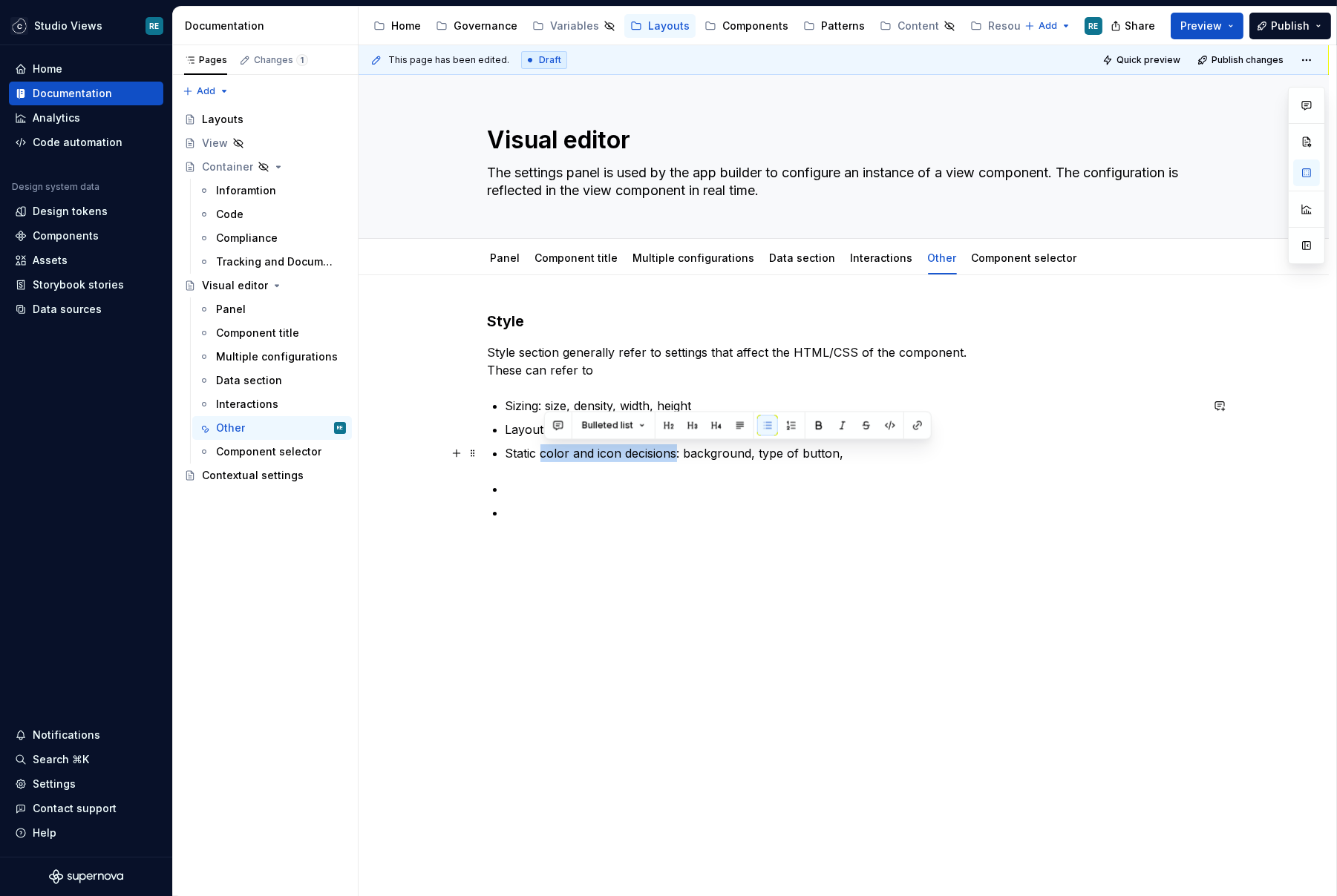
click at [658, 454] on p "Static color and icon decisions: background, type of button," at bounding box center [853, 453] width 694 height 18
click at [580, 453] on p "Static color and icon decisions: background, type of button," at bounding box center [853, 453] width 694 height 18
drag, startPoint x: 580, startPoint y: 453, endPoint x: 606, endPoint y: 453, distance: 26.0
click at [606, 453] on p "Static color and icon decisions: background, type of button," at bounding box center [853, 453] width 694 height 18
click at [930, 461] on p "Static color and icon decisions: background, type of button," at bounding box center [853, 453] width 694 height 18
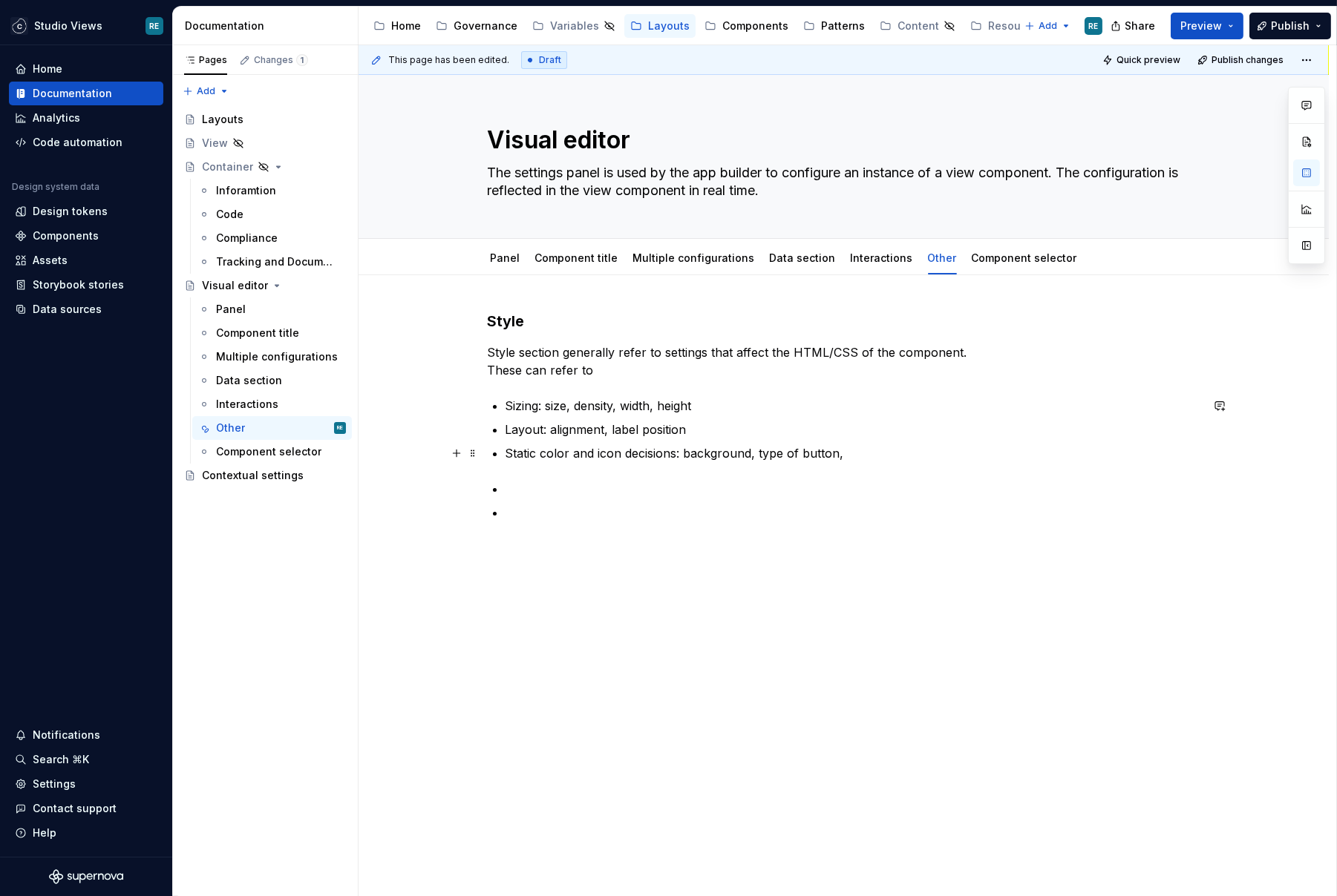
click at [577, 454] on p "Static color and icon decisions: background, type of button," at bounding box center [853, 453] width 694 height 18
drag, startPoint x: 577, startPoint y: 454, endPoint x: 614, endPoint y: 452, distance: 37.1
click at [614, 452] on p "Static color and icon decisions: background, type of button," at bounding box center [853, 453] width 694 height 18
click at [529, 480] on p at bounding box center [853, 489] width 694 height 18
click at [514, 472] on div "Style Style section generally refer to settings that affect the HTML/CSS of the…" at bounding box center [844, 433] width 713 height 246
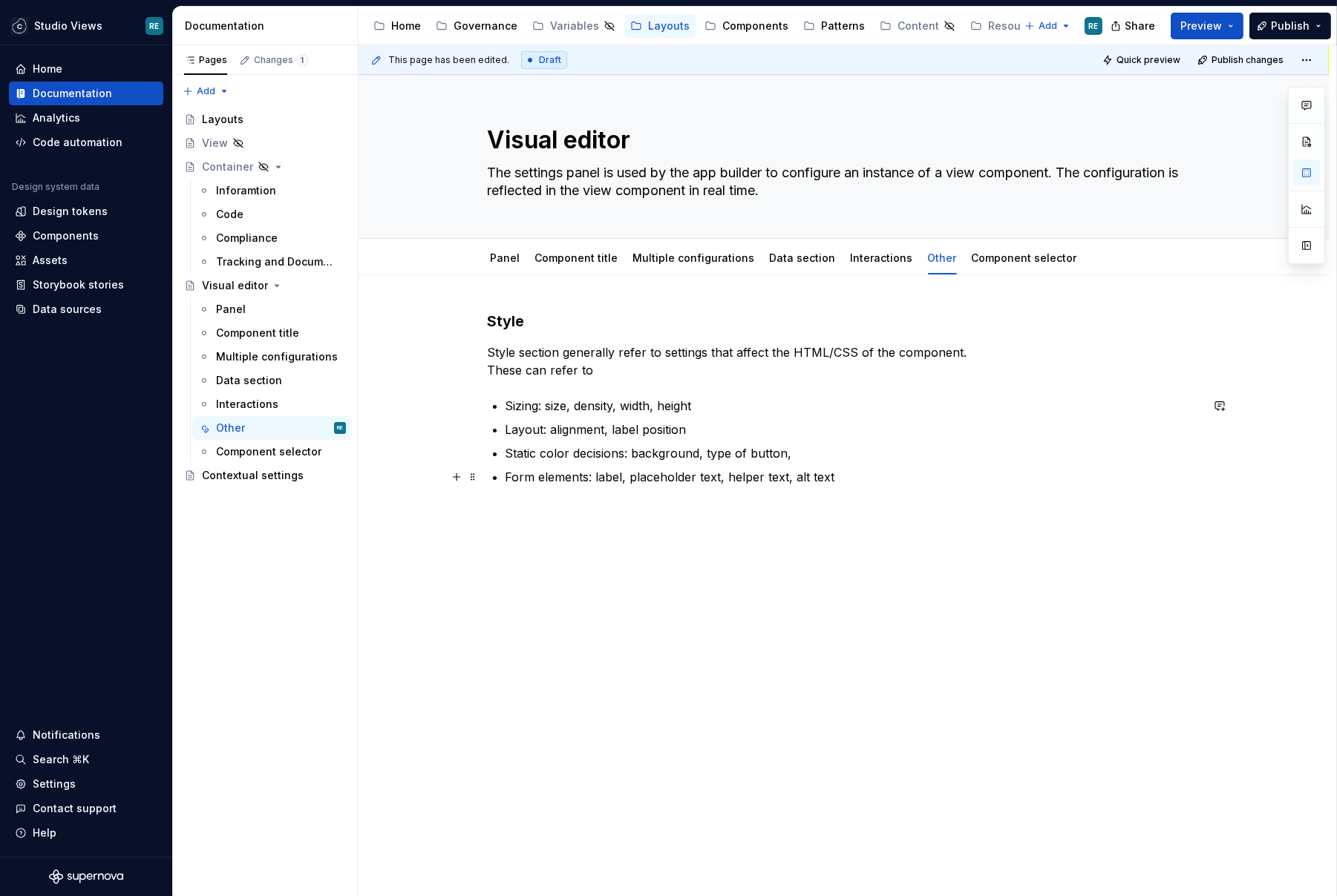
click at [561, 481] on p "Form elements: label, placeholder text, helper text, alt text" at bounding box center [853, 477] width 694 height 18
drag, startPoint x: 561, startPoint y: 481, endPoint x: 545, endPoint y: 481, distance: 16.0
click at [545, 481] on p "Form elements: label, placeholder text, helper text, alt text" at bounding box center [853, 477] width 694 height 18
click at [520, 483] on p "Form: label, placeholder text, helper text, alt text" at bounding box center [853, 477] width 694 height 18
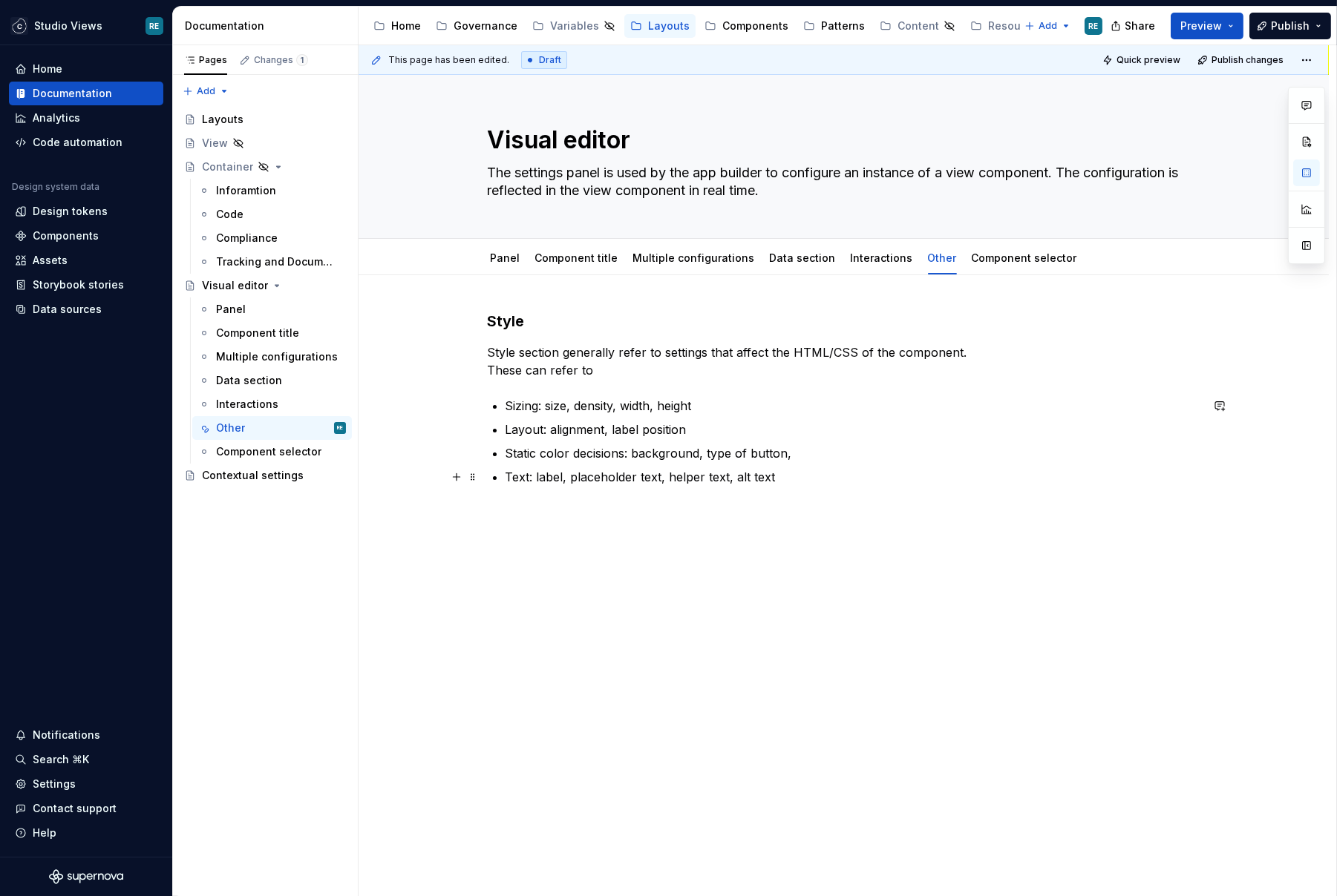
click at [495, 478] on div "Style Style section generally refer to settings that affect the HTML/CSS of the…" at bounding box center [844, 416] width 713 height 211
click at [520, 479] on p "Text: label, placeholder text, helper text, alt text" at bounding box center [853, 477] width 694 height 18
click at [617, 515] on p at bounding box center [844, 513] width 713 height 18
click at [584, 455] on p "Static color decisions: background, type of button," at bounding box center [853, 453] width 694 height 18
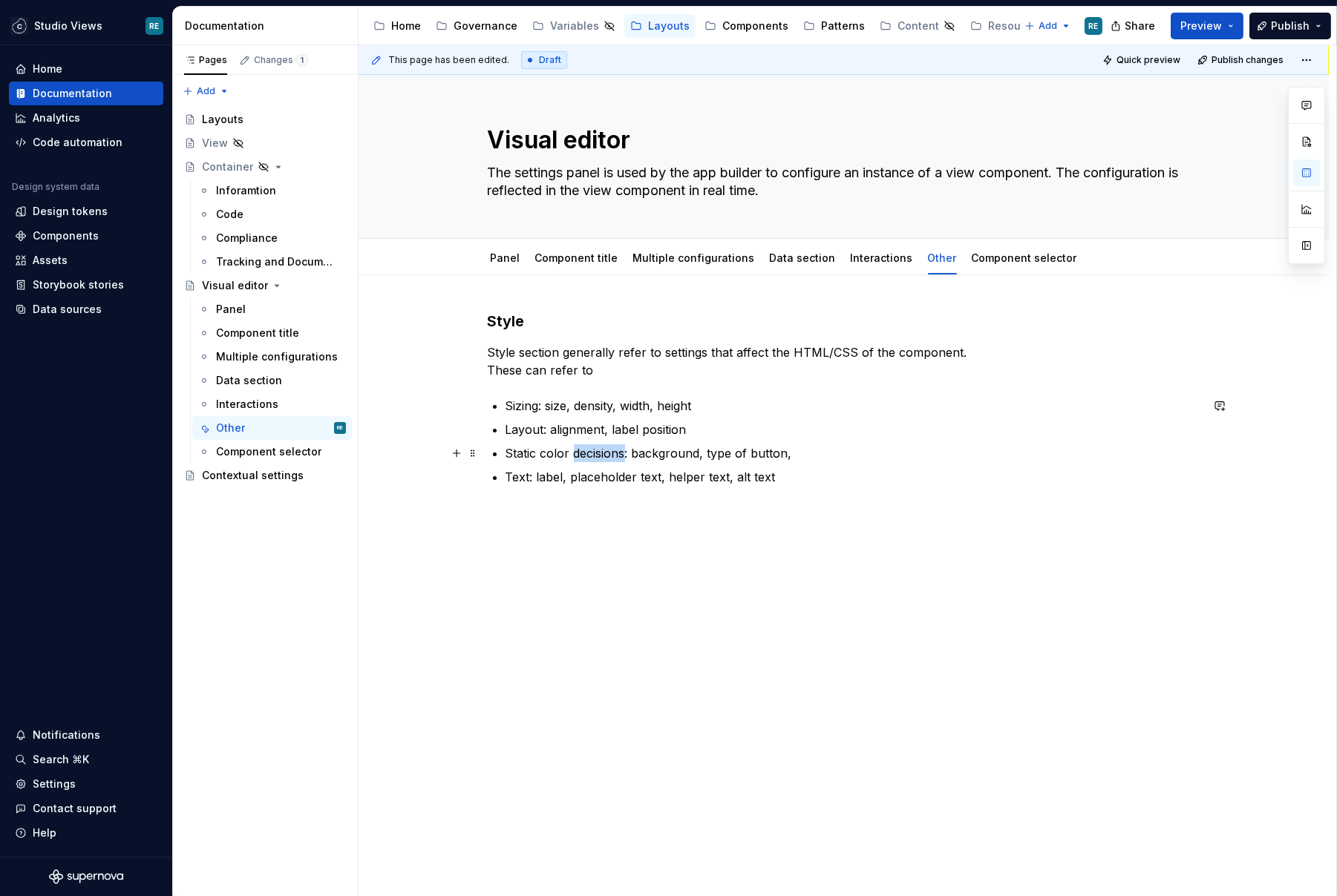
click at [584, 455] on p "Static color decisions: background, type of button," at bounding box center [853, 453] width 694 height 18
click at [828, 450] on p "Text: label, placeholder text, helper text, alt text" at bounding box center [853, 453] width 694 height 18
click at [883, 567] on div "Style Style section generally refer to settings that affect the HTML/CSS of the…" at bounding box center [843, 542] width 970 height 533
click at [814, 473] on p "Static color decisions: background, type of button," at bounding box center [853, 477] width 694 height 18
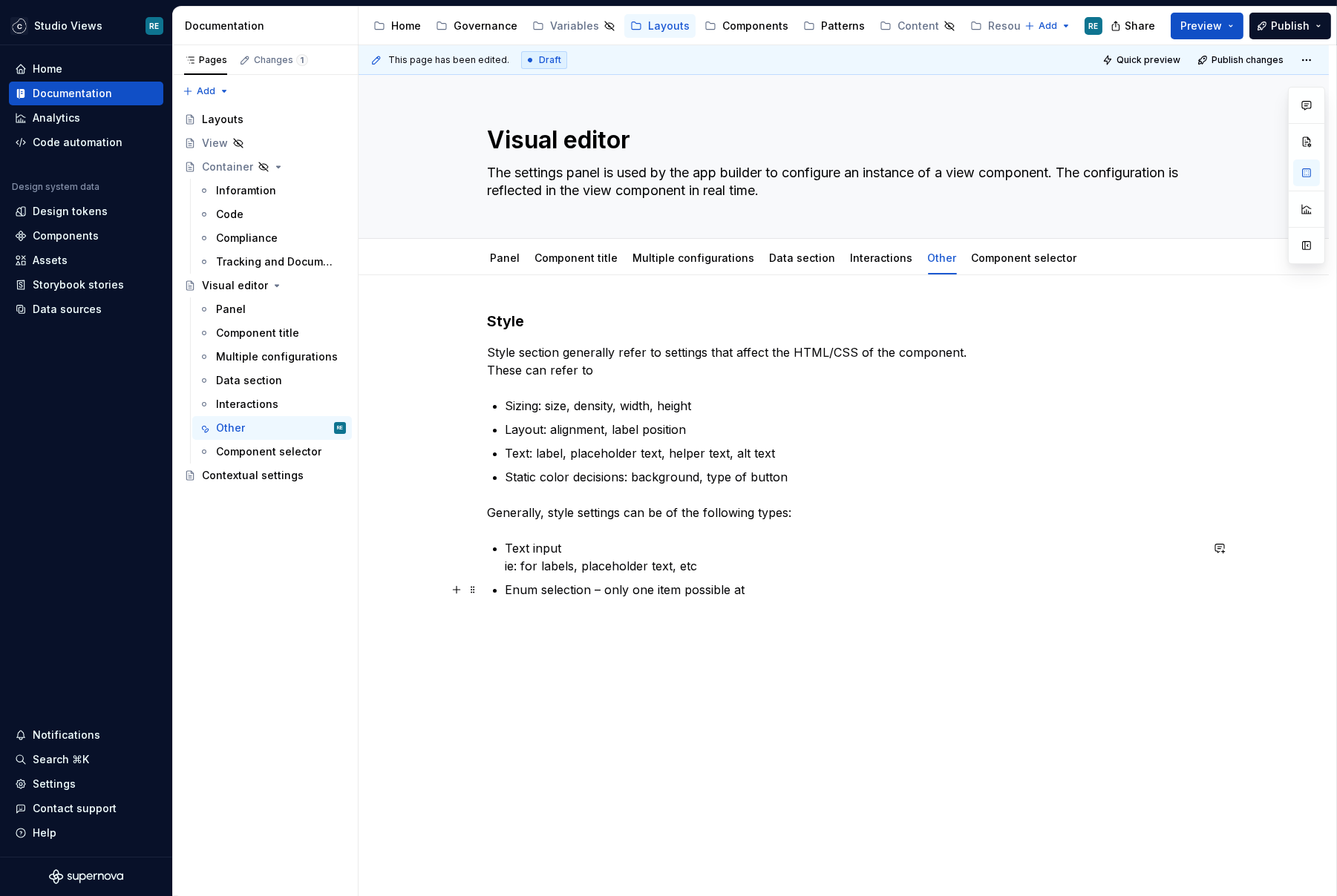
click at [706, 589] on p "Enum selection – only one item possible at" at bounding box center [853, 590] width 694 height 18
click at [677, 587] on p "Enum selection – only one item possible at" at bounding box center [853, 590] width 694 height 18
click at [660, 585] on p "Enum selection – only one item possible at" at bounding box center [853, 590] width 694 height 18
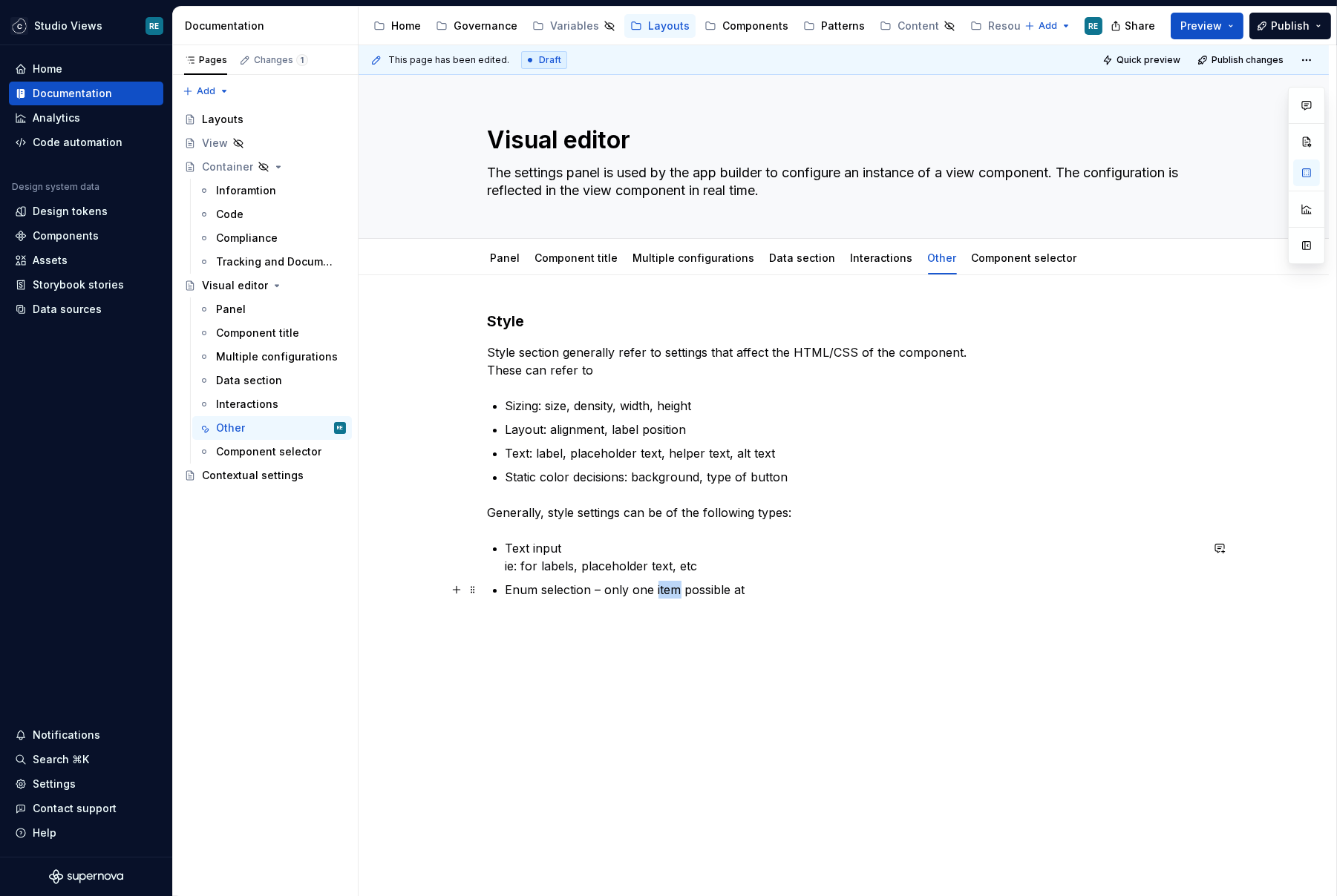
click at [660, 585] on p "Enum selection – only one item possible at" at bounding box center [853, 590] width 694 height 18
click at [826, 588] on p "Enum selection – only one selection possible at" at bounding box center [853, 590] width 694 height 18
click at [1026, 592] on p "Enum selection – only one selection possible at any given time, with one having…" at bounding box center [853, 590] width 694 height 18
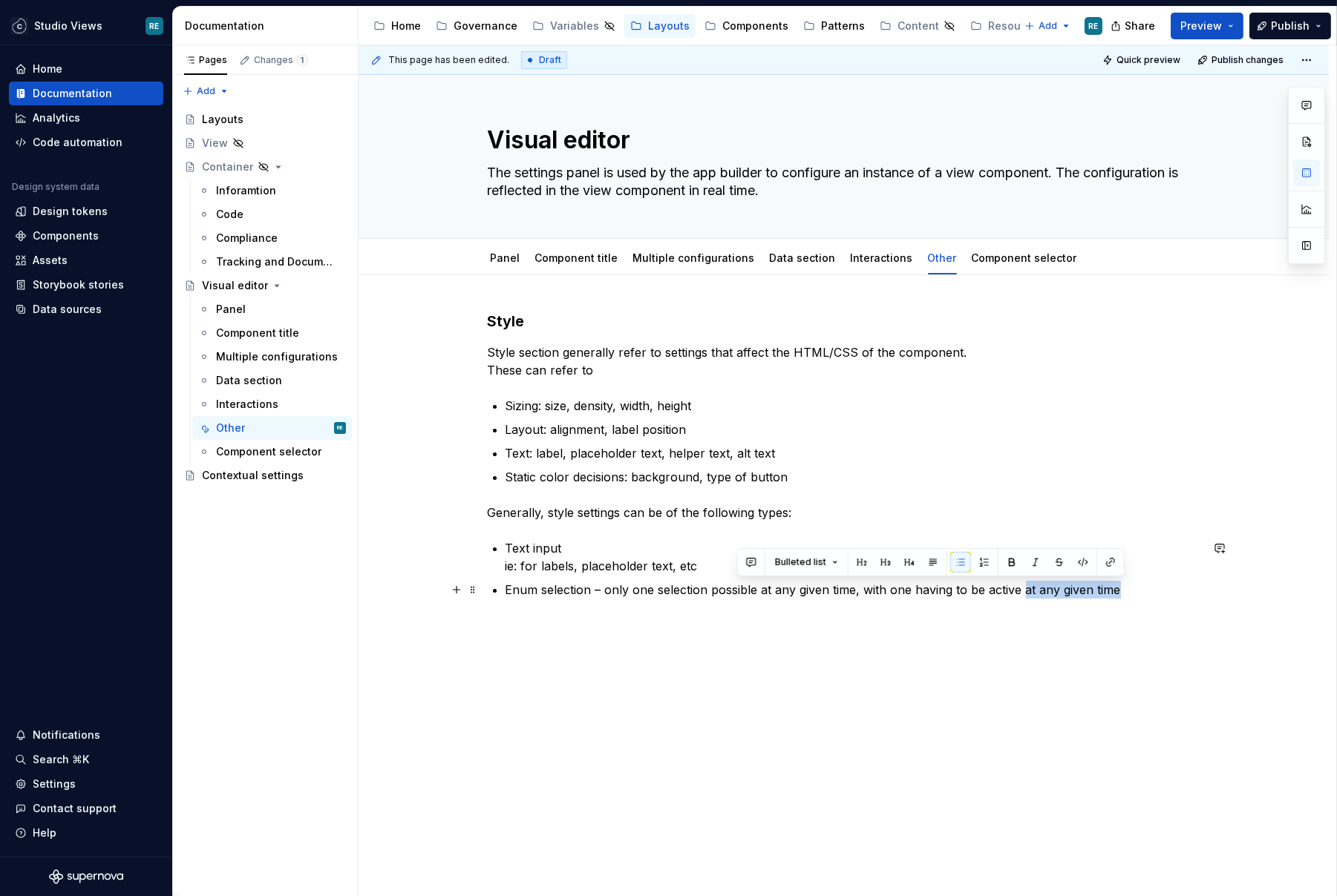
drag, startPoint x: 1026, startPoint y: 592, endPoint x: 1109, endPoint y: 594, distance: 83.0
click at [1109, 594] on p "Enum selection – only one selection possible at any given time, with one having…" at bounding box center [853, 590] width 694 height 18
click at [1109, 593] on p "Enum selection – only one selection possible at any given time, with one having…" at bounding box center [853, 590] width 694 height 18
drag, startPoint x: 1109, startPoint y: 593, endPoint x: 867, endPoint y: 585, distance: 242.1
click at [867, 585] on p "Enum selection – only one selection possible at any given time, with one having…" at bounding box center [853, 590] width 694 height 18
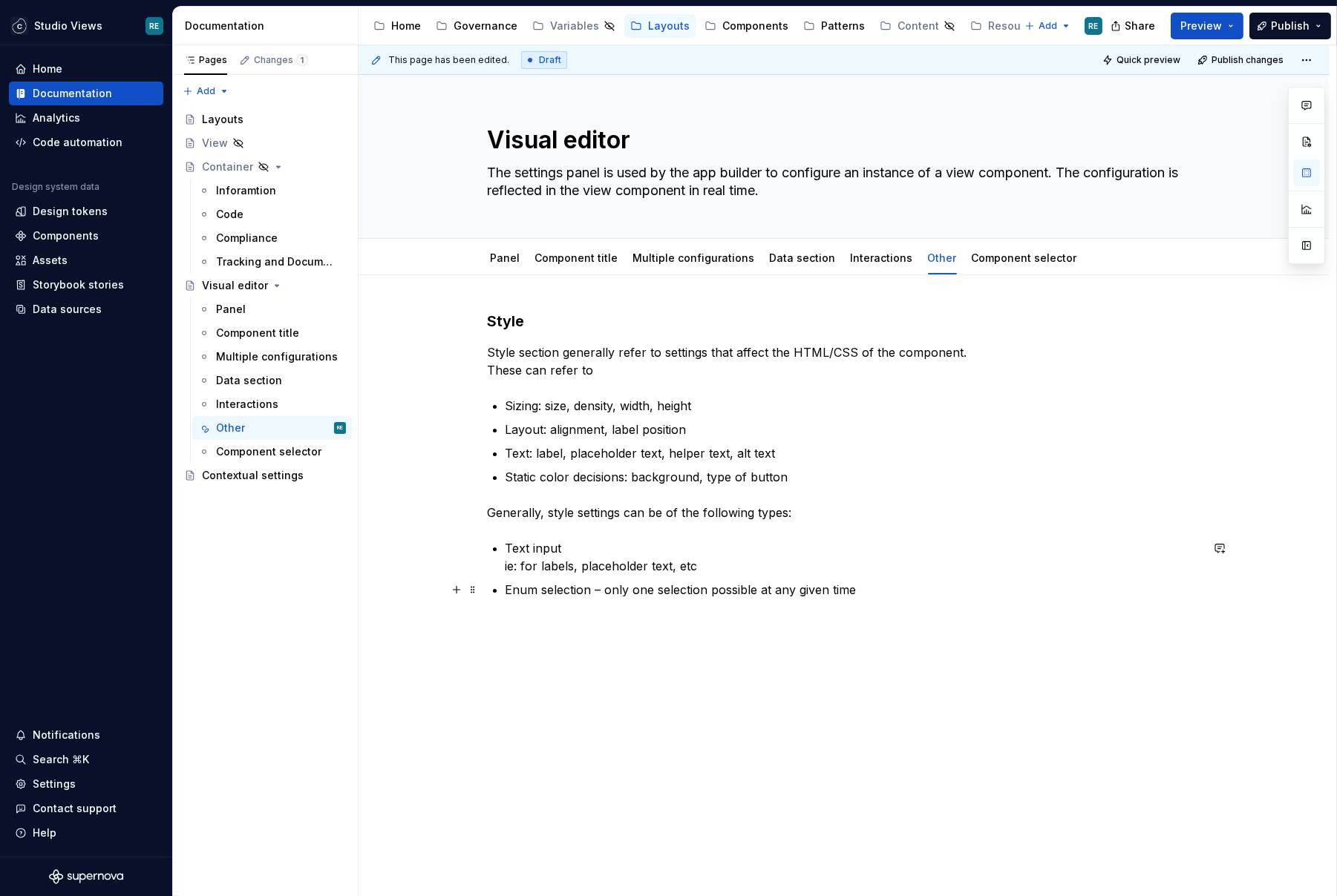
click at [614, 589] on p "Enum selection – only one selection possible at any given time" at bounding box center [853, 590] width 694 height 18
click at [506, 507] on p "Generally, style settings can be of the following types:" at bounding box center [844, 513] width 713 height 18
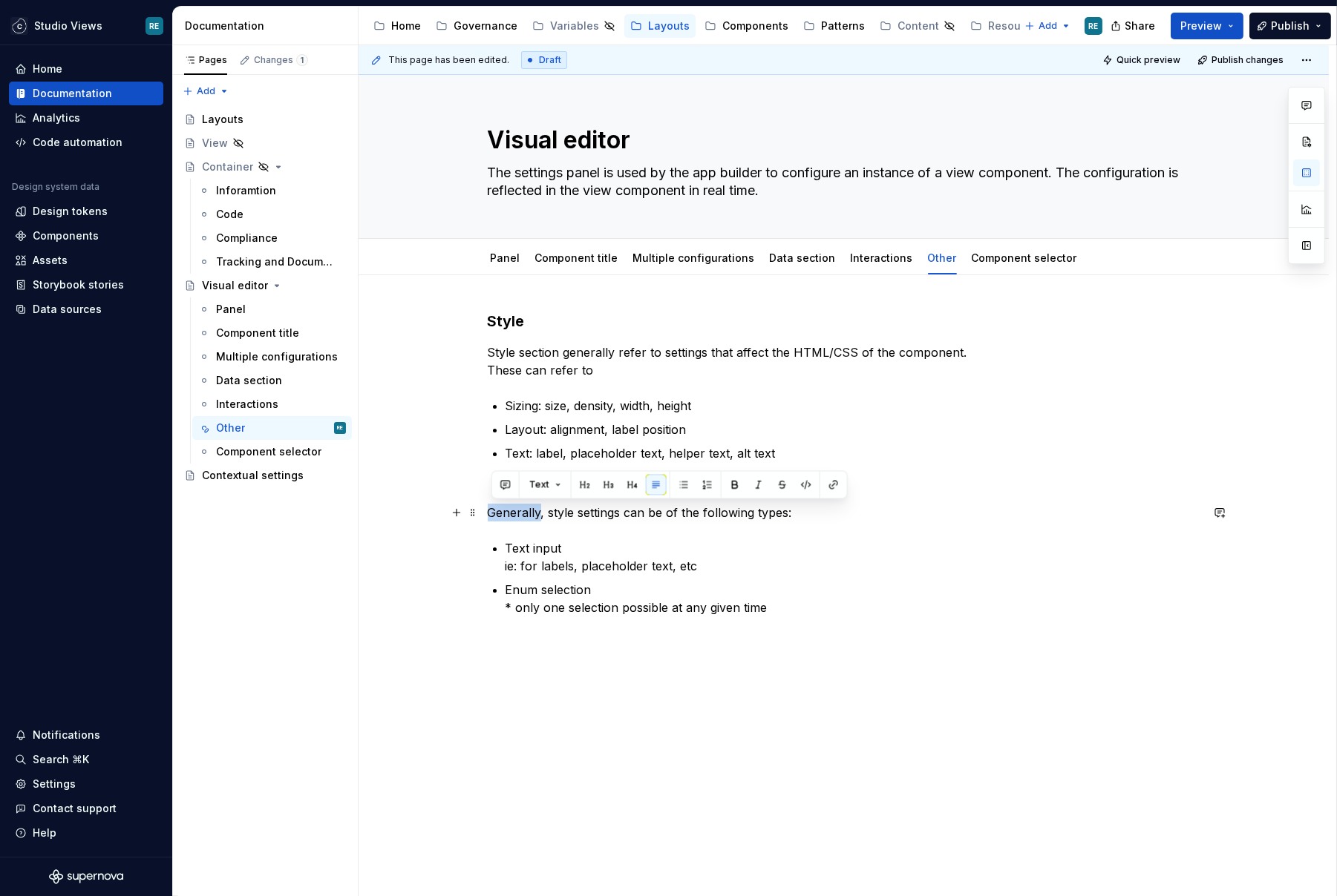
click at [506, 507] on p "Generally, style settings can be of the following types:" at bounding box center [844, 513] width 713 height 18
drag, startPoint x: 506, startPoint y: 507, endPoint x: 584, endPoint y: 507, distance: 78.0
click at [530, 507] on p "Generally, style settings can be of the following types:" at bounding box center [844, 513] width 713 height 18
click at [673, 514] on p "Generally, style settings can be of the following types:" at bounding box center [844, 513] width 713 height 18
click at [508, 511] on p "Generally, style settings can be of the following types:" at bounding box center [844, 513] width 713 height 18
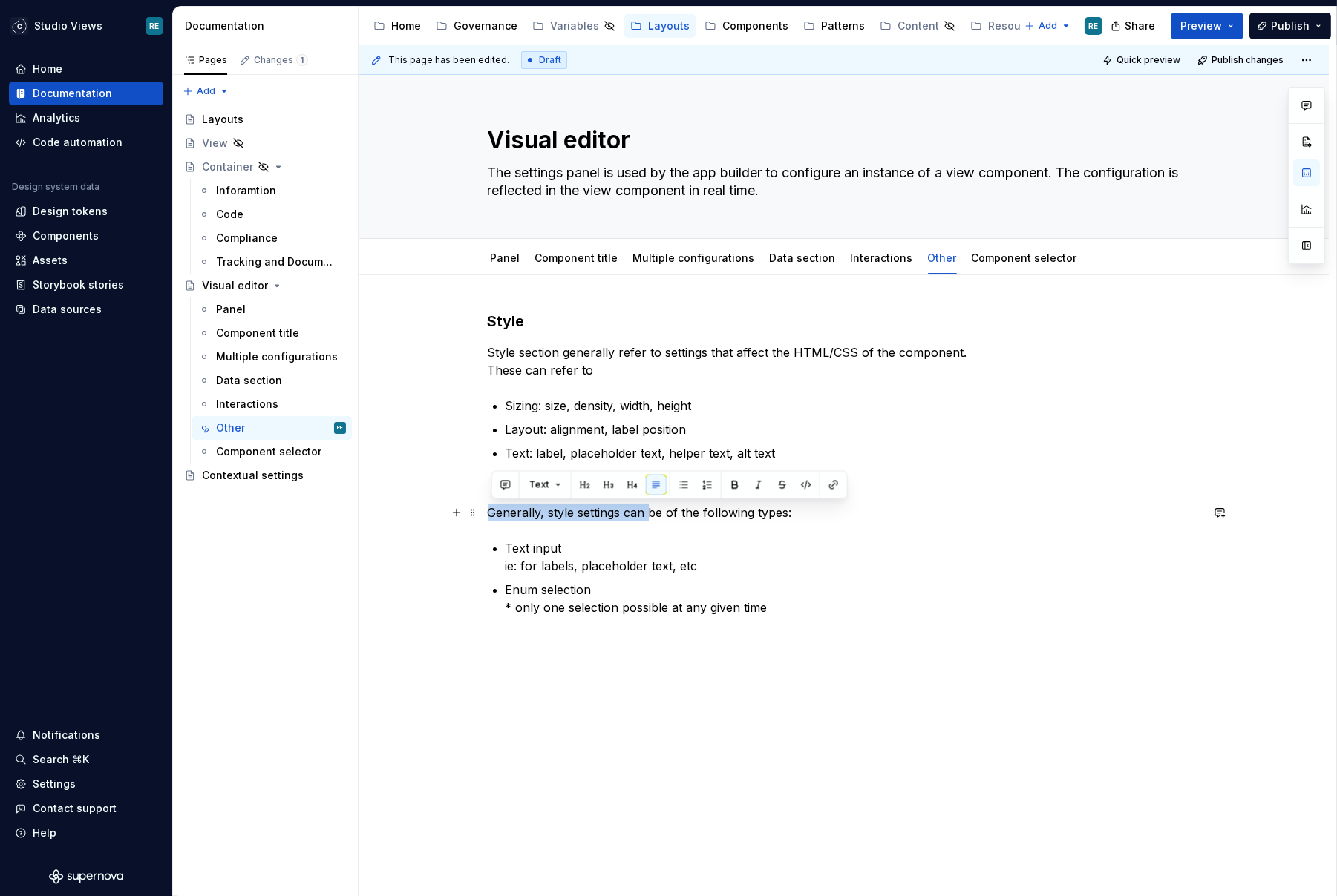
drag, startPoint x: 508, startPoint y: 511, endPoint x: 637, endPoint y: 511, distance: 129.0
click at [644, 511] on p "Generally, style settings can be of the following types:" at bounding box center [844, 513] width 713 height 18
click at [581, 512] on p "Generally, style settings can be of the following types:" at bounding box center [844, 513] width 713 height 18
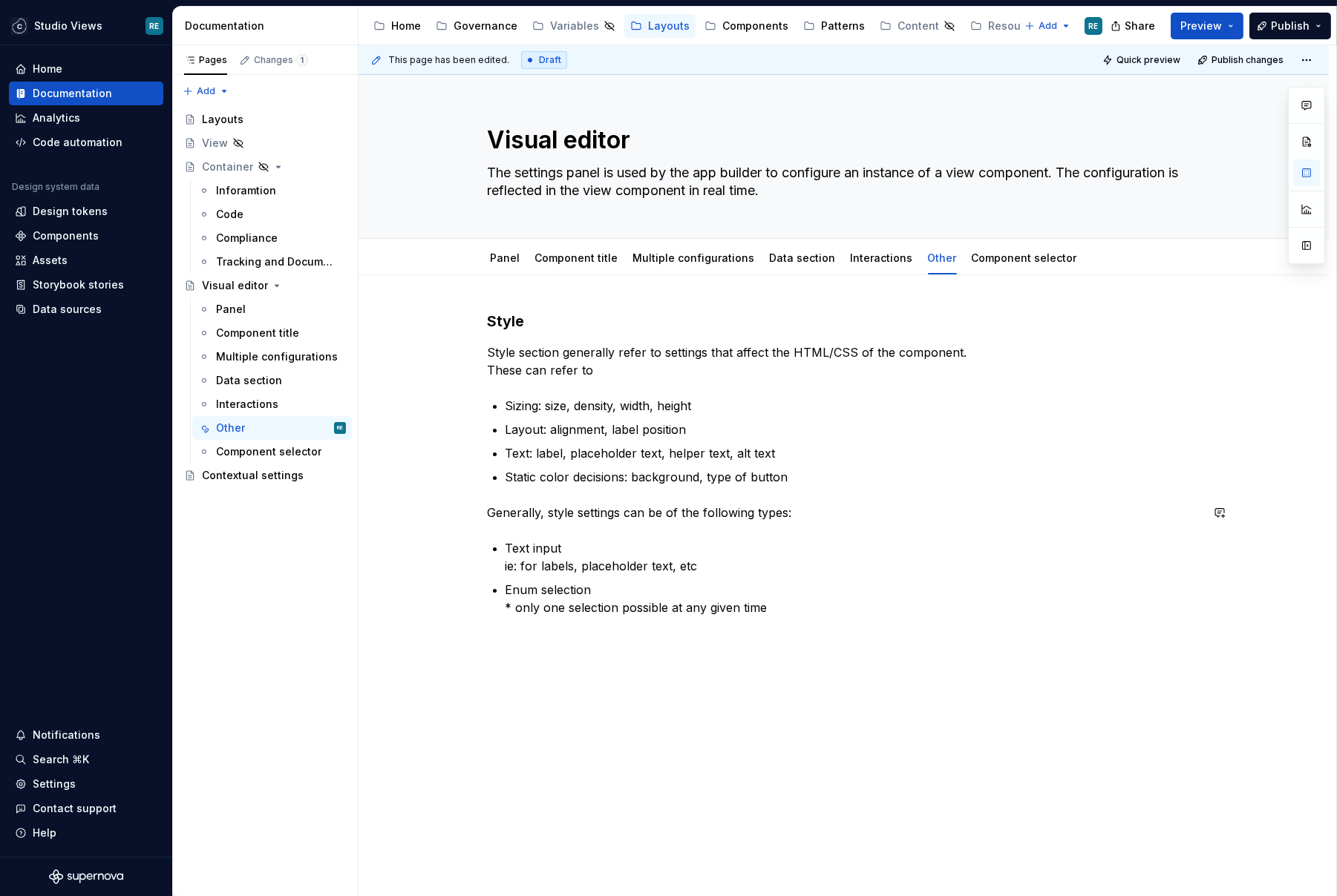
click at [555, 523] on div "Style Style section generally refer to settings that affect the HTML/CSS of the…" at bounding box center [844, 482] width 713 height 342
click at [492, 513] on p "Generally, style settings can be of the following types:" at bounding box center [844, 513] width 713 height 18
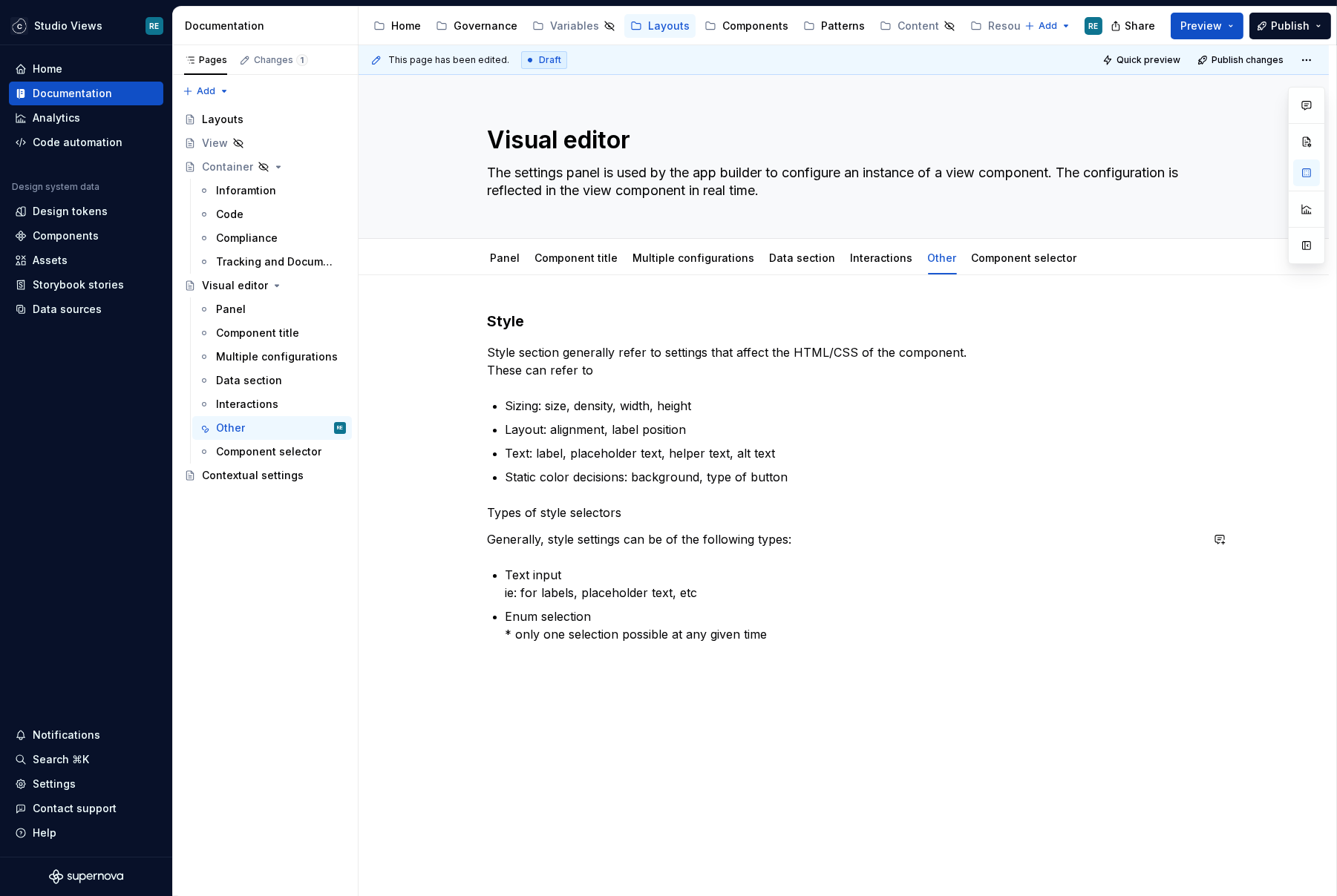
click at [513, 516] on p "Types of style selectors" at bounding box center [844, 513] width 713 height 18
click at [625, 489] on button "button" at bounding box center [632, 484] width 21 height 21
click at [624, 533] on p "Generally, style settings can be of the following types:" at bounding box center [844, 543] width 713 height 18
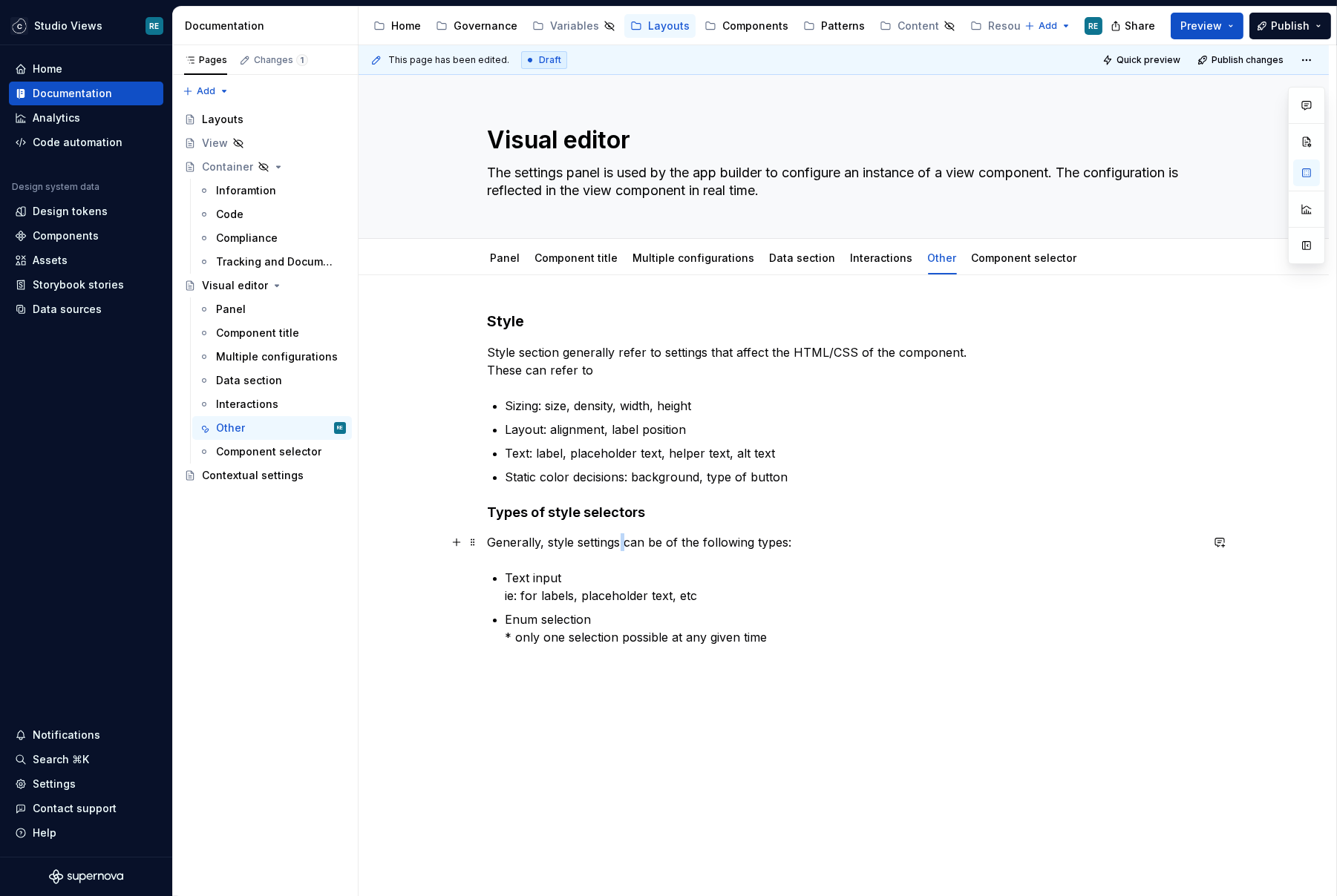
click at [624, 533] on p "Generally, style settings can be of the following types:" at bounding box center [844, 543] width 713 height 18
click at [564, 577] on p "Text input ie: for labels, placeholder text, etc" at bounding box center [853, 586] width 694 height 35
click at [493, 542] on p "Generally, style settings can be of the following types:" at bounding box center [844, 543] width 713 height 18
click at [501, 558] on div "Style Style section generally refer to settings that affect the HTML/CSS of the…" at bounding box center [844, 496] width 713 height 371
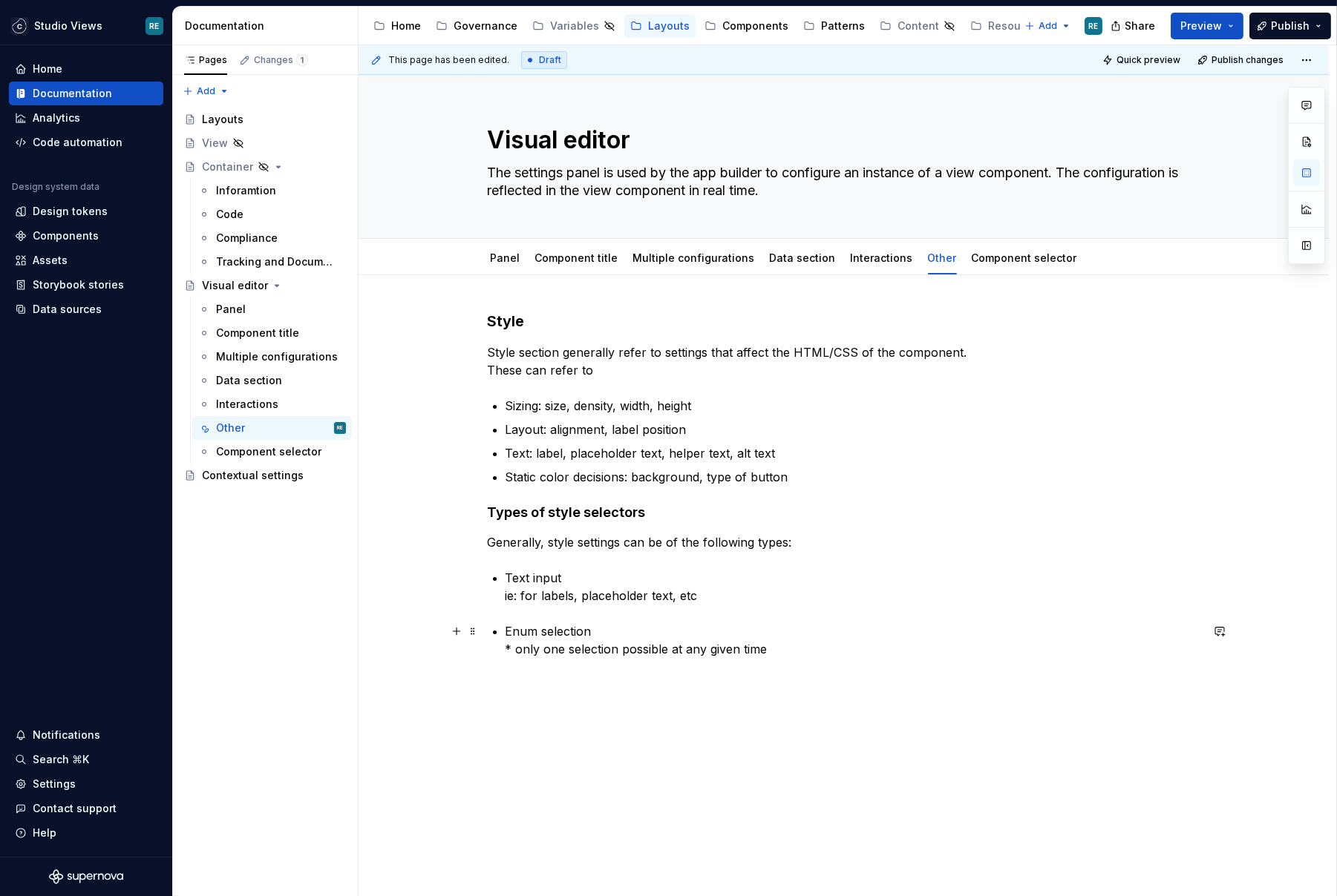
click at [506, 629] on div "Style Style section generally refer to settings that affect the HTML/CSS of the…" at bounding box center [844, 502] width 713 height 383
click at [549, 580] on p "Text input ie: for labels, placeholder text, et" at bounding box center [853, 586] width 694 height 35
click at [524, 580] on p "Text input ie: for labels, placeholder text, et" at bounding box center [853, 586] width 694 height 35
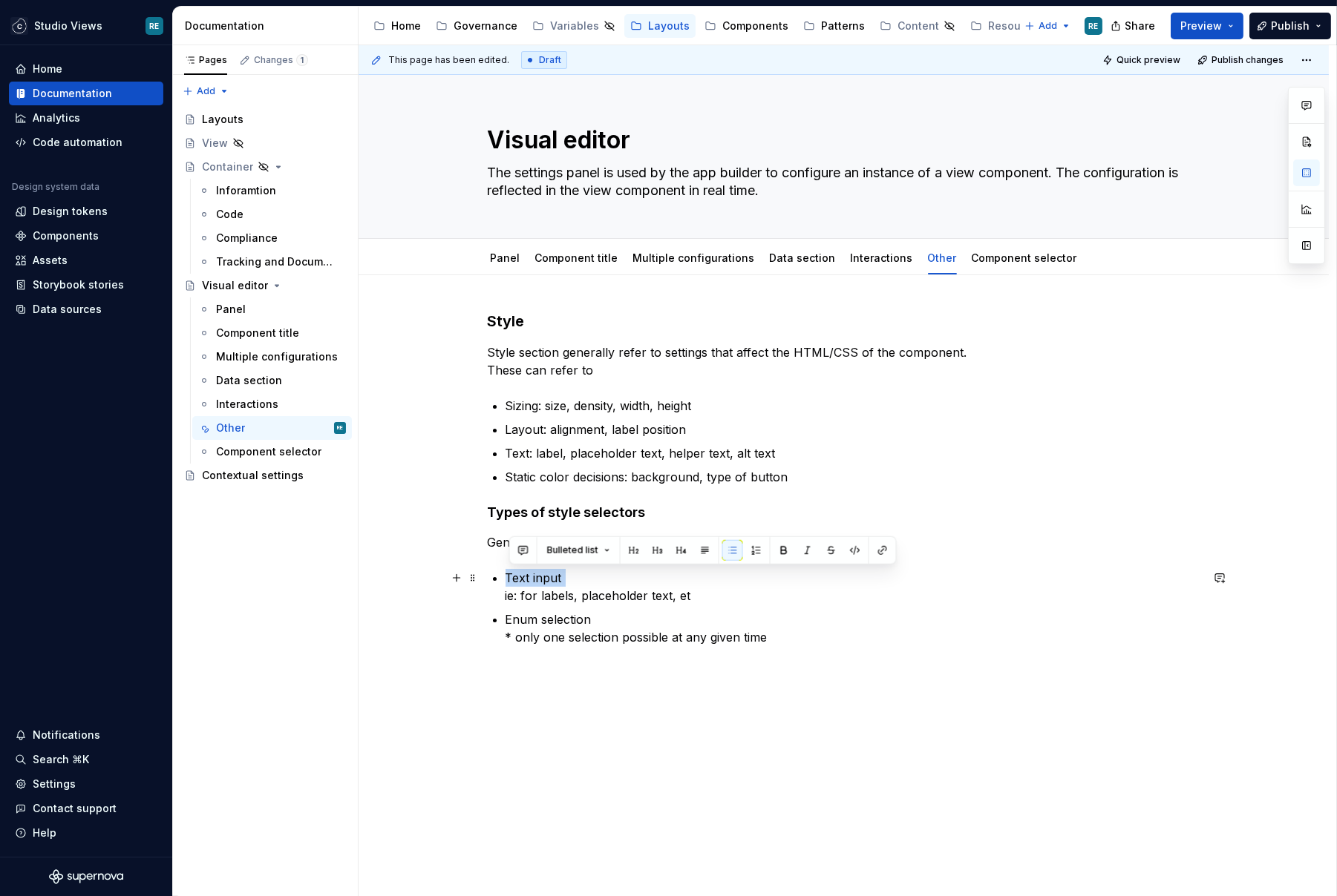
drag, startPoint x: 524, startPoint y: 580, endPoint x: 650, endPoint y: 580, distance: 126.0
click at [650, 580] on p "Text input ie: for labels, placeholder text, et" at bounding box center [853, 586] width 694 height 35
click at [660, 614] on p "Enum selection * only one selection possible at any given time" at bounding box center [853, 628] width 694 height 35
click at [509, 619] on p "Enum selection * only one selection possible at any given time" at bounding box center [853, 628] width 694 height 35
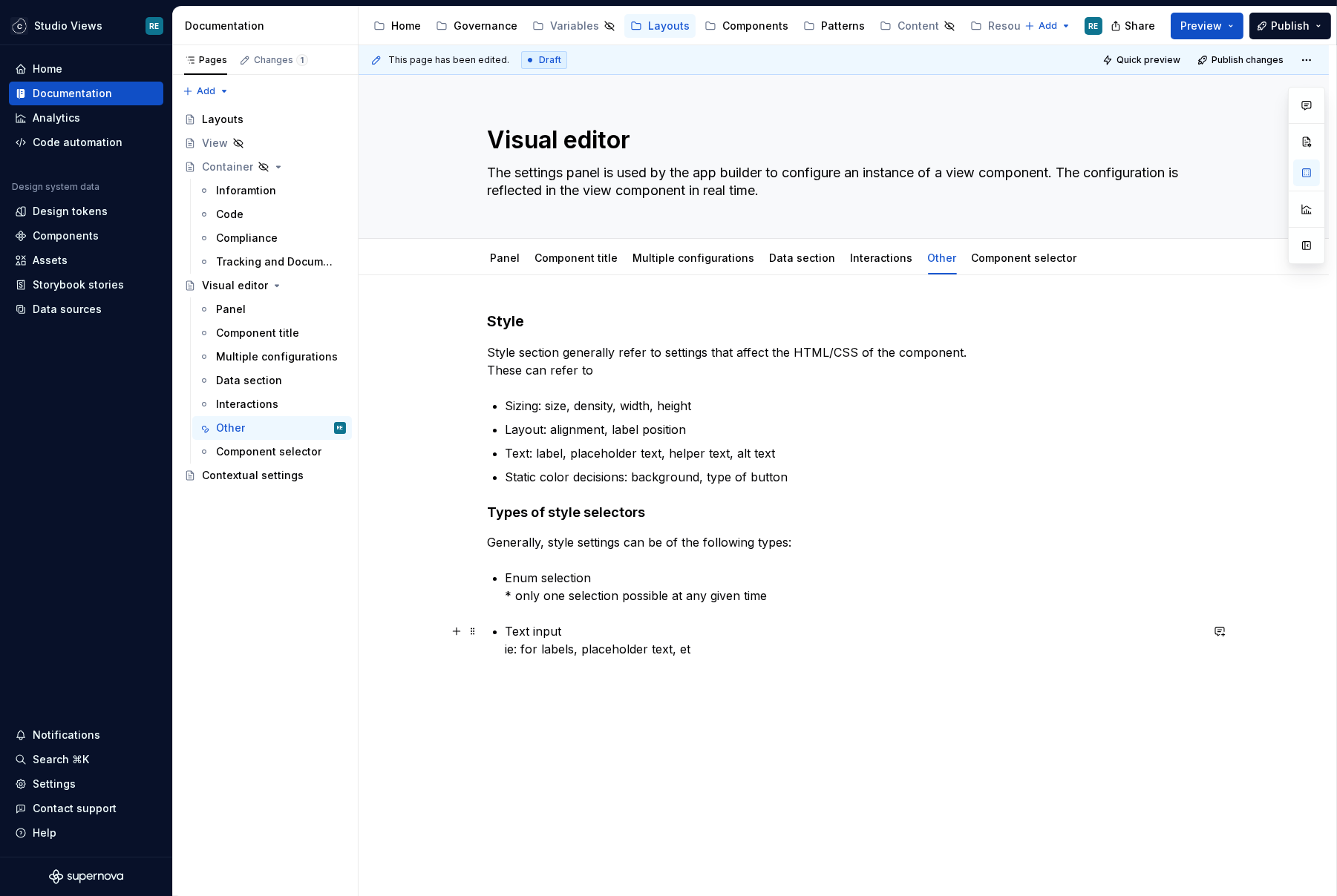
click at [551, 623] on p "Text input ie: for labels, placeholder text, et" at bounding box center [853, 640] width 694 height 35
click at [494, 623] on div "Style Style section generally refer to settings that affect the HTML/CSS of the…" at bounding box center [844, 502] width 713 height 383
click at [617, 597] on p "Enum selection * only one selection possible at any given [PERSON_NAME]" at bounding box center [853, 586] width 694 height 35
click at [773, 619] on p "Text input ie: for labels, placeholder text, et" at bounding box center [853, 628] width 694 height 35
click at [795, 588] on p "Enum selection * only one selection possible at any given [PERSON_NAME]" at bounding box center [853, 586] width 694 height 35
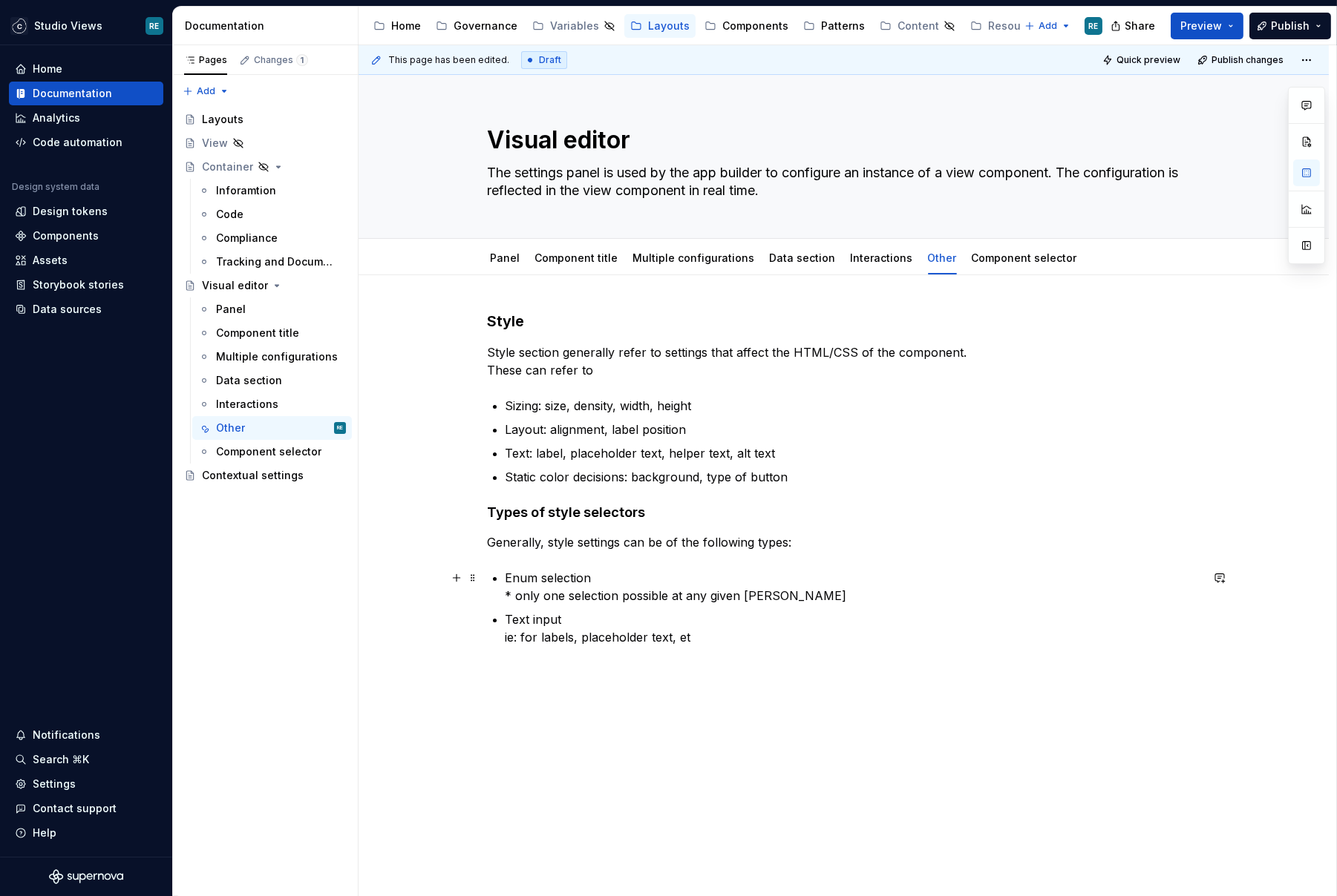
click at [522, 589] on p "Enum selection * only one selection possible at any given [PERSON_NAME]" at bounding box center [853, 586] width 694 height 35
click at [519, 592] on p "Enum selection * only one selection possible at any given [PERSON_NAME]" at bounding box center [853, 586] width 694 height 35
click at [777, 595] on p "Enum selection with only one selection possible at any given [PERSON_NAME]" at bounding box center [853, 586] width 694 height 35
drag, startPoint x: 777, startPoint y: 595, endPoint x: 716, endPoint y: 594, distance: 61.0
click at [716, 594] on p "Enum selection with only one selection possible at any given [PERSON_NAME]" at bounding box center [853, 586] width 694 height 35
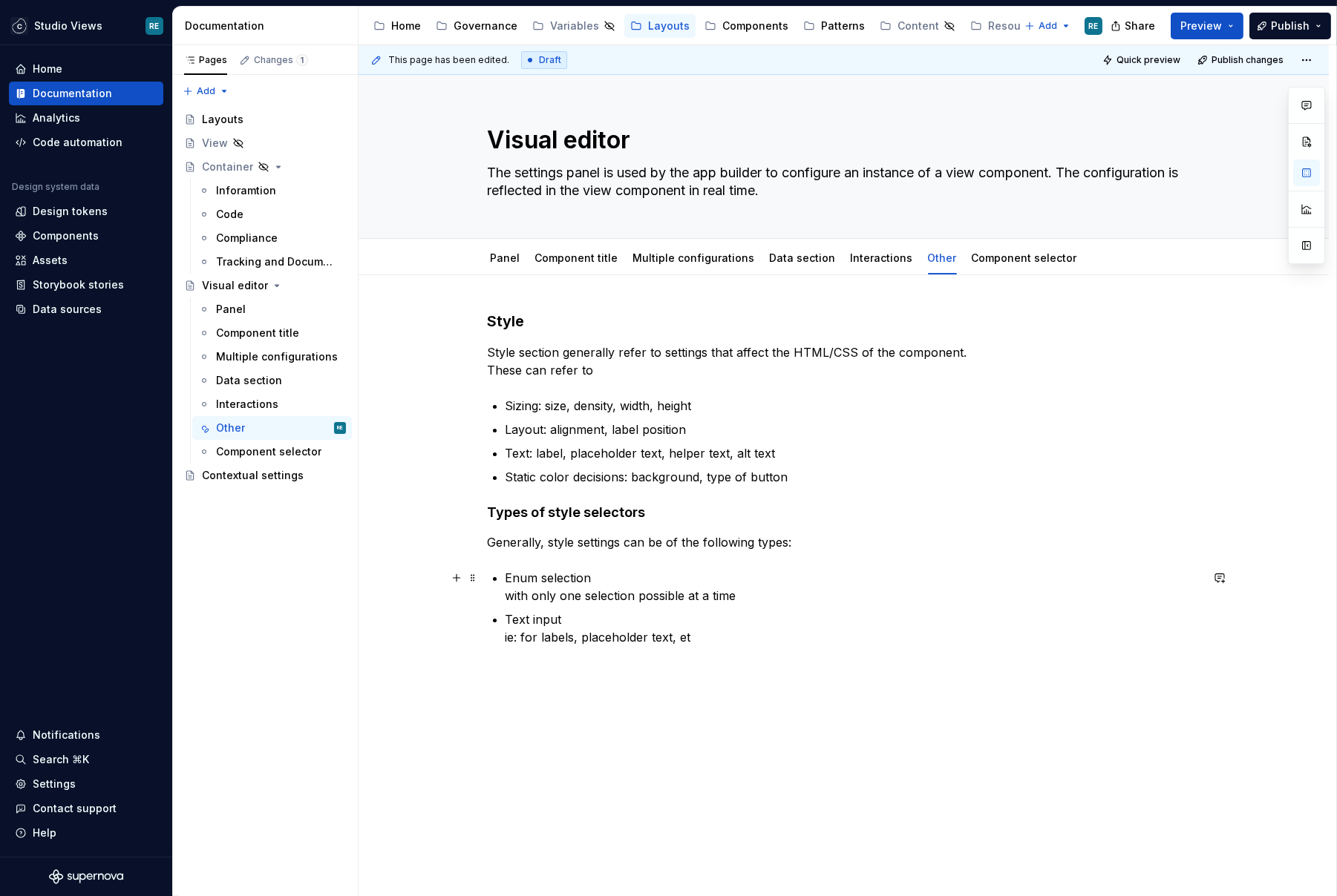
click at [750, 595] on p "Enum selection with only one selection possible at a time" at bounding box center [853, 586] width 694 height 35
click at [713, 650] on div "Style Style section generally refer to settings that affect the HTML/CSS of the…" at bounding box center [844, 496] width 713 height 371
click at [683, 640] on p "Text input ie: for labels, placeholder text, et" at bounding box center [853, 628] width 694 height 35
click at [513, 640] on p "Text input ie: for labels, placeholder text, et" at bounding box center [853, 628] width 694 height 35
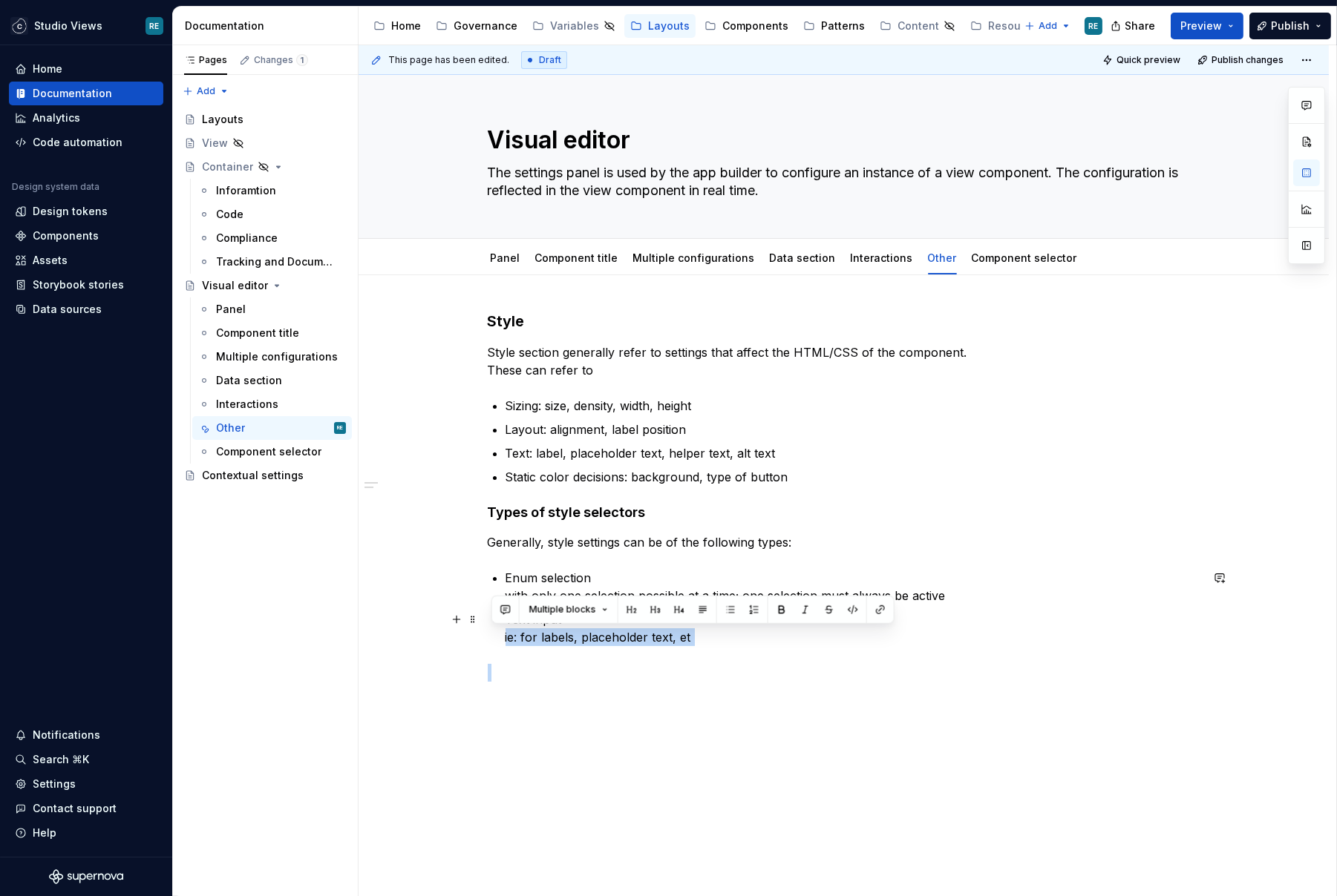
drag, startPoint x: 513, startPoint y: 640, endPoint x: 692, endPoint y: 635, distance: 179.1
click at [692, 635] on p "Text input ie: for labels, placeholder text, et" at bounding box center [853, 628] width 694 height 35
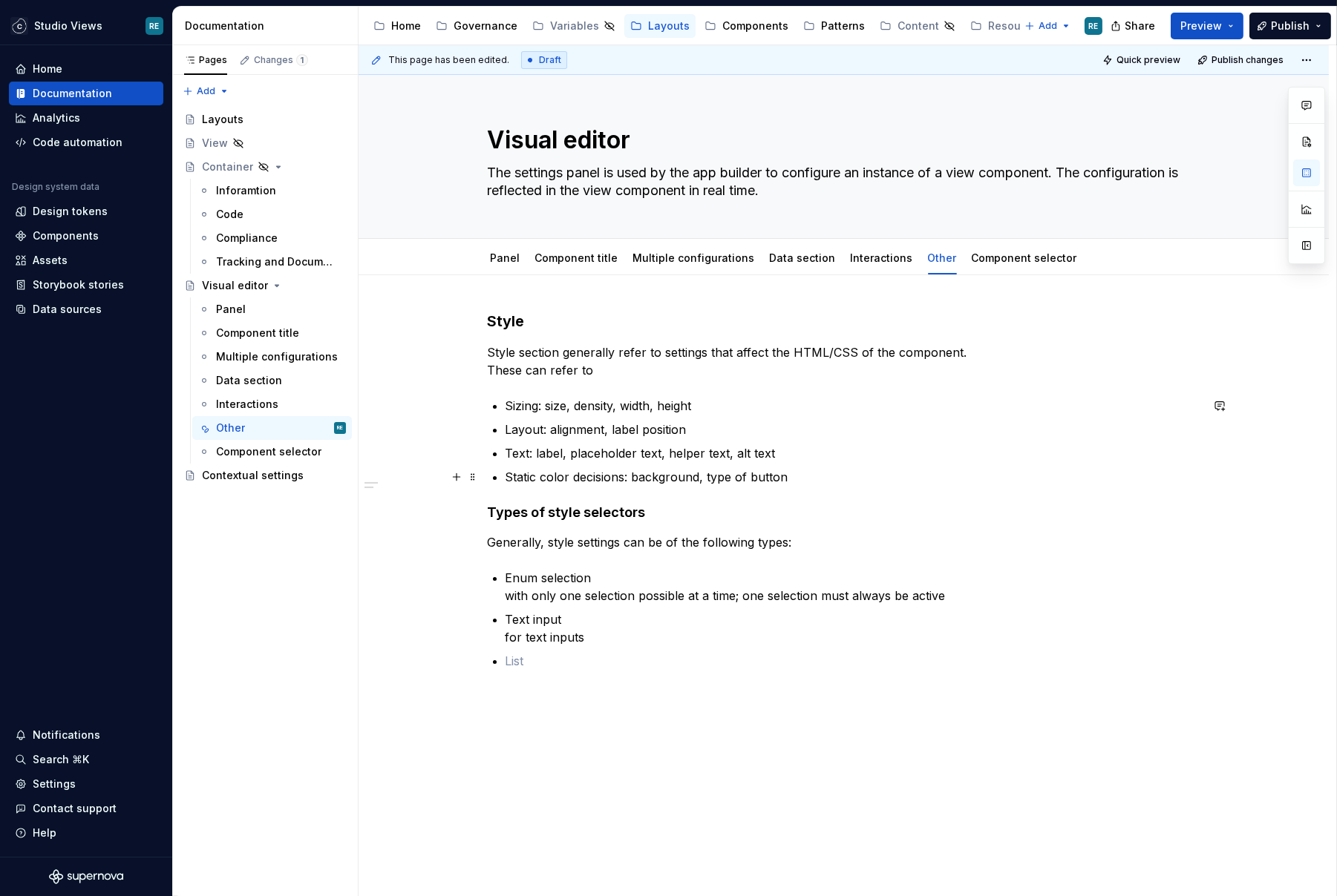
click at [540, 478] on p "Static color decisions: background, type of button" at bounding box center [853, 477] width 694 height 18
click at [670, 631] on p "Text input for text inputs" at bounding box center [853, 628] width 694 height 35
click at [601, 653] on p at bounding box center [853, 662] width 694 height 18
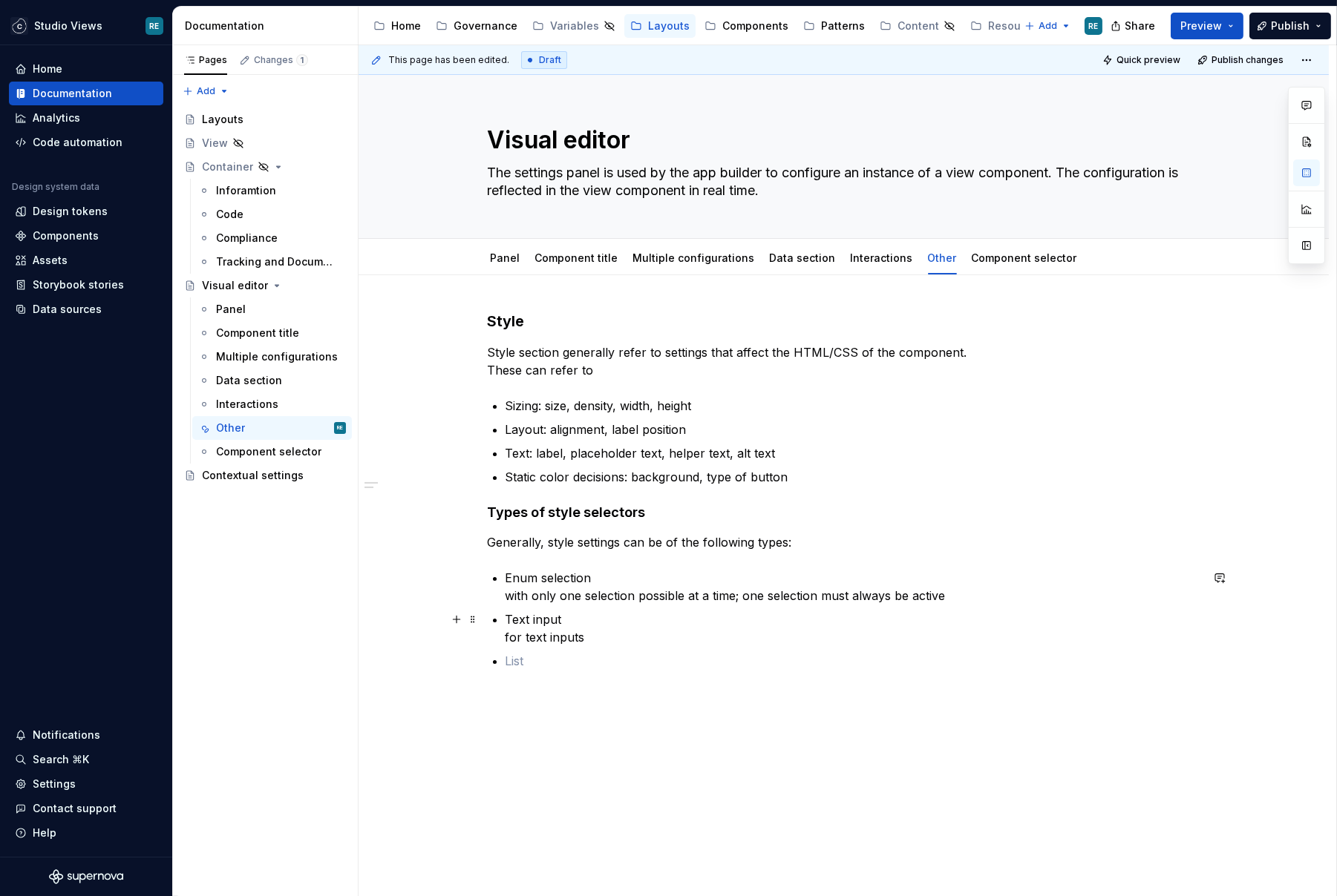
click at [544, 619] on p "Text input for text inputs" at bounding box center [853, 628] width 694 height 35
click at [514, 545] on p "Generally, style settings can be of the following types:" at bounding box center [844, 543] width 713 height 18
click at [656, 540] on p "The most used selectors are, style settings can be of the following types:" at bounding box center [844, 543] width 713 height 18
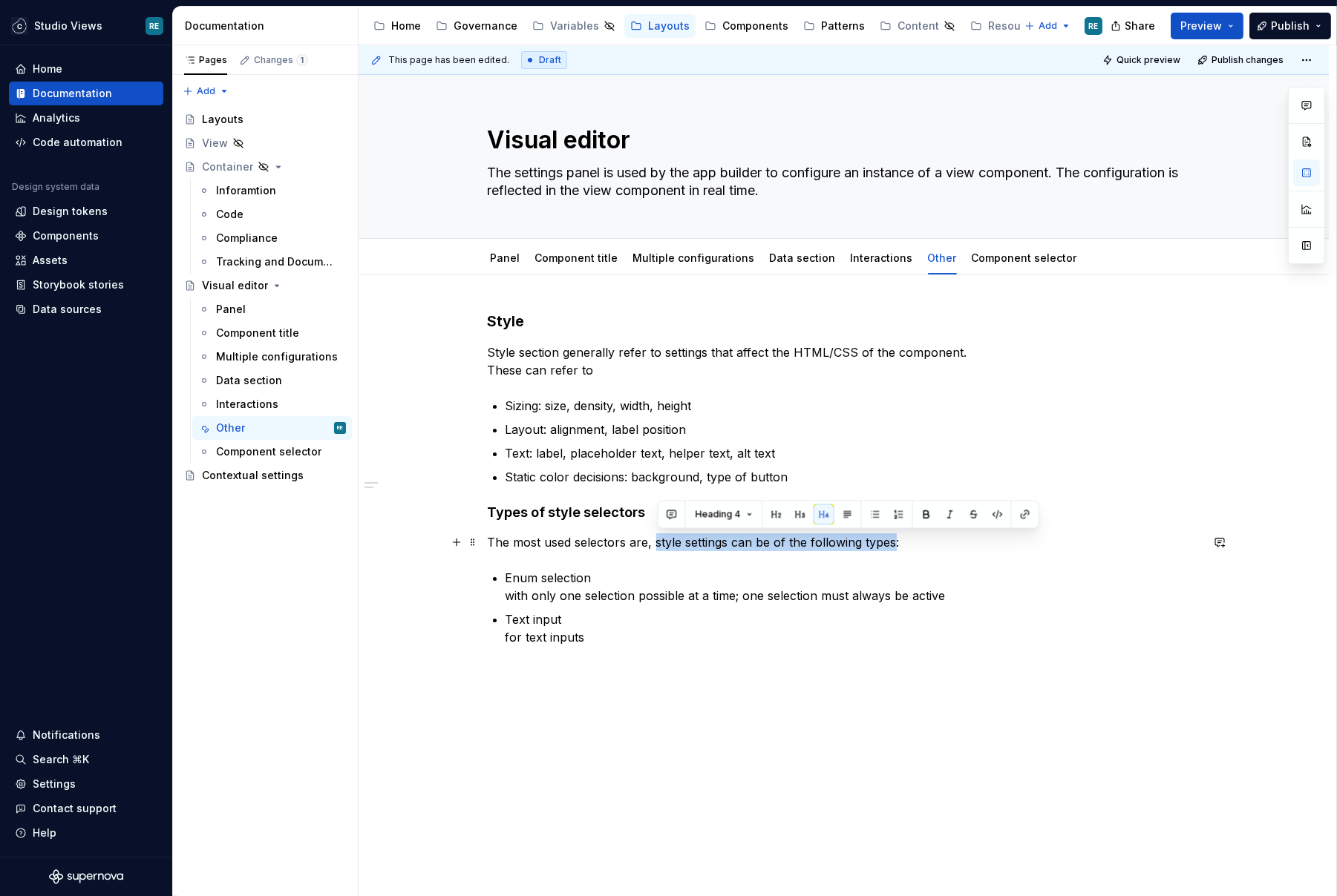
drag, startPoint x: 656, startPoint y: 540, endPoint x: 888, endPoint y: 540, distance: 232.0
click at [888, 540] on p "The most used selectors are, style settings can be of the following types:" at bounding box center [844, 543] width 713 height 18
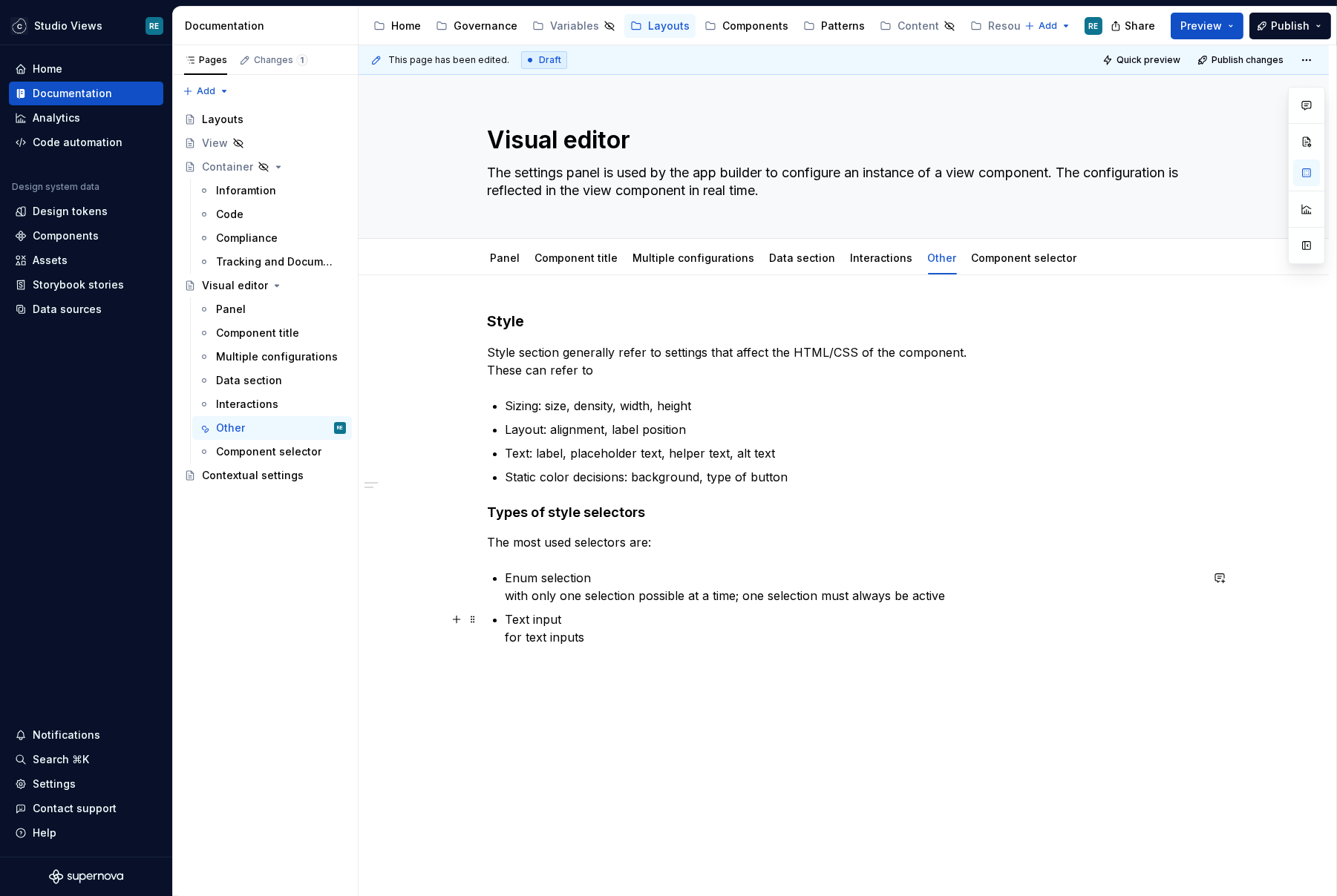
click at [810, 622] on p "Text input for text inputs" at bounding box center [853, 628] width 694 height 35
click at [1006, 581] on p "Enum selection with only one selection possible at a time; one selection must a…" at bounding box center [853, 586] width 694 height 35
click at [773, 536] on p "The most used selectors are:" at bounding box center [844, 543] width 713 height 18
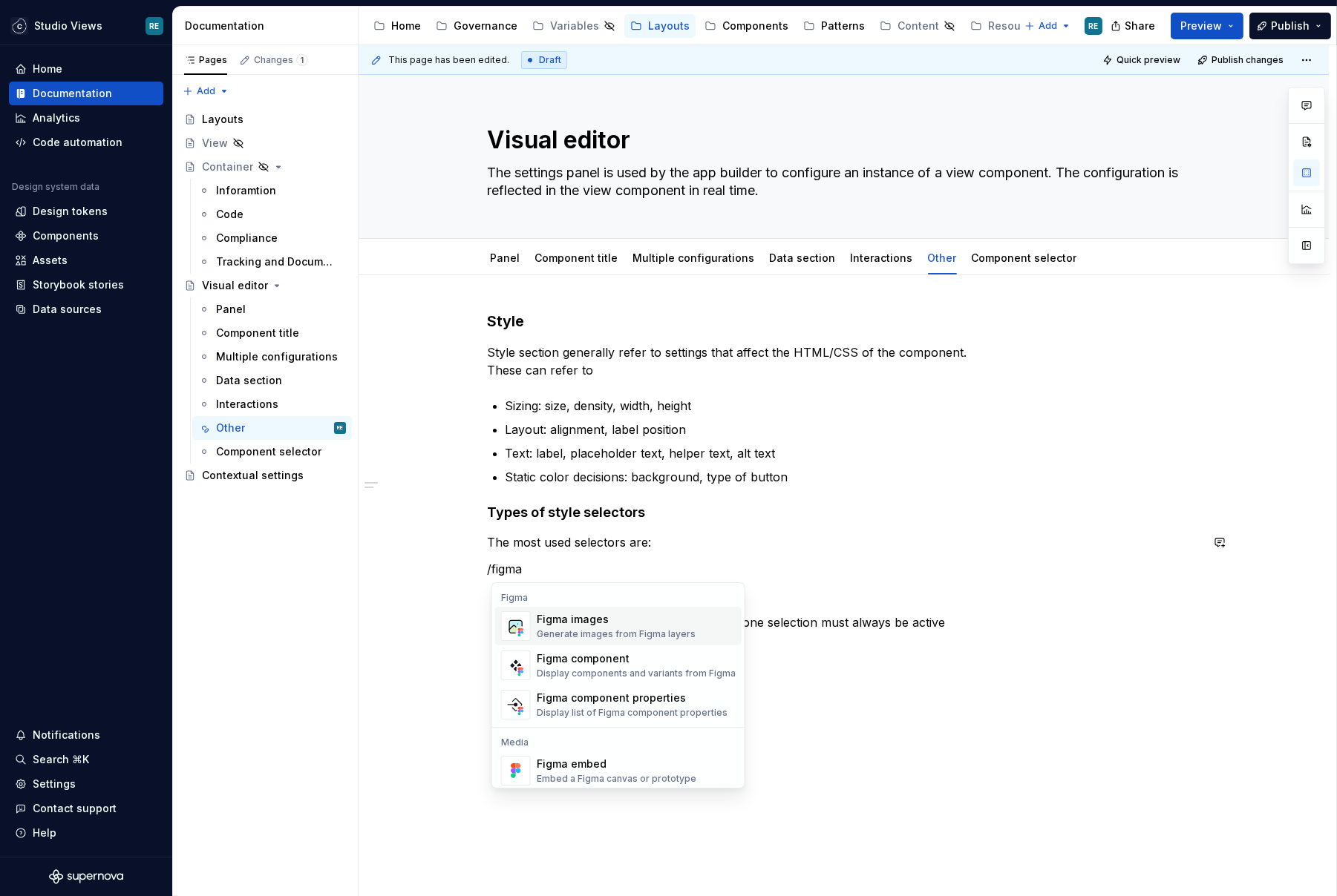
click at [644, 629] on div "Generate images from Figma layers" at bounding box center [615, 634] width 159 height 12
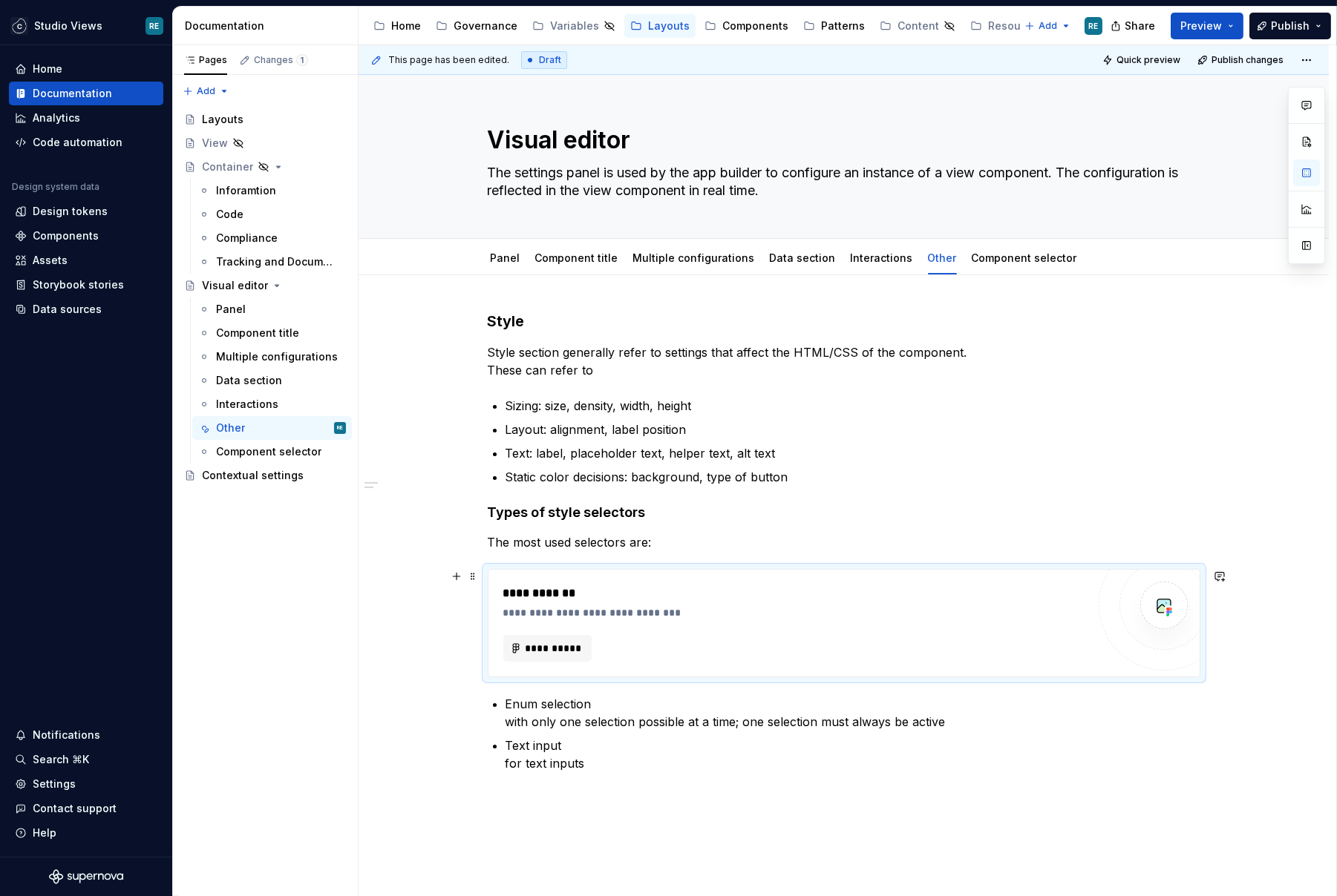
click at [1059, 595] on div "**********" at bounding box center [795, 593] width 584 height 18
click at [559, 584] on div "**********" at bounding box center [795, 593] width 584 height 18
click at [559, 613] on div "**********" at bounding box center [795, 612] width 584 height 15
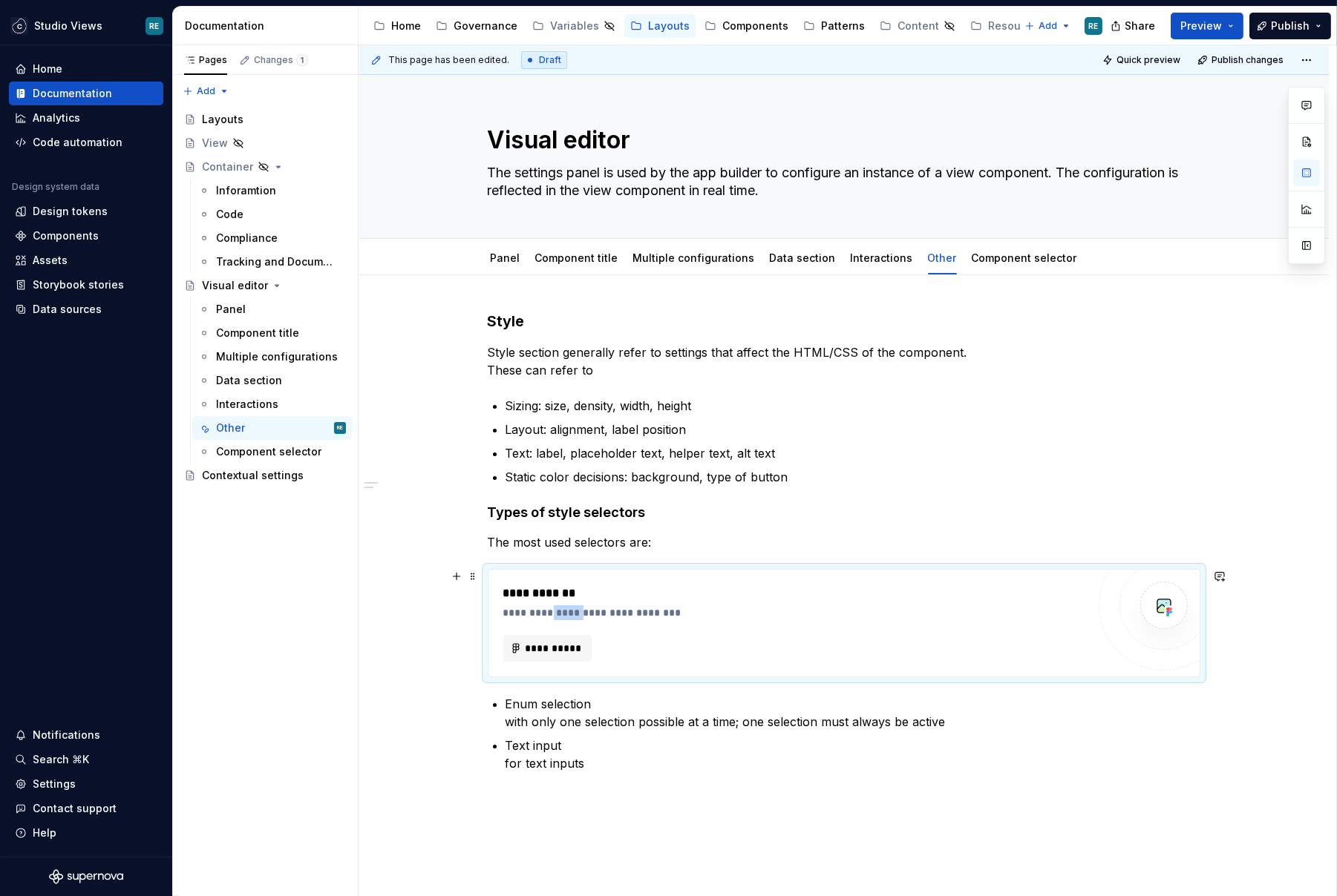
click at [559, 613] on div "**********" at bounding box center [795, 612] width 584 height 15
click at [1103, 463] on ul "Sizing: size, density, width, height Layout: alignment, label position Text: la…" at bounding box center [853, 442] width 694 height 89
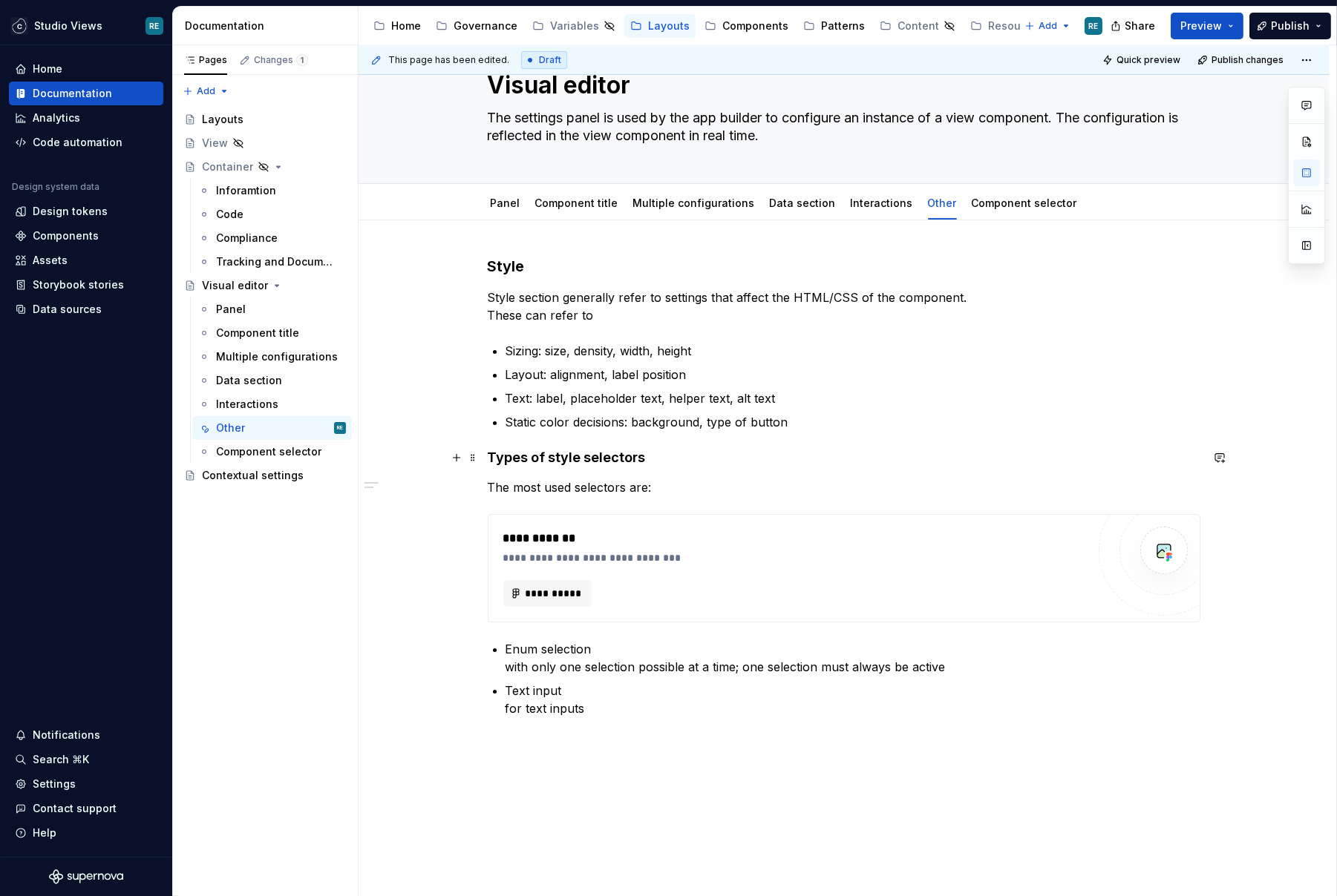
scroll to position [55, 0]
click at [544, 595] on span "**********" at bounding box center [554, 594] width 58 height 15
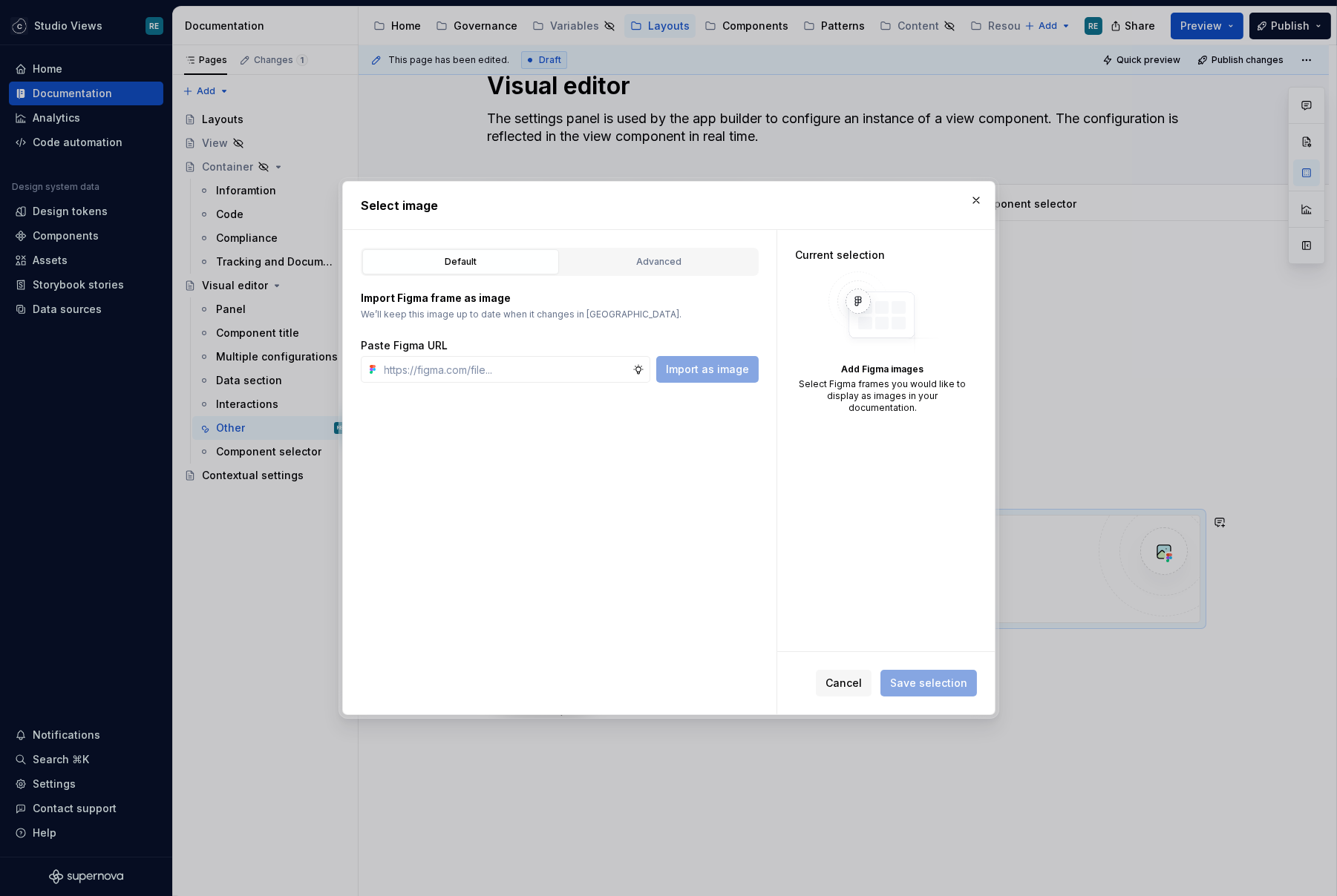
type textarea "*"
type input "[URL][DOMAIN_NAME]"
click at [391, 353] on div "Paste Figma URL Import as image" at bounding box center [560, 360] width 398 height 45
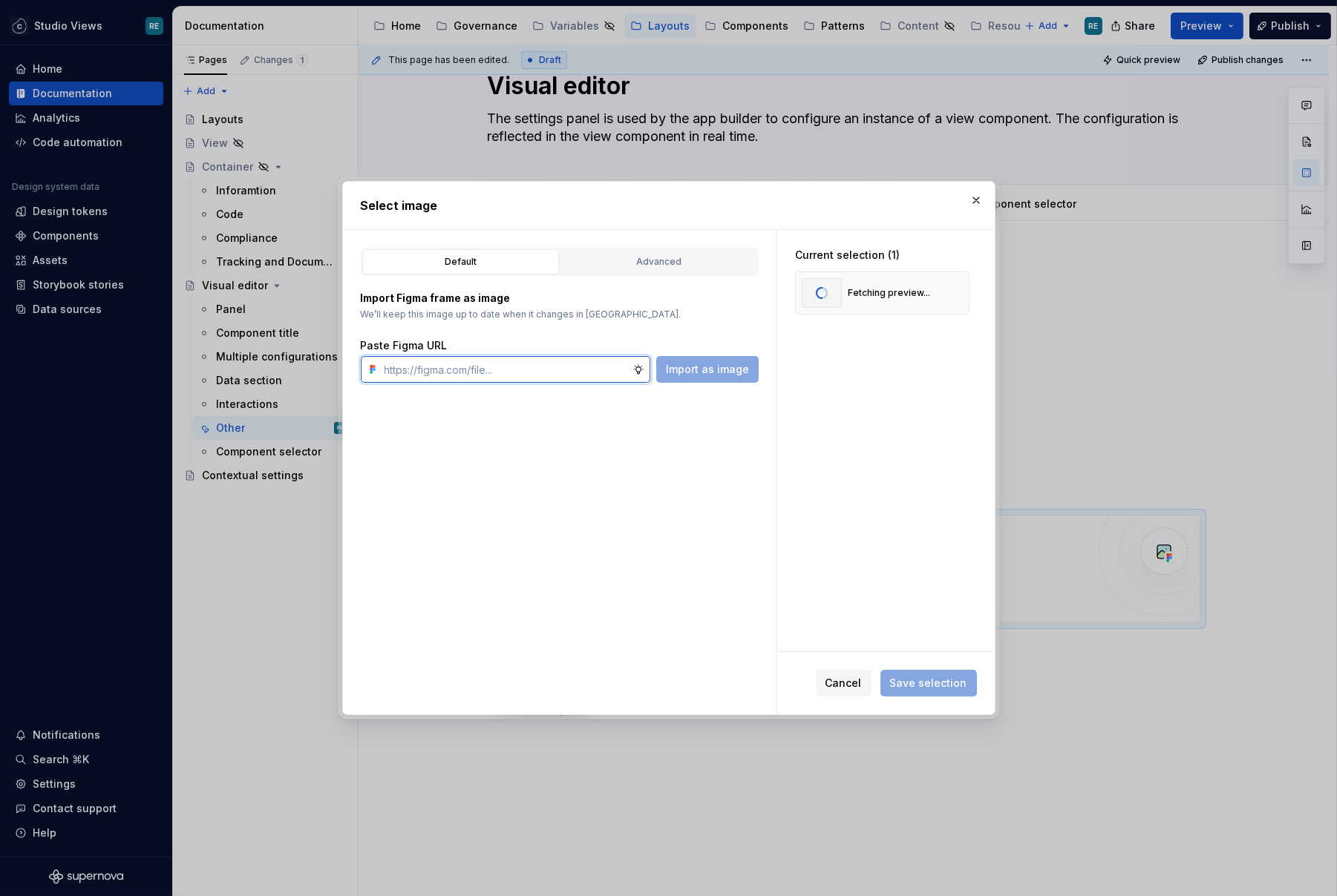
click at [398, 367] on input "text" at bounding box center [504, 369] width 254 height 26
paste input "[URL][DOMAIN_NAME]"
type input "[URL][DOMAIN_NAME]"
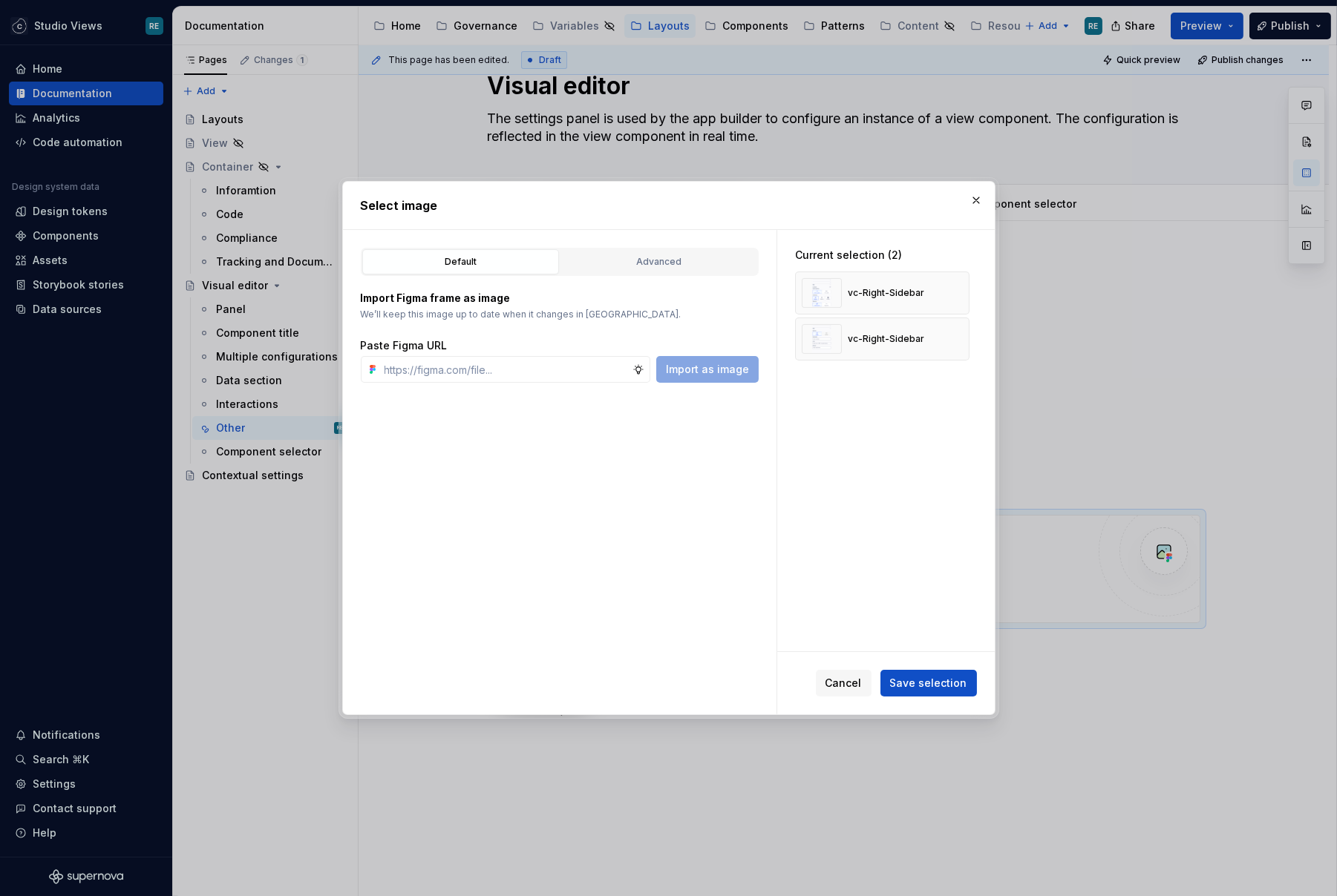
click at [919, 682] on span "Save selection" at bounding box center [928, 683] width 77 height 15
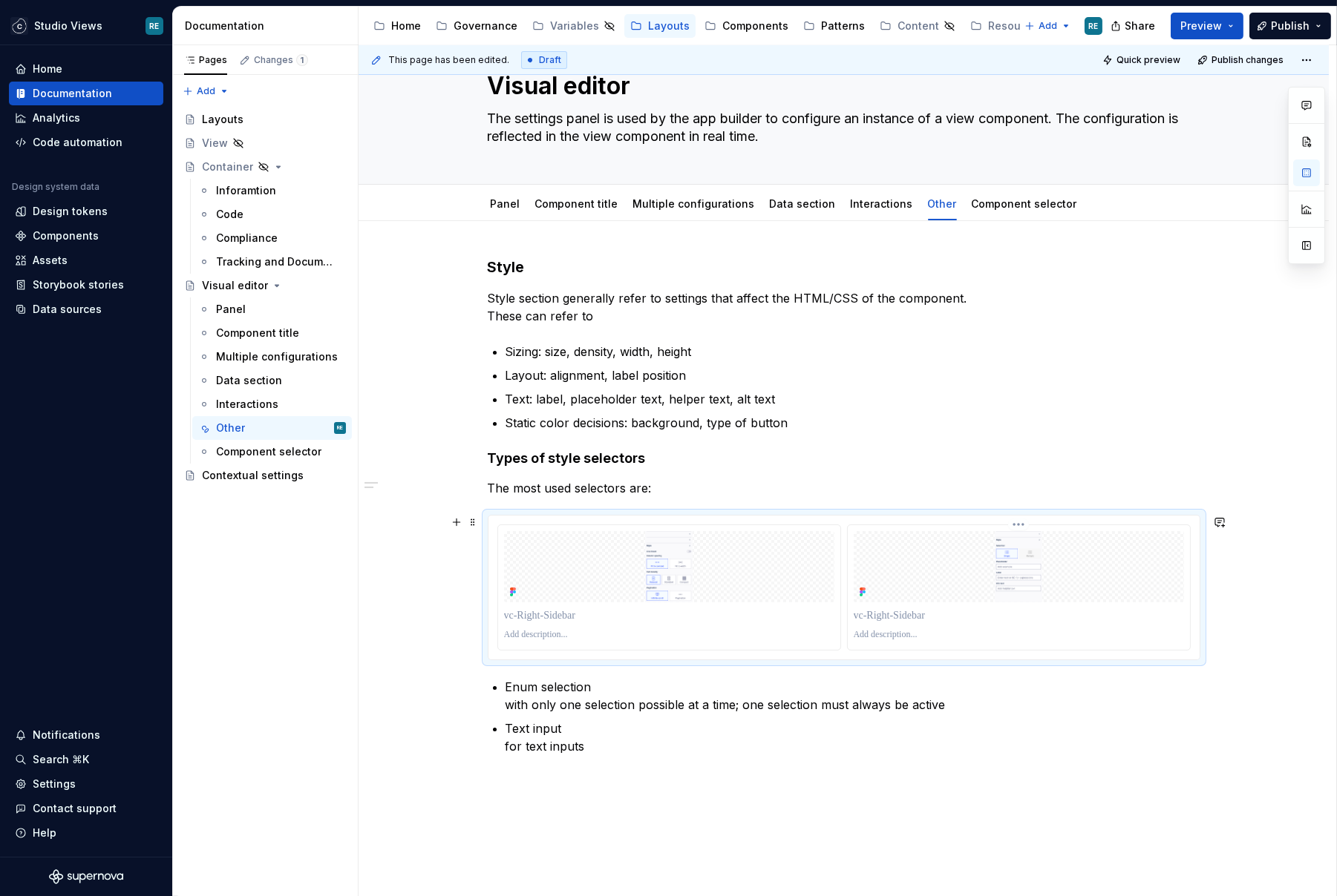
click at [1000, 609] on p at bounding box center [1018, 616] width 330 height 15
click at [965, 619] on p at bounding box center [1018, 616] width 330 height 15
click at [764, 641] on div at bounding box center [668, 635] width 330 height 18
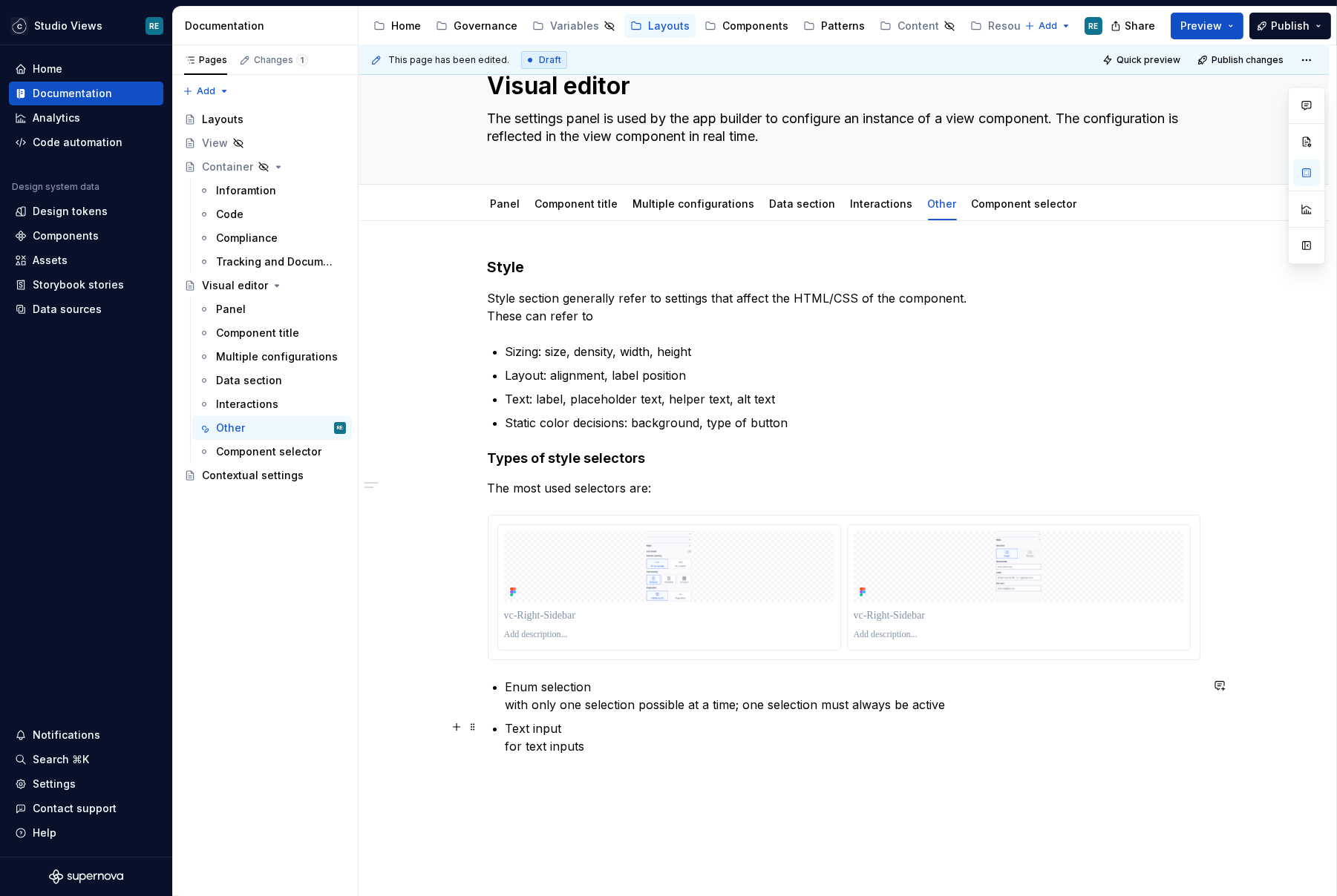
click at [614, 713] on ul "Enum selection with only one selection possible at a time; one selection must a…" at bounding box center [853, 716] width 694 height 77
click at [556, 690] on p "Enum selection with only one selection possible at a time; one selection must a…" at bounding box center [853, 695] width 694 height 35
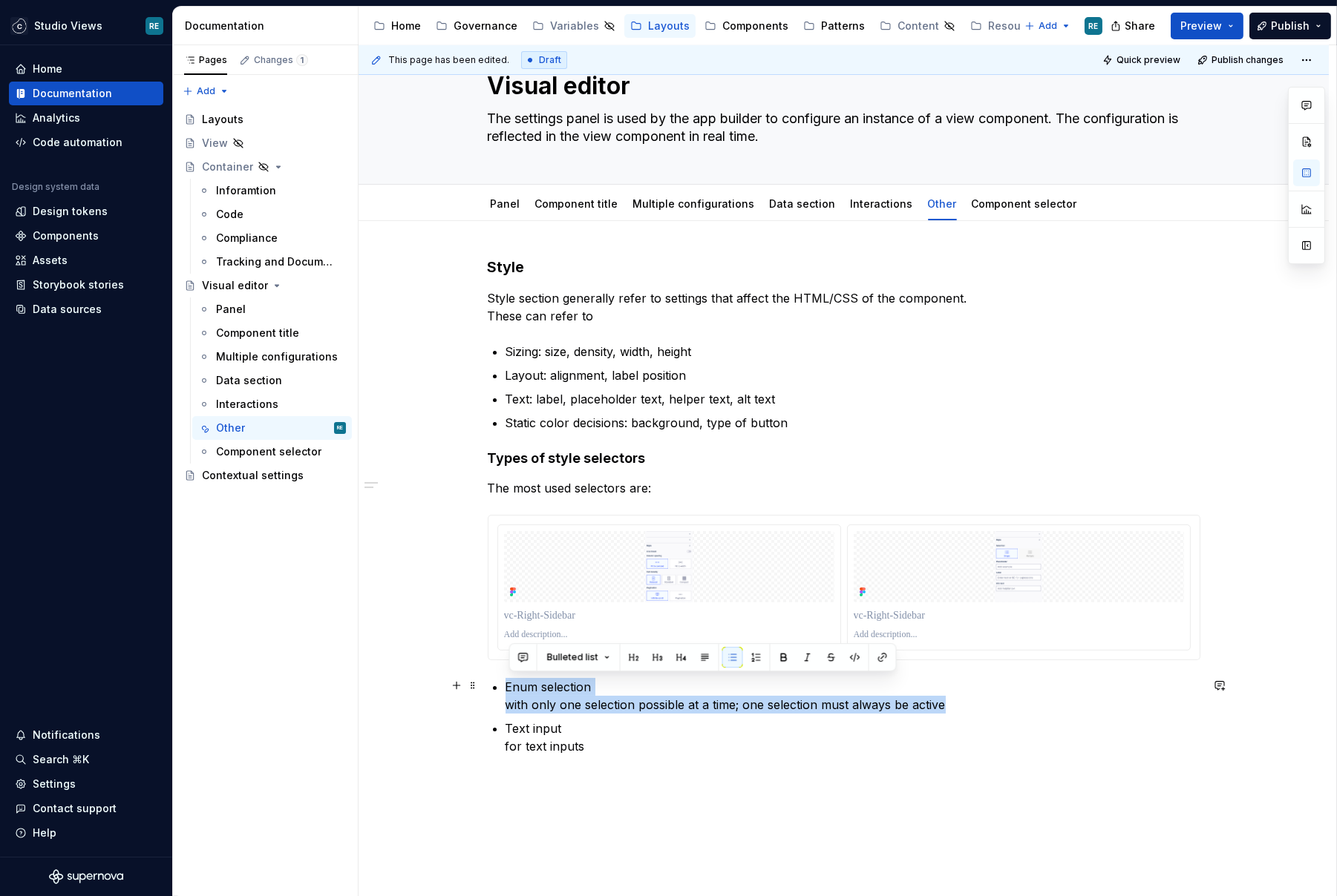
click at [556, 690] on p "Enum selection with only one selection possible at a time; one selection must a…" at bounding box center [853, 695] width 694 height 35
click at [512, 689] on p "Enum selection with only one selection possible at a time; one selection must a…" at bounding box center [853, 695] width 694 height 35
click at [586, 689] on p "Enum selection with only one selection possible at a time; one selection must a…" at bounding box center [853, 695] width 694 height 35
click at [594, 605] on div at bounding box center [668, 615] width 330 height 21
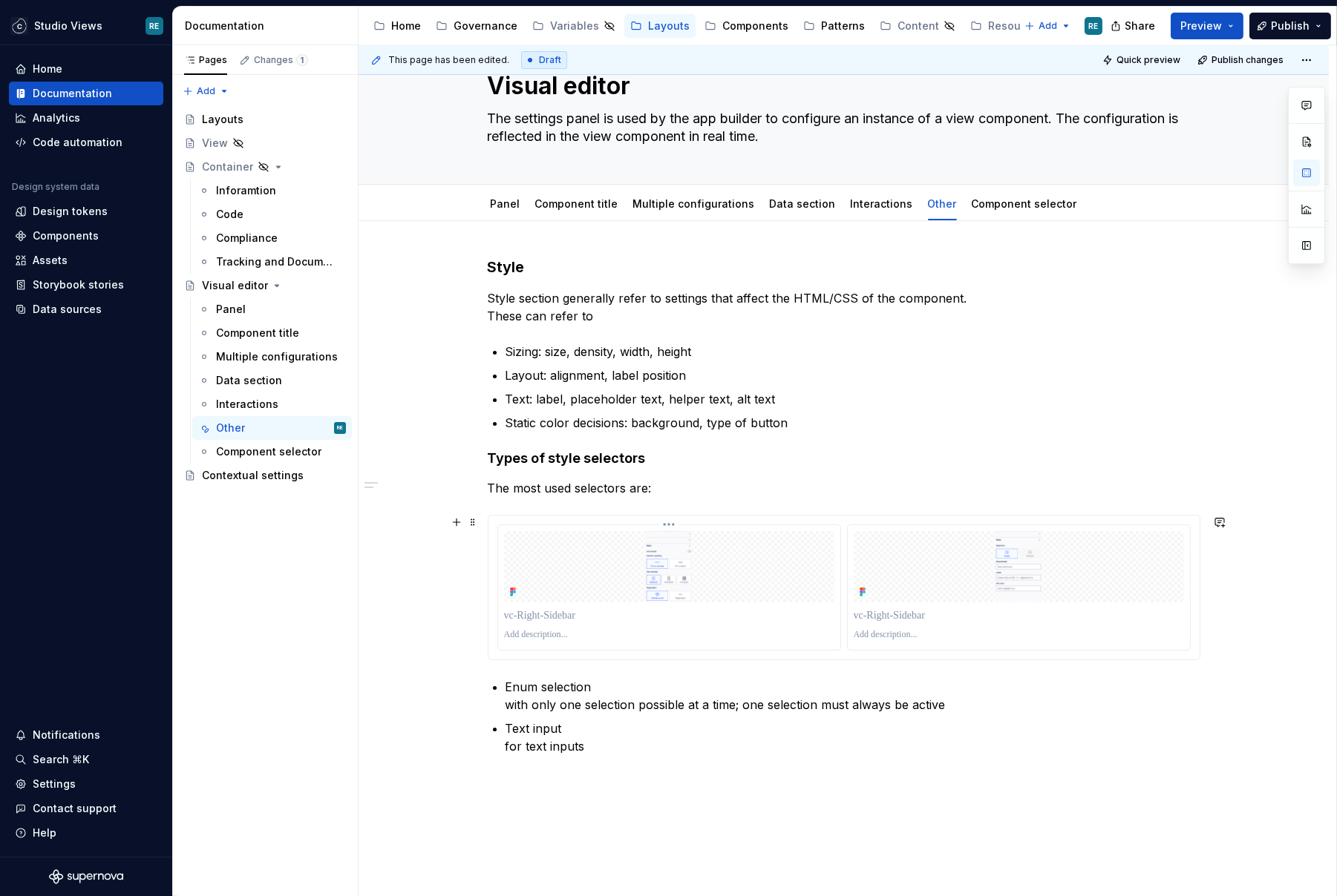
click at [593, 605] on div at bounding box center [668, 615] width 330 height 21
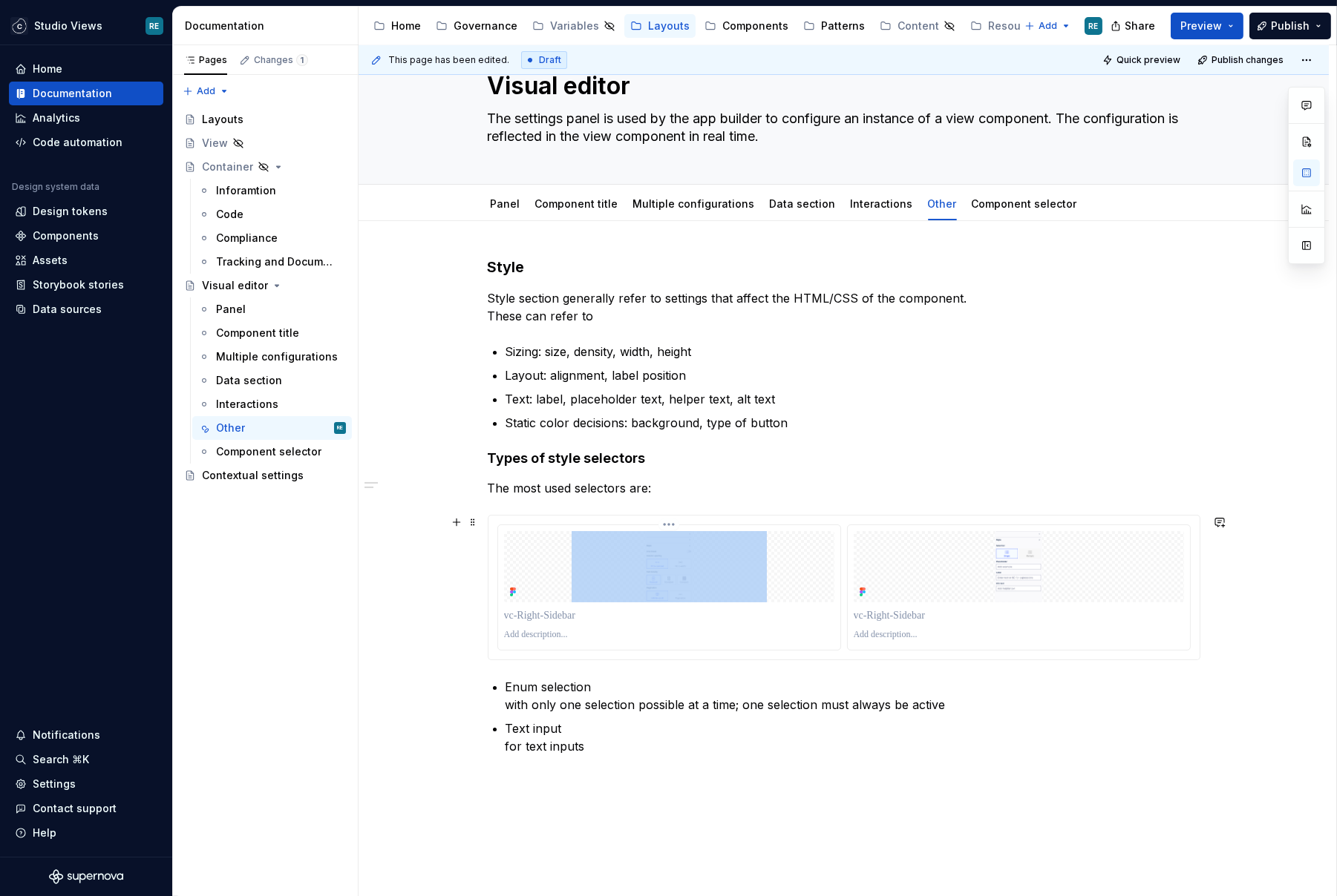
click at [593, 605] on div at bounding box center [668, 615] width 330 height 21
type textarea "*"
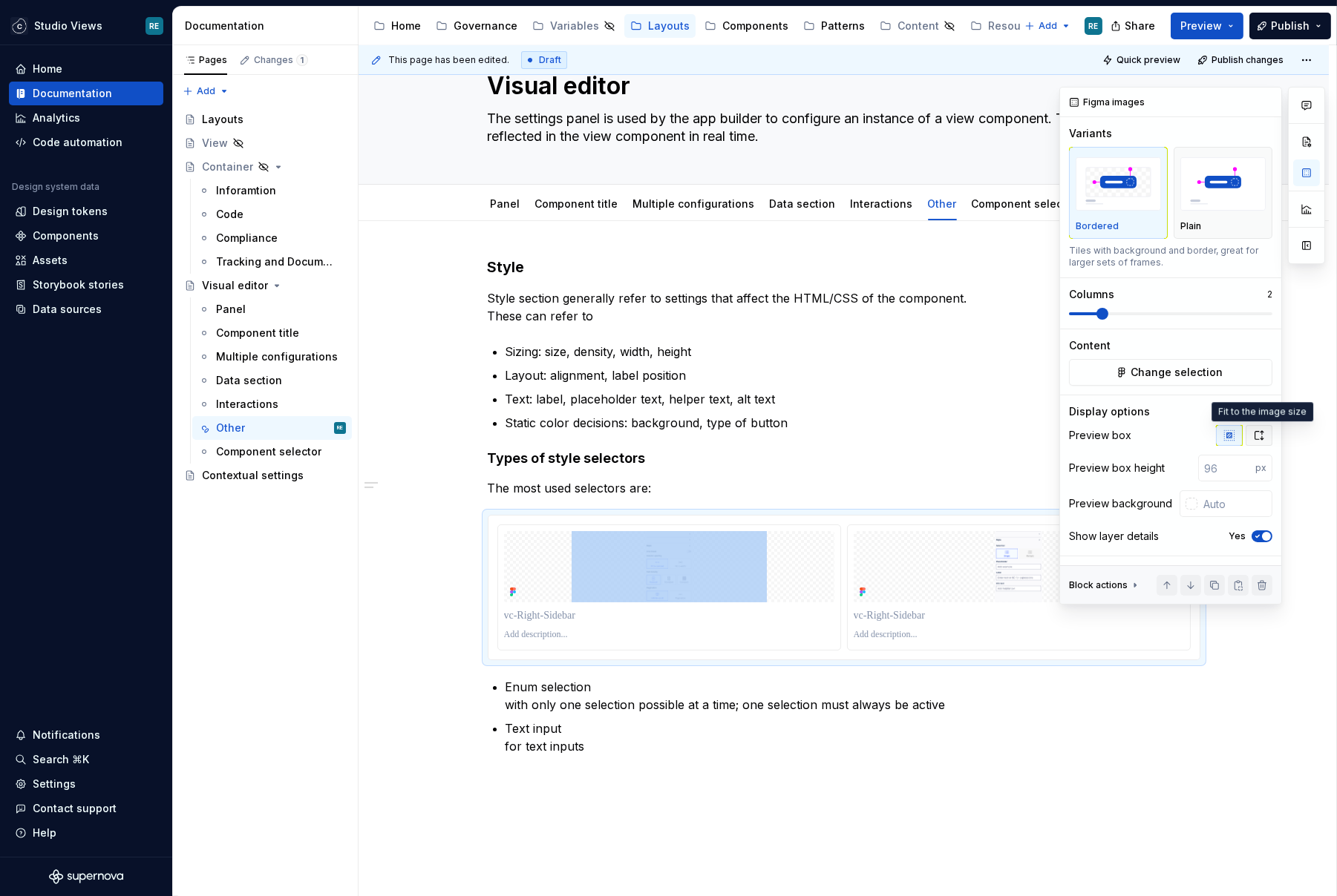
click at [1260, 441] on button "button" at bounding box center [1258, 435] width 26 height 21
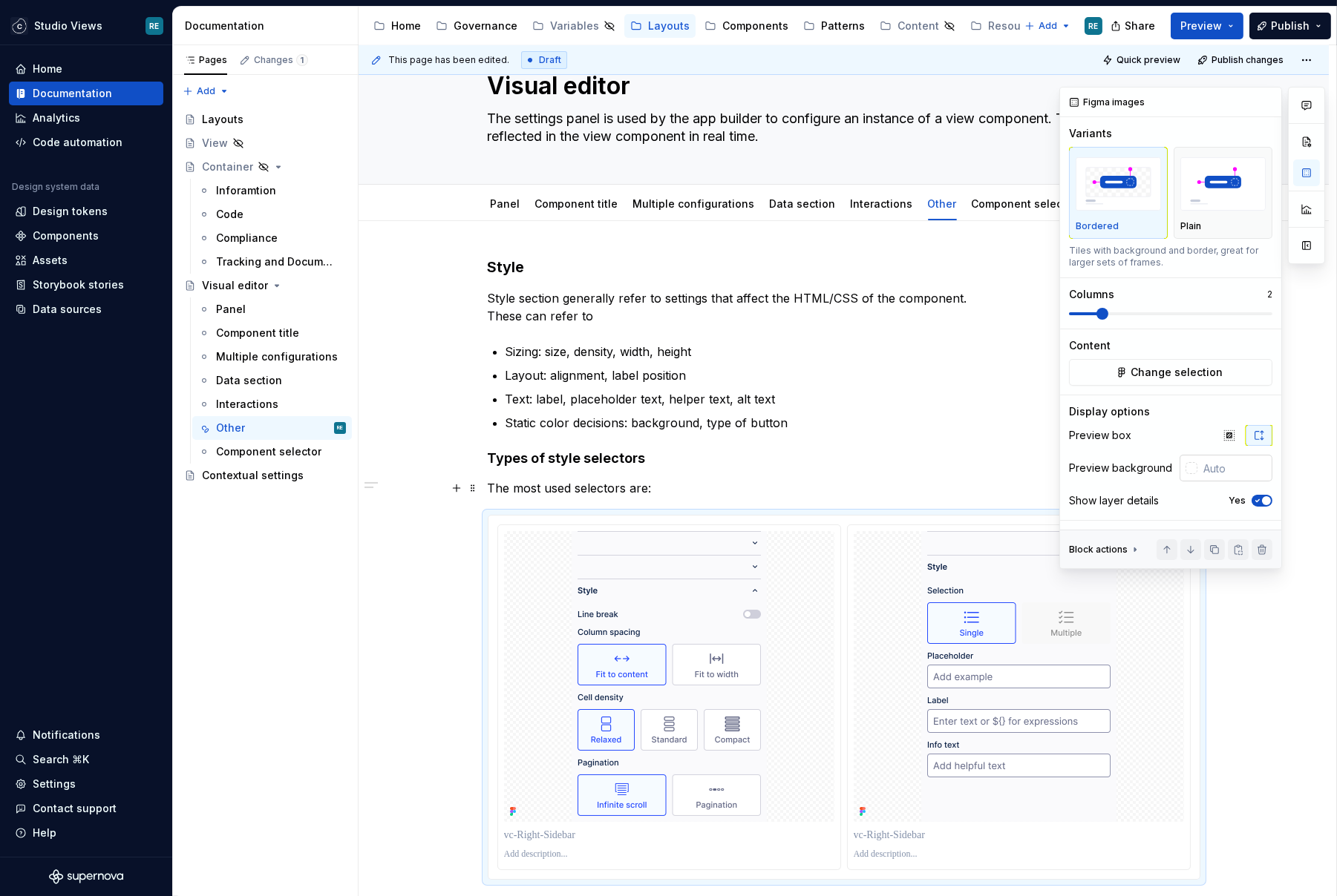
click at [1232, 479] on input "text" at bounding box center [1234, 468] width 75 height 26
type input "#FFFFFF"
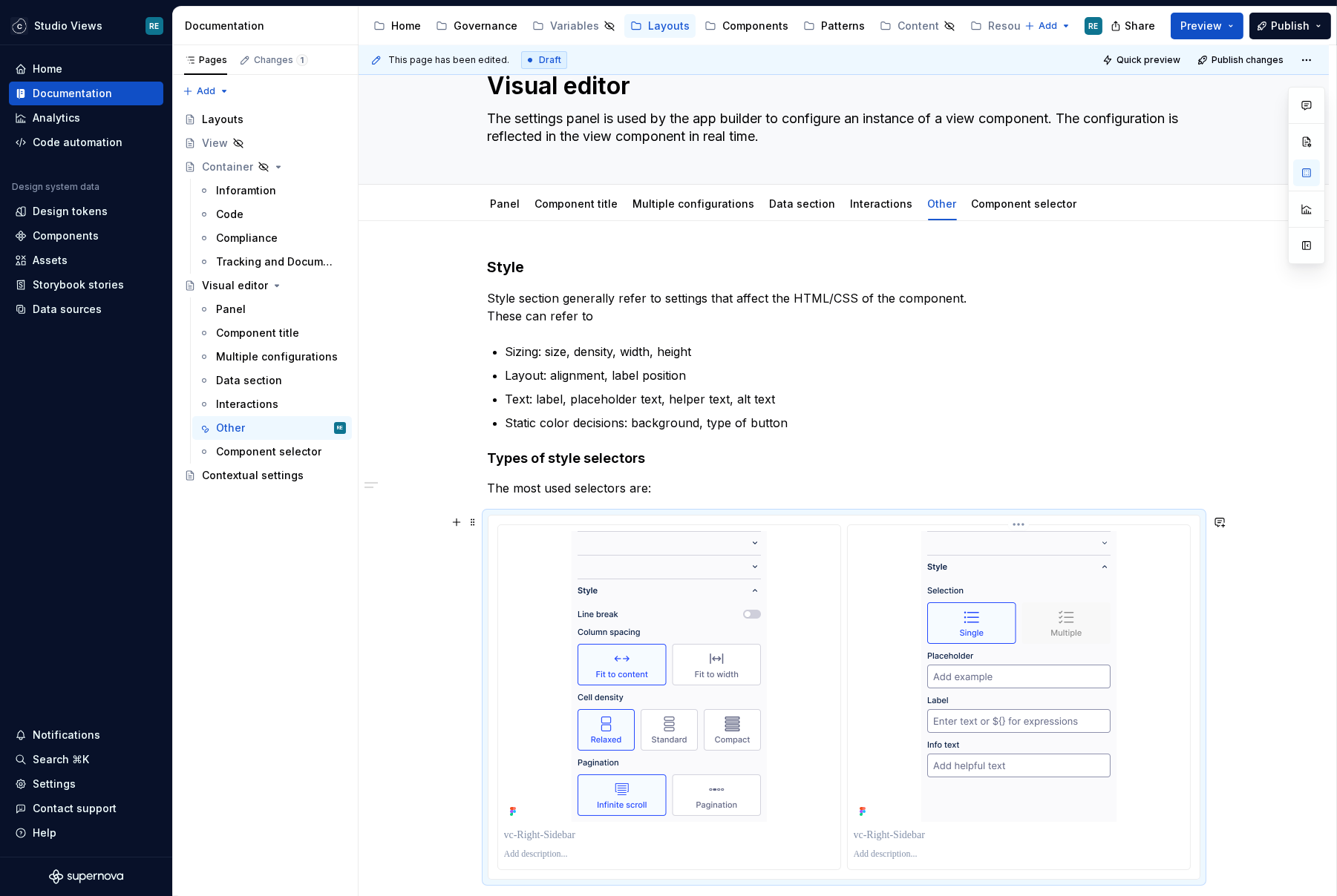
scroll to position [284, 0]
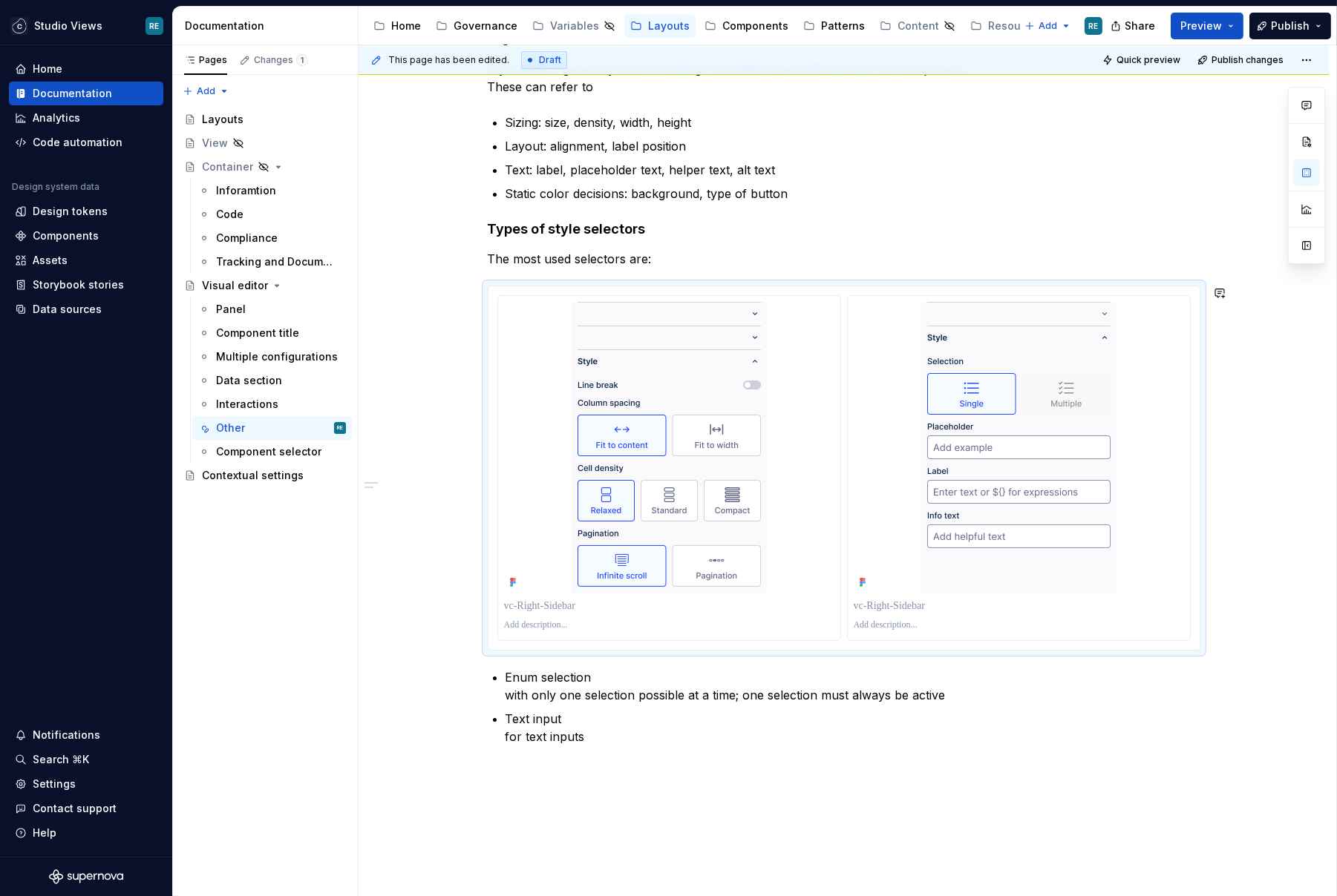
click at [561, 670] on p "Enum selection with only one selection possible at a time; one selection must a…" at bounding box center [853, 686] width 694 height 35
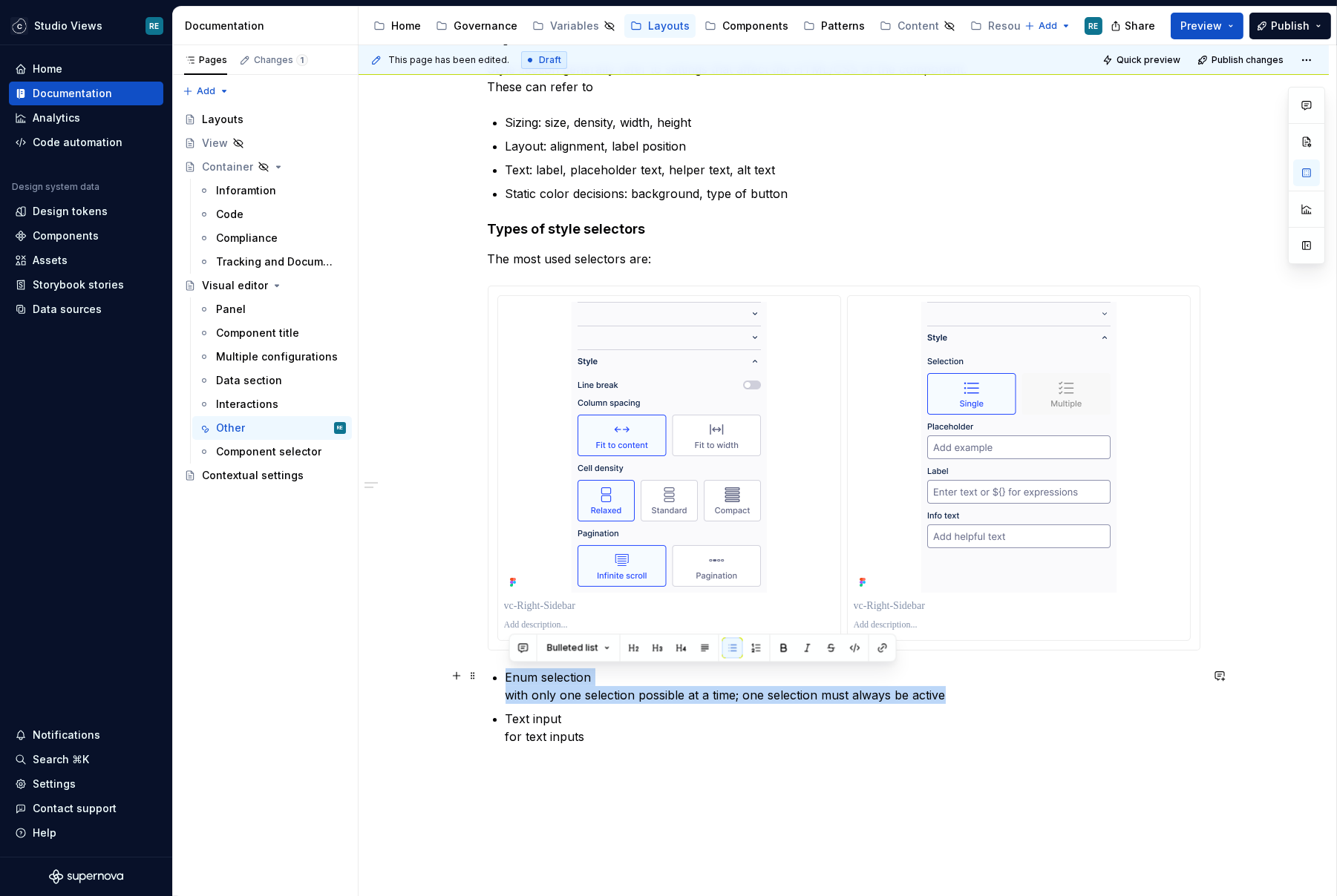
click at [561, 670] on p "Enum selection with only one selection possible at a time; one selection must a…" at bounding box center [853, 686] width 694 height 35
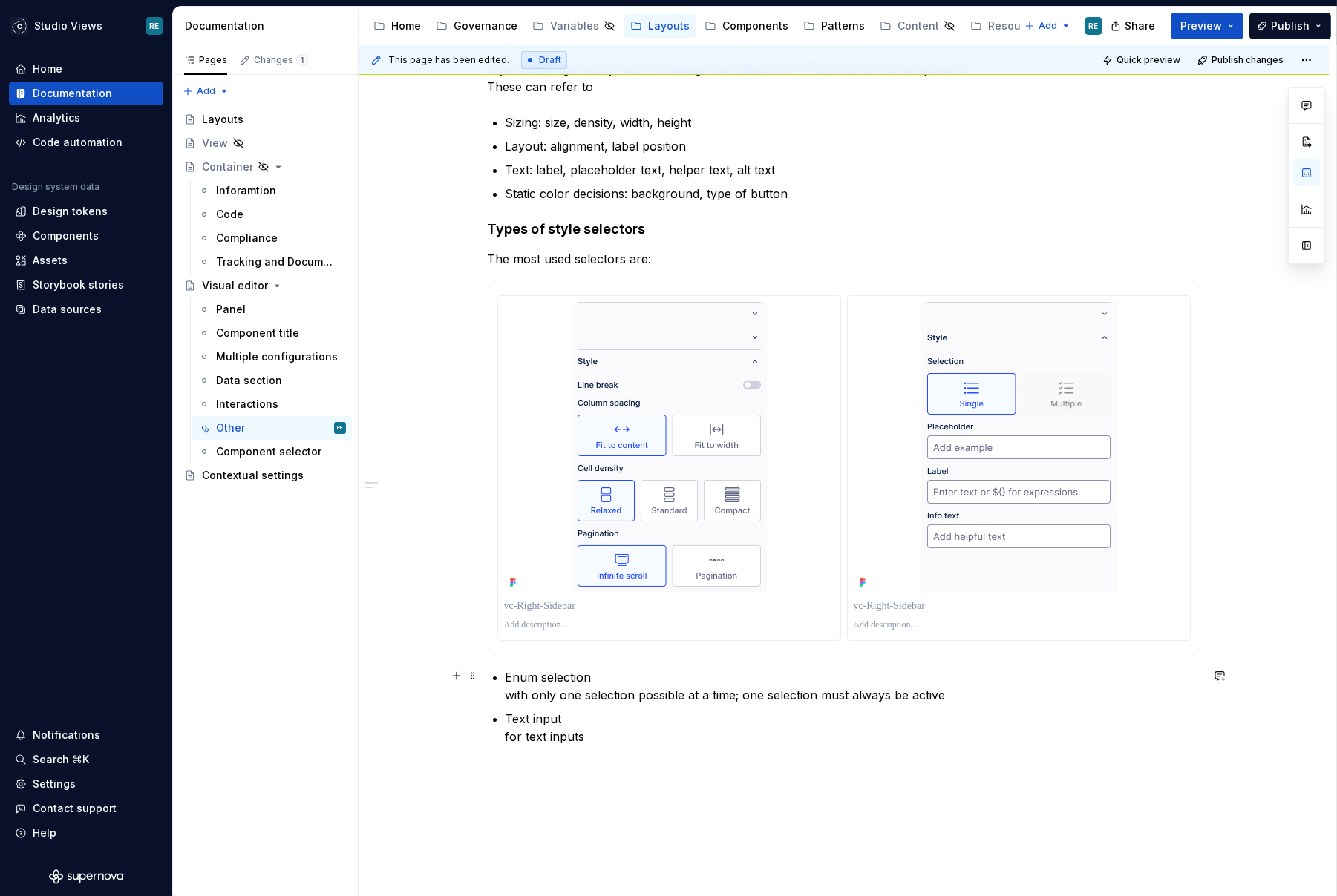
click at [519, 677] on p "Enum selection with only one selection possible at a time; one selection must a…" at bounding box center [853, 686] width 694 height 35
drag, startPoint x: 519, startPoint y: 677, endPoint x: 573, endPoint y: 677, distance: 54.0
click at [573, 677] on p "Enum selection with only one selection possible at a time; one selection must a…" at bounding box center [853, 686] width 694 height 35
copy p "Enum selection"
click at [562, 609] on p at bounding box center [668, 606] width 330 height 15
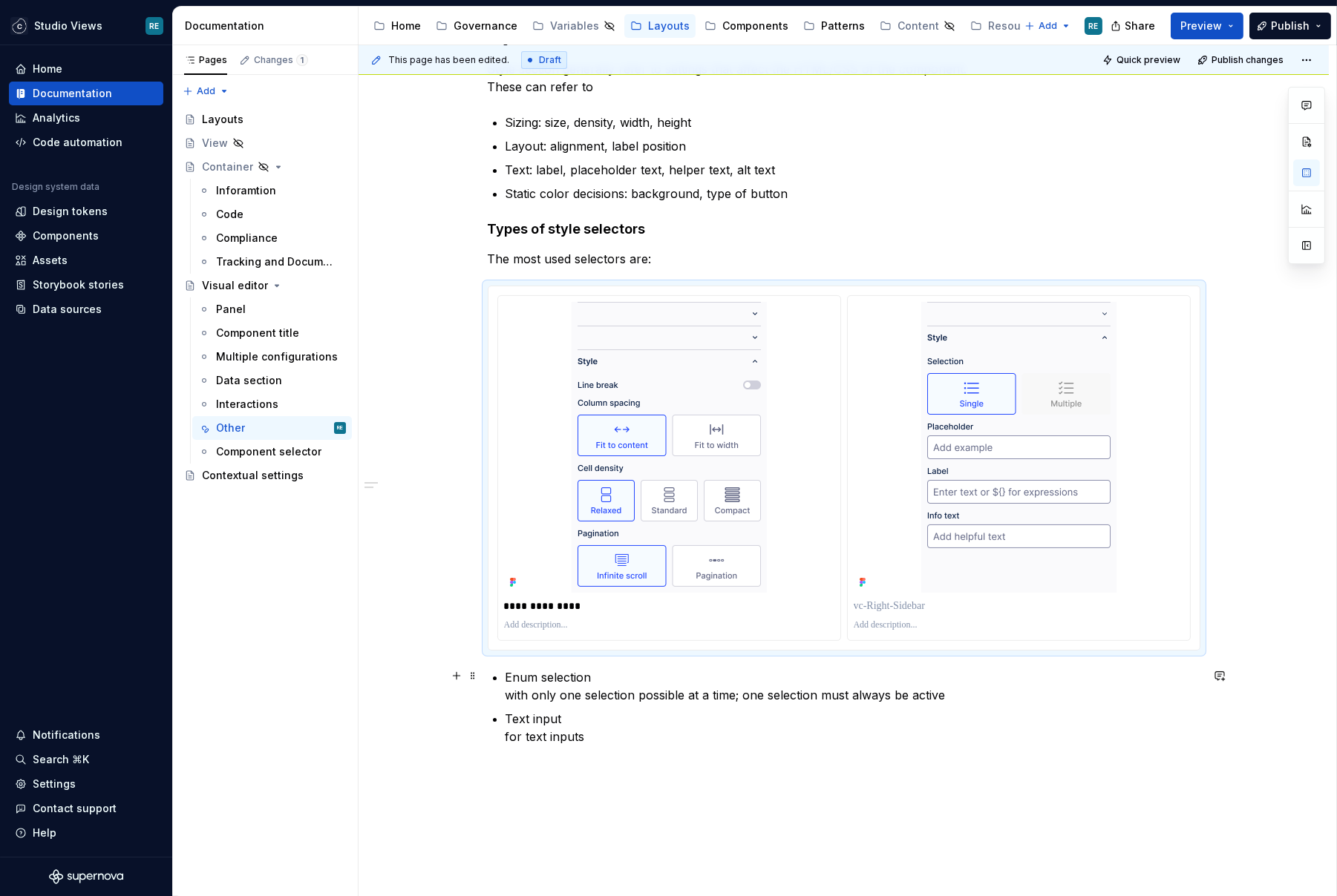
click at [614, 690] on p "Enum selection with only one selection possible at a time; one selection must a…" at bounding box center [853, 686] width 694 height 35
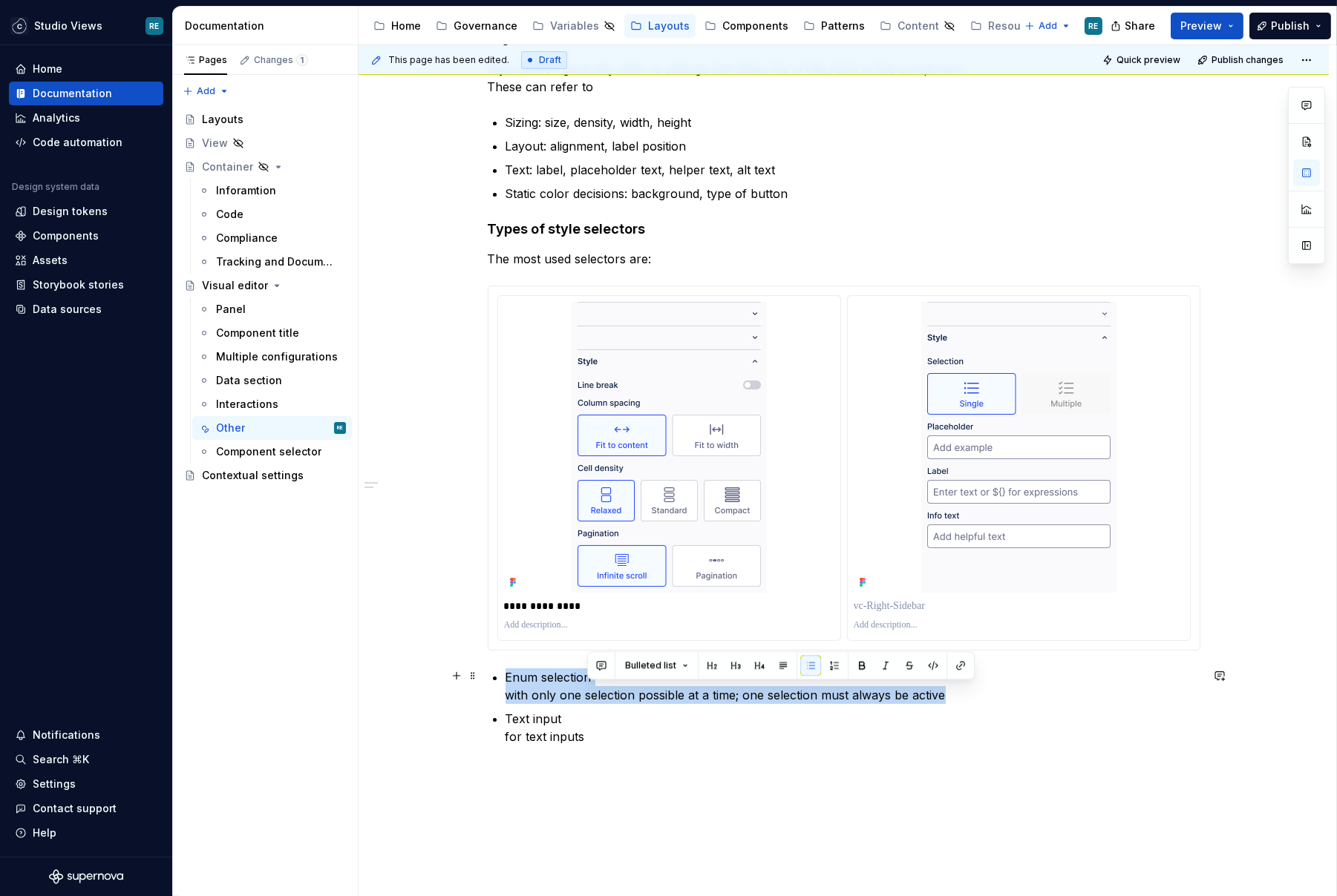
click at [614, 690] on p "Enum selection with only one selection possible at a time; one selection must a…" at bounding box center [853, 686] width 694 height 35
click at [516, 698] on p "Enum selection with only one selection possible at a time; one selection must a…" at bounding box center [853, 686] width 694 height 35
drag, startPoint x: 516, startPoint y: 698, endPoint x: 942, endPoint y: 696, distance: 426.0
click at [942, 696] on p "Enum selection with only one selection possible at a time; one selection must a…" at bounding box center [853, 686] width 694 height 35
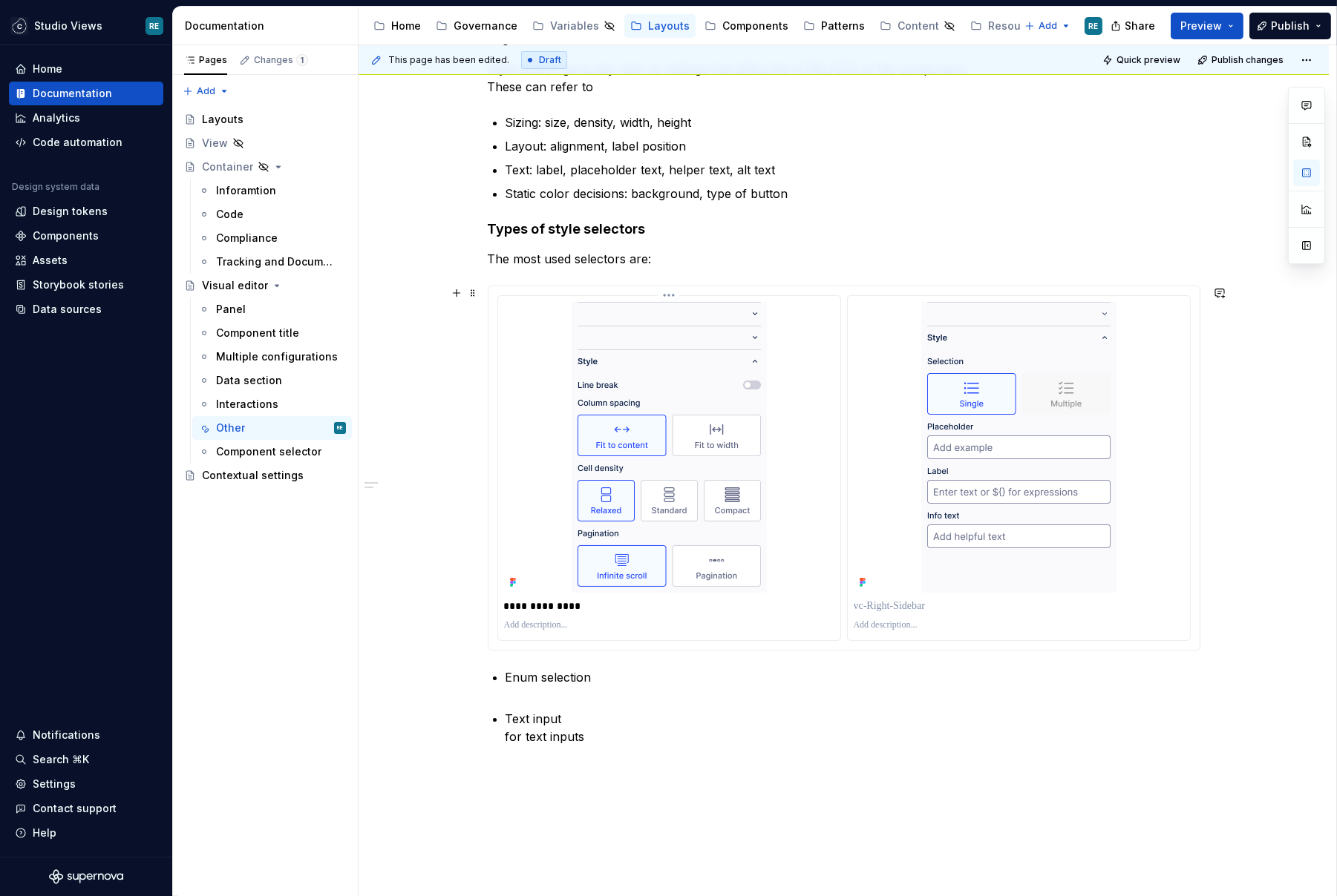
click at [670, 625] on p at bounding box center [668, 625] width 330 height 12
type textarea "*"
paste div
click at [514, 624] on p "**********" at bounding box center [669, 625] width 331 height 12
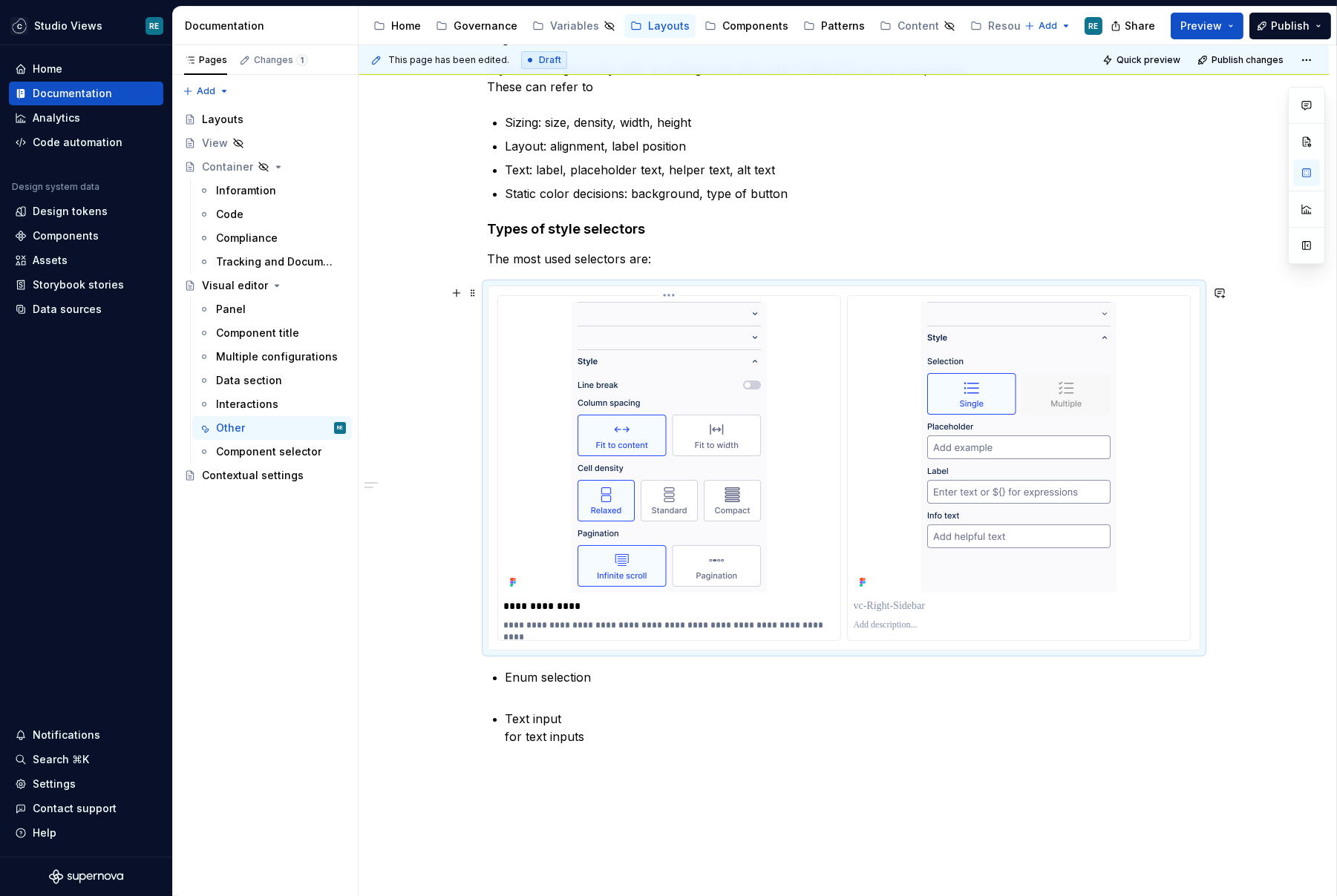
click at [664, 622] on p "**********" at bounding box center [669, 625] width 331 height 12
click at [512, 622] on p "**********" at bounding box center [669, 632] width 331 height 24
click at [682, 625] on p "**********" at bounding box center [669, 632] width 331 height 24
click at [544, 688] on p "Enum selection" at bounding box center [853, 698] width 694 height 35
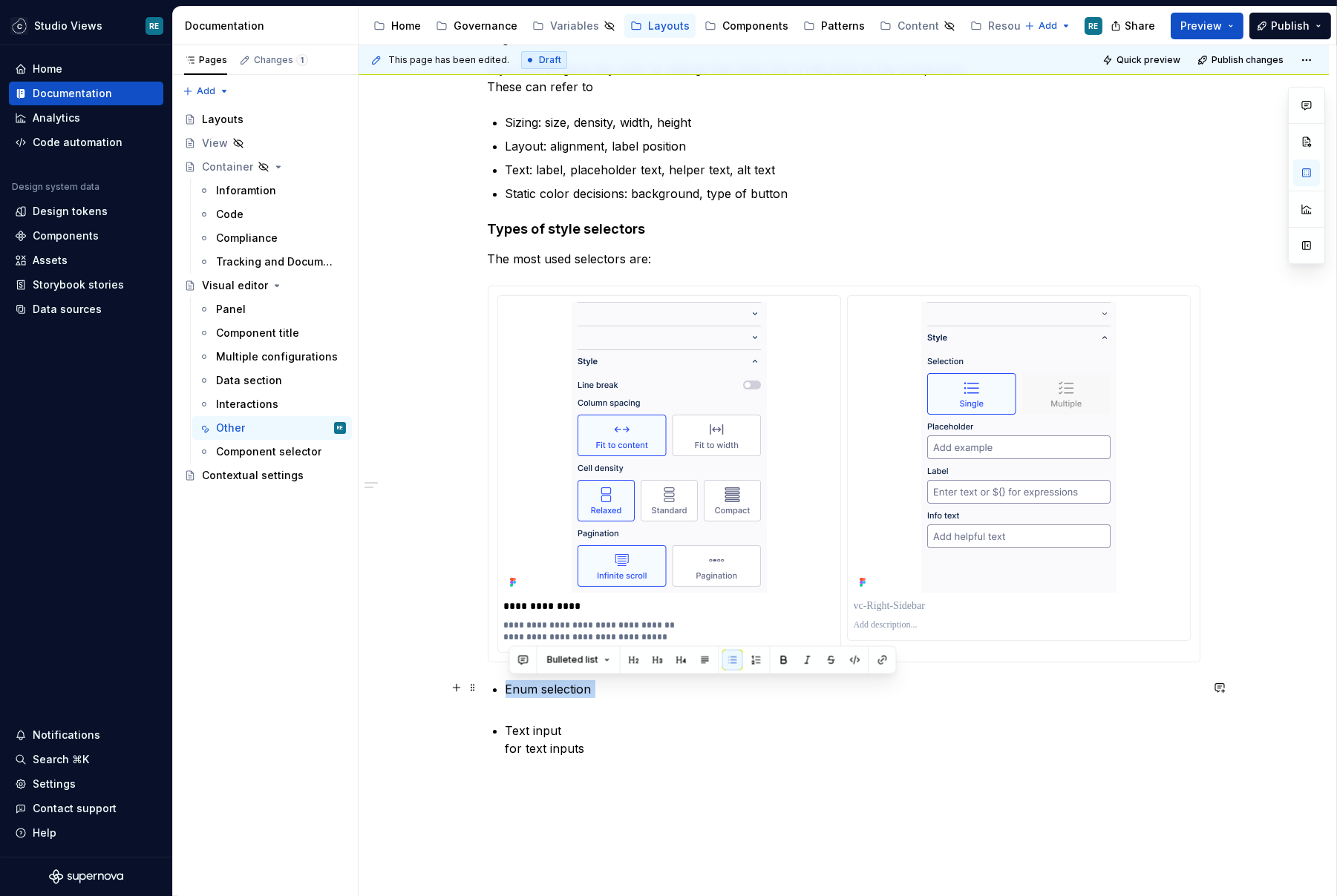
click at [544, 688] on p "Enum selection" at bounding box center [853, 698] width 694 height 35
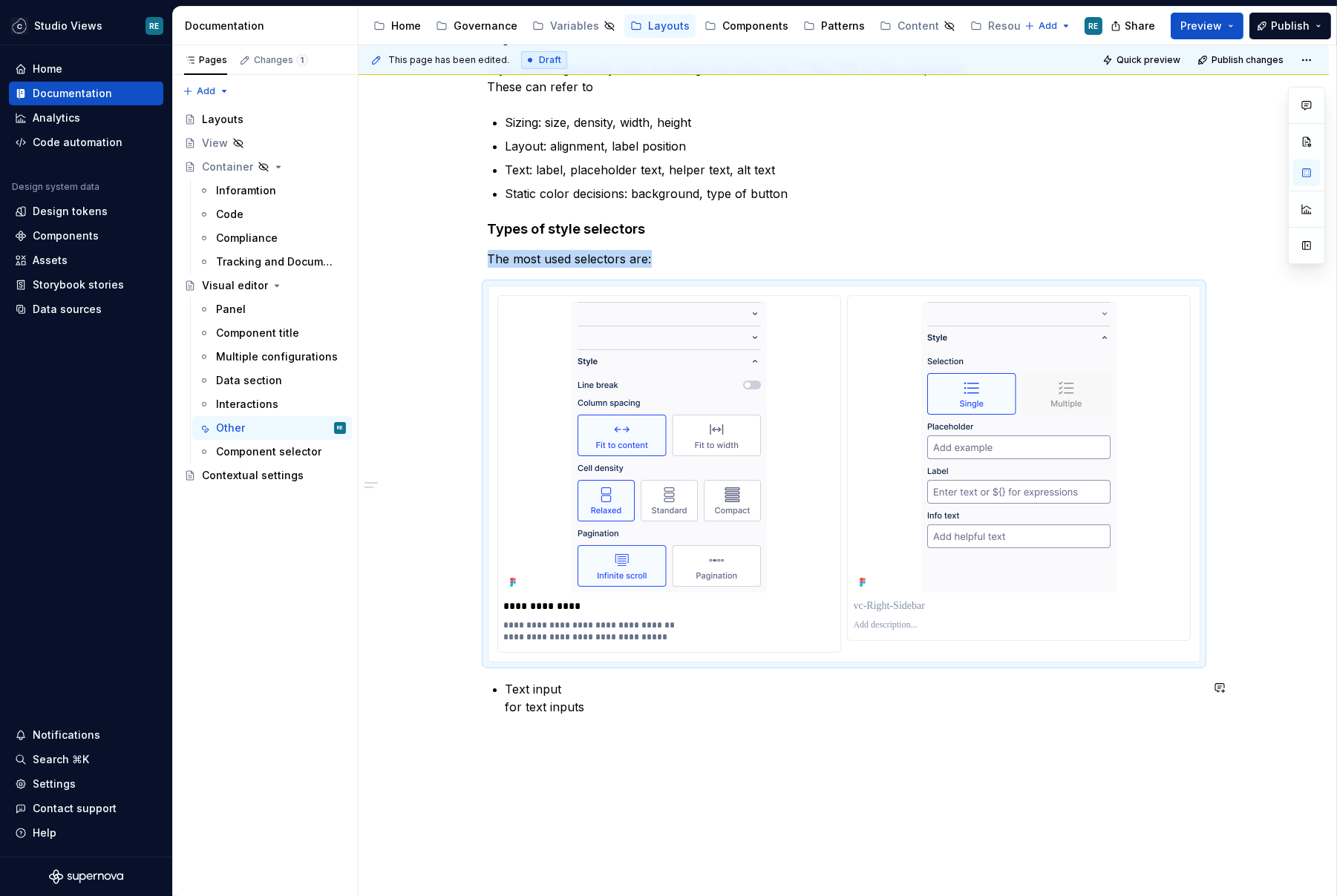
type textarea "*"
click at [528, 682] on p "Text input for text inputs" at bounding box center [853, 698] width 694 height 35
click at [514, 685] on p "Text input for text inputs" at bounding box center [853, 698] width 694 height 35
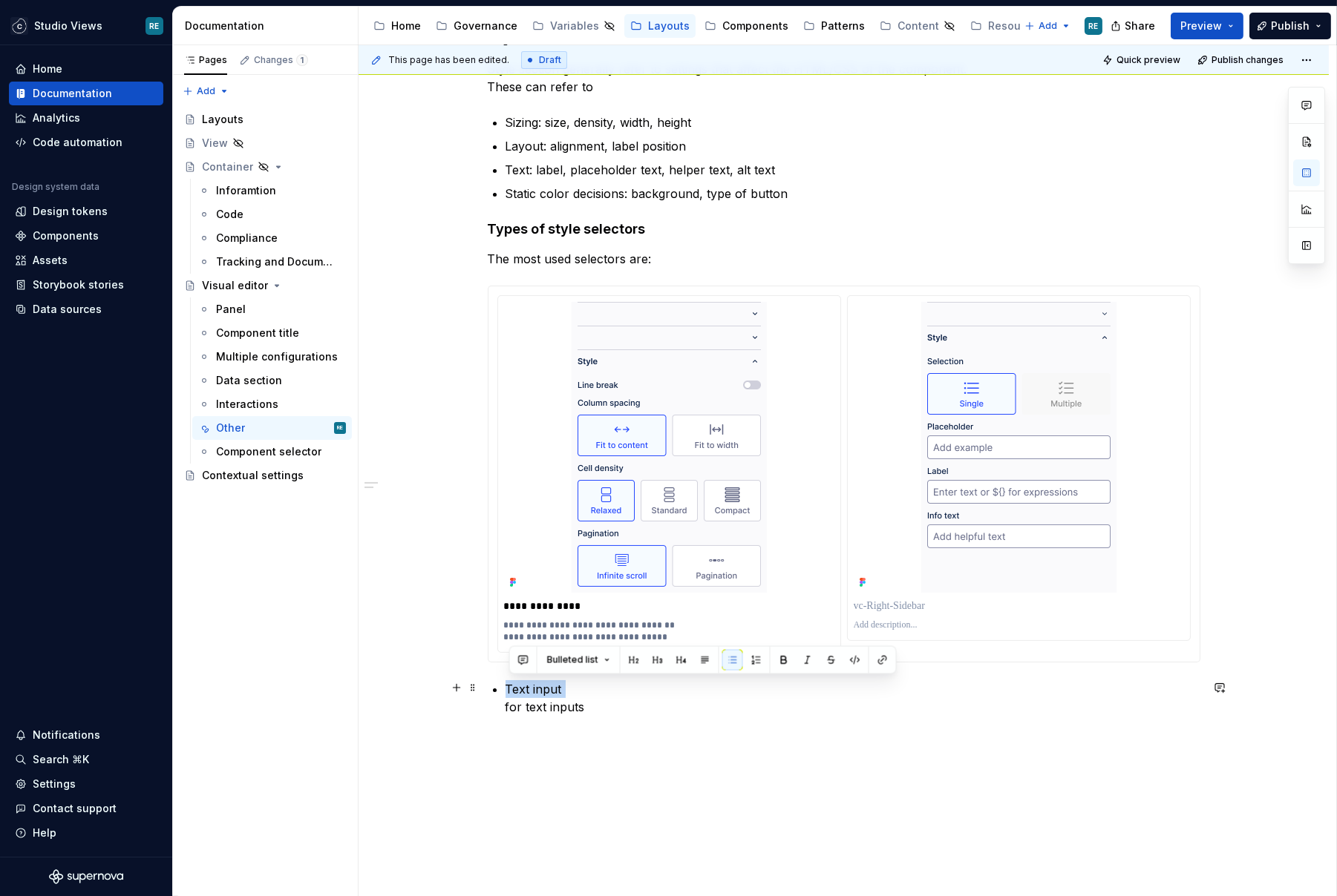
click at [590, 685] on p "Text input for text inputs" at bounding box center [853, 698] width 694 height 35
copy p "Text input"
click at [921, 602] on p at bounding box center [1018, 606] width 330 height 15
click at [869, 622] on p at bounding box center [1018, 625] width 330 height 12
click at [865, 610] on p "**********" at bounding box center [1019, 606] width 331 height 15
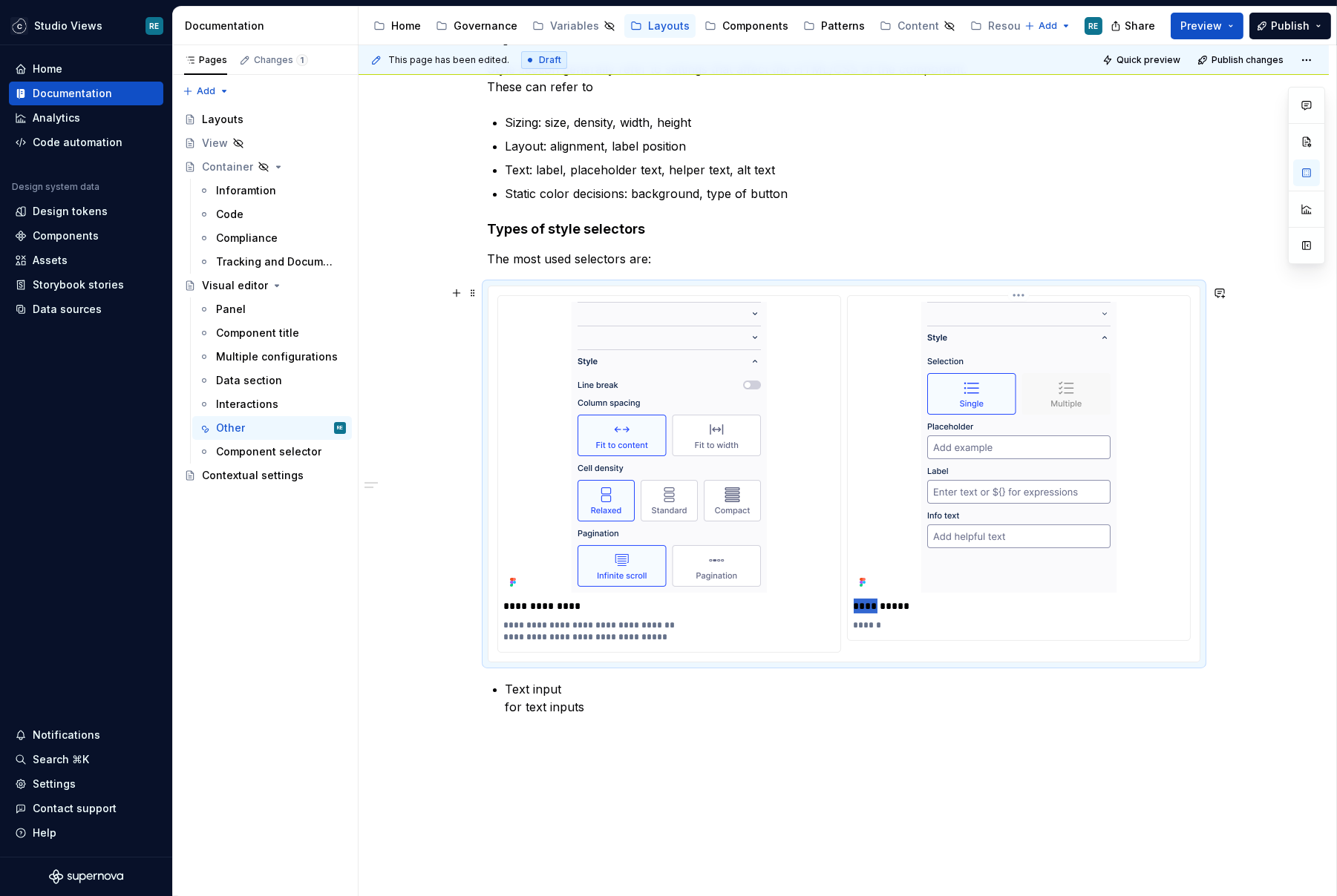
click at [865, 610] on p "**********" at bounding box center [1019, 606] width 331 height 15
click at [913, 620] on p "******" at bounding box center [1019, 625] width 331 height 12
click at [893, 625] on p "**********" at bounding box center [1019, 625] width 331 height 12
click at [945, 626] on p "**********" at bounding box center [1019, 625] width 331 height 12
click at [888, 635] on p "**********" at bounding box center [1019, 632] width 331 height 24
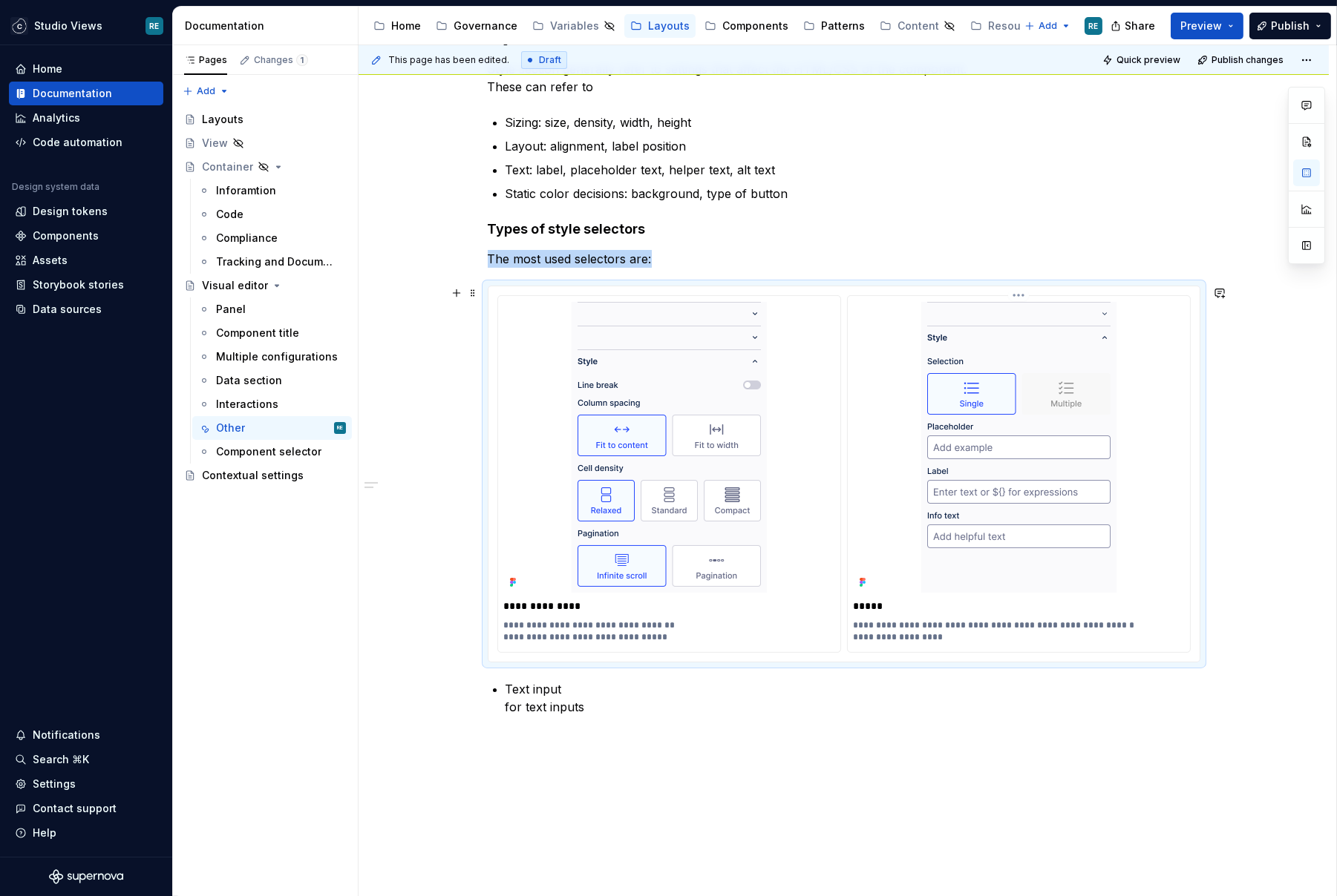
click at [992, 642] on div "**********" at bounding box center [1018, 632] width 330 height 30
click at [945, 633] on p "**********" at bounding box center [1019, 632] width 331 height 24
click at [985, 633] on p "**********" at bounding box center [1019, 632] width 331 height 24
drag, startPoint x: 985, startPoint y: 633, endPoint x: 1030, endPoint y: 628, distance: 45.3
click at [1030, 628] on p "**********" at bounding box center [1019, 632] width 331 height 24
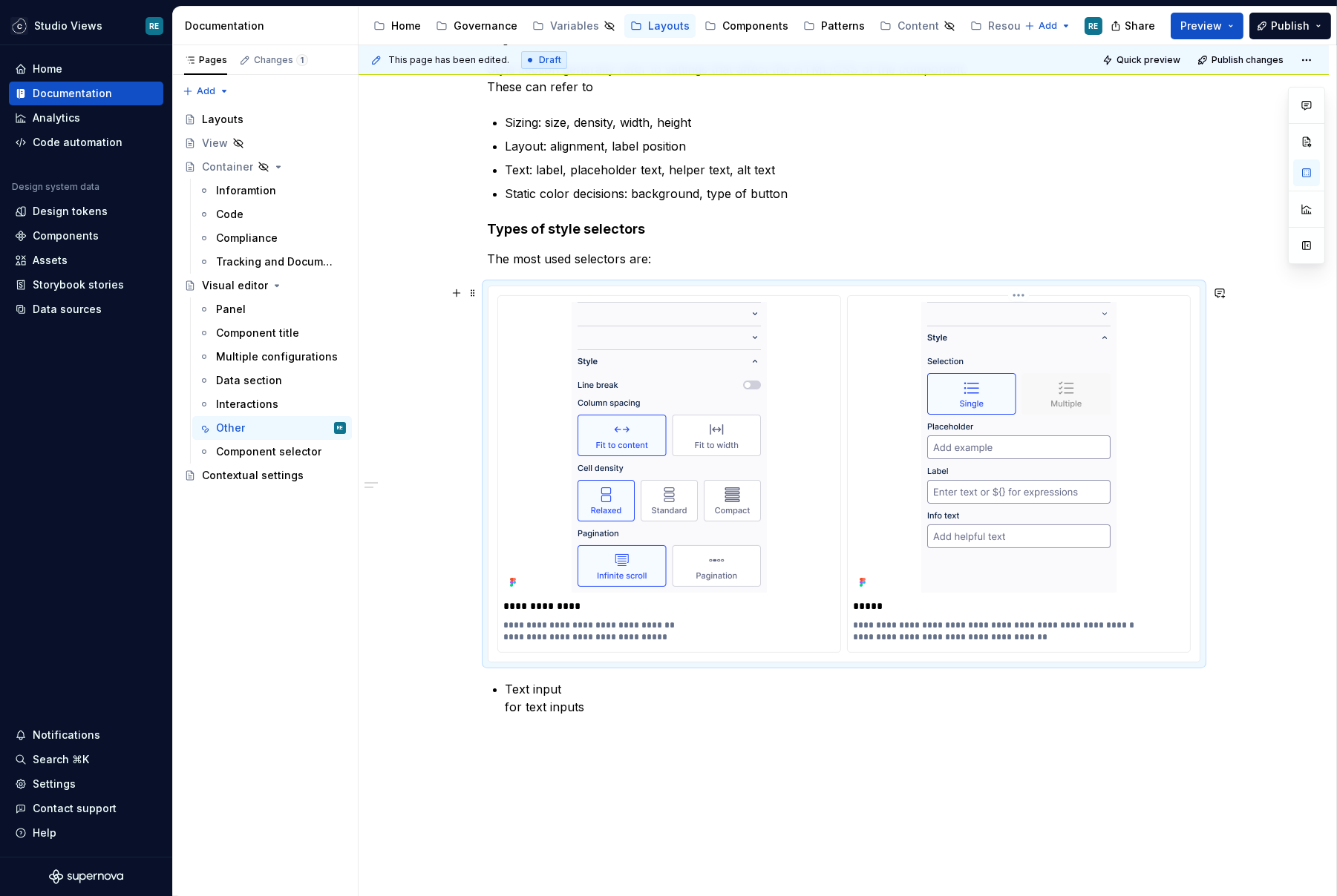
click at [1006, 635] on p "**********" at bounding box center [1019, 632] width 331 height 24
drag, startPoint x: 1006, startPoint y: 635, endPoint x: 1033, endPoint y: 635, distance: 27.0
click at [1033, 635] on p "**********" at bounding box center [1019, 632] width 331 height 24
click at [510, 702] on p "Text input for text inputs" at bounding box center [853, 698] width 694 height 35
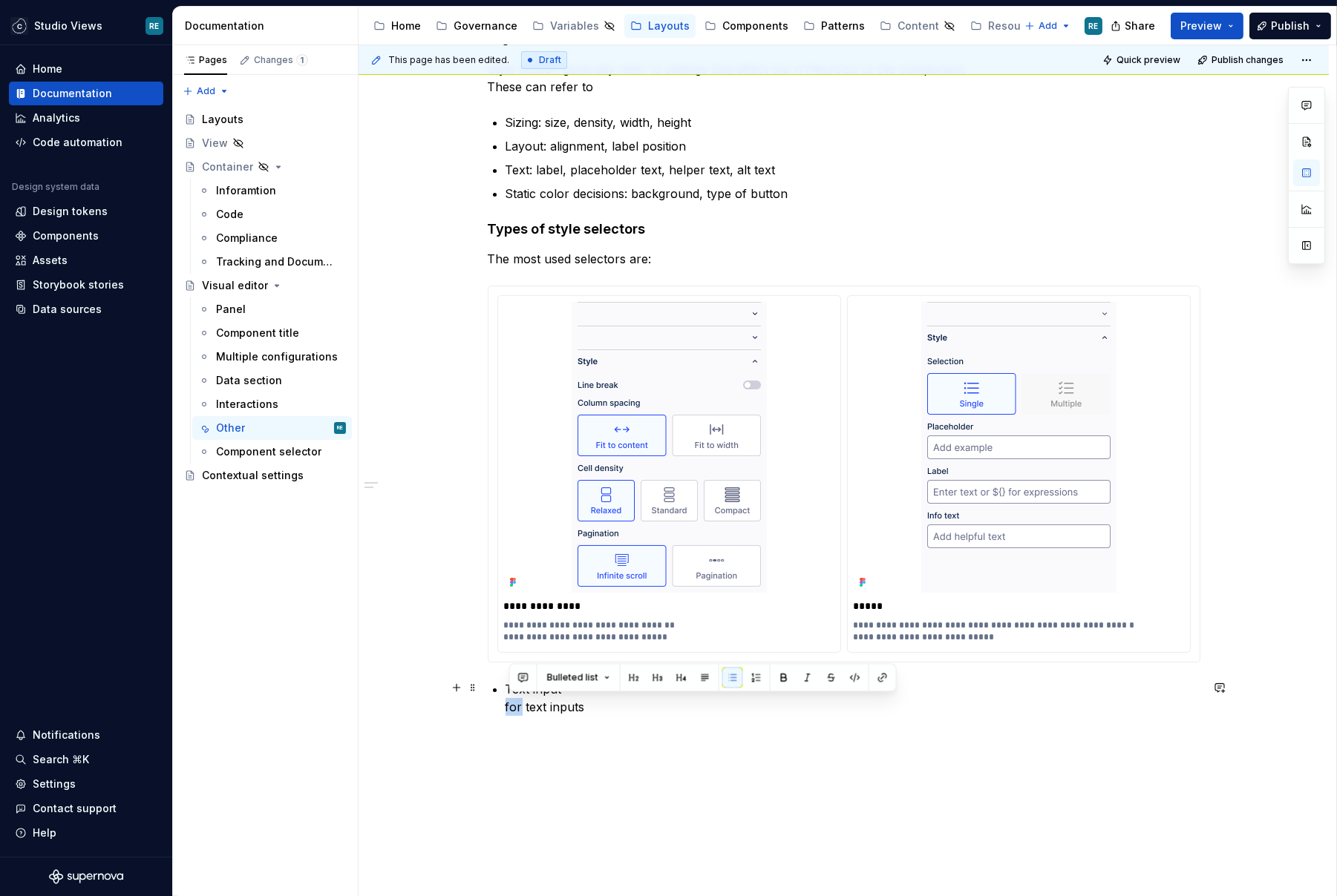
click at [510, 702] on p "Text input for text inputs" at bounding box center [853, 698] width 694 height 35
drag, startPoint x: 510, startPoint y: 702, endPoint x: 505, endPoint y: 686, distance: 16.8
click at [505, 686] on div "**********" at bounding box center [844, 372] width 713 height 689
click at [676, 250] on p "The most used selectors are:" at bounding box center [844, 259] width 713 height 18
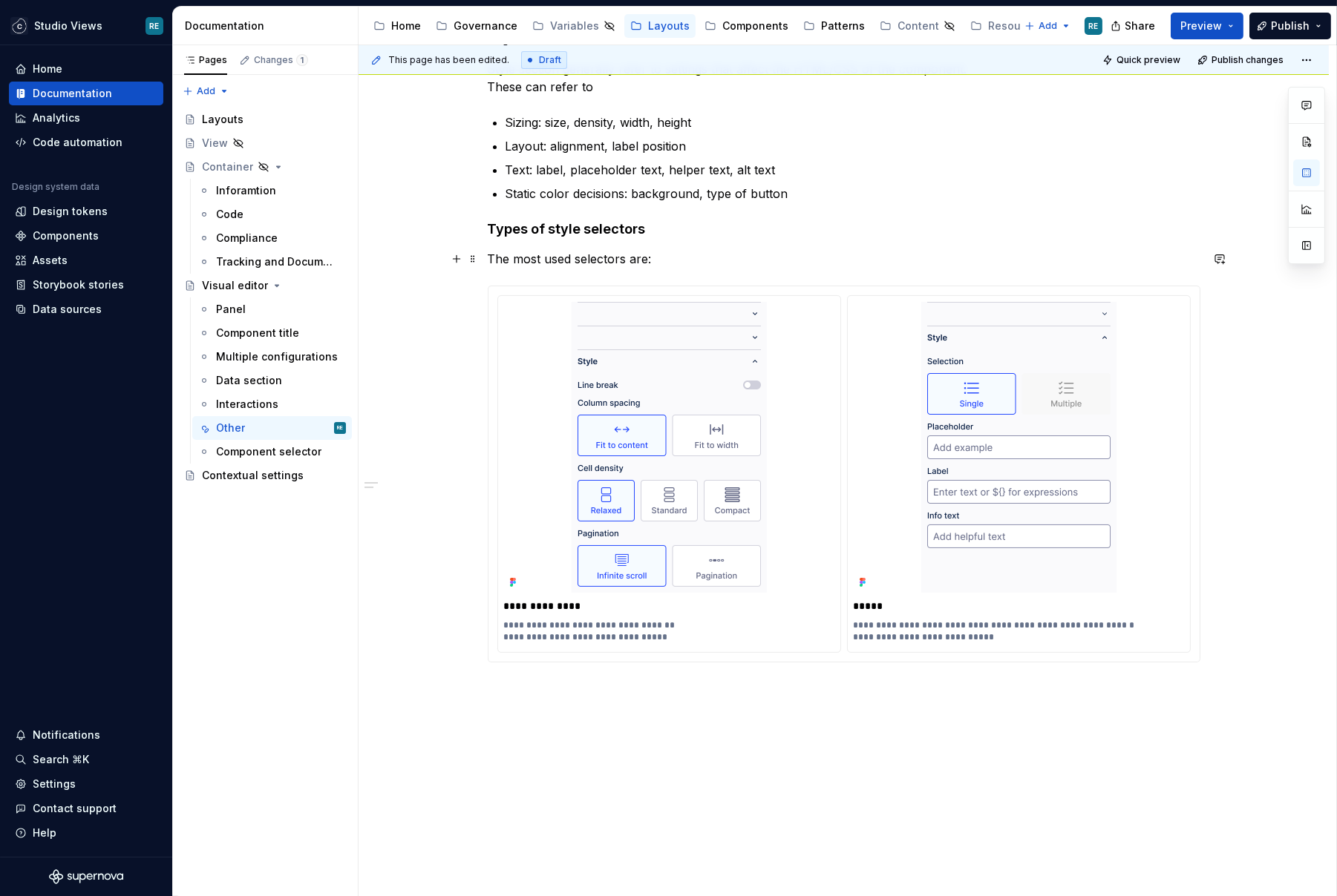
click at [668, 257] on p "The most used selectors are:" at bounding box center [844, 259] width 713 height 18
click at [617, 260] on p "The most used selectors are" at bounding box center [844, 259] width 713 height 18
click at [544, 325] on div at bounding box center [668, 447] width 330 height 291
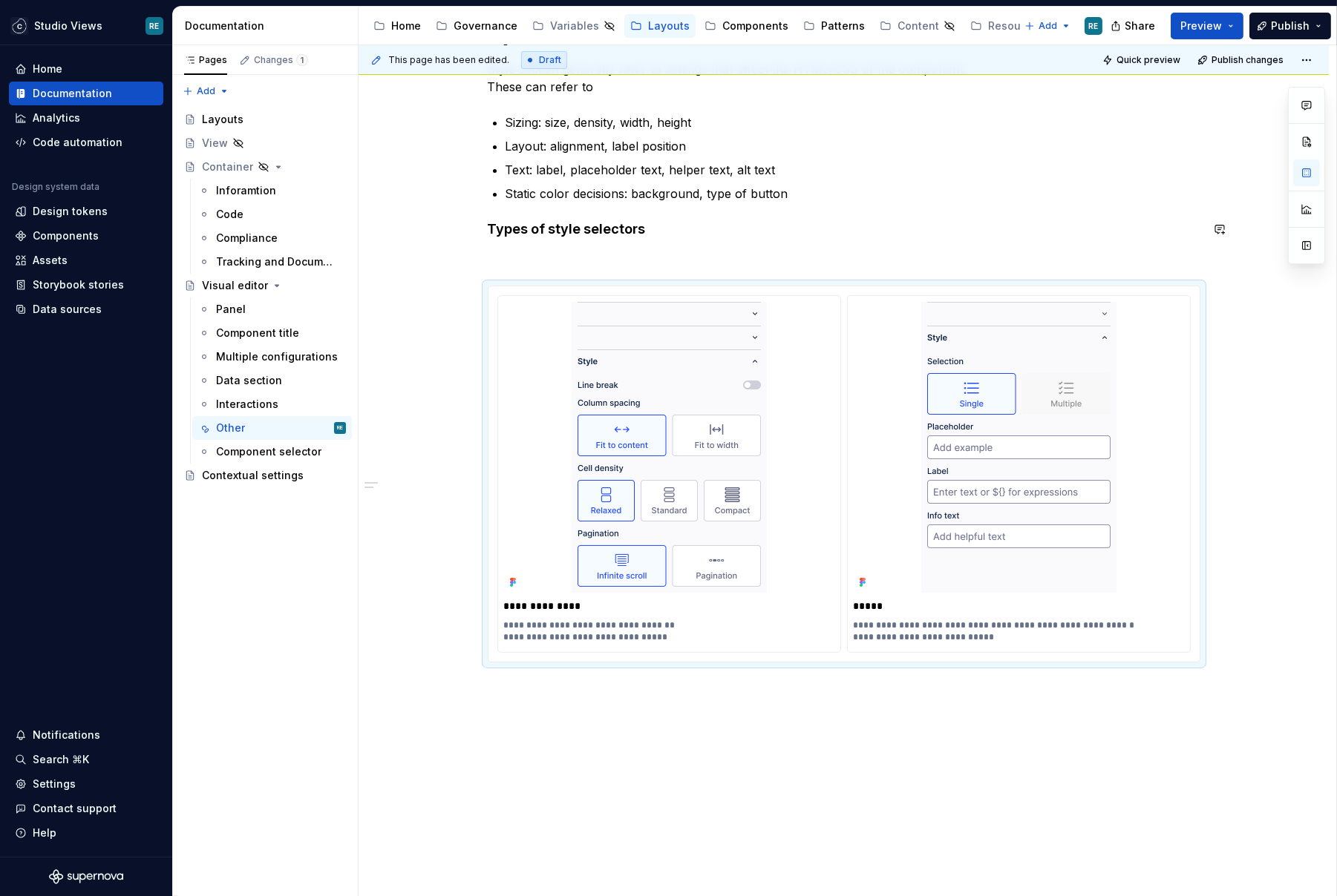
click at [544, 224] on h4 "Types of style selectors" at bounding box center [844, 230] width 713 height 18
click at [531, 324] on div at bounding box center [668, 447] width 330 height 291
click at [475, 294] on span at bounding box center [473, 293] width 12 height 21
click at [769, 296] on div "**********" at bounding box center [669, 474] width 342 height 356
click at [768, 296] on div "**********" at bounding box center [669, 474] width 342 height 356
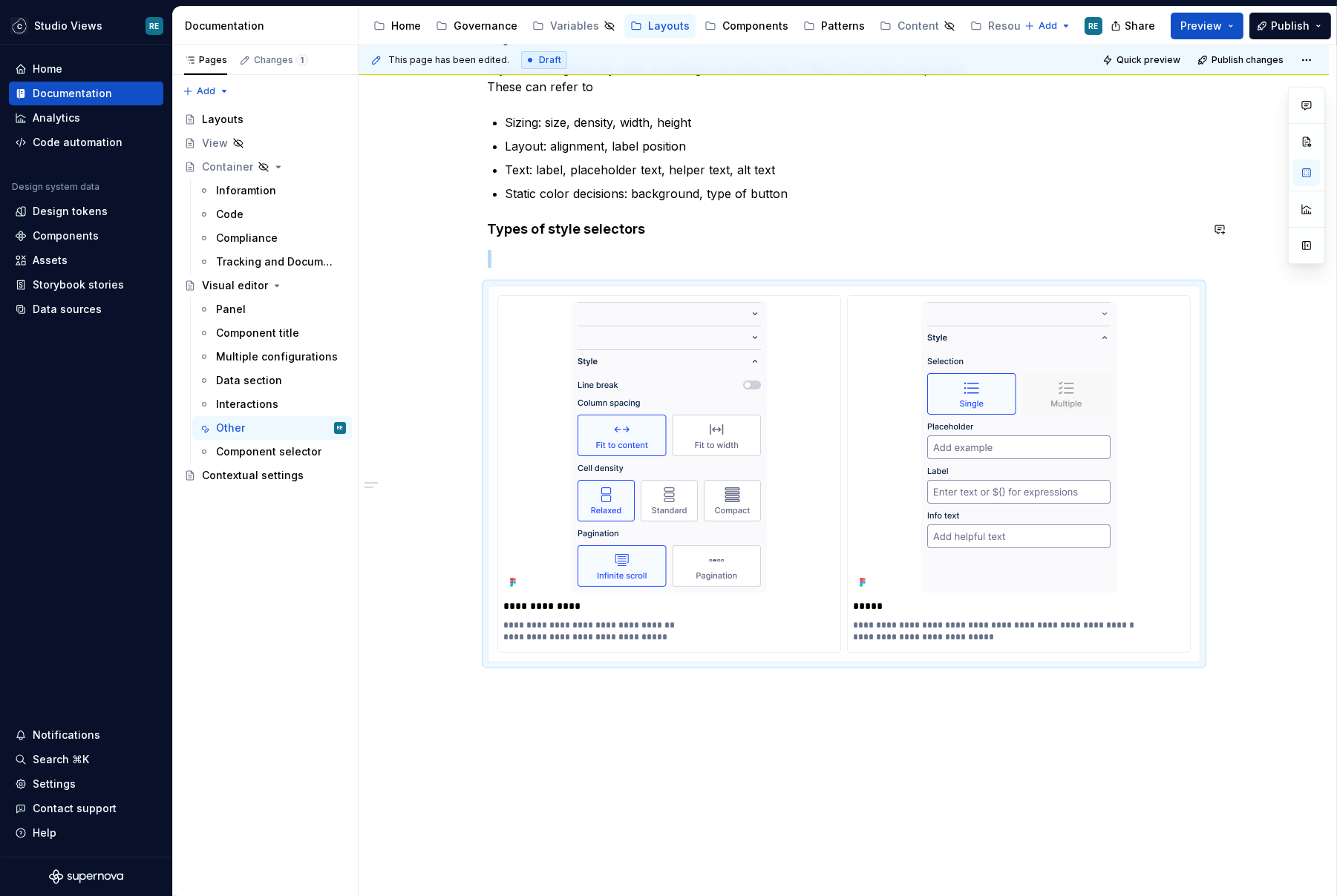
click at [581, 246] on div "**********" at bounding box center [844, 344] width 713 height 635
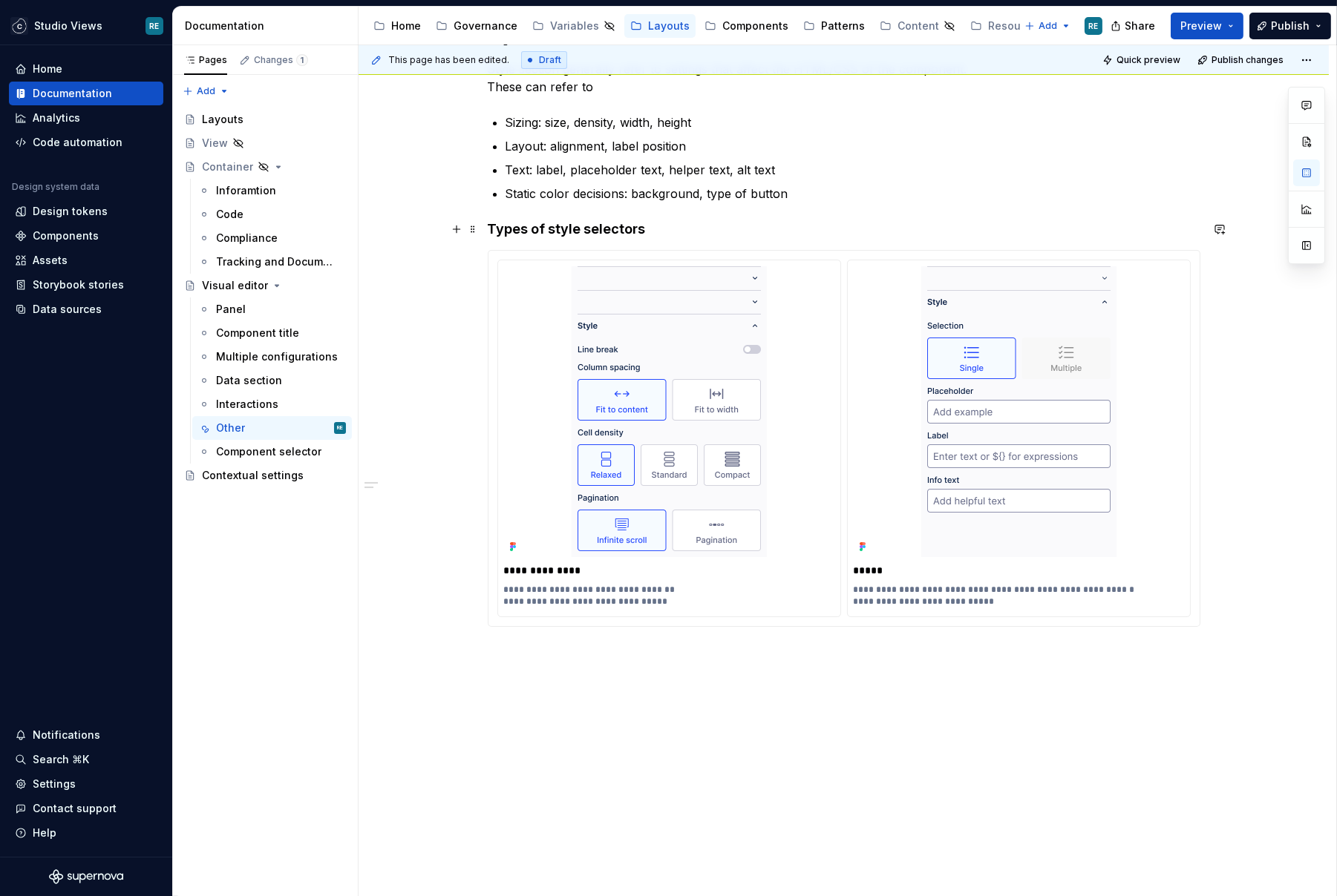
click at [664, 231] on h4 "Types of style selectors" at bounding box center [844, 230] width 713 height 18
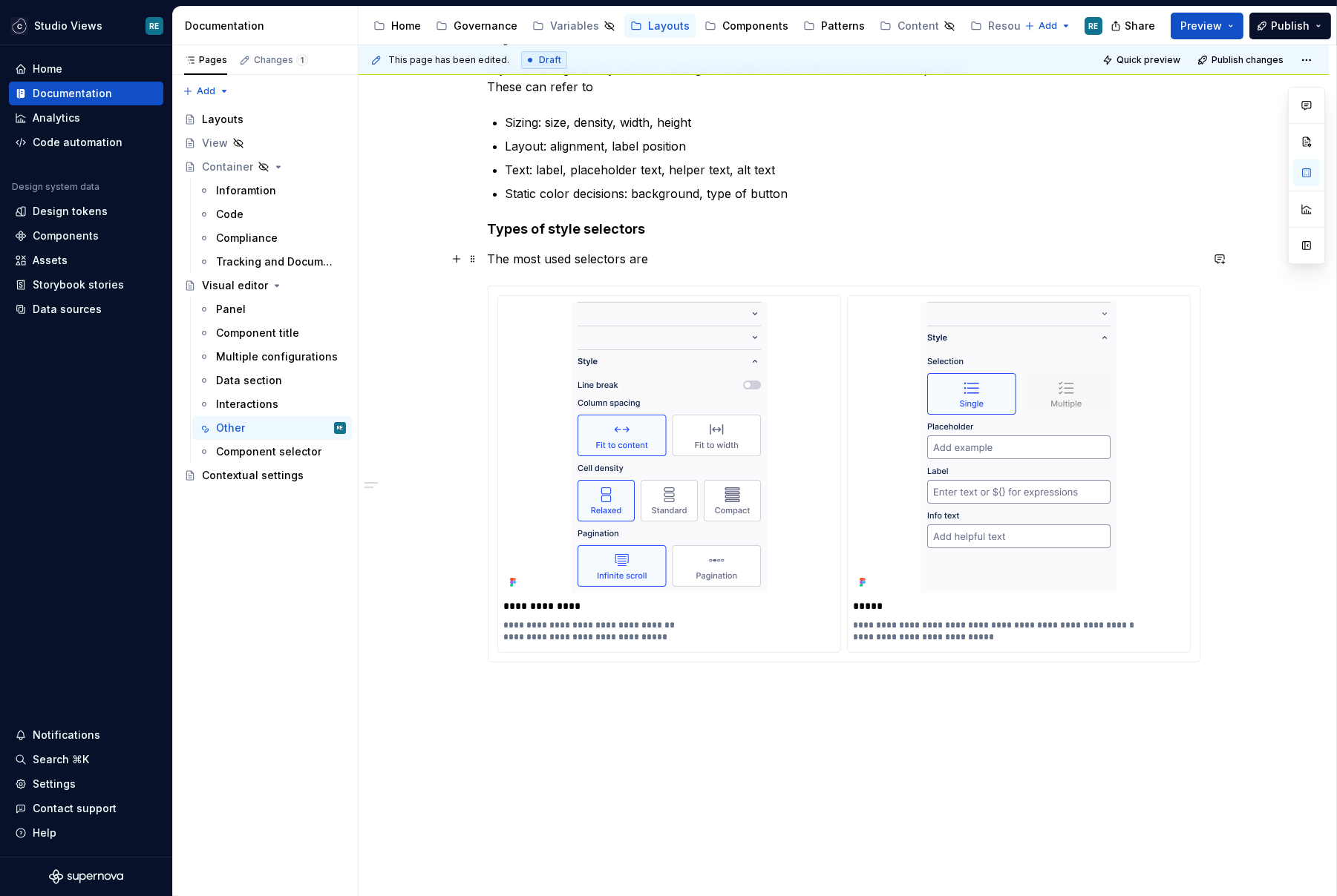
click at [615, 255] on p "The most used selectors are" at bounding box center [844, 259] width 713 height 18
drag, startPoint x: 615, startPoint y: 255, endPoint x: 672, endPoint y: 255, distance: 57.0
click at [672, 255] on p "The most used selectors are" at bounding box center [844, 259] width 713 height 18
click at [694, 263] on p "The most used selectors are" at bounding box center [844, 259] width 713 height 18
click at [664, 255] on p "The most used selectors are" at bounding box center [844, 259] width 713 height 18
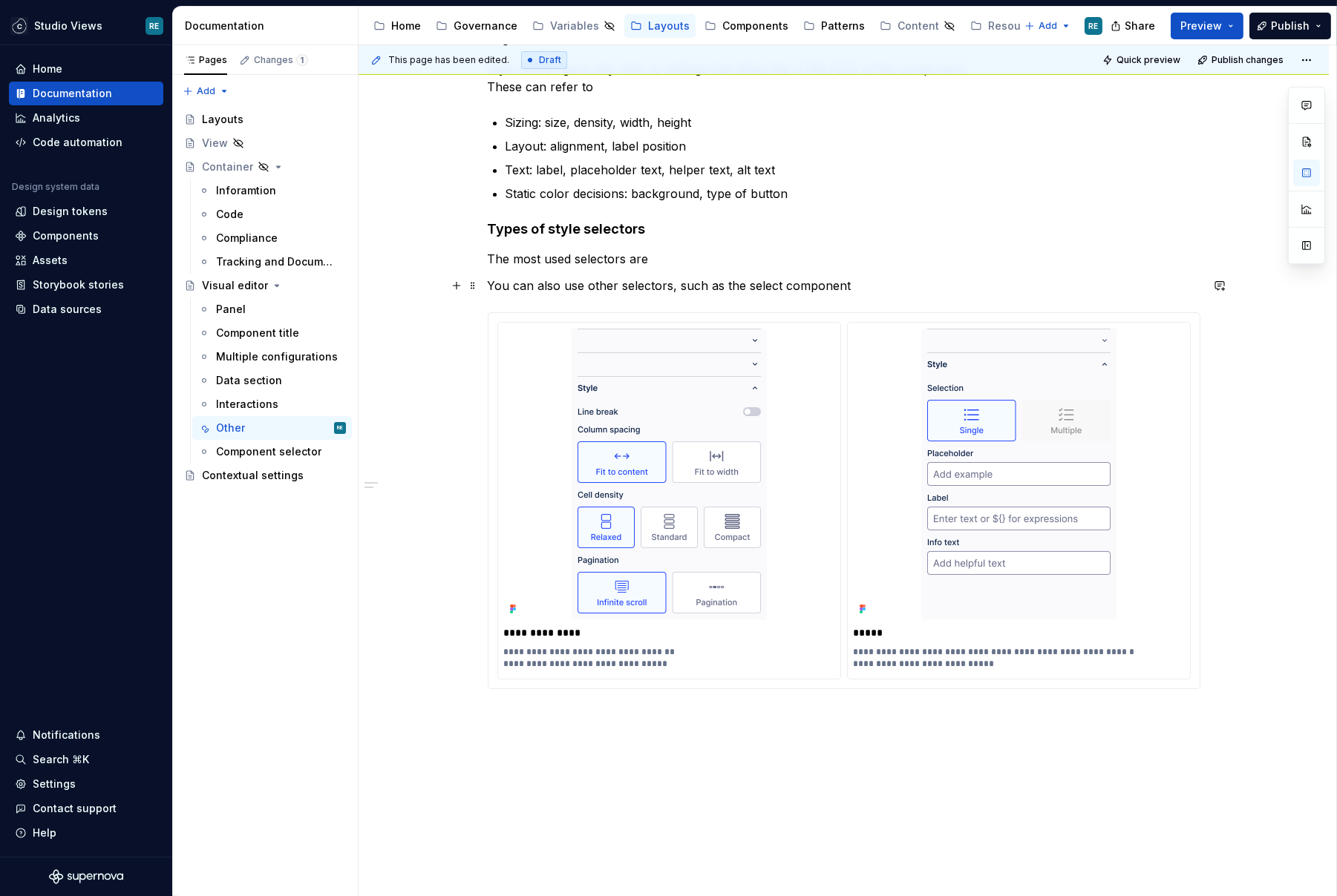
click at [593, 280] on p "You can also use other selectors, such as the select component" at bounding box center [844, 286] width 713 height 18
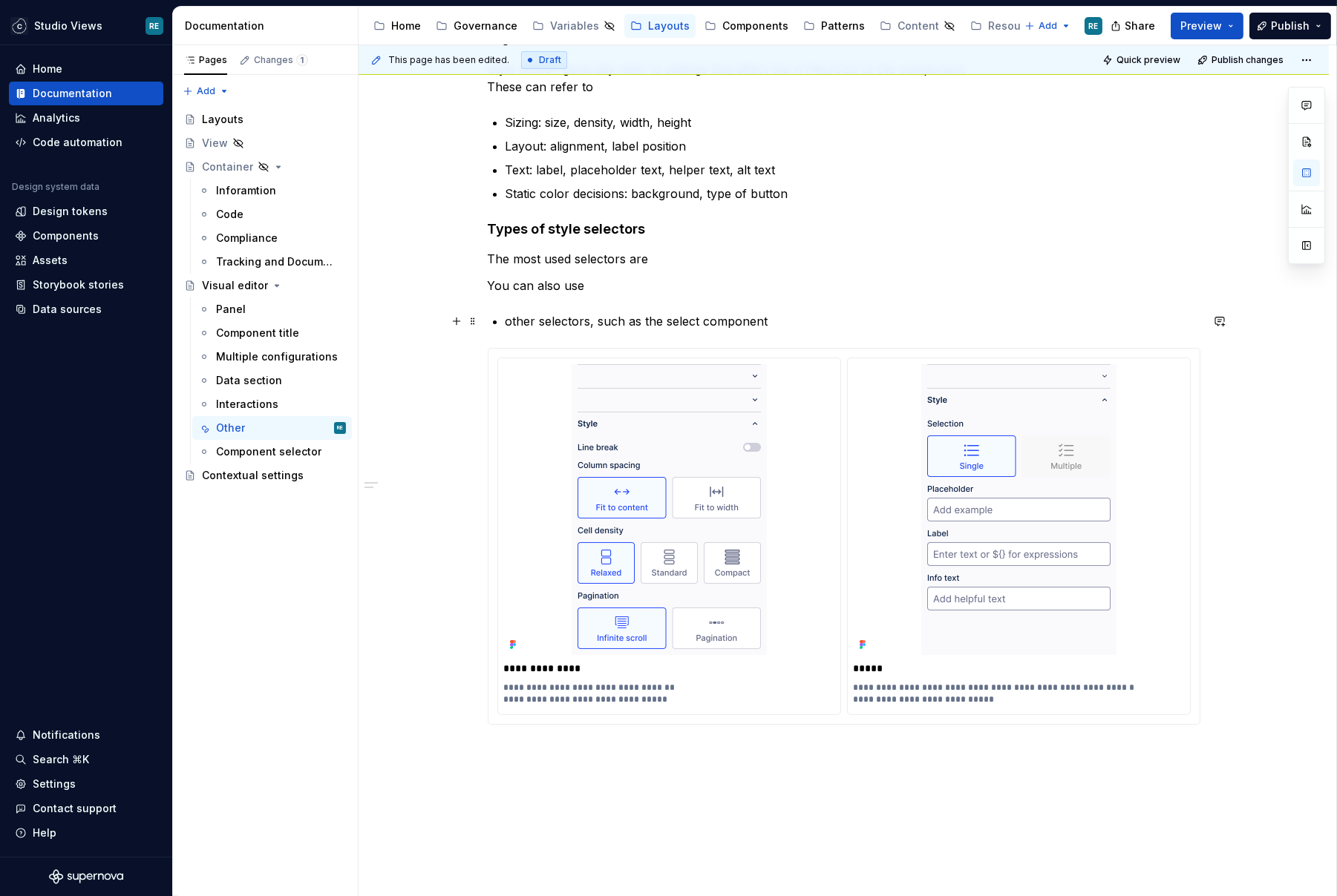
click at [536, 318] on p "other selectors, such as the select component" at bounding box center [853, 322] width 694 height 18
click at [644, 318] on p "other existing selectors, such as the select component" at bounding box center [853, 322] width 694 height 18
click at [654, 318] on p "other existing selectors, such as the select component" at bounding box center [853, 322] width 694 height 18
drag, startPoint x: 654, startPoint y: 318, endPoint x: 733, endPoint y: 322, distance: 79.1
click at [733, 322] on p "other existing selectors, such as the select component" at bounding box center [853, 322] width 694 height 18
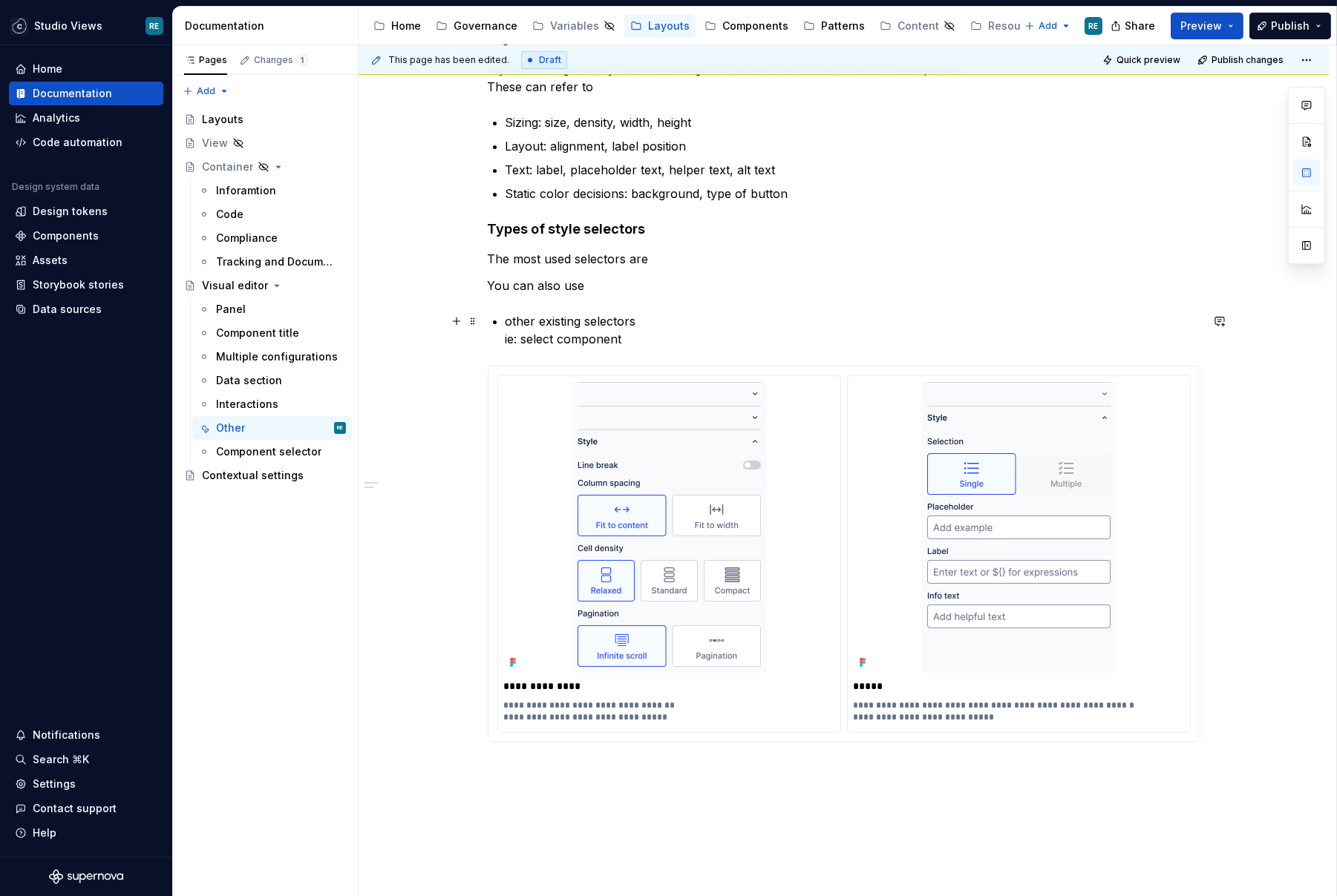
click at [799, 336] on p "other existing selectors ie: select component" at bounding box center [853, 330] width 694 height 35
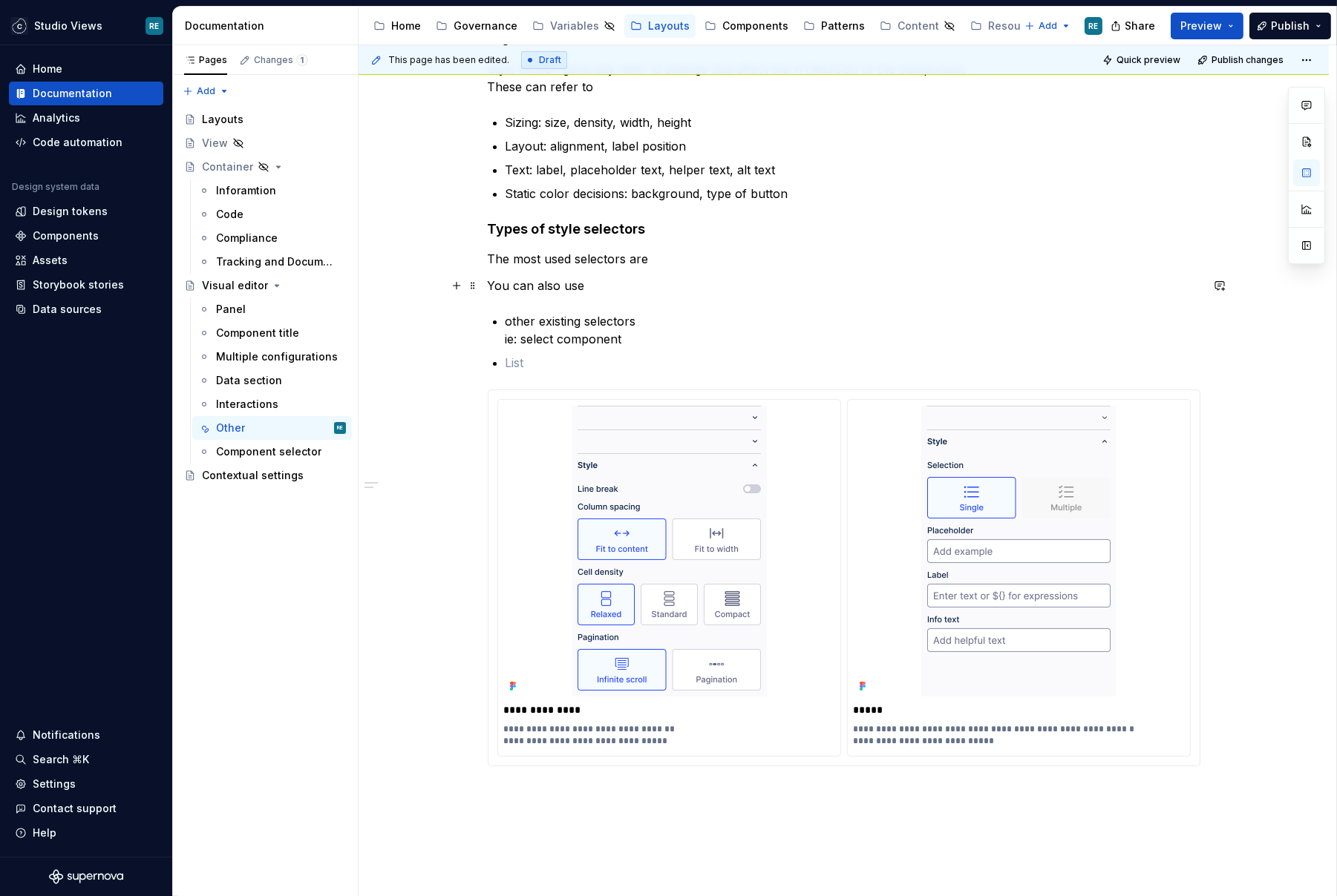
click at [584, 291] on p "You can also use" at bounding box center [844, 286] width 713 height 18
click at [569, 282] on p "You can also use" at bounding box center [844, 286] width 713 height 18
click at [505, 320] on div "**********" at bounding box center [844, 396] width 713 height 739
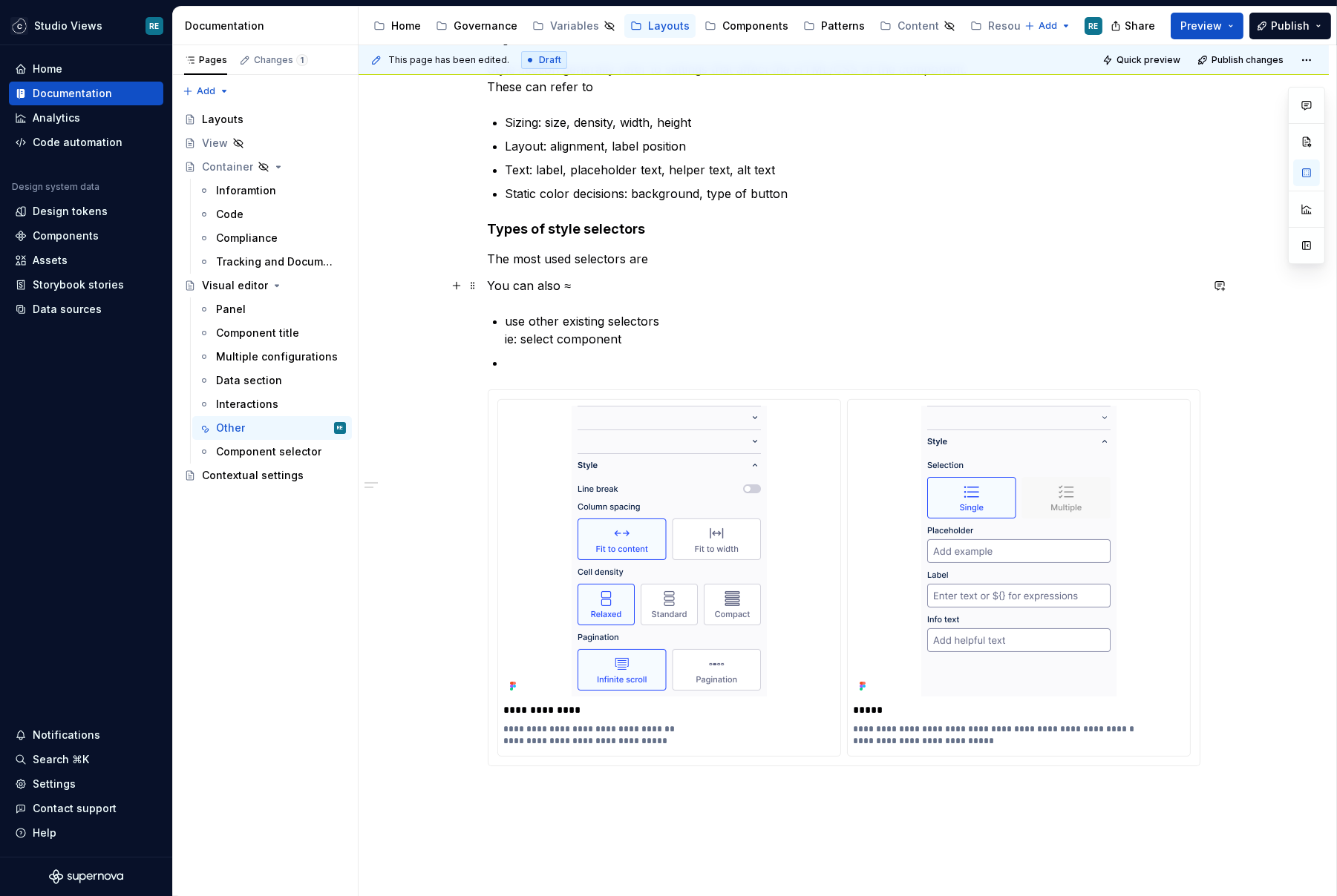
click at [577, 284] on p "You can also ≈" at bounding box center [844, 286] width 713 height 18
click at [569, 345] on p "use other existing selectors ie: select component" at bounding box center [853, 330] width 694 height 35
click at [524, 390] on div "**********" at bounding box center [844, 578] width 713 height 377
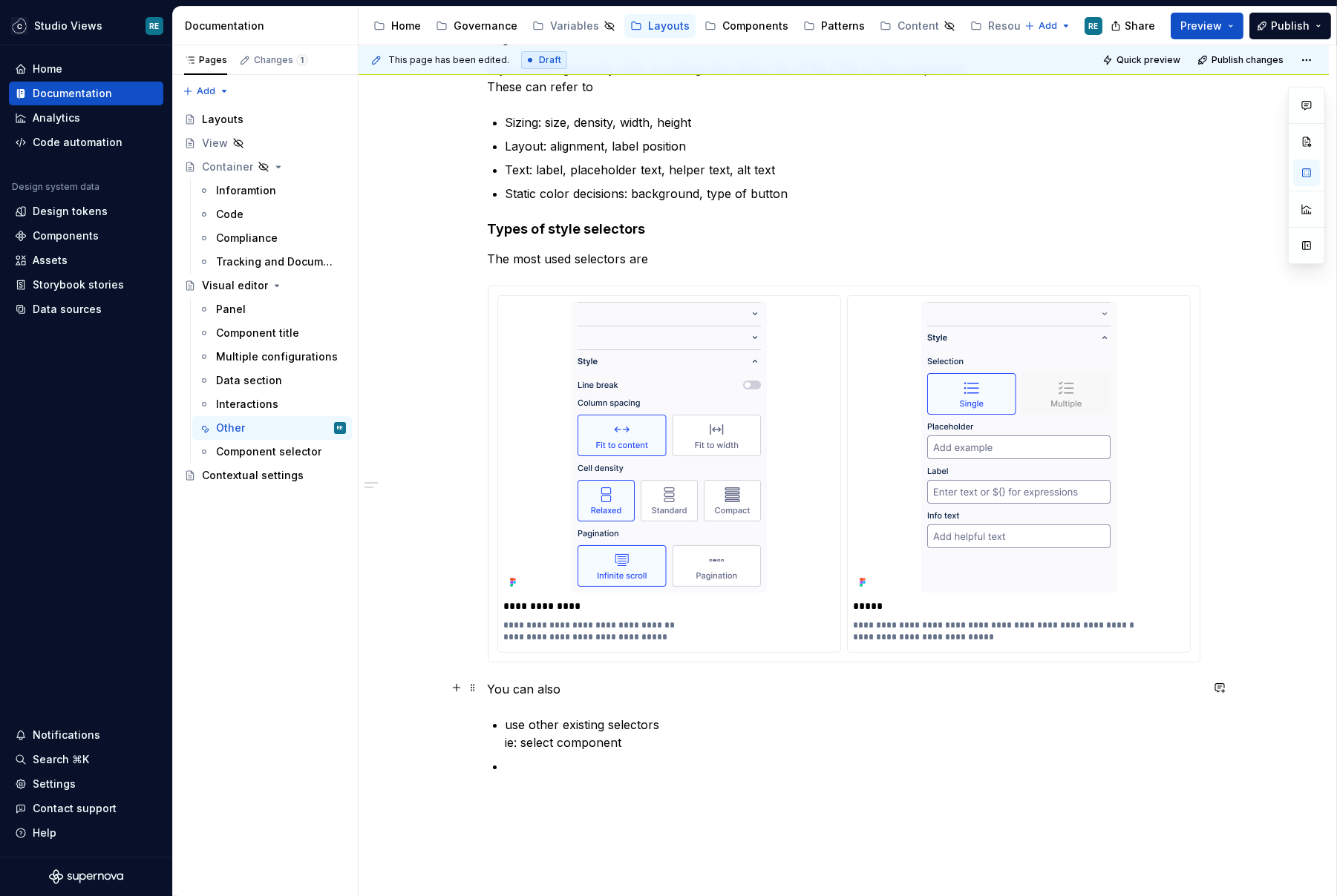
click at [554, 688] on p "You can also" at bounding box center [844, 690] width 713 height 18
click at [535, 691] on p "You can also" at bounding box center [844, 690] width 713 height 18
click at [527, 702] on div "**********" at bounding box center [844, 401] width 713 height 748
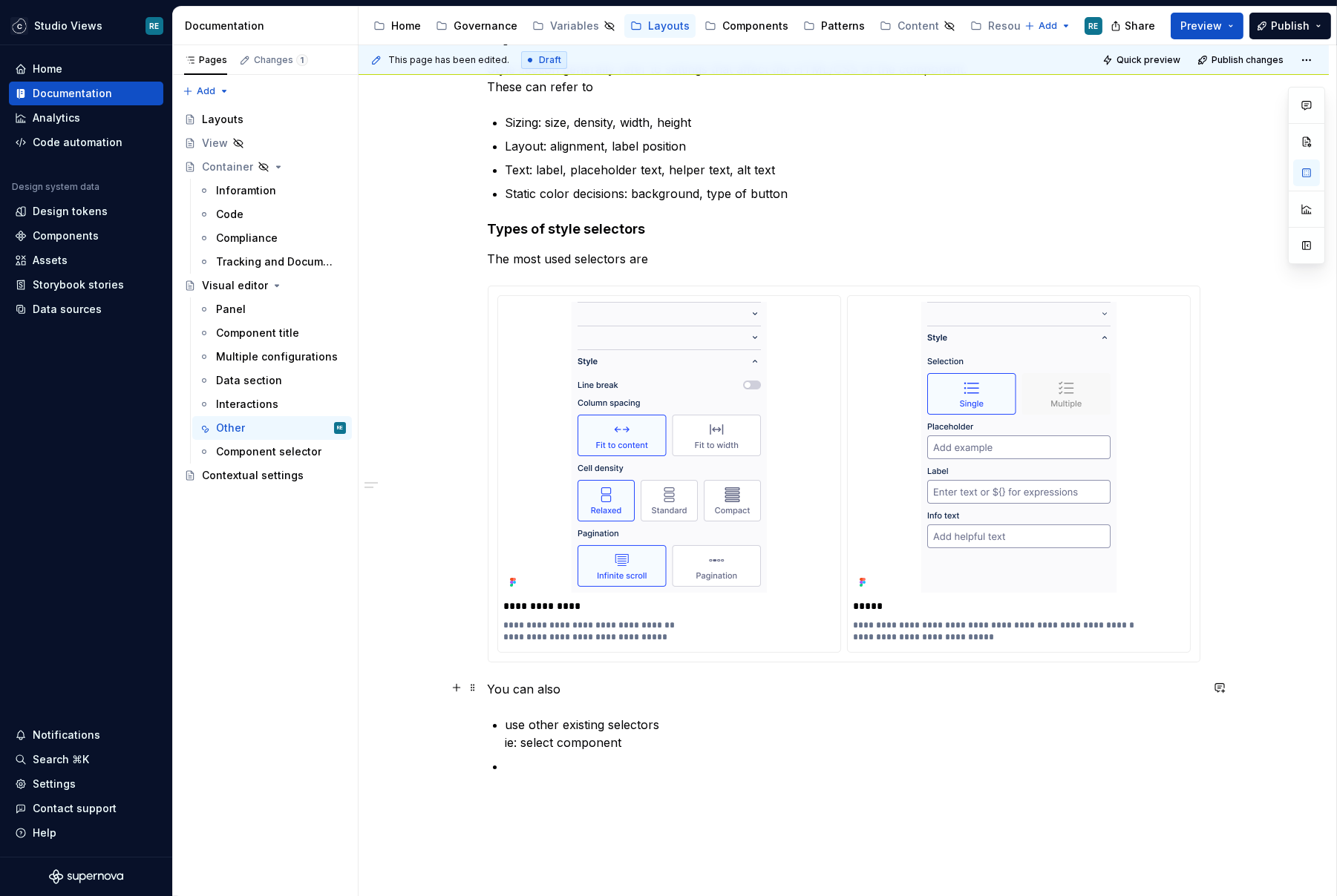
click at [544, 673] on div "**********" at bounding box center [844, 401] width 713 height 748
click at [544, 676] on div "**********" at bounding box center [844, 401] width 713 height 748
click at [547, 781] on div "**********" at bounding box center [844, 410] width 713 height 766
click at [656, 745] on p "use other existing selectors ie: select component" at bounding box center [853, 733] width 694 height 35
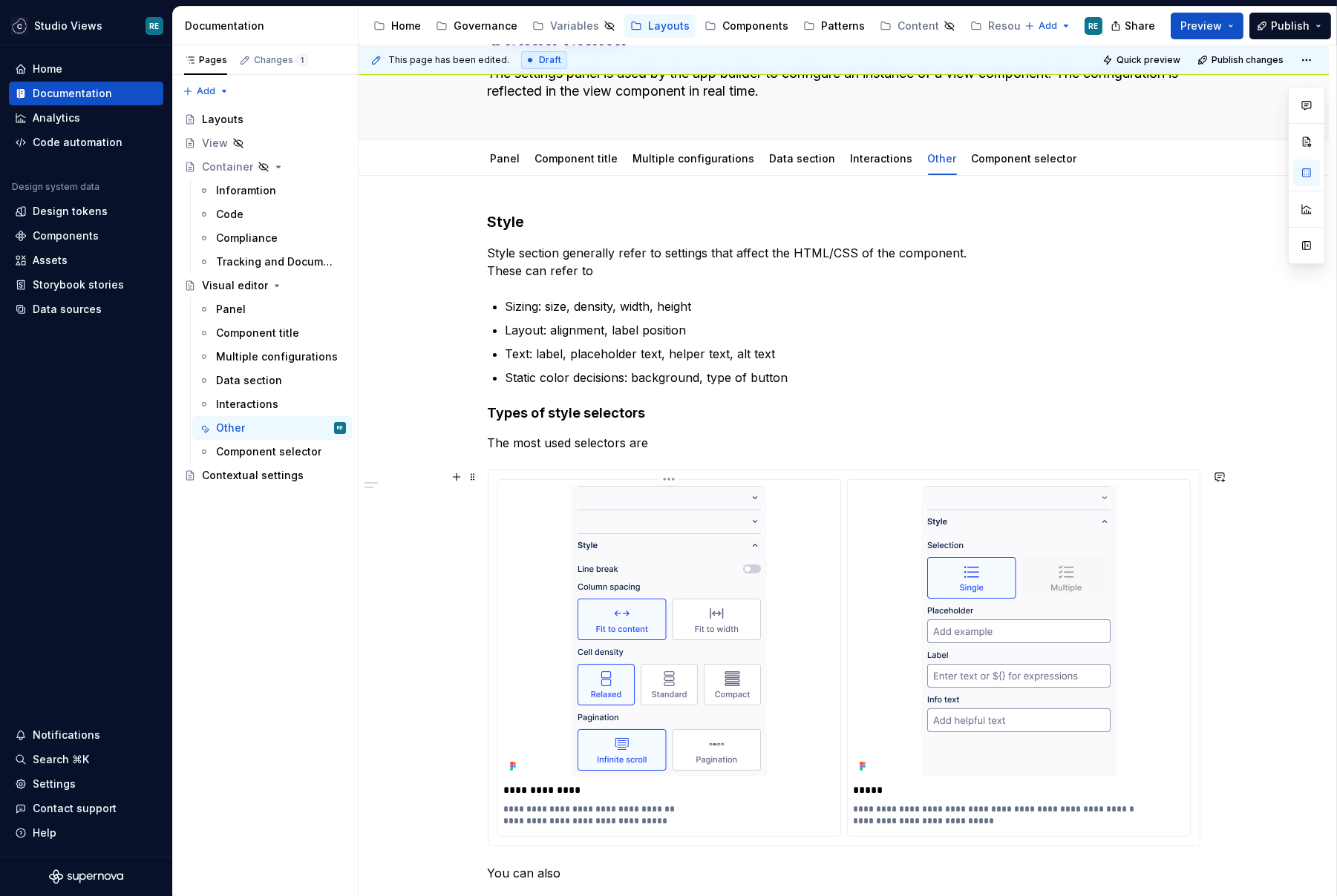
scroll to position [446, 0]
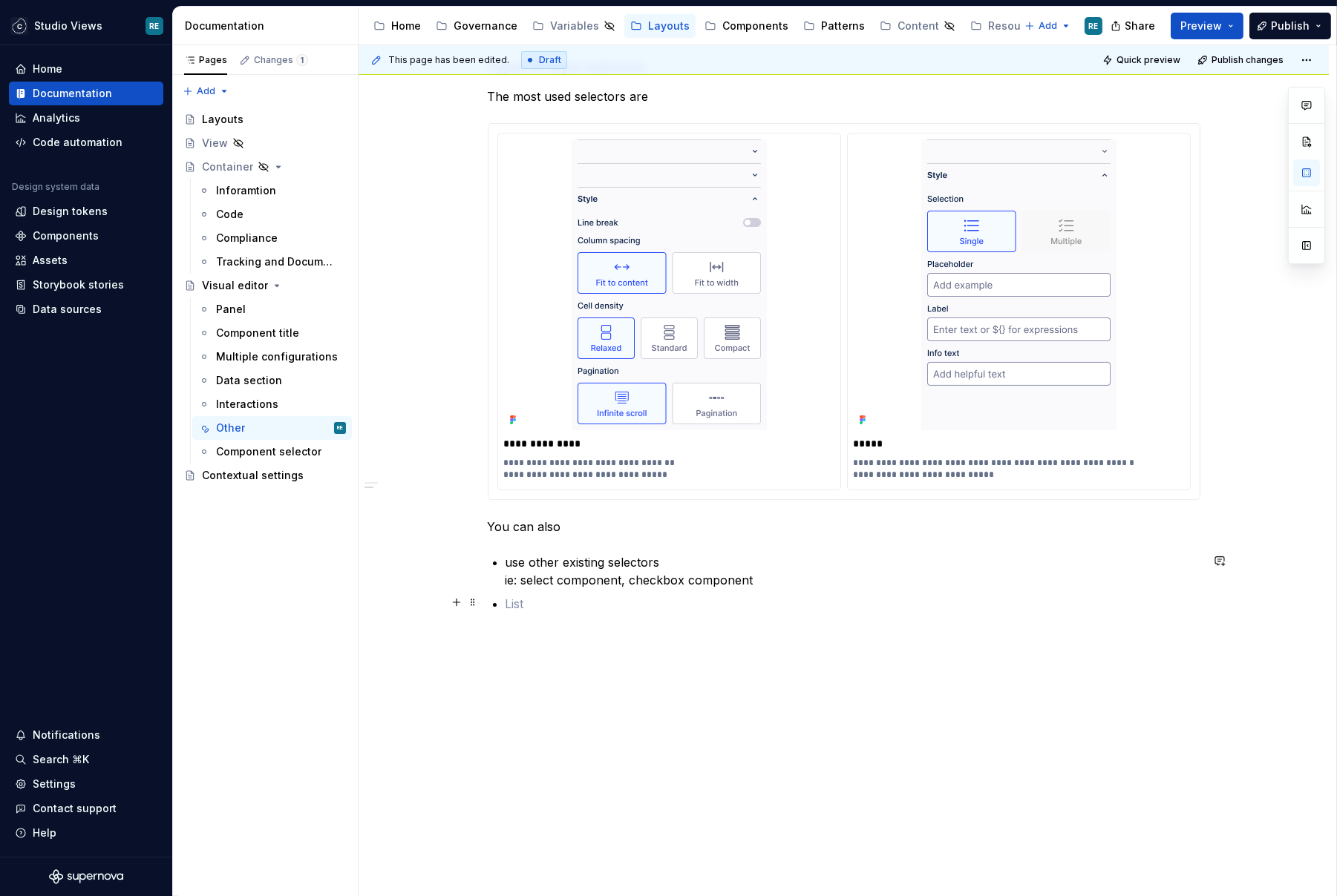
click at [554, 607] on p at bounding box center [853, 604] width 694 height 18
click at [575, 564] on p "use other existing selectors ie: select component, checkbox component" at bounding box center [853, 571] width 694 height 35
click at [604, 557] on p "use other Emotion selectors ie: select component, checkbox component" at bounding box center [853, 571] width 694 height 35
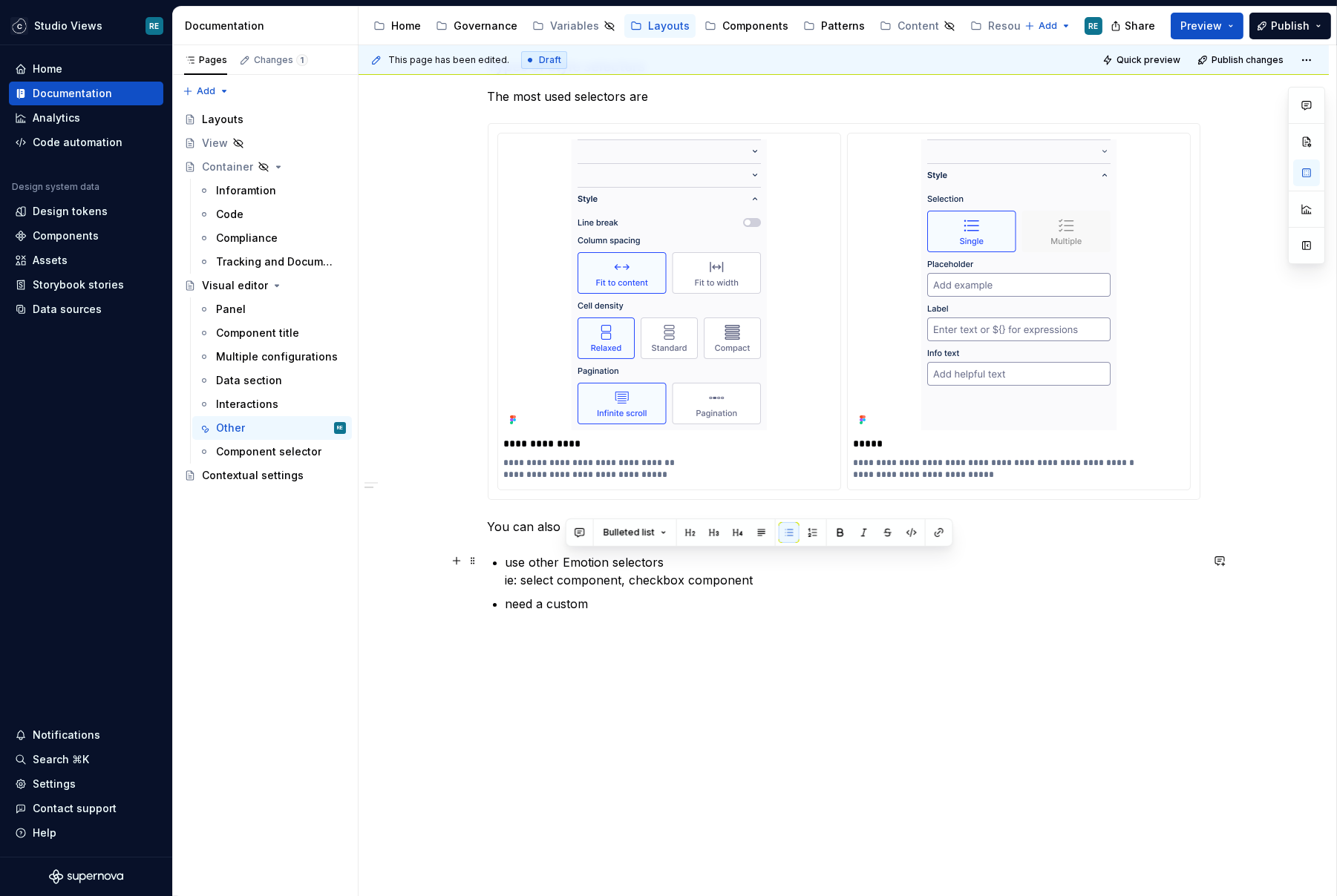
click at [580, 562] on p "use other Emotion selectors ie: select component, checkbox component" at bounding box center [853, 571] width 694 height 35
drag, startPoint x: 580, startPoint y: 562, endPoint x: 644, endPoint y: 562, distance: 64.0
click at [642, 562] on p "use other Emotion selectors ie: select component, checkbox component" at bounding box center [853, 571] width 694 height 35
click at [659, 613] on div "**********" at bounding box center [844, 247] width 713 height 766
click at [619, 520] on p "You can also" at bounding box center [844, 527] width 713 height 18
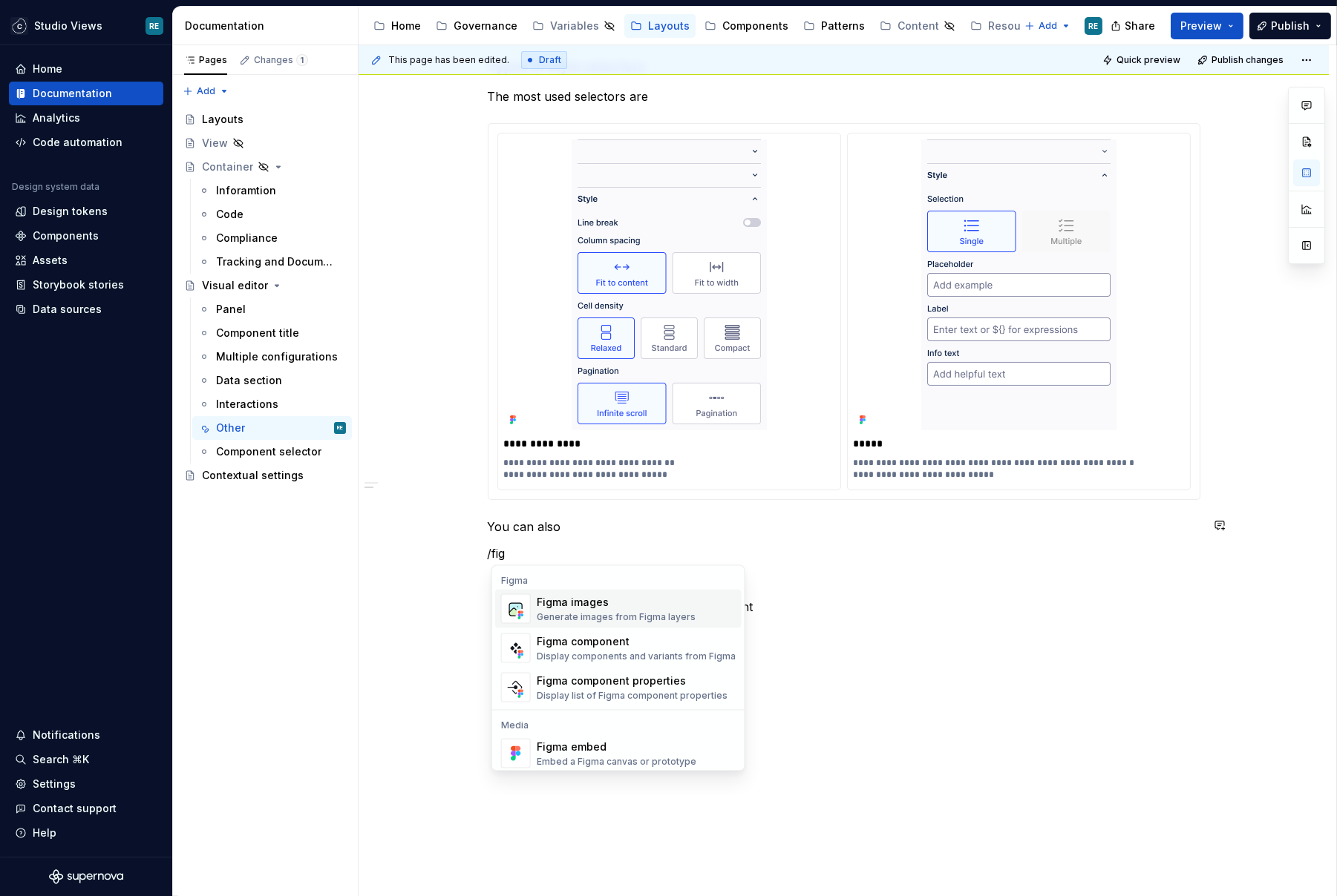
click at [623, 602] on div "Figma images" at bounding box center [615, 602] width 159 height 15
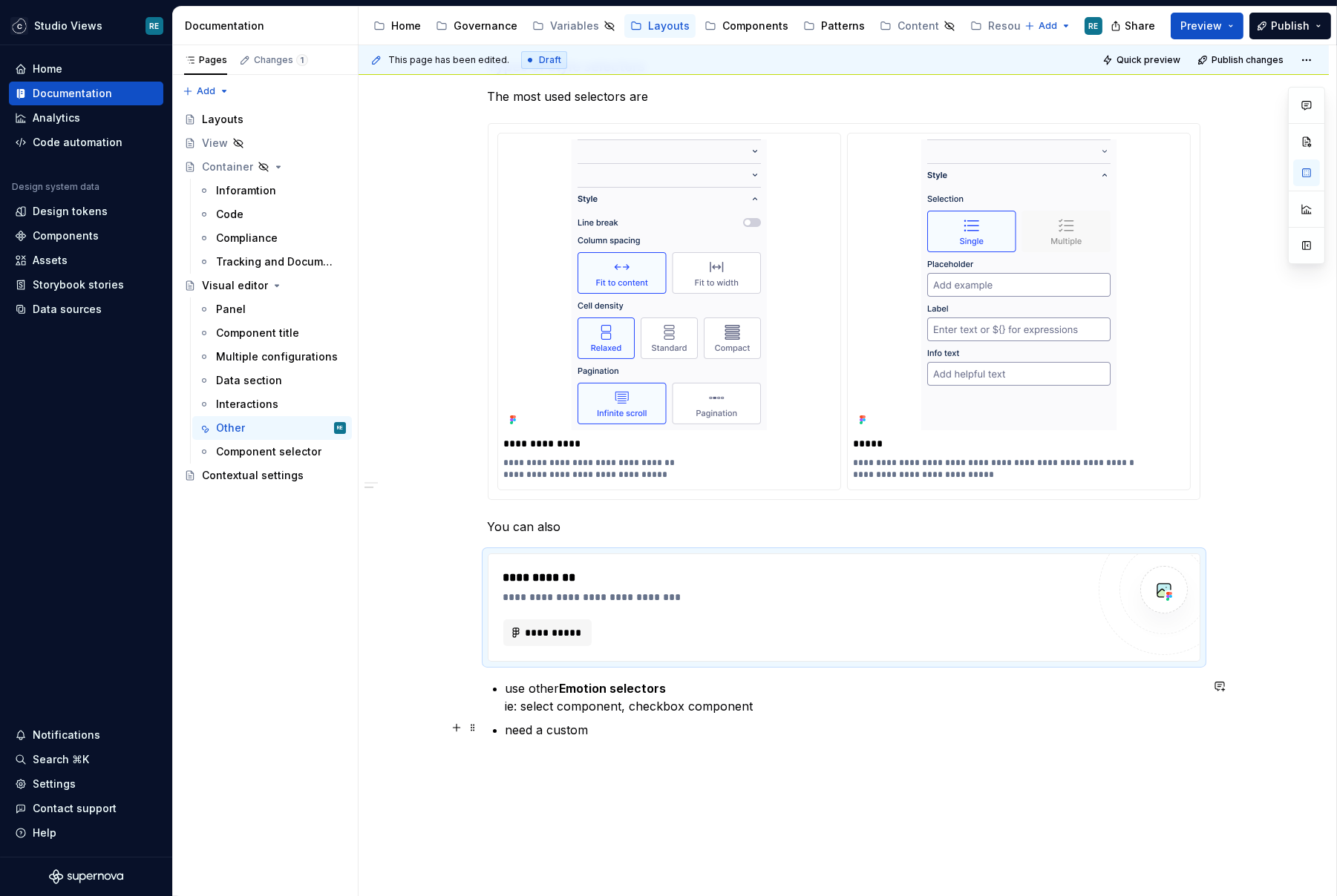
click at [610, 731] on p "need a custom" at bounding box center [853, 731] width 694 height 18
click at [505, 720] on div "**********" at bounding box center [844, 311] width 713 height 892
click at [509, 520] on p "You can also" at bounding box center [844, 527] width 713 height 18
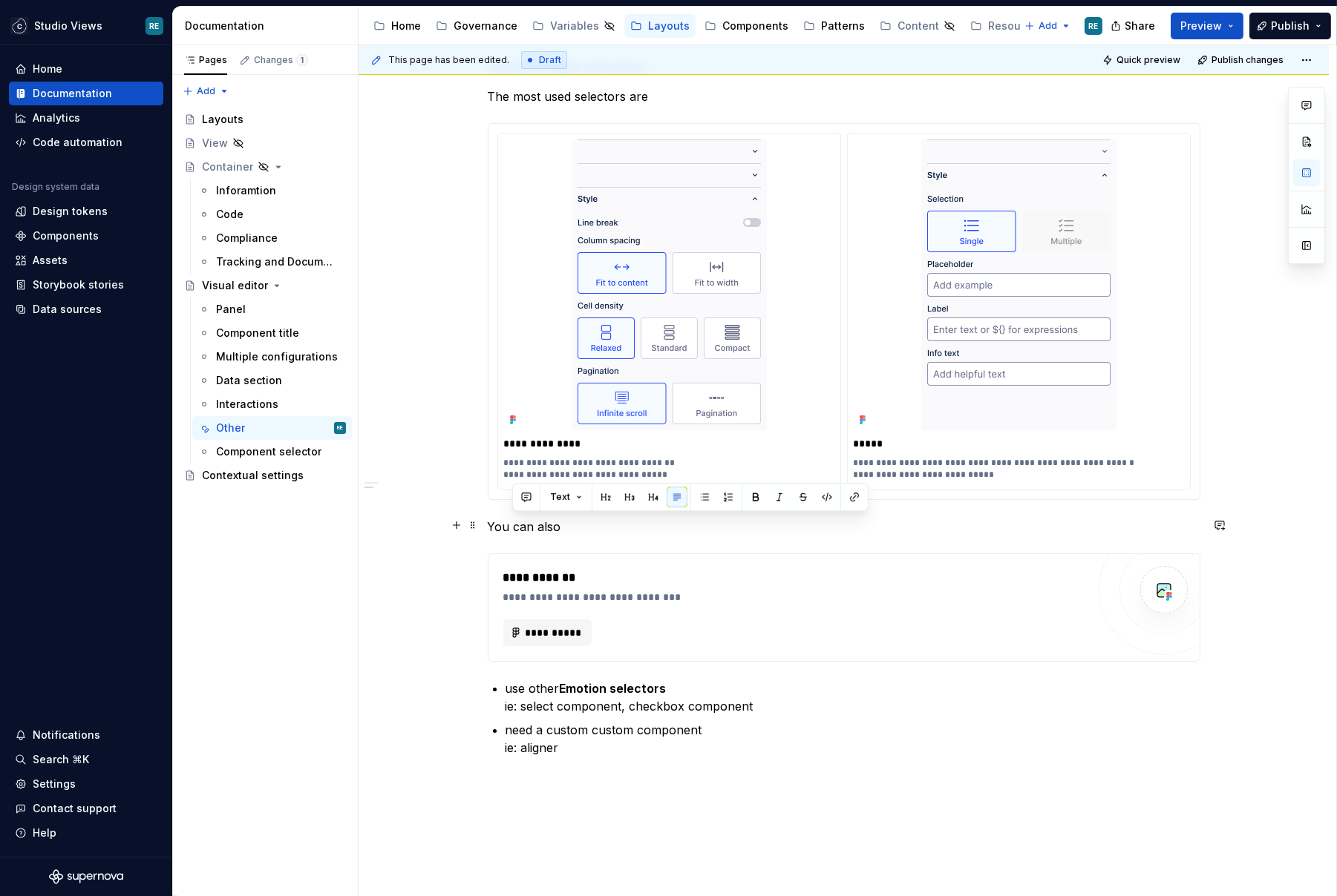
click at [495, 522] on p "You can also" at bounding box center [844, 527] width 713 height 18
click at [832, 458] on p "**********" at bounding box center [669, 469] width 331 height 24
click at [693, 523] on p "Sometimes you might need a more can also" at bounding box center [844, 527] width 713 height 18
click at [801, 404] on div at bounding box center [668, 285] width 330 height 291
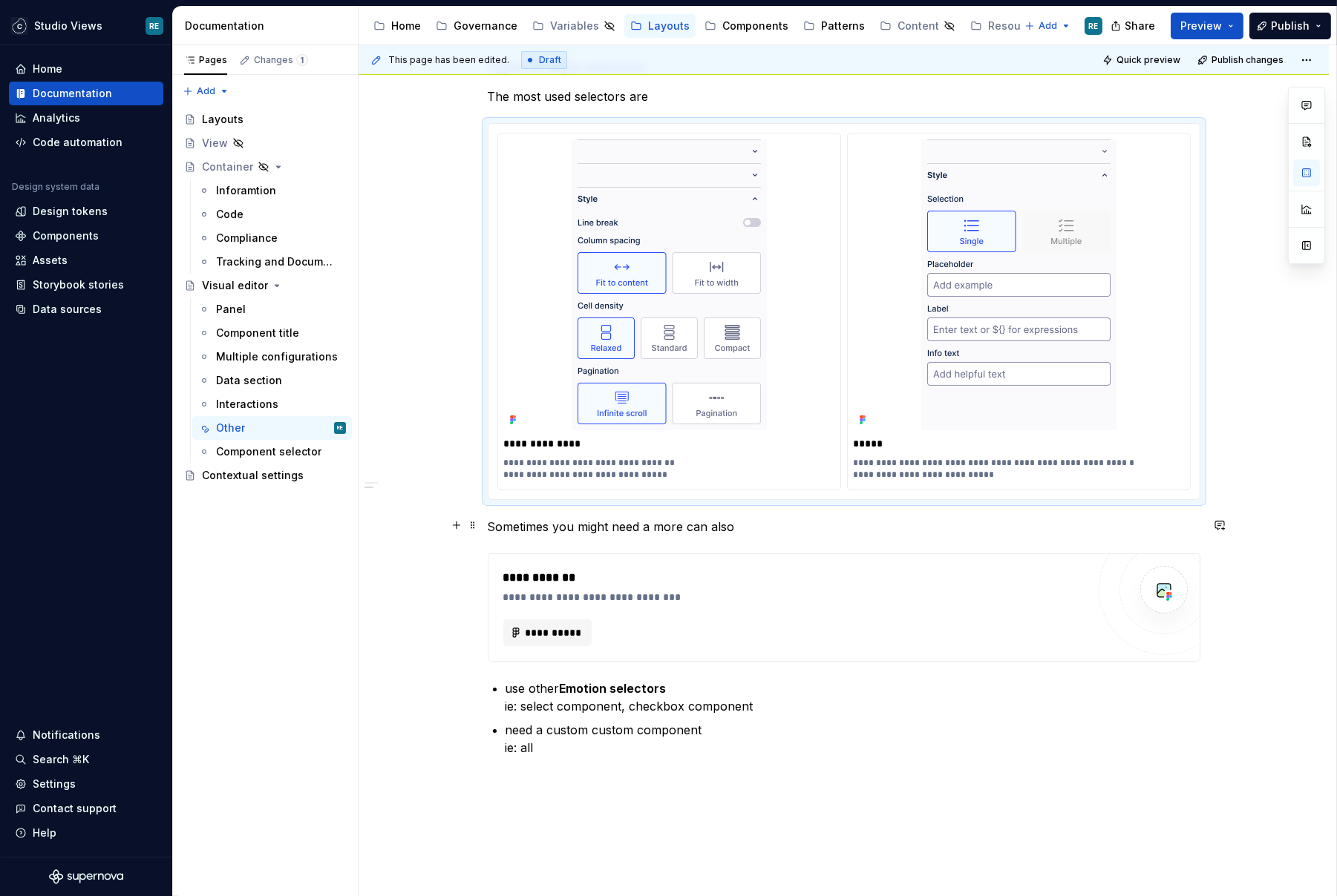
click at [535, 529] on p "Sometimes you might need a more can also" at bounding box center [844, 527] width 713 height 18
click at [560, 529] on p "Sometimes you might need a more can also" at bounding box center [844, 527] width 713 height 18
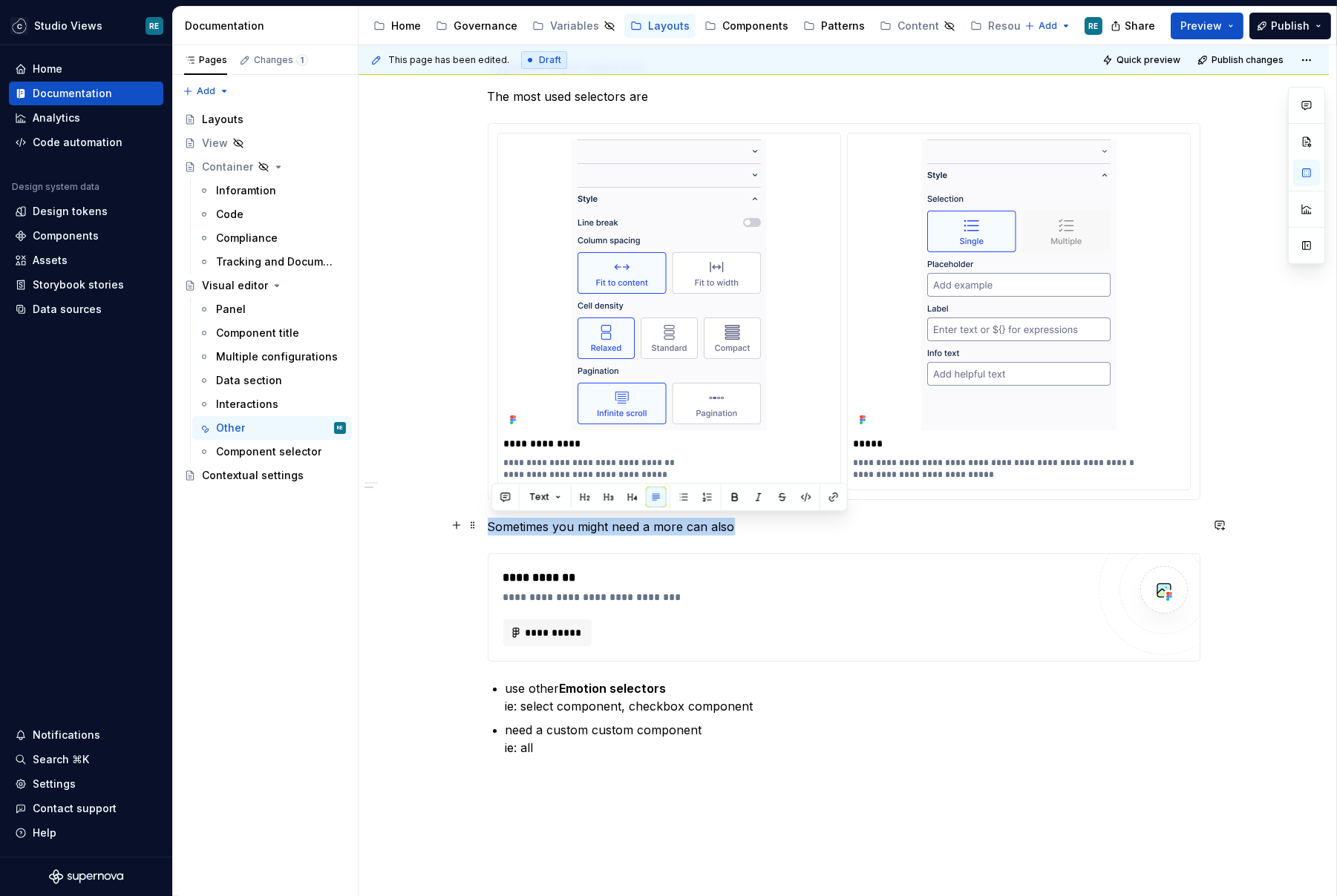
drag, startPoint x: 560, startPoint y: 529, endPoint x: 697, endPoint y: 528, distance: 137.0
click at [697, 528] on p "Sometimes you might need a more can also" at bounding box center [844, 527] width 713 height 18
click at [556, 519] on p "Sometimes you might need a more can also" at bounding box center [844, 527] width 713 height 18
drag, startPoint x: 556, startPoint y: 519, endPoint x: 731, endPoint y: 527, distance: 175.2
click at [731, 527] on p "Sometimes you might need a more can also" at bounding box center [844, 527] width 713 height 18
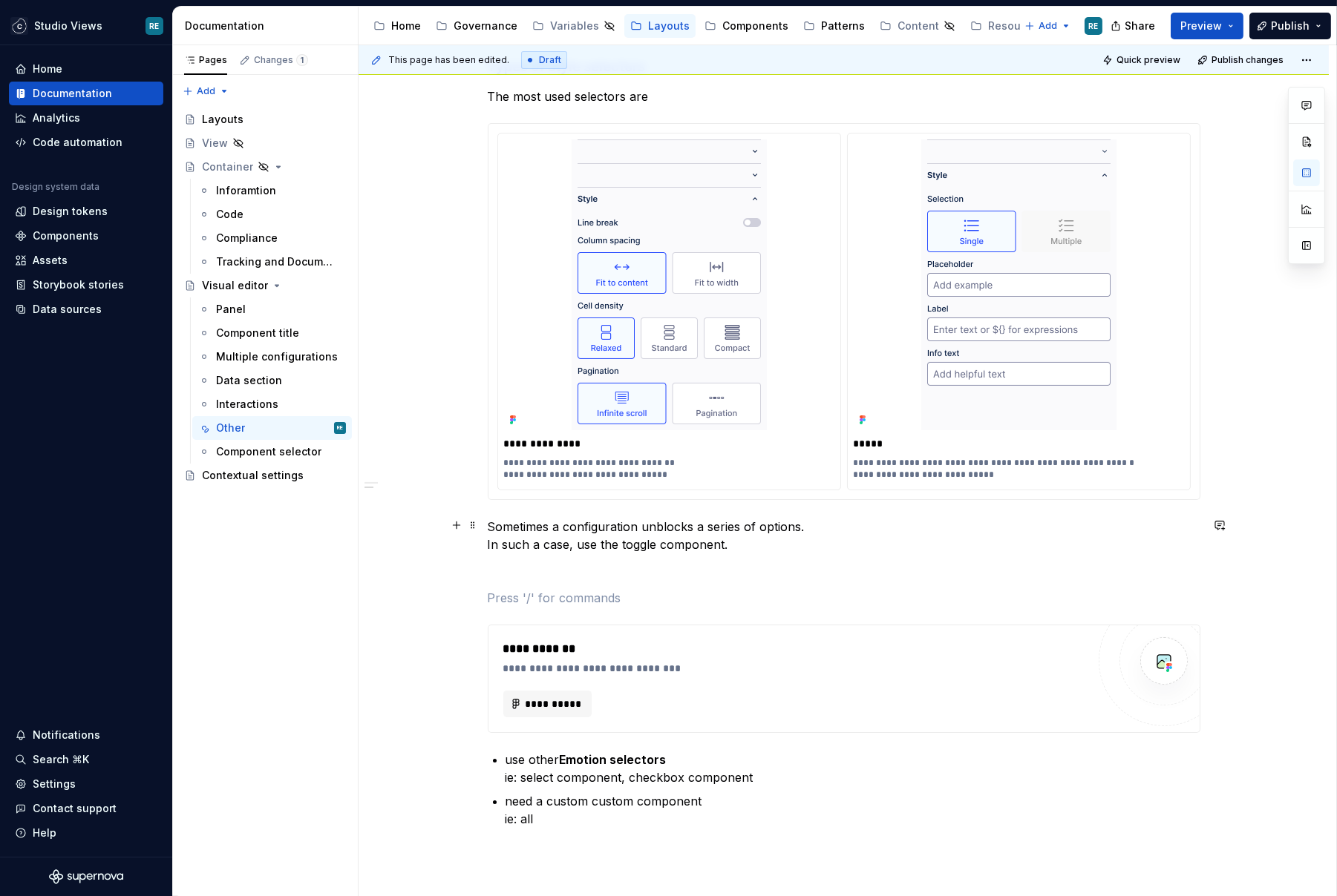
click at [528, 526] on p "Sometimes a configuration unblocks a series of options. In such a case, use the…" at bounding box center [844, 535] width 713 height 35
drag, startPoint x: 528, startPoint y: 526, endPoint x: 540, endPoint y: 526, distance: 12.0
click at [540, 526] on p "Sometimes a configuration unblocks a series of options. In such a case, use the…" at bounding box center [844, 535] width 713 height 35
click at [490, 539] on div "**********" at bounding box center [843, 472] width 970 height 1285
click at [495, 539] on p "If a configuration unblocks a series of options. In such a case, use the toggle…" at bounding box center [844, 535] width 713 height 35
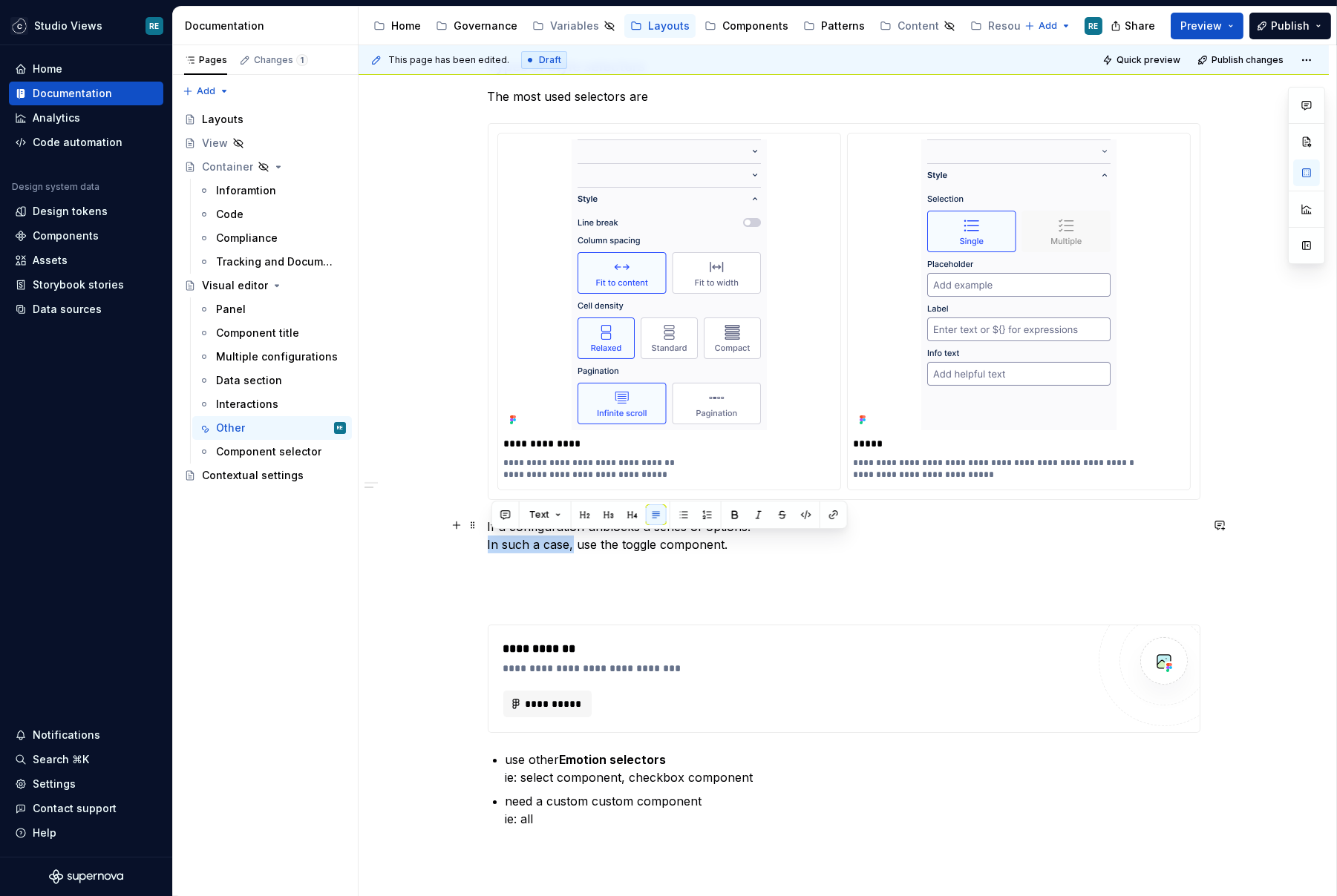
drag, startPoint x: 495, startPoint y: 539, endPoint x: 572, endPoint y: 543, distance: 77.1
click at [572, 543] on p "If a configuration unblocks a series of options. In such a case, use the toggle…" at bounding box center [844, 535] width 713 height 35
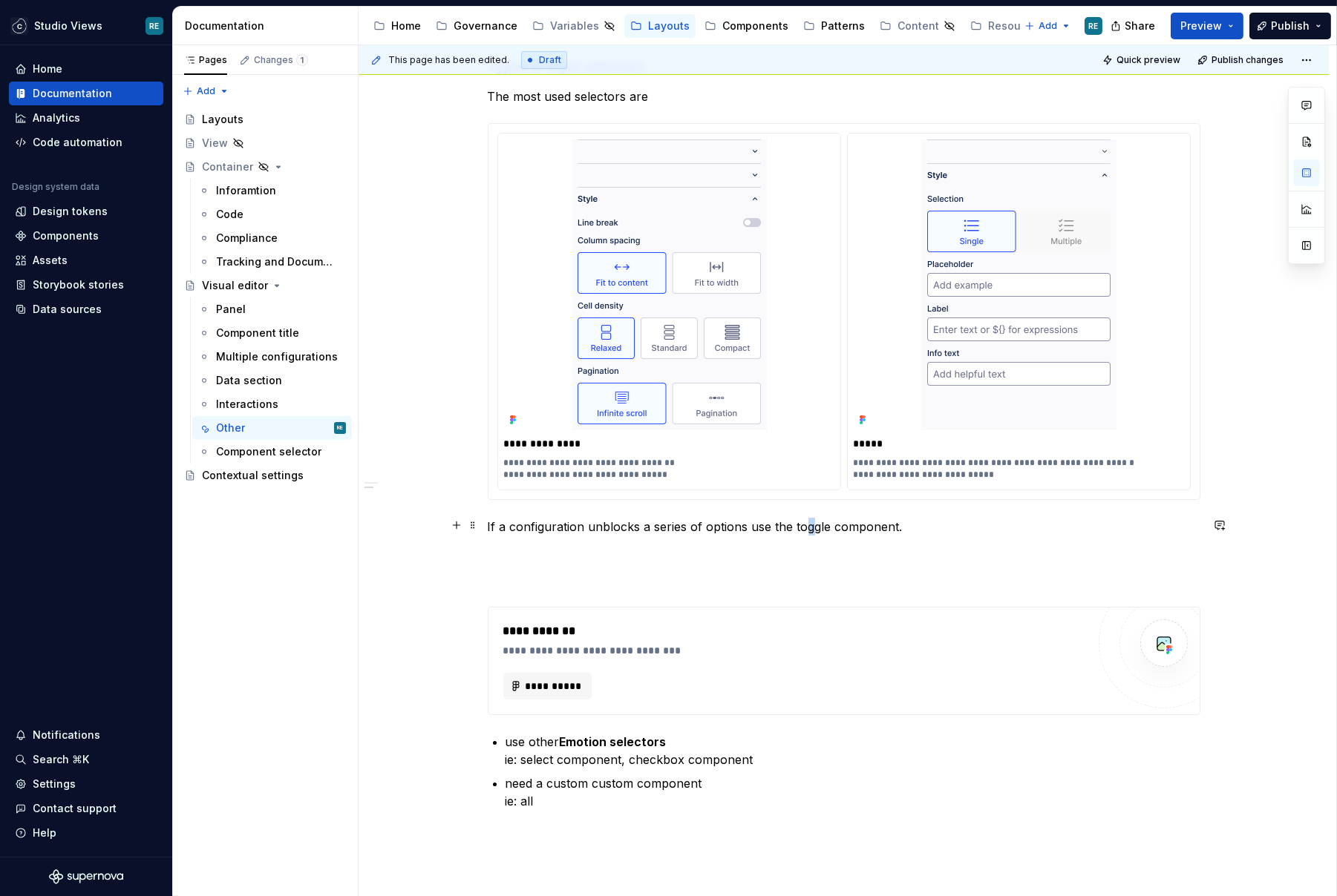
click at [810, 524] on p "If a configuration unblocks a series of options use the toggle component." at bounding box center [844, 527] width 713 height 18
drag, startPoint x: 810, startPoint y: 524, endPoint x: 876, endPoint y: 524, distance: 66.0
click at [876, 524] on p "If a configuration unblocks a series of options use the toggle component." at bounding box center [844, 527] width 713 height 18
drag, startPoint x: 876, startPoint y: 524, endPoint x: 808, endPoint y: 524, distance: 68.0
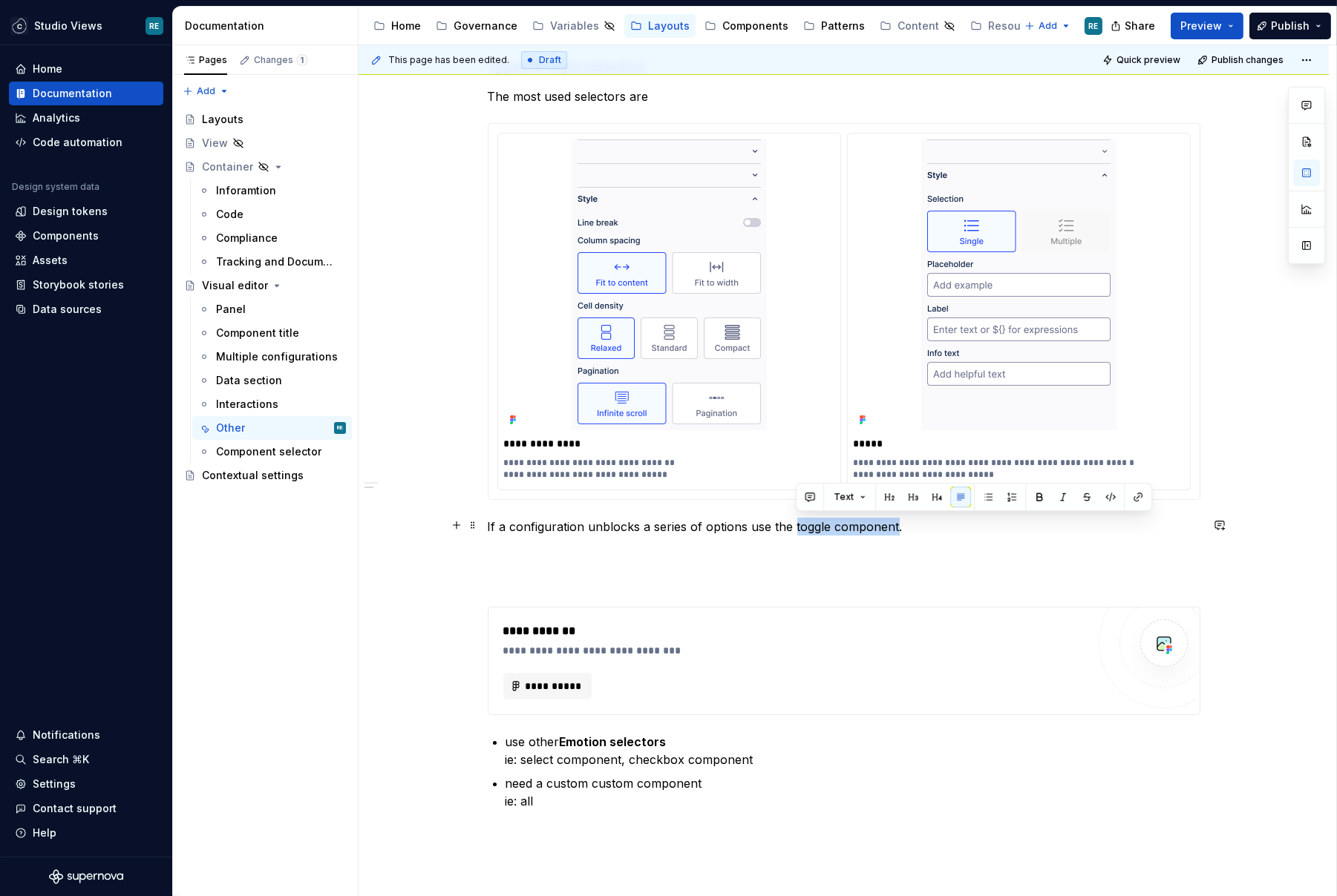
click at [808, 524] on p "If a configuration unblocks a series of options use the toggle component." at bounding box center [844, 527] width 713 height 18
click at [911, 534] on div "**********" at bounding box center [844, 337] width 713 height 945
click at [904, 525] on p "If a configuration unblocks a series of options use the toggle component ." at bounding box center [844, 527] width 713 height 18
click at [913, 521] on strong "to" at bounding box center [912, 527] width 13 height 15
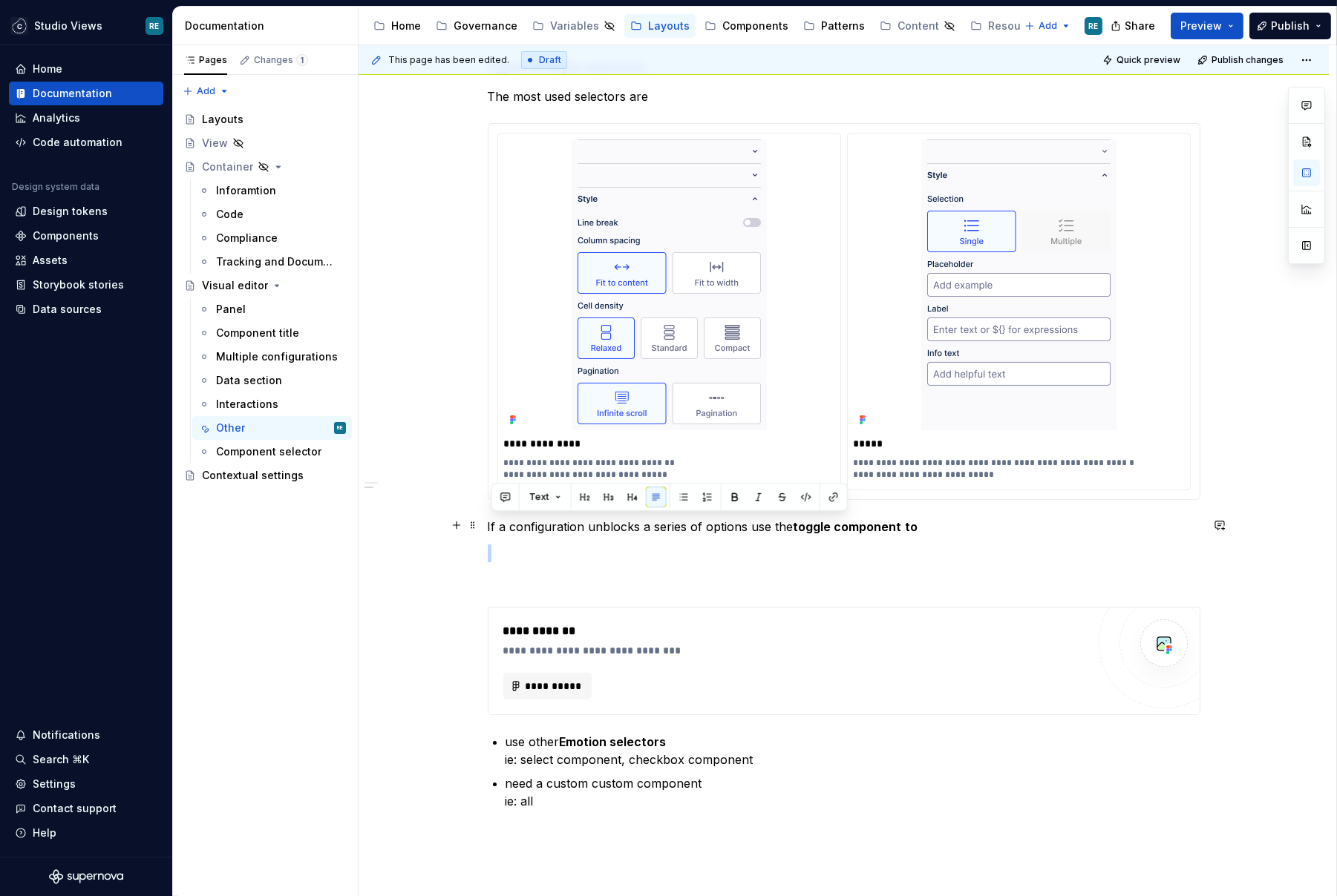
click at [913, 521] on strong "to" at bounding box center [912, 527] width 13 height 15
click at [905, 529] on strong "to" at bounding box center [912, 527] width 13 height 15
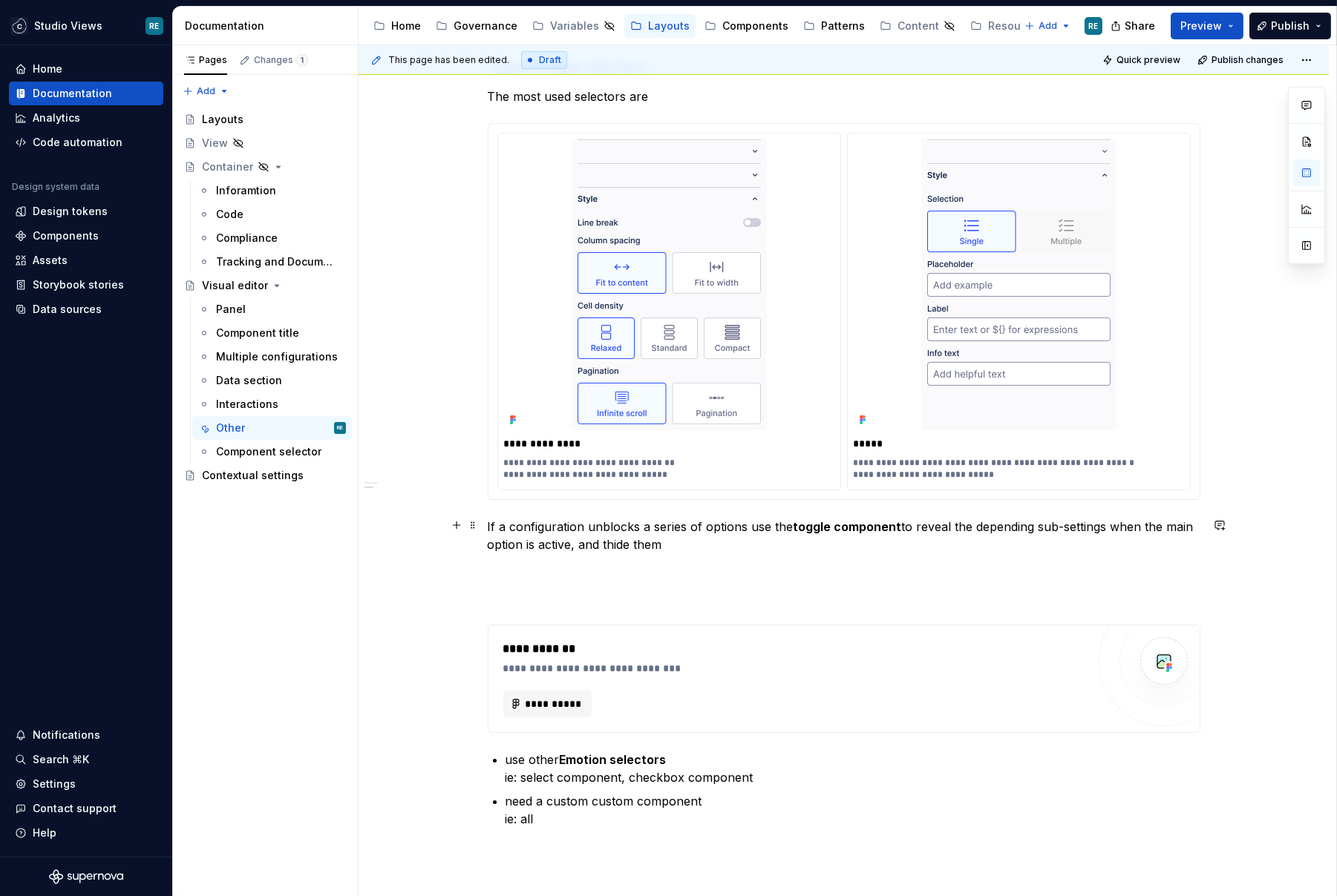
click at [611, 543] on p "If a configuration unblocks a series of options use the toggle component to rev…" at bounding box center [844, 535] width 713 height 35
click at [690, 546] on p "If a configuration unblocks a series of options use the toggle component to rev…" at bounding box center [844, 535] width 713 height 35
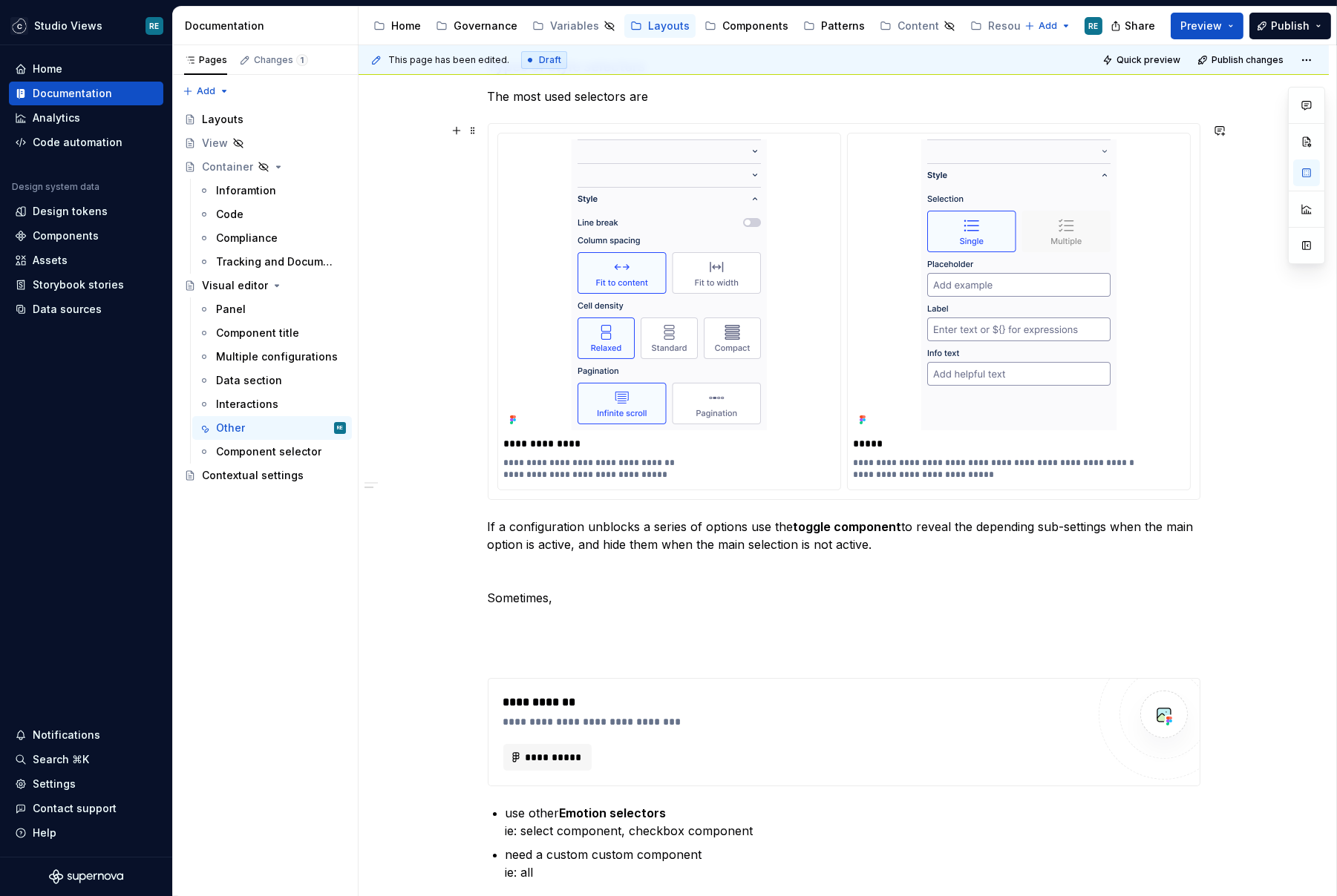
click at [849, 405] on div "**********" at bounding box center [843, 312] width 693 height 358
click at [563, 597] on p "Sometimes," at bounding box center [844, 598] width 713 height 18
click at [655, 592] on p "Sometimes, a specific configuraiton makes it such that an option cannot be sele…" at bounding box center [844, 598] width 713 height 18
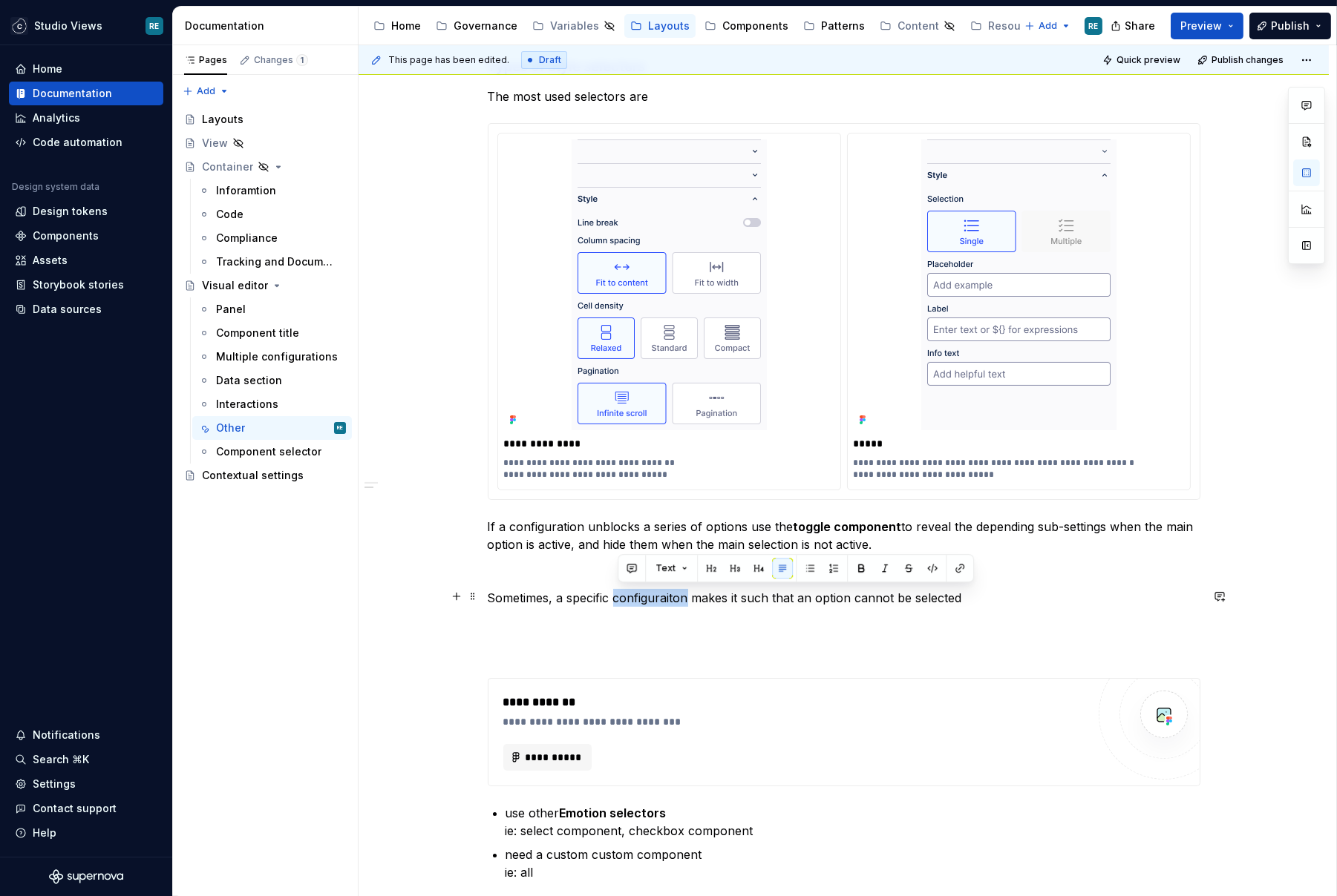
click at [655, 592] on p "Sometimes, a specific configuraiton makes it such that an option cannot be sele…" at bounding box center [844, 598] width 713 height 18
click at [996, 601] on p "Sometimes, a specific configuration makes it such that an option cannot be sele…" at bounding box center [844, 598] width 713 height 18
click at [855, 599] on p "Sometimes, a specific configuration makes it such that an option cannot be sele…" at bounding box center [844, 598] width 713 height 18
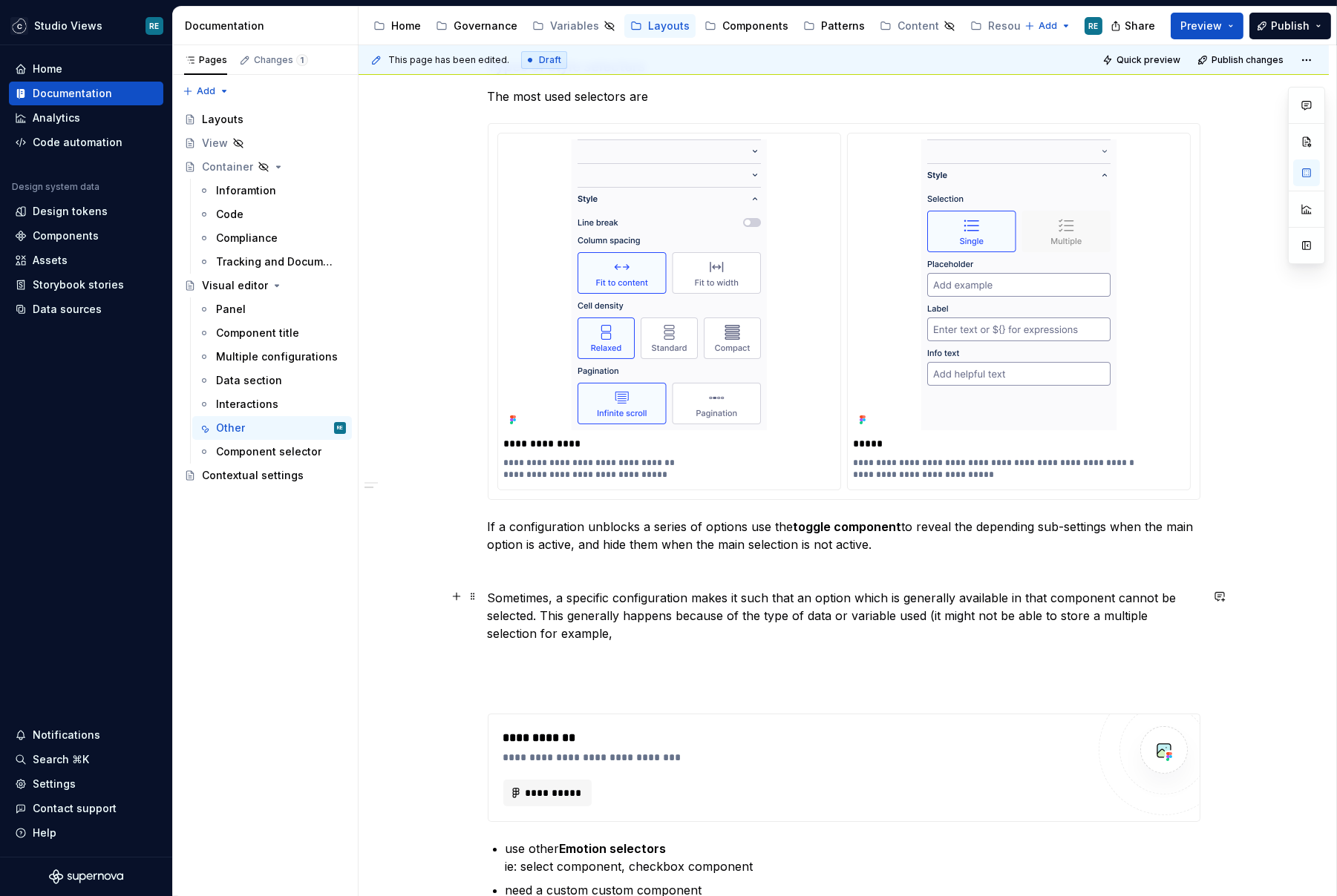
click at [934, 609] on p "Sometimes, a specific configuration makes it such that an option which is gener…" at bounding box center [844, 615] width 713 height 54
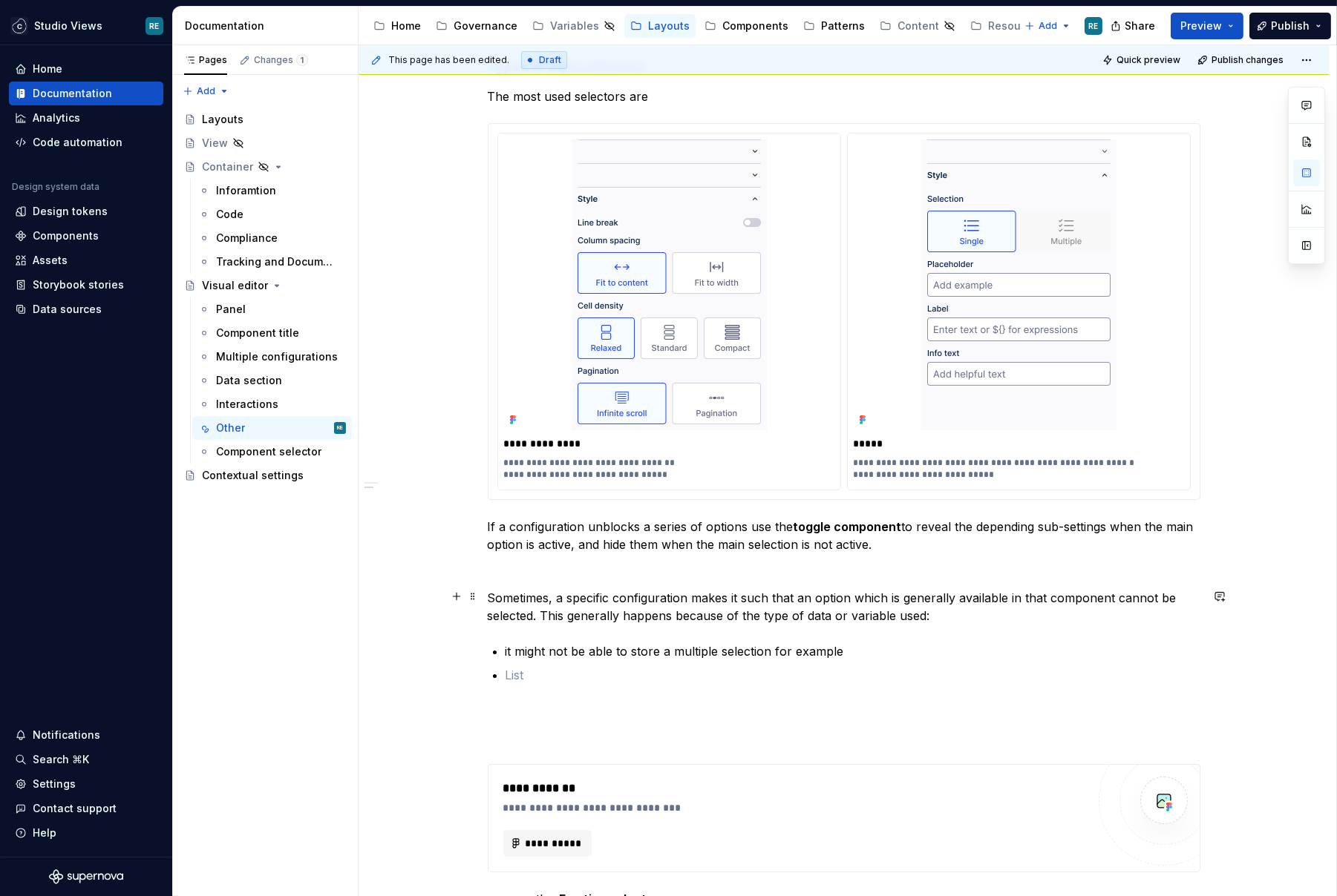
click at [941, 611] on p "Sometimes, a specific configuration makes it such that an option which is gener…" at bounding box center [844, 606] width 713 height 35
click at [505, 645] on li "it might not be able to store a multiple selection for example" at bounding box center [853, 652] width 694 height 18
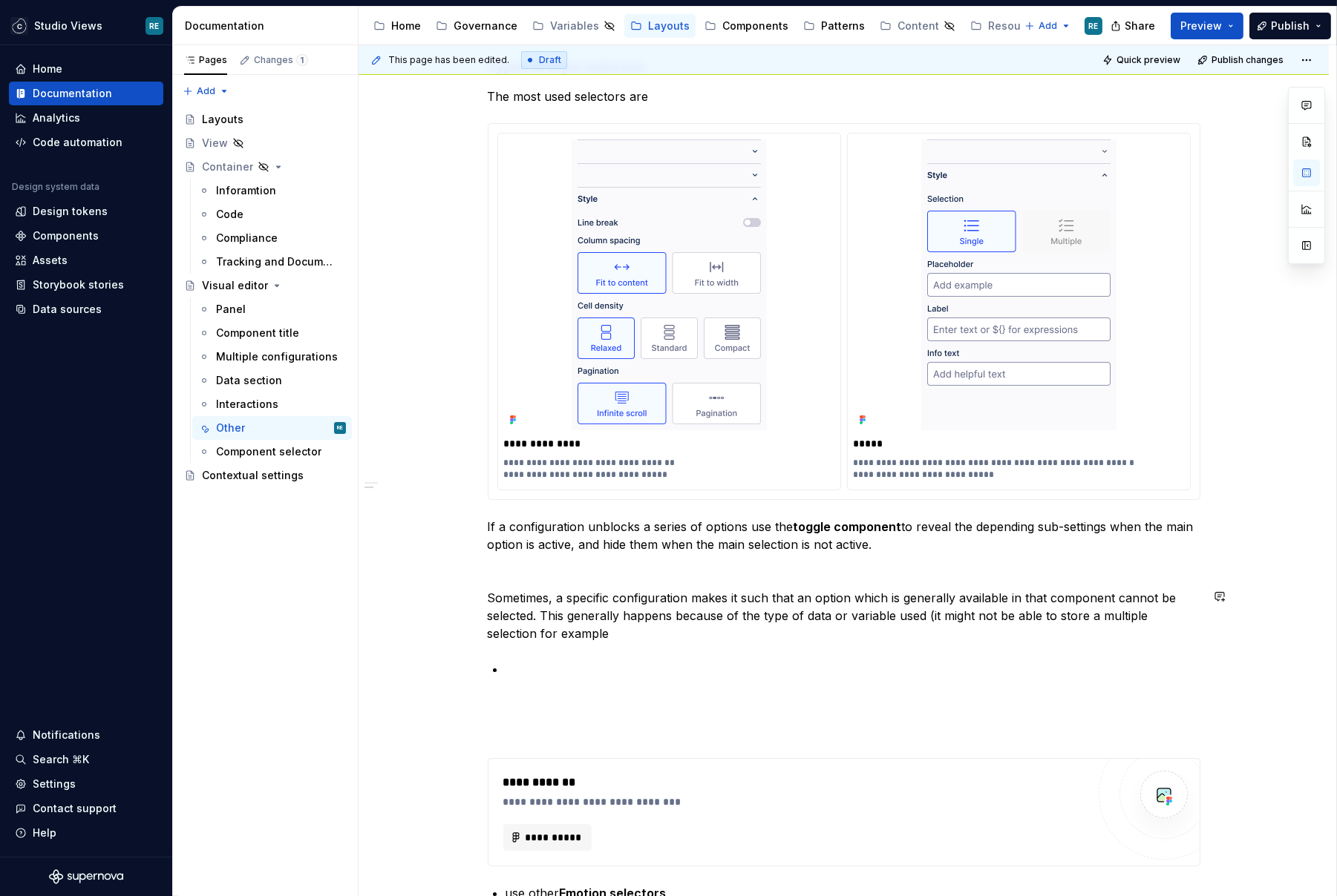
click at [640, 636] on p "Sometimes, a specific configuration makes it such that an option which is gener…" at bounding box center [844, 615] width 713 height 54
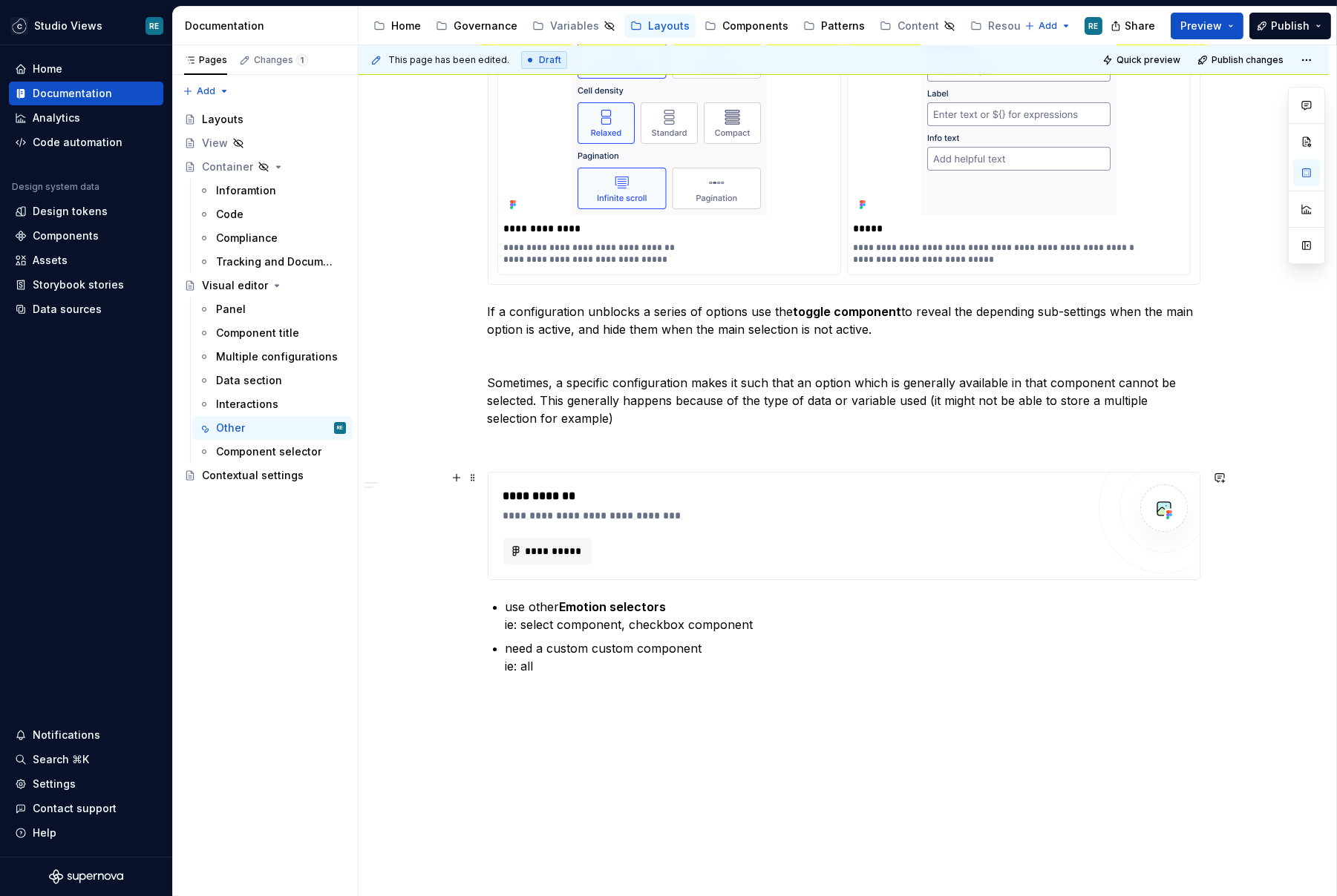
scroll to position [684, 0]
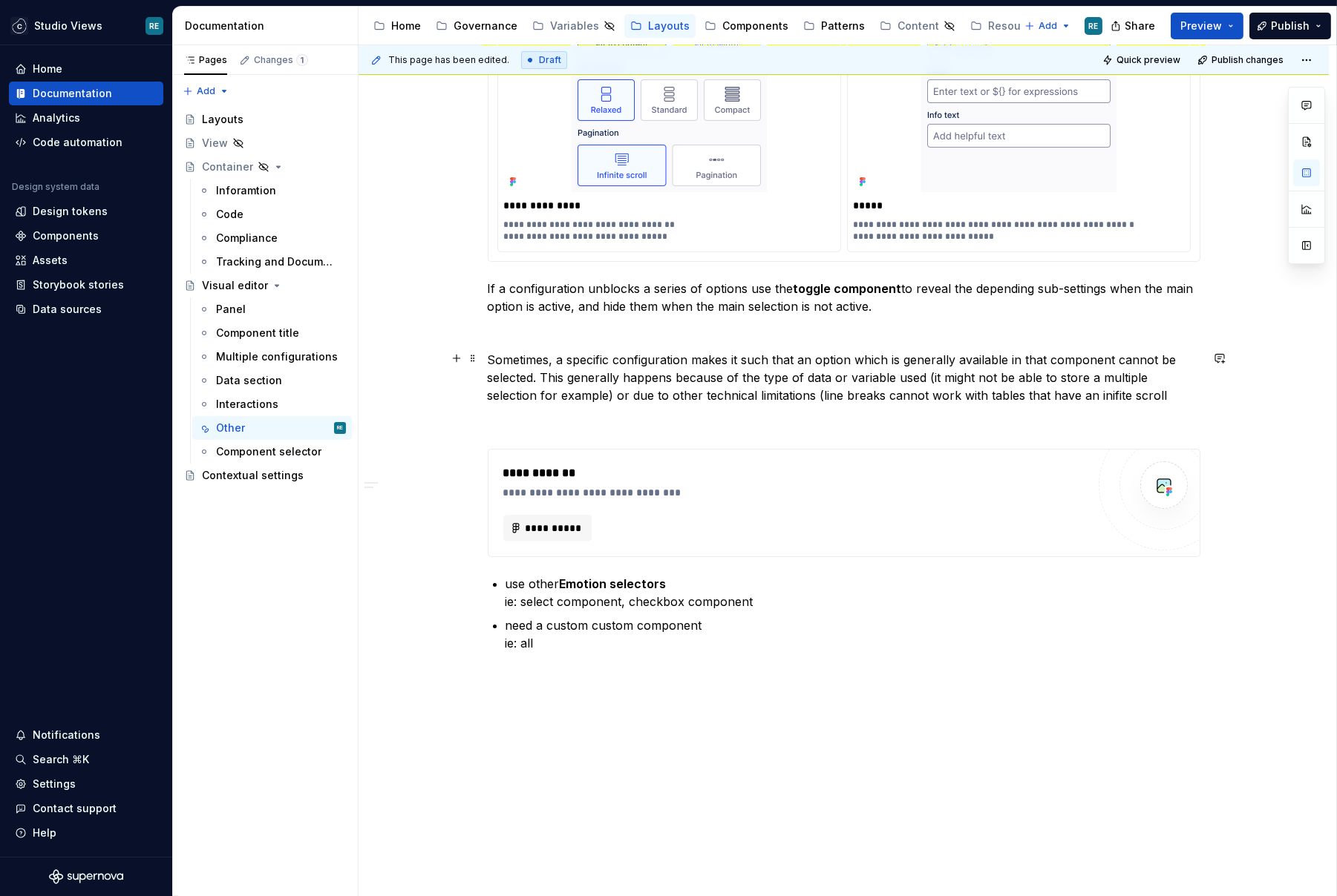
click at [1113, 397] on p "Sometimes, a specific configuration makes it such that an option which is gener…" at bounding box center [844, 377] width 713 height 54
click at [1094, 392] on p "Sometimes, a specific configuration makes it such that an option which is gener…" at bounding box center [844, 377] width 713 height 54
click at [1162, 393] on p "Sometimes, a specific configuration makes it such that an option which is gener…" at bounding box center [844, 377] width 713 height 54
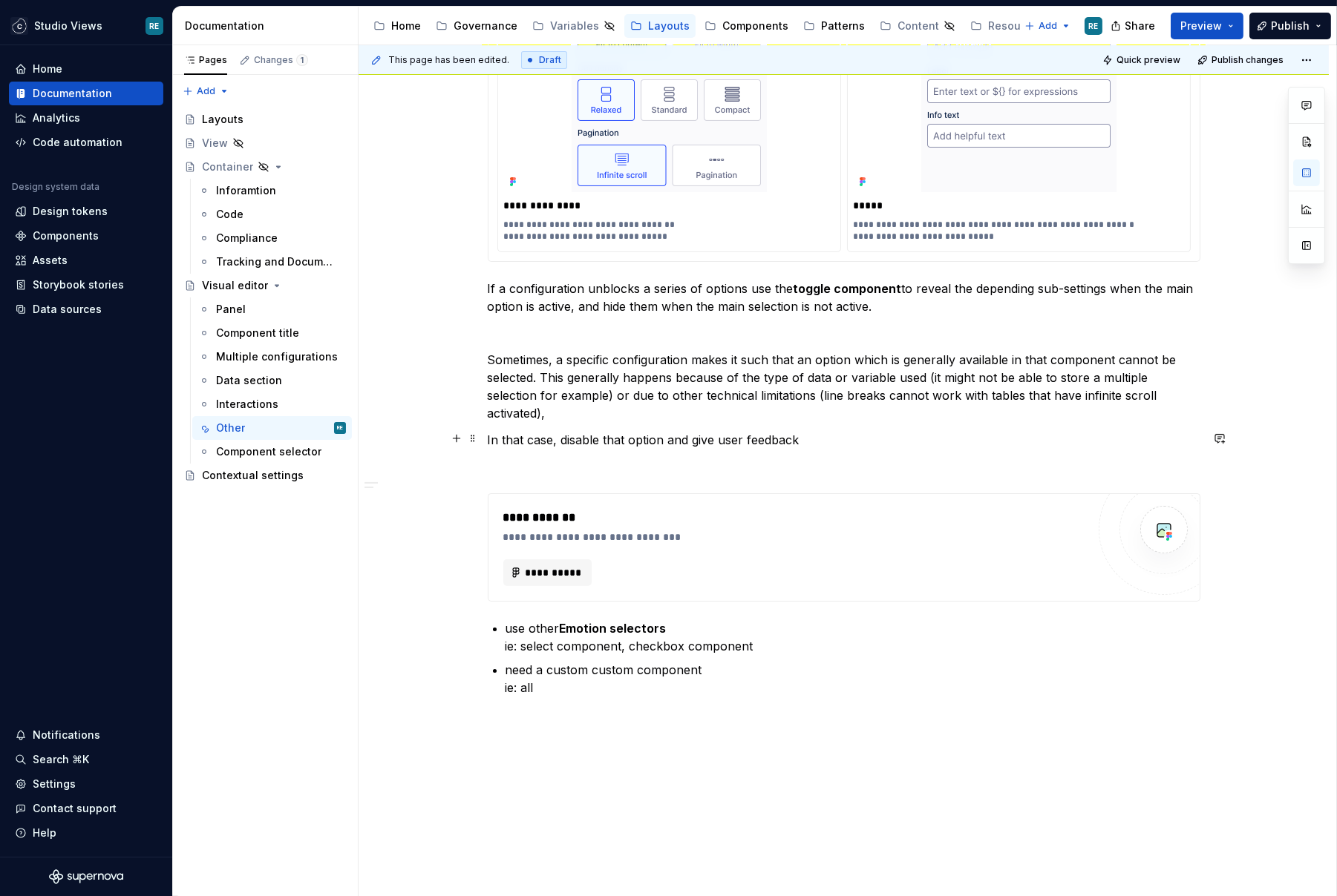
click at [731, 435] on p "In that case, disable that option and give user feedback" at bounding box center [844, 440] width 713 height 18
click at [936, 441] on p "In that case, disable that option and give the app builder feedback" at bounding box center [844, 440] width 713 height 18
click at [1113, 441] on p "In that case, disable that option and give the app builder feedback on why the …" at bounding box center [844, 440] width 713 height 18
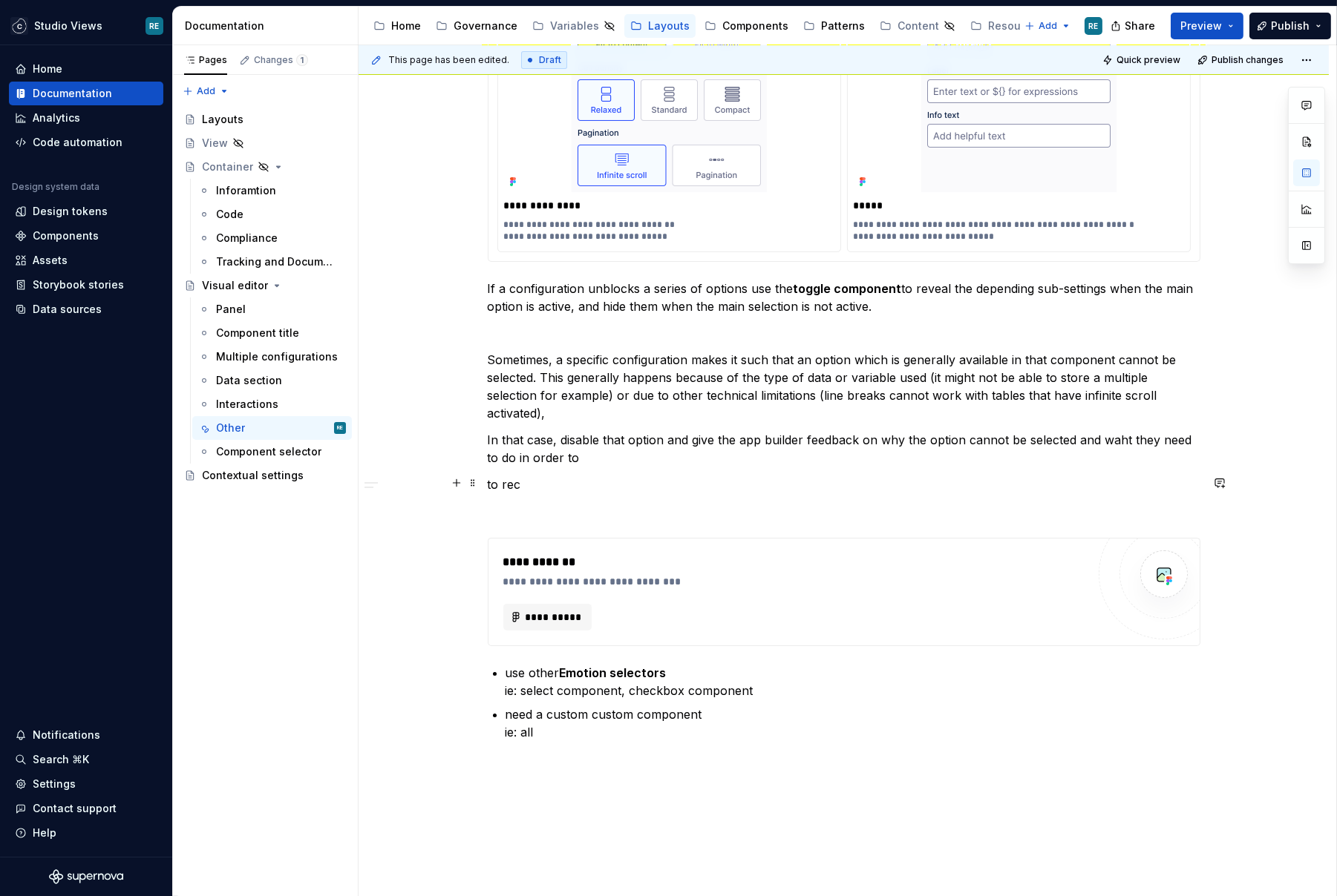
click at [862, 467] on div "**********" at bounding box center [844, 184] width 713 height 1115
click at [694, 516] on p at bounding box center [844, 512] width 713 height 18
drag, startPoint x: 683, startPoint y: 519, endPoint x: 494, endPoint y: 475, distance: 194.1
click at [494, 475] on div "**********" at bounding box center [844, 184] width 713 height 1115
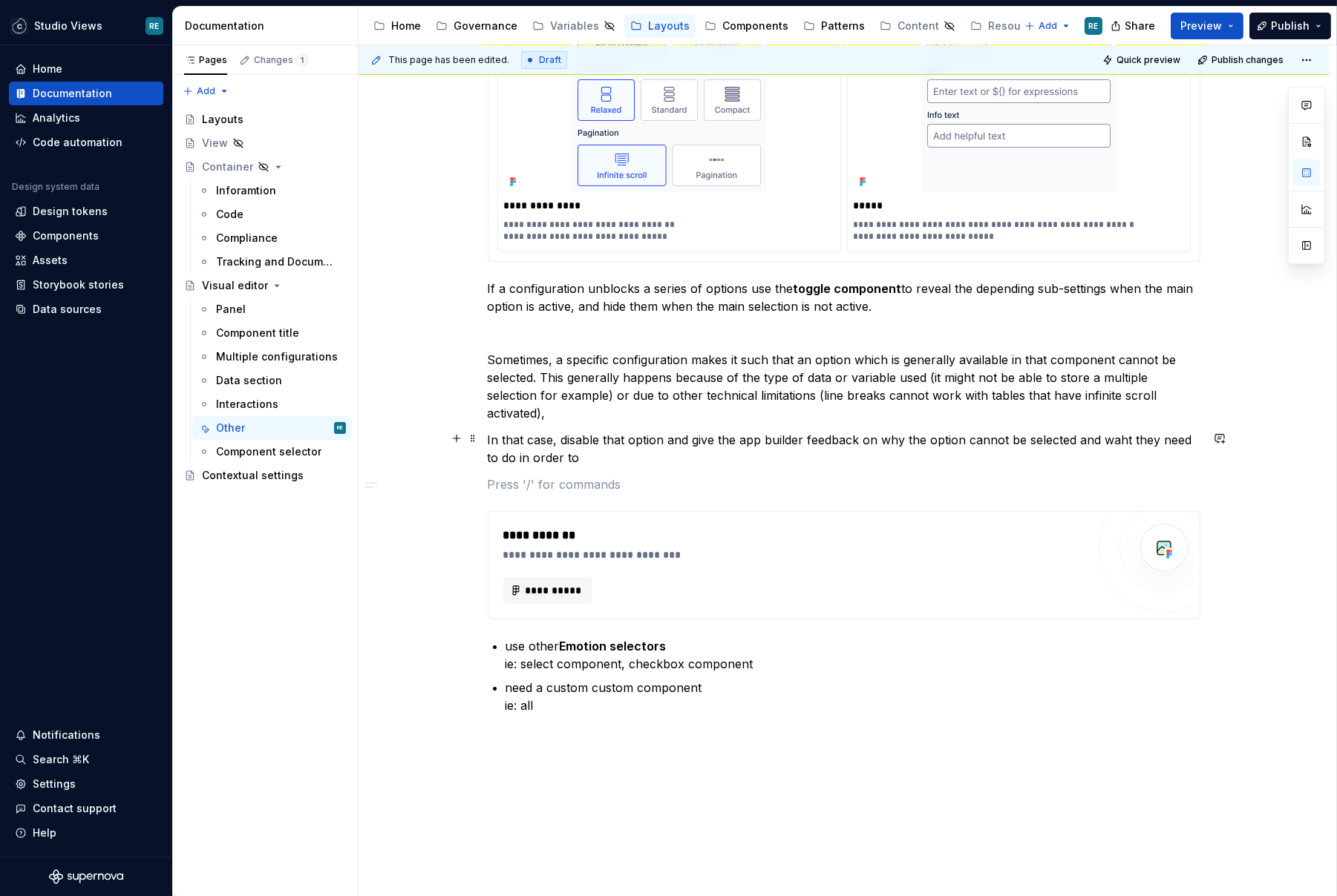
click at [1111, 444] on p "In that case, disable that option and give the app builder feedback on why the …" at bounding box center [844, 448] width 713 height 35
click at [525, 452] on p "In that case, disable that option and give the app builder feedback on why the …" at bounding box center [844, 448] width 713 height 35
drag, startPoint x: 525, startPoint y: 452, endPoint x: 554, endPoint y: 452, distance: 29.0
click at [554, 452] on p "In that case, disable that option and give the app builder feedback on why the …" at bounding box center [844, 448] width 713 height 35
click at [616, 453] on p "In that case, disable that option and give the app builder feedback on why the …" at bounding box center [844, 448] width 713 height 35
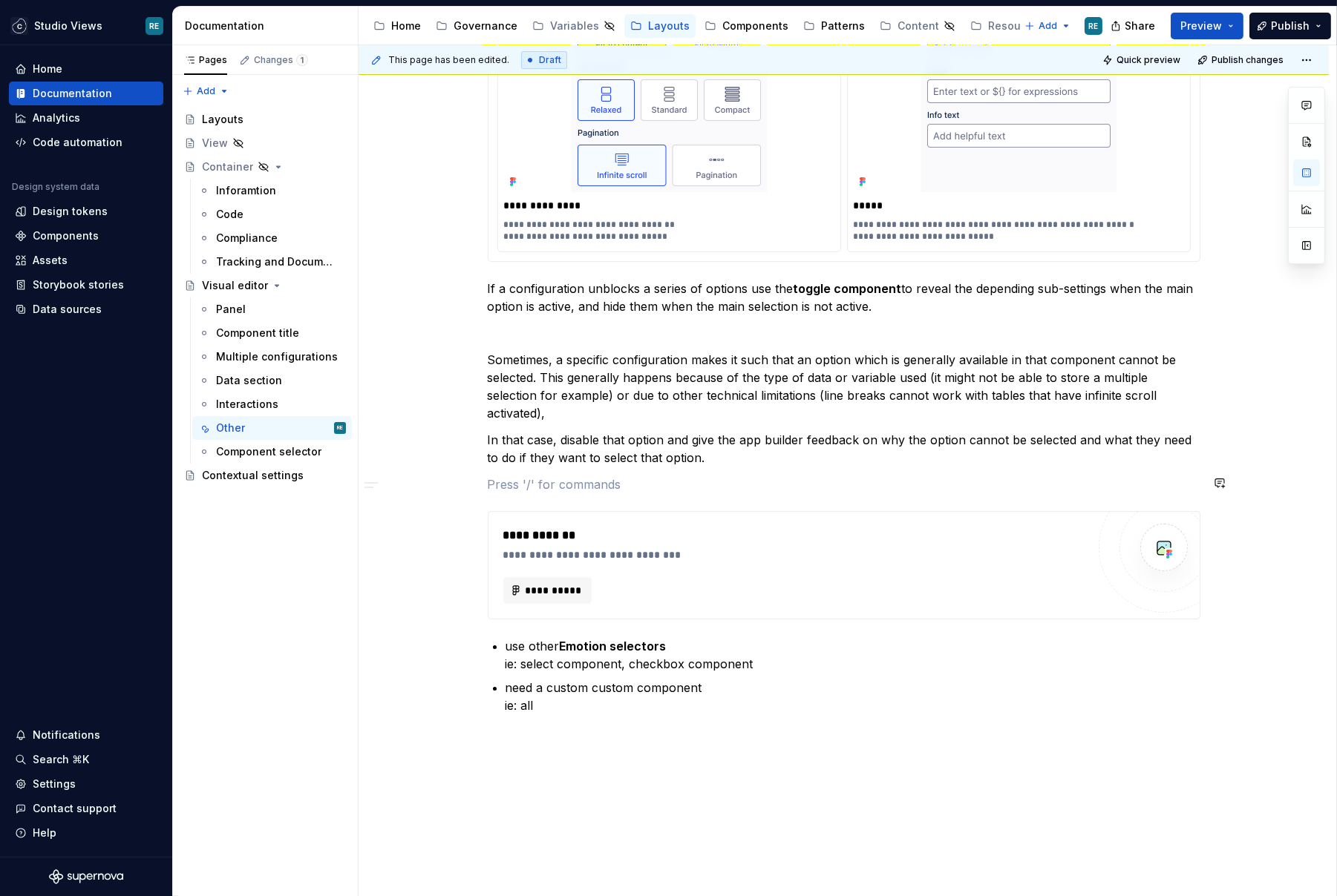
click at [686, 472] on div "**********" at bounding box center [844, 170] width 713 height 1088
click at [1287, 16] on button "Publish" at bounding box center [1290, 25] width 82 height 26
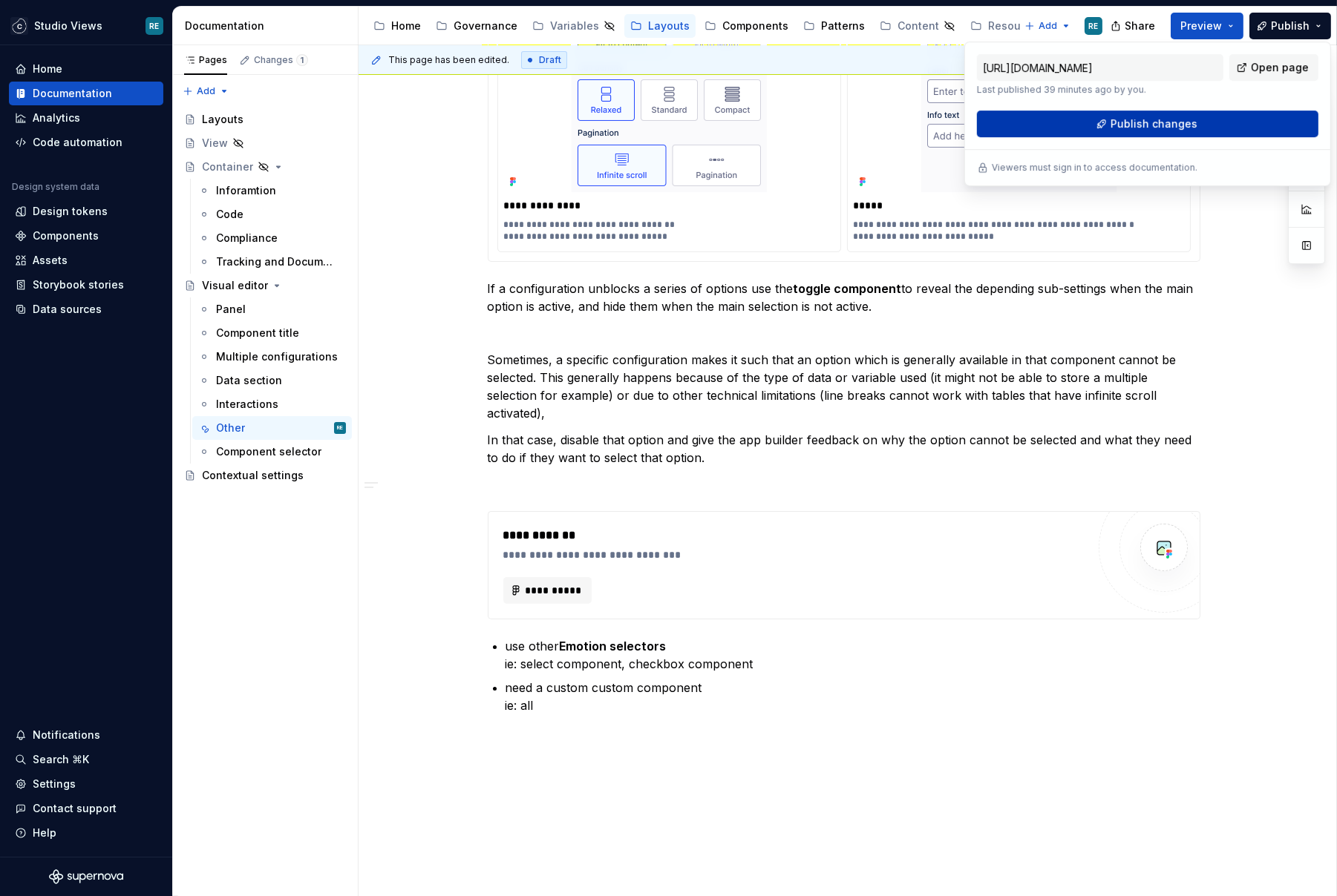
click at [1182, 117] on span "Publish changes" at bounding box center [1153, 124] width 87 height 15
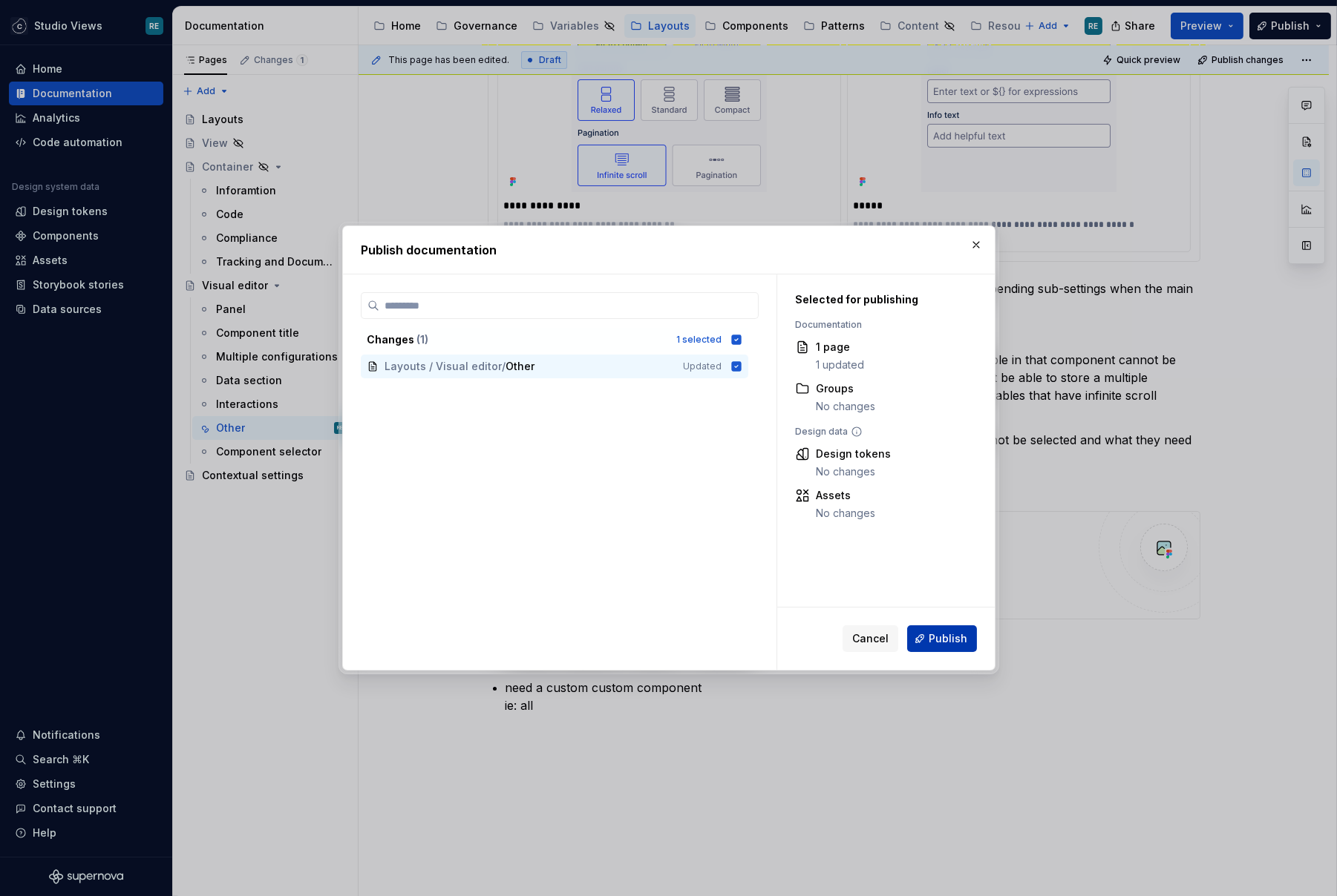
click at [947, 627] on button "Publish" at bounding box center [942, 638] width 70 height 26
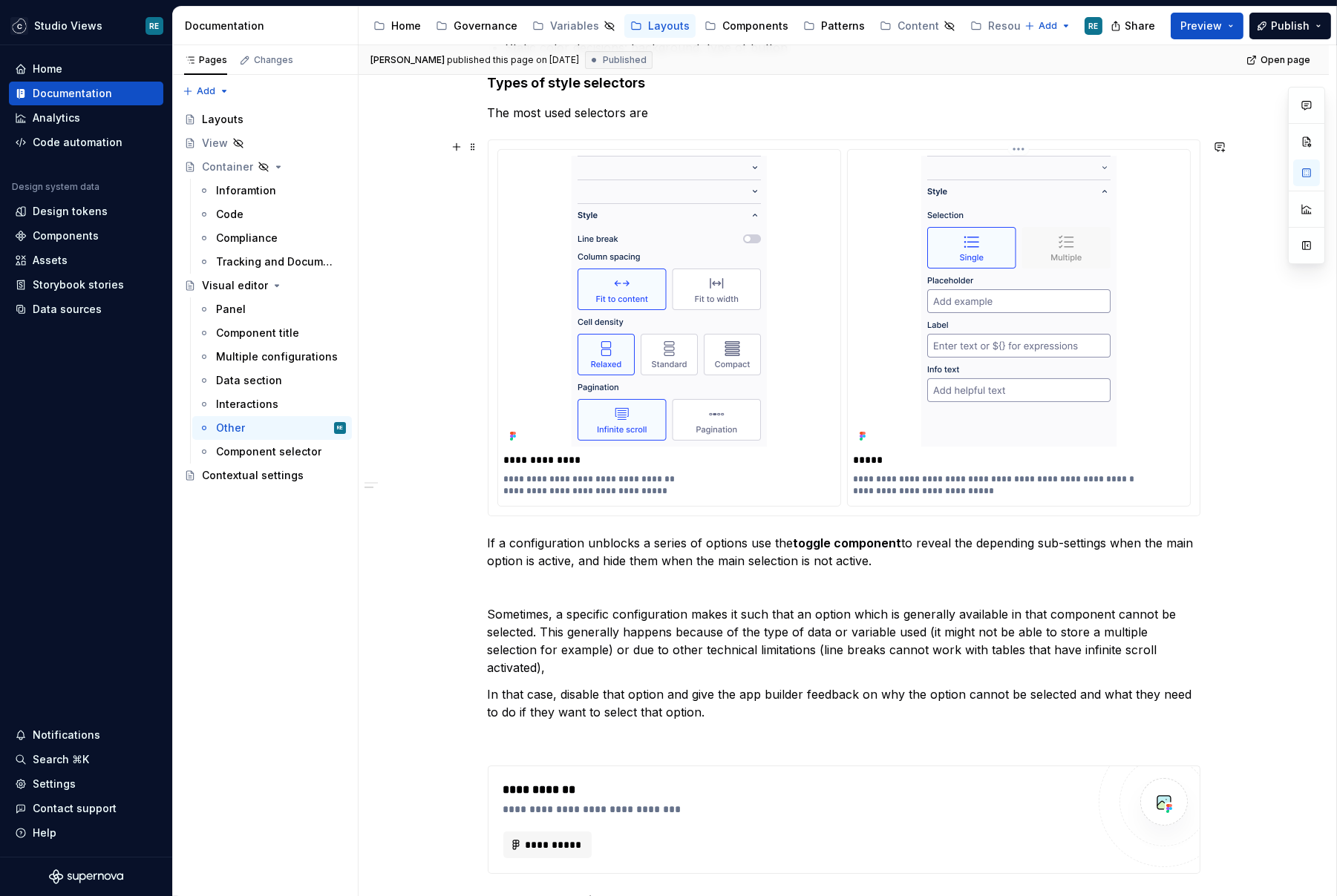
scroll to position [196, 0]
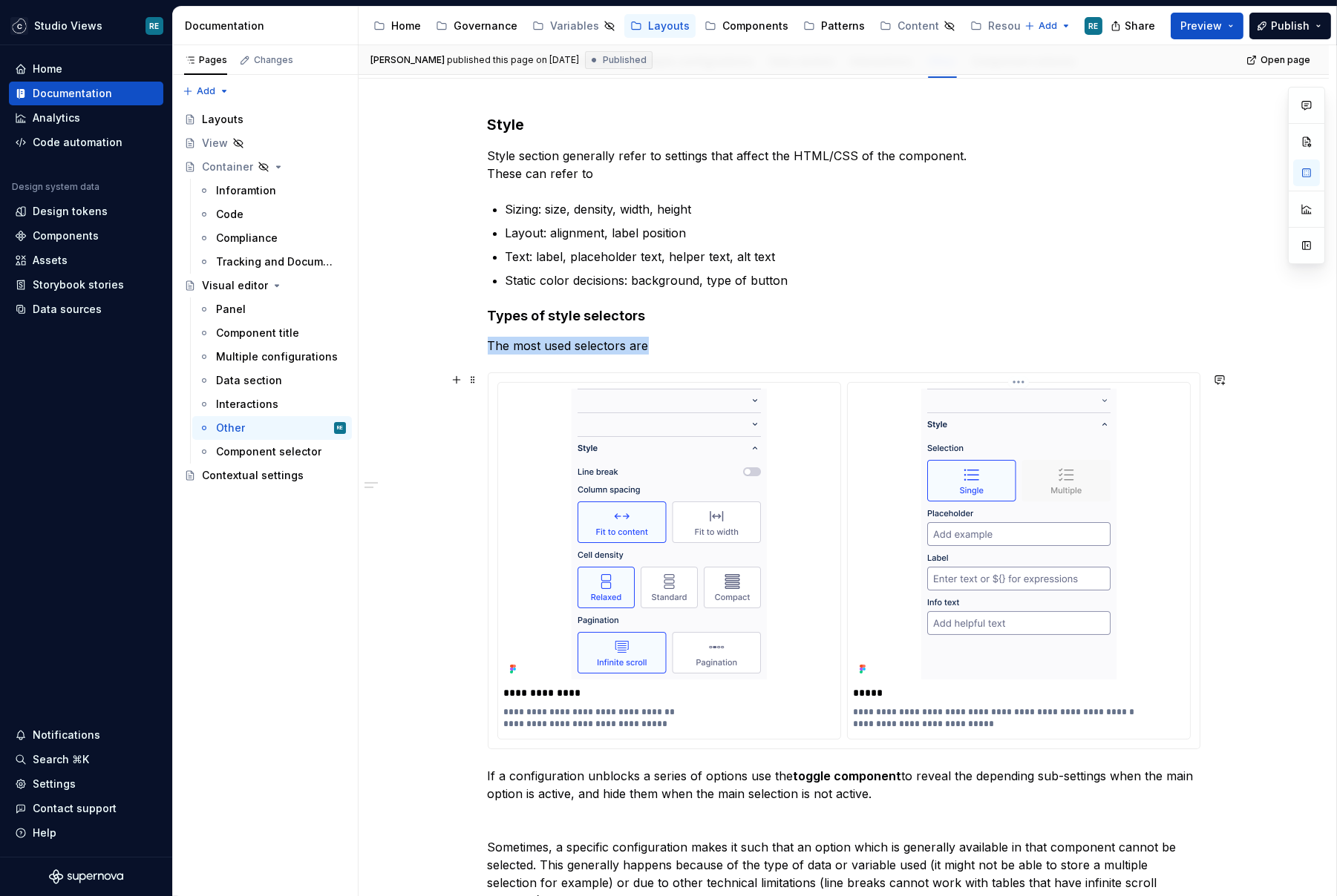
click at [853, 450] on div "**********" at bounding box center [1019, 561] width 342 height 356
click at [718, 477] on img at bounding box center [669, 534] width 195 height 291
click at [1129, 516] on div at bounding box center [1018, 534] width 330 height 291
click at [1129, 514] on div at bounding box center [1018, 534] width 330 height 291
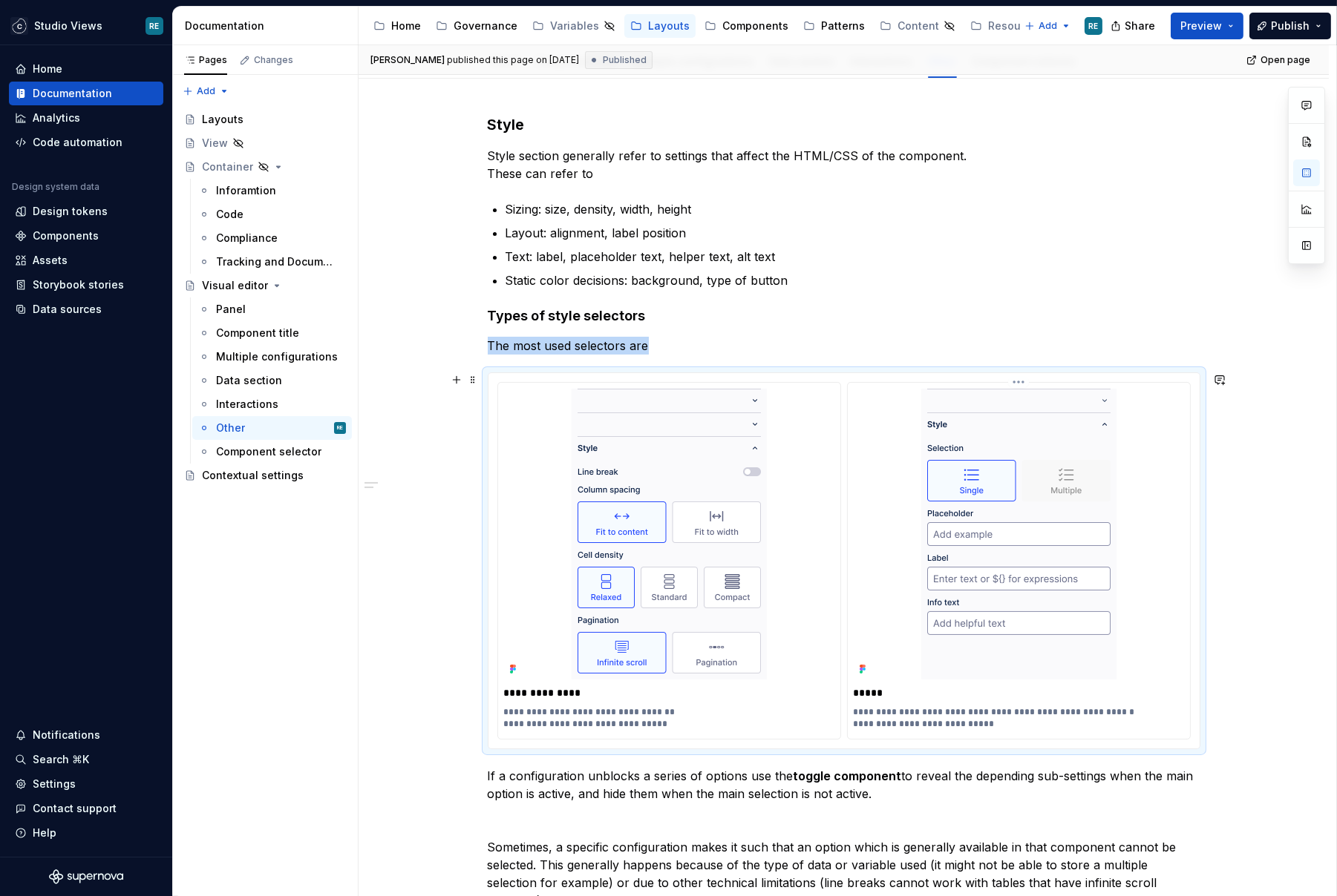
click at [1129, 514] on div at bounding box center [1018, 534] width 330 height 291
click at [1067, 148] on p "Style section generally refer to settings that affect the HTML/CSS of the compo…" at bounding box center [844, 164] width 713 height 35
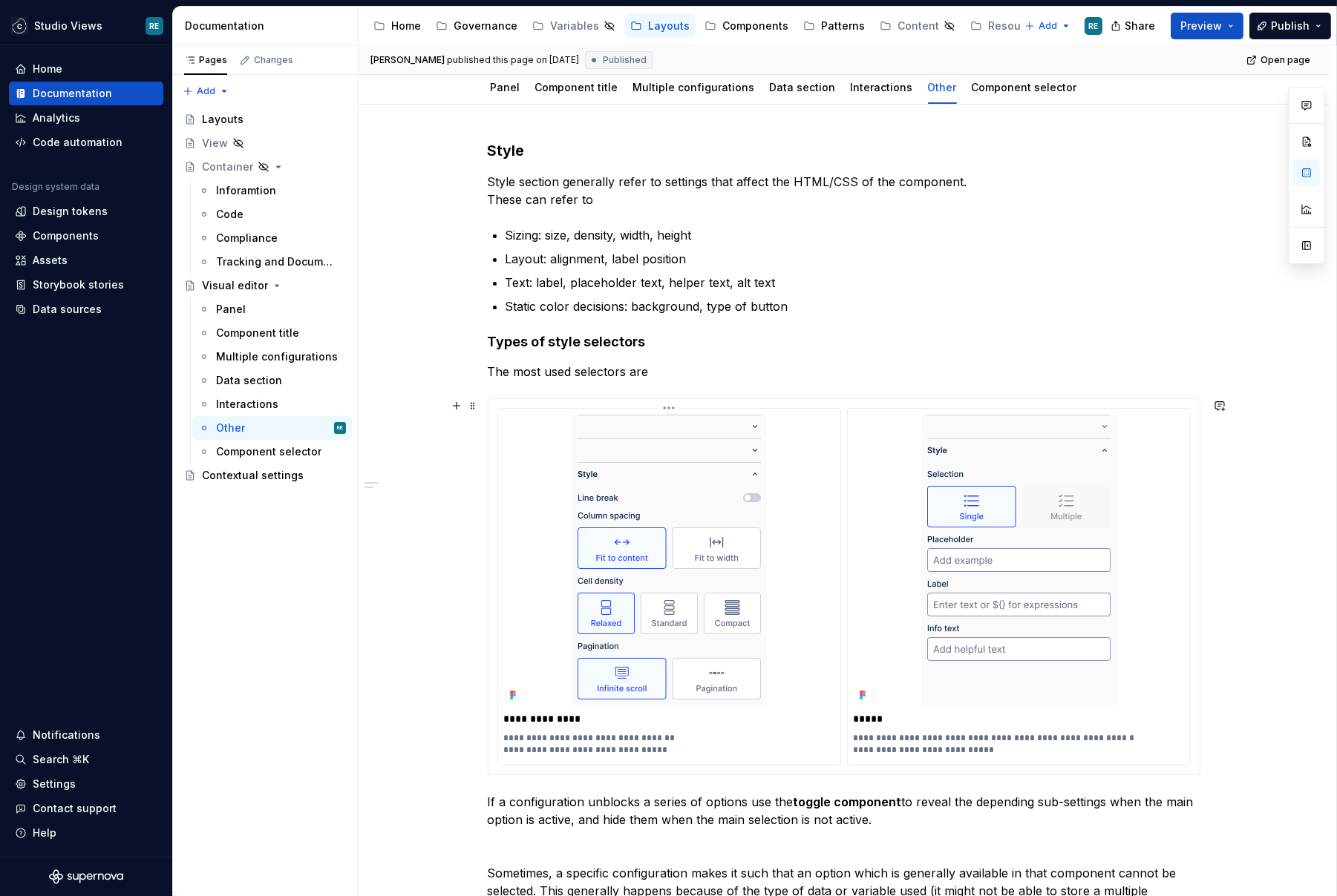
scroll to position [152, 0]
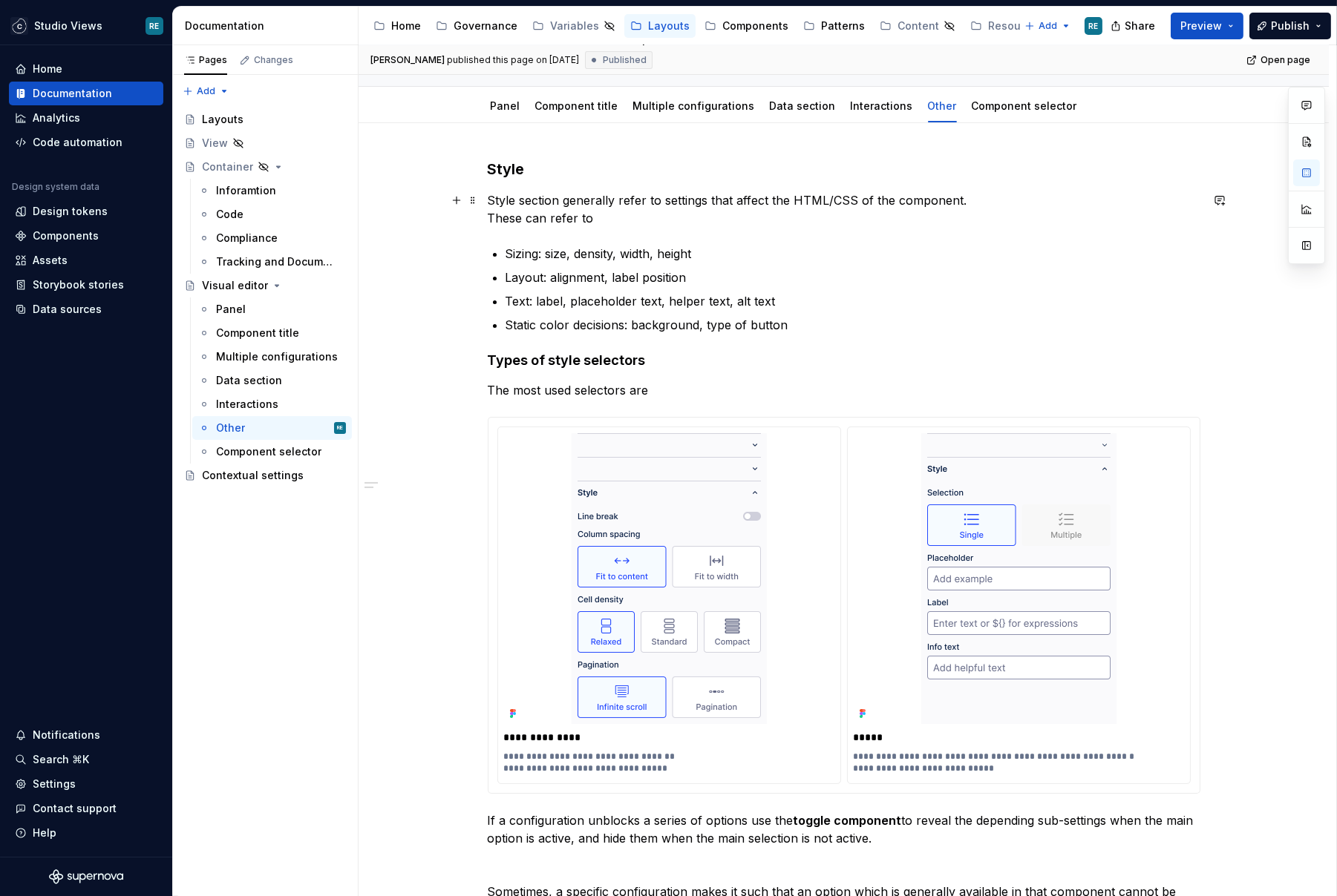
click at [703, 211] on p "Style section generally refer to settings that affect the HTML/CSS of the compo…" at bounding box center [844, 209] width 713 height 35
click at [763, 313] on ul "Sizing: size, density, width, height Layout: alignment, label position Text: la…" at bounding box center [853, 289] width 694 height 89
click at [535, 151] on div "**********" at bounding box center [843, 829] width 970 height 1410
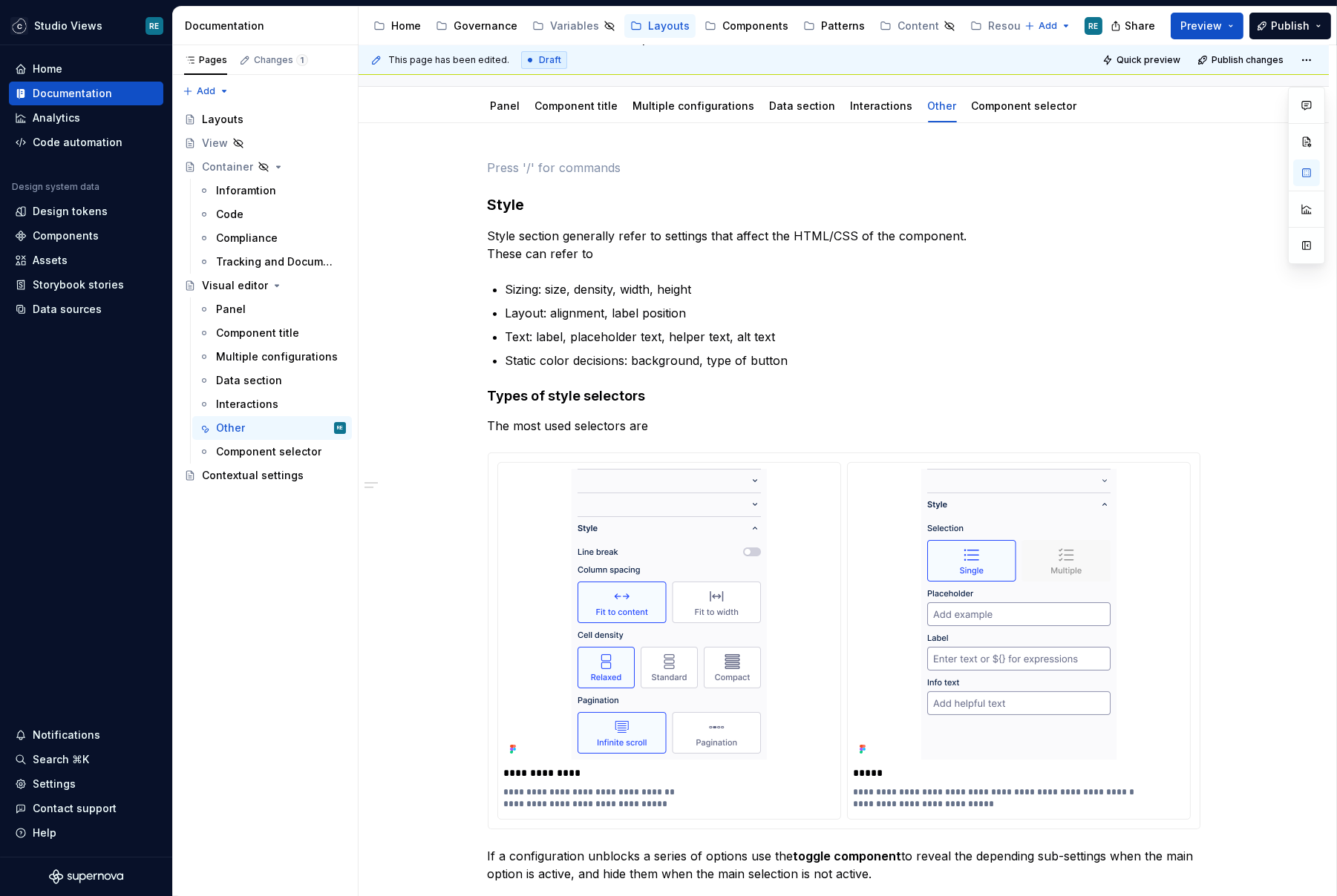
click at [535, 151] on div "**********" at bounding box center [843, 846] width 970 height 1446
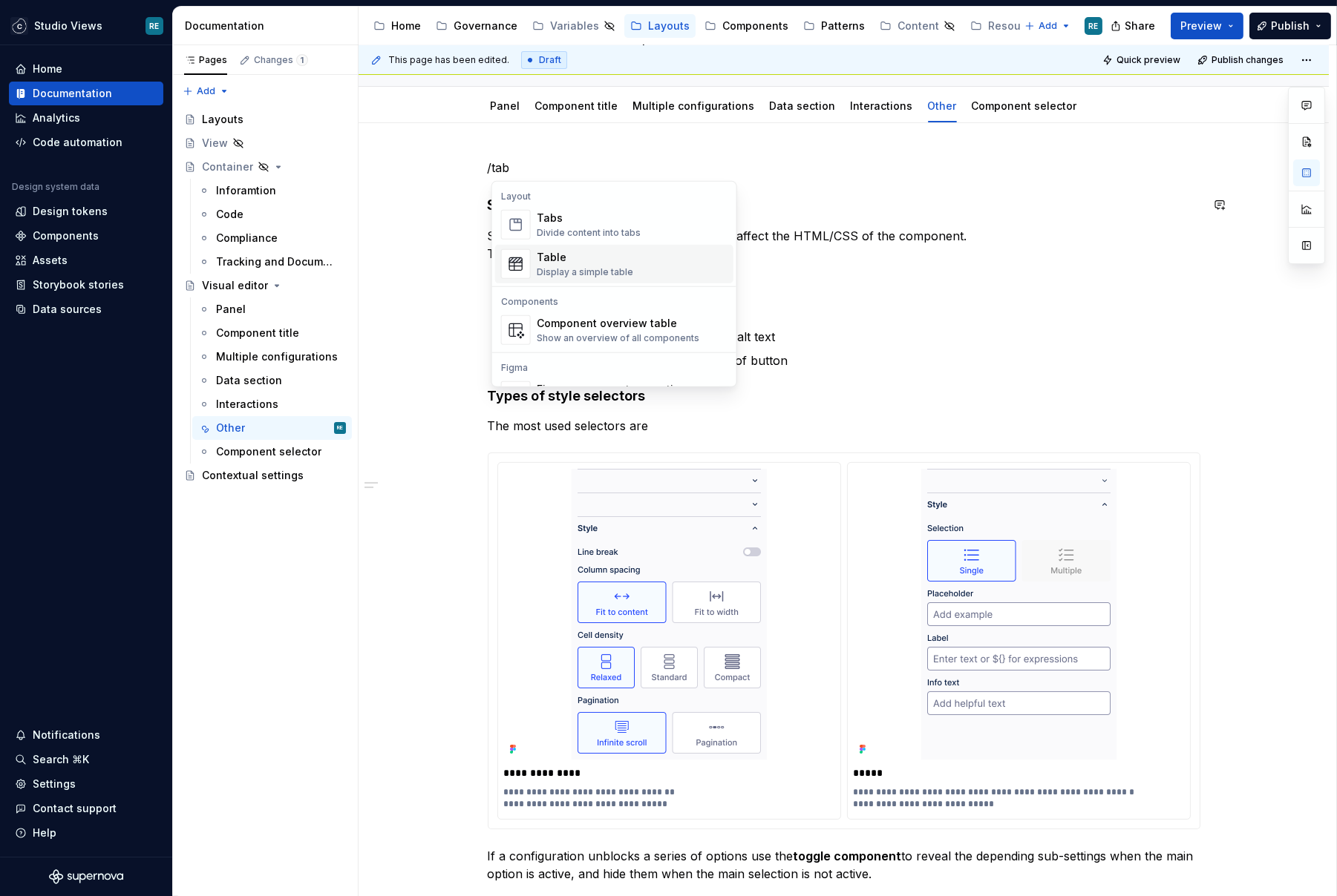
click at [554, 218] on div "Tabs" at bounding box center [588, 218] width 104 height 15
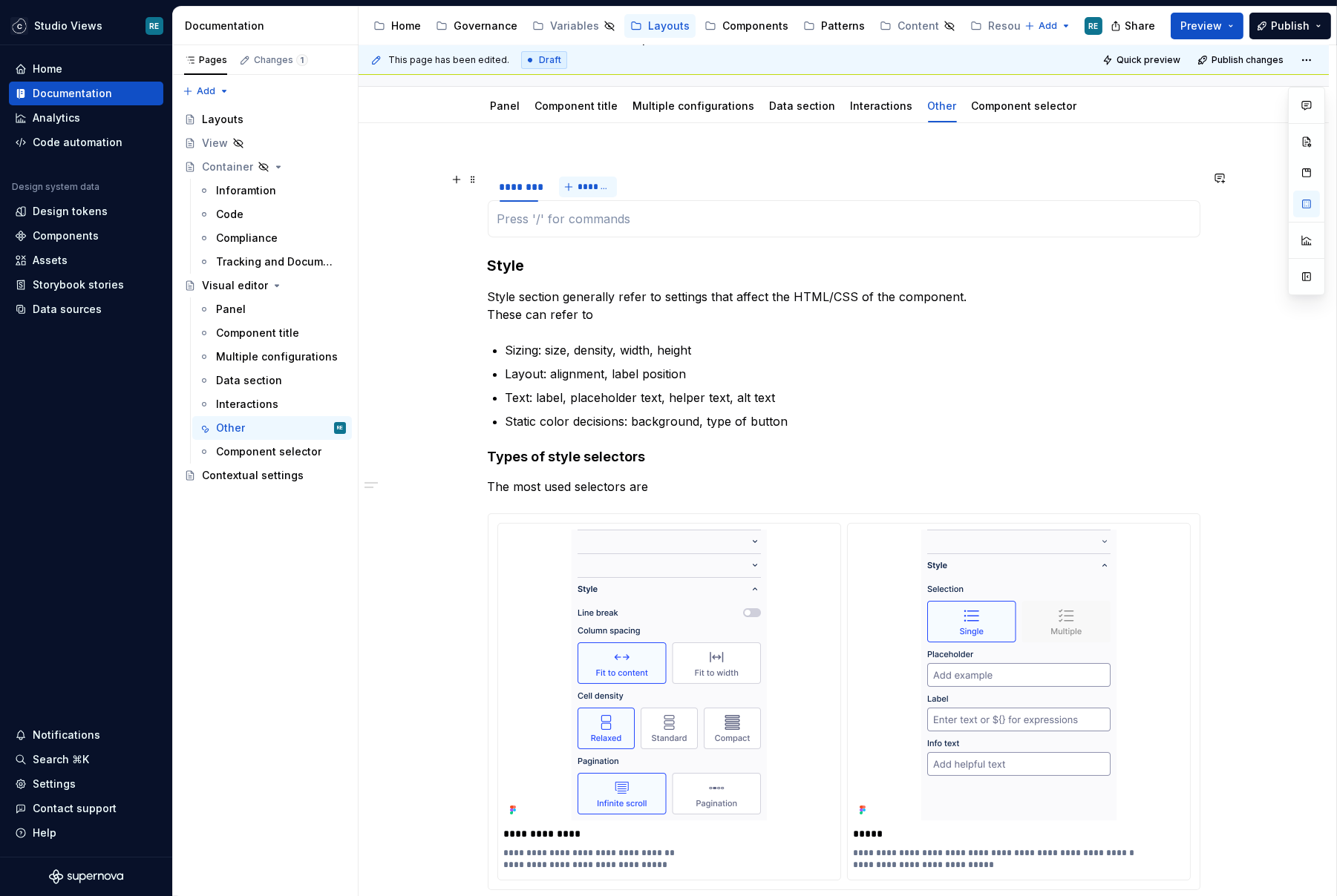
type textarea "*"
click at [517, 190] on div "********" at bounding box center [519, 187] width 38 height 15
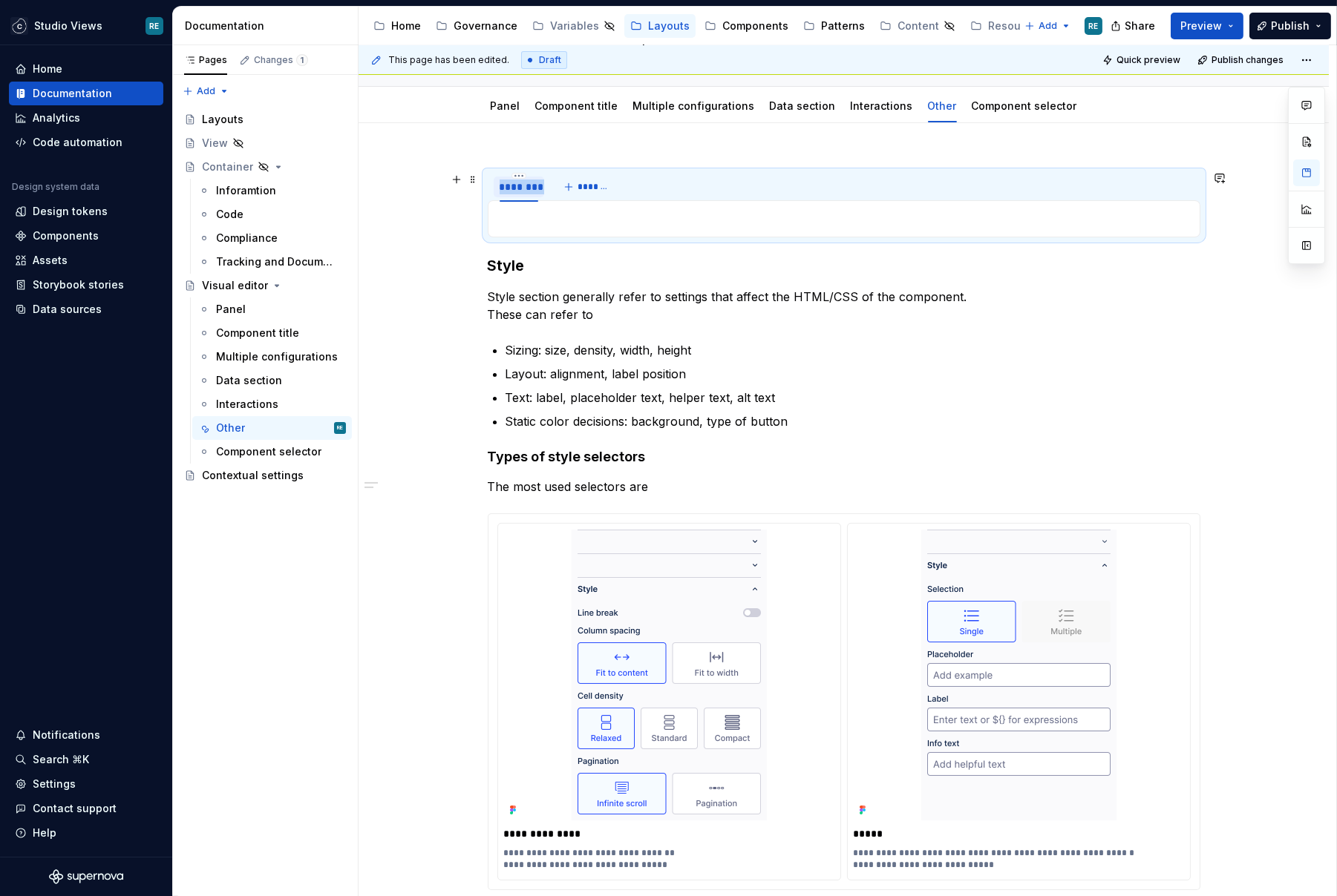
click at [517, 190] on div "********" at bounding box center [519, 187] width 38 height 15
type input "*****"
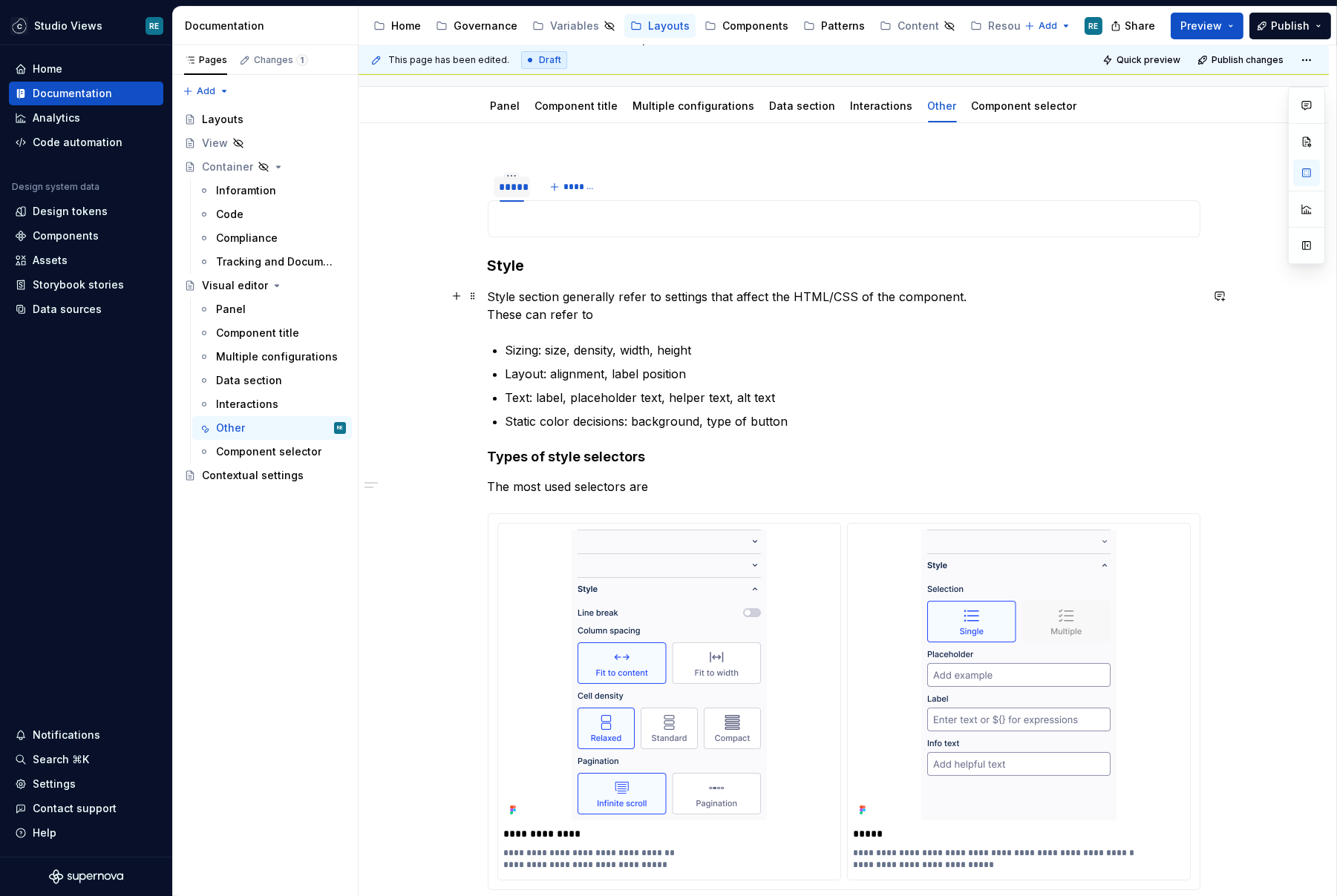
click at [602, 308] on p "Style section generally refer to settings that affect the HTML/CSS of the compo…" at bounding box center [844, 305] width 713 height 35
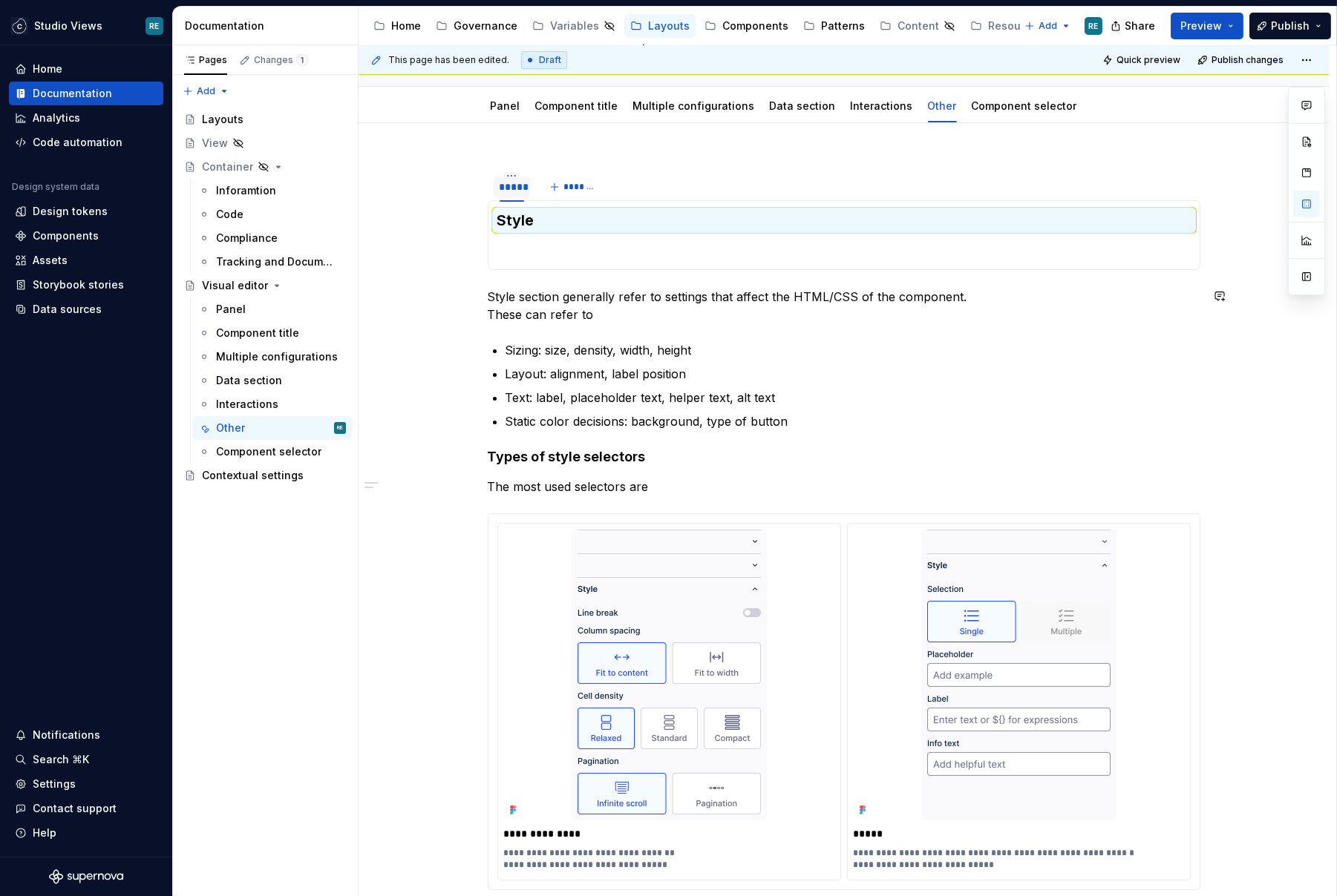
click at [512, 338] on div "**********" at bounding box center [844, 751] width 713 height 1184
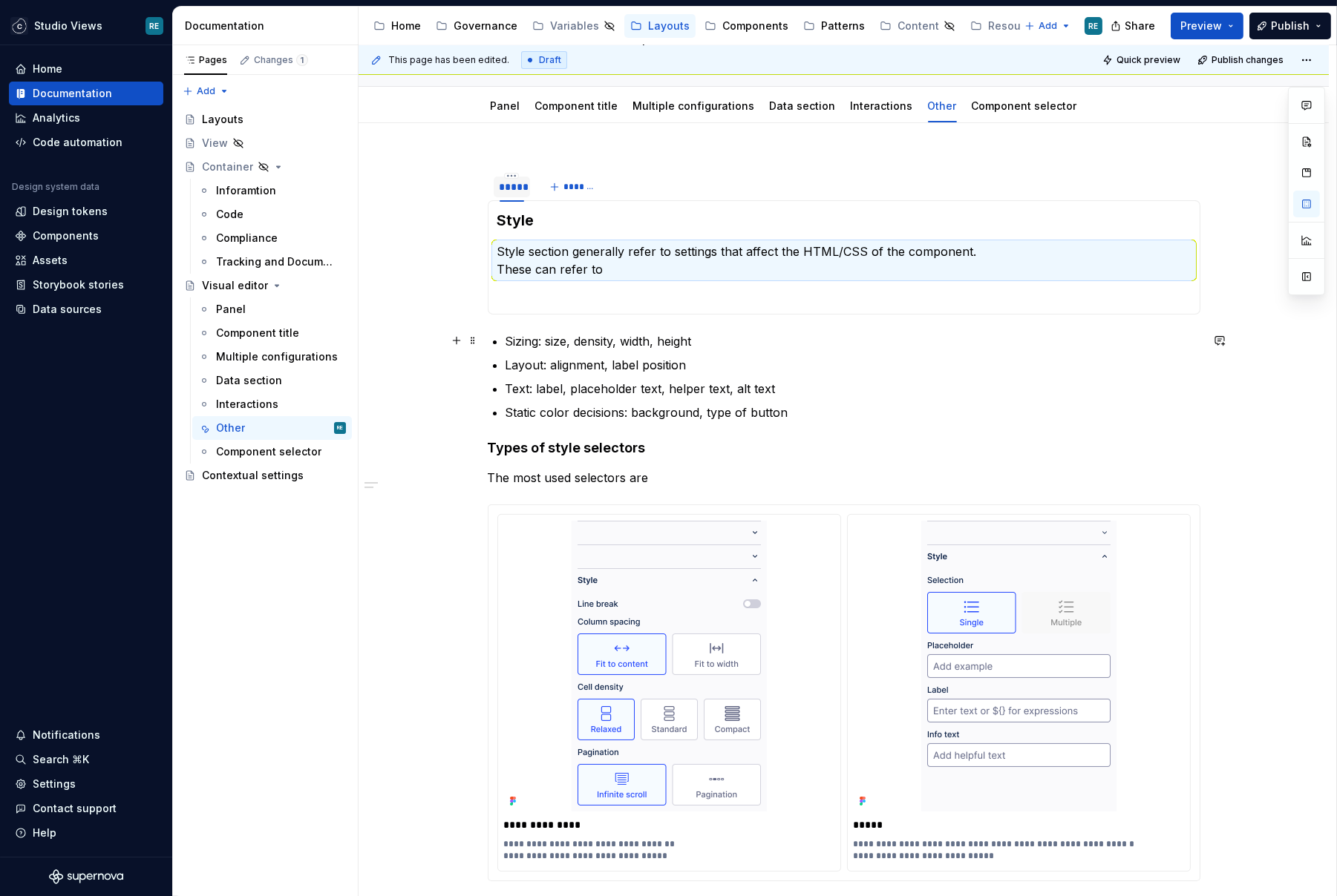
click at [503, 330] on div "**********" at bounding box center [844, 747] width 713 height 1176
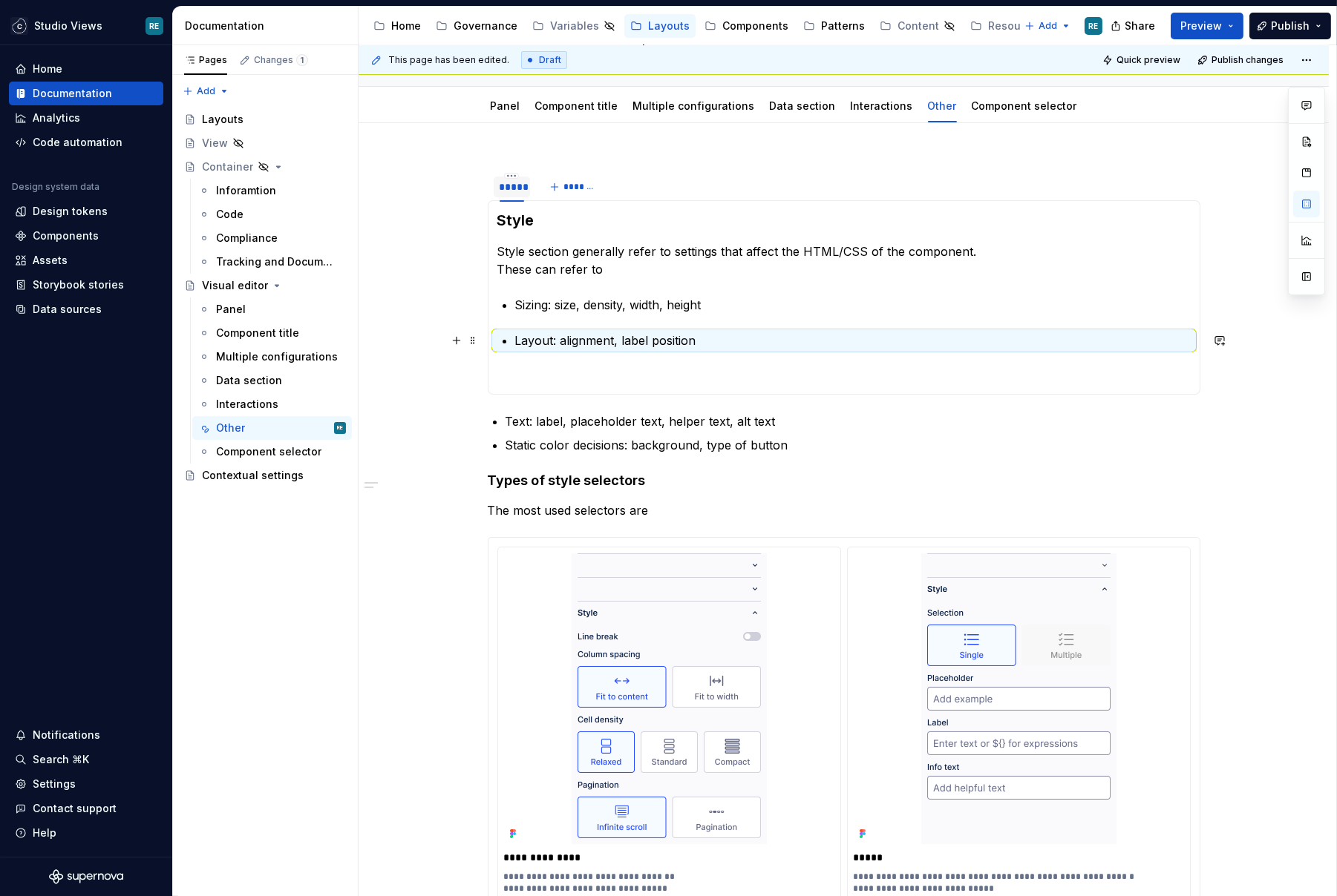
click at [514, 334] on section-item-column "Style Style section generally refer to settings that affect the HTML/CSS of the…" at bounding box center [843, 297] width 693 height 175
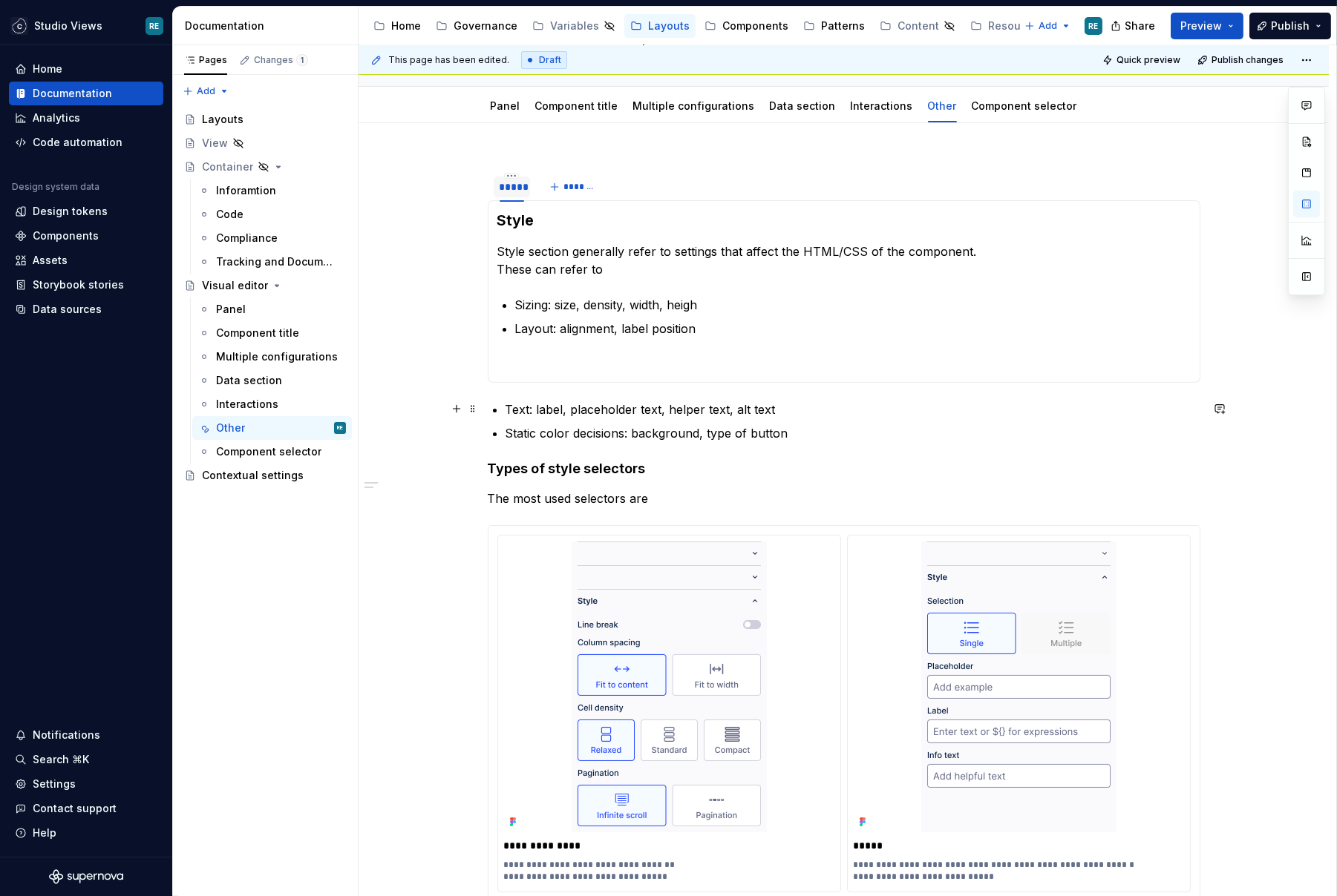
click at [520, 409] on p "Text: label, placeholder text, helper text, alt text" at bounding box center [853, 410] width 694 height 18
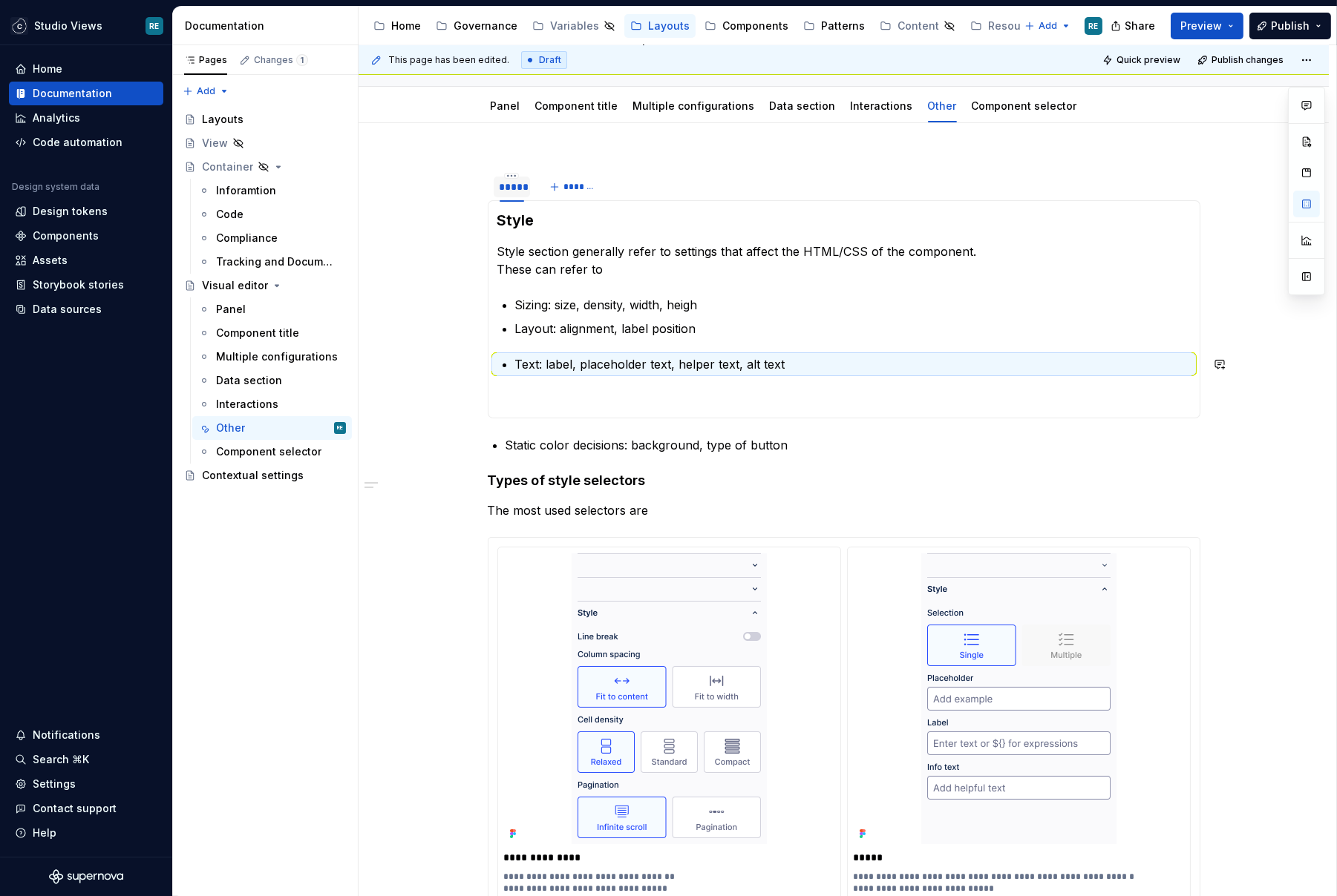
click at [522, 352] on section-item-column "Style Style section generally refer to settings that affect the HTML/CSS of the…" at bounding box center [843, 309] width 693 height 199
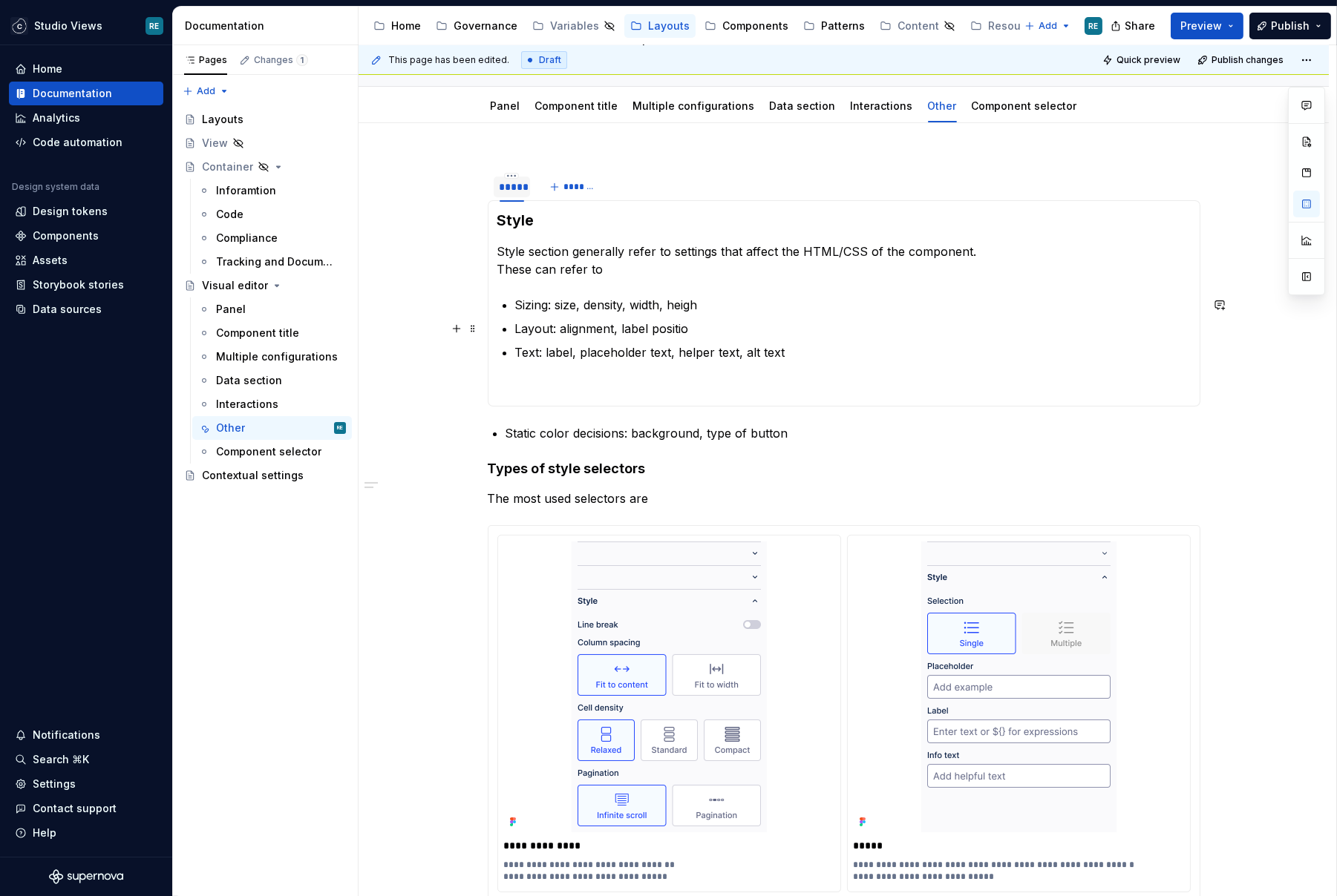
click at [686, 326] on p "Layout: alignment, label positio" at bounding box center [853, 329] width 675 height 18
click at [504, 431] on div "**********" at bounding box center [844, 757] width 713 height 1196
click at [467, 432] on button "button" at bounding box center [456, 433] width 21 height 21
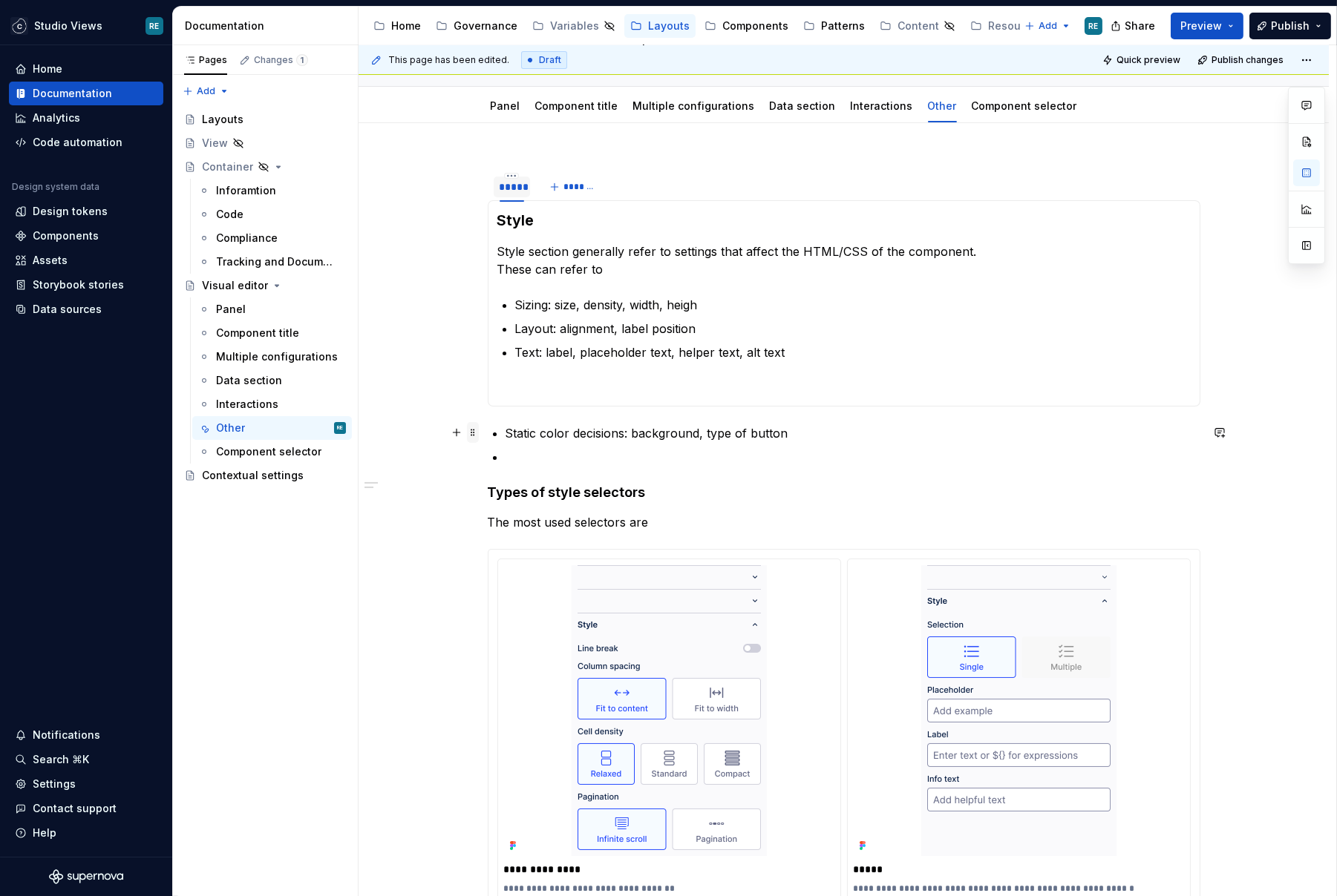
click at [474, 431] on span at bounding box center [473, 433] width 12 height 21
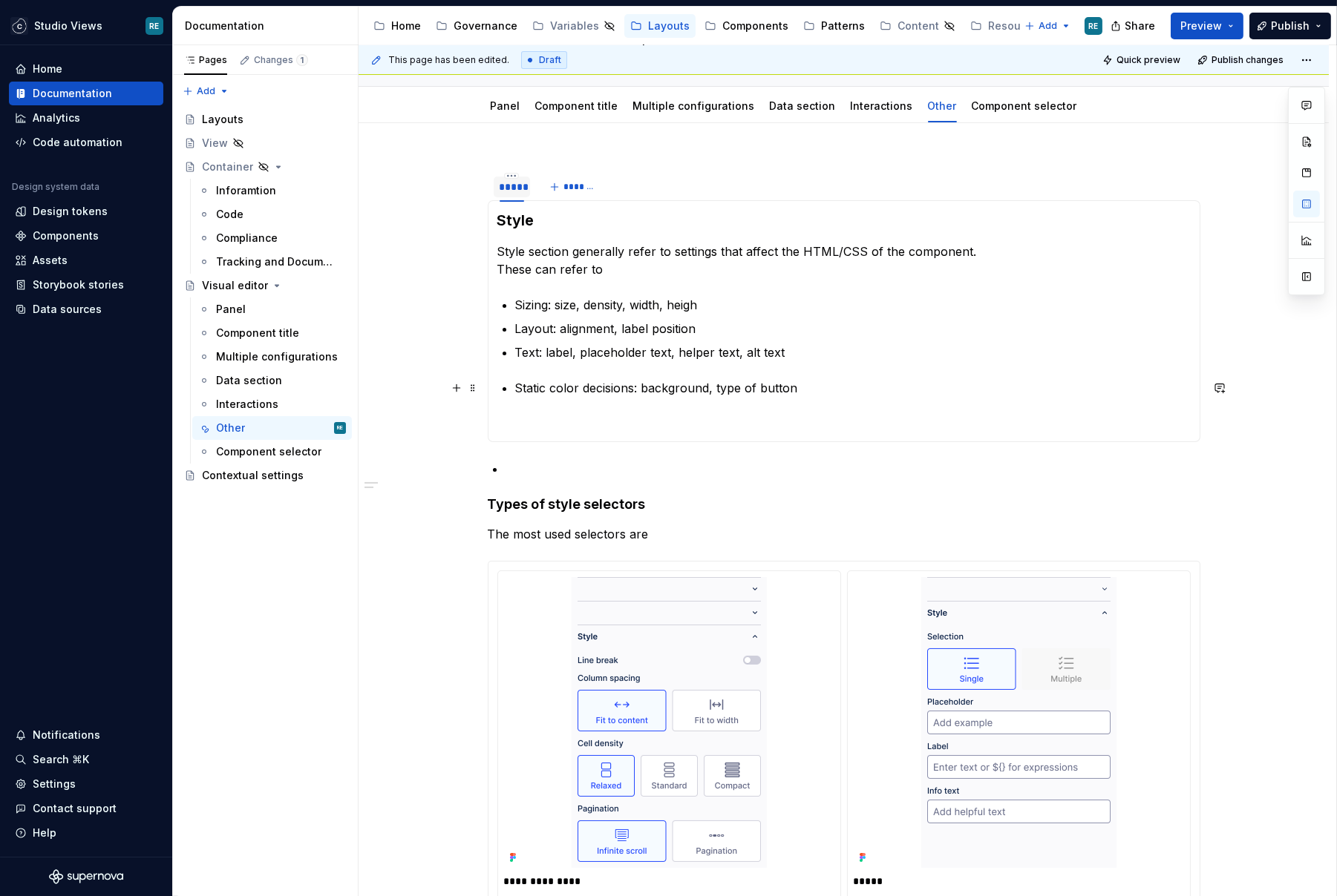
click at [515, 379] on li "Static color decisions: background, type of button" at bounding box center [853, 388] width 675 height 18
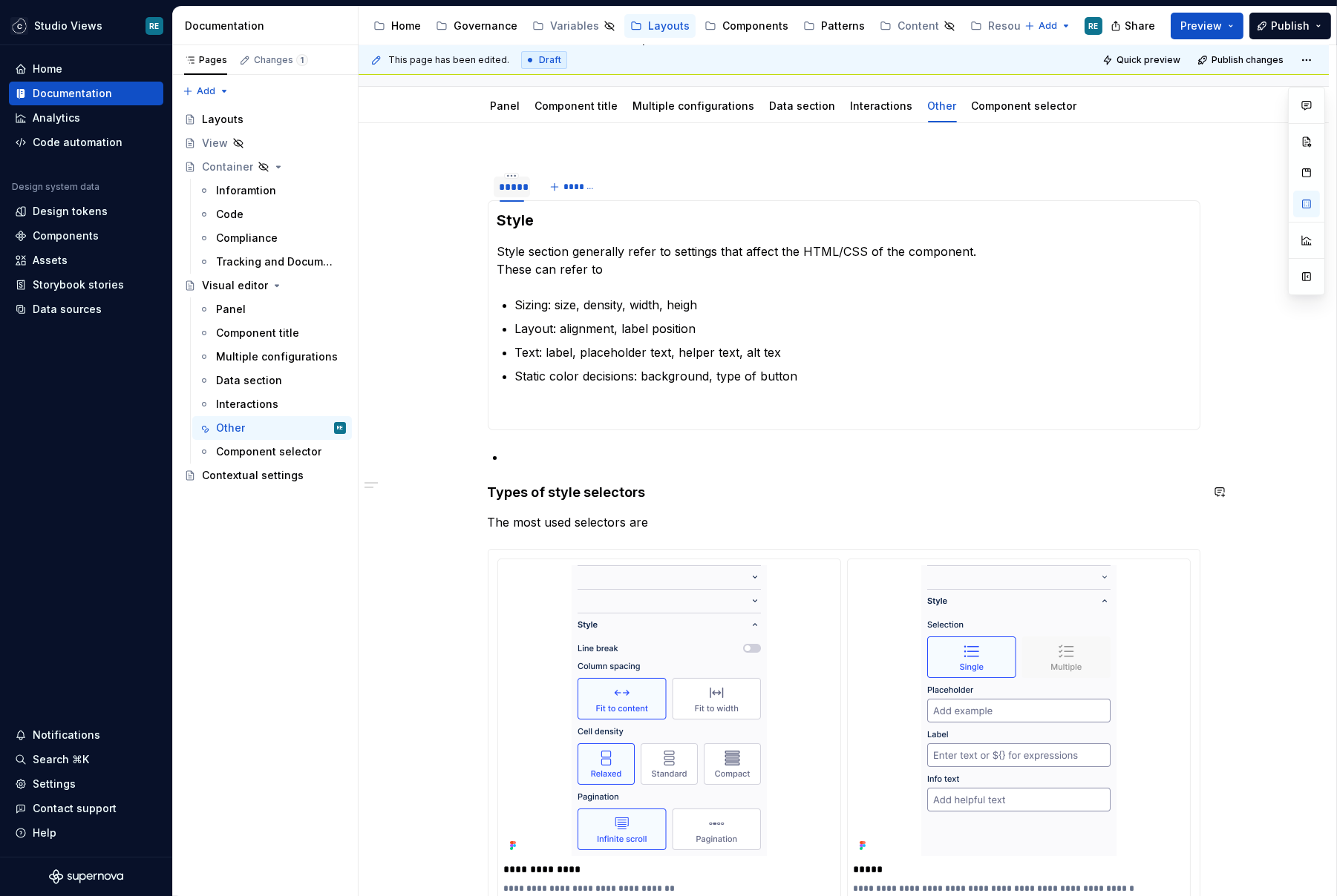
click at [507, 463] on div "**********" at bounding box center [844, 769] width 713 height 1220
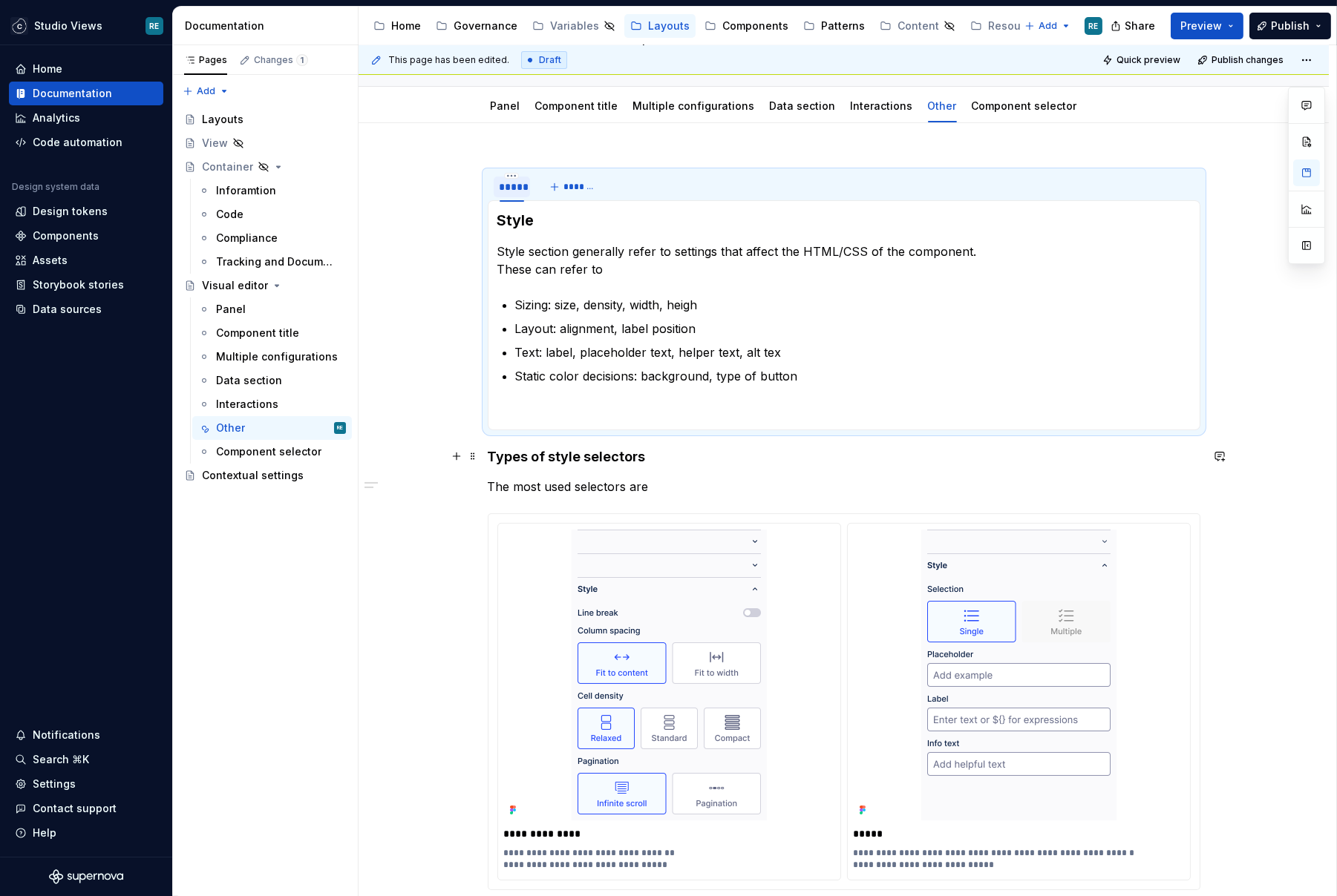
click at [515, 463] on h4 "Types of style selectors" at bounding box center [844, 457] width 713 height 18
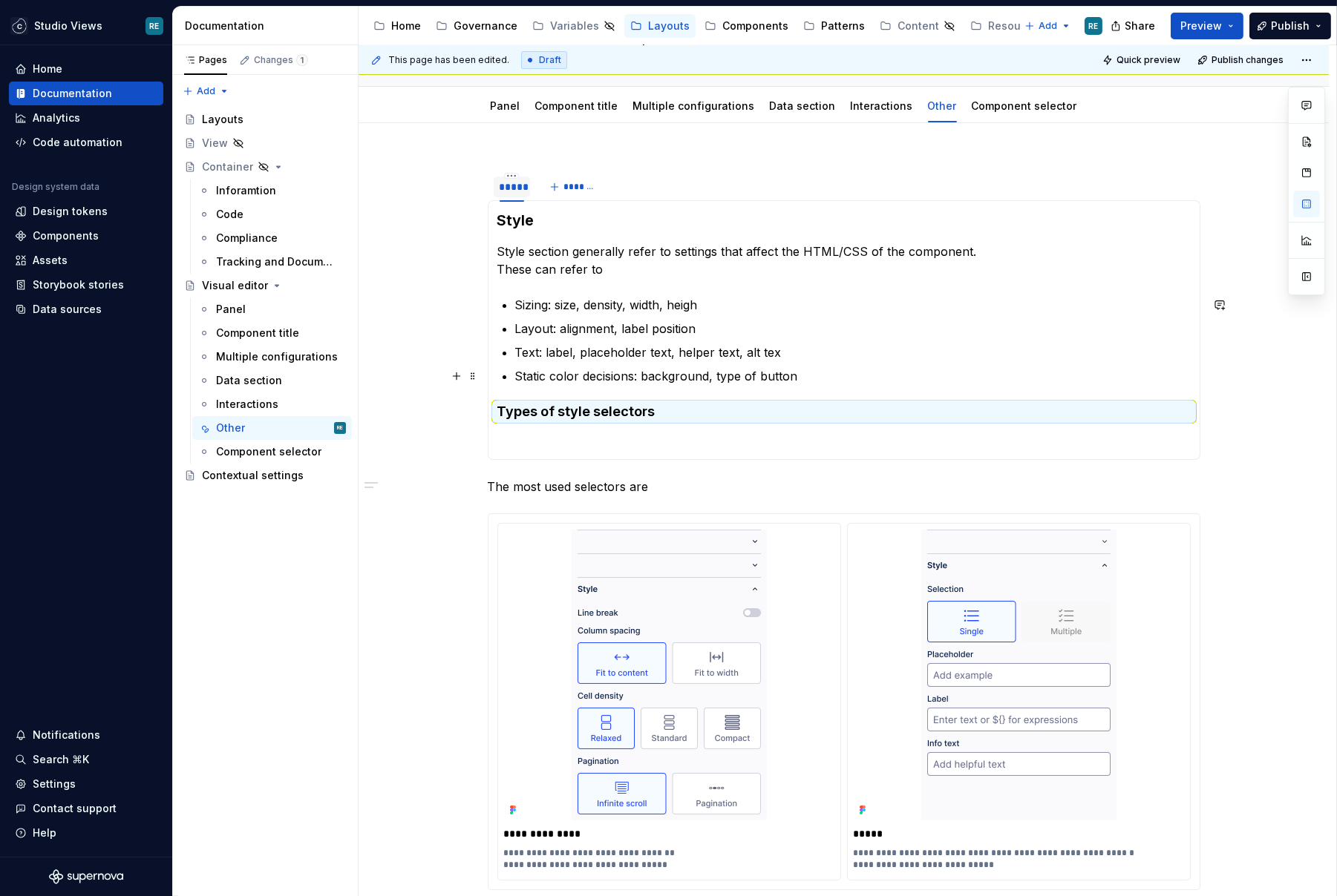
click at [805, 371] on p "Static color decisions: background, type of button" at bounding box center [853, 376] width 675 height 18
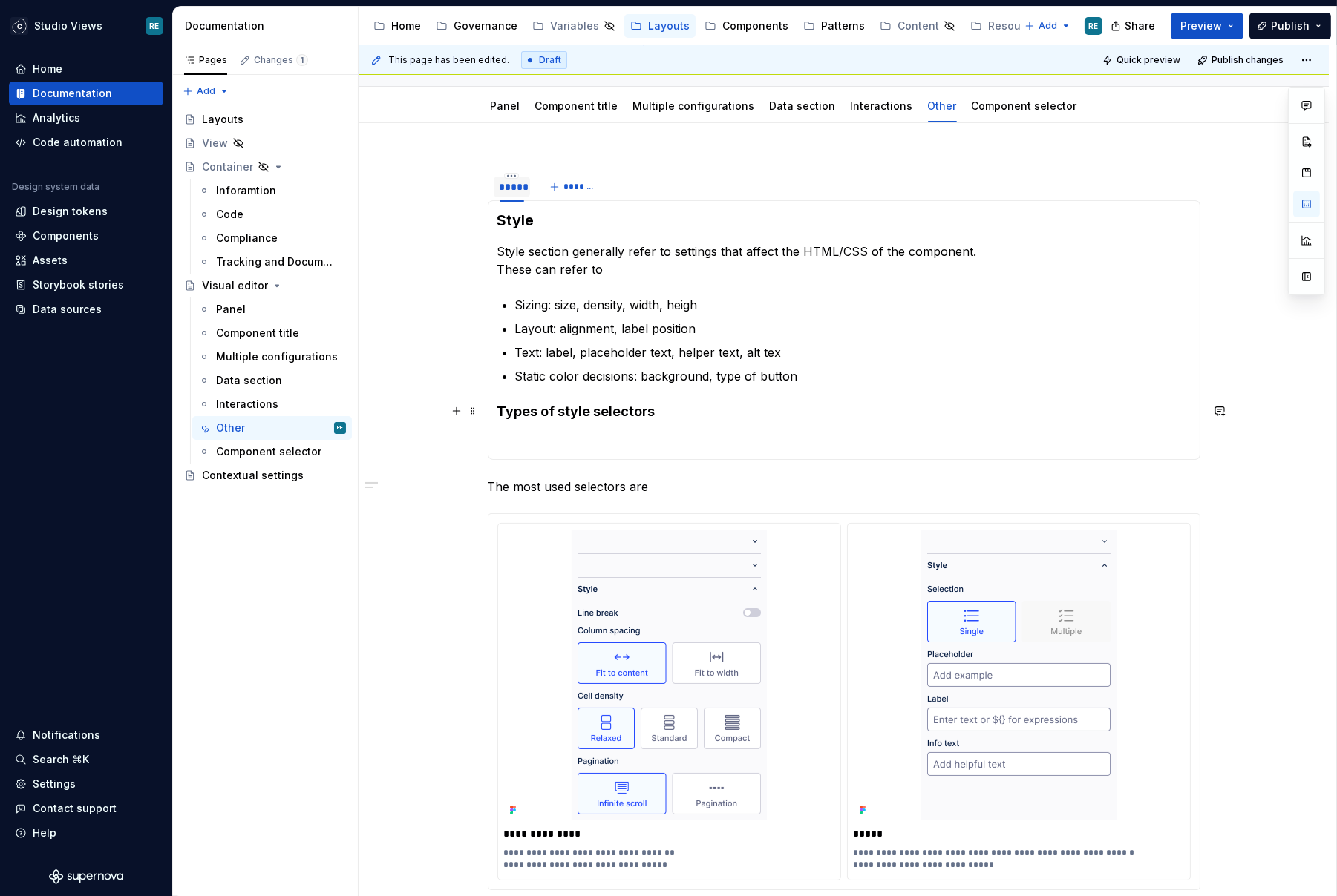
scroll to position [265, 0]
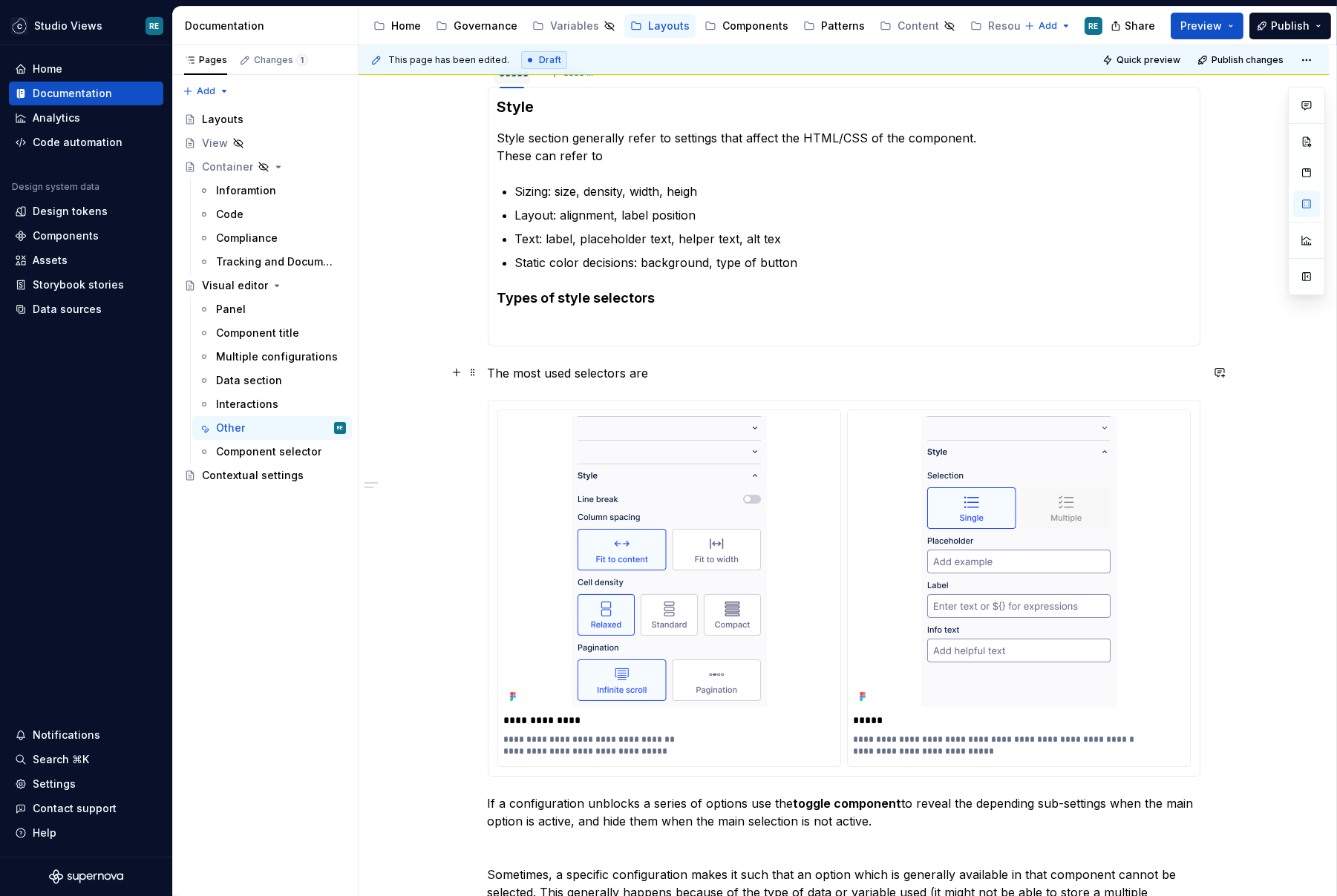
click at [575, 378] on p "The most used selectors are" at bounding box center [844, 373] width 713 height 18
click at [523, 373] on p "The most used selectors are" at bounding box center [844, 373] width 713 height 18
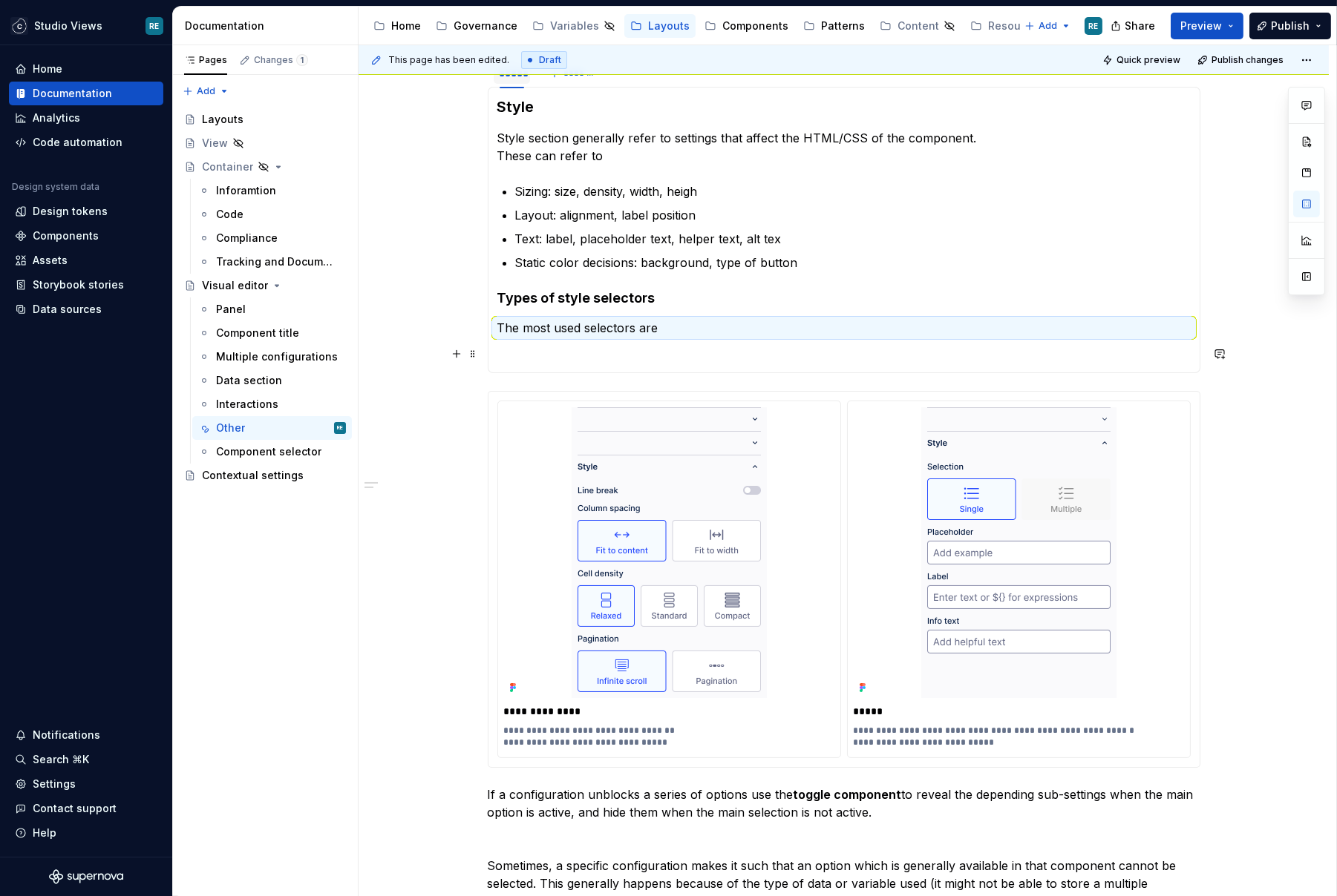
click at [551, 358] on p at bounding box center [843, 355] width 693 height 18
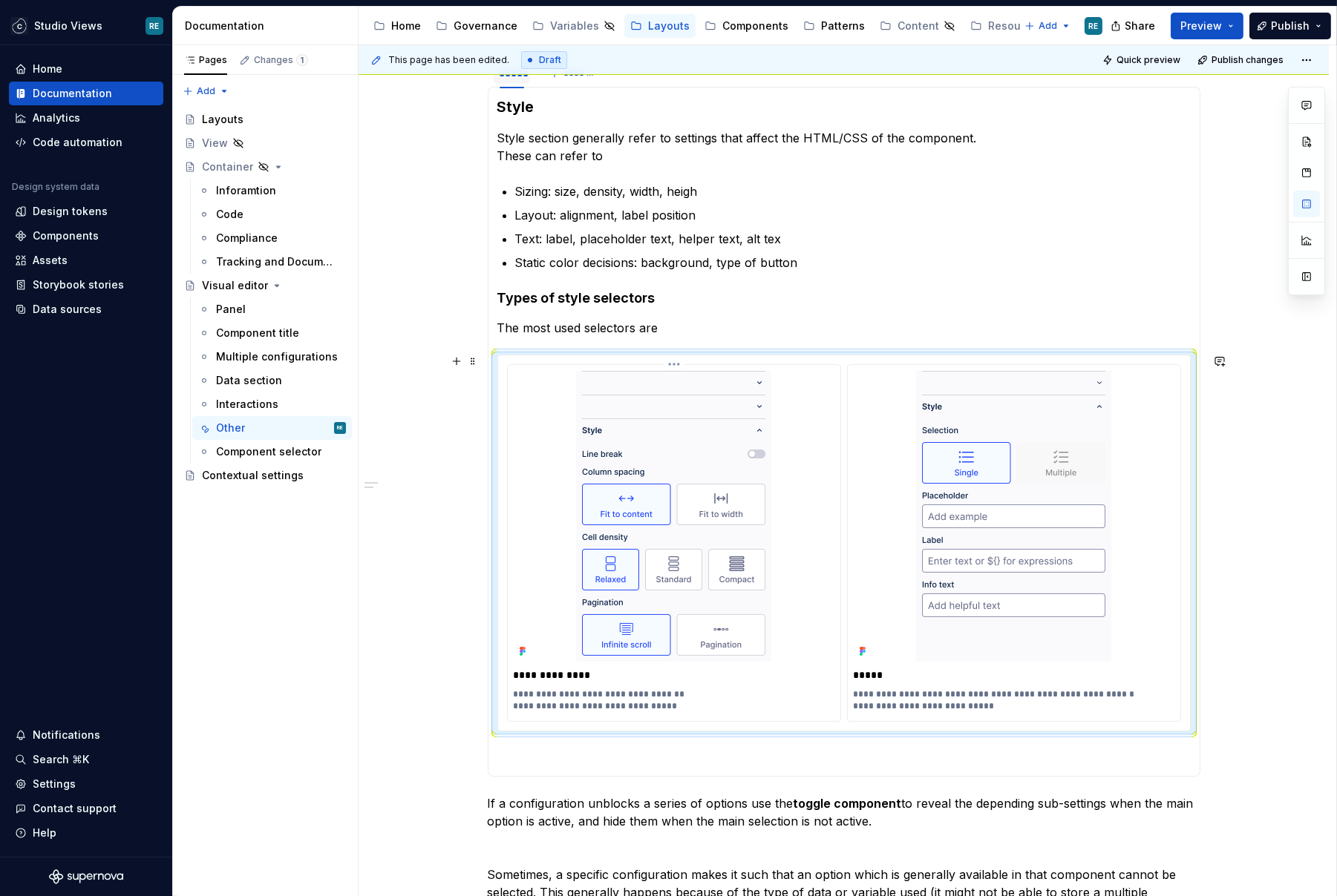
click at [757, 413] on img at bounding box center [673, 516] width 195 height 291
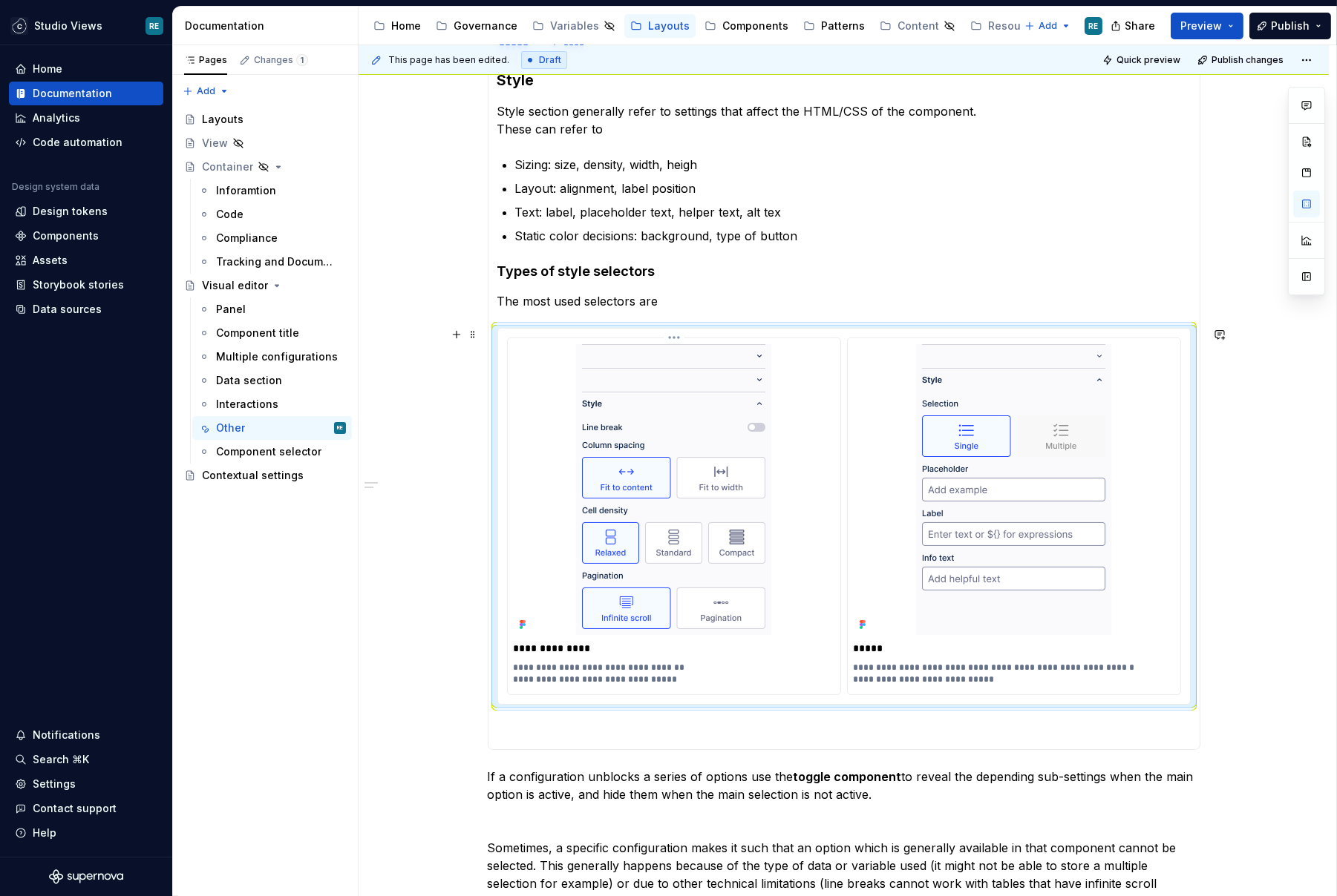
scroll to position [325, 0]
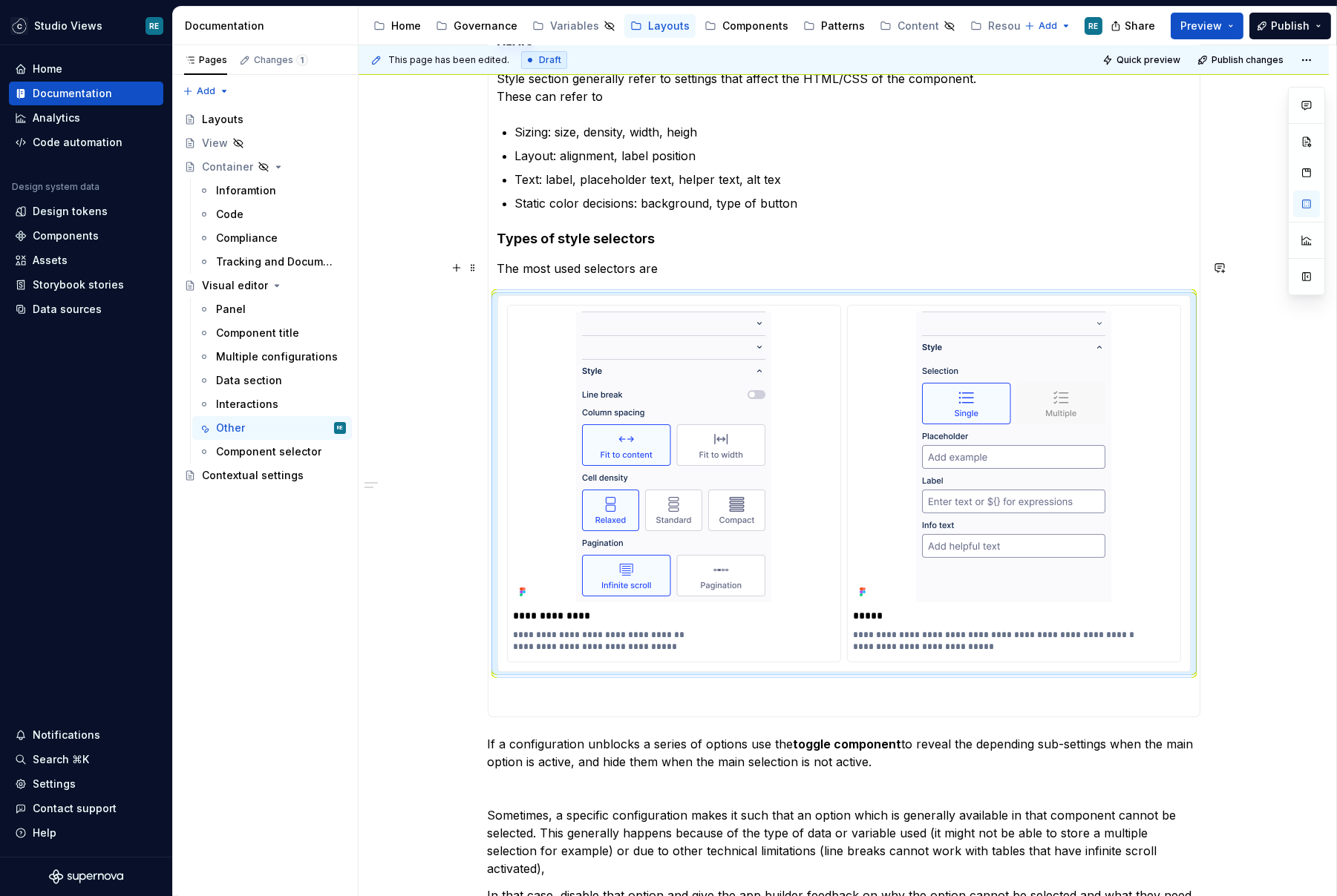
click at [697, 265] on p "The most used selectors are" at bounding box center [843, 269] width 693 height 18
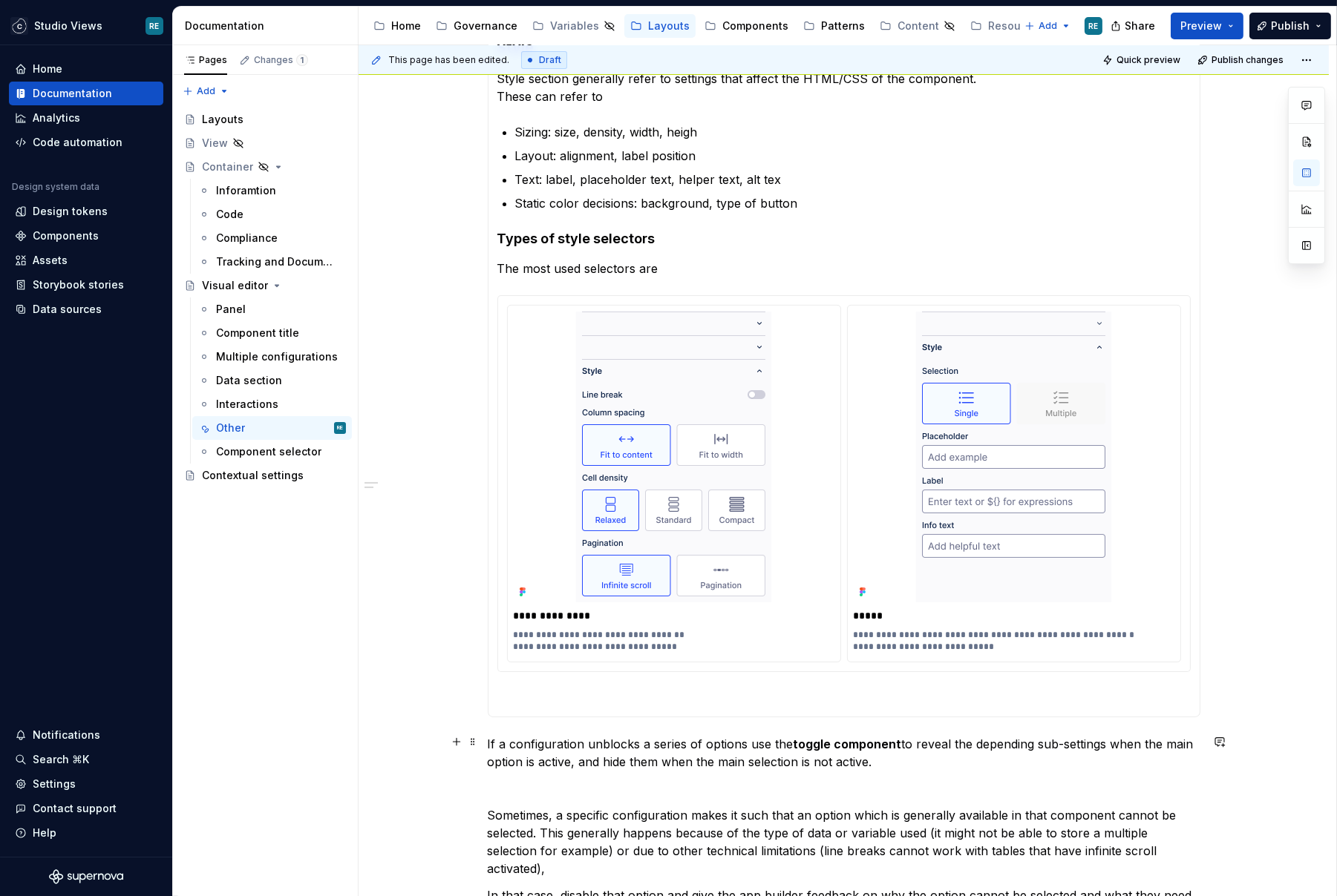
click at [558, 753] on p "If a configuration unblocks a series of options use the toggle component to rev…" at bounding box center [844, 752] width 713 height 35
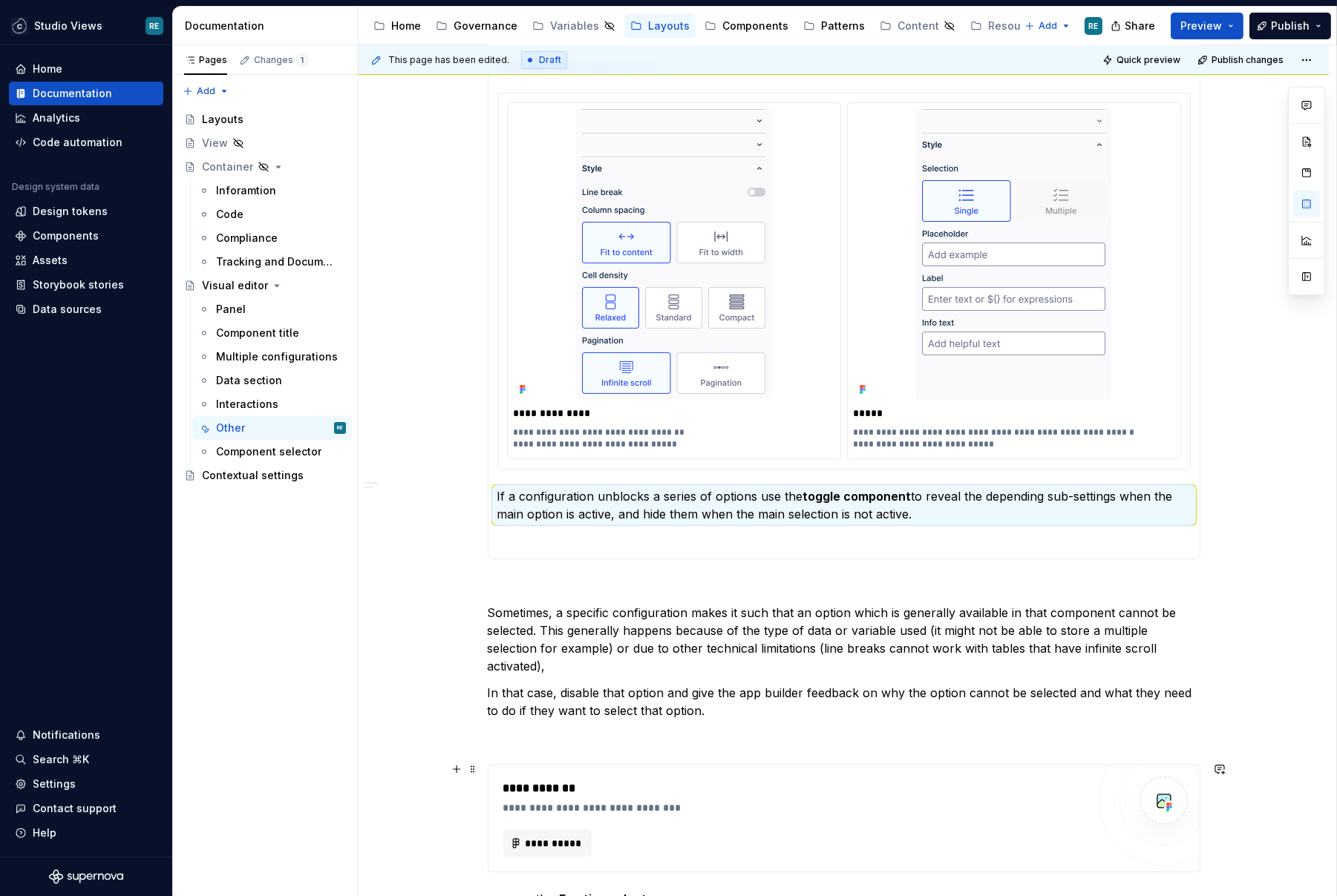
scroll to position [538, 0]
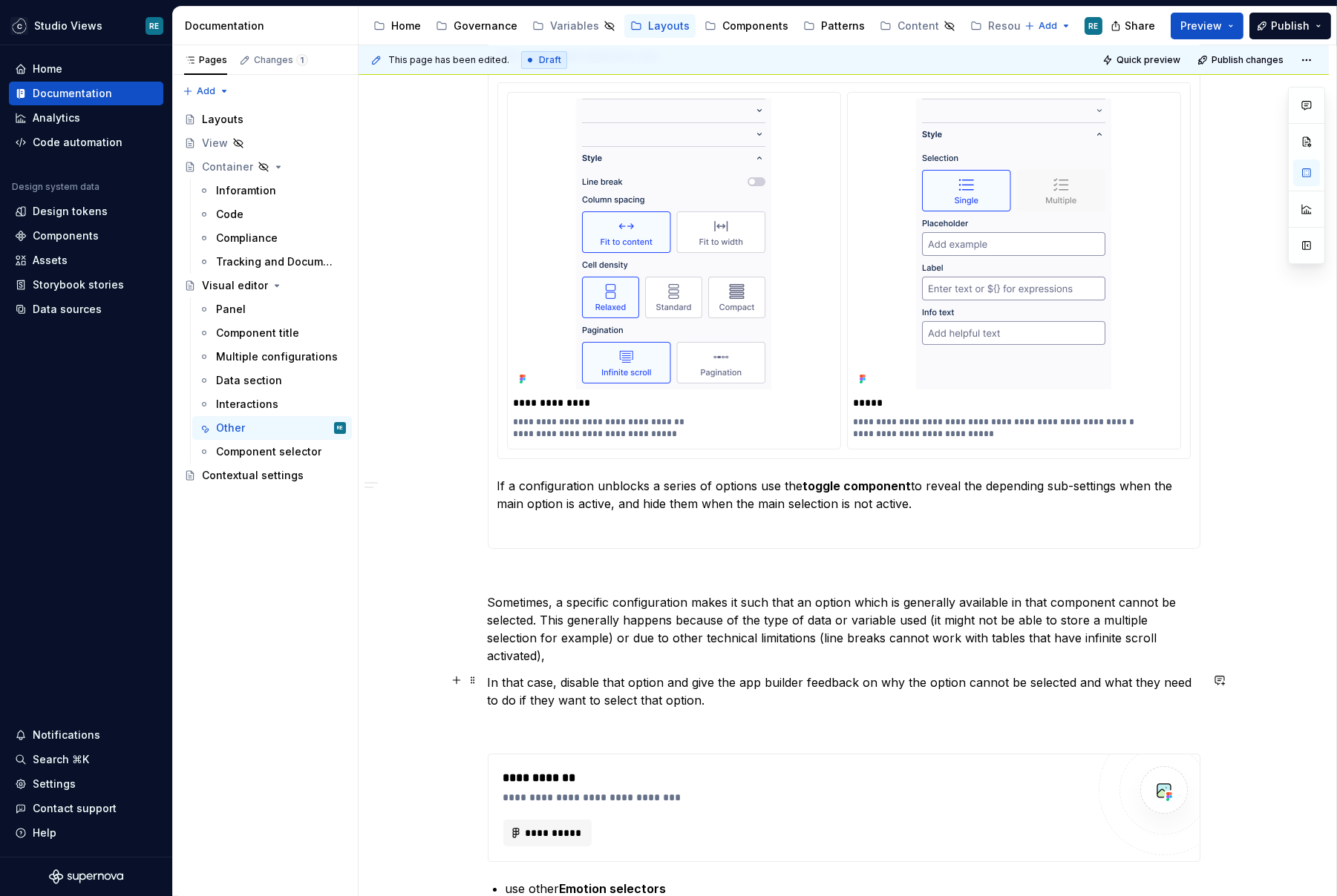
click at [754, 702] on p "In that case, disable that option and give the app builder feedback on why the …" at bounding box center [844, 691] width 713 height 35
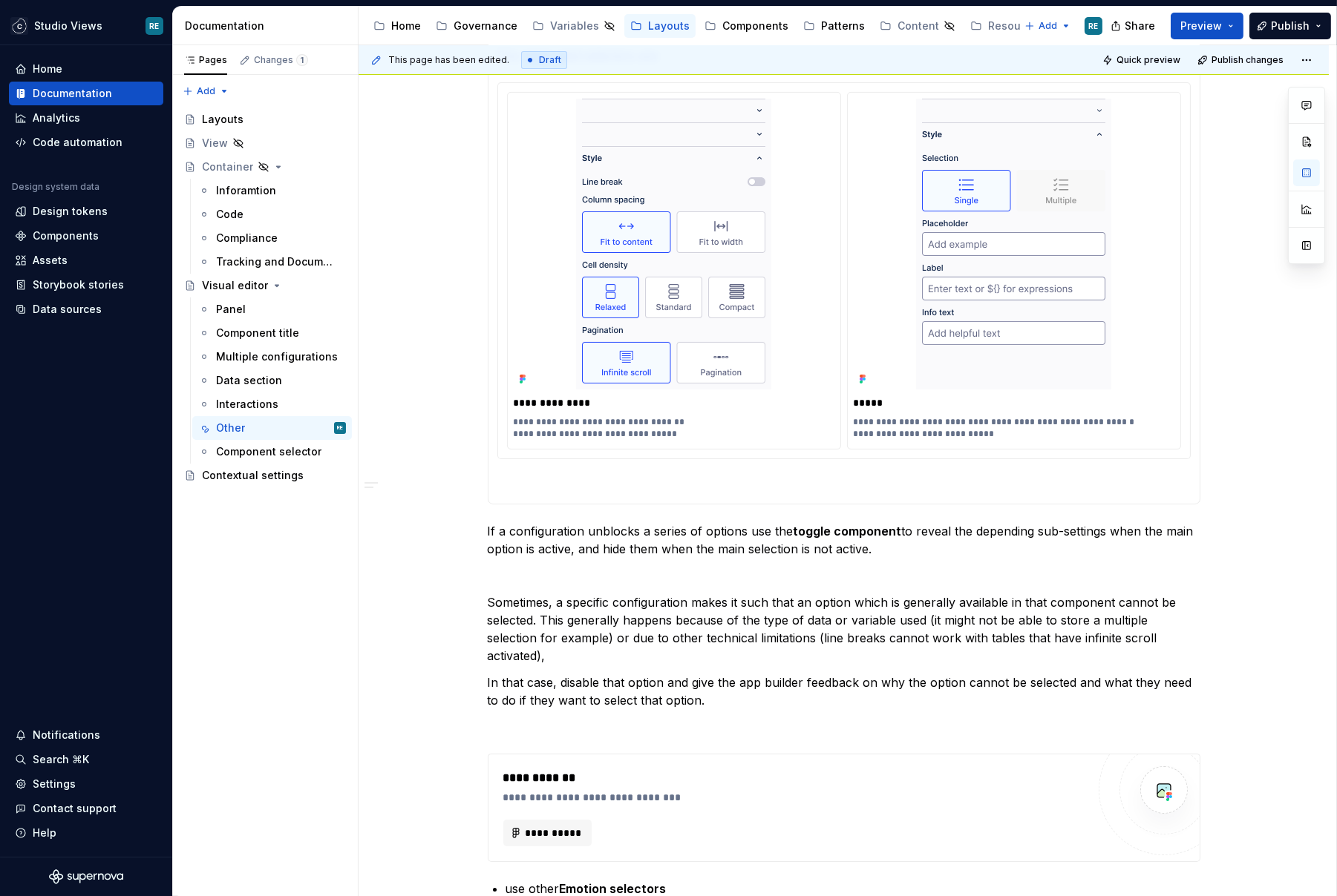
click at [527, 492] on div "**********" at bounding box center [844, 159] width 713 height 690
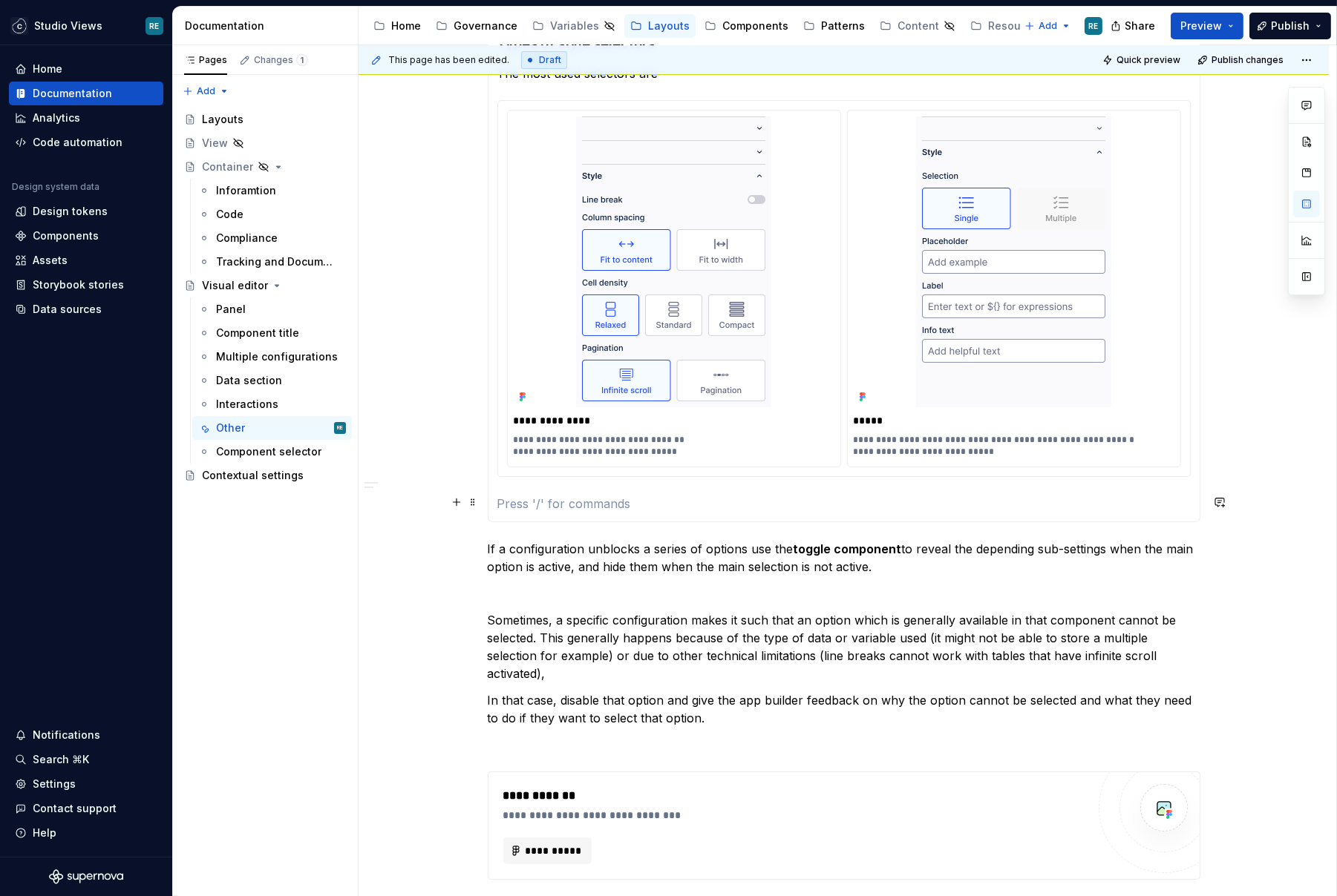
scroll to position [558, 0]
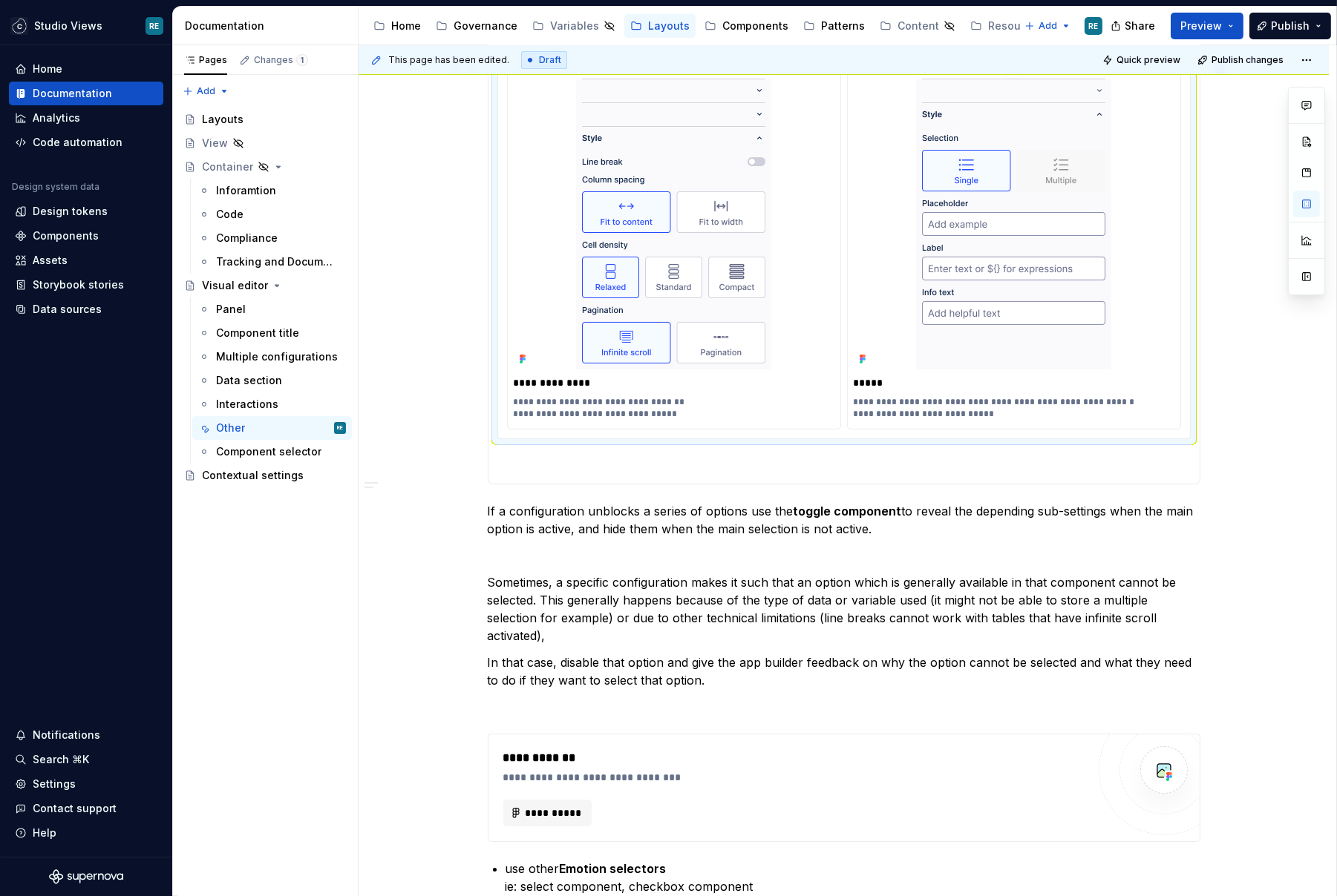
click at [862, 365] on div at bounding box center [1013, 224] width 321 height 291
click at [1054, 297] on img at bounding box center [1013, 224] width 195 height 291
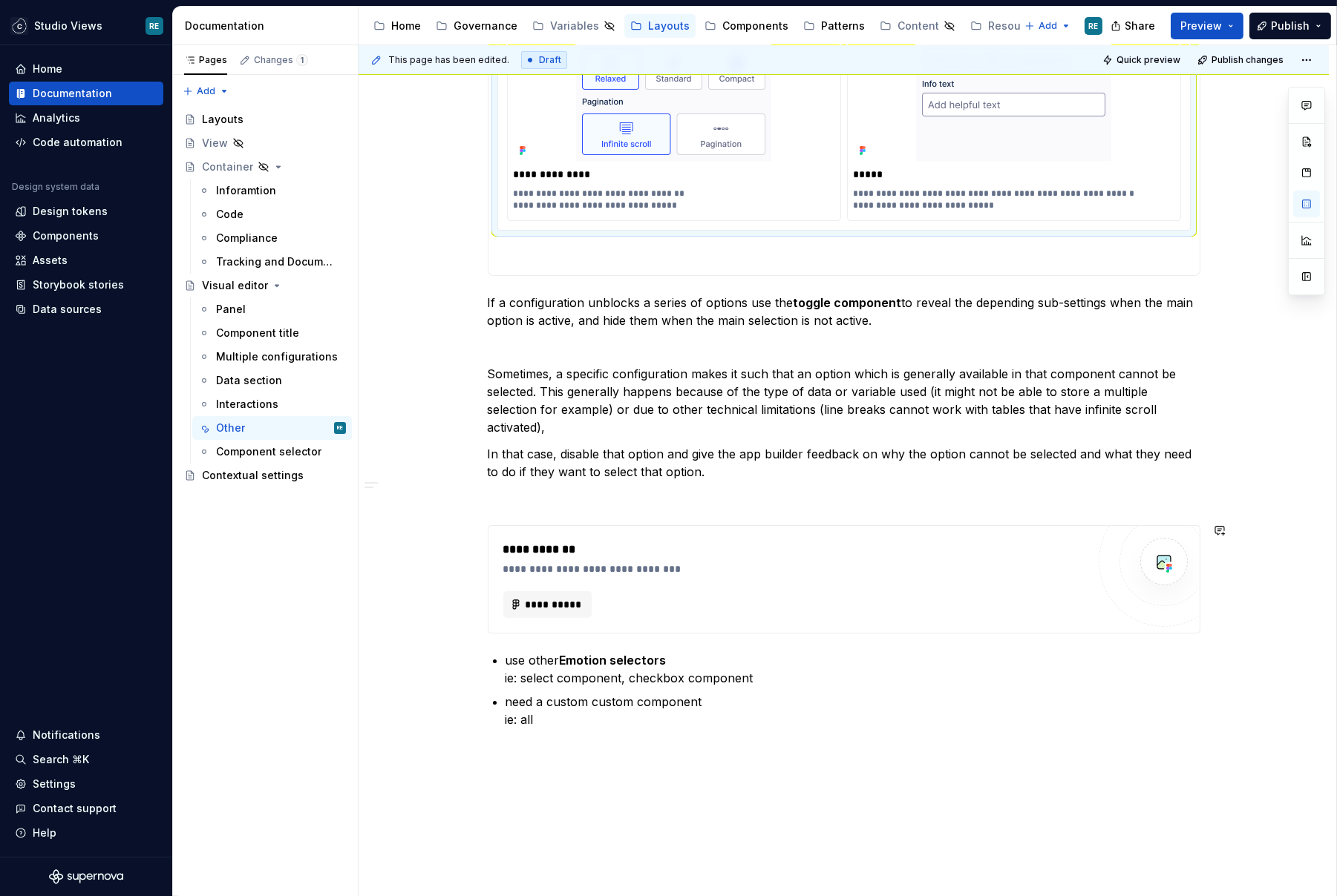
scroll to position [726, 0]
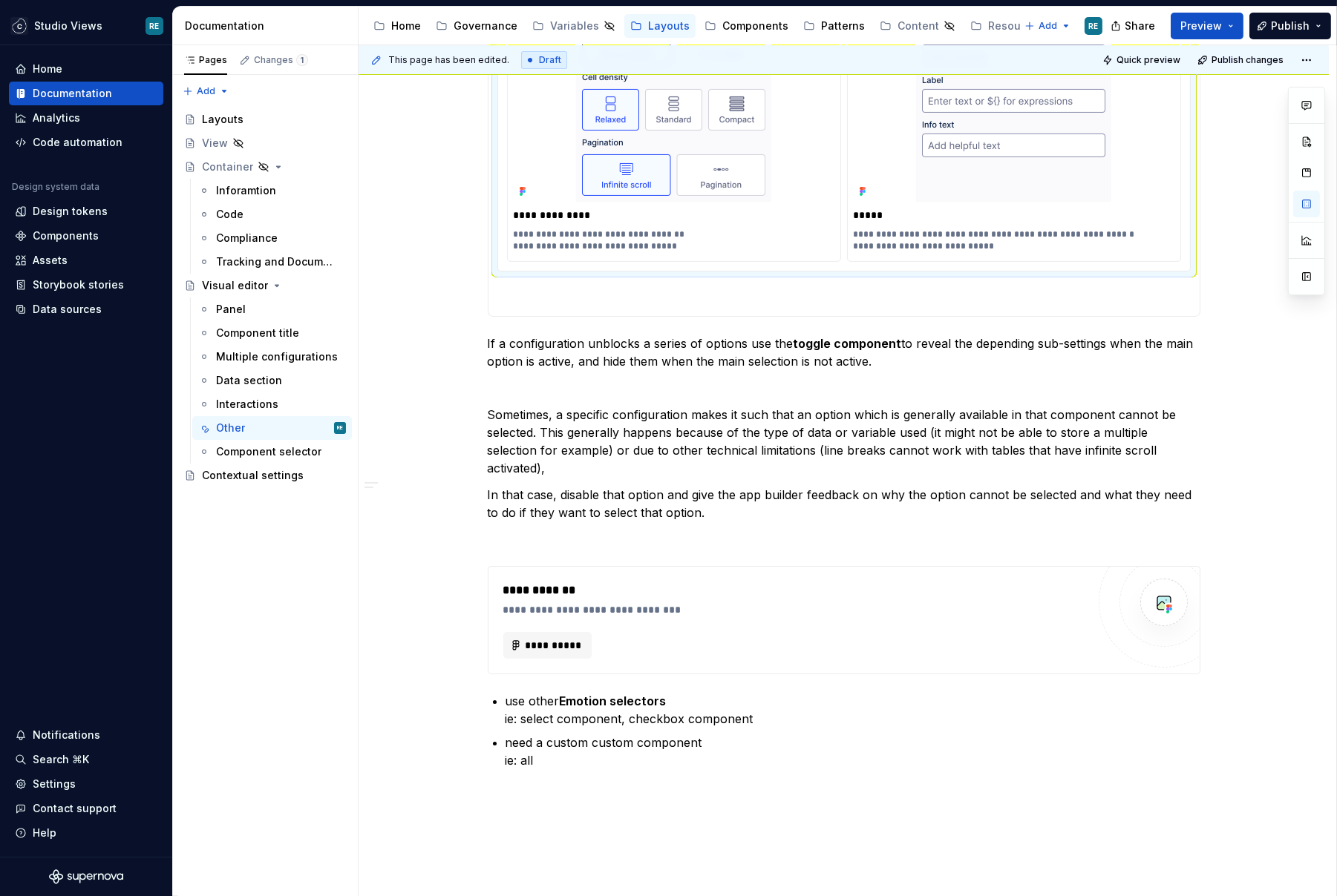
click at [758, 151] on img at bounding box center [673, 56] width 195 height 291
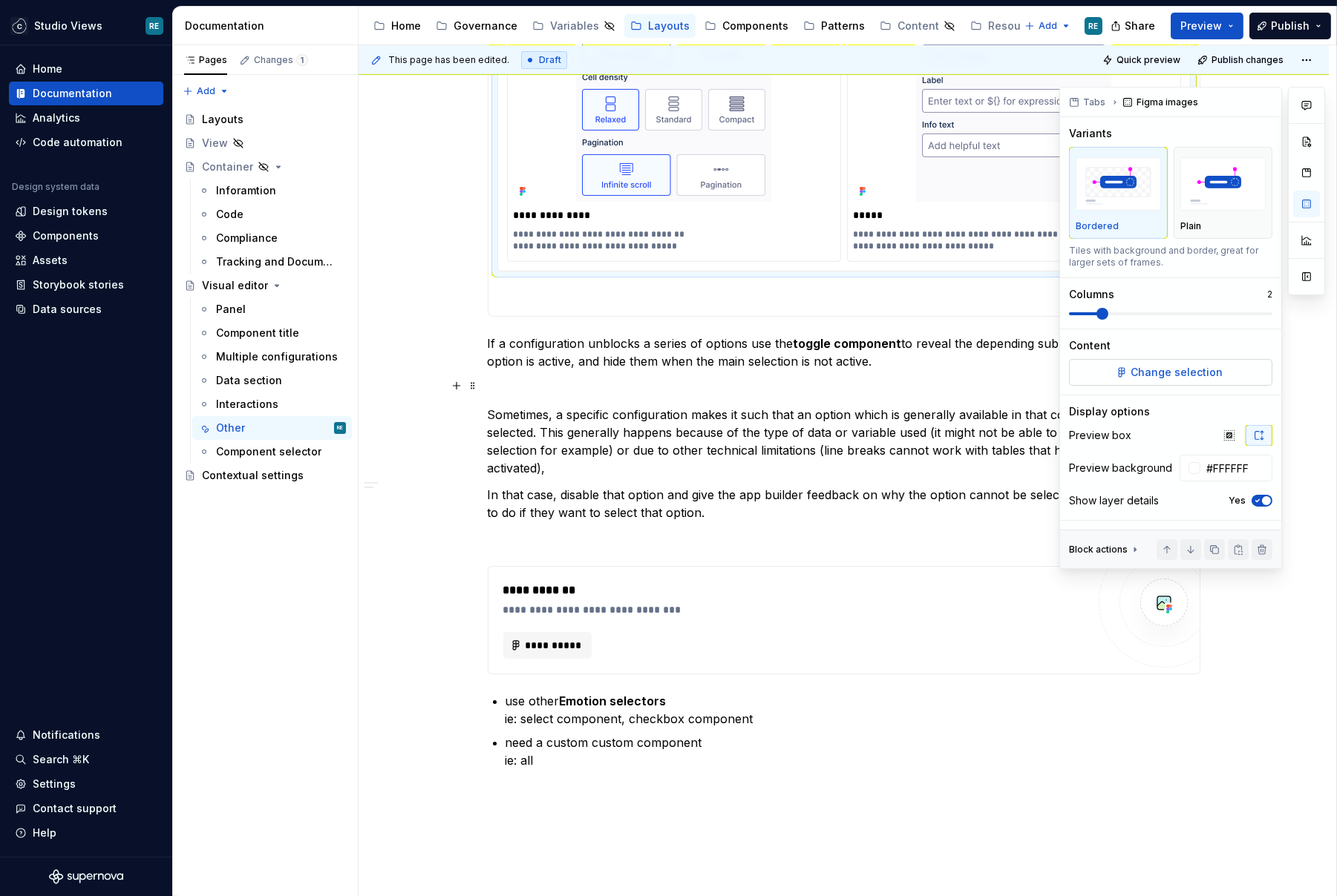
click at [1144, 380] on button "Change selection" at bounding box center [1171, 372] width 204 height 26
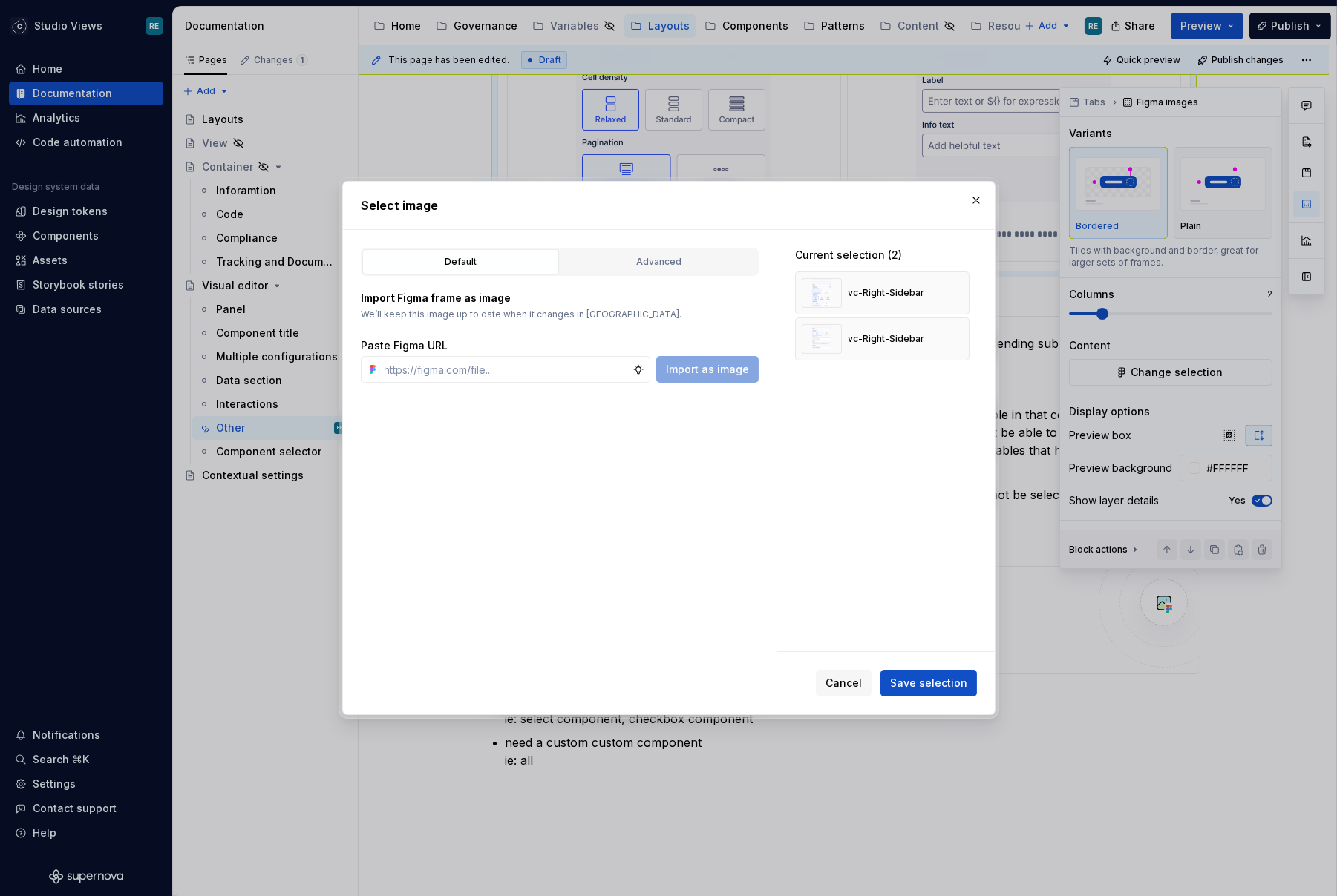
click at [783, 477] on div "Current selection (2) vc-Right-Sidebar vc-Right-Sidebar" at bounding box center [885, 441] width 217 height 422
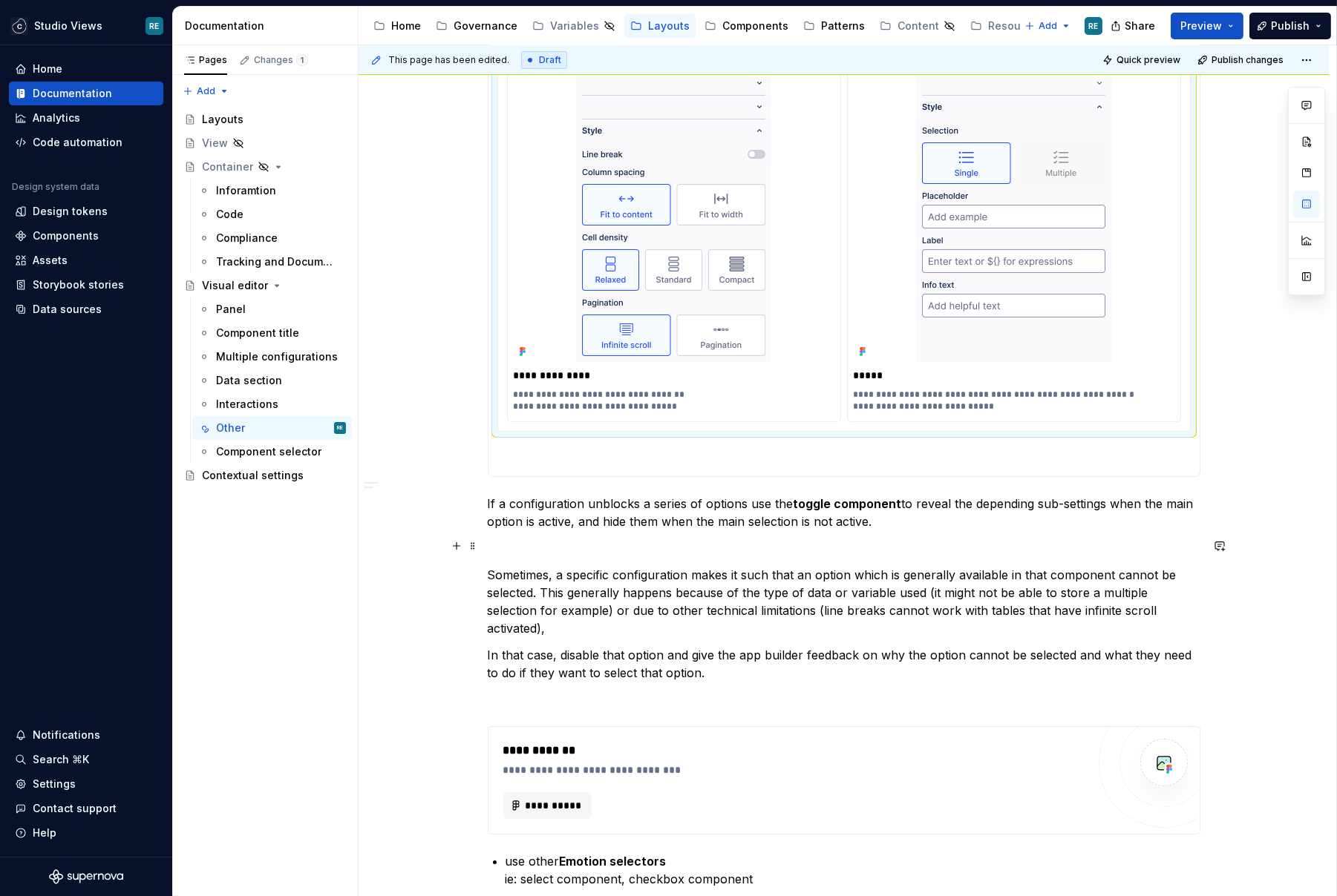
scroll to position [454, 0]
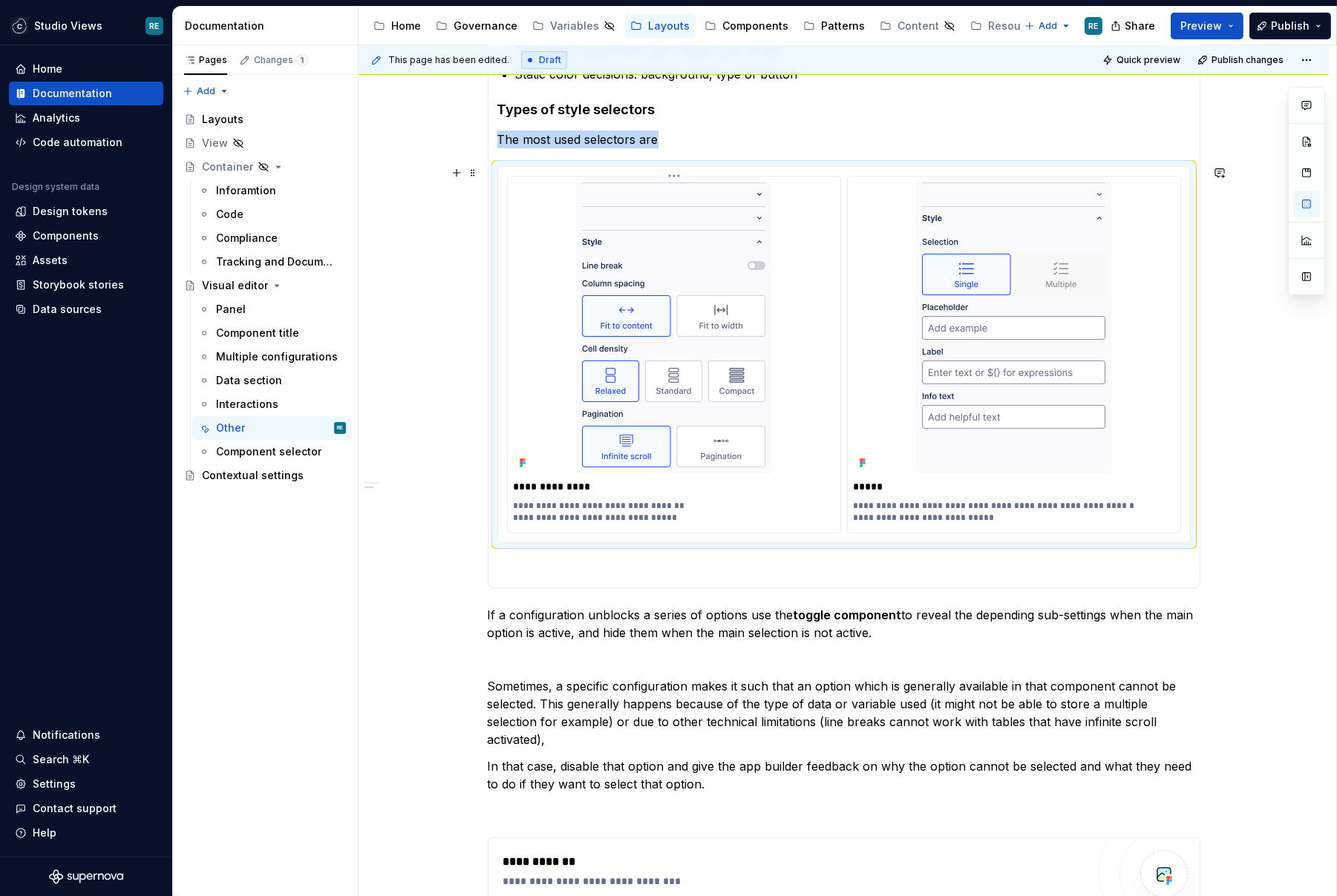
click at [694, 394] on img at bounding box center [673, 328] width 195 height 291
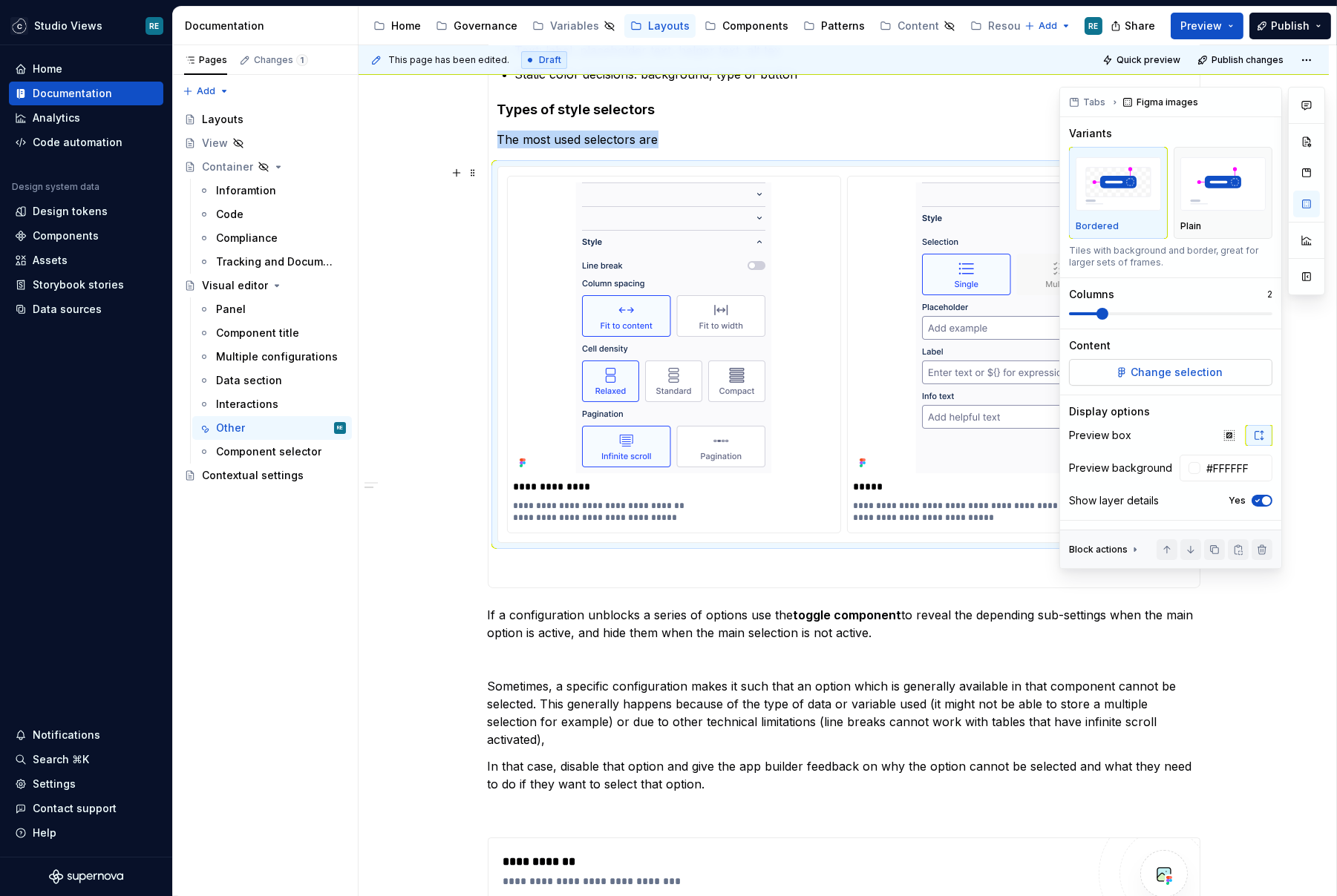
click at [1216, 378] on span "Change selection" at bounding box center [1176, 373] width 92 height 15
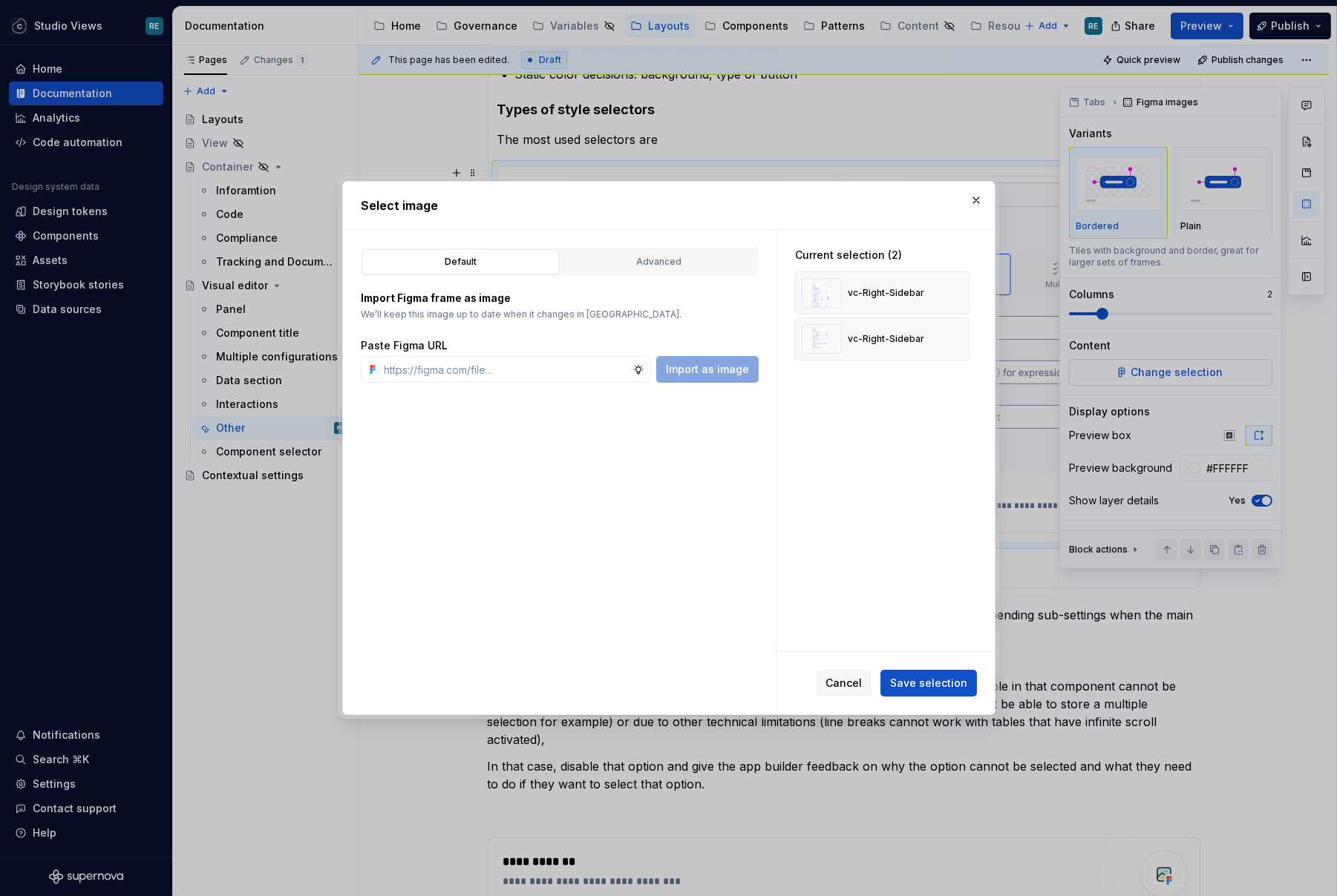
type textarea "*"
type input "[URL][DOMAIN_NAME]"
click at [414, 363] on input "text" at bounding box center [504, 369] width 254 height 26
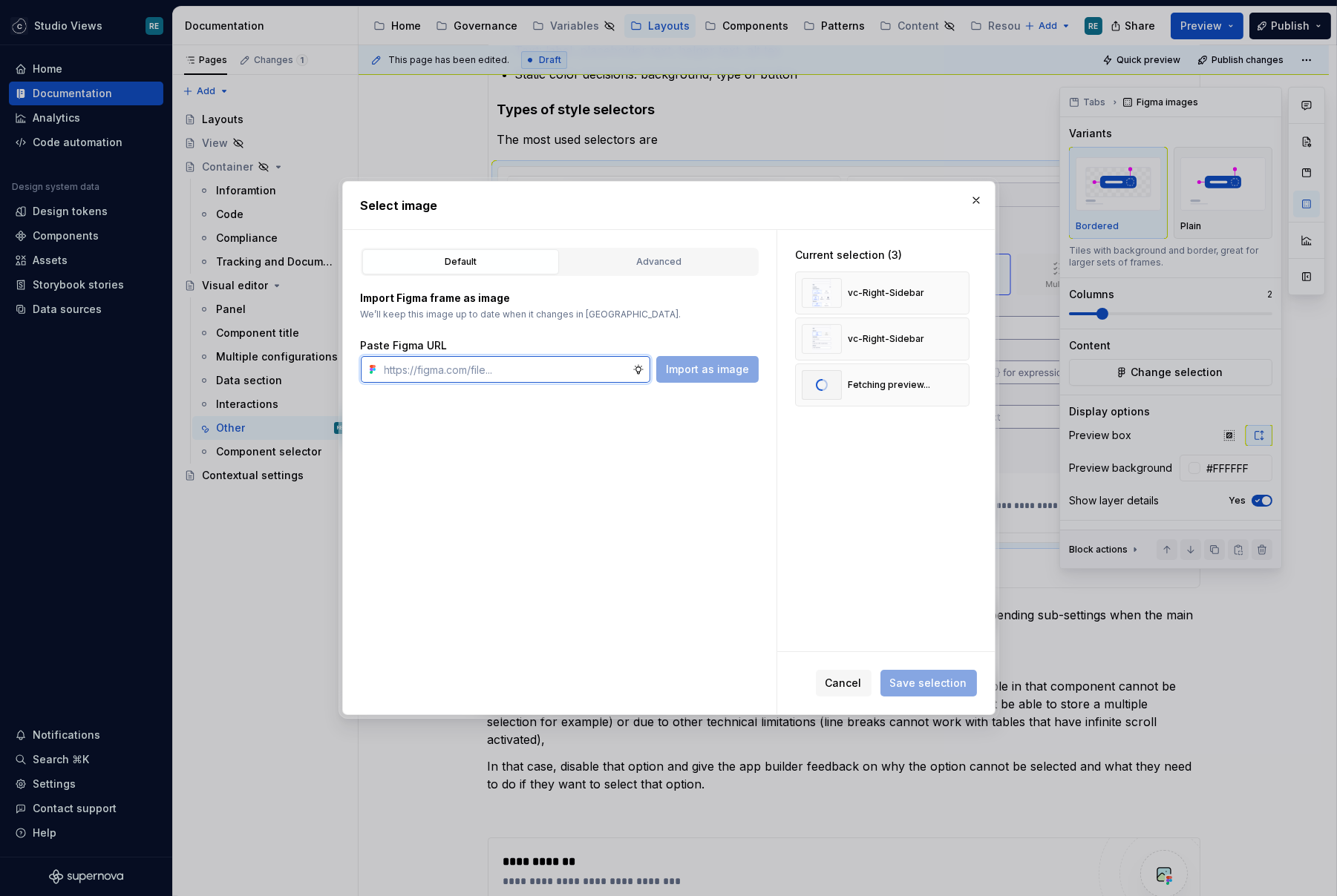
paste input "[URL][DOMAIN_NAME]"
type input "[URL][DOMAIN_NAME]"
click at [962, 685] on span "Save selection" at bounding box center [928, 683] width 77 height 15
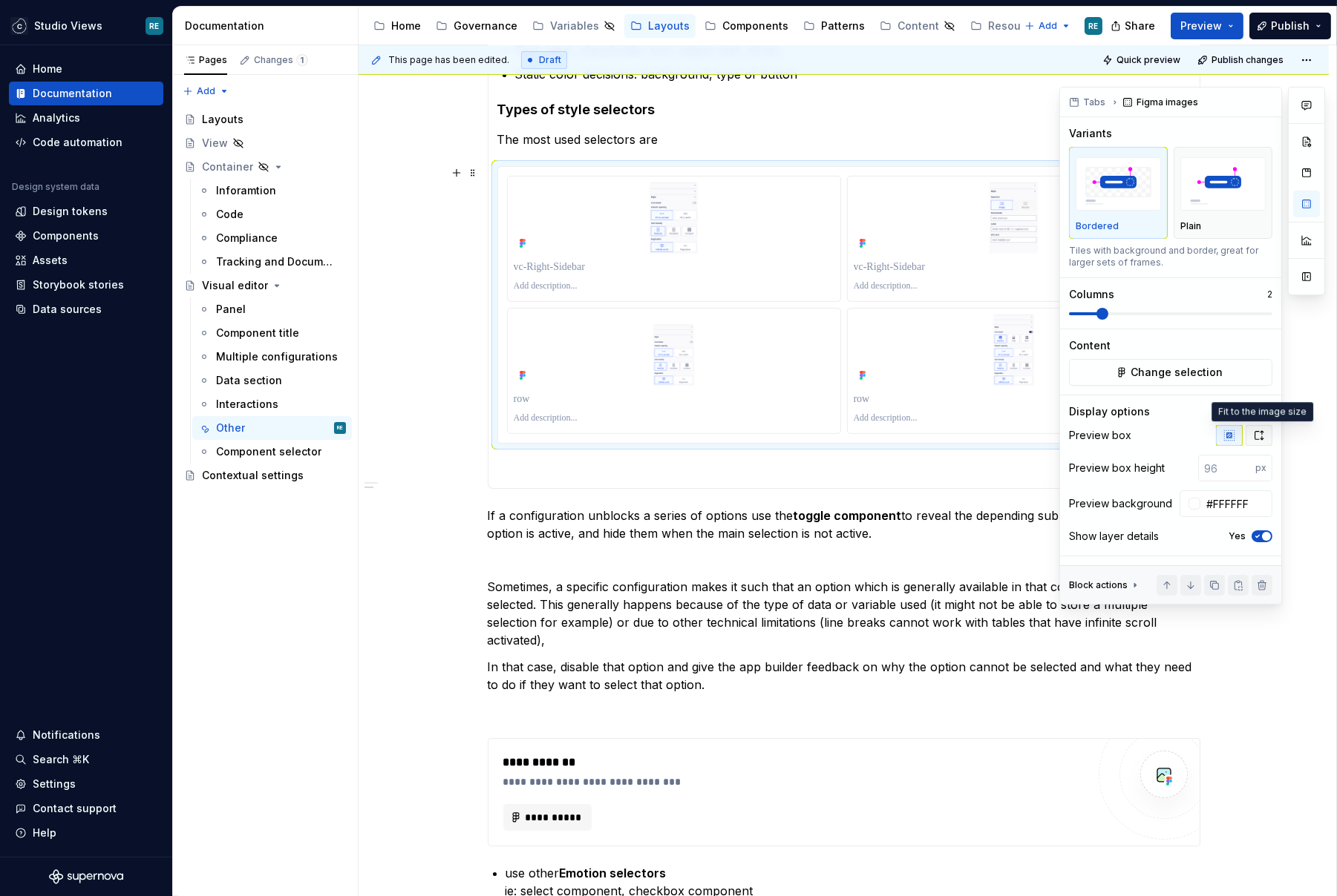
click at [1263, 438] on icon "button" at bounding box center [1259, 435] width 8 height 9
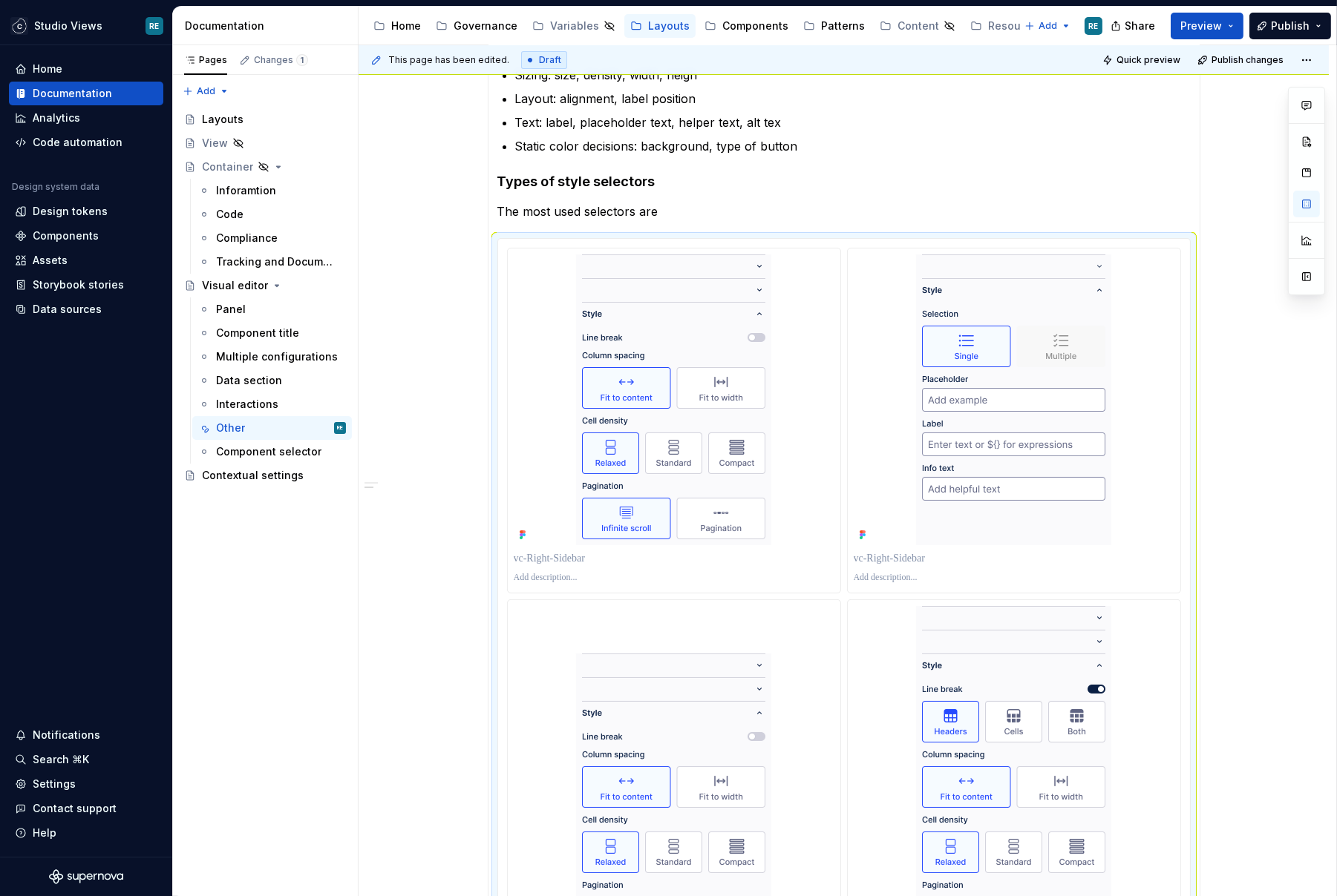
scroll to position [370, 0]
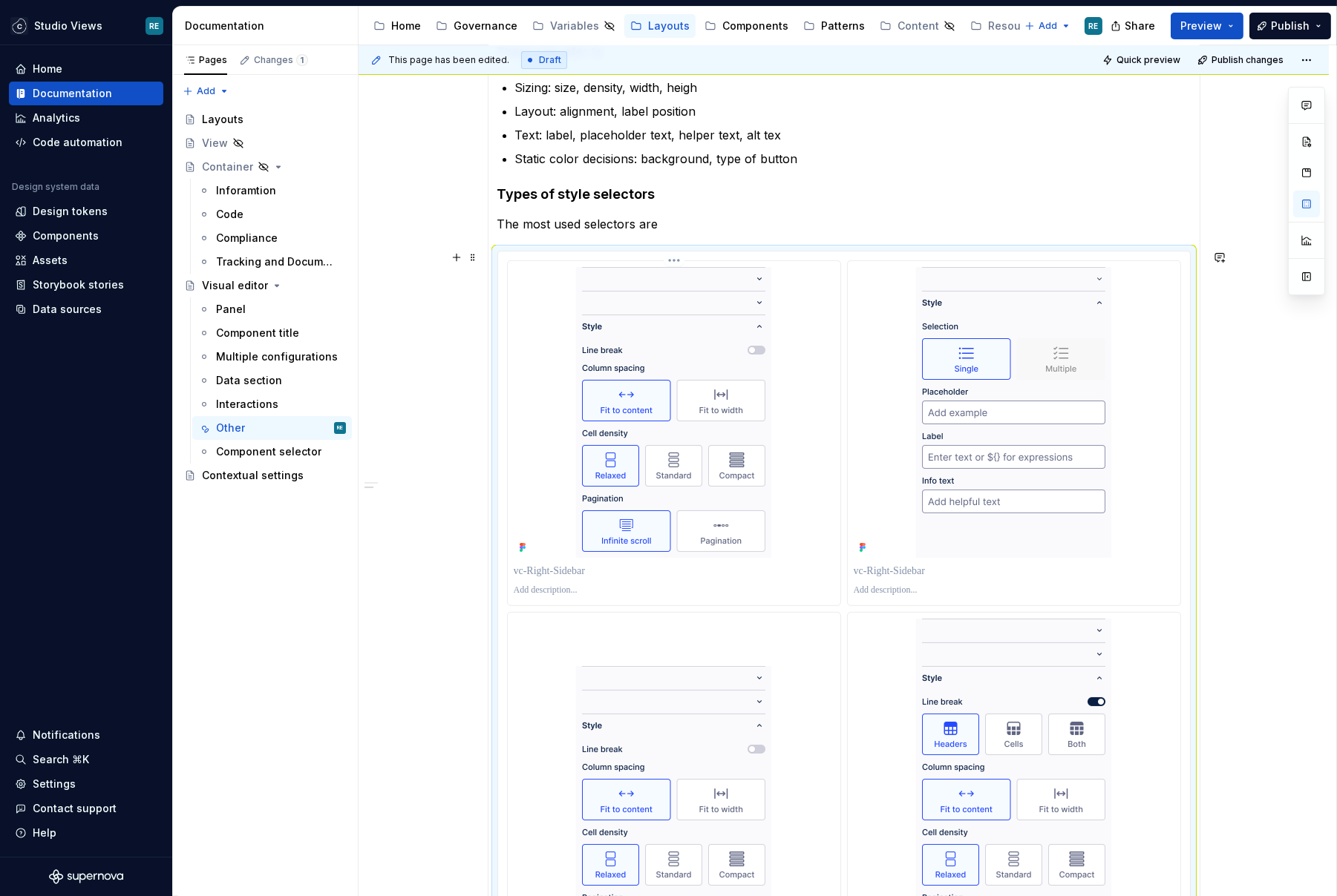
click at [548, 587] on p at bounding box center [674, 590] width 322 height 12
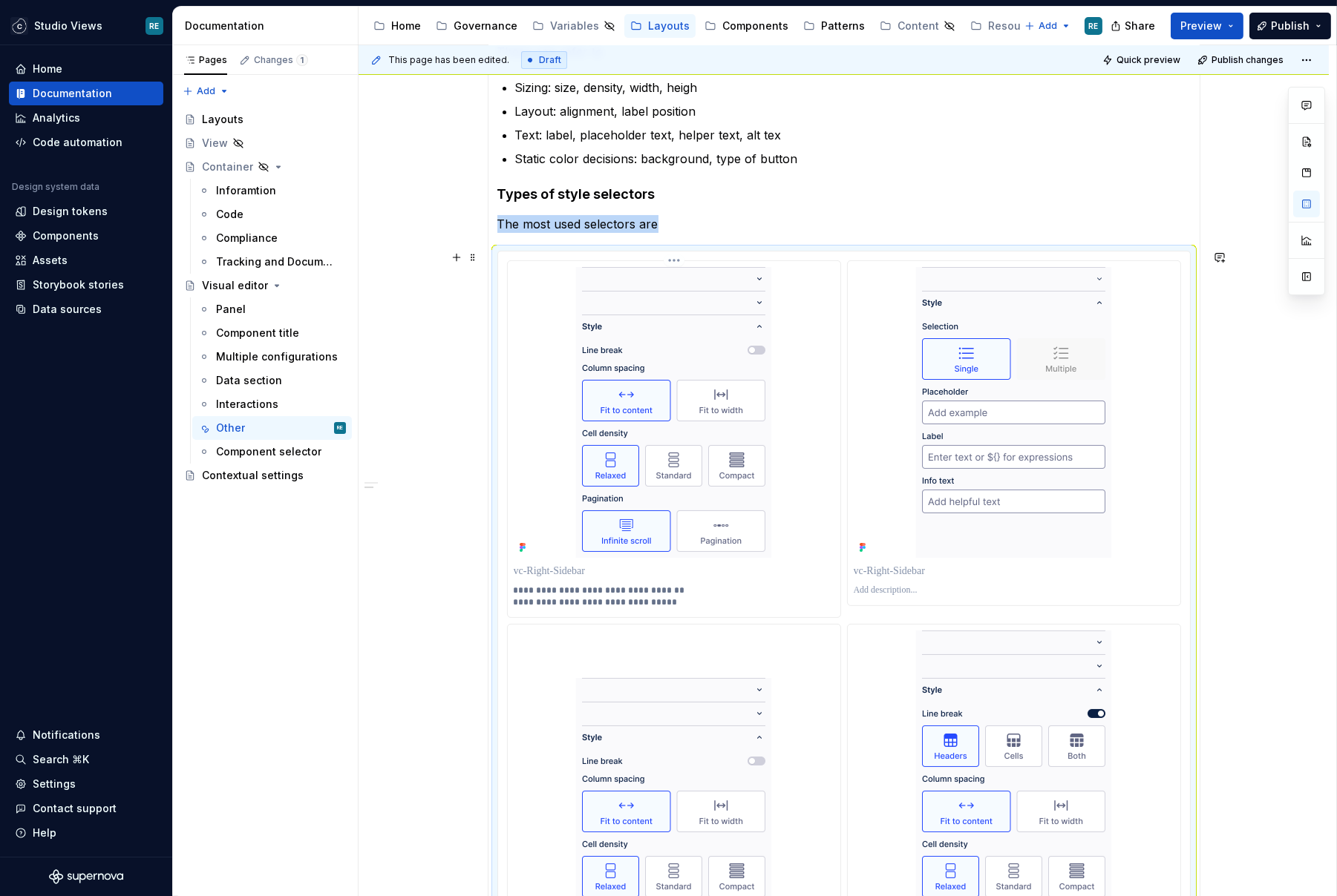
click at [534, 557] on div "**********" at bounding box center [674, 439] width 333 height 356
click at [534, 569] on p at bounding box center [674, 572] width 322 height 15
click at [905, 569] on p at bounding box center [1014, 572] width 322 height 15
click at [878, 584] on p at bounding box center [1014, 590] width 322 height 12
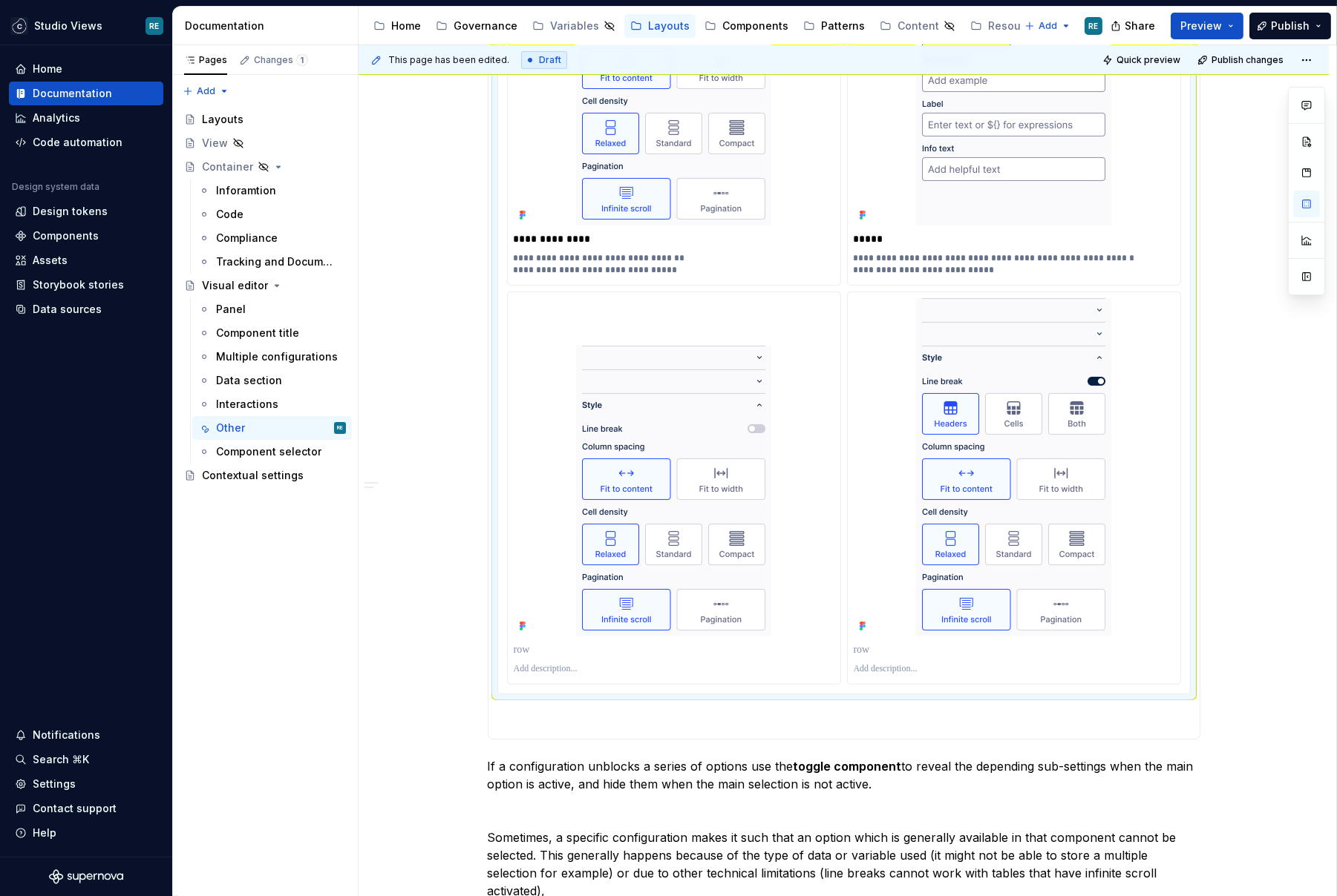
scroll to position [833, 0]
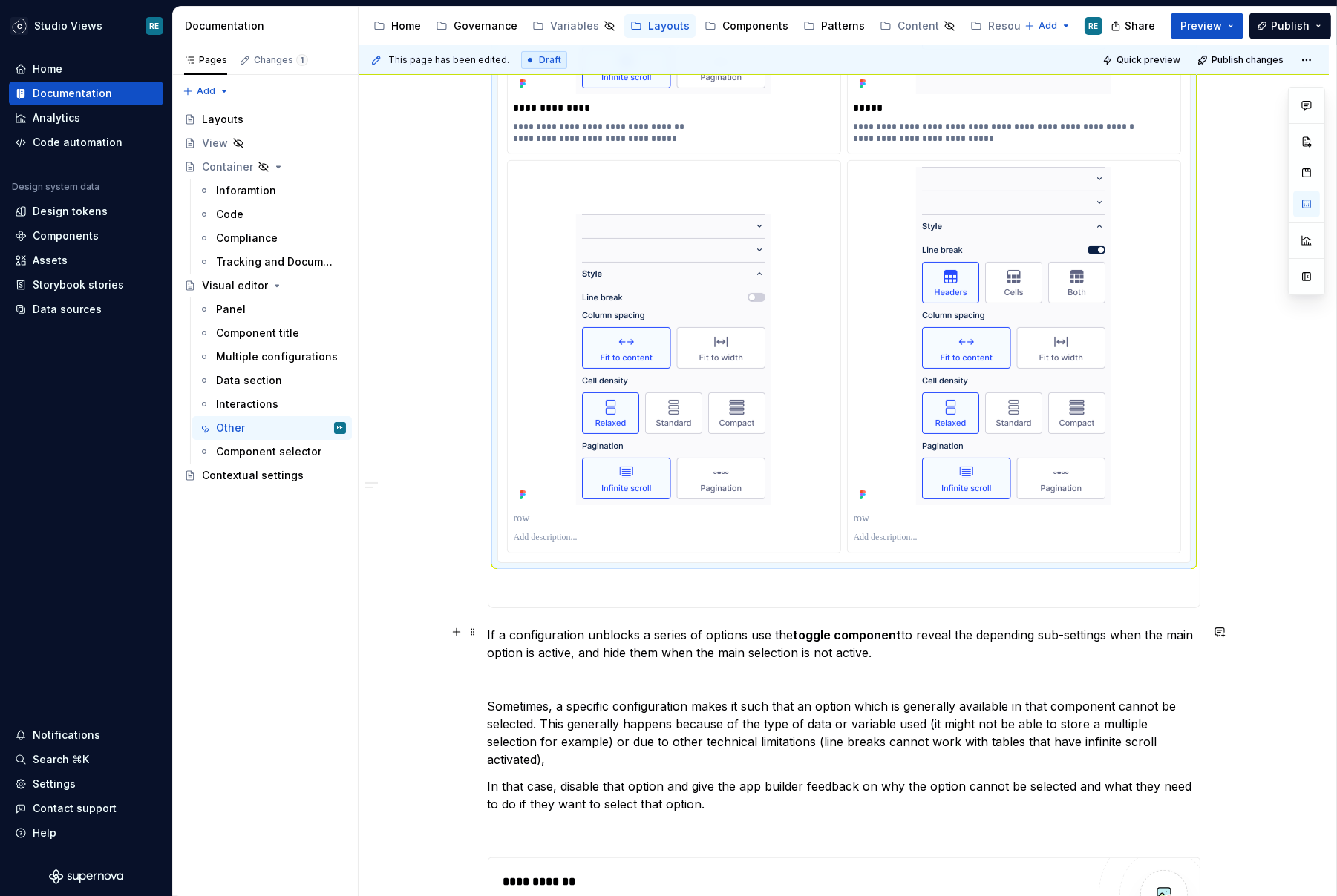
click at [650, 647] on p "If a configuration unblocks a series of options use the toggle component to rev…" at bounding box center [844, 643] width 713 height 35
click at [973, 332] on img at bounding box center [1013, 336] width 195 height 338
click at [996, 306] on img at bounding box center [1013, 336] width 195 height 338
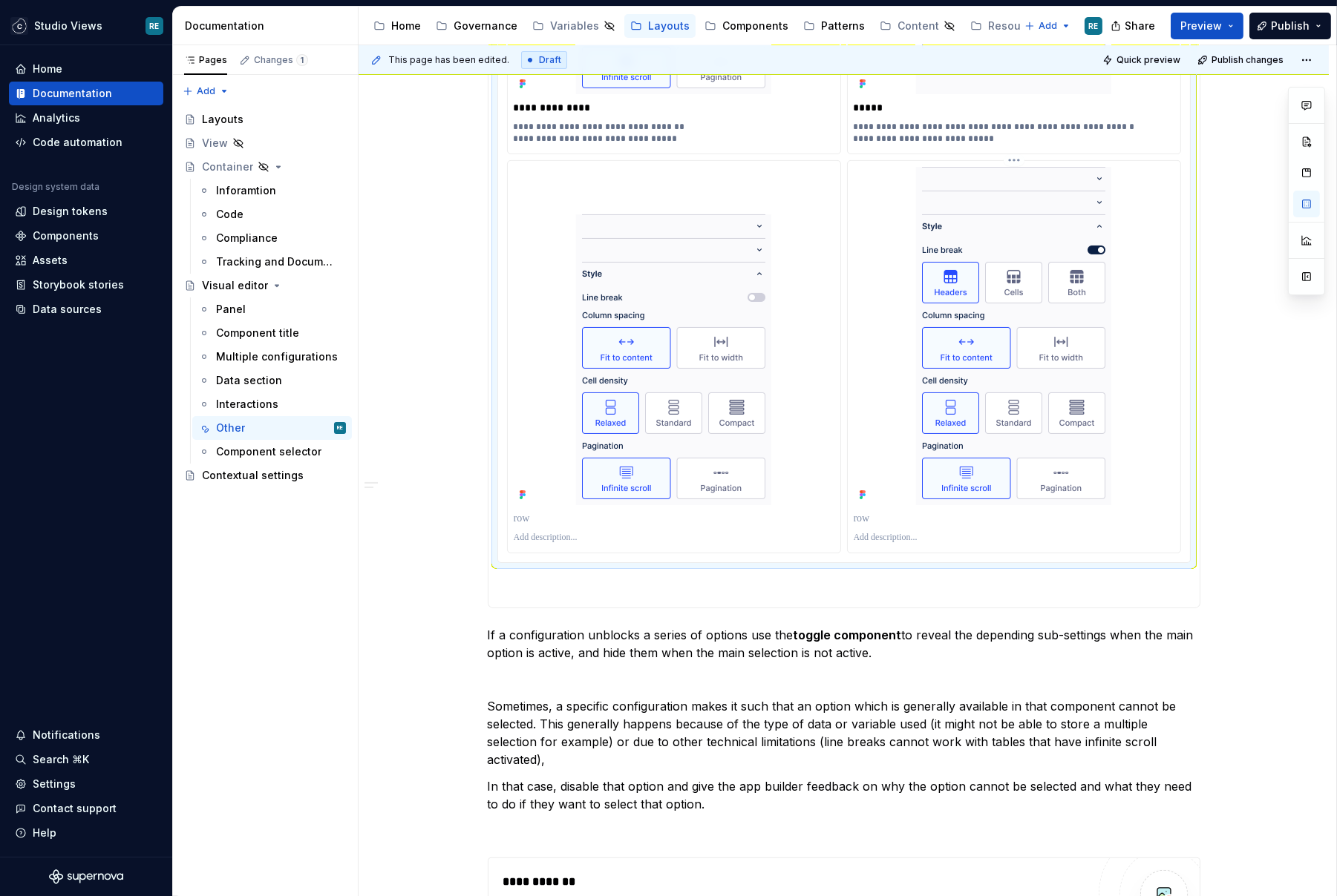
click at [996, 306] on img at bounding box center [1013, 336] width 195 height 338
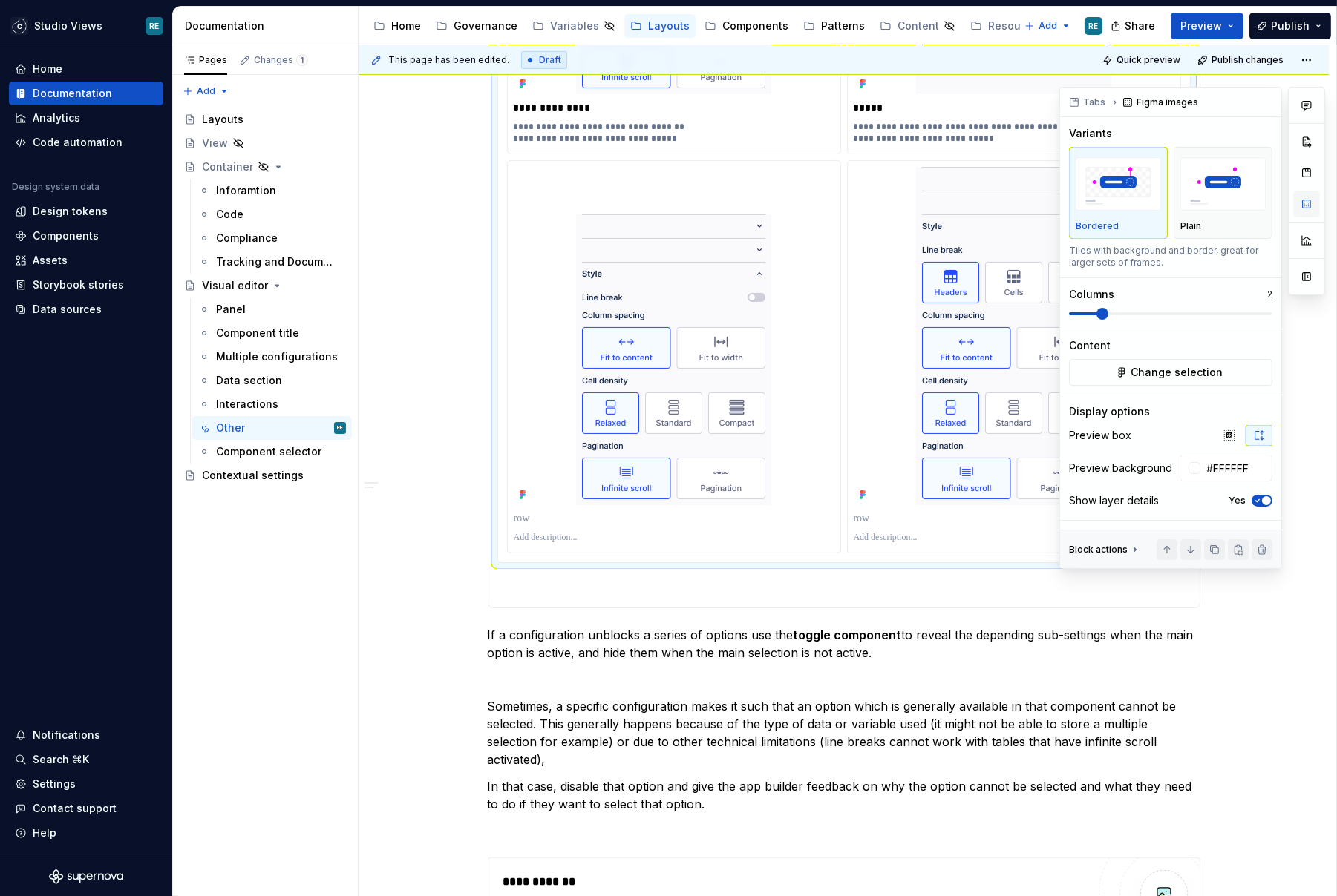
click at [1306, 208] on button "button" at bounding box center [1306, 204] width 26 height 26
click at [1168, 369] on span "Change selection" at bounding box center [1176, 373] width 92 height 15
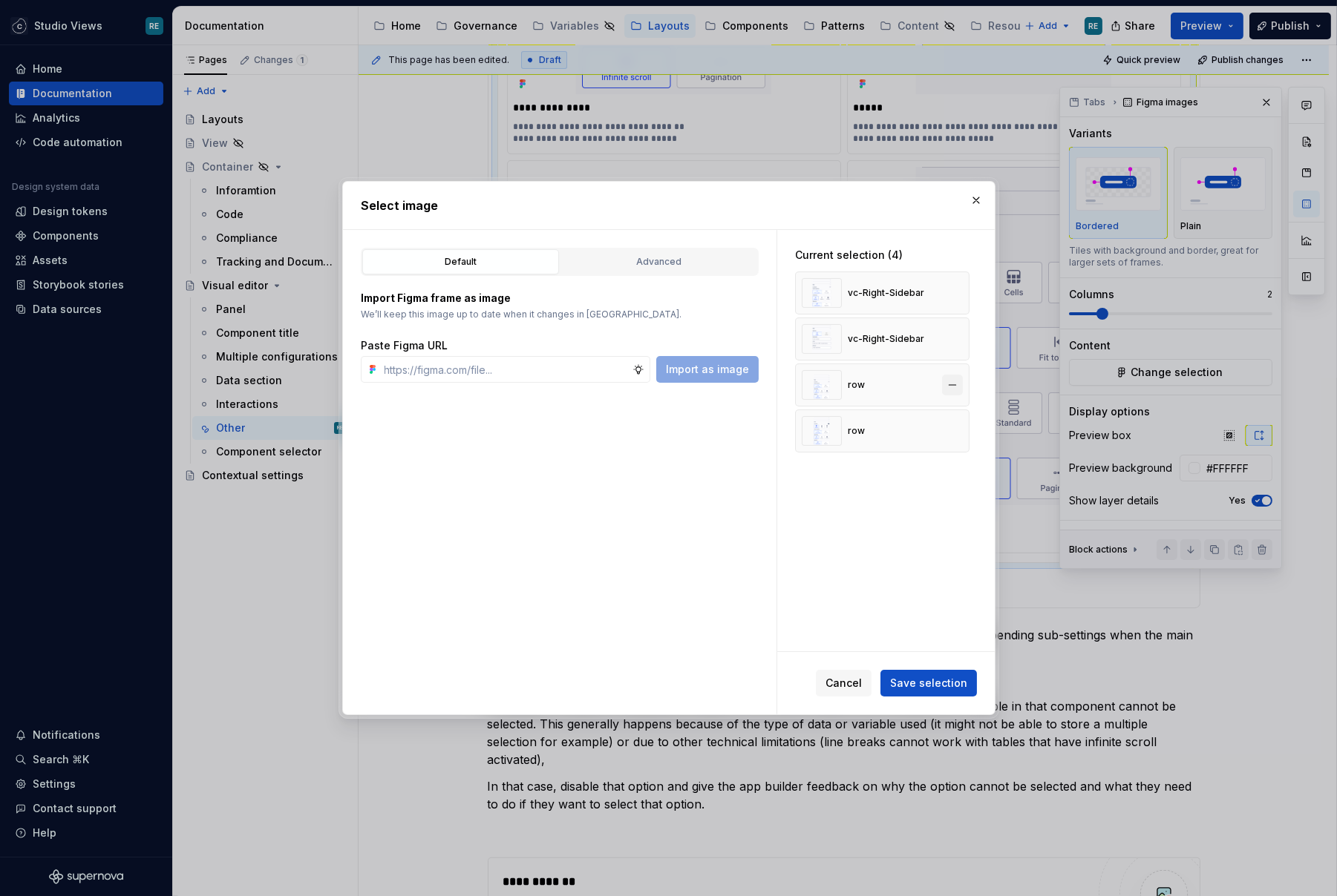
click at [963, 382] on button "button" at bounding box center [952, 384] width 21 height 21
click at [949, 685] on span "Save selection" at bounding box center [928, 683] width 77 height 15
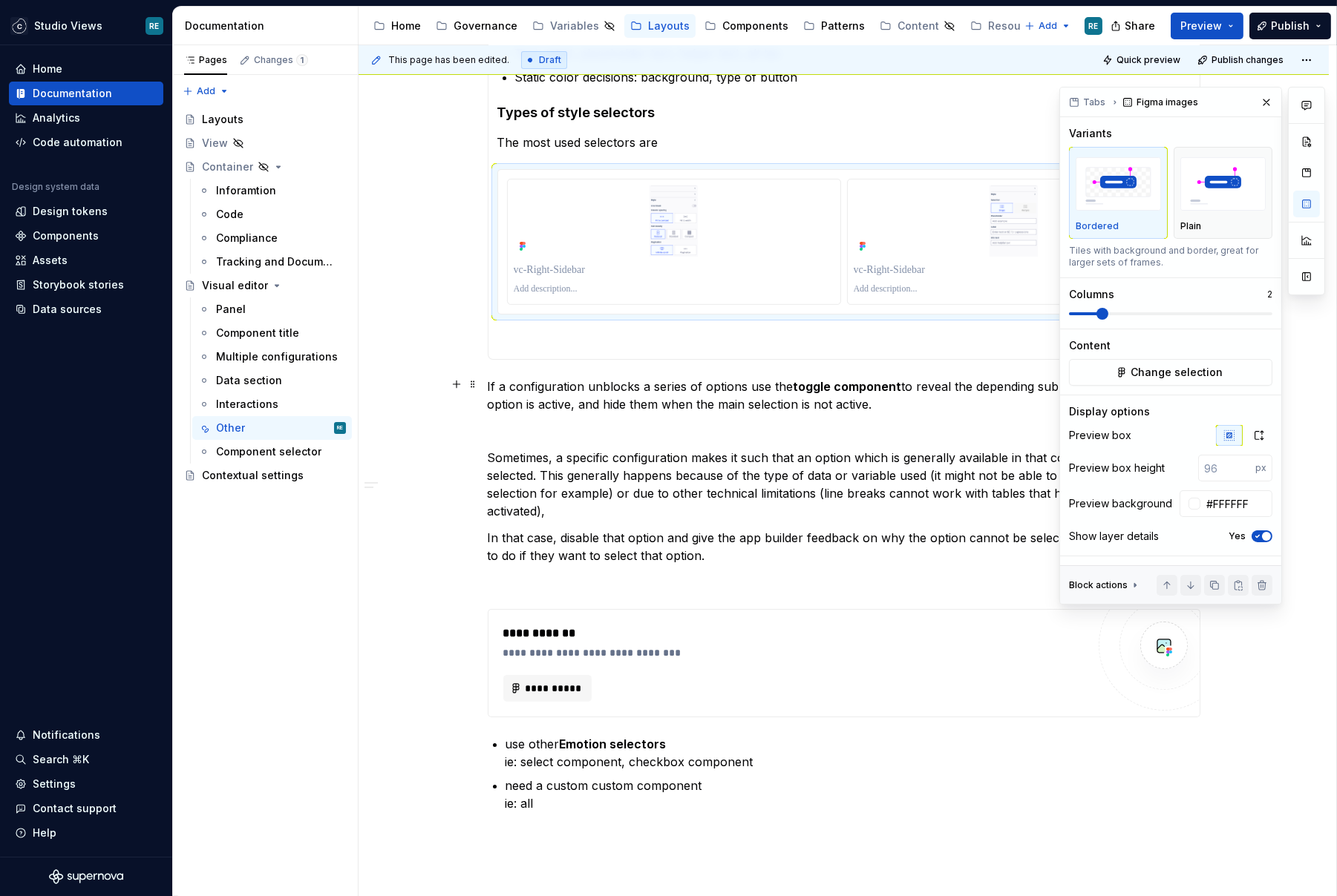
scroll to position [362, 0]
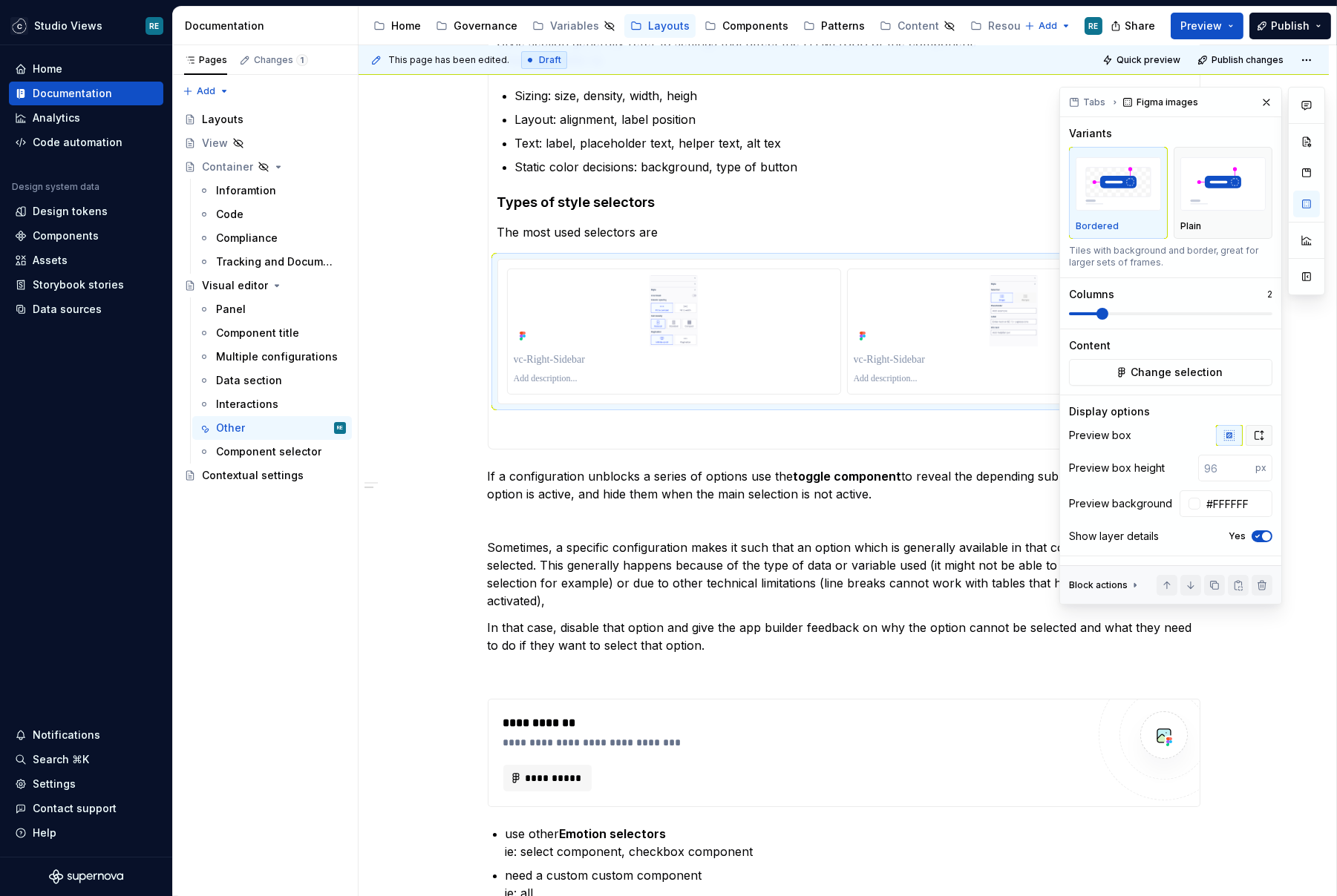
click at [1256, 442] on button "button" at bounding box center [1258, 435] width 26 height 21
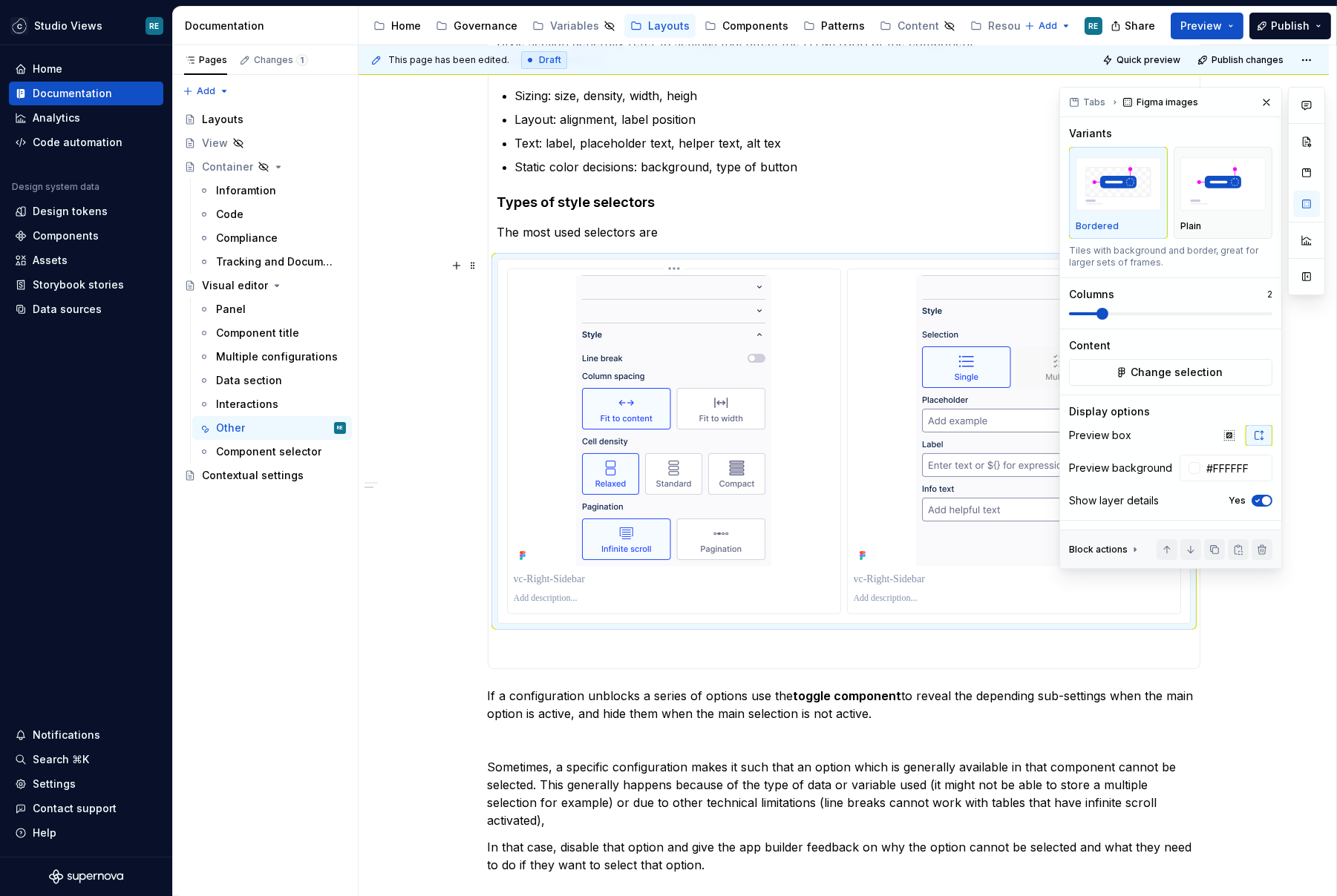
click at [630, 581] on p at bounding box center [674, 580] width 322 height 15
click at [705, 701] on p "If a configuration unblocks a series of options use the toggle component to rev…" at bounding box center [844, 704] width 713 height 35
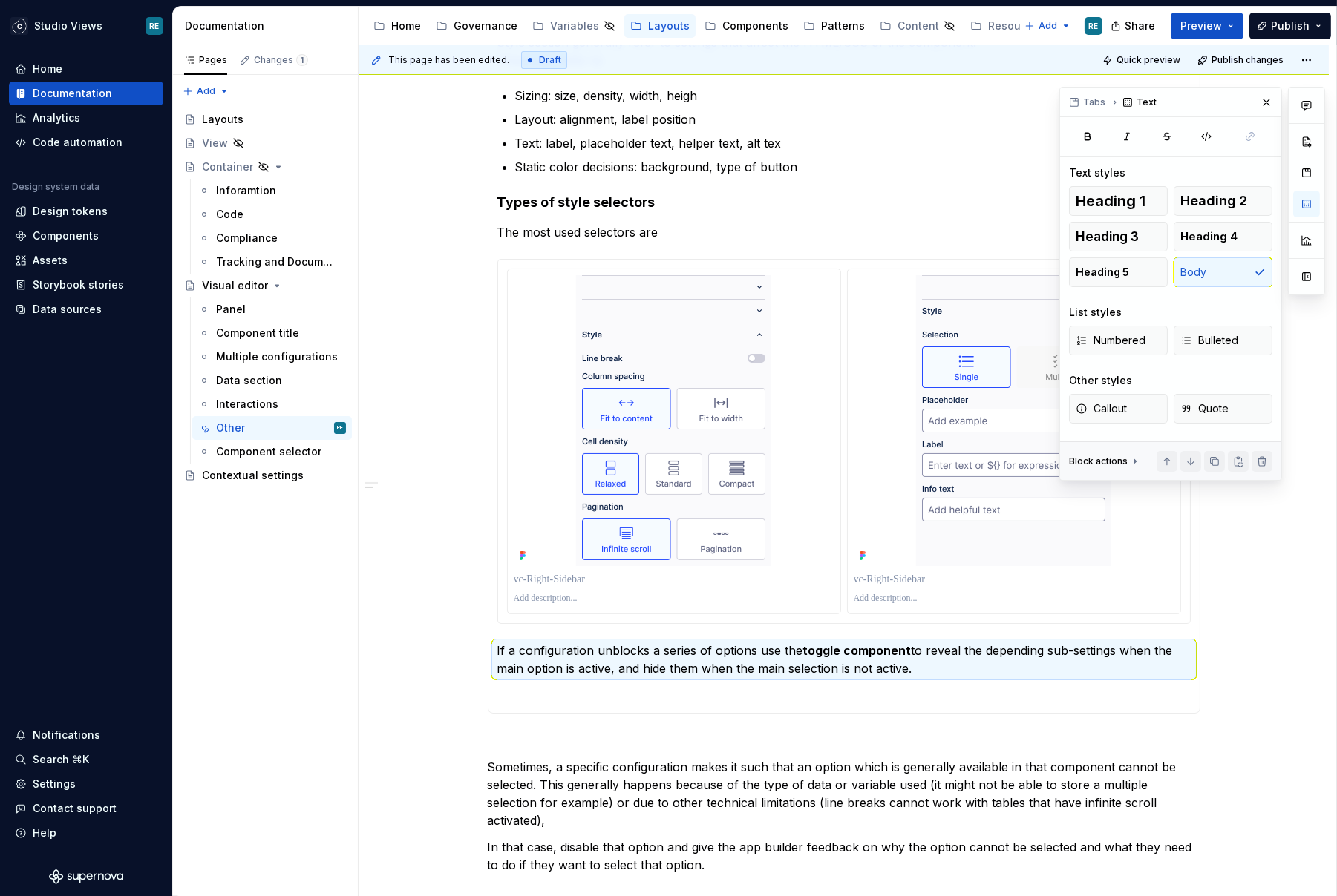
click at [730, 722] on div "**********" at bounding box center [844, 535] width 713 height 1172
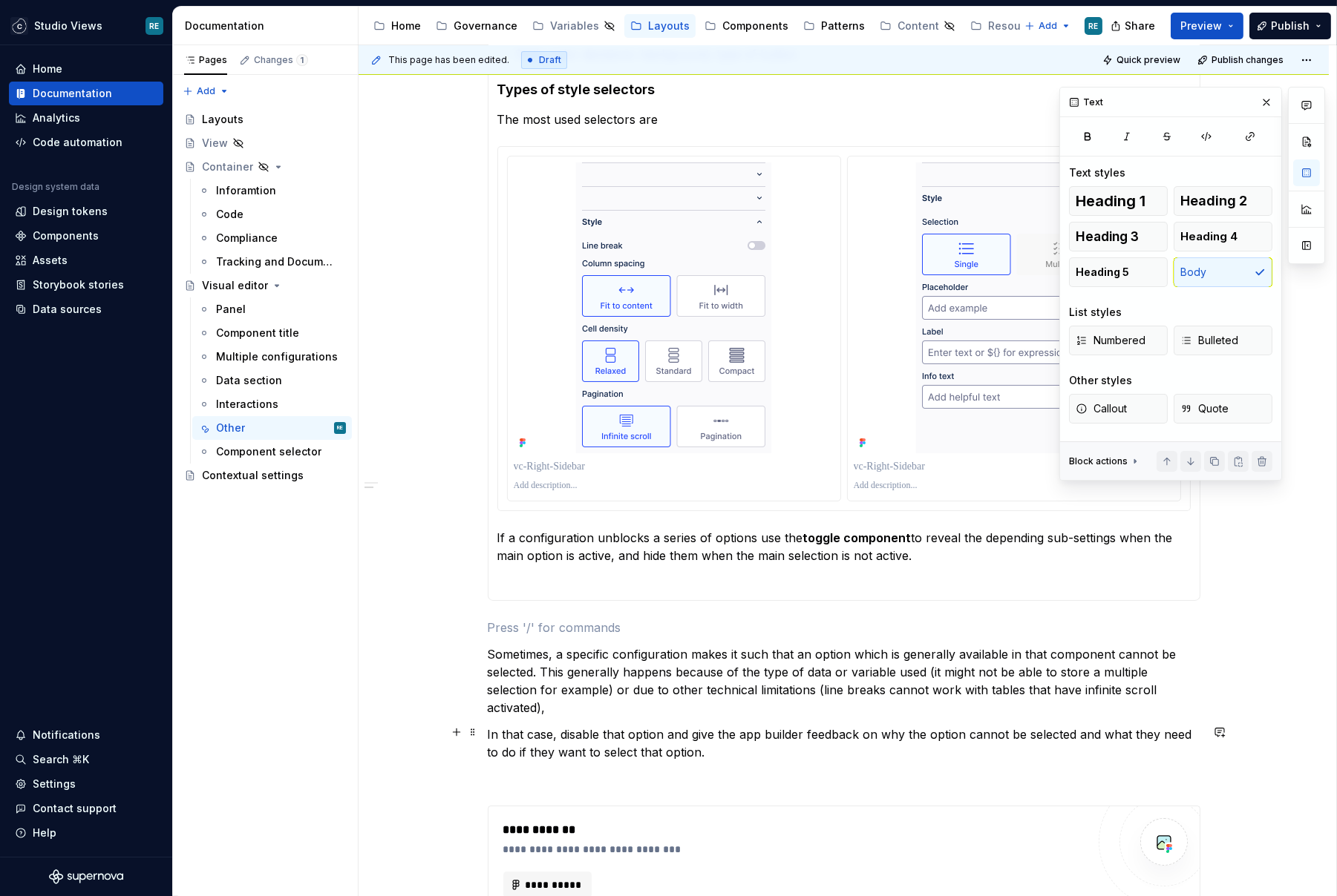
scroll to position [488, 0]
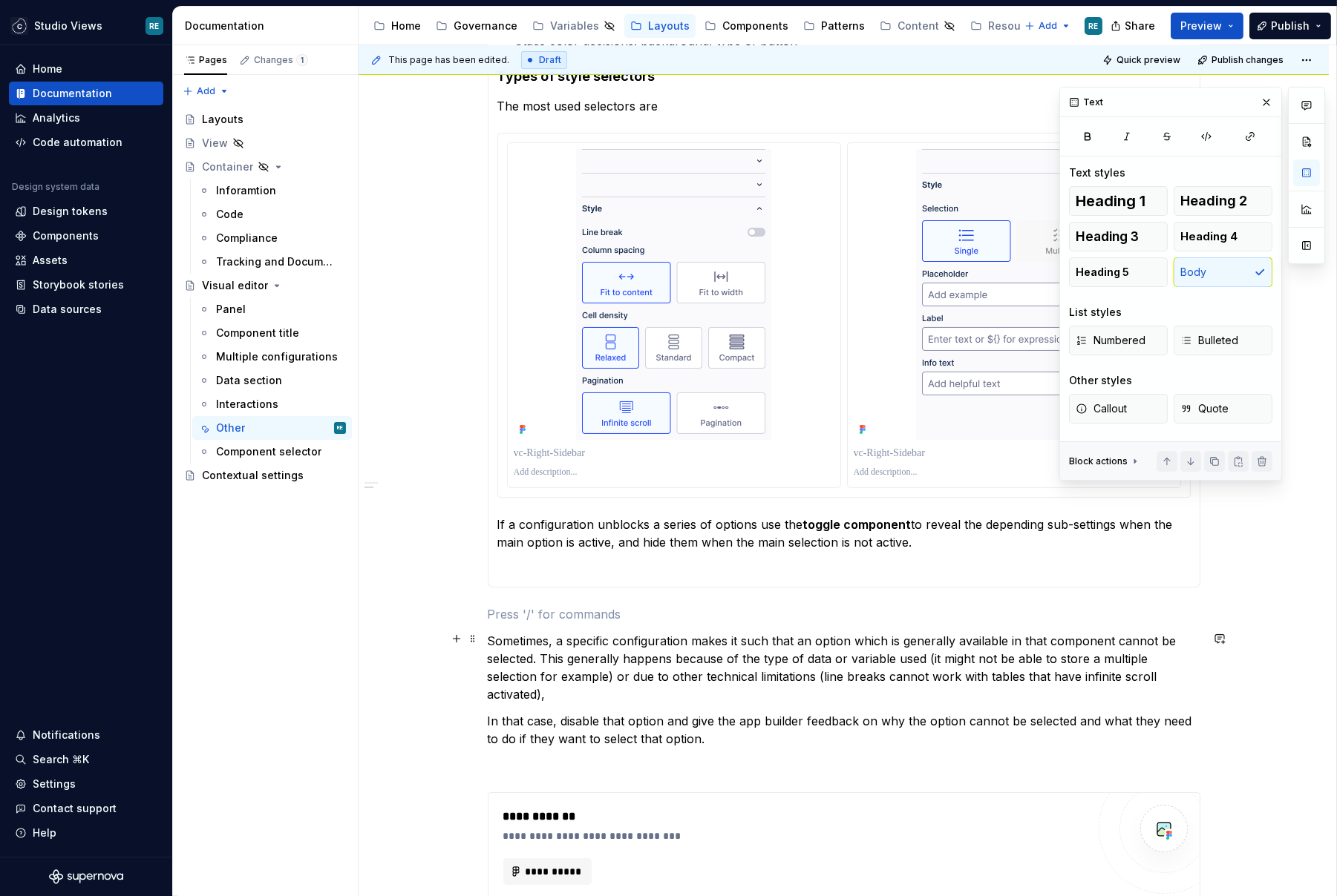
click at [673, 656] on p "Sometimes, a specific configuration makes it such that an option which is gener…" at bounding box center [844, 668] width 713 height 71
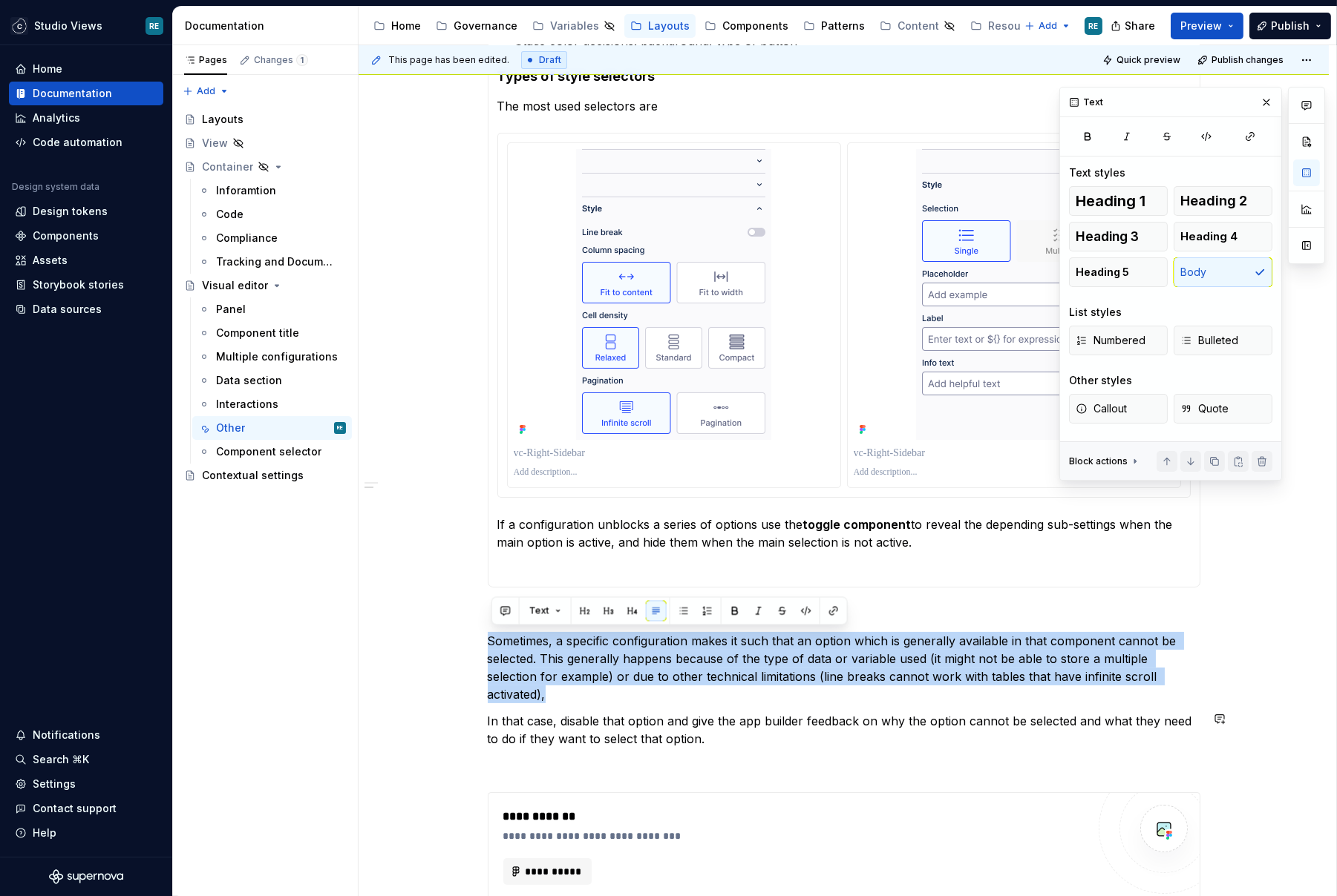
drag, startPoint x: 673, startPoint y: 656, endPoint x: 718, endPoint y: 747, distance: 101.5
click at [718, 747] on div "**********" at bounding box center [844, 410] width 713 height 1172
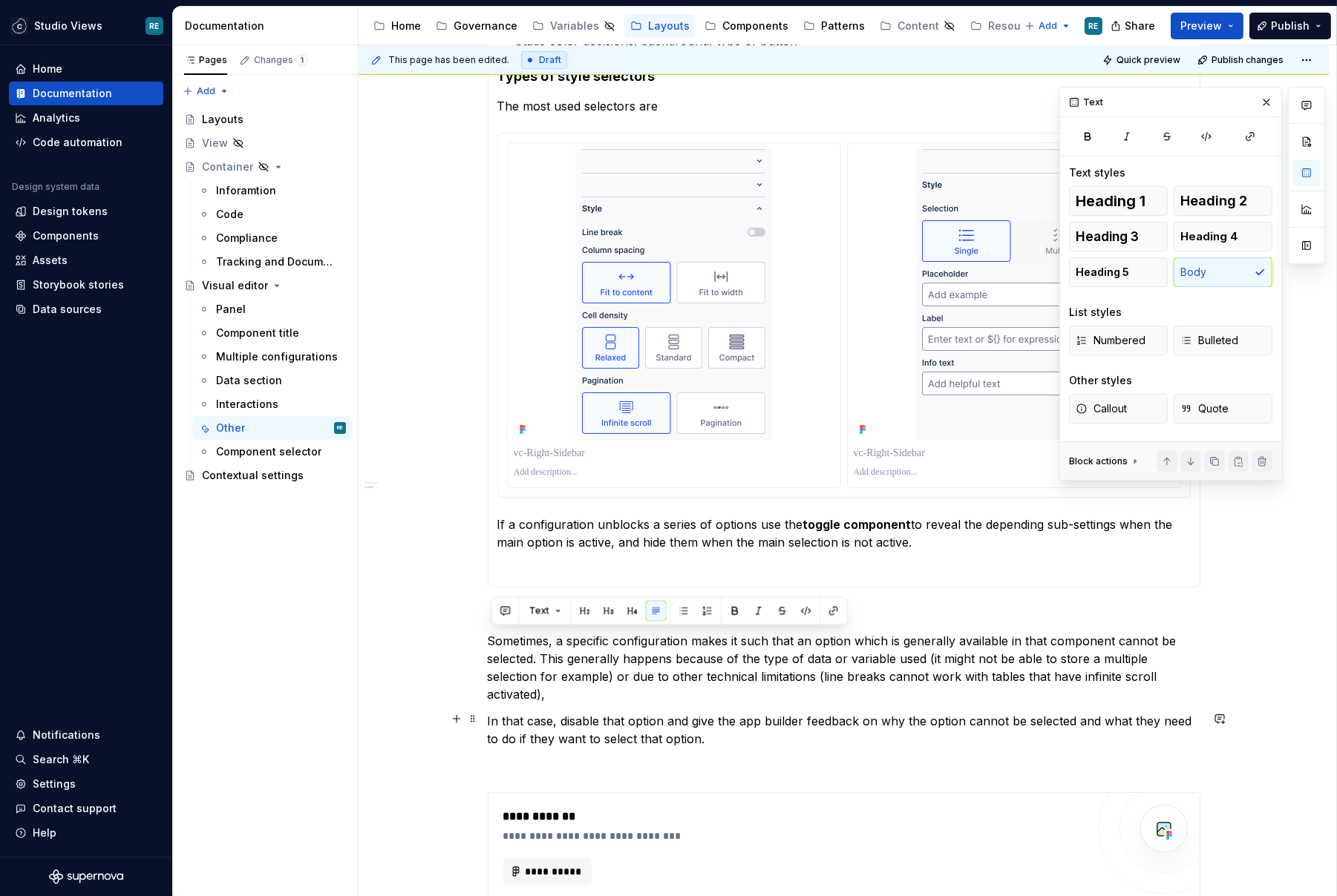
click at [751, 731] on p "In that case, disable that option and give the app builder feedback on why the …" at bounding box center [844, 730] width 713 height 35
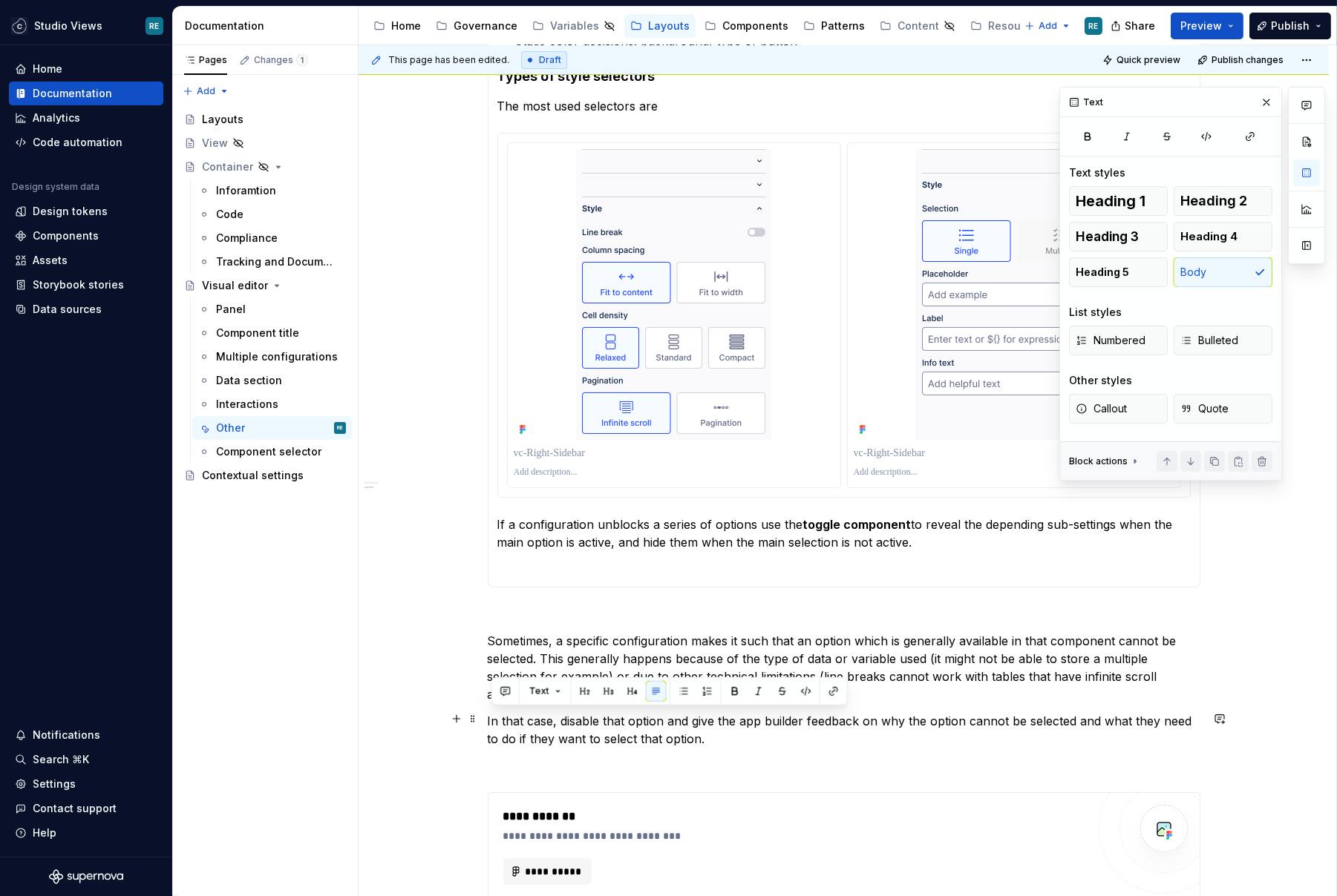
drag, startPoint x: 751, startPoint y: 731, endPoint x: 626, endPoint y: 580, distance: 196.0
click at [626, 580] on div "**********" at bounding box center [844, 410] width 713 height 1172
click at [634, 605] on p at bounding box center [844, 614] width 713 height 18
click at [923, 543] on p "If a configuration unblocks a series of options use the toggle component to rev…" at bounding box center [843, 533] width 693 height 35
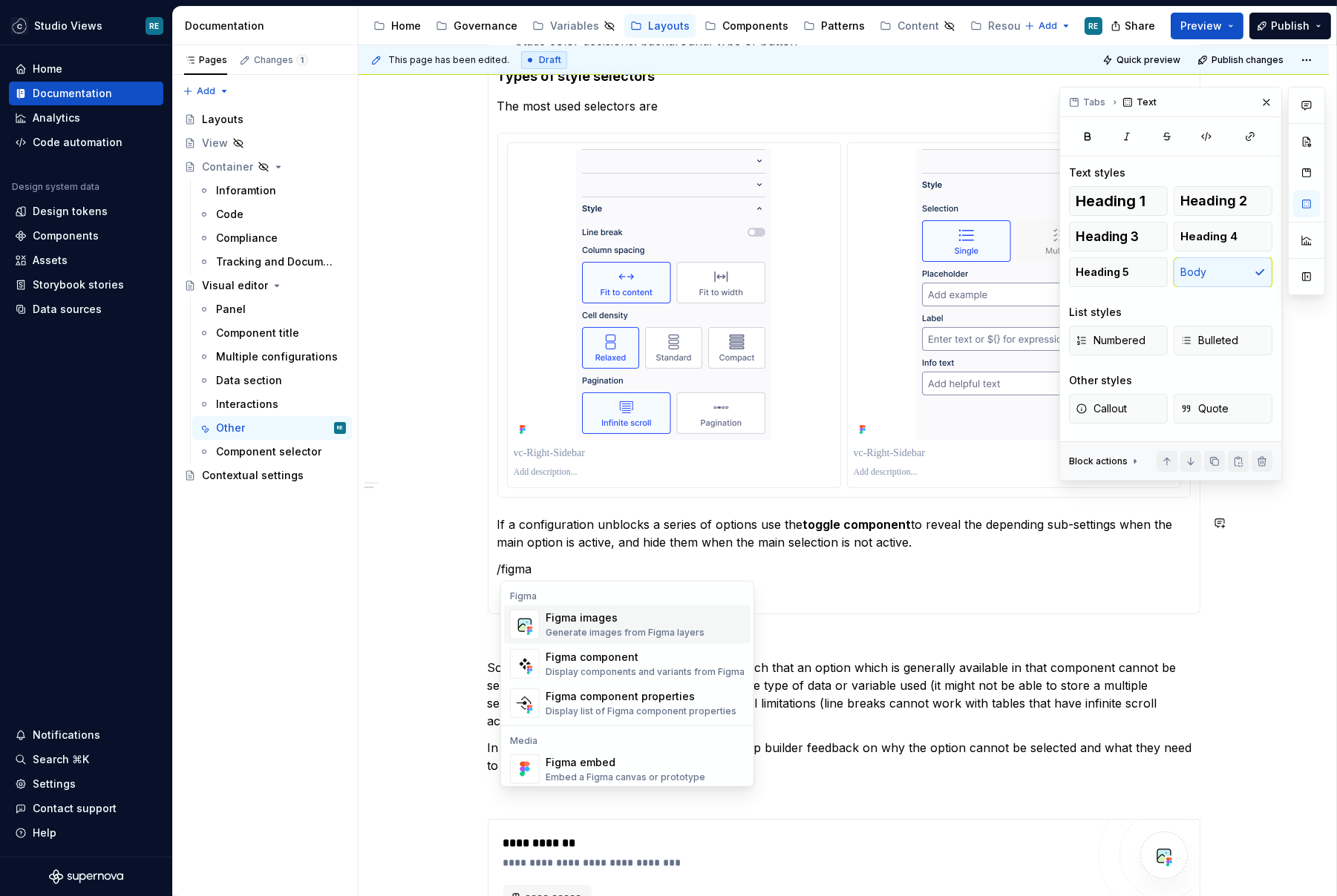
click at [681, 627] on div "Generate images from Figma layers" at bounding box center [624, 632] width 159 height 12
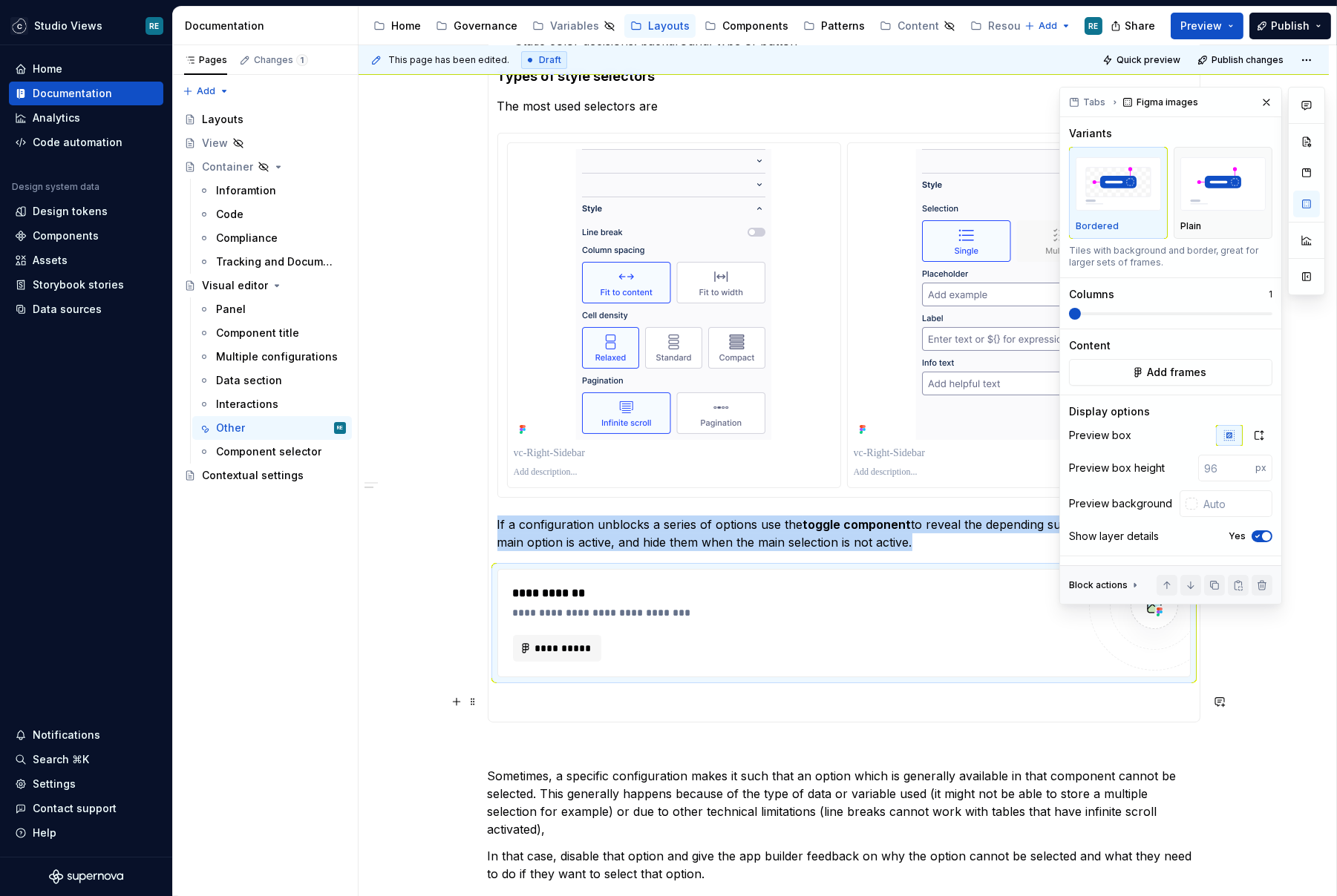
click at [599, 695] on p at bounding box center [843, 704] width 693 height 18
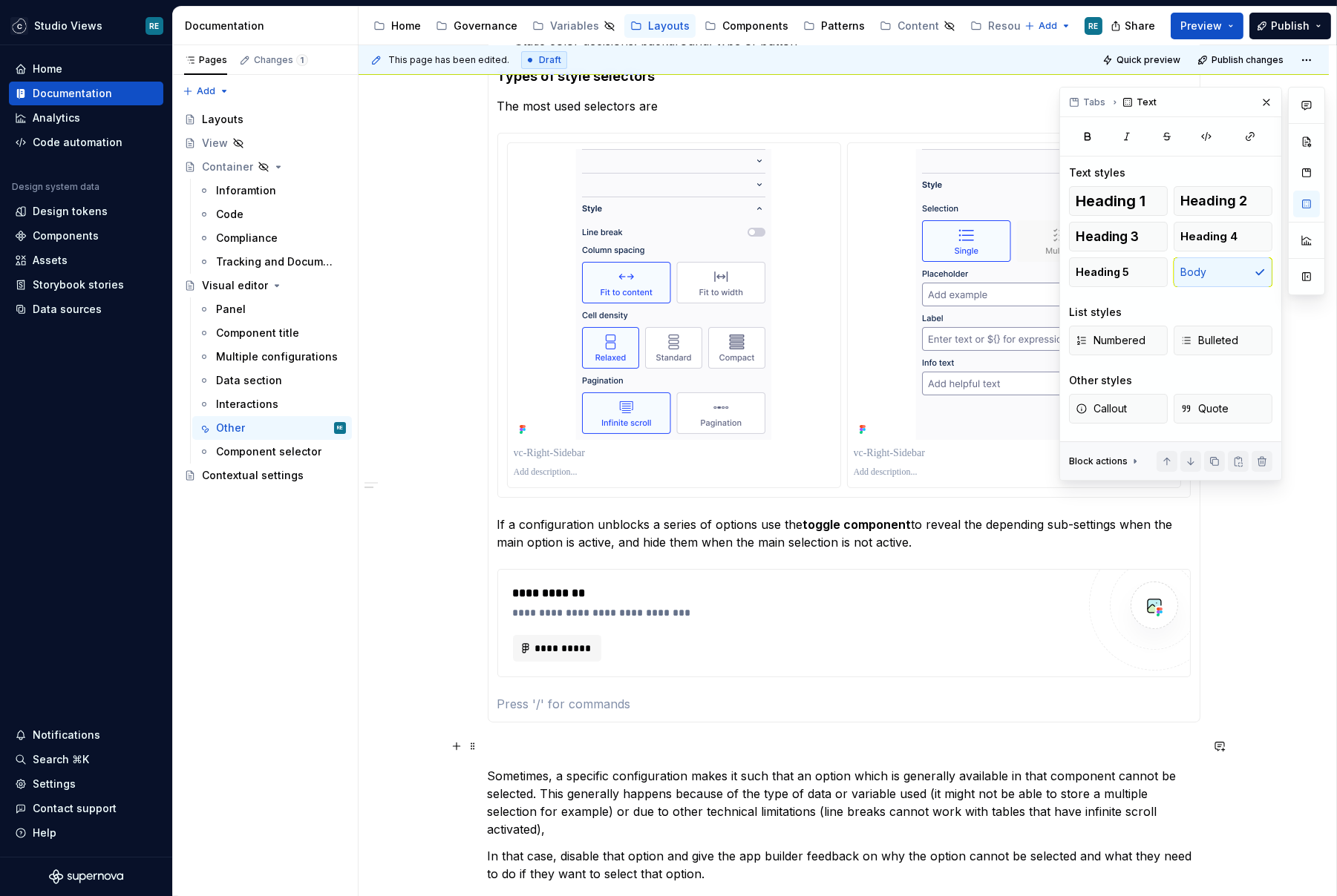
click at [521, 782] on p "Sometimes, a specific configuration makes it such that an option which is gener…" at bounding box center [844, 802] width 713 height 71
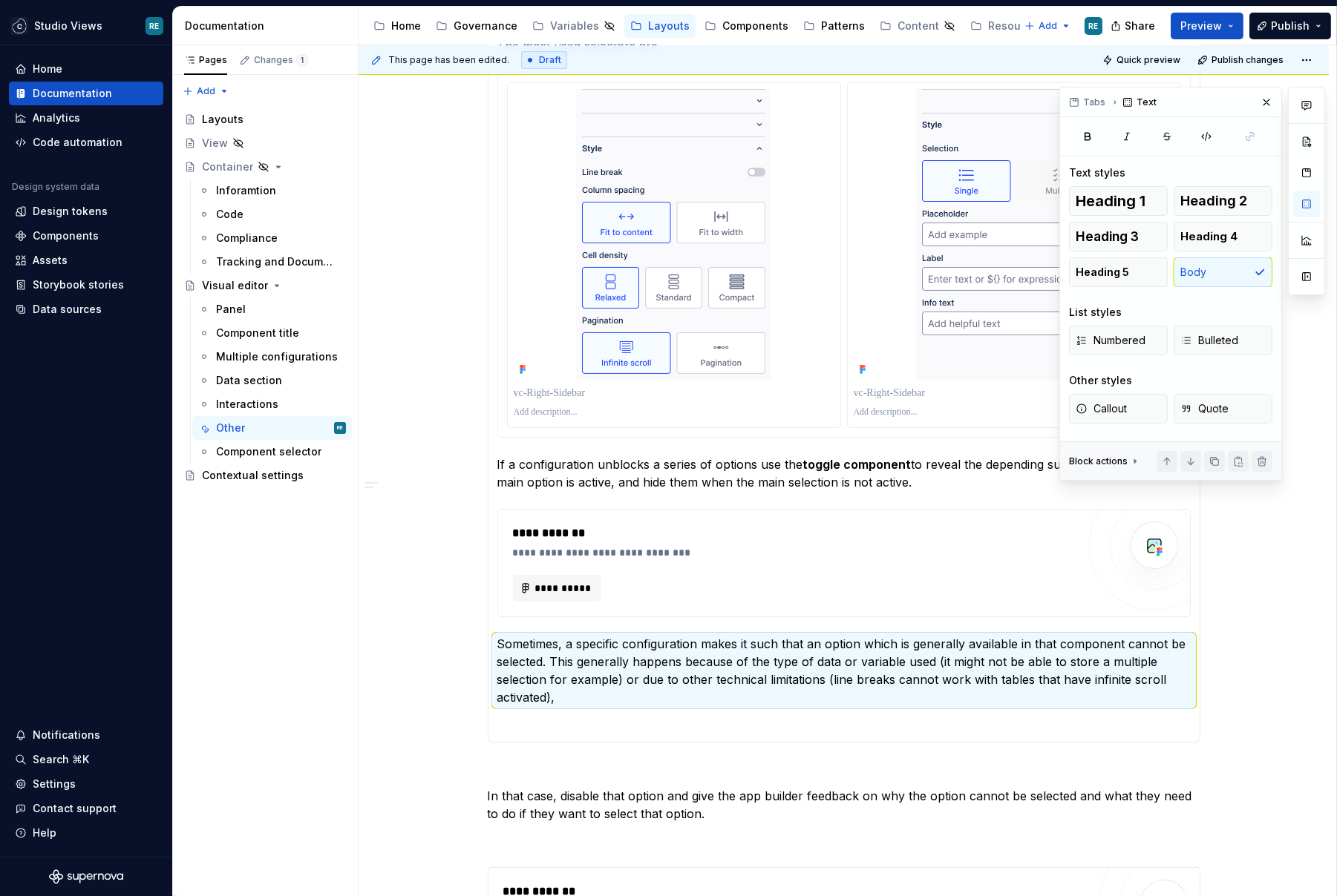
scroll to position [613, 0]
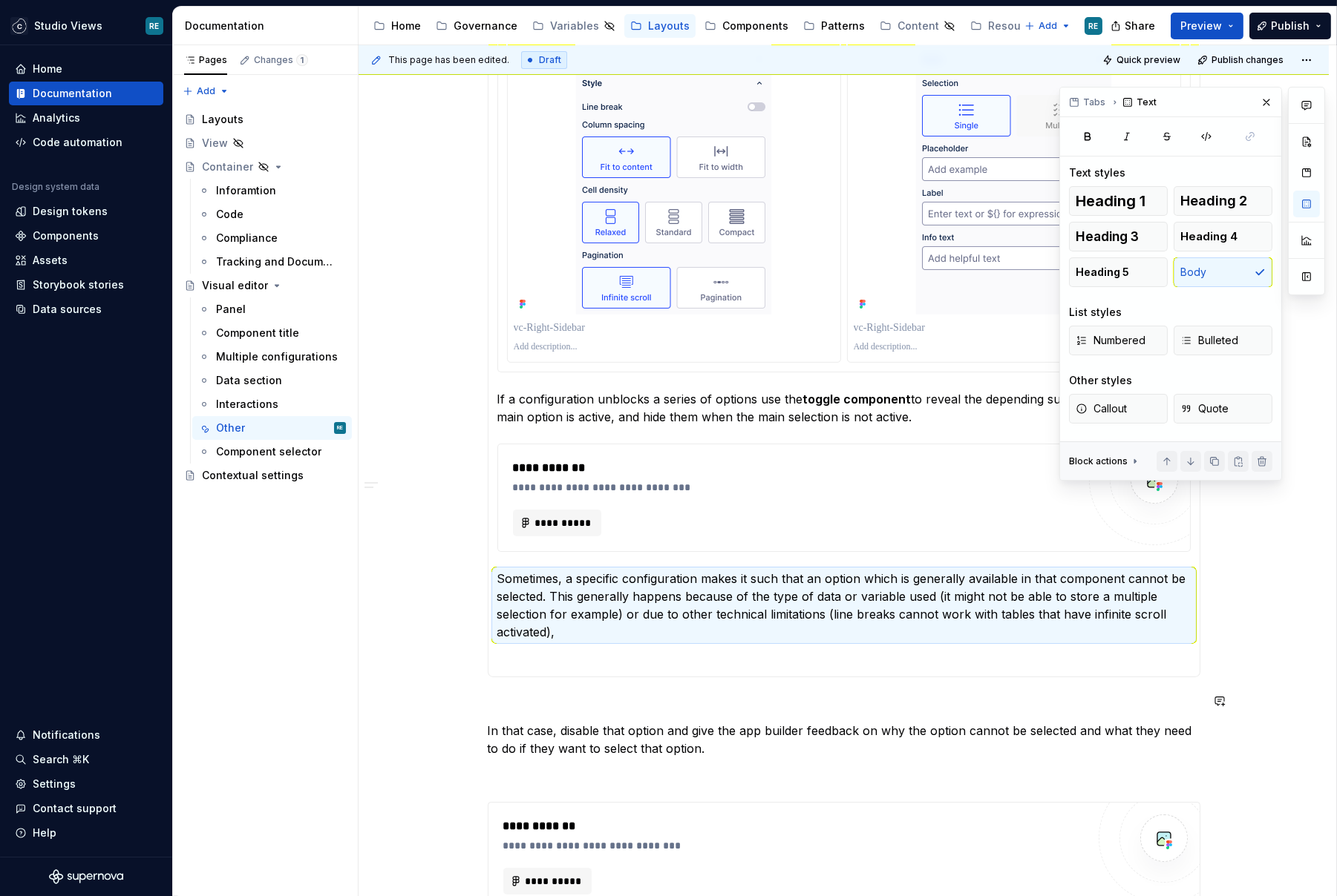
click at [525, 717] on div "**********" at bounding box center [844, 352] width 713 height 1308
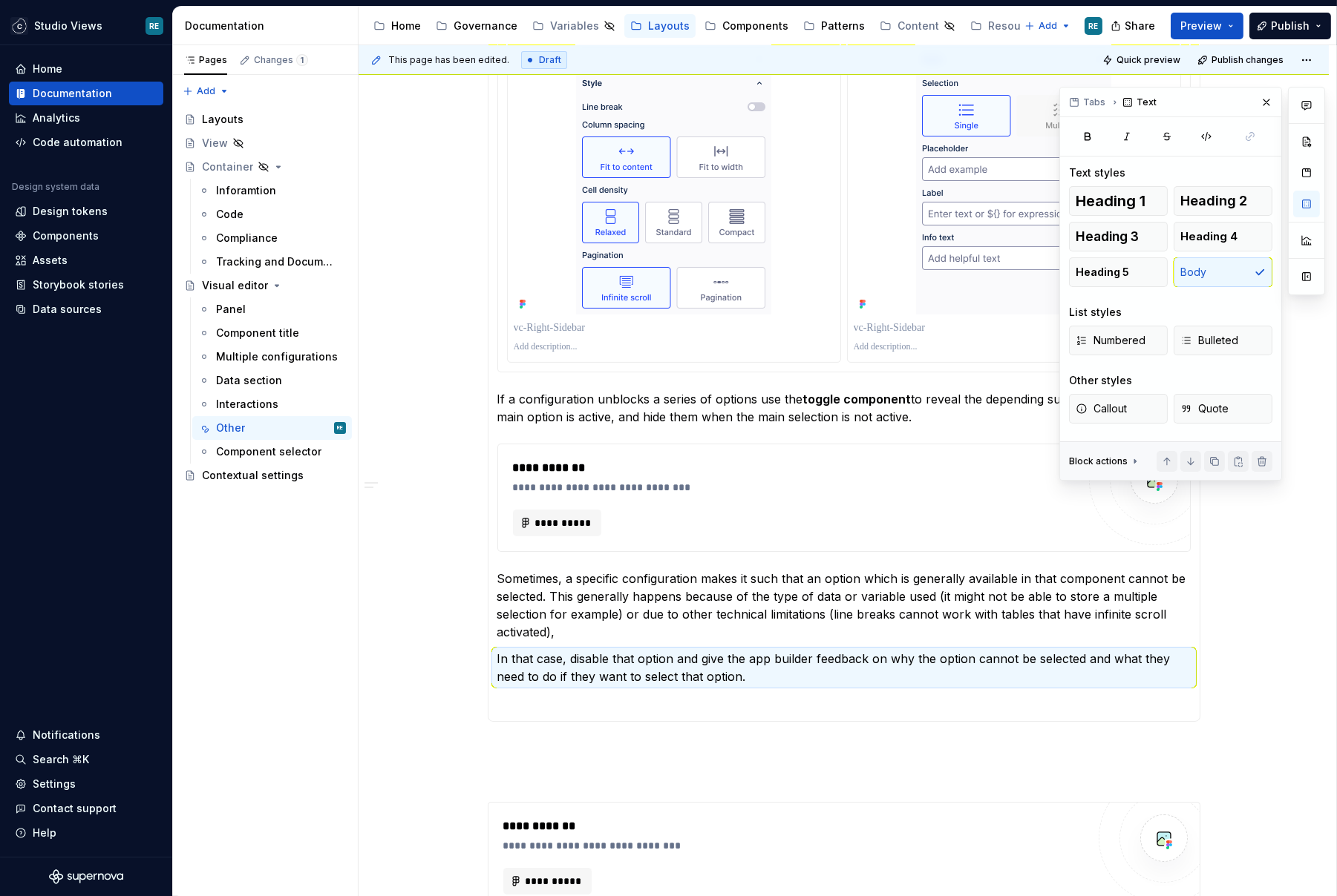
scroll to position [725, 0]
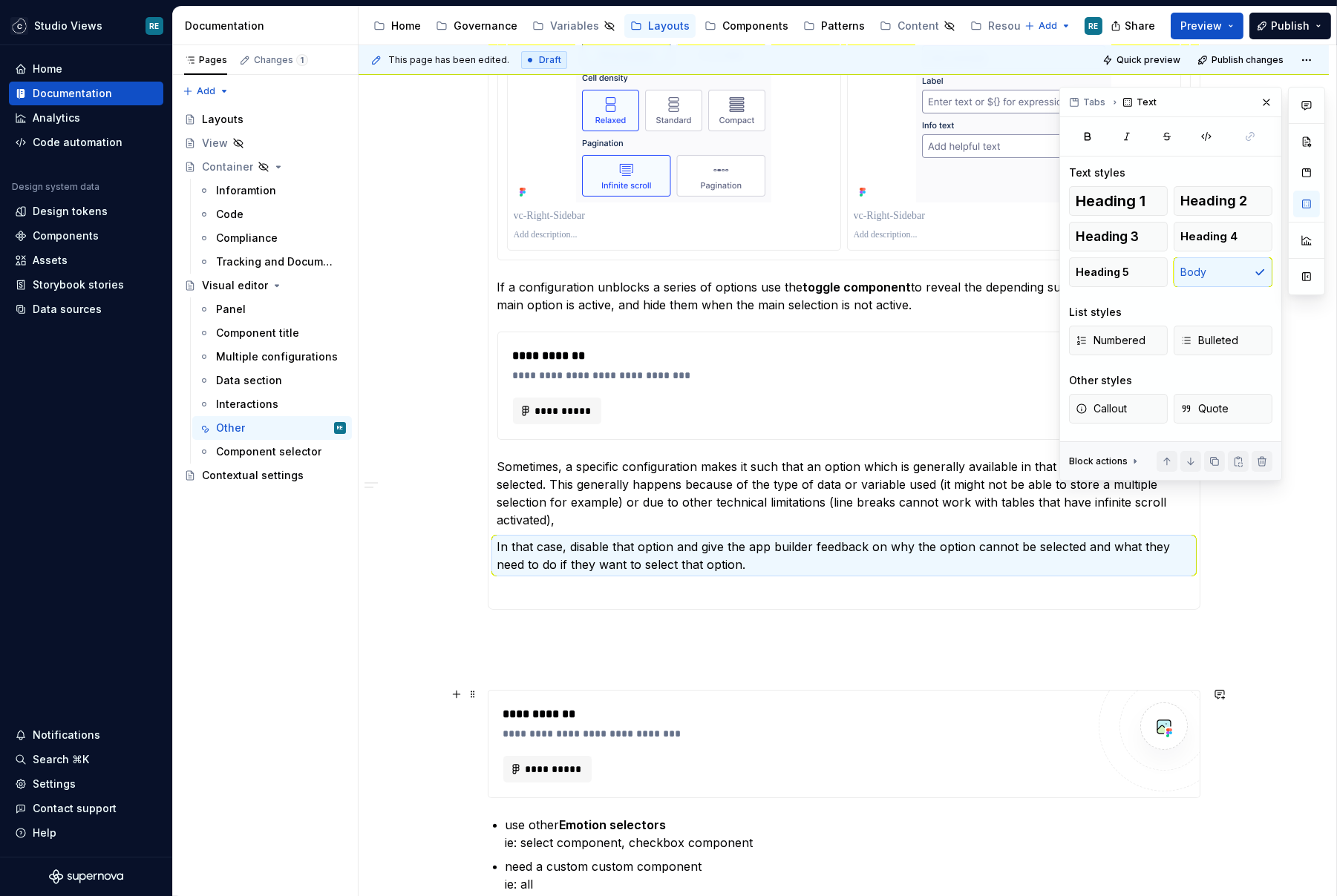
click at [533, 701] on div "**********" at bounding box center [843, 744] width 711 height 107
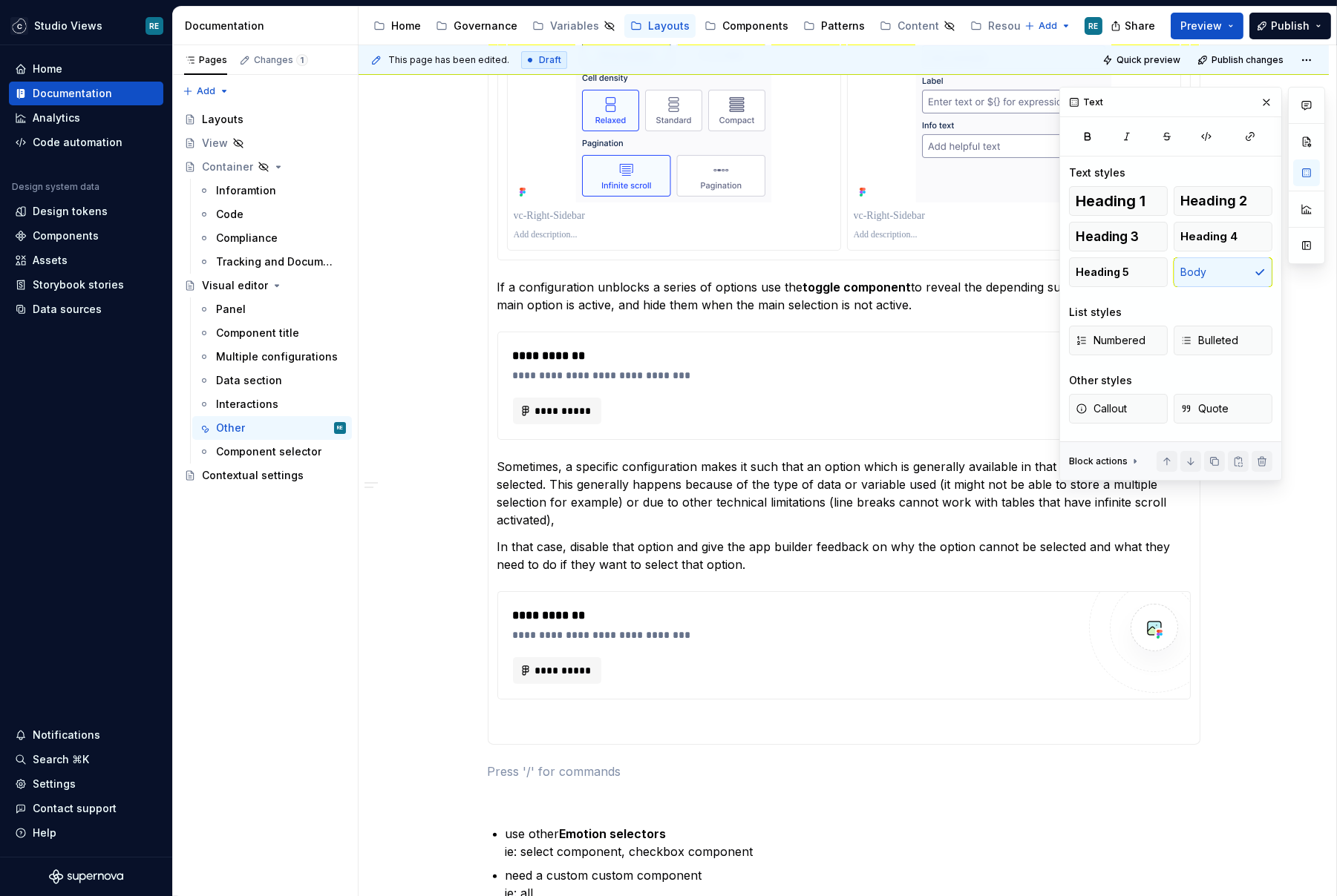
click at [494, 750] on div "**********" at bounding box center [844, 244] width 713 height 1317
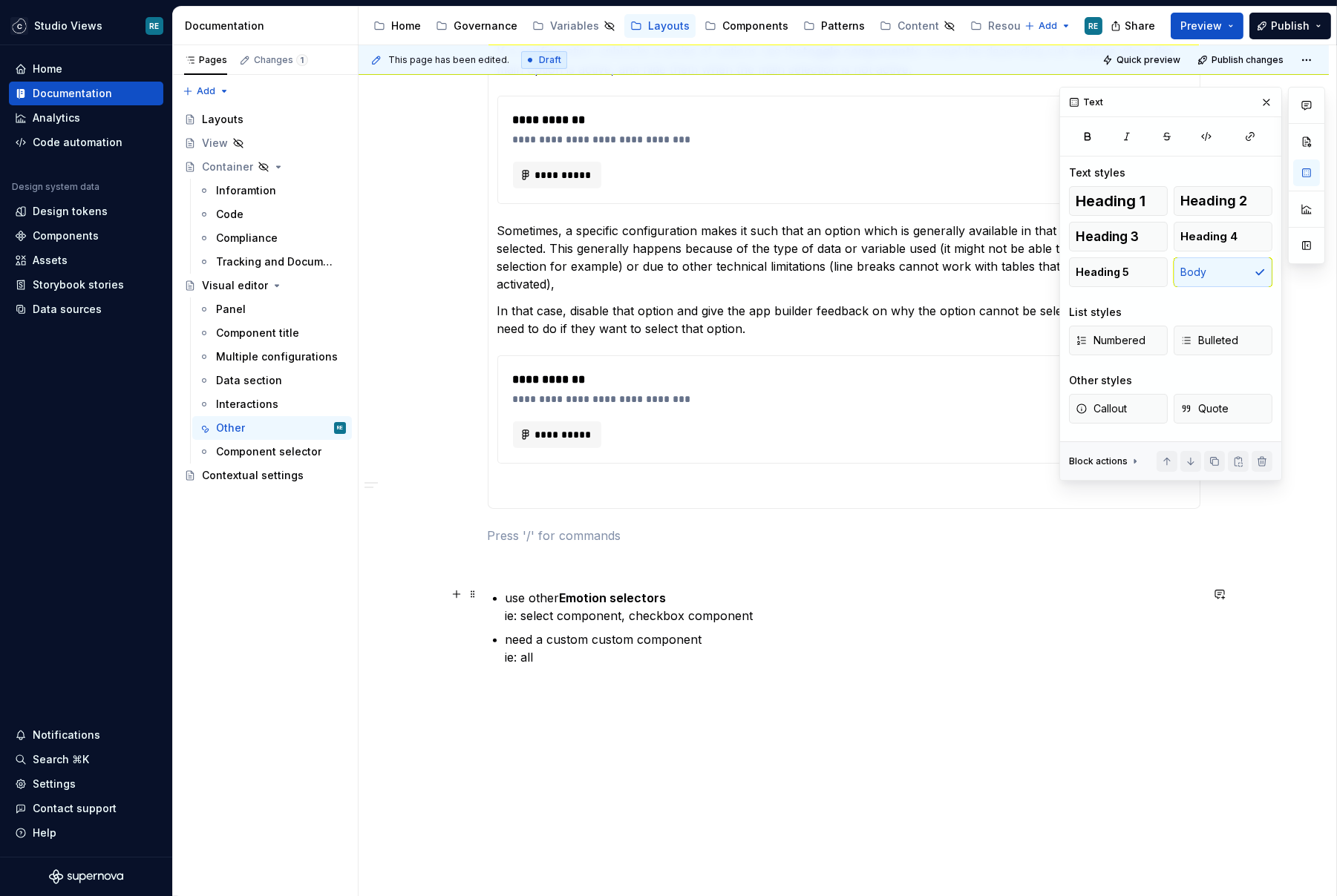
scroll to position [1013, 0]
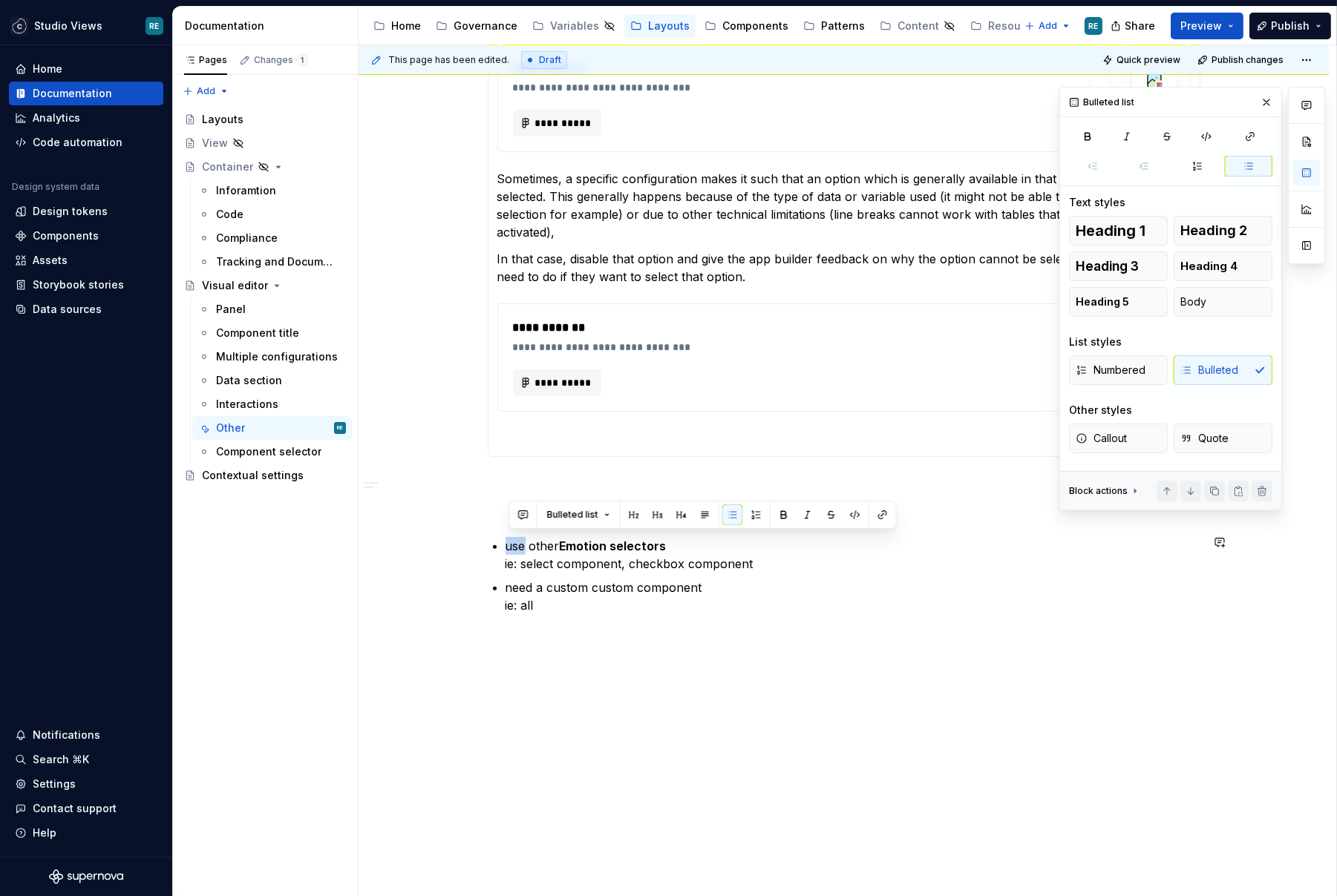
drag, startPoint x: 666, startPoint y: 520, endPoint x: 665, endPoint y: 654, distance: 134.0
click at [666, 655] on body "Studio Views RE Home Documentation Analytics Code automation Design system data…" at bounding box center [668, 448] width 1337 height 896
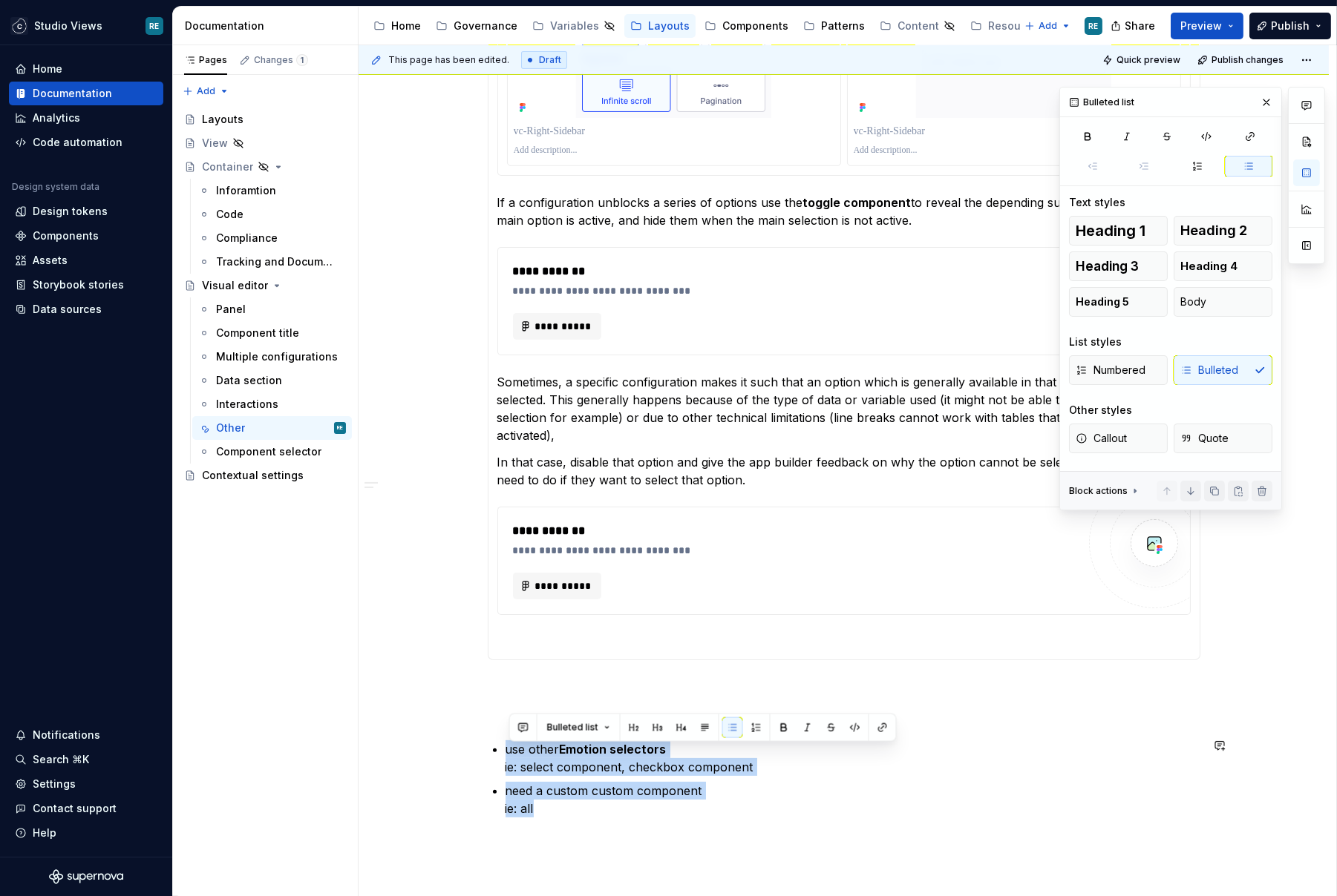
scroll to position [800, 0]
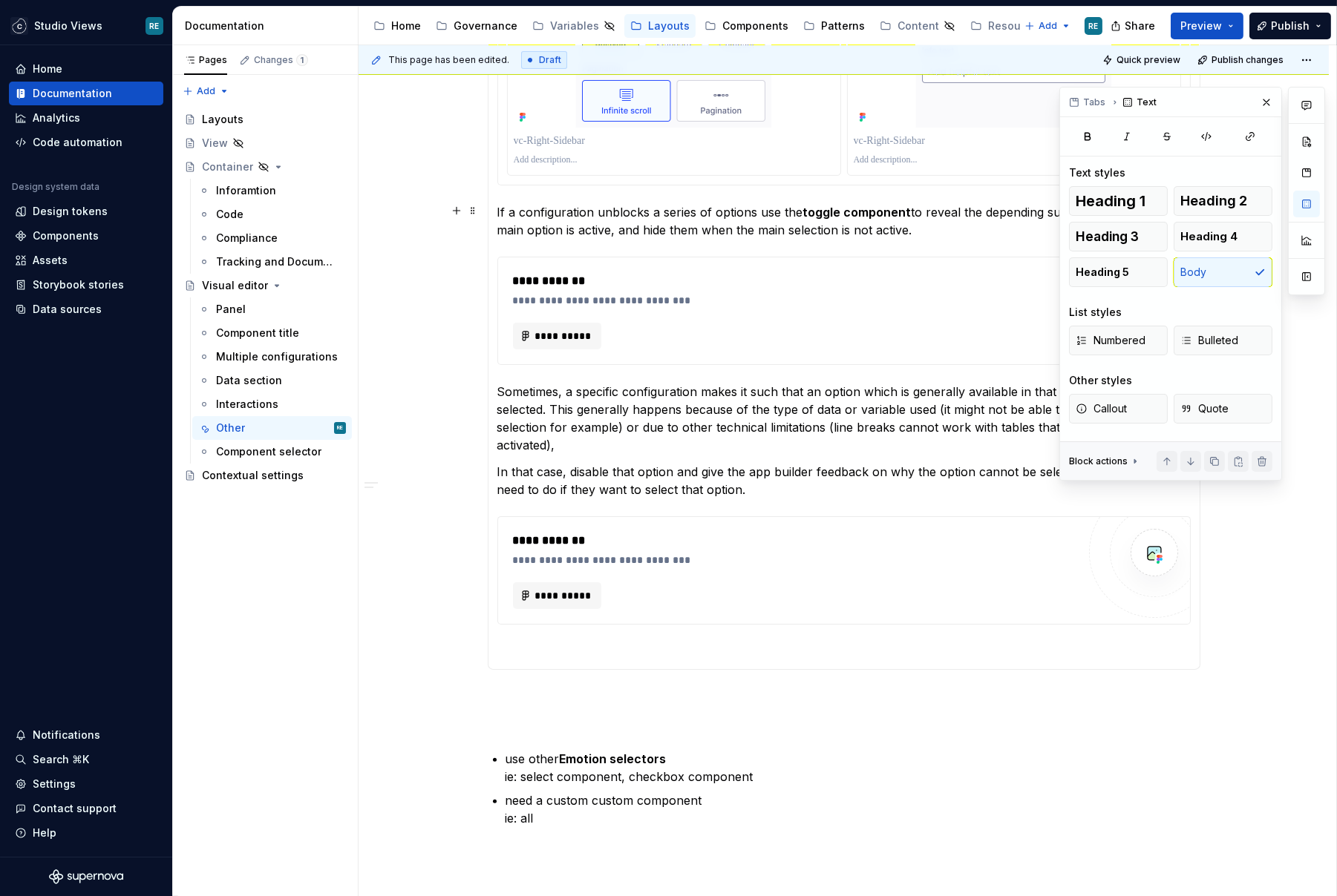
click at [542, 204] on p "If a configuration unblocks a series of options use the toggle component to rev…" at bounding box center [843, 221] width 693 height 35
click at [503, 204] on p "If a configuration unblocks a series of options use the toggle component to rev…" at bounding box center [843, 221] width 693 height 35
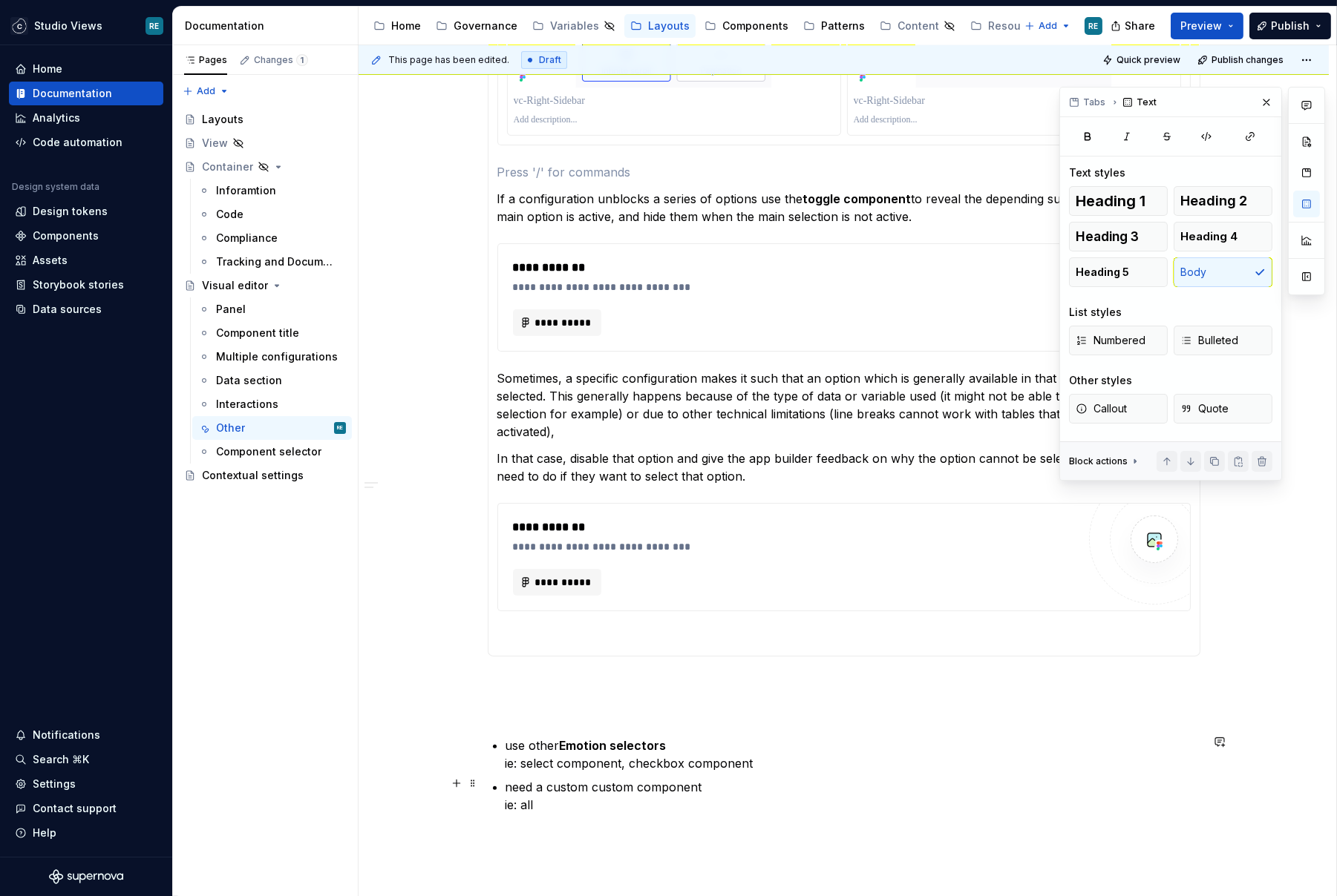
scroll to position [848, 0]
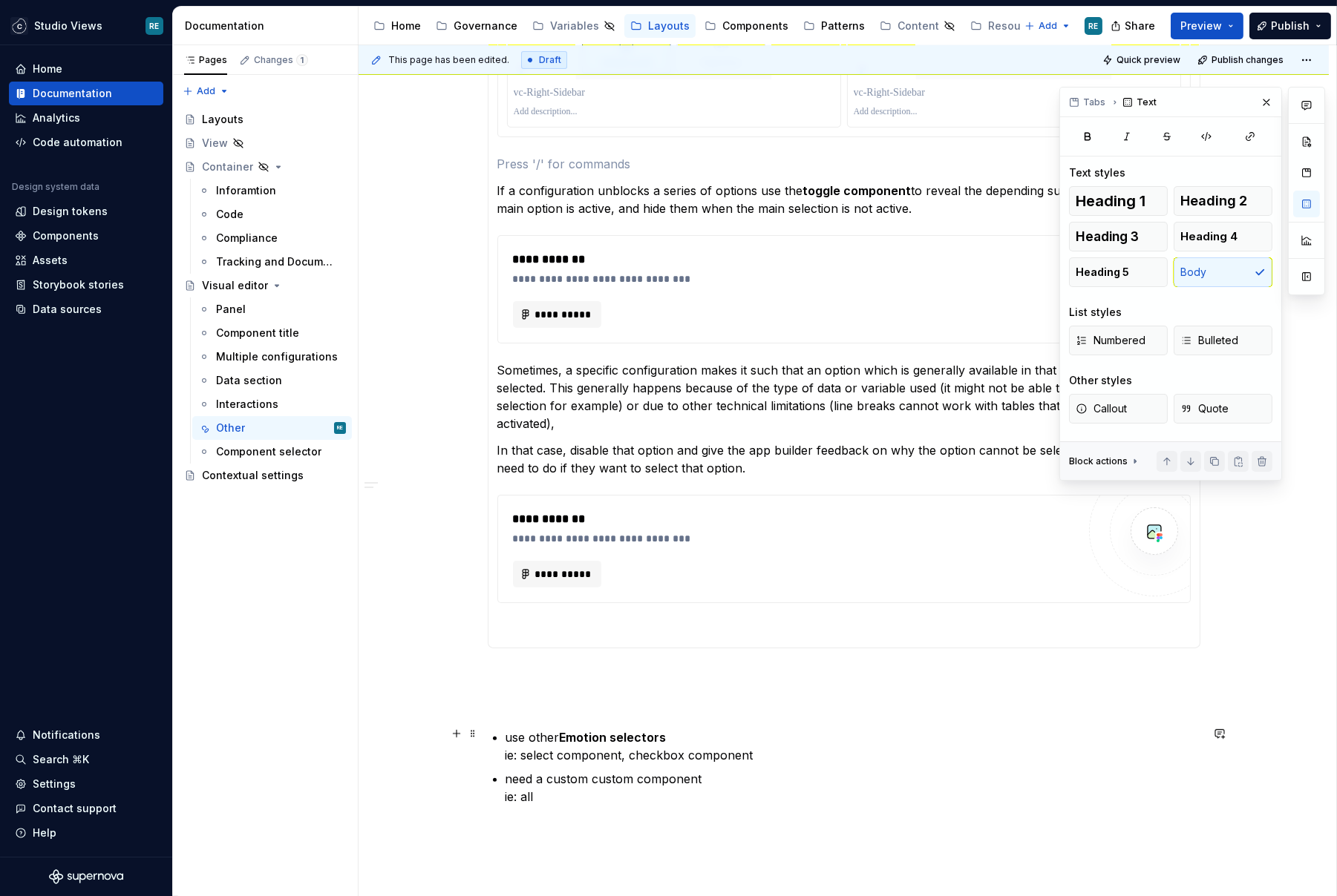
click at [638, 734] on strong "Emotion selectors" at bounding box center [614, 738] width 107 height 15
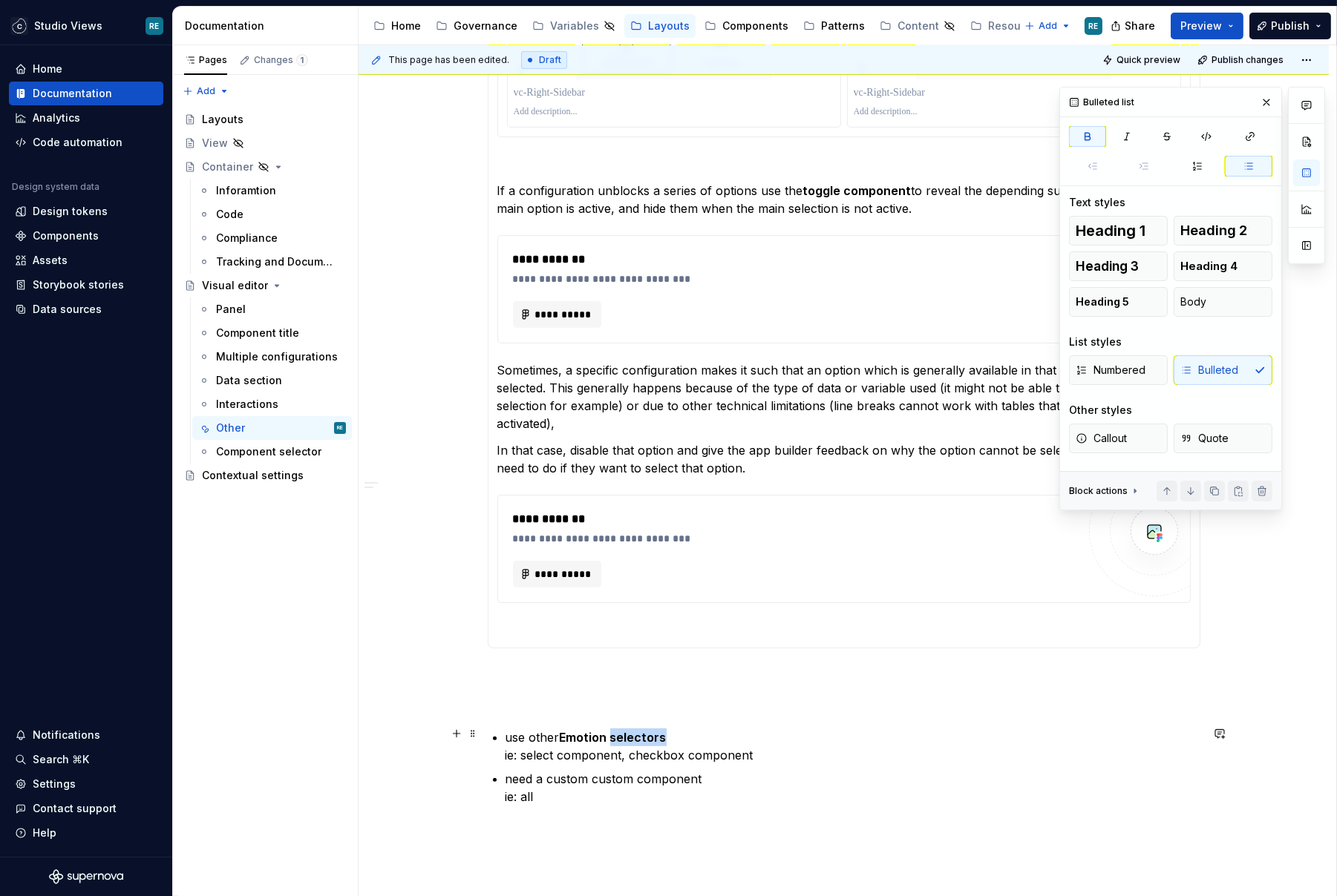
click at [638, 734] on strong "Emotion selectors" at bounding box center [614, 738] width 107 height 15
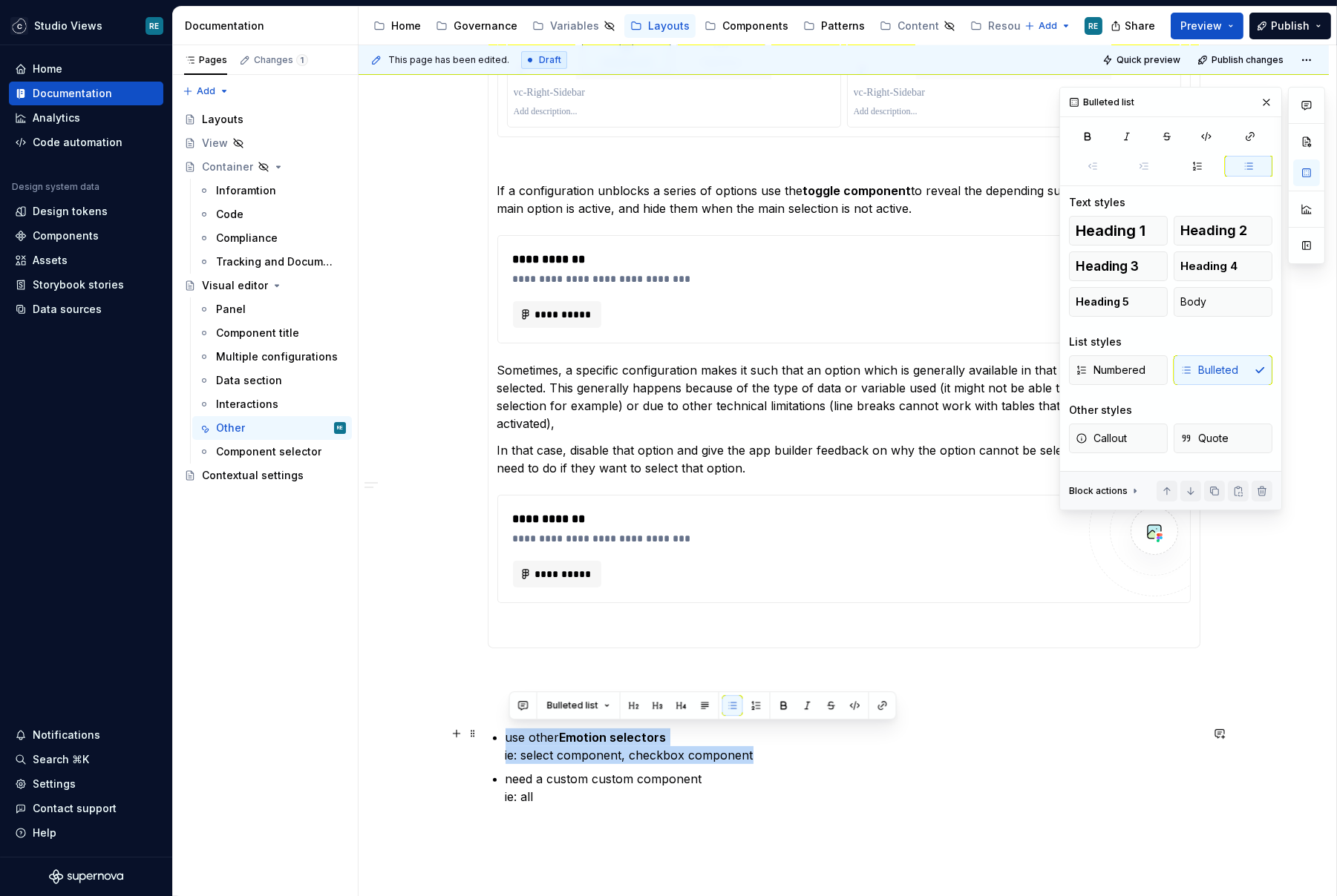
drag, startPoint x: 638, startPoint y: 734, endPoint x: 659, endPoint y: 787, distance: 57.0
click at [659, 787] on ul "use other Emotion selectors ie: select component, checkbox component need a cus…" at bounding box center [853, 767] width 694 height 77
click at [610, 788] on p "need a custom custom component ie: all" at bounding box center [853, 788] width 694 height 35
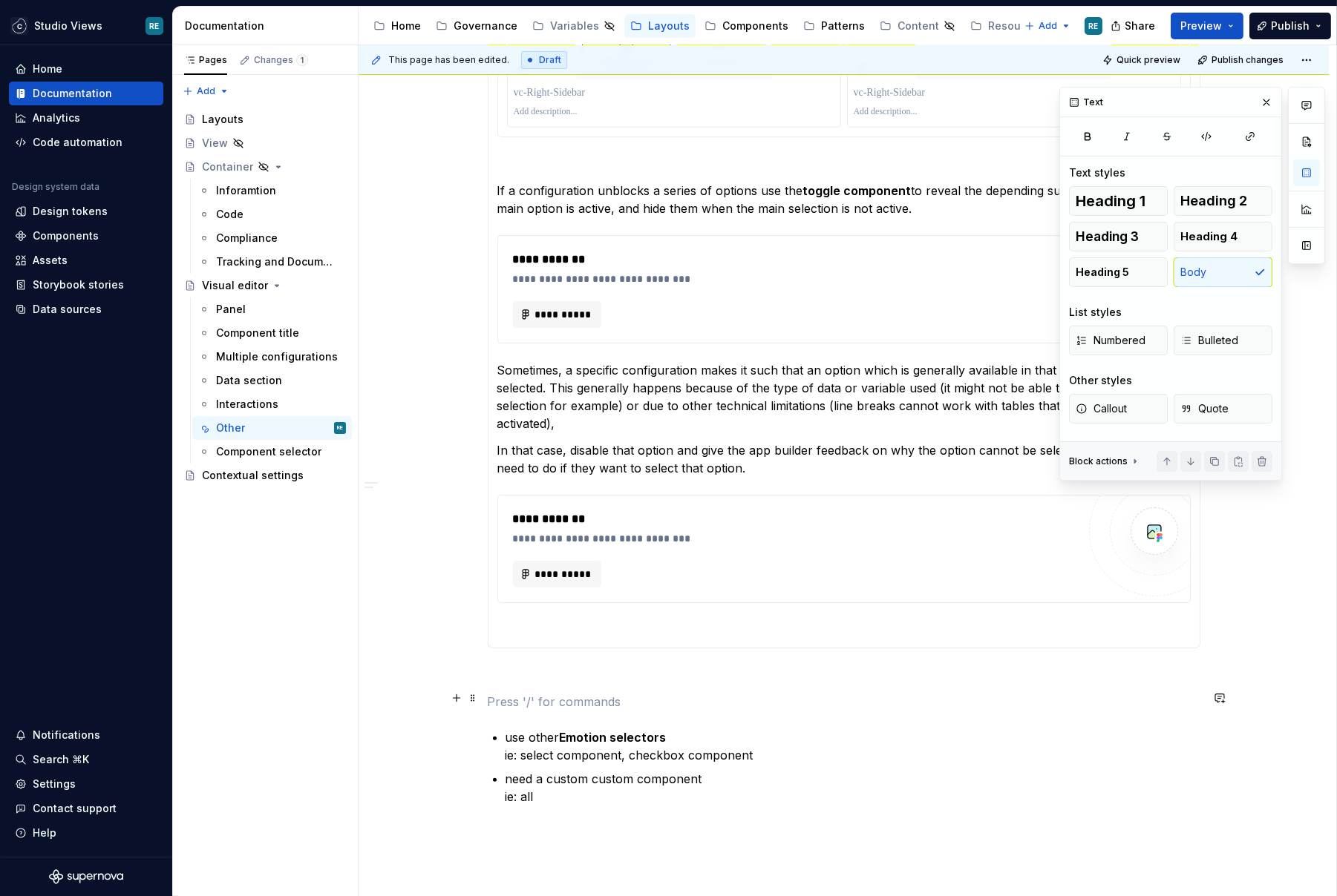
click at [533, 697] on p at bounding box center [844, 702] width 713 height 18
click at [520, 632] on p at bounding box center [843, 631] width 693 height 18
click at [507, 732] on div "**********" at bounding box center [844, 134] width 713 height 1343
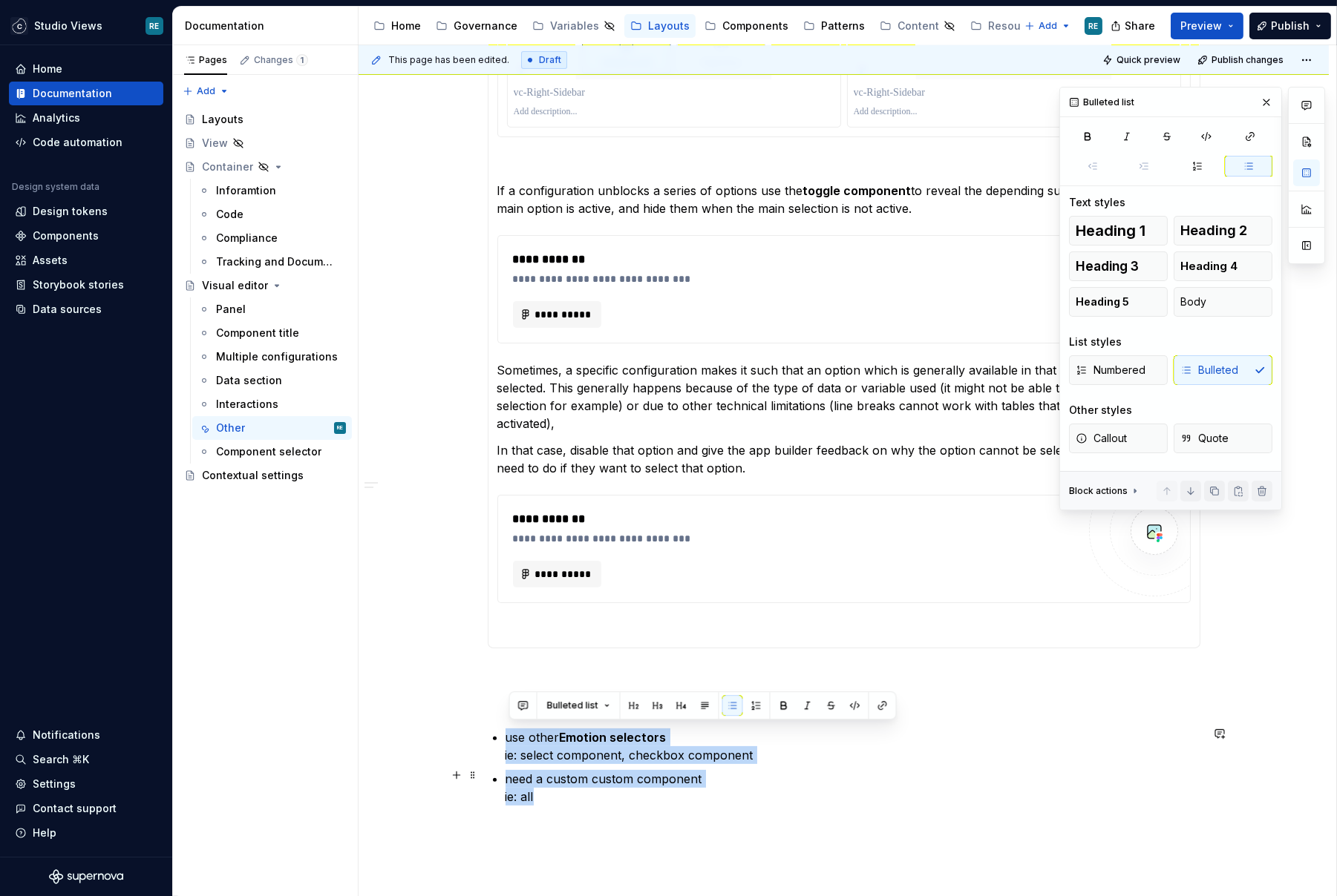
drag, startPoint x: 507, startPoint y: 732, endPoint x: 568, endPoint y: 791, distance: 84.9
click at [570, 795] on div "**********" at bounding box center [844, 134] width 713 height 1343
click at [540, 632] on p at bounding box center [843, 631] width 693 height 18
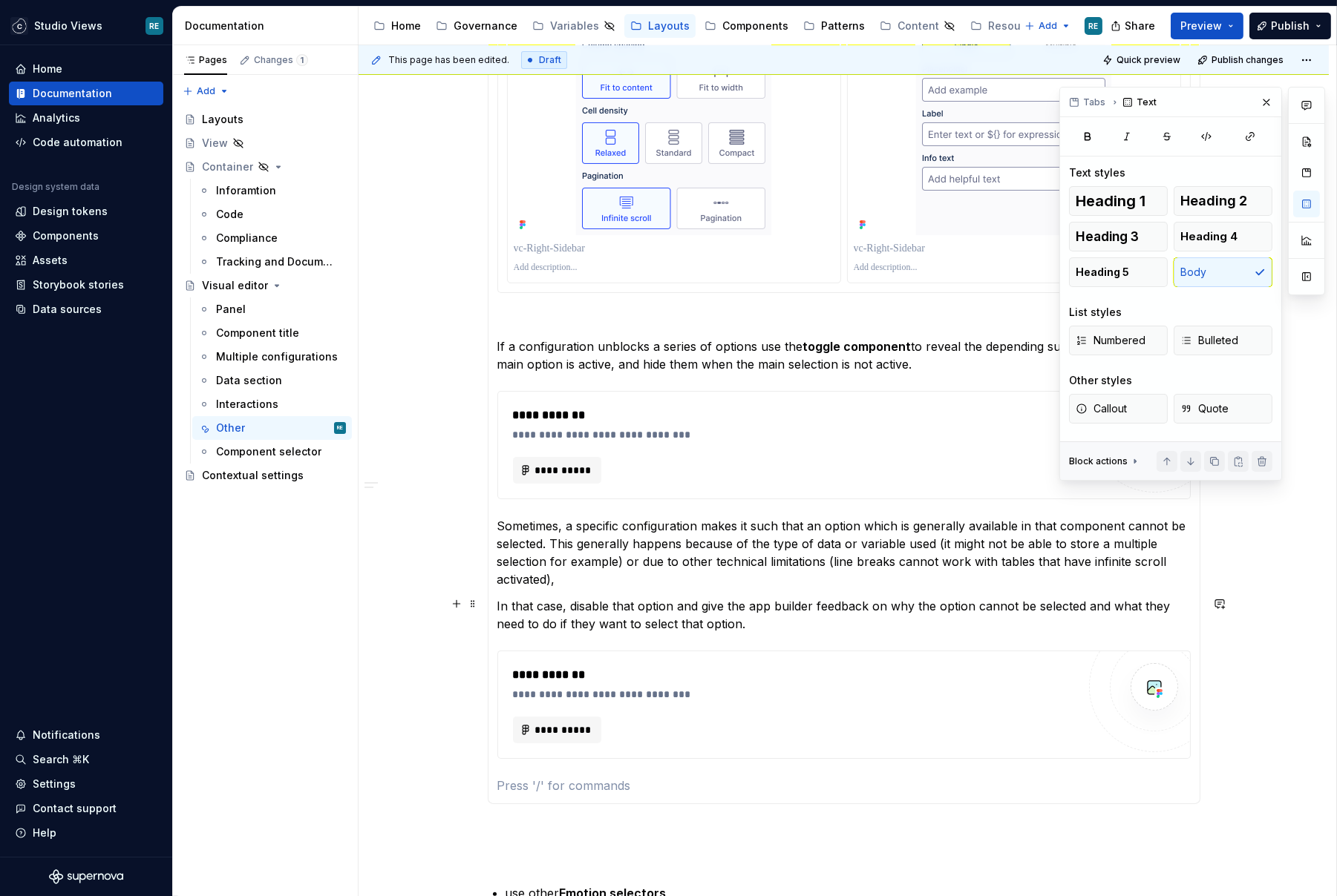
scroll to position [602, 0]
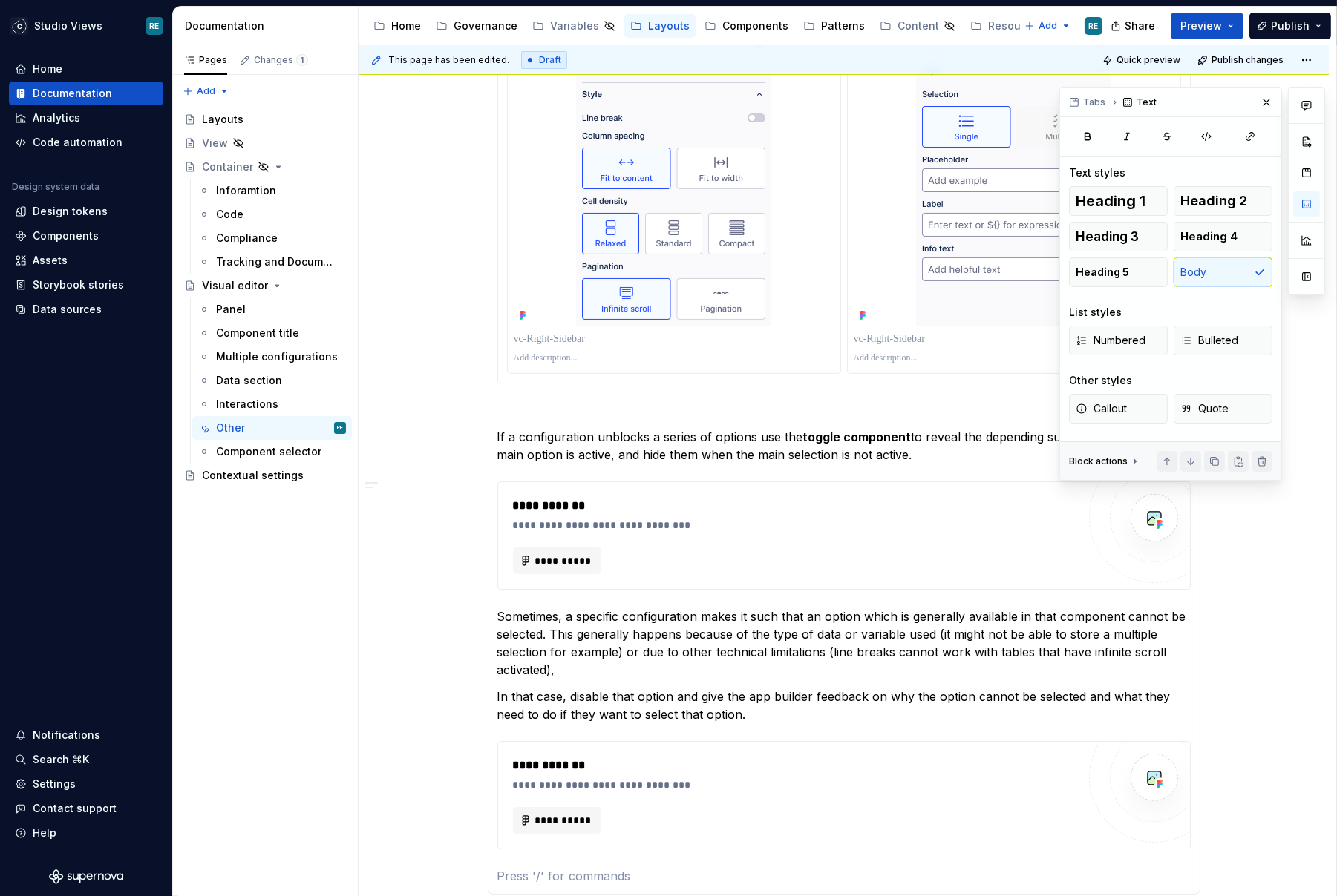
click at [533, 334] on p at bounding box center [674, 339] width 322 height 15
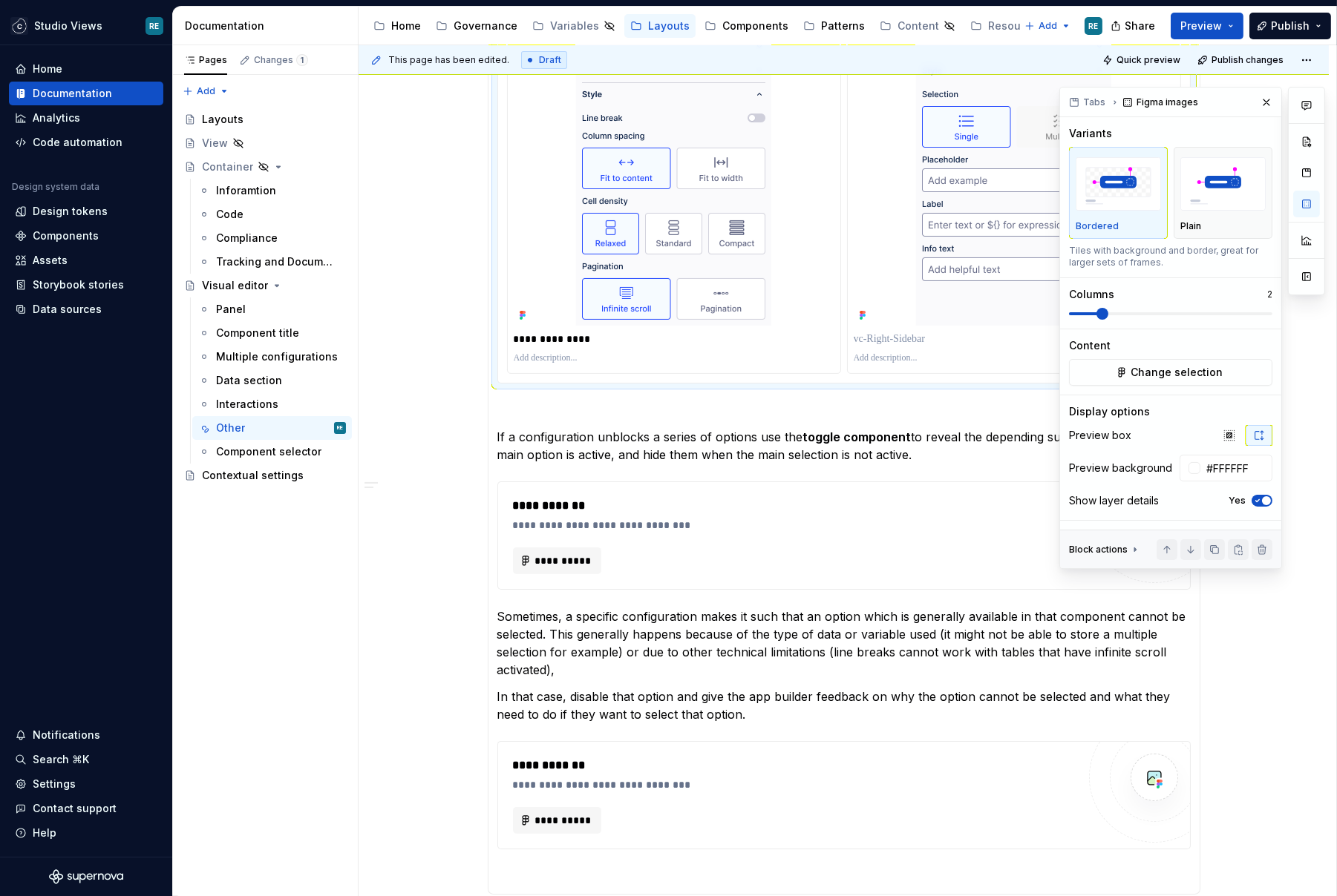
click at [554, 358] on p at bounding box center [674, 358] width 322 height 12
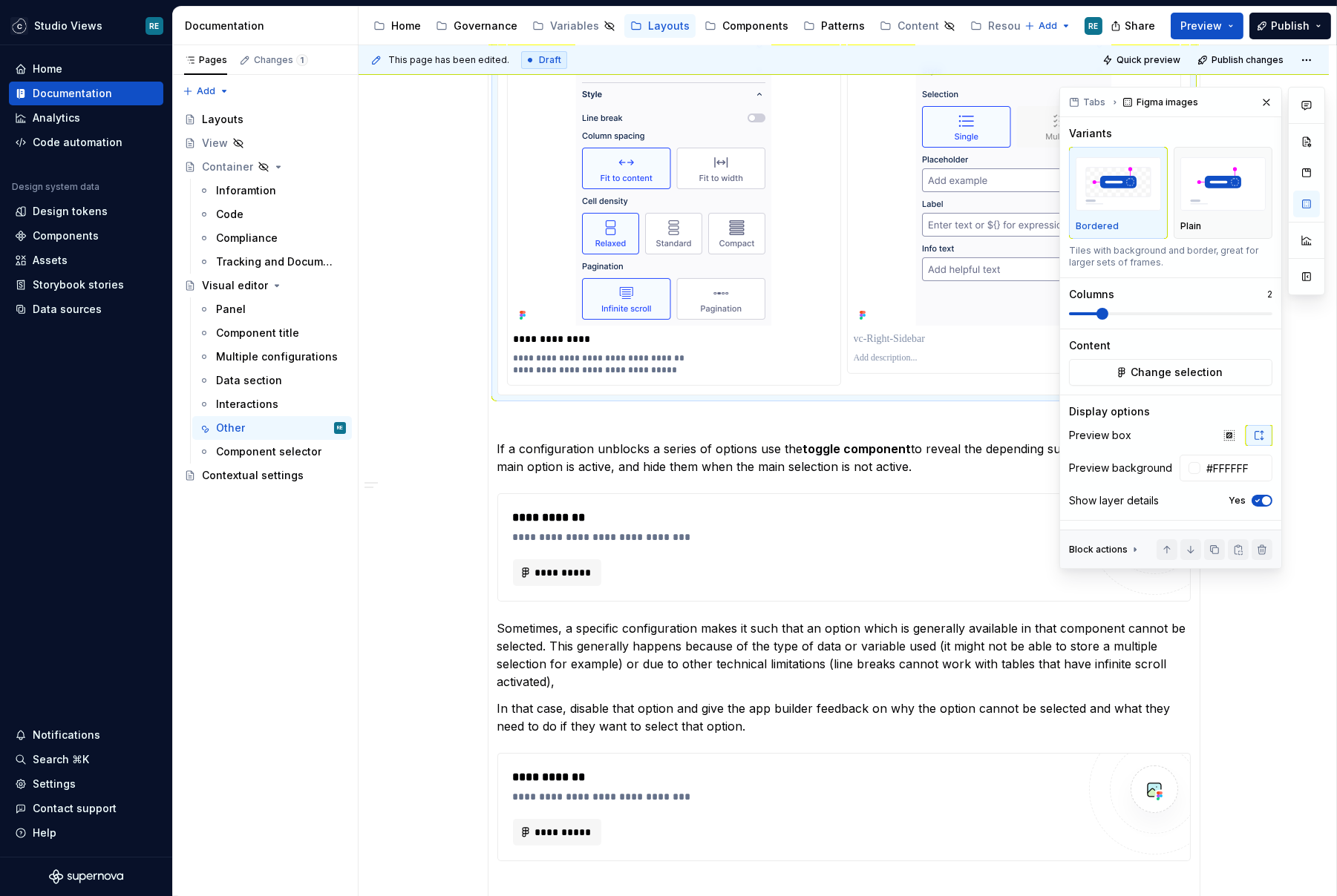
click at [921, 329] on div at bounding box center [1013, 339] width 321 height 21
click at [908, 339] on p at bounding box center [1014, 339] width 322 height 15
type textarea "*"
click at [937, 358] on p at bounding box center [1014, 358] width 322 height 12
click at [808, 510] on div "**********" at bounding box center [795, 518] width 565 height 18
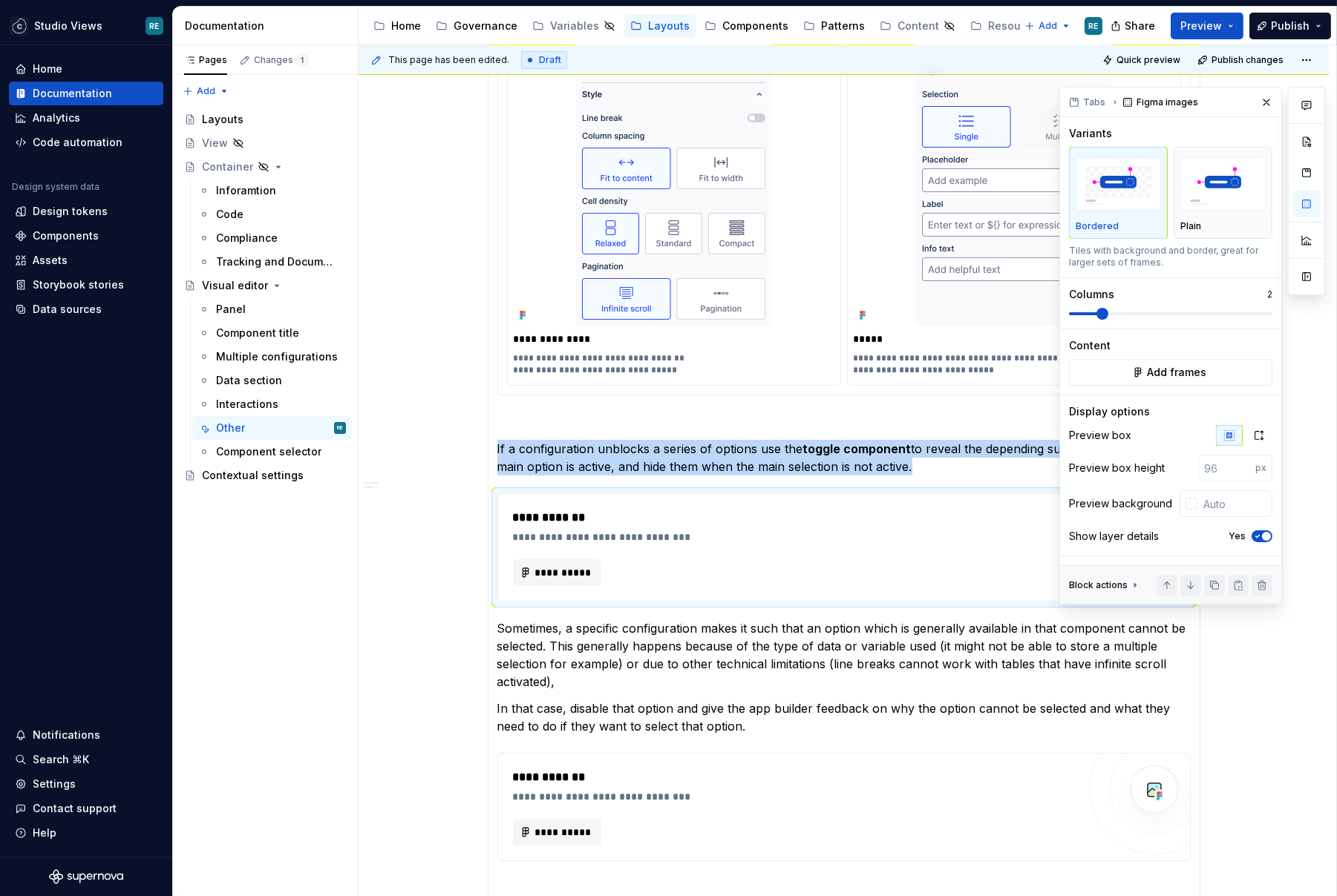
click at [1101, 314] on span at bounding box center [1171, 314] width 204 height 3
click at [1263, 438] on icon "button" at bounding box center [1259, 435] width 8 height 9
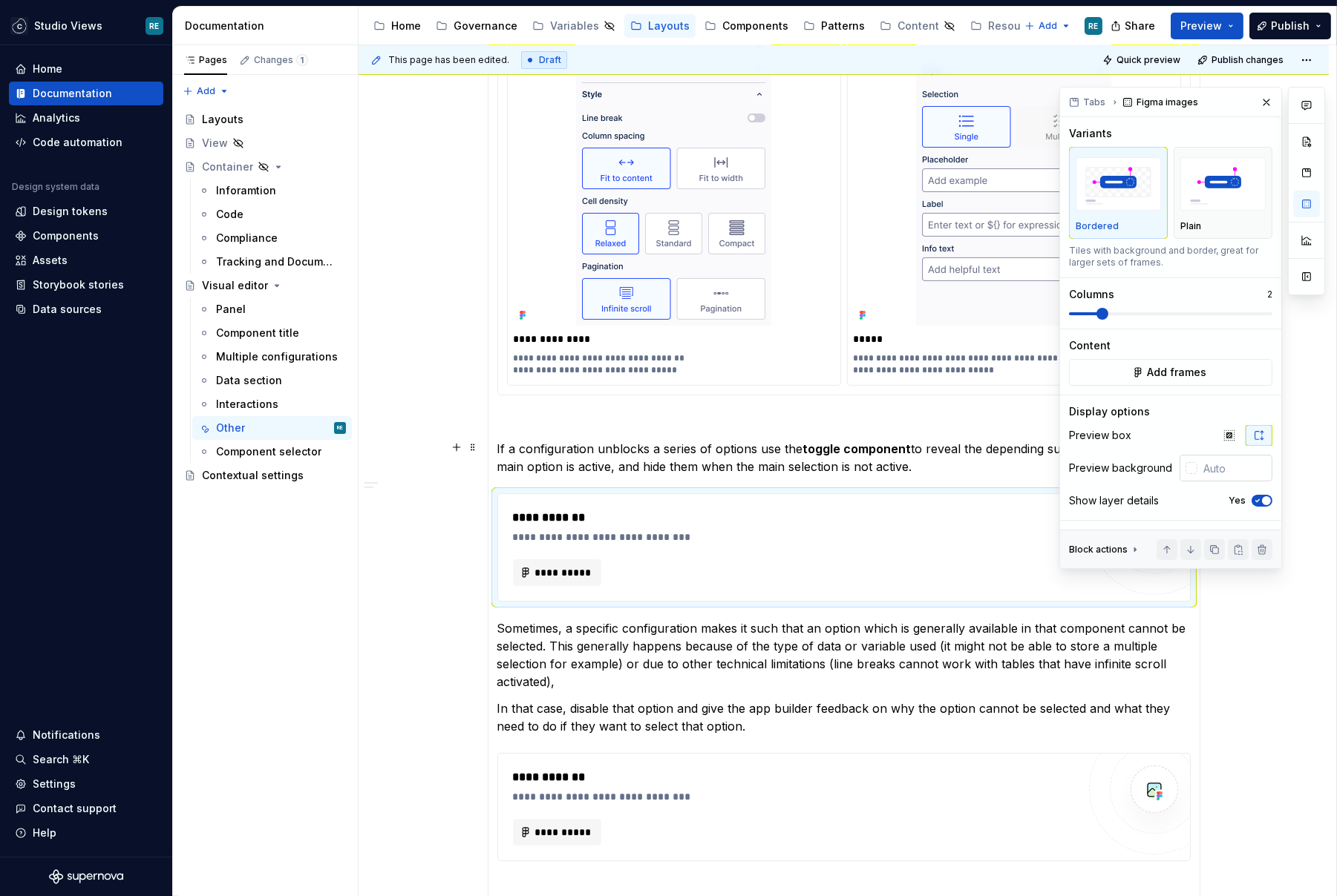
click at [1241, 463] on input "text" at bounding box center [1234, 468] width 75 height 26
type input "#FFFFFF"
click at [1205, 372] on button "Add frames" at bounding box center [1171, 372] width 204 height 26
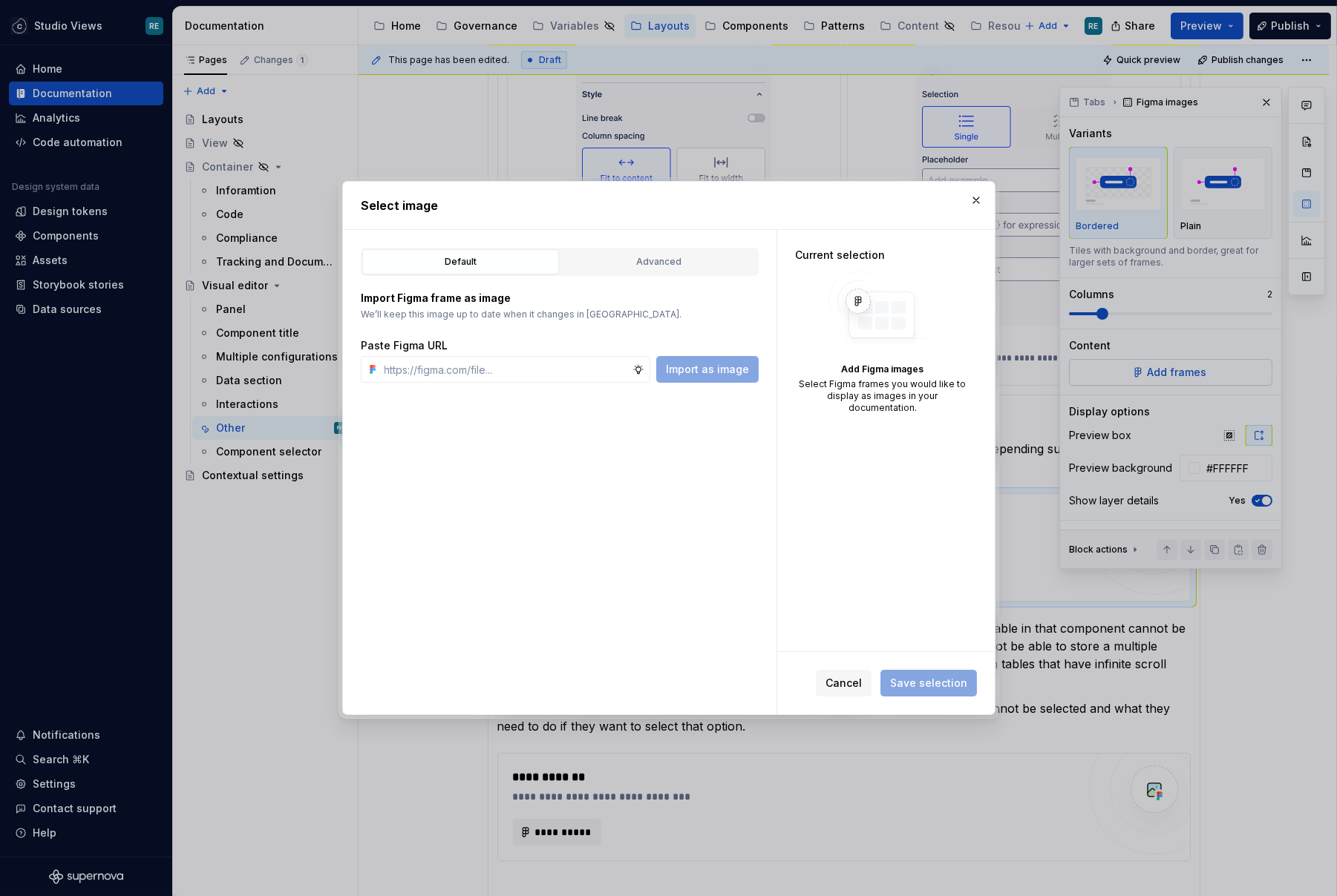
type textarea "*"
click at [440, 370] on input "text" at bounding box center [504, 369] width 254 height 26
paste input "[URL][DOMAIN_NAME]"
type input "[URL][DOMAIN_NAME]"
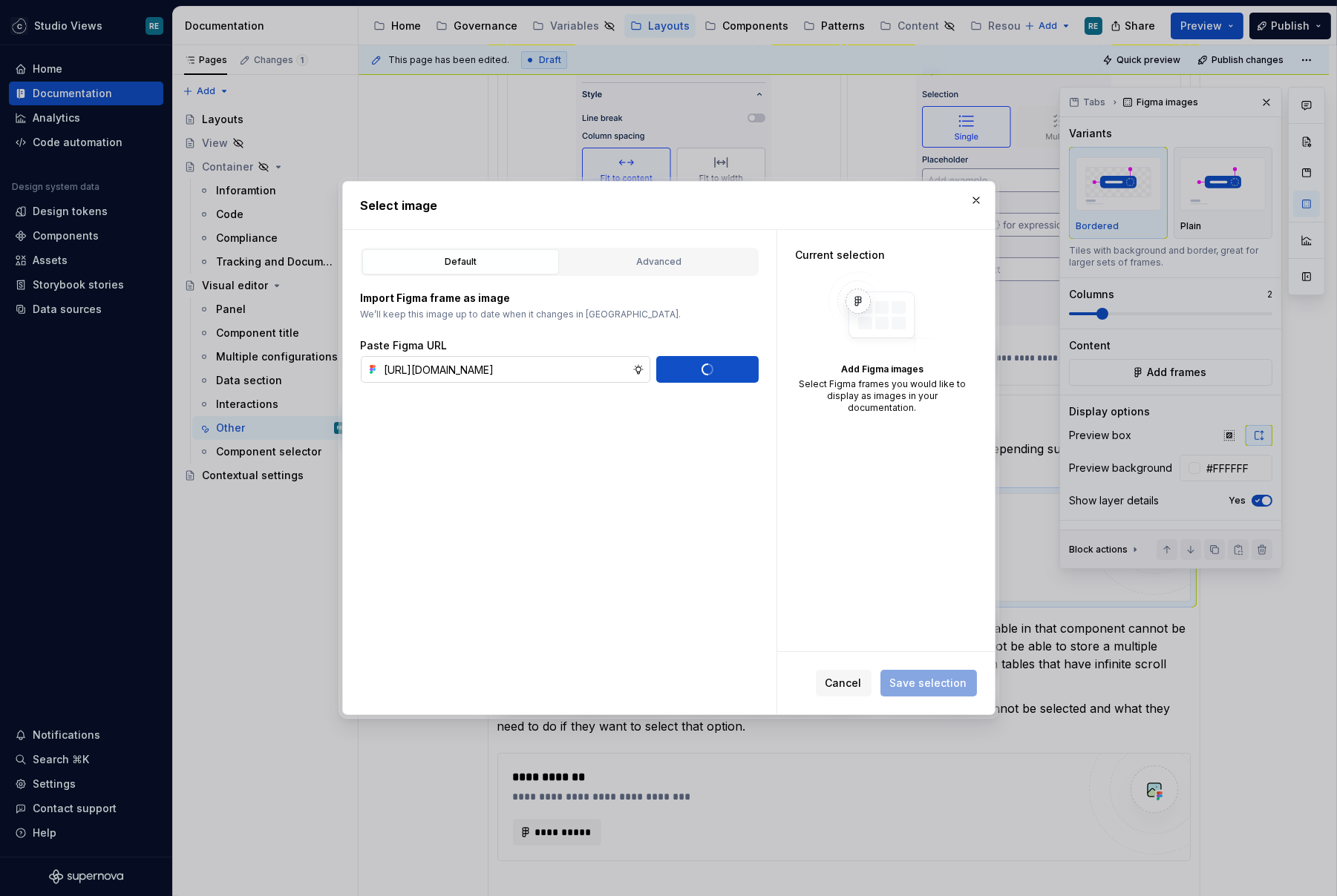
scroll to position [0, 0]
click at [458, 383] on div "Default Advanced Import Figma frame as image We’ll keep this image up to date w…" at bounding box center [559, 472] width 434 height 484
click at [455, 367] on input "text" at bounding box center [504, 369] width 254 height 26
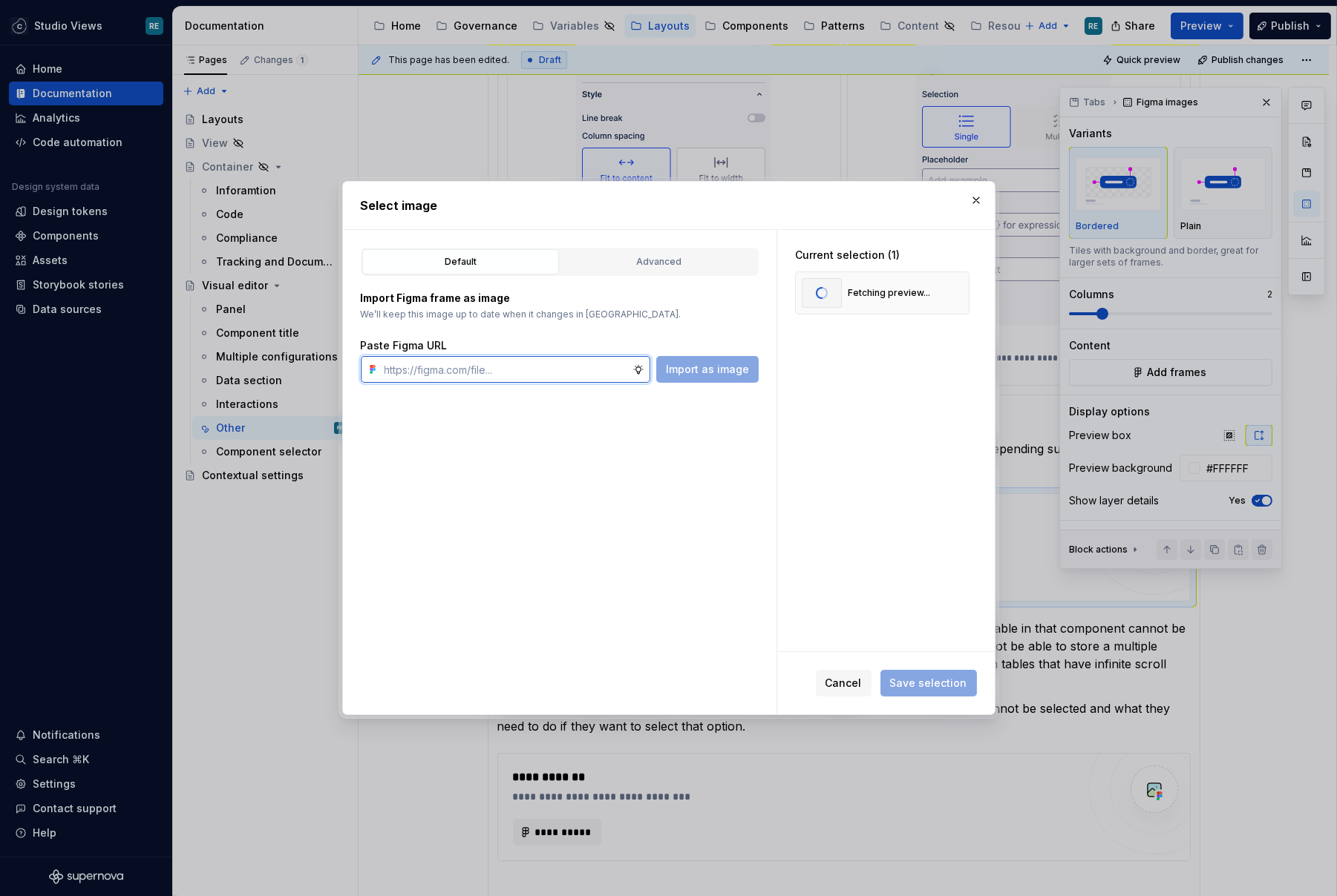
paste input "[URL][DOMAIN_NAME]"
type input "[URL][DOMAIN_NAME]"
click at [943, 682] on span "Save selection" at bounding box center [928, 683] width 77 height 15
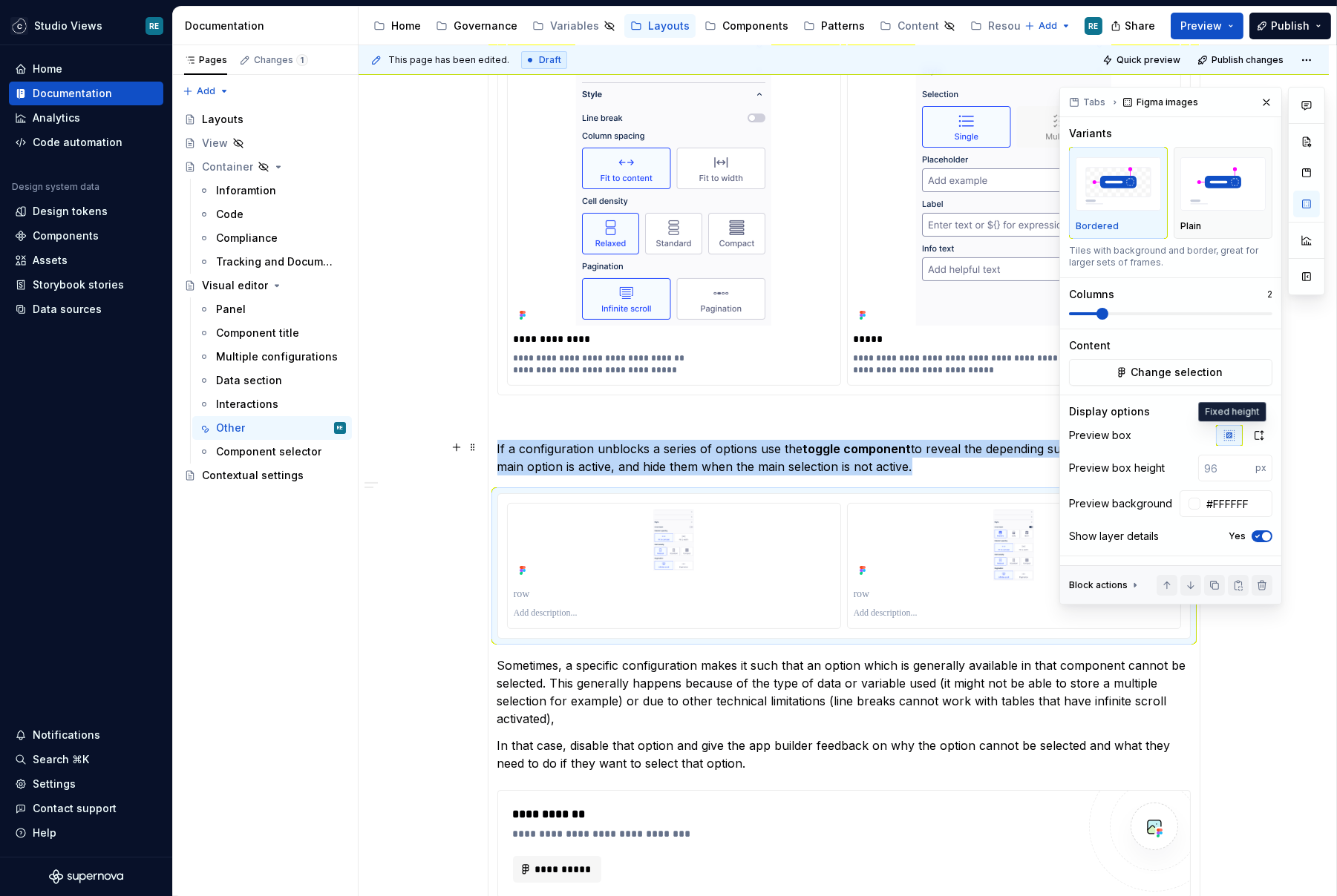
click at [1242, 437] on button "button" at bounding box center [1229, 435] width 26 height 21
click at [1265, 439] on icon "button" at bounding box center [1258, 435] width 12 height 12
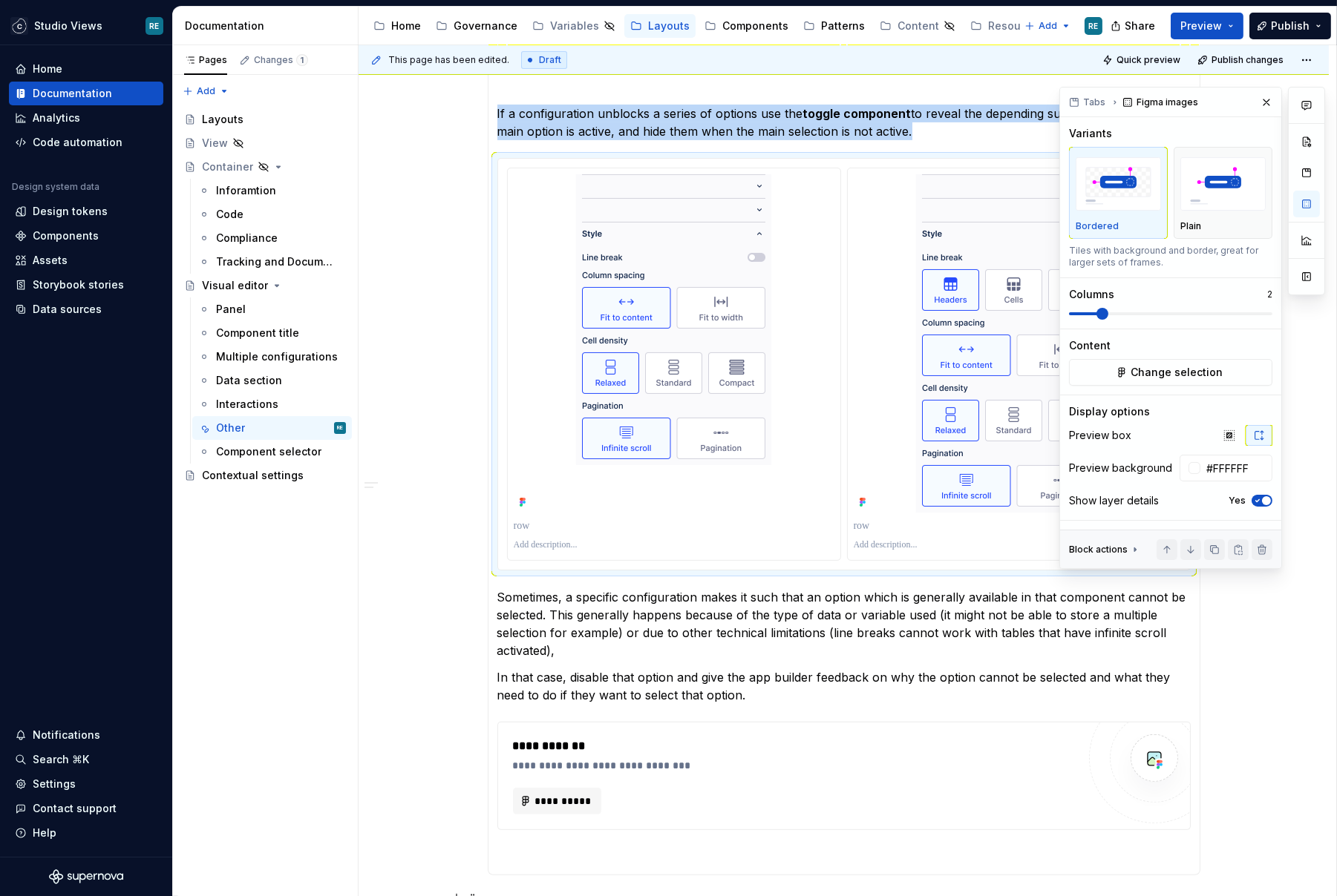
scroll to position [1019, 0]
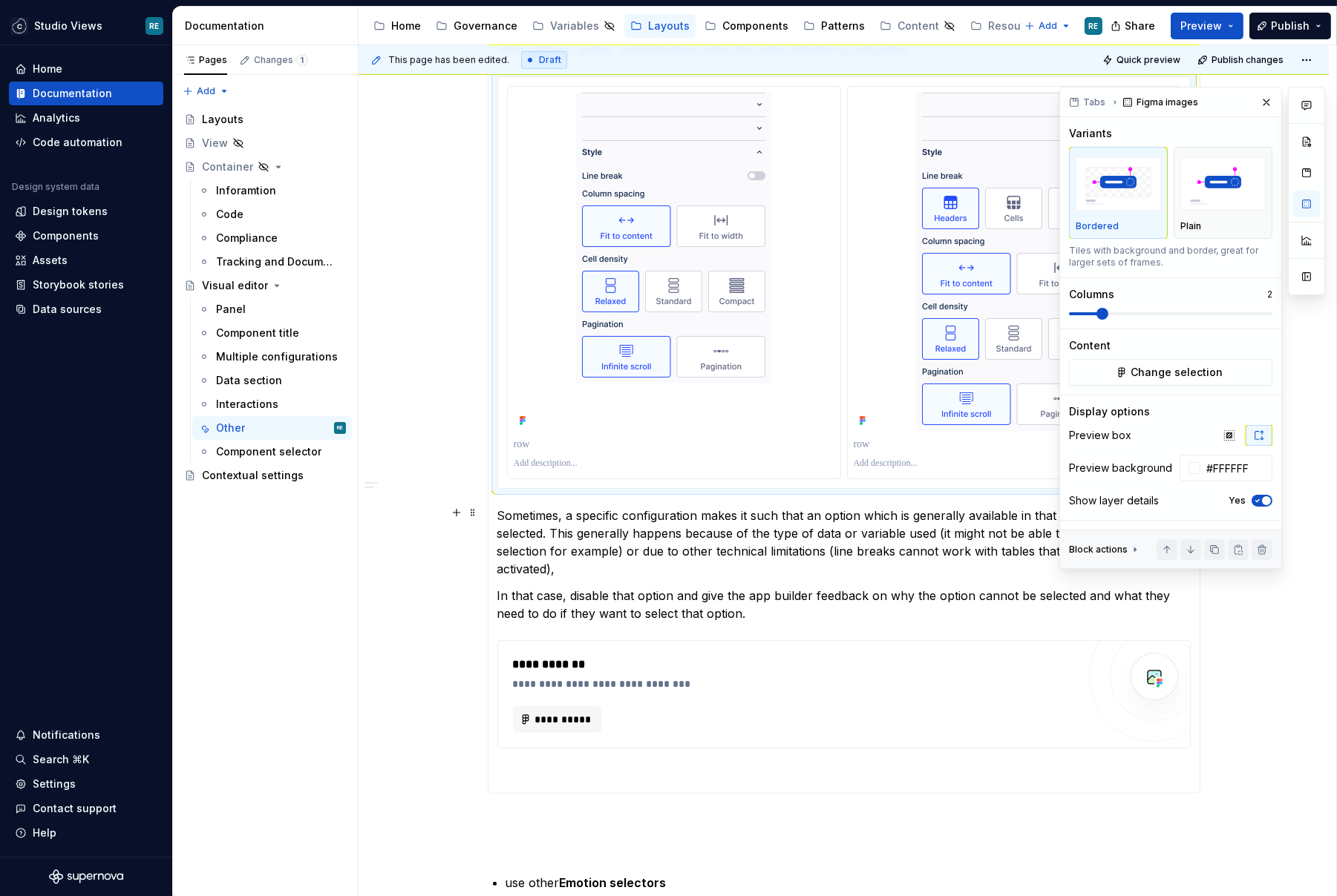
click at [606, 559] on p "Sometimes, a specific configuration makes it such that an option which is gener…" at bounding box center [843, 543] width 693 height 71
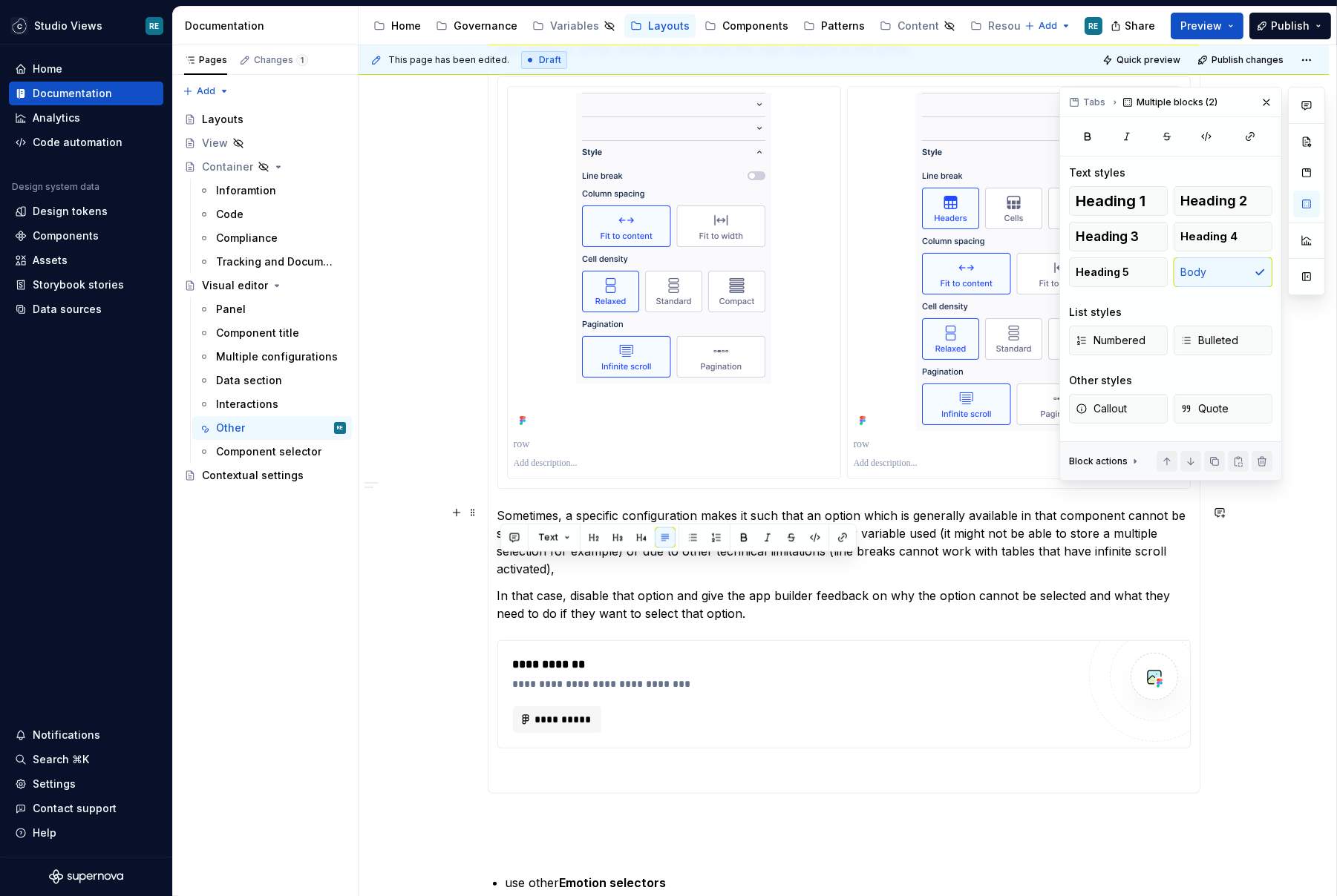
click at [606, 559] on p "Sometimes, a specific configuration makes it such that an option which is gener…" at bounding box center [843, 543] width 693 height 71
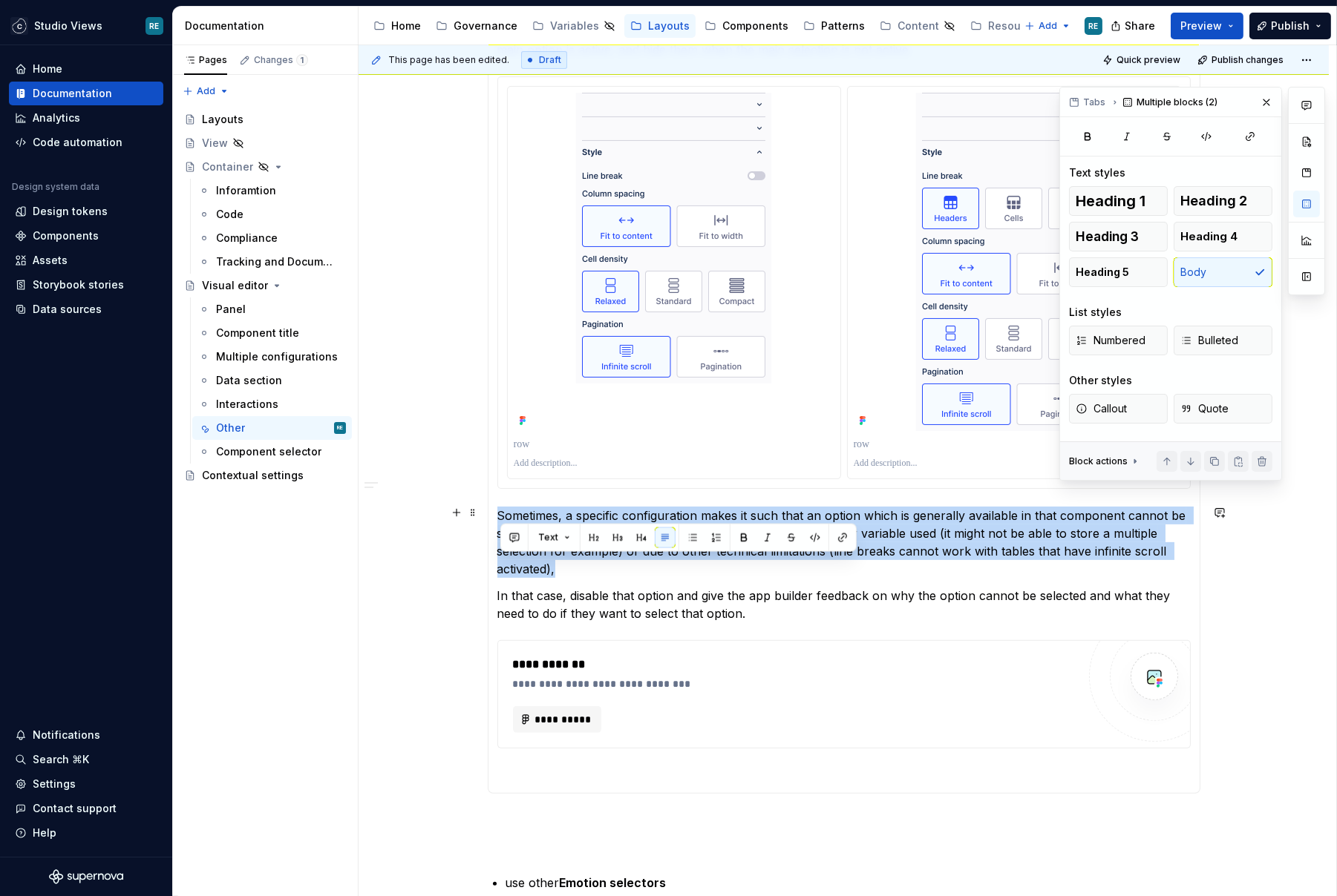
click at [606, 559] on p "Sometimes, a specific configuration makes it such that an option which is gener…" at bounding box center [843, 543] width 693 height 71
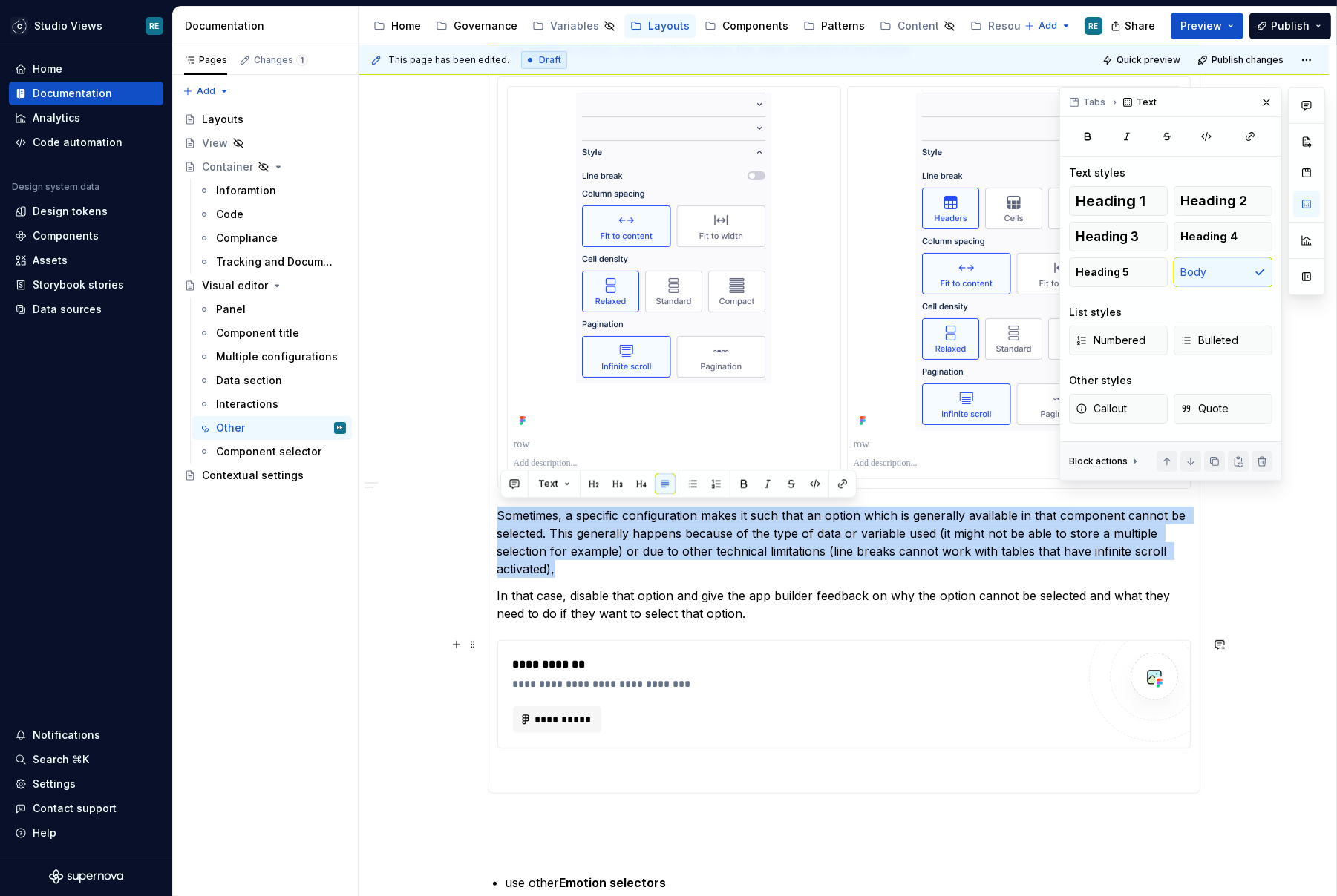
click at [455, 680] on div "**********" at bounding box center [843, 247] width 970 height 1981
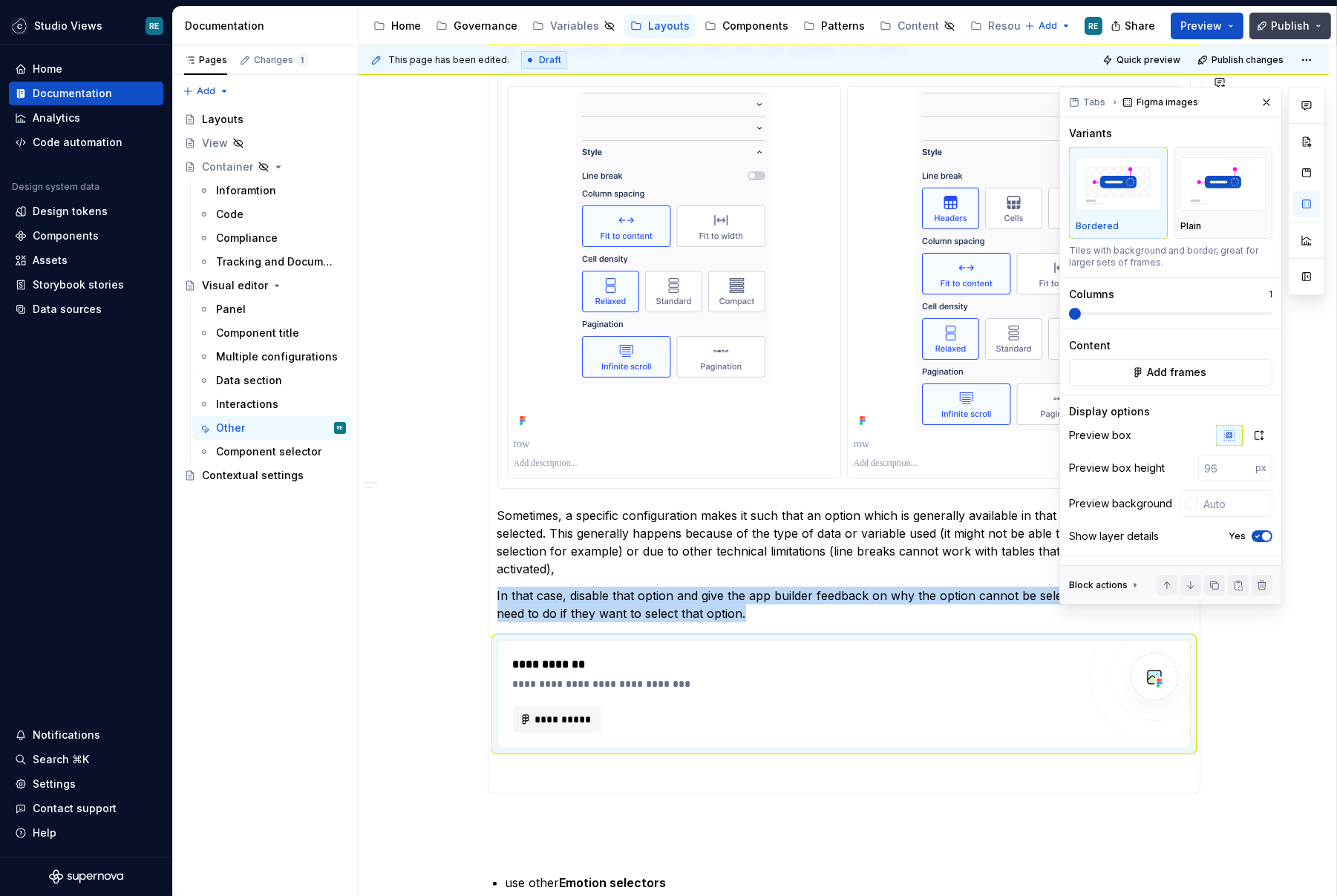
click at [1295, 23] on span "Publish" at bounding box center [1290, 25] width 38 height 15
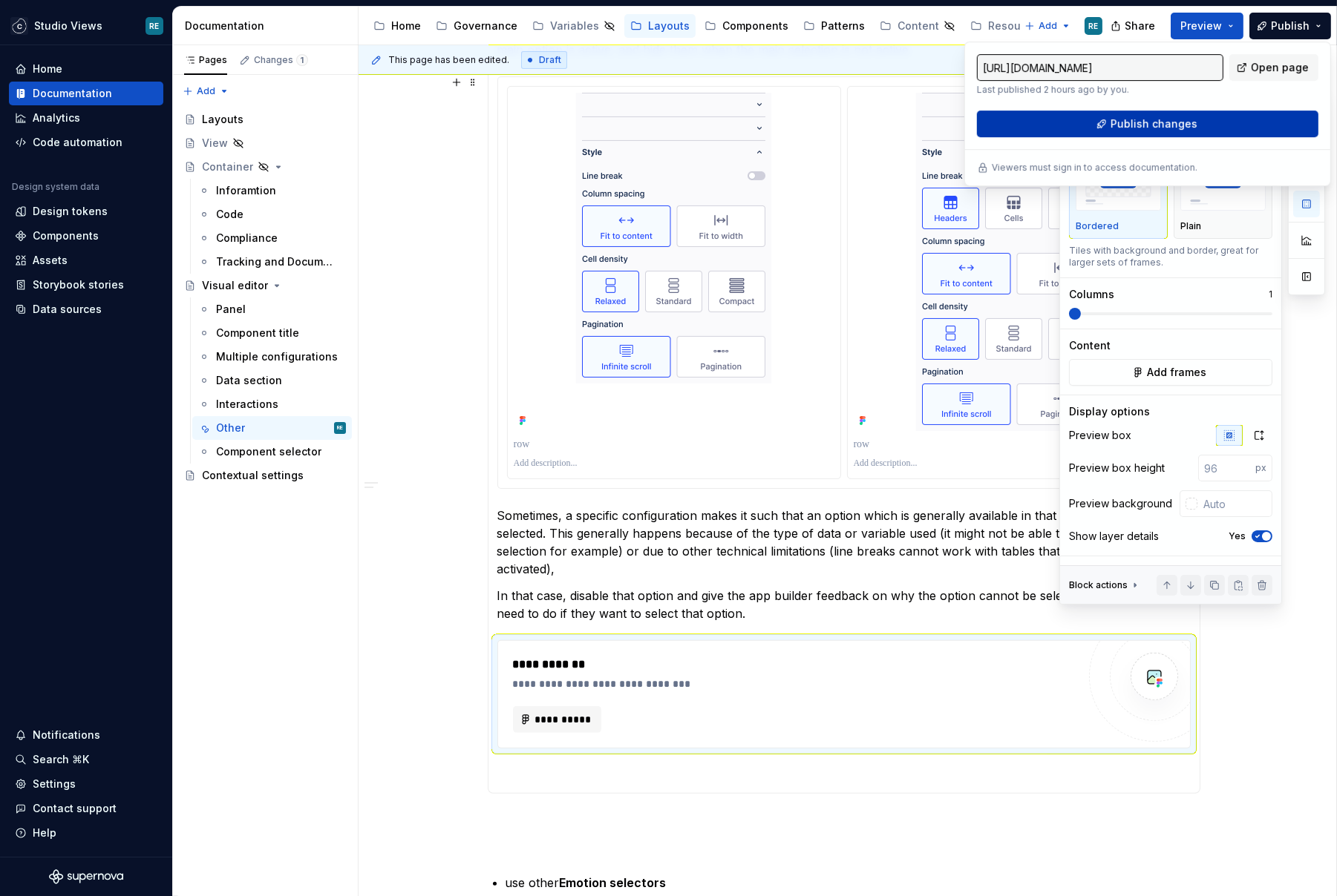
click at [1181, 130] on span "Publish changes" at bounding box center [1153, 124] width 87 height 15
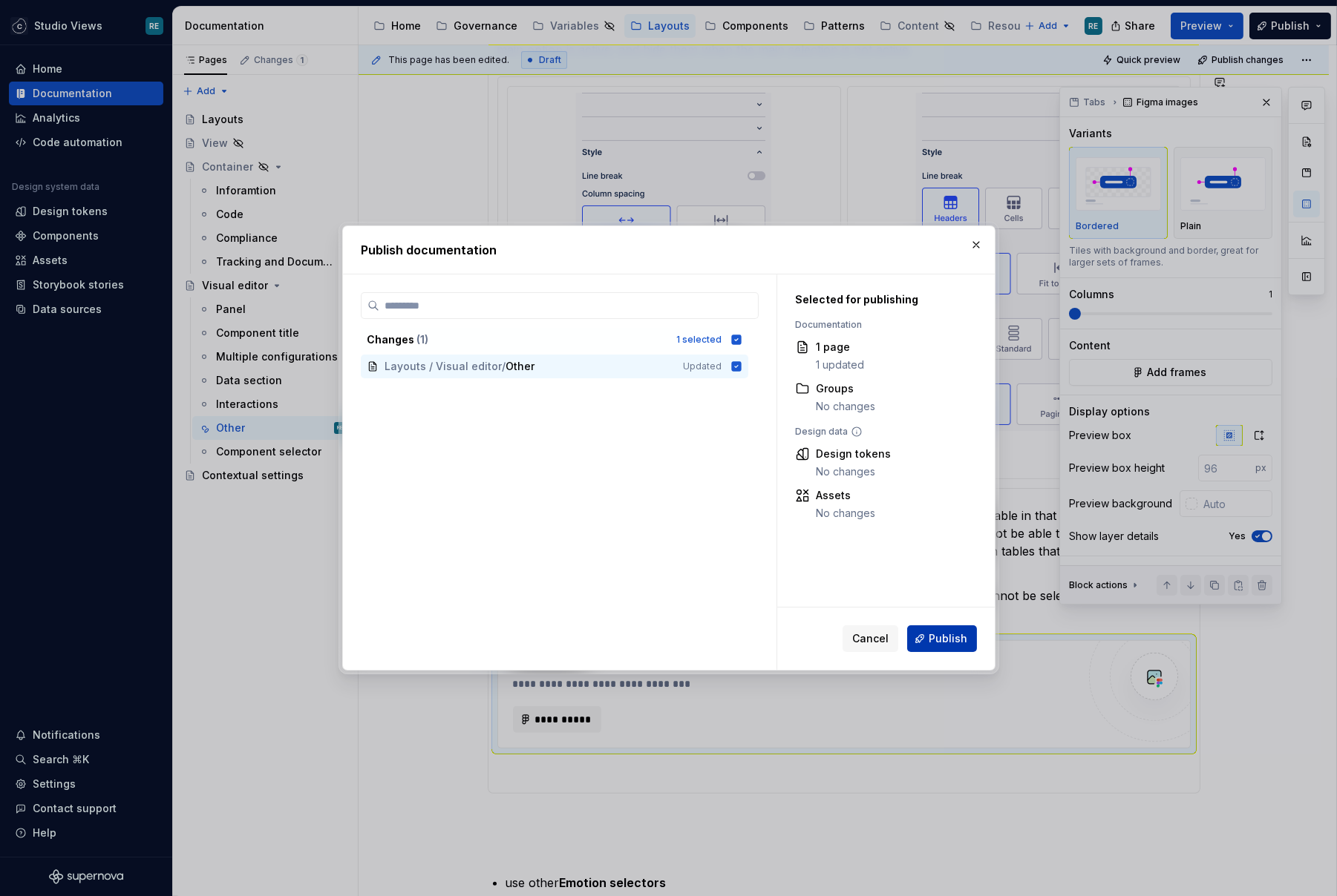
click at [928, 634] on button "Publish" at bounding box center [942, 638] width 70 height 26
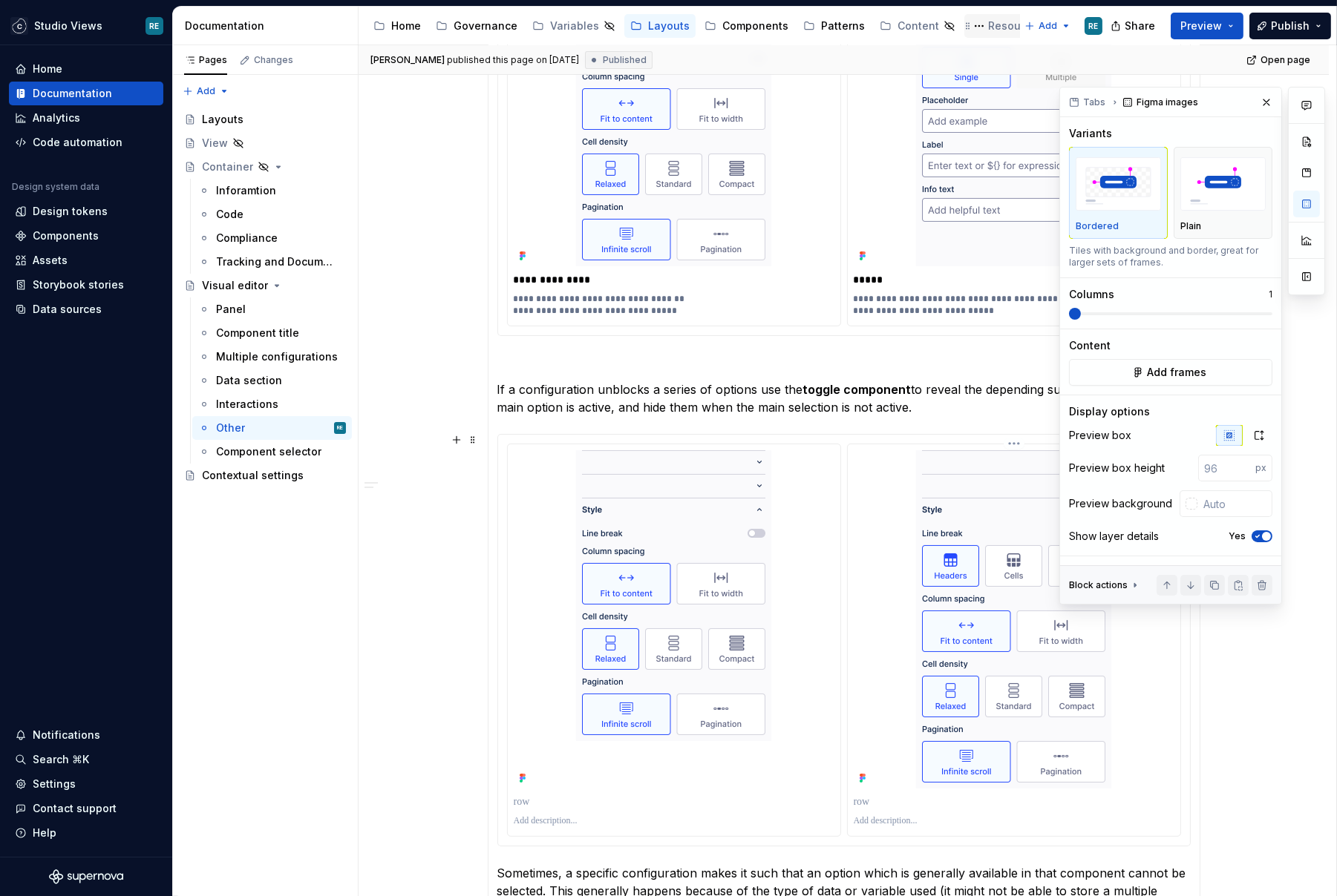
scroll to position [553, 0]
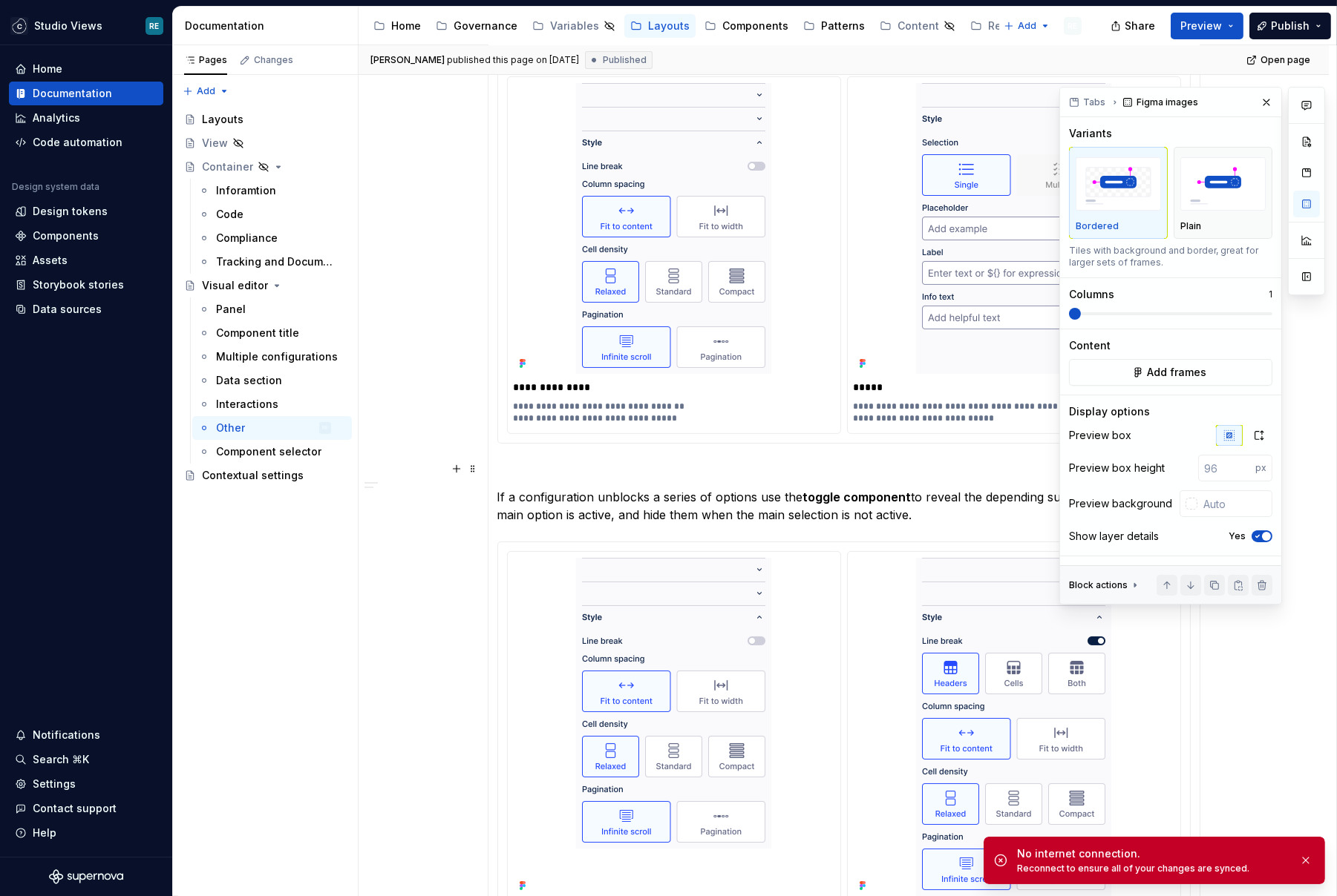
type textarea "*"
